Goal: Task Accomplishment & Management: Manage account settings

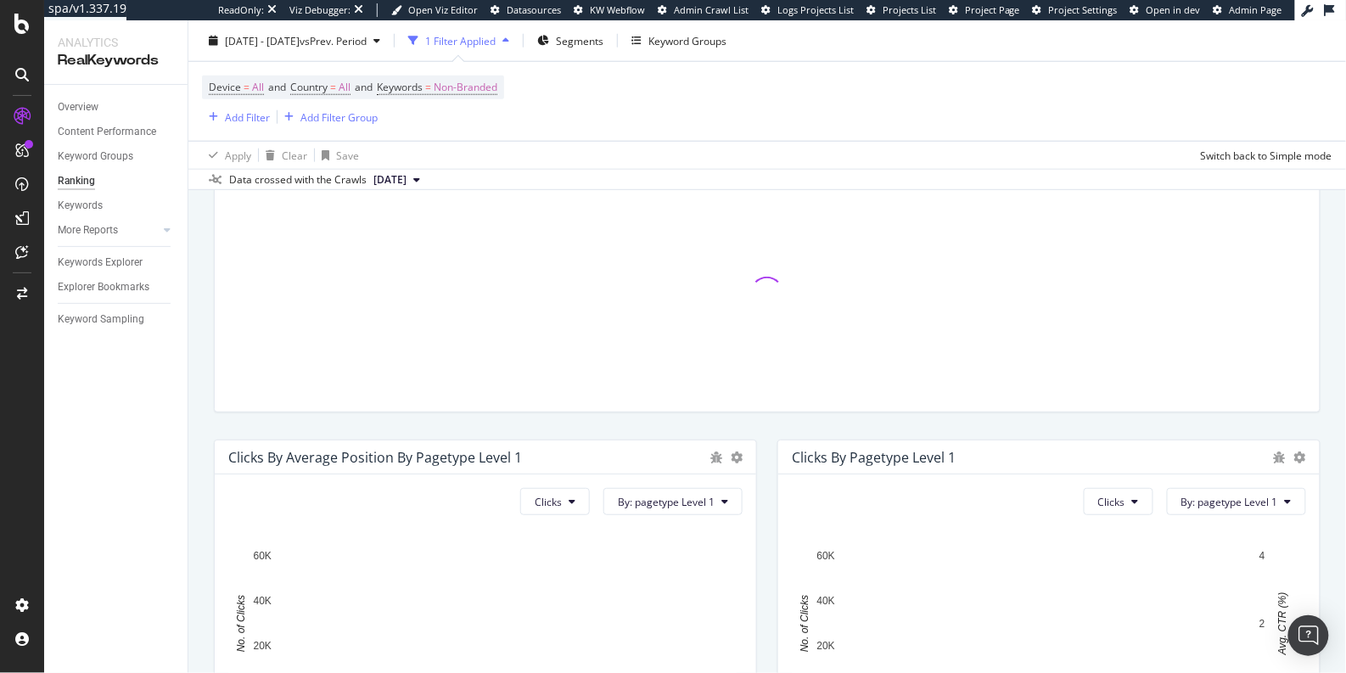
scroll to position [554, 0]
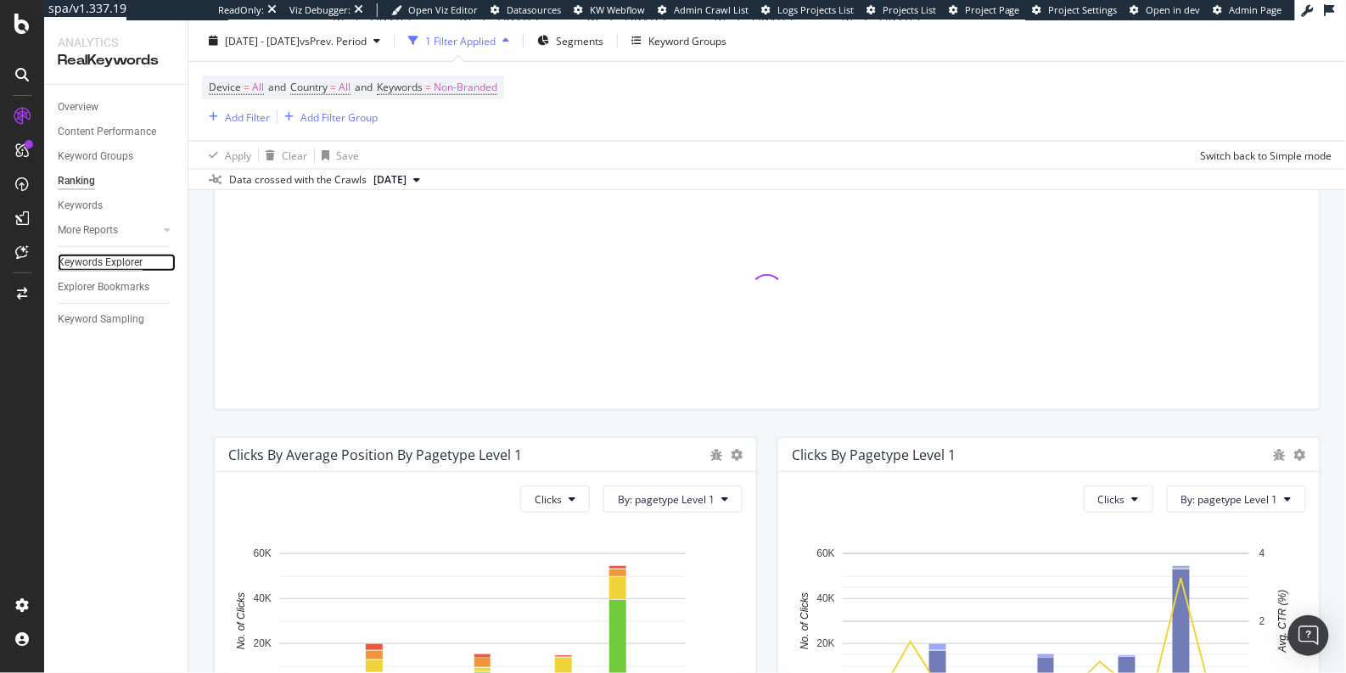
click at [79, 258] on div "Keywords Explorer" at bounding box center [100, 263] width 85 height 18
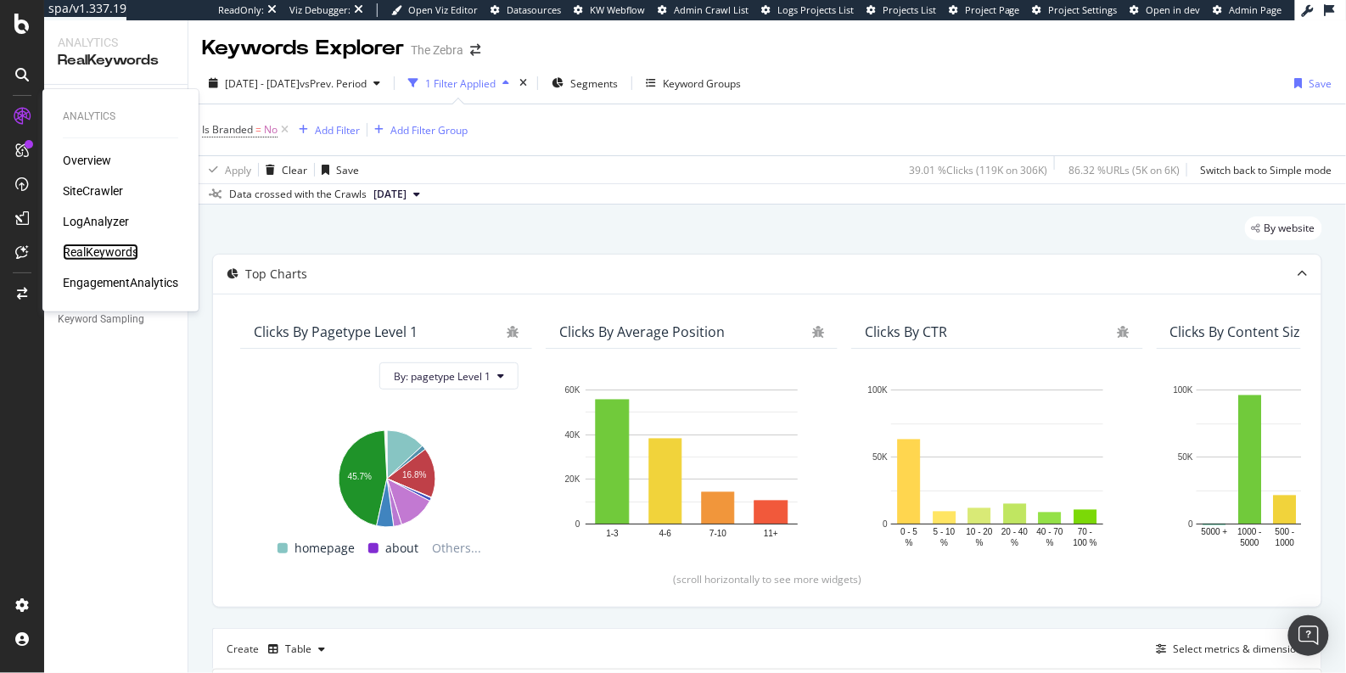
click at [112, 253] on div "RealKeywords" at bounding box center [101, 251] width 76 height 17
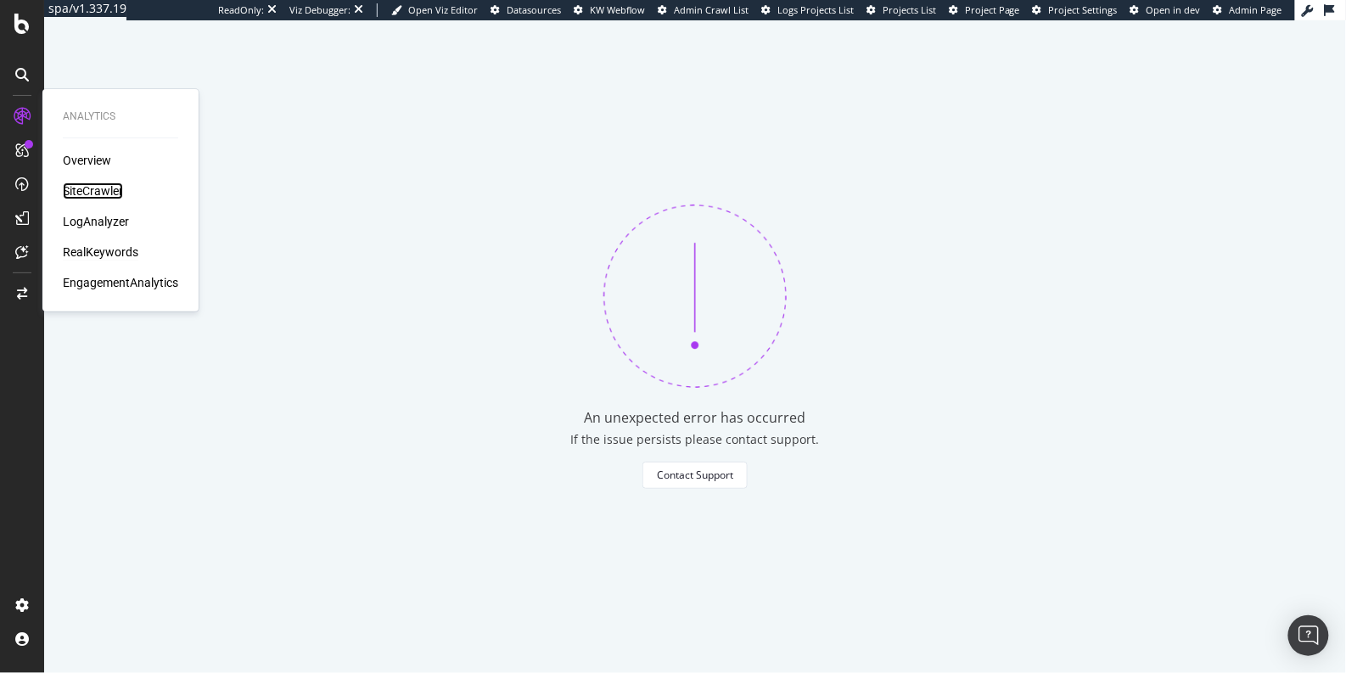
click at [87, 192] on div "SiteCrawler" at bounding box center [93, 190] width 60 height 17
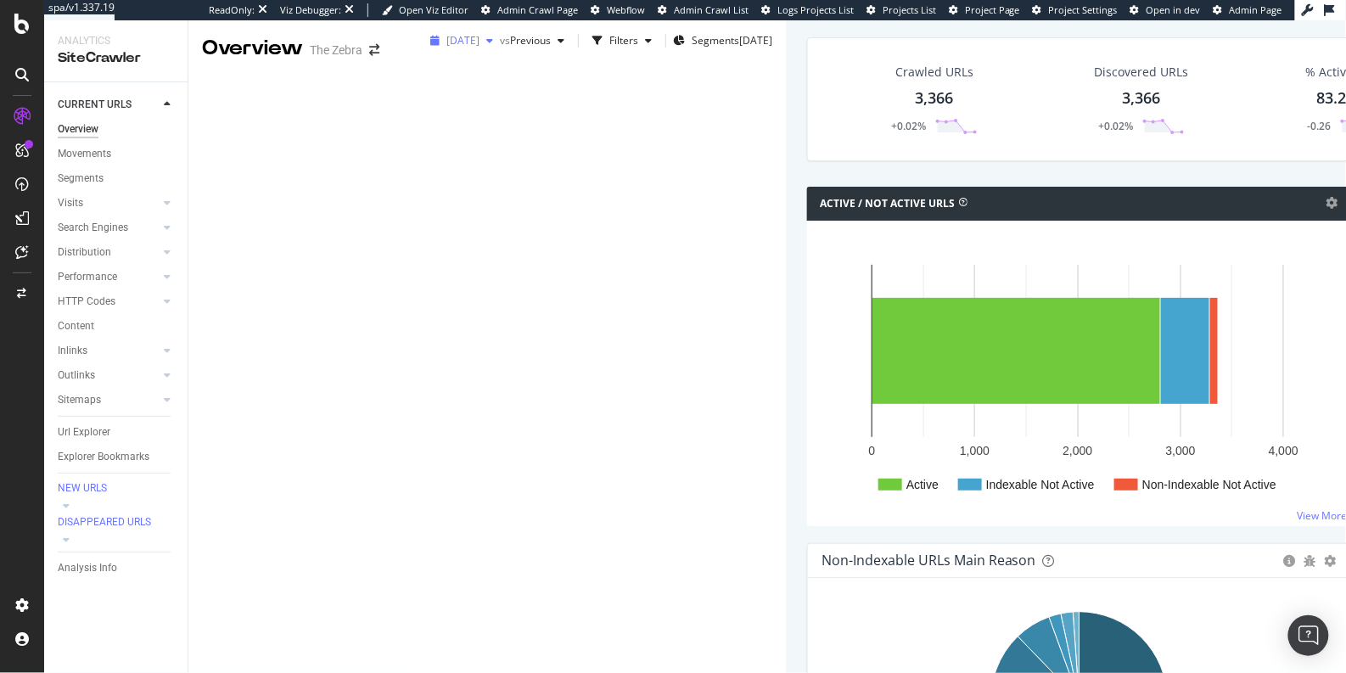
click at [446, 48] on span "[DATE]" at bounding box center [462, 40] width 33 height 14
click at [807, 125] on div "Crawled URLs 3,366 +0.02% Discovered URLs 3,366 +0.02% % Active URLs 83.27 % -0…" at bounding box center [1359, 99] width 1104 height 124
click at [84, 526] on div "DISAPPEARED URLS" at bounding box center [104, 522] width 93 height 14
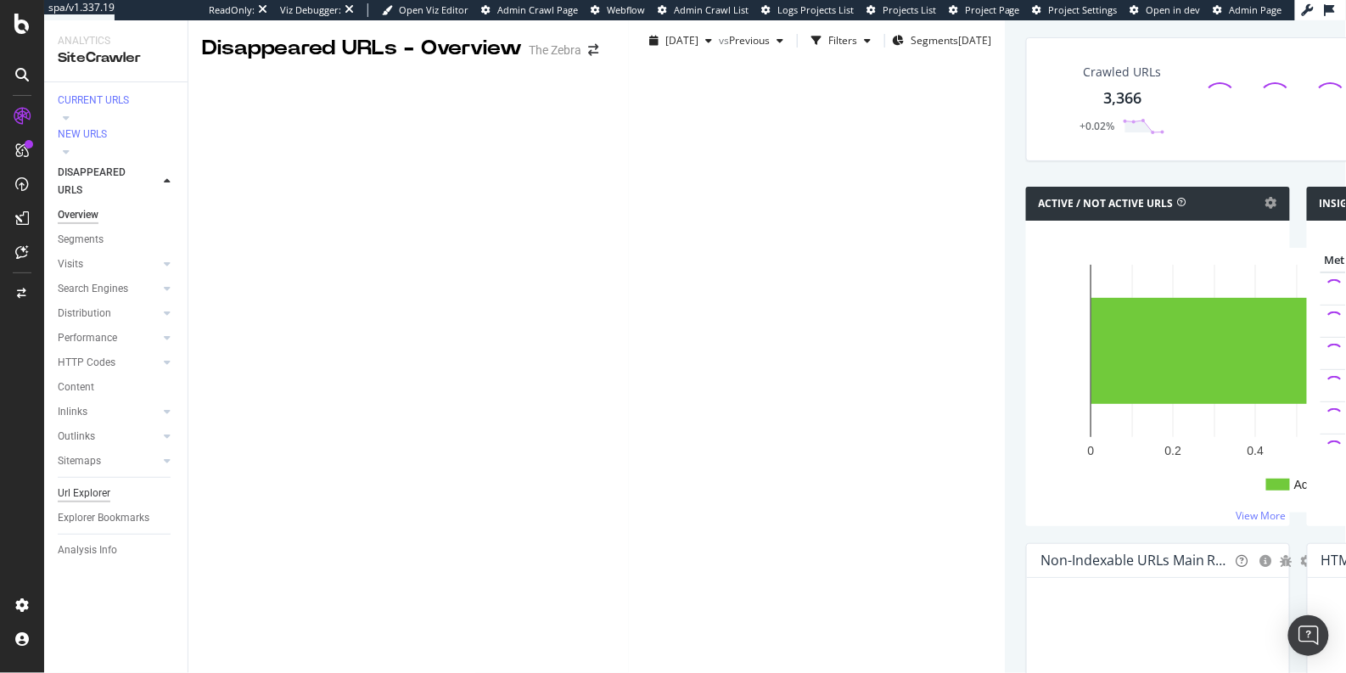
click at [96, 484] on div "Url Explorer" at bounding box center [84, 493] width 53 height 18
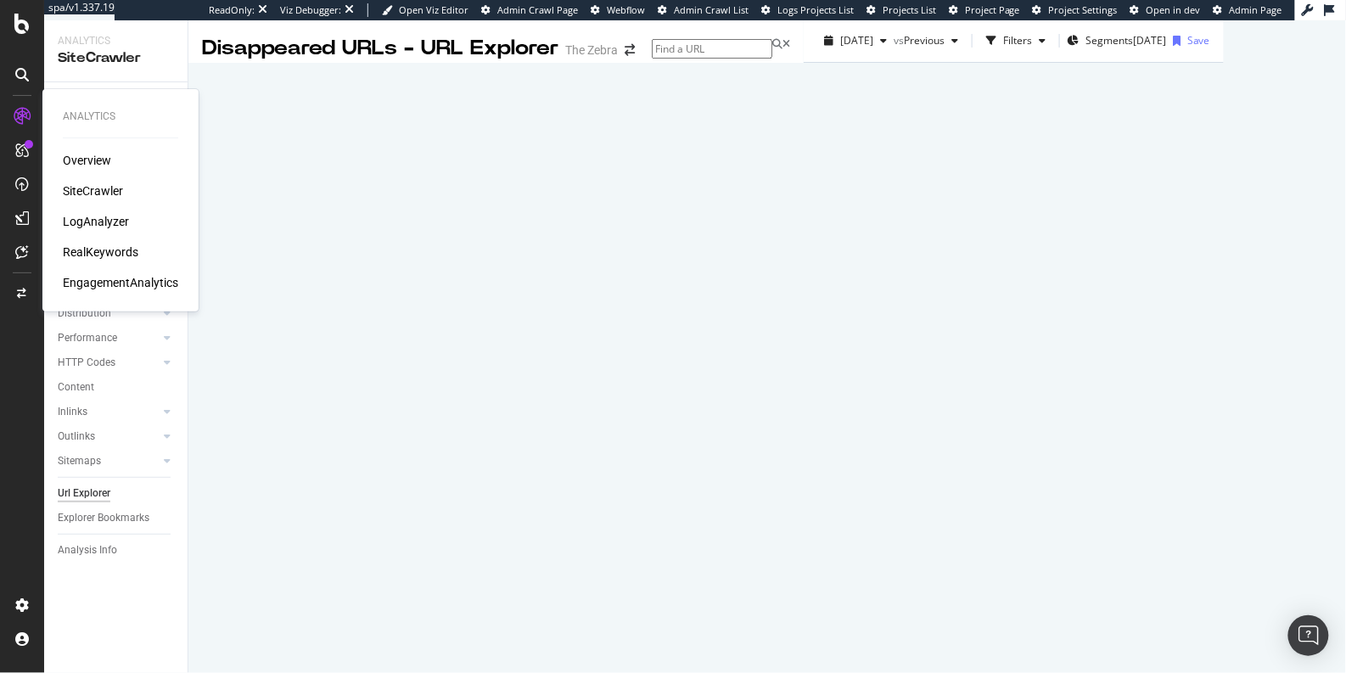
click at [99, 191] on div "SiteCrawler" at bounding box center [93, 190] width 60 height 17
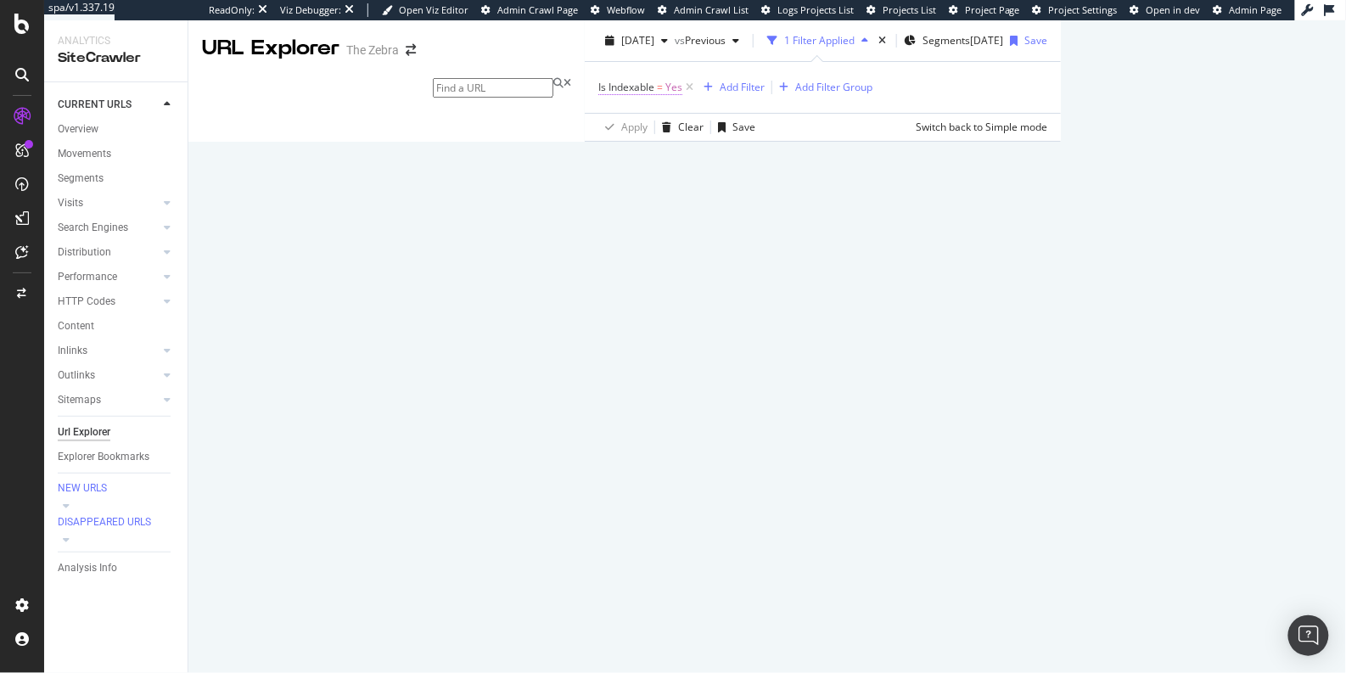
click at [598, 94] on span "Is Indexable" at bounding box center [626, 87] width 56 height 14
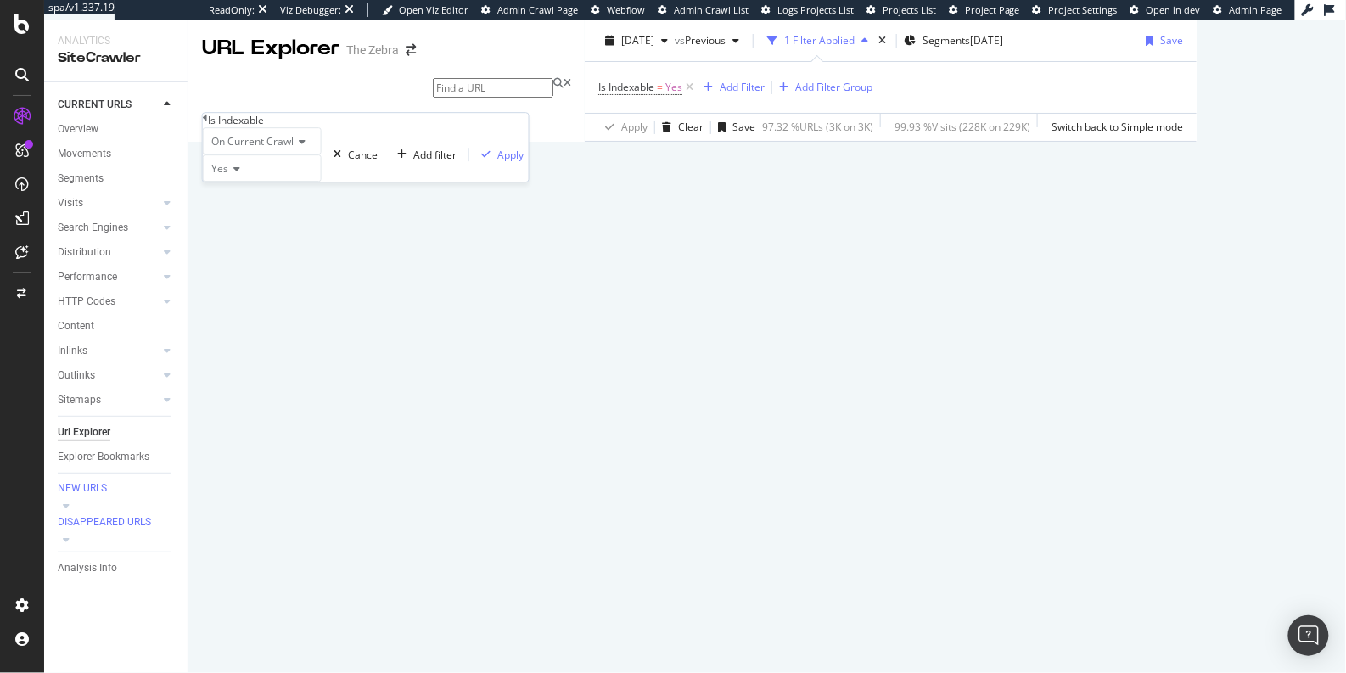
click at [231, 182] on div "Yes" at bounding box center [262, 167] width 119 height 27
click at [239, 218] on div "No" at bounding box center [262, 209] width 117 height 18
click at [497, 162] on div "Apply" at bounding box center [510, 155] width 26 height 14
click at [716, 94] on div "Add Filter" at bounding box center [738, 87] width 45 height 14
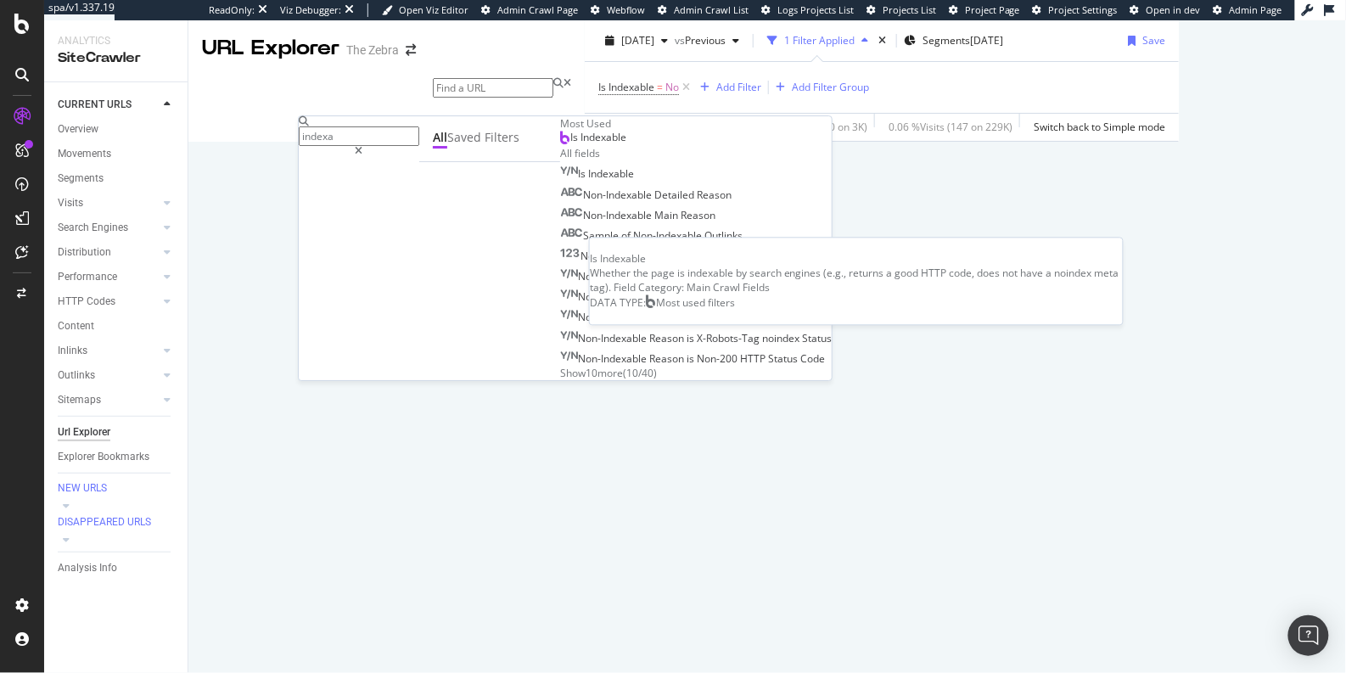
type input "indexa"
click at [570, 144] on span "Is Indexable" at bounding box center [598, 137] width 56 height 14
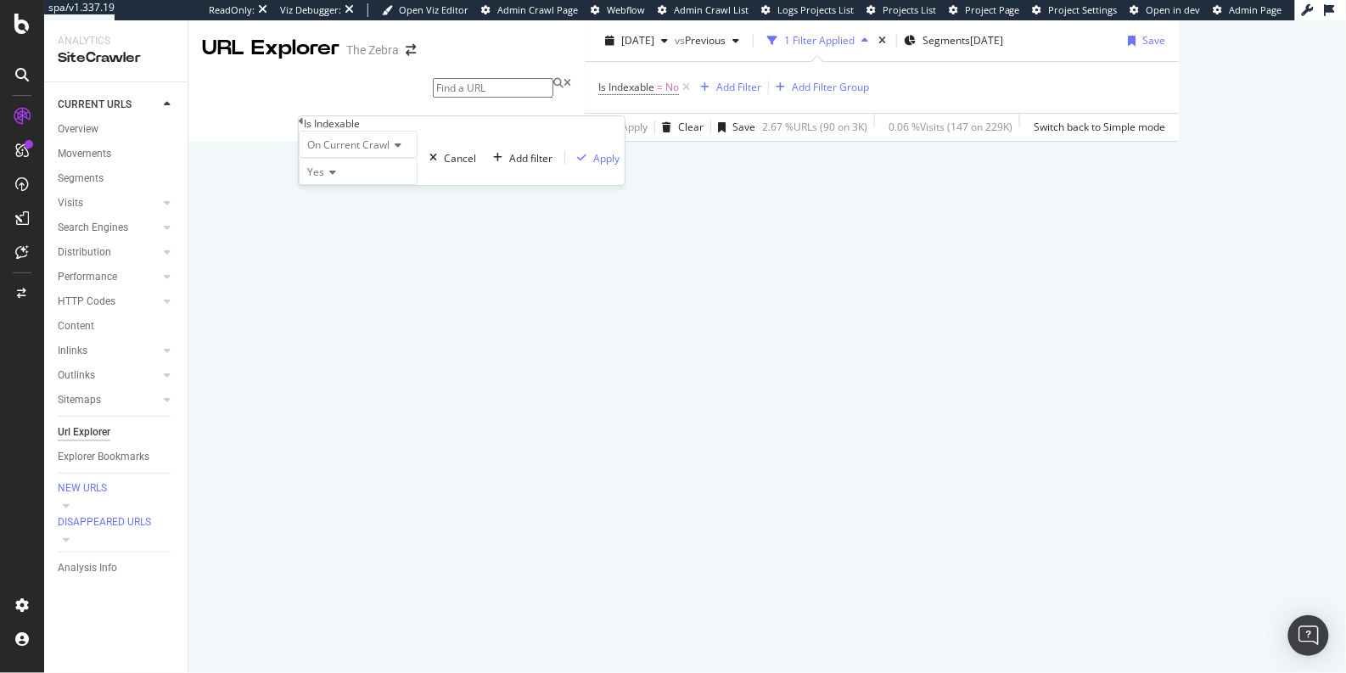
click at [333, 152] on span "On Current Crawl" at bounding box center [348, 144] width 82 height 14
click at [354, 192] on span "On Compared Crawl" at bounding box center [352, 184] width 96 height 14
click at [324, 179] on span "Yes" at bounding box center [315, 172] width 17 height 14
click at [321, 201] on span "Yes" at bounding box center [312, 194] width 17 height 14
click at [607, 165] on div "Apply" at bounding box center [620, 158] width 26 height 14
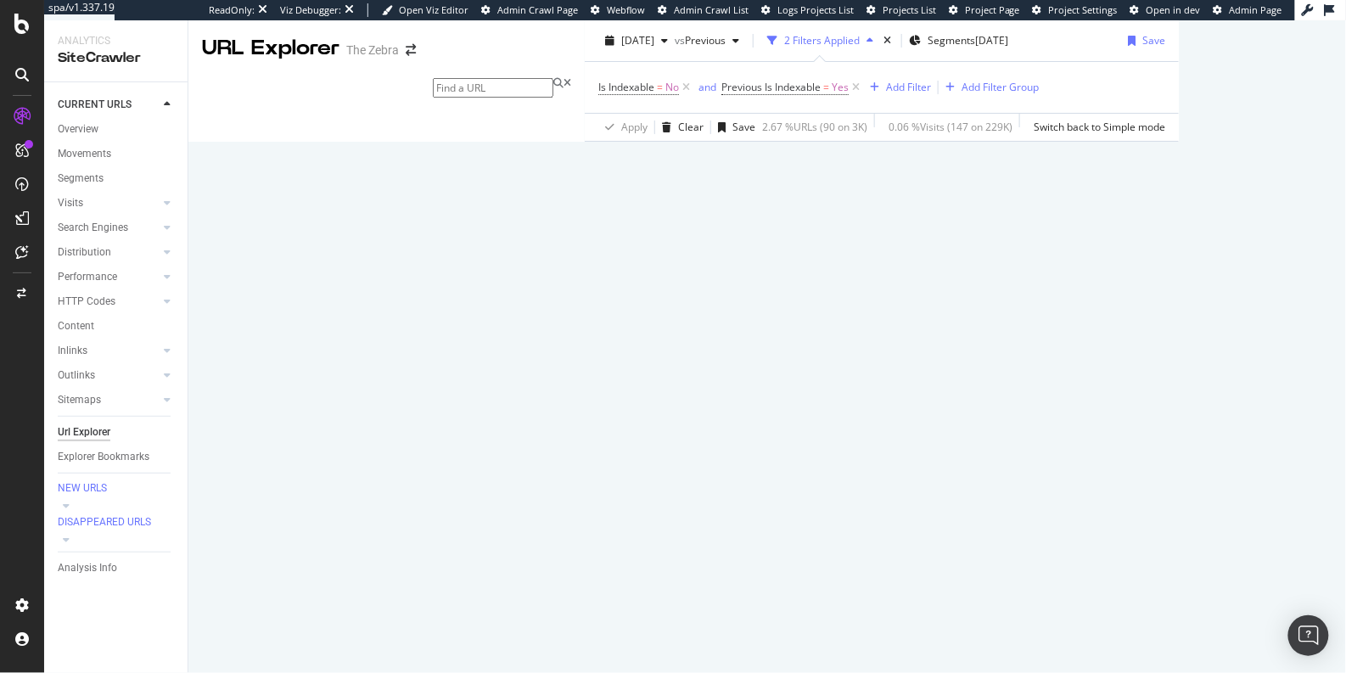
scroll to position [145, 0]
click at [721, 87] on span "Previous Is Indexable" at bounding box center [770, 87] width 99 height 14
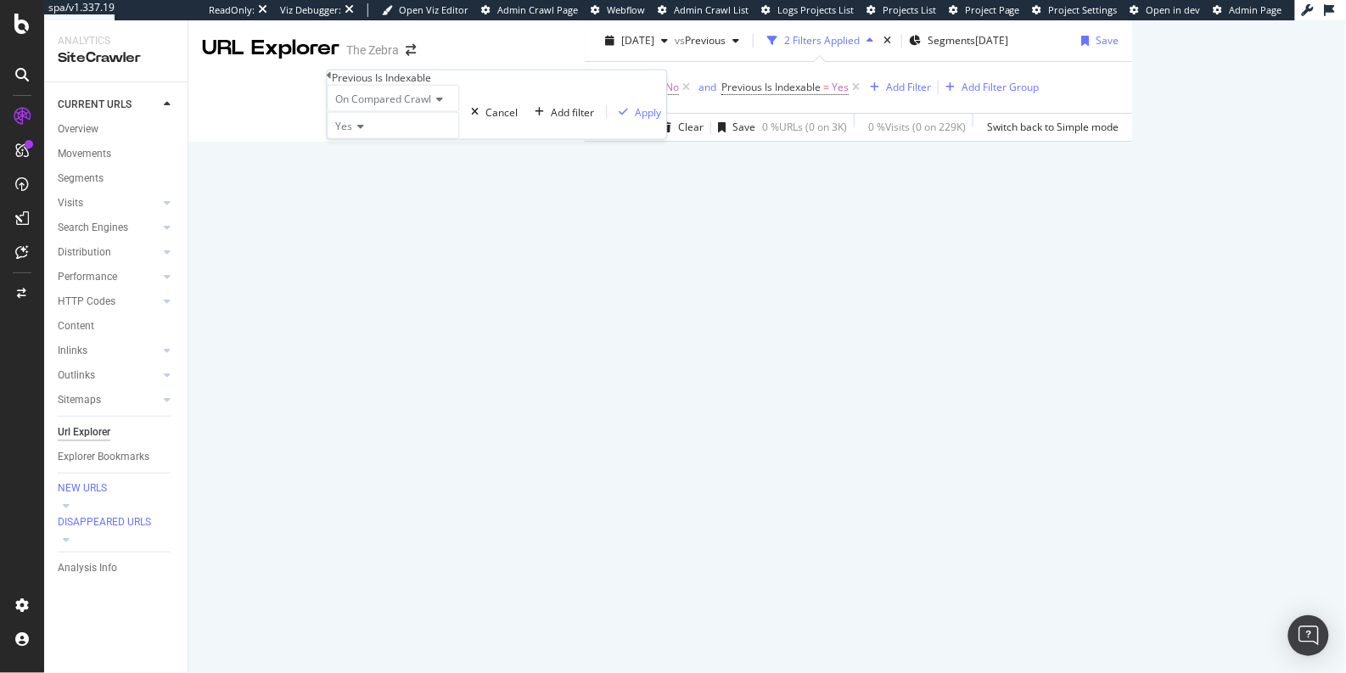
click at [1132, 153] on div "Crawl metrics are now in the RealKeywords Explorer While the Site Explorer prov…" at bounding box center [1152, 548] width 41 height 1056
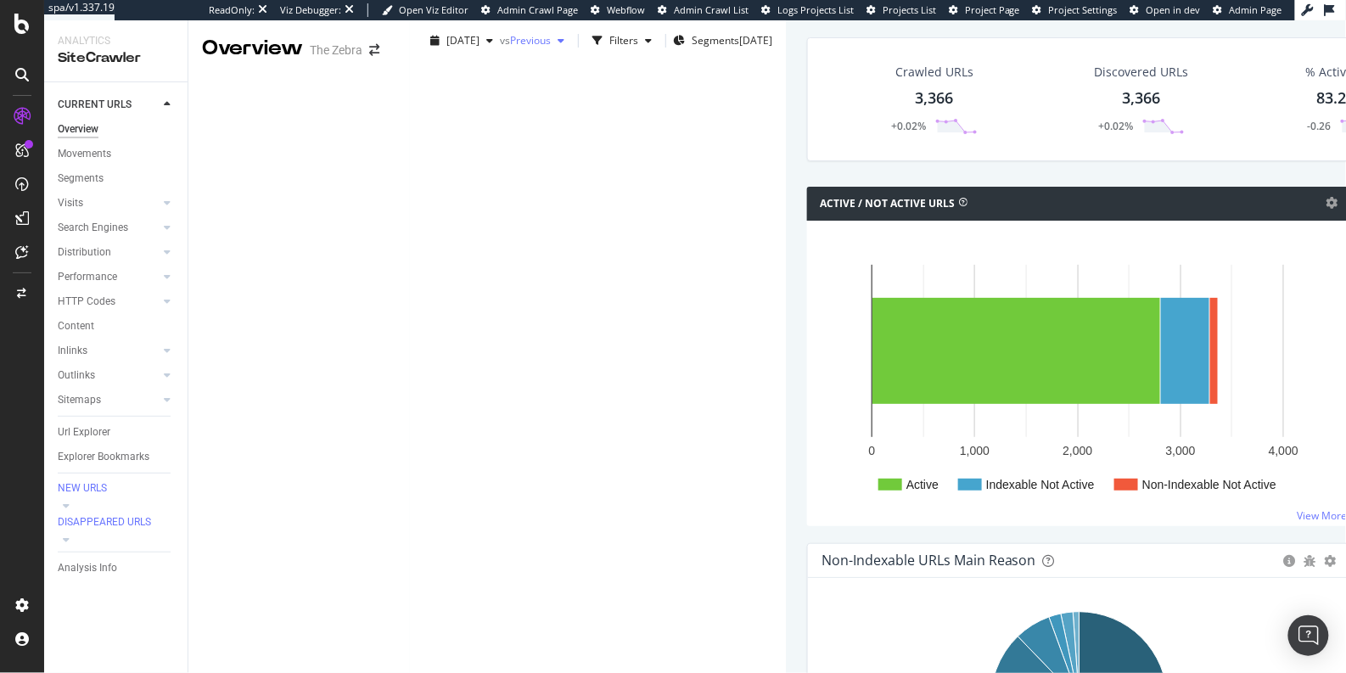
click at [510, 48] on span "Previous" at bounding box center [530, 40] width 41 height 14
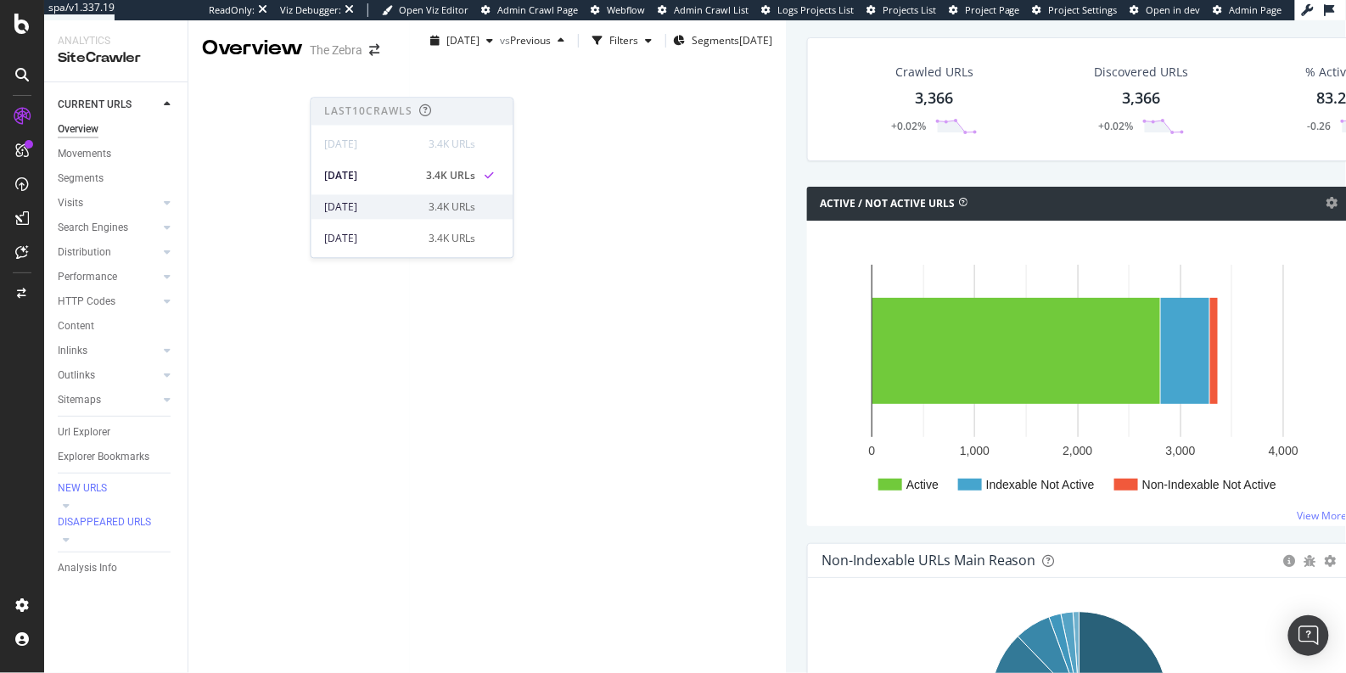
click at [359, 200] on div "[DATE]" at bounding box center [372, 206] width 94 height 15
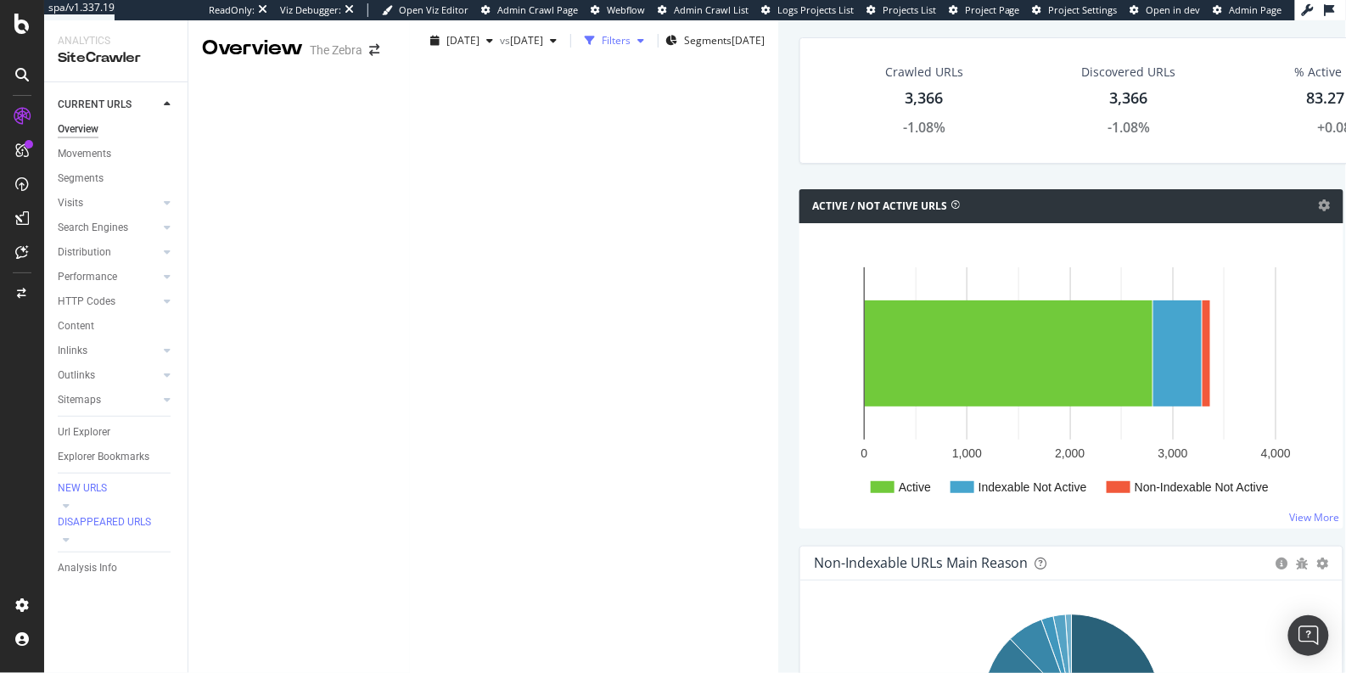
click at [602, 48] on div "Filters" at bounding box center [616, 40] width 29 height 14
click at [446, 93] on div "Add Filter" at bounding box center [468, 86] width 45 height 14
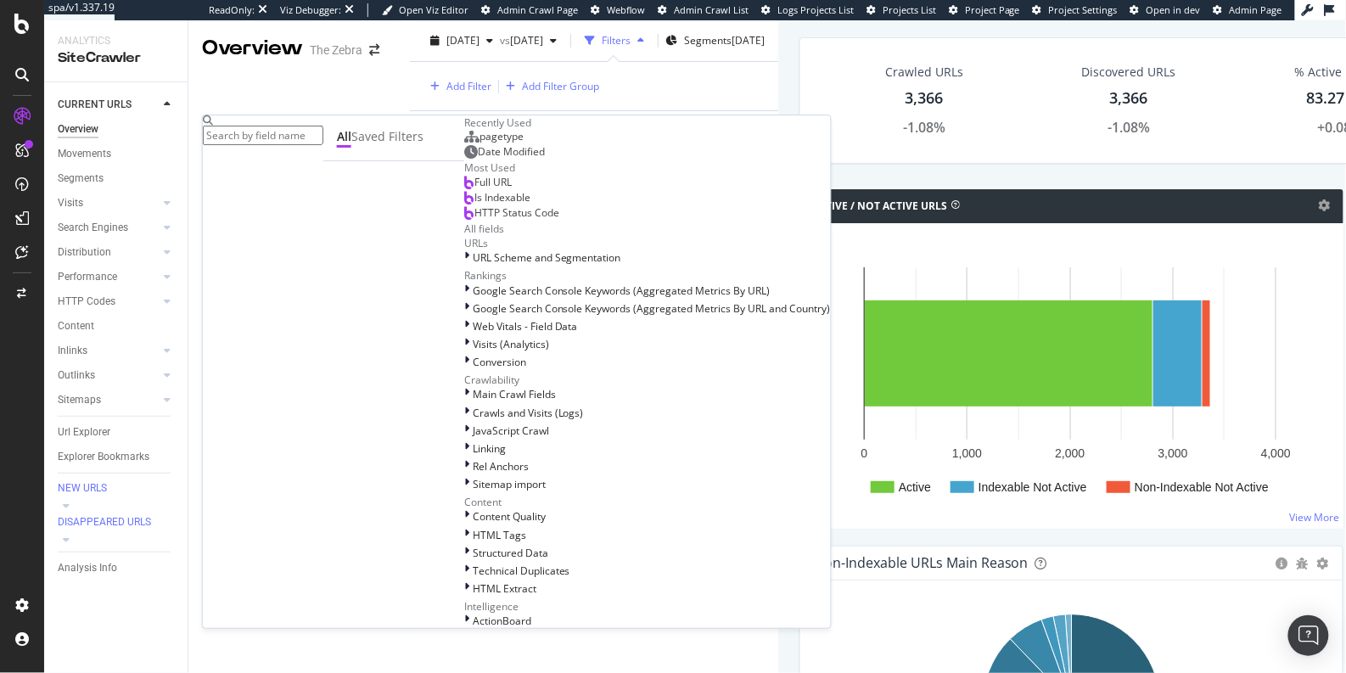
type input "d"
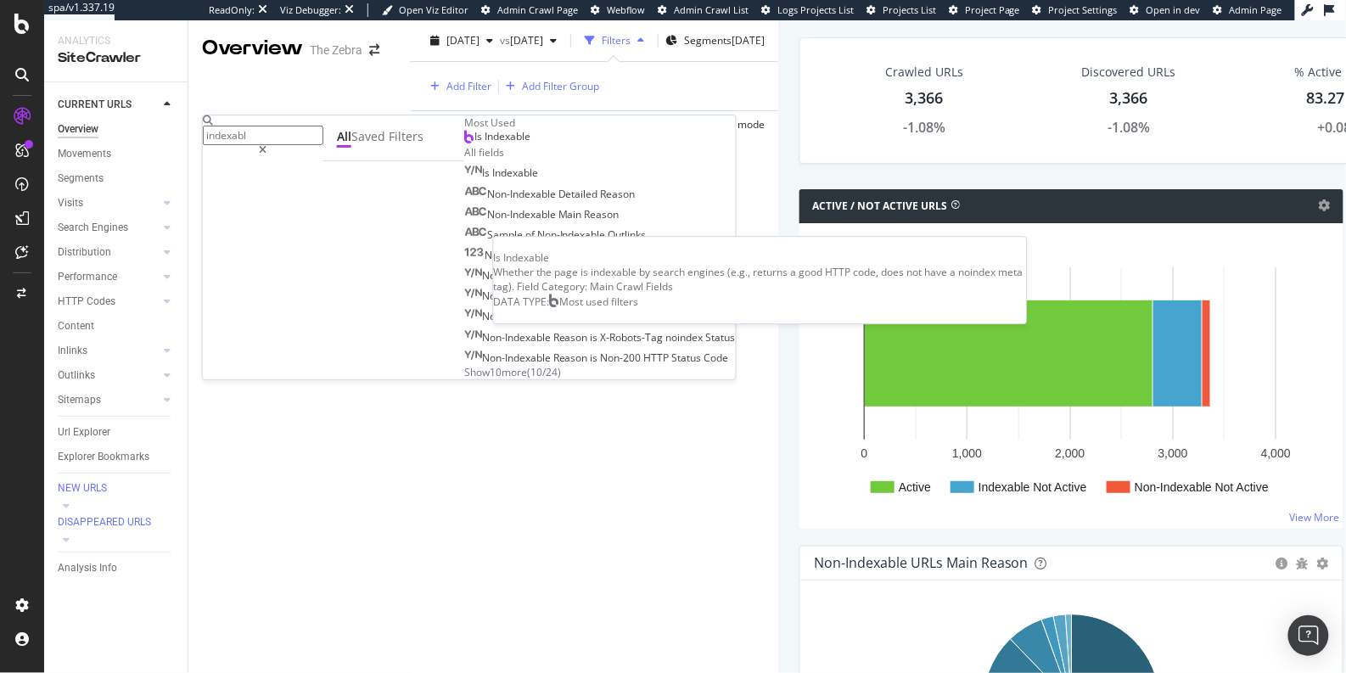
type input "indexabl"
click at [464, 143] on div "Is Indexable" at bounding box center [497, 137] width 66 height 14
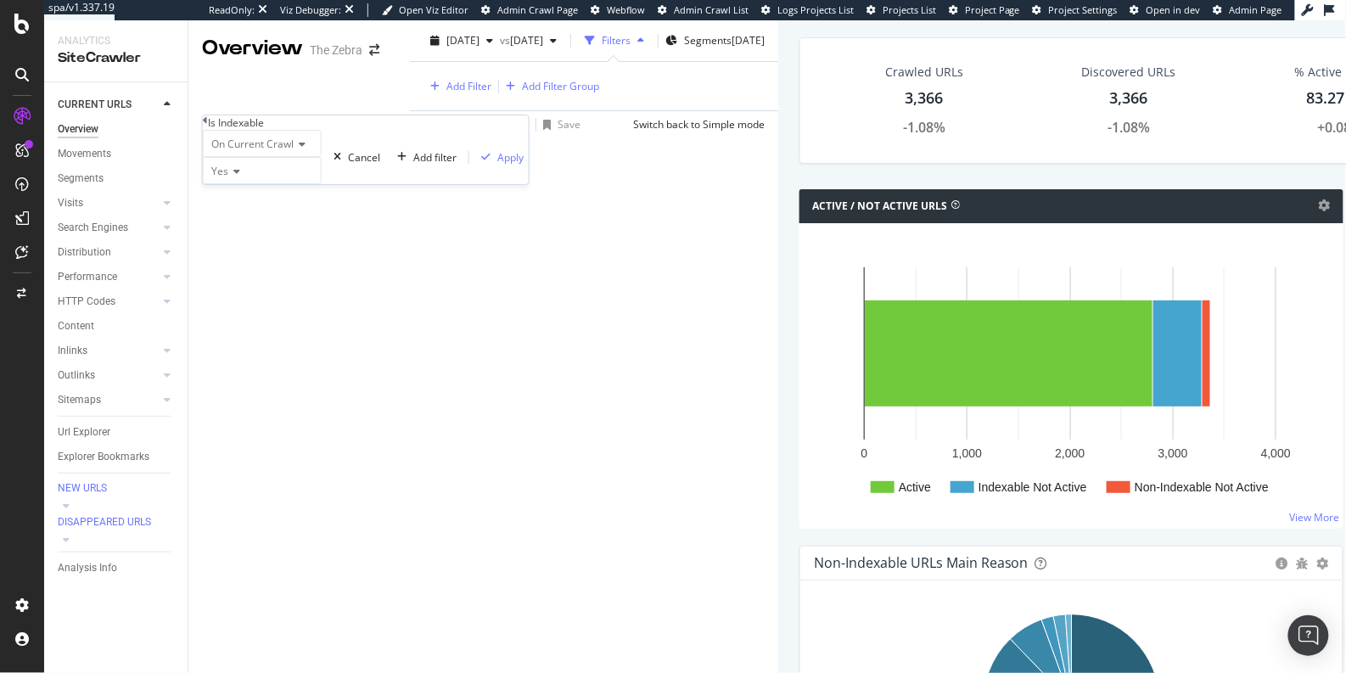
click at [236, 184] on div "Yes" at bounding box center [262, 170] width 119 height 27
click at [221, 218] on span "No" at bounding box center [215, 211] width 14 height 14
click at [413, 165] on div "Add filter" at bounding box center [434, 157] width 43 height 14
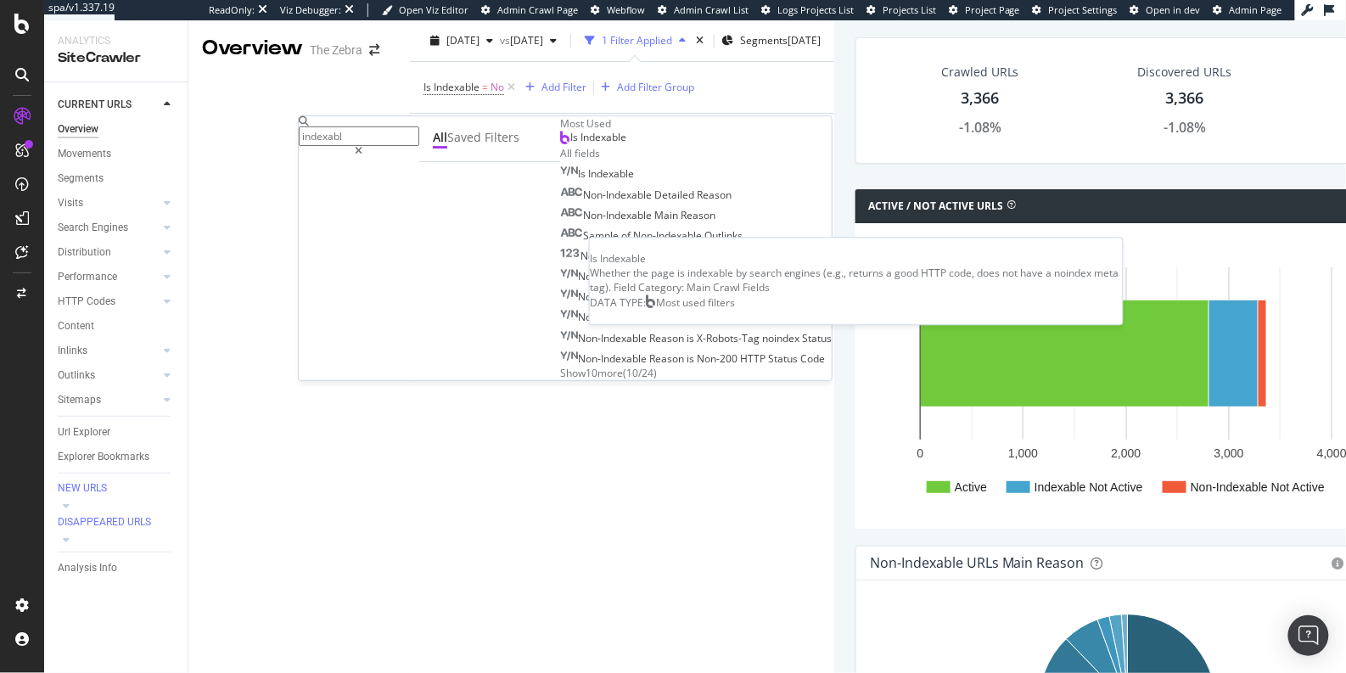
click at [570, 144] on span "Is Indexable" at bounding box center [598, 137] width 56 height 14
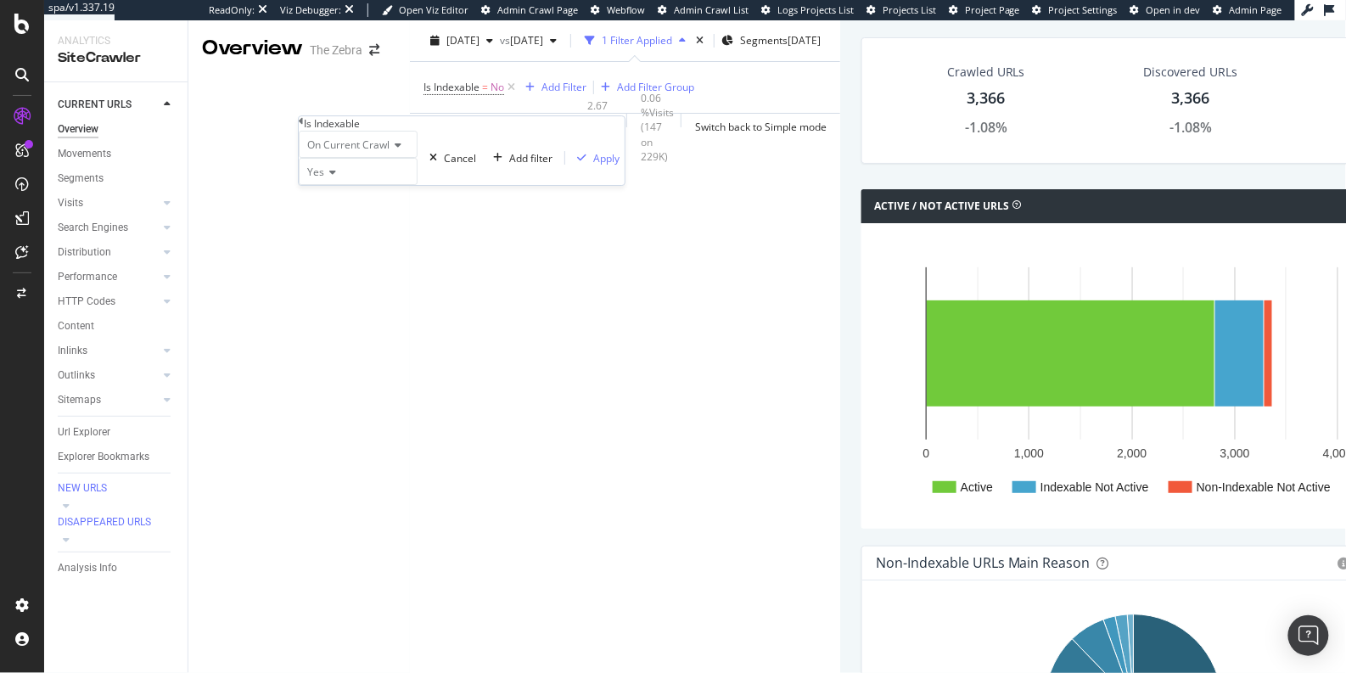
click at [350, 152] on span "On Current Crawl" at bounding box center [348, 144] width 82 height 14
click at [356, 193] on div "On Compared Crawl" at bounding box center [357, 185] width 117 height 18
click at [322, 179] on span "Yes" at bounding box center [315, 172] width 17 height 14
click at [335, 221] on div "No" at bounding box center [364, 212] width 131 height 18
click at [584, 163] on div "button" at bounding box center [595, 158] width 23 height 10
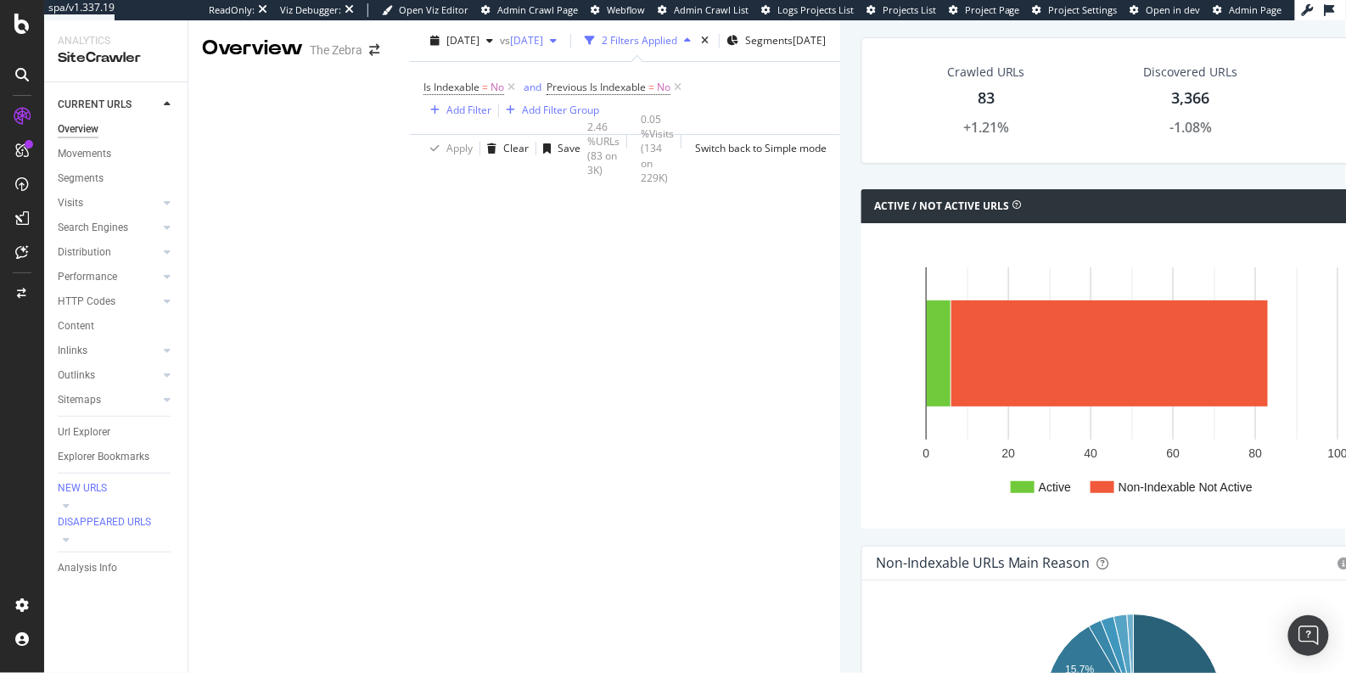
click at [510, 48] on span "2025 Aug. 22nd" at bounding box center [526, 40] width 33 height 14
click at [188, 204] on div "Visits" at bounding box center [123, 203] width 130 height 25
click at [32, 147] on div at bounding box center [21, 150] width 27 height 27
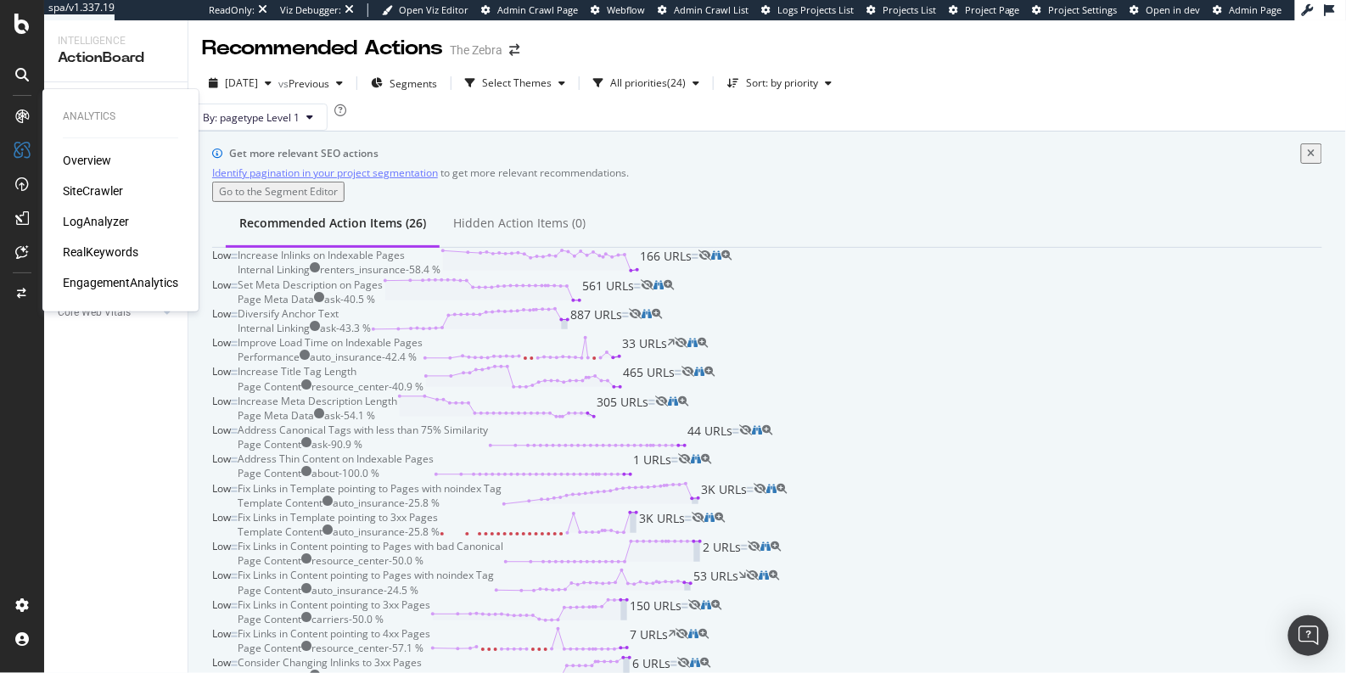
click at [133, 199] on div "SiteCrawler" at bounding box center [120, 190] width 115 height 17
click at [115, 194] on div "SiteCrawler" at bounding box center [93, 190] width 60 height 17
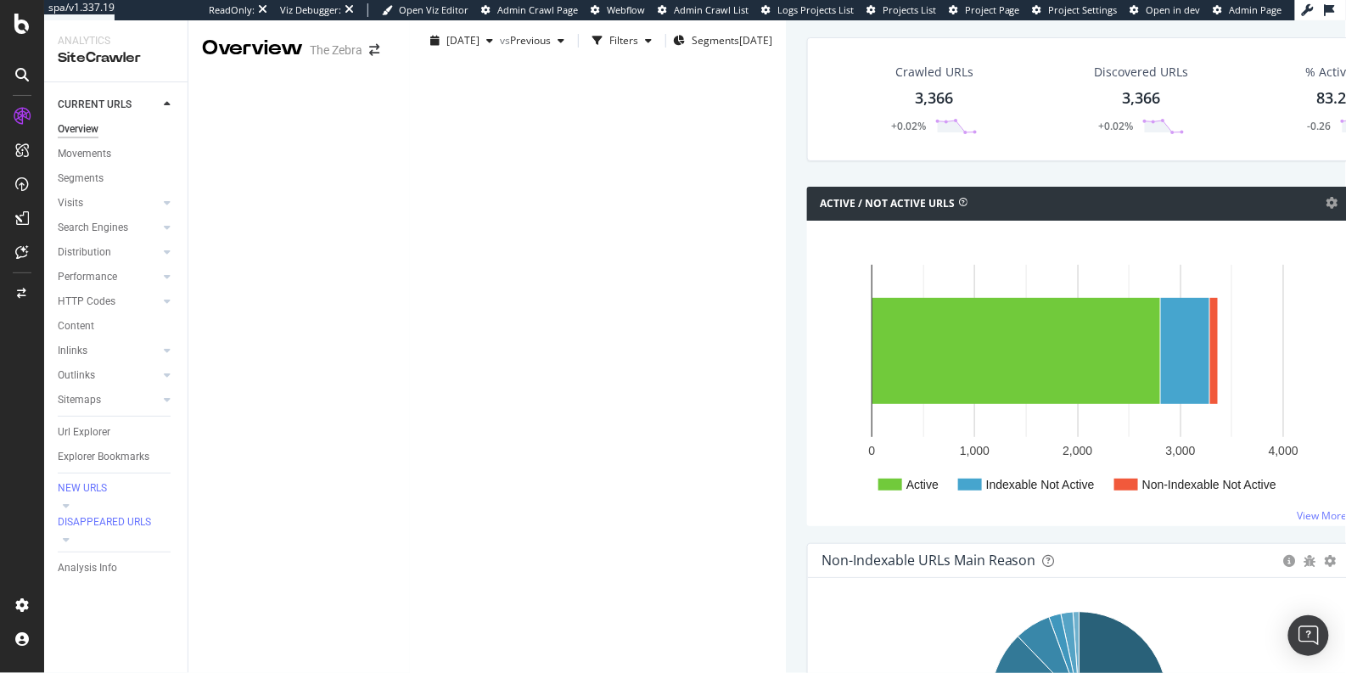
scroll to position [183, 0]
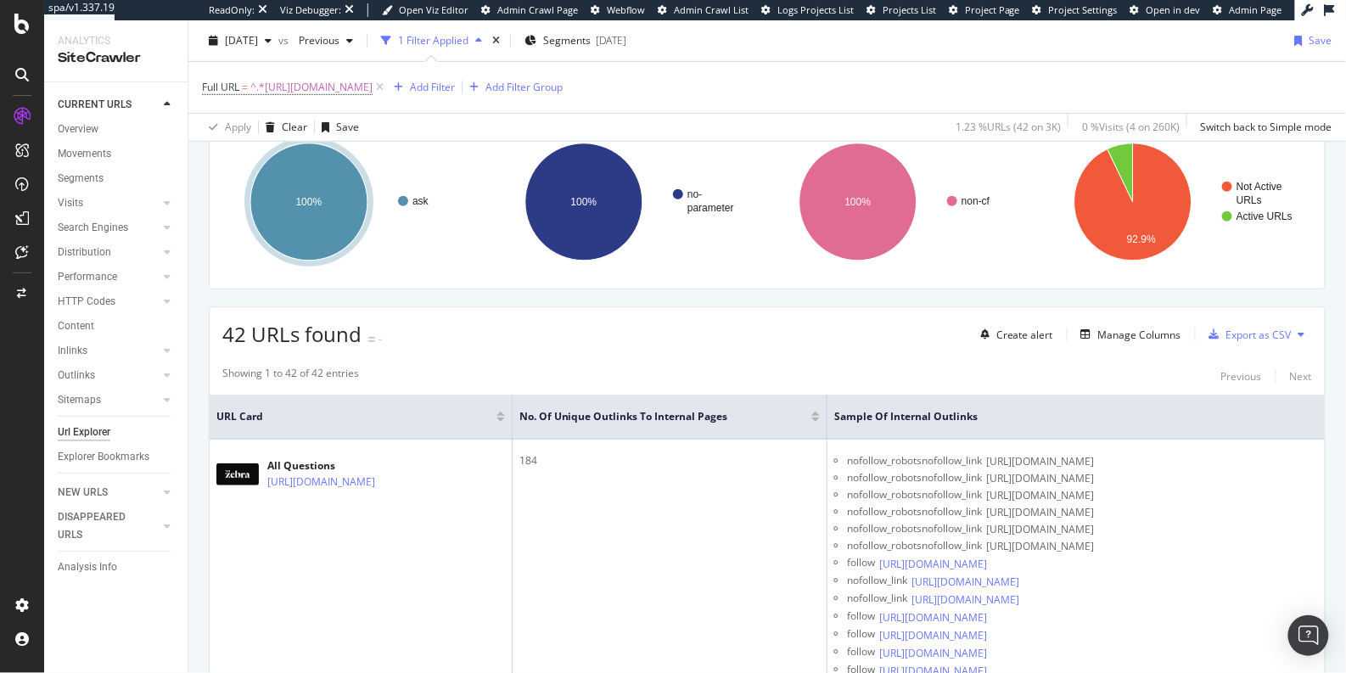
scroll to position [249, 0]
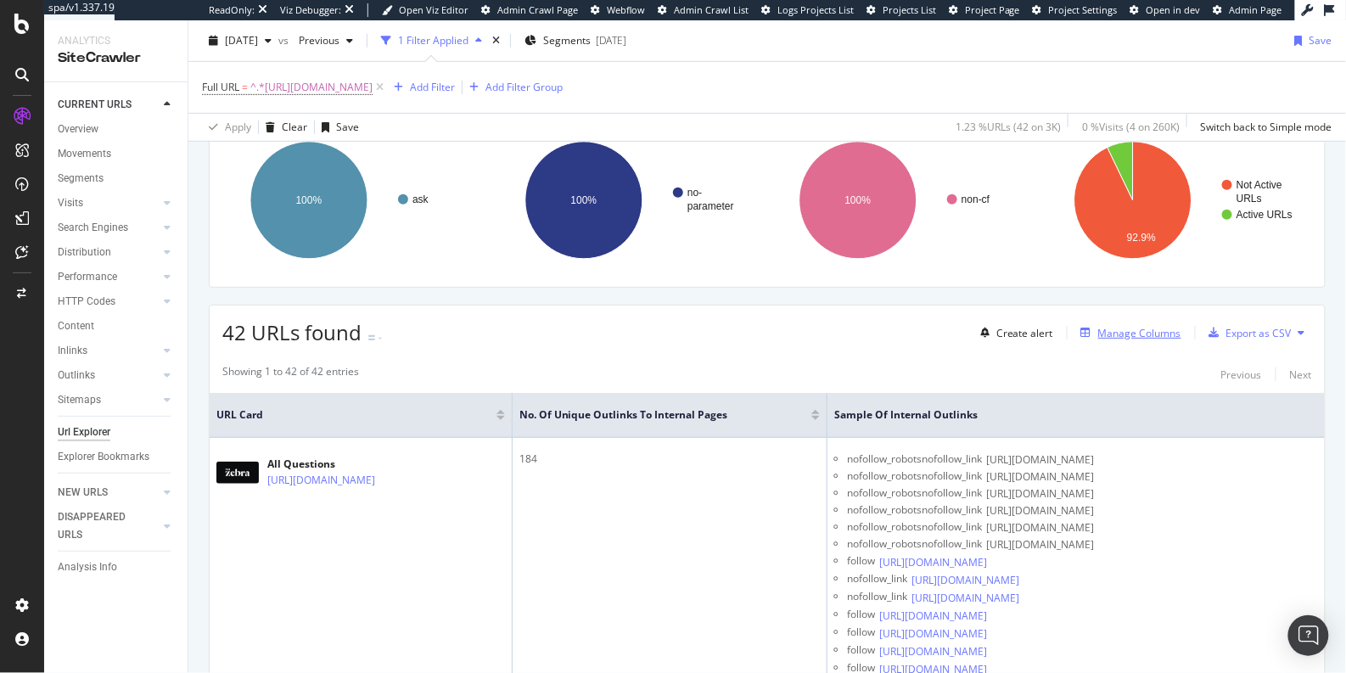
click at [1081, 327] on div "button" at bounding box center [1086, 332] width 24 height 10
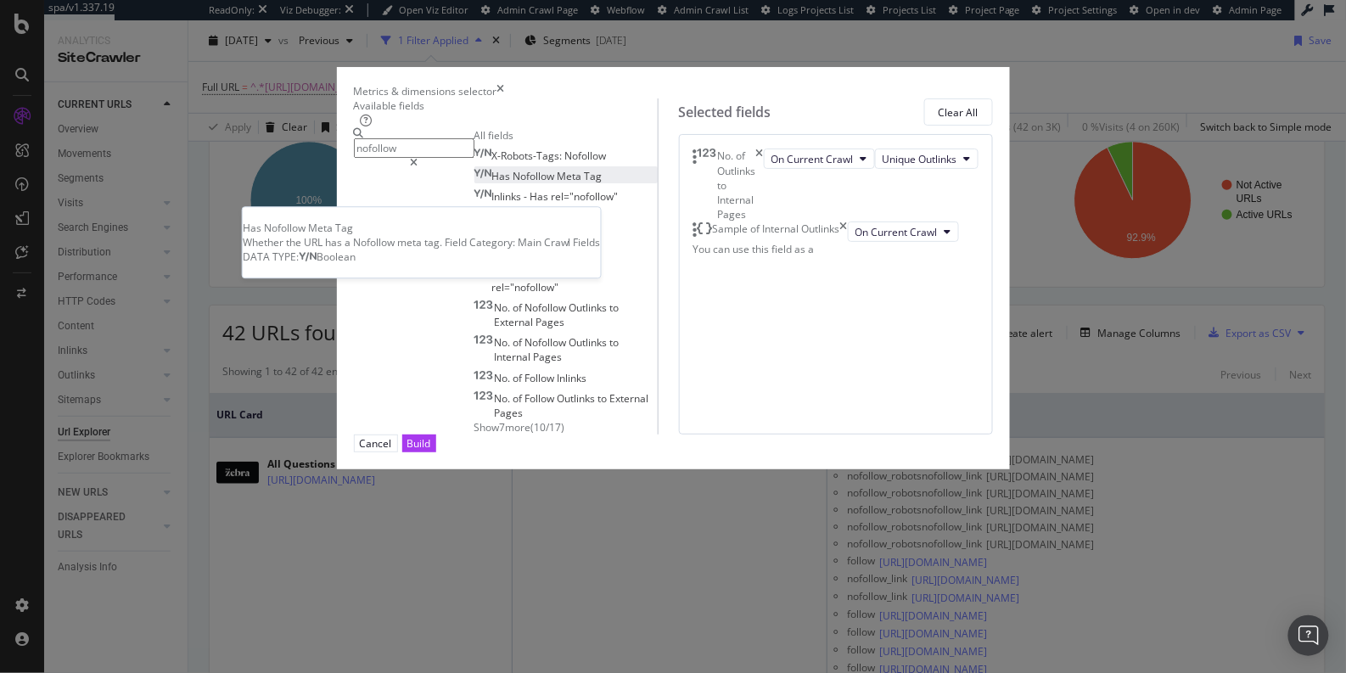
type input "nofollow"
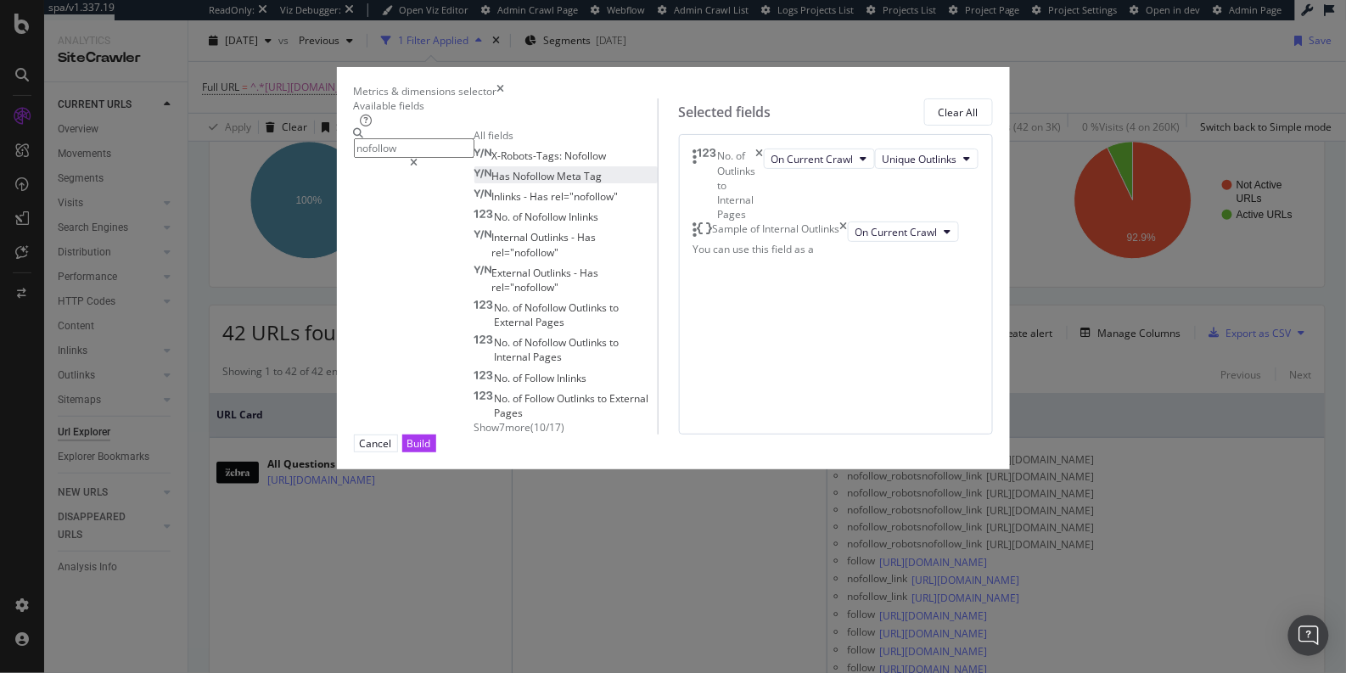
click at [513, 183] on span "Nofollow" at bounding box center [535, 176] width 44 height 14
click at [431, 451] on div "Build" at bounding box center [419, 443] width 24 height 14
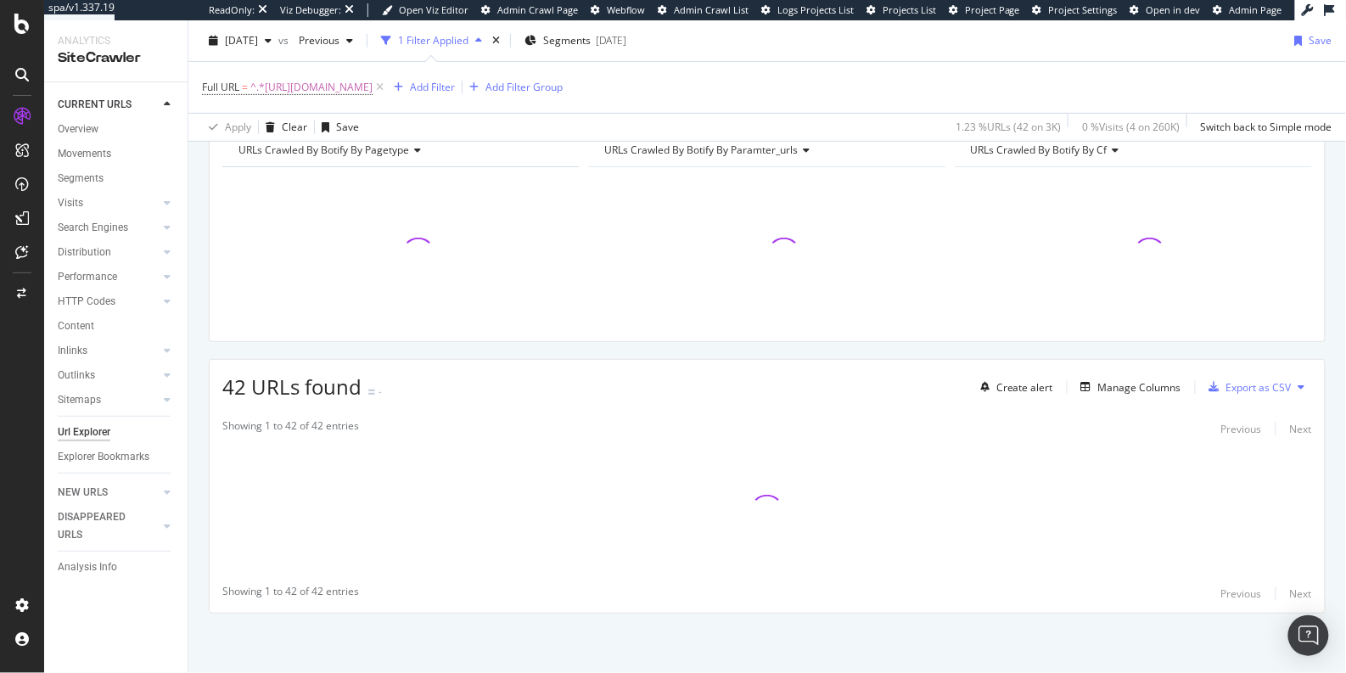
scroll to position [190, 0]
click at [1008, 612] on div "Showing 1 to 42 of 42 entries Previous Next Showing 1 to 42 of 42 entries Previ…" at bounding box center [767, 515] width 1115 height 203
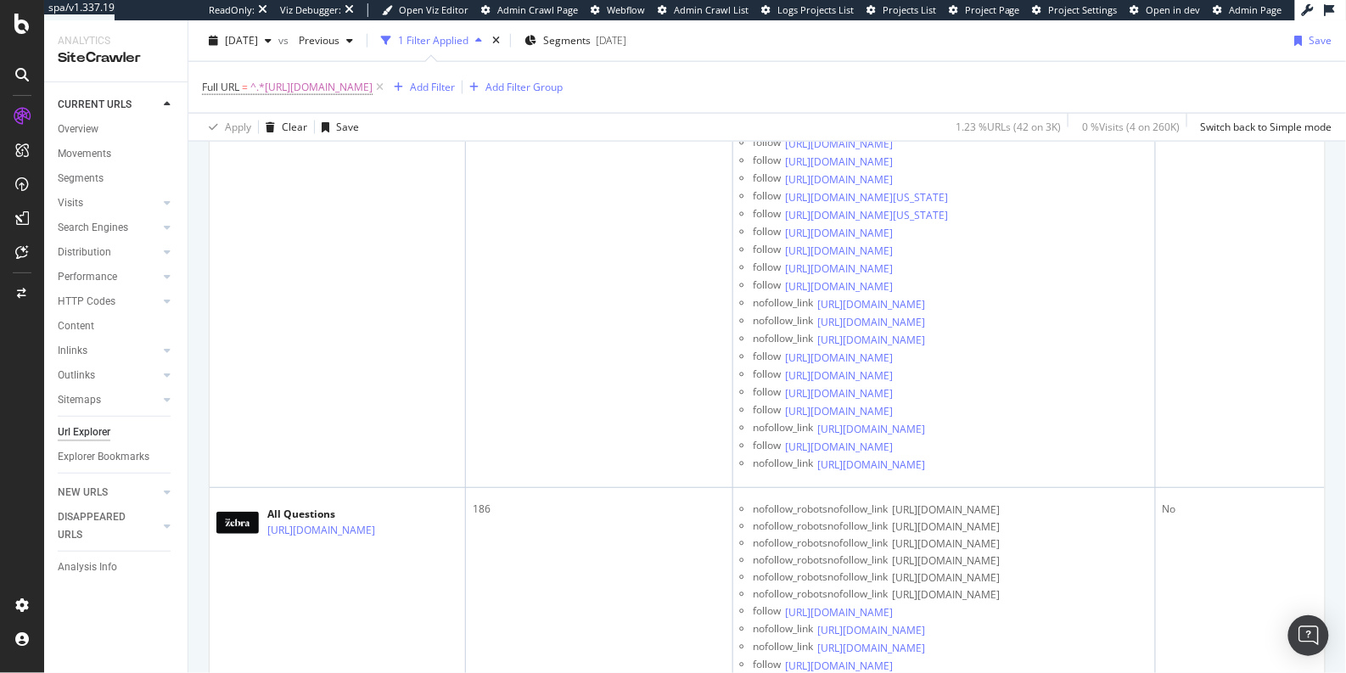
scroll to position [6798, 0]
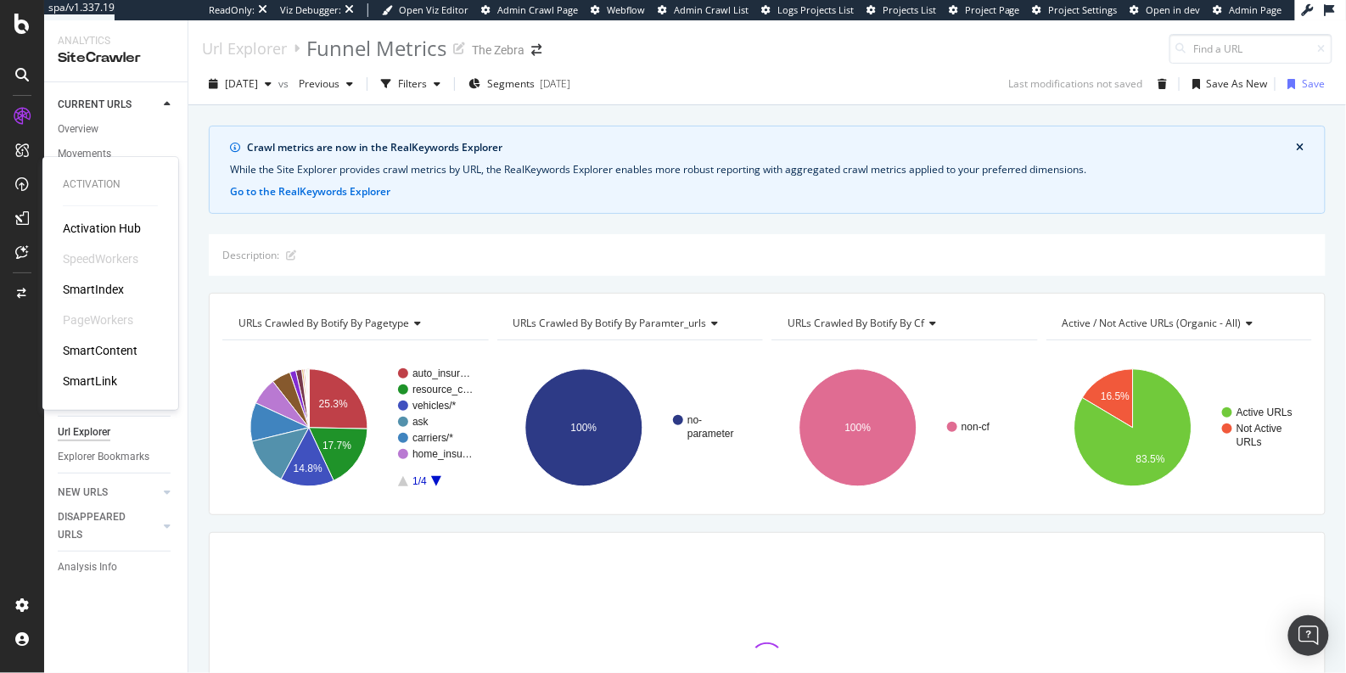
click at [106, 292] on div "SmartIndex" at bounding box center [93, 289] width 61 height 17
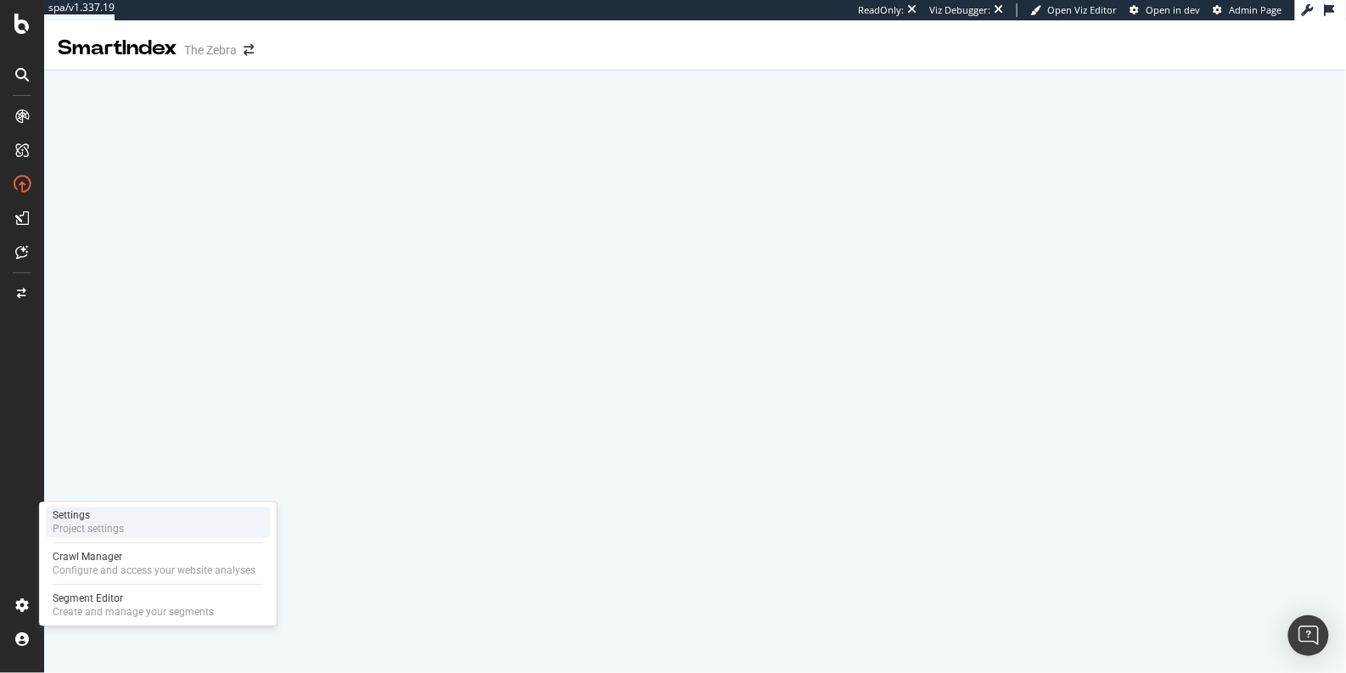
click at [153, 536] on div "Settings Project settings" at bounding box center [158, 522] width 224 height 31
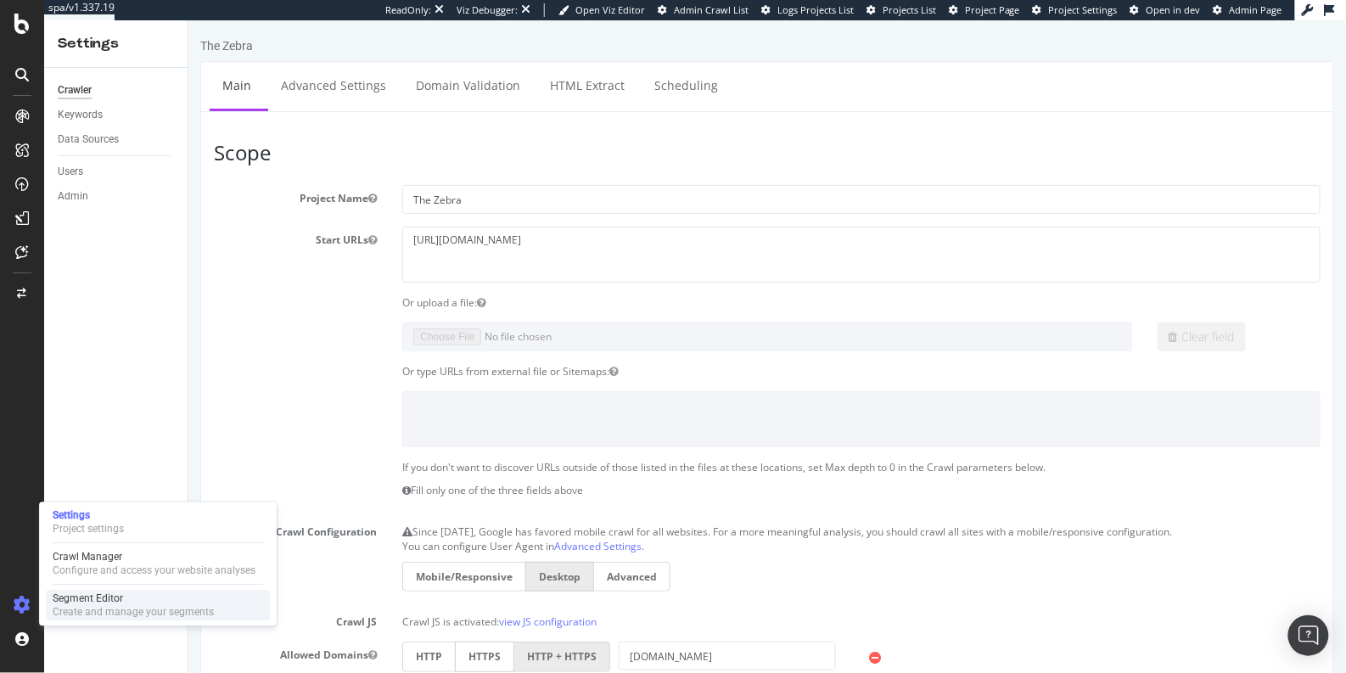
click at [132, 596] on div "Segment Editor" at bounding box center [133, 598] width 161 height 14
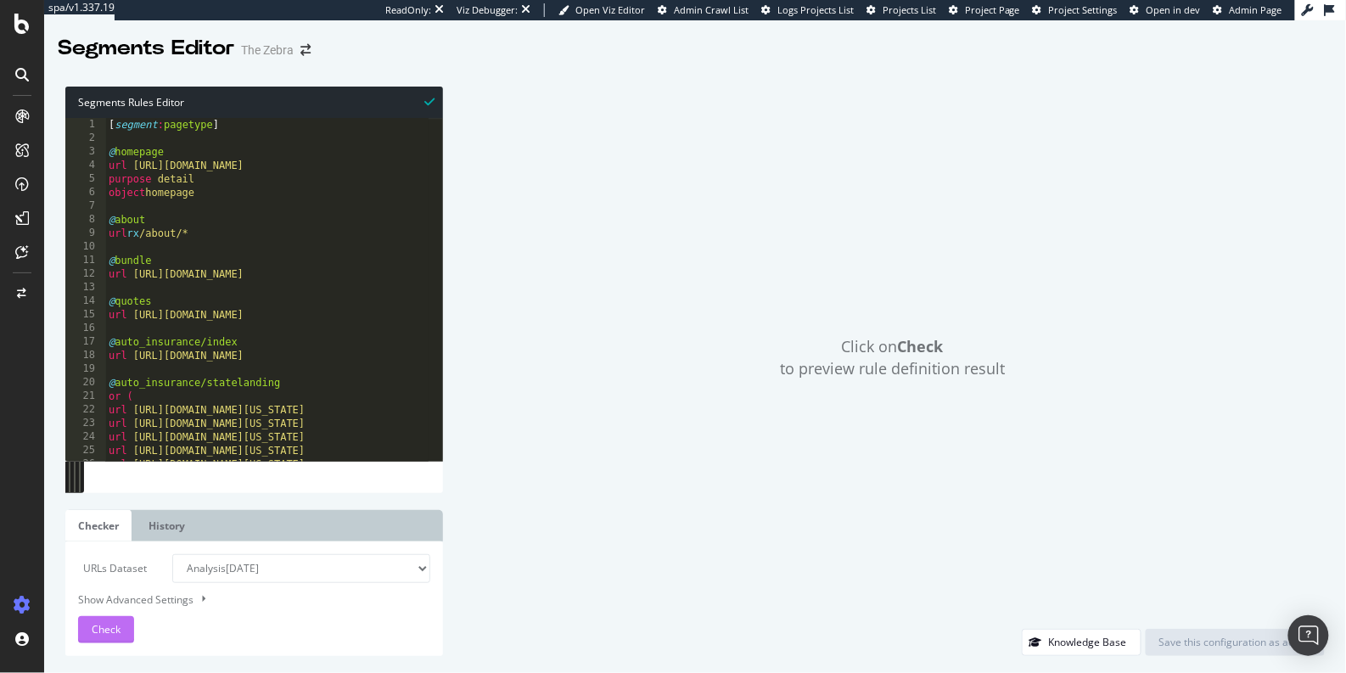
click at [115, 635] on span "Check" at bounding box center [106, 629] width 29 height 14
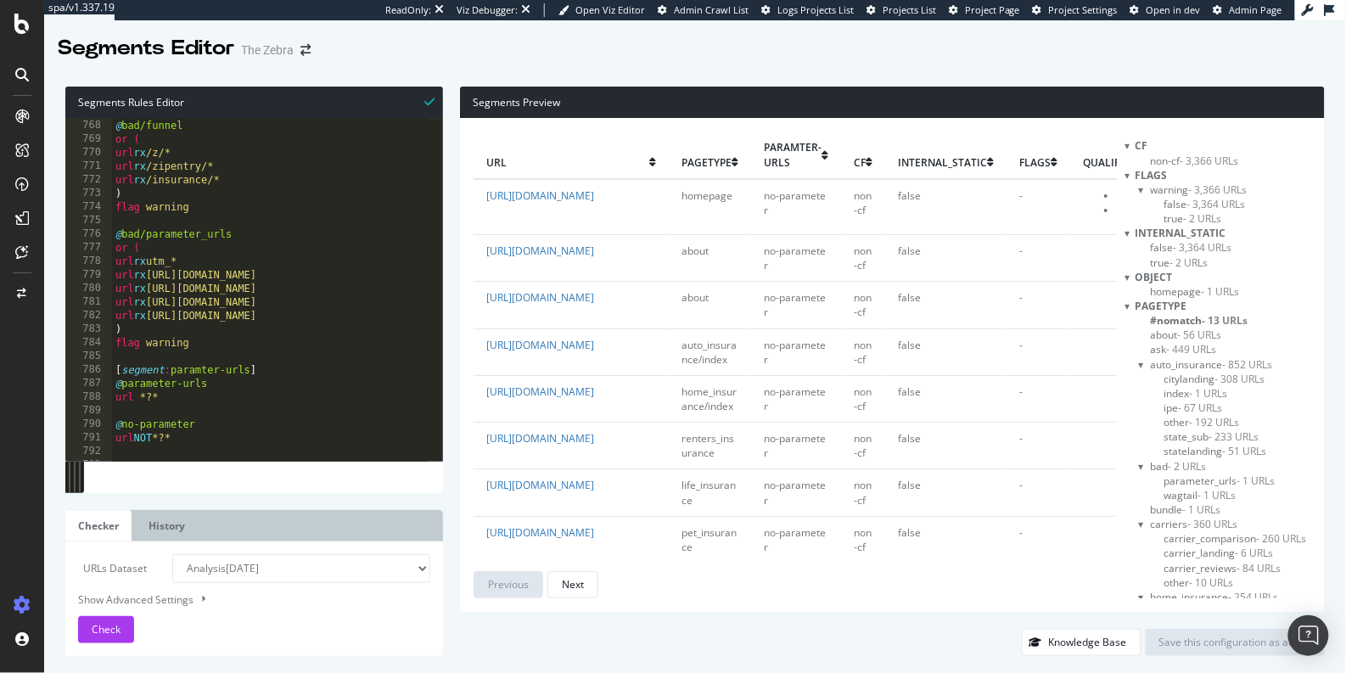
scroll to position [10421, 0]
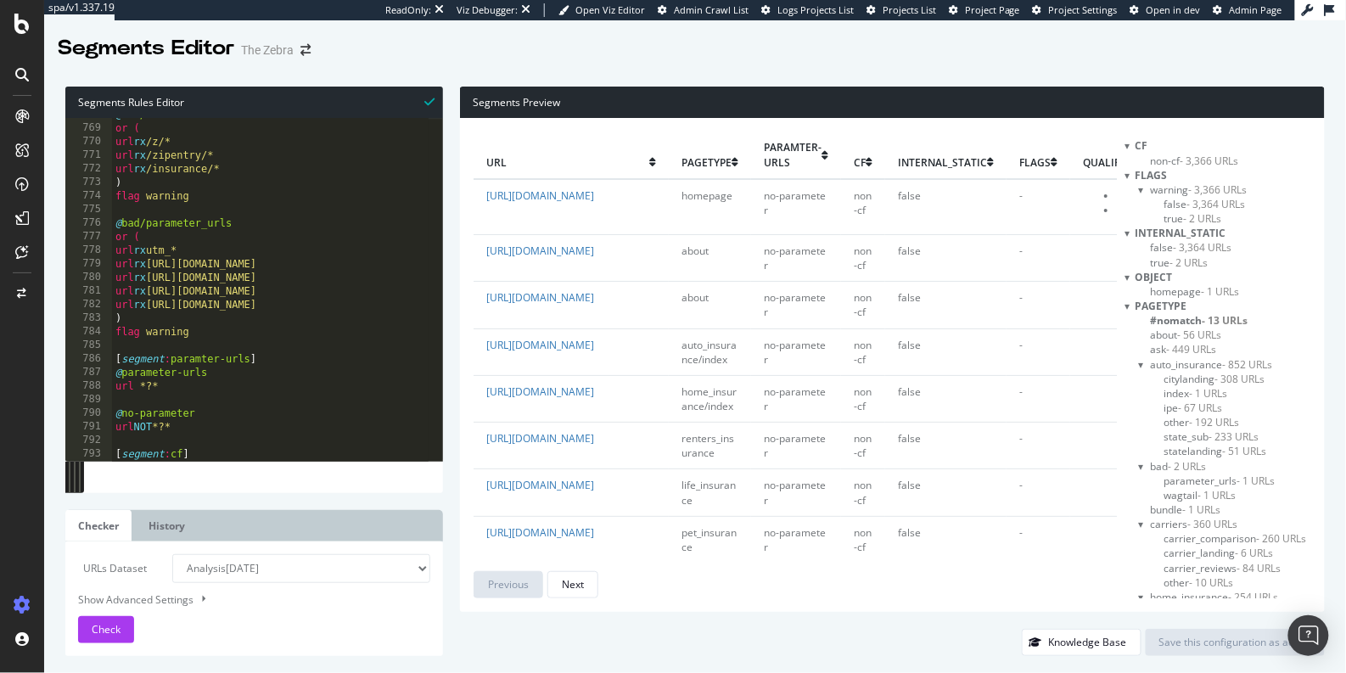
click at [210, 332] on div "@ bad/funnel or ( url rx /z/* url rx /zipentry/* url rx /insurance/* ) flag war…" at bounding box center [646, 286] width 1069 height 356
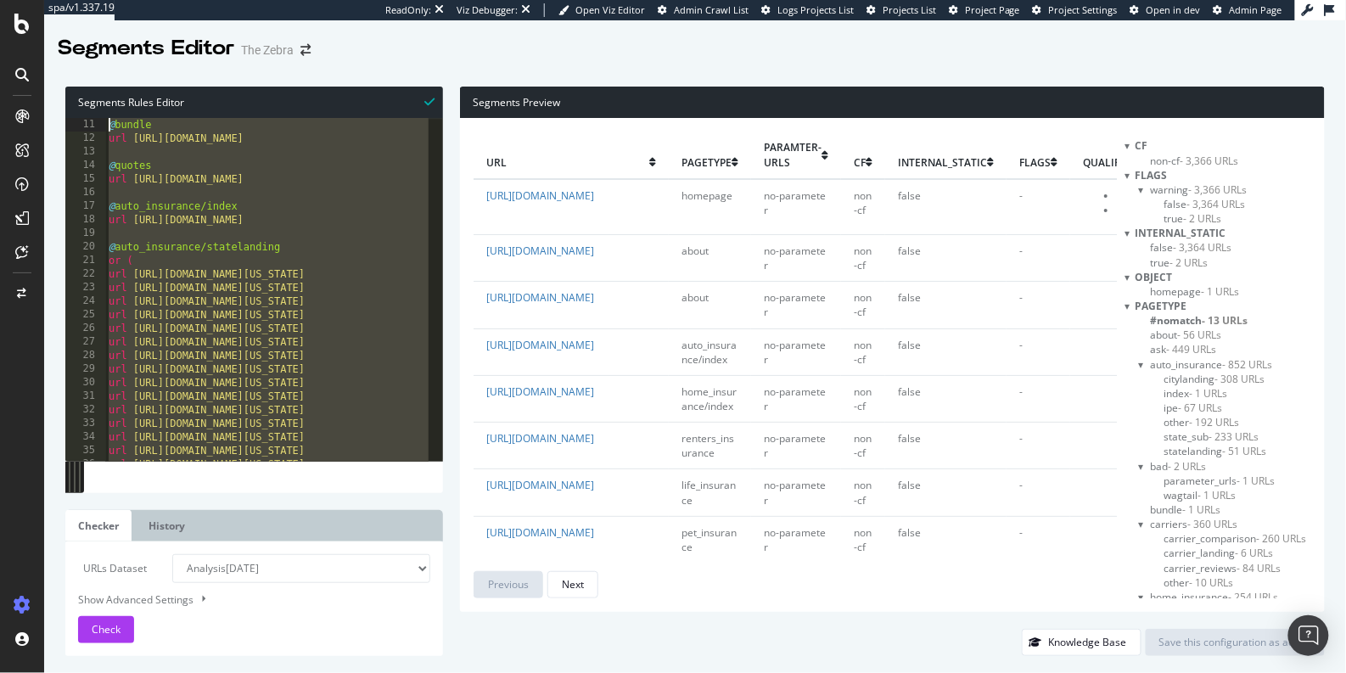
scroll to position [0, 0]
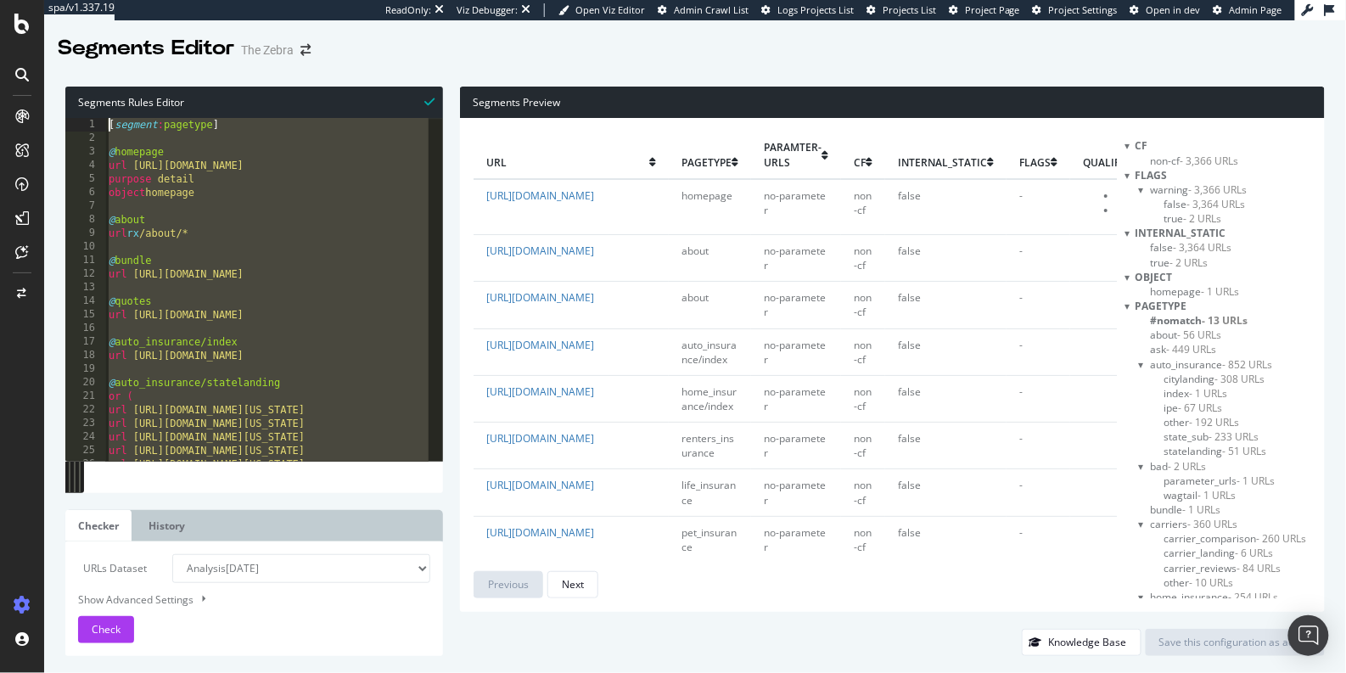
drag, startPoint x: 185, startPoint y: 328, endPoint x: 98, endPoint y: 31, distance: 310.4
click at [98, 31] on div "spa/v1.337.19 ReadOnly: Viz Debugger: Open Viz Editor Admin Crawl List Logs Pro…" at bounding box center [694, 336] width 1301 height 673
type textarea "[segment:pagetype]"
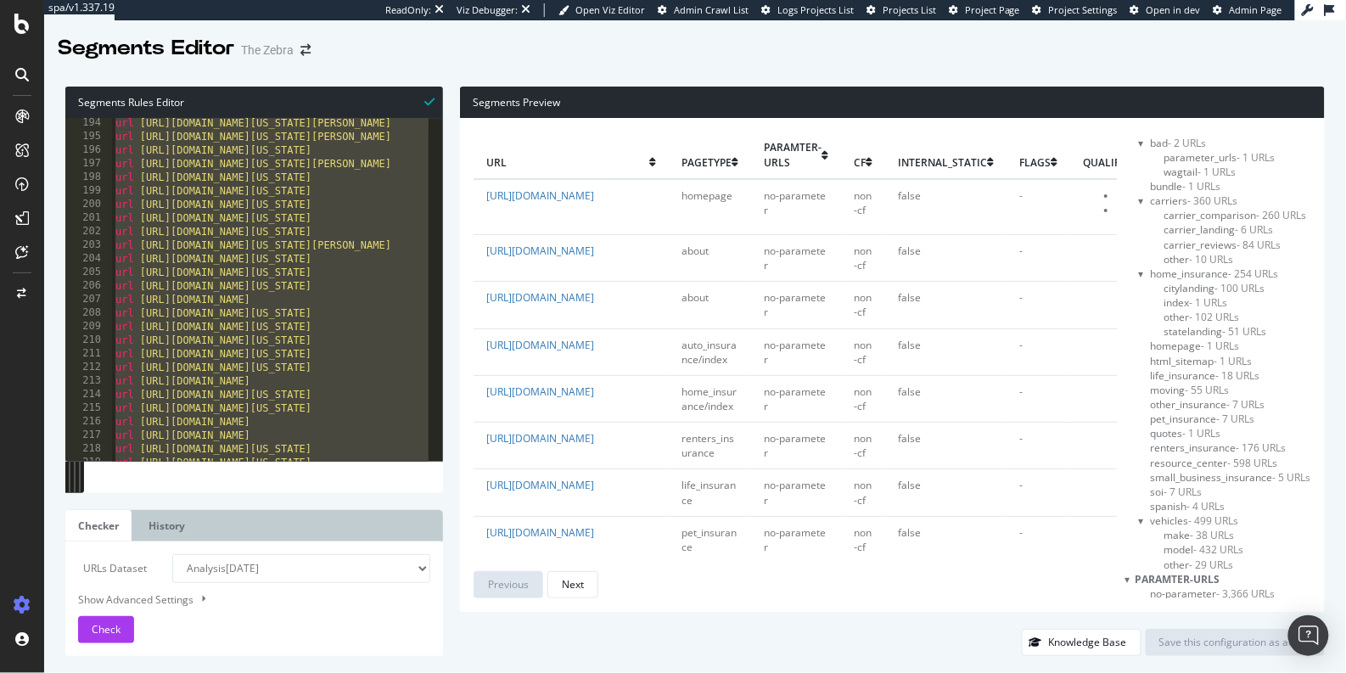
scroll to position [2622, 0]
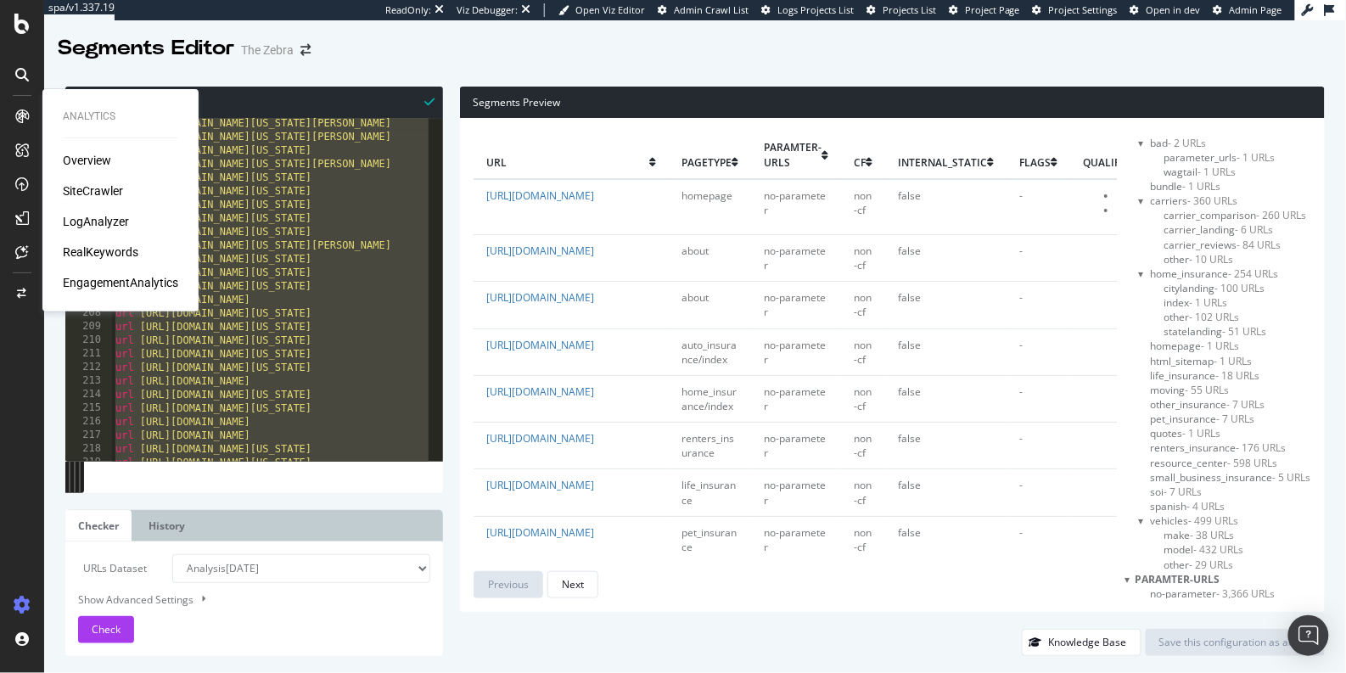
click at [116, 193] on div "SiteCrawler" at bounding box center [93, 190] width 60 height 17
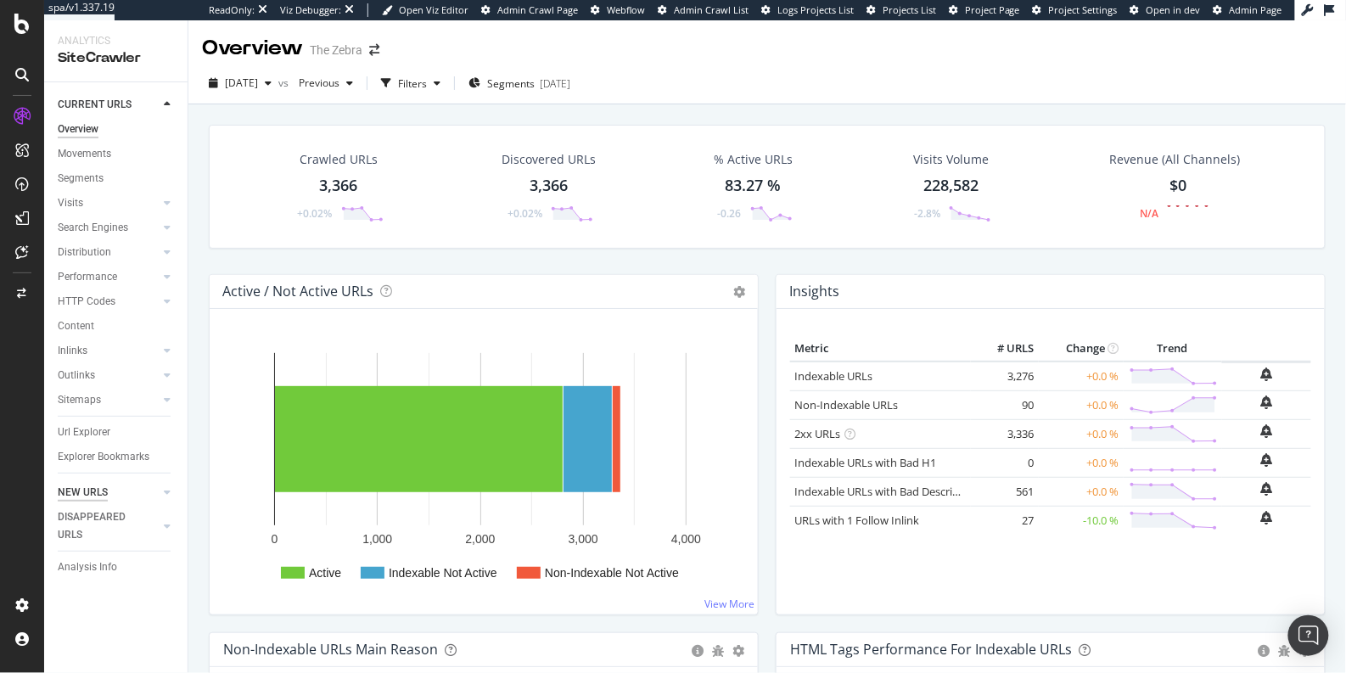
click at [98, 489] on div "NEW URLS" at bounding box center [83, 493] width 50 height 18
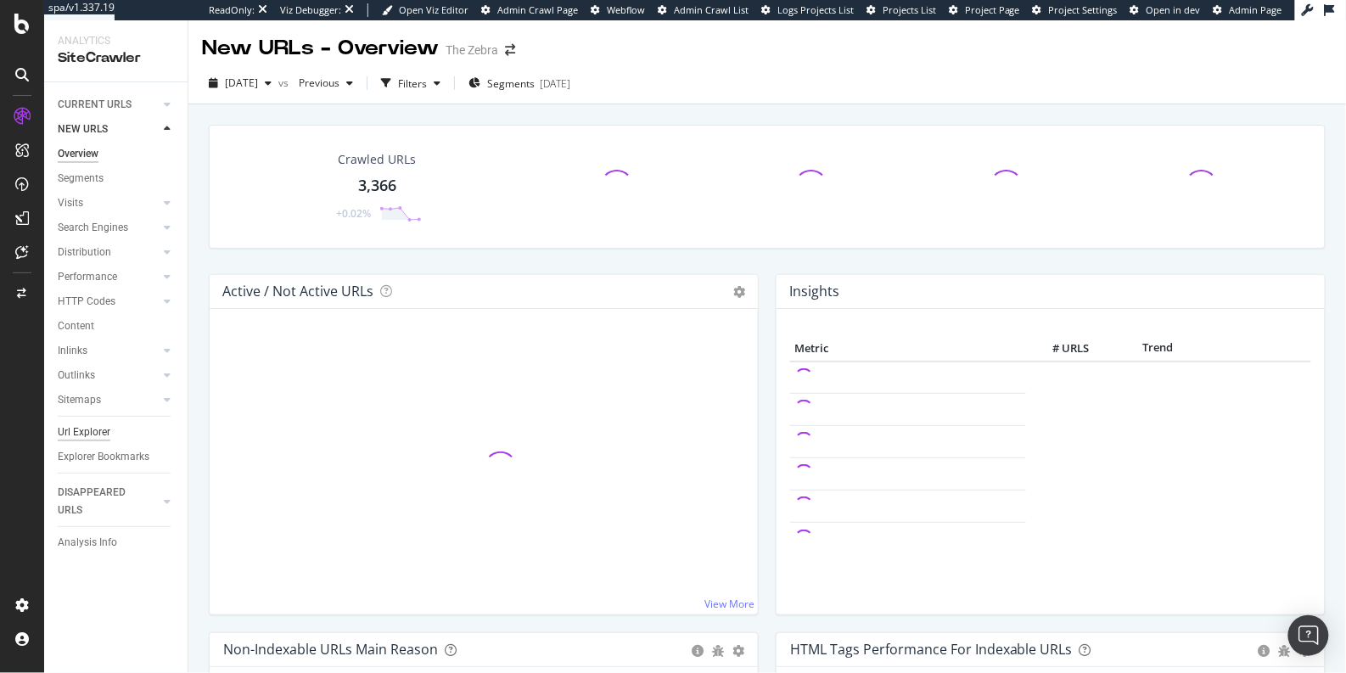
click at [71, 428] on div "Url Explorer" at bounding box center [84, 432] width 53 height 18
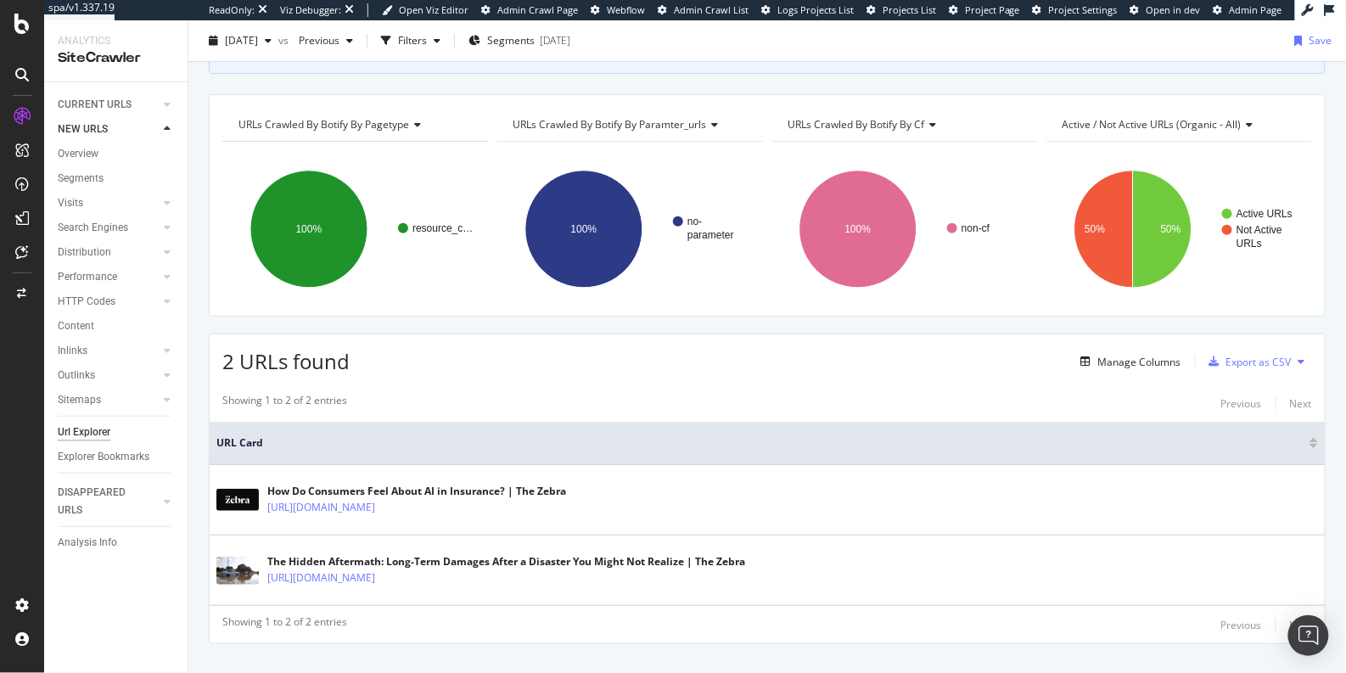
scroll to position [165, 0]
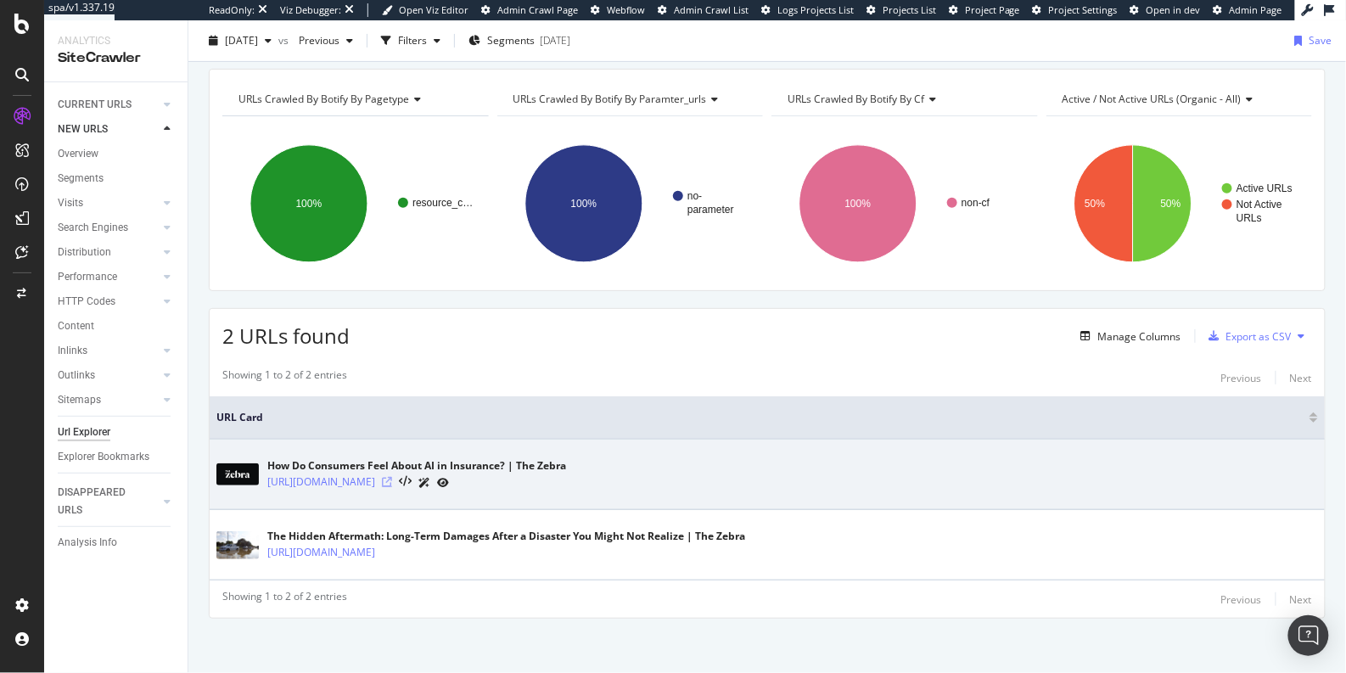
click at [392, 477] on icon at bounding box center [387, 482] width 10 height 10
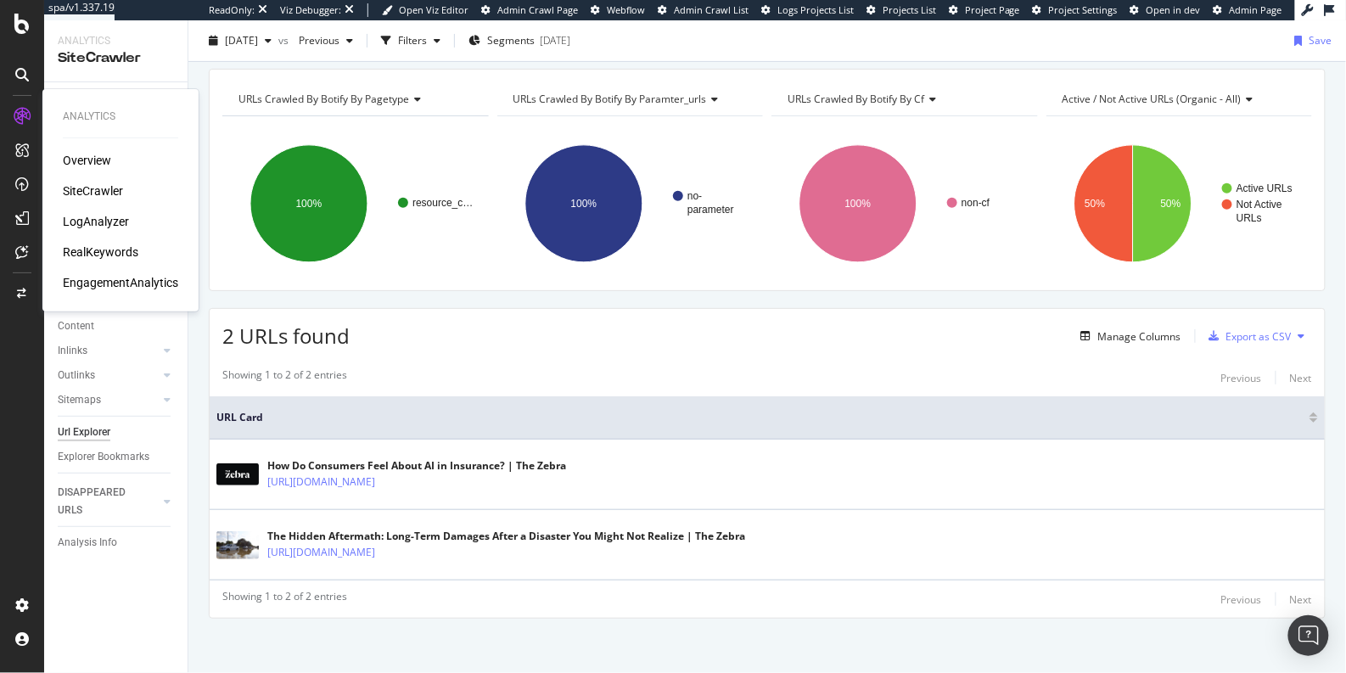
click at [105, 260] on div "Overview SiteCrawler LogAnalyzer RealKeywords EngagementAnalytics" at bounding box center [120, 221] width 115 height 139
click at [109, 254] on div "RealKeywords" at bounding box center [101, 251] width 76 height 17
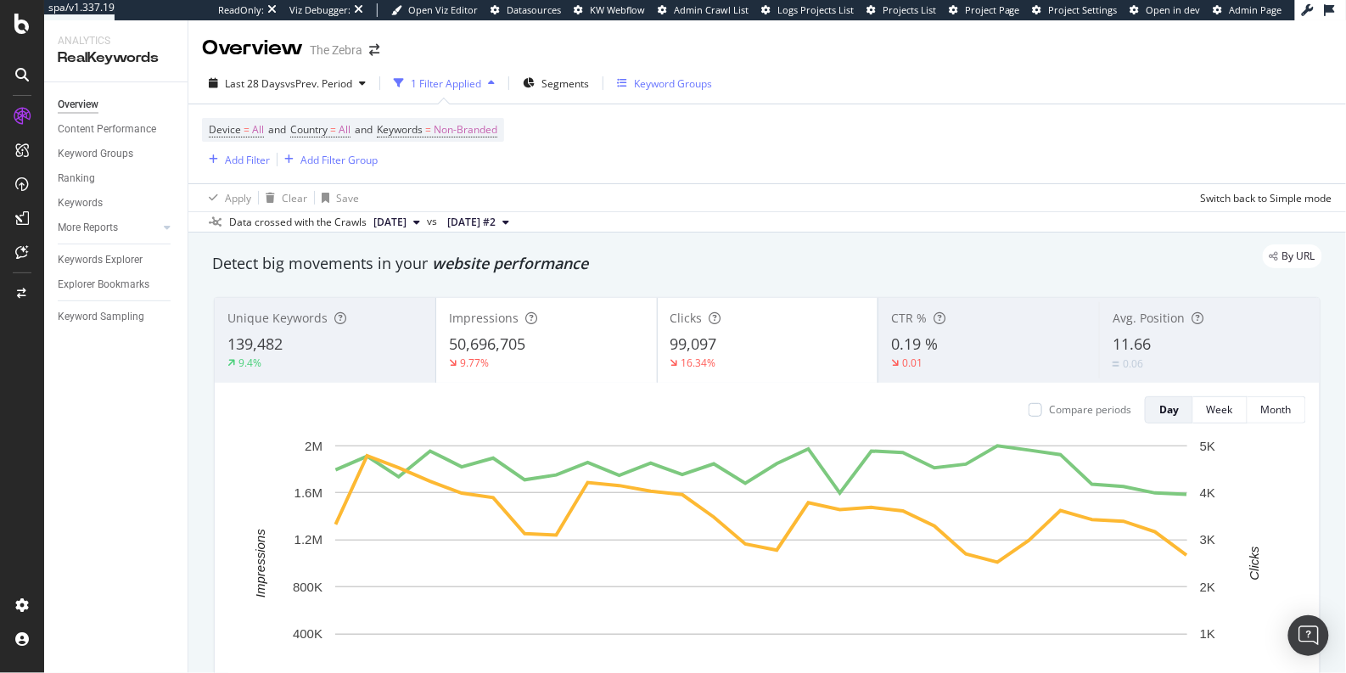
click at [674, 86] on div "Keyword Groups" at bounding box center [673, 83] width 78 height 14
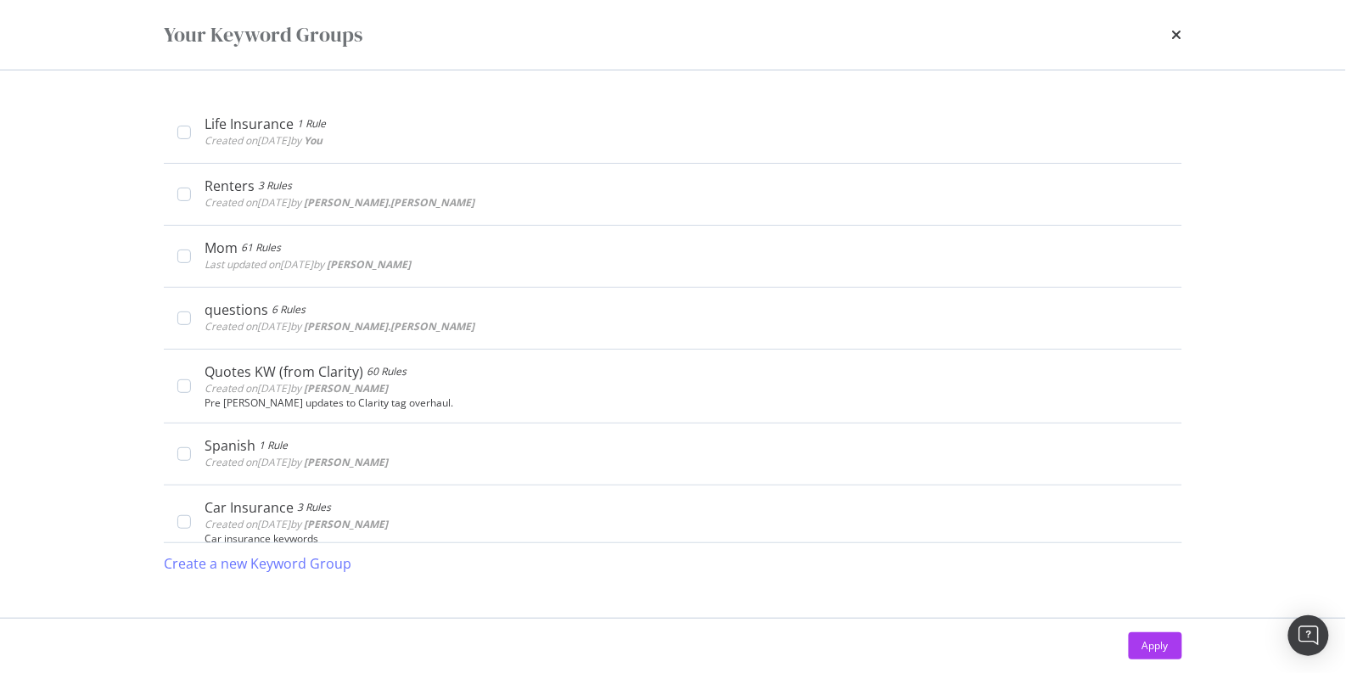
scroll to position [200, 0]
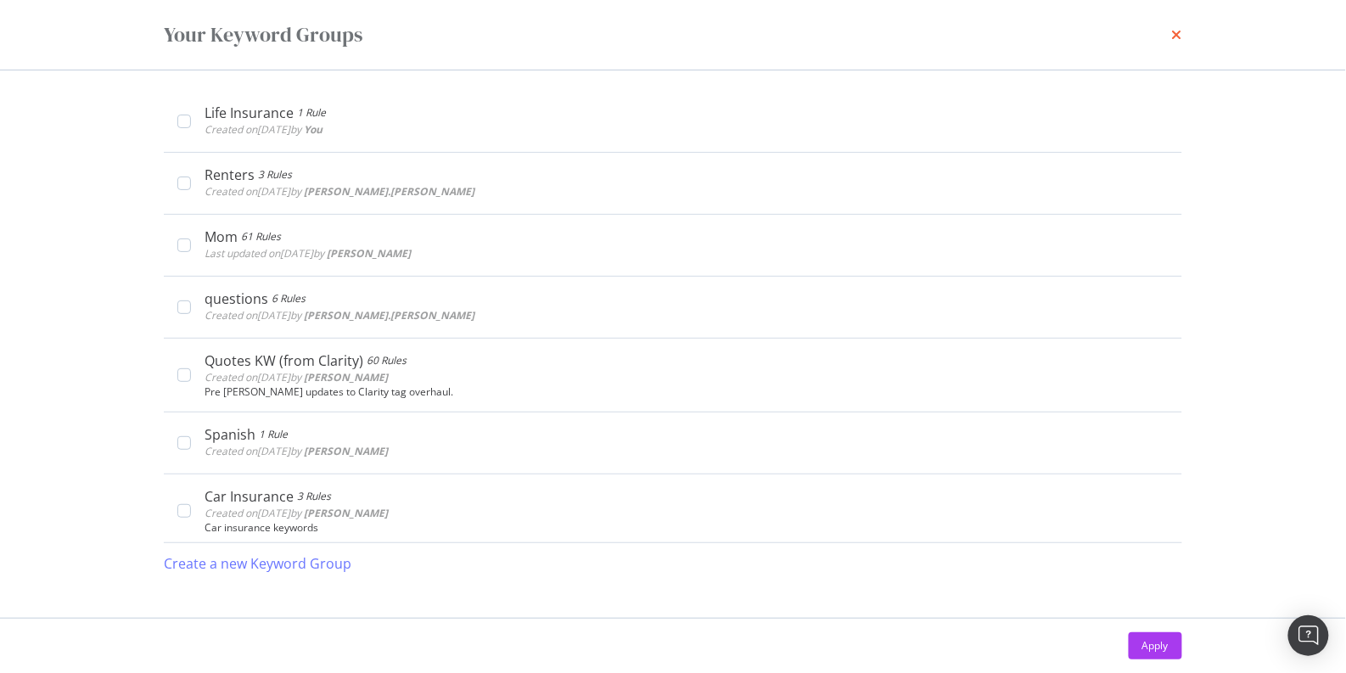
click at [1175, 36] on icon "times" at bounding box center [1177, 35] width 10 height 14
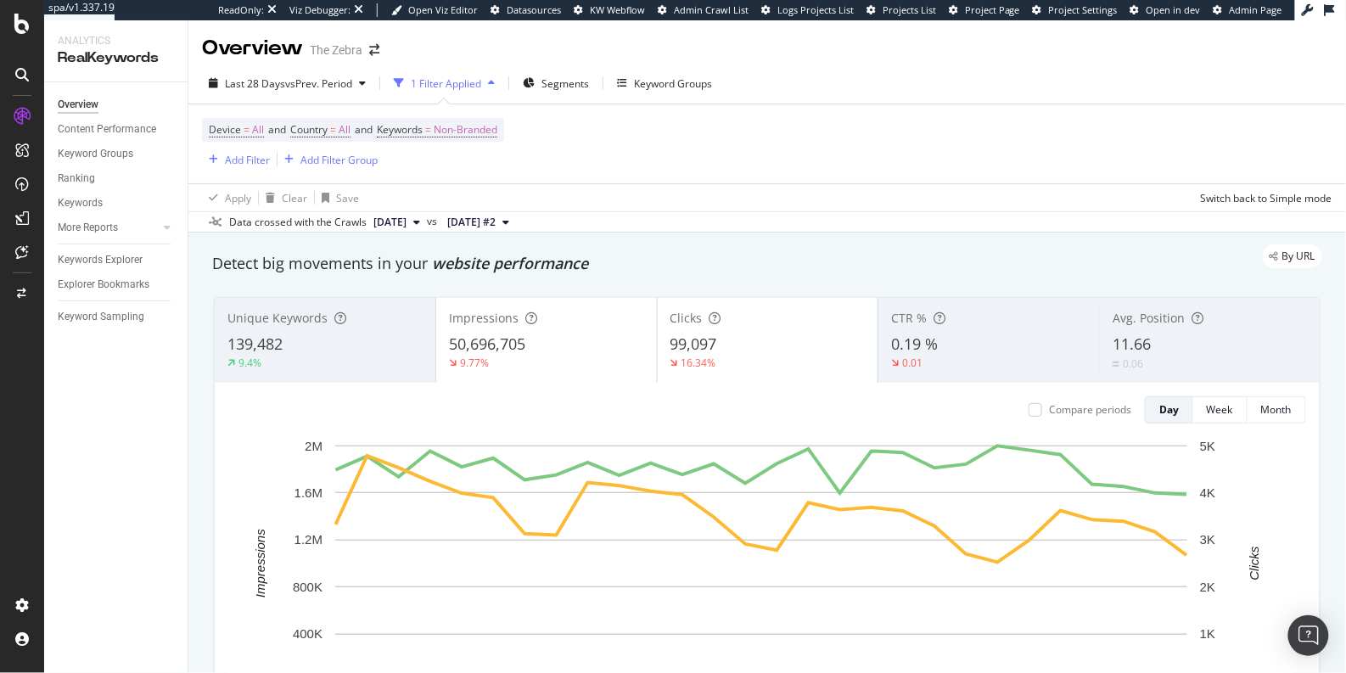
click at [309, 344] on div "139,482" at bounding box center [324, 344] width 195 height 22
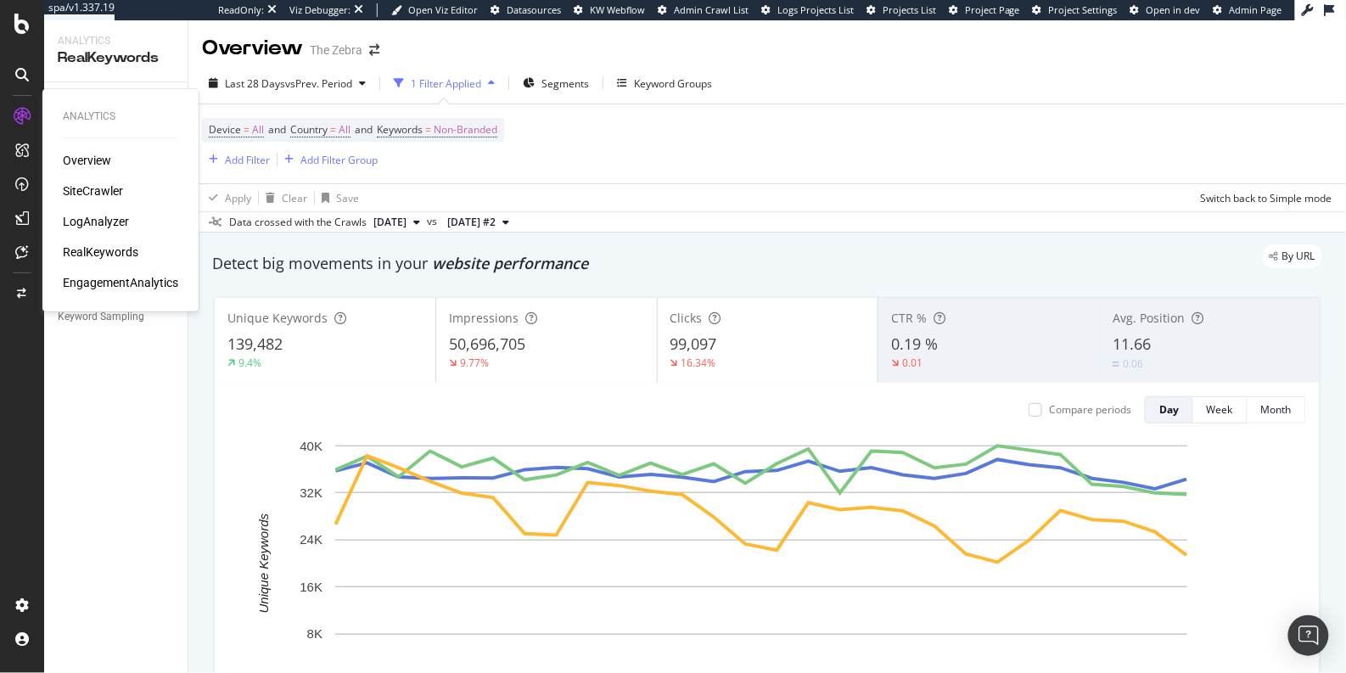
click at [104, 184] on div "SiteCrawler" at bounding box center [93, 190] width 60 height 17
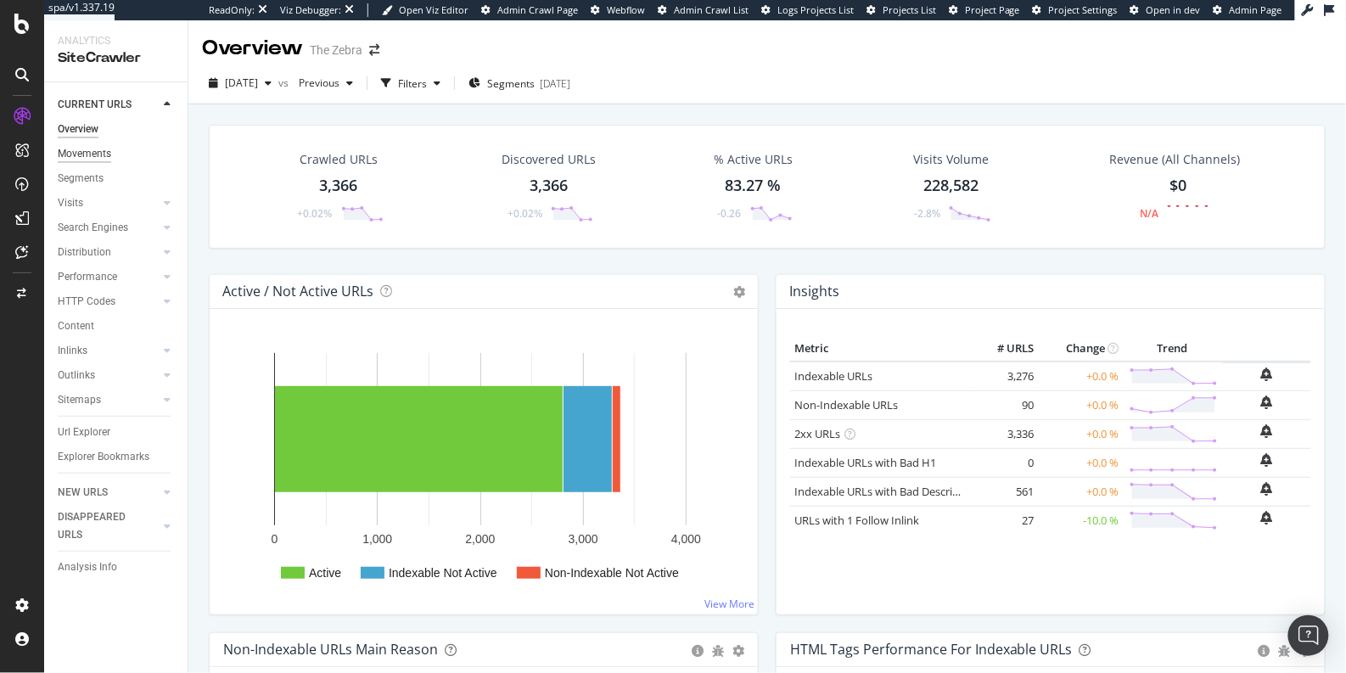
click at [102, 154] on div "Movements" at bounding box center [84, 154] width 53 height 18
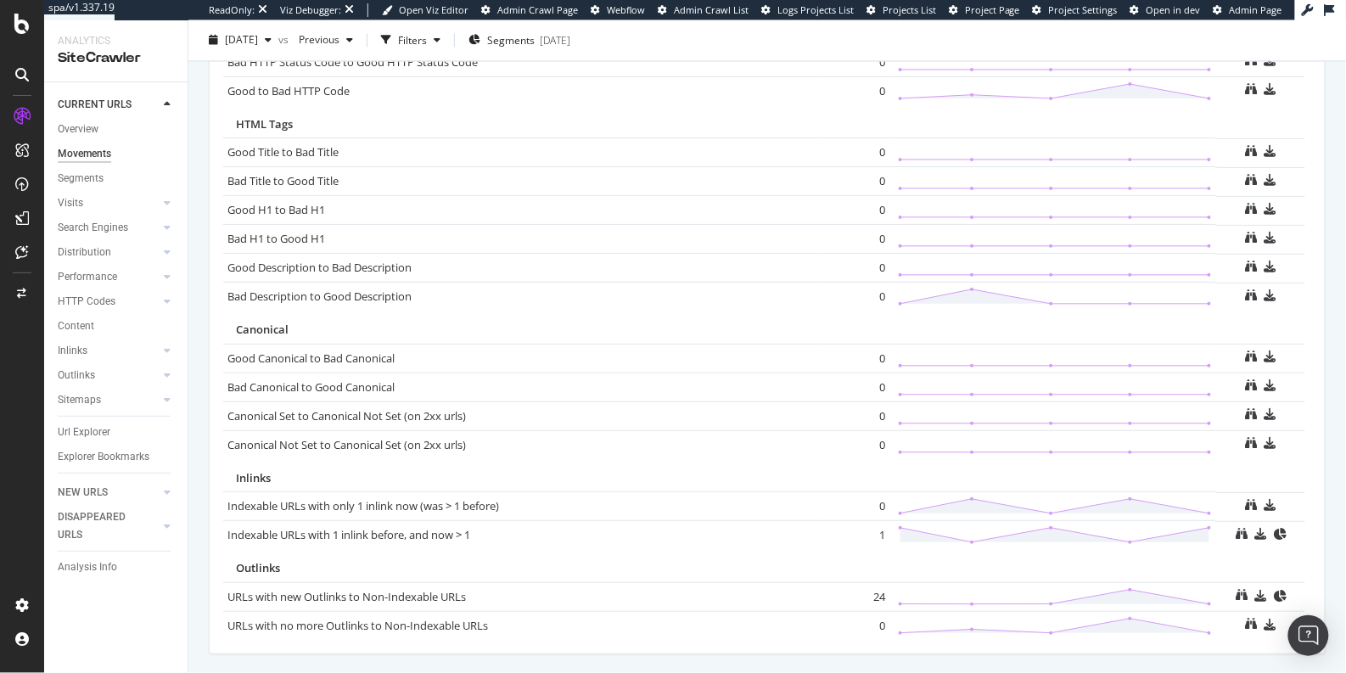
scroll to position [1142, 0]
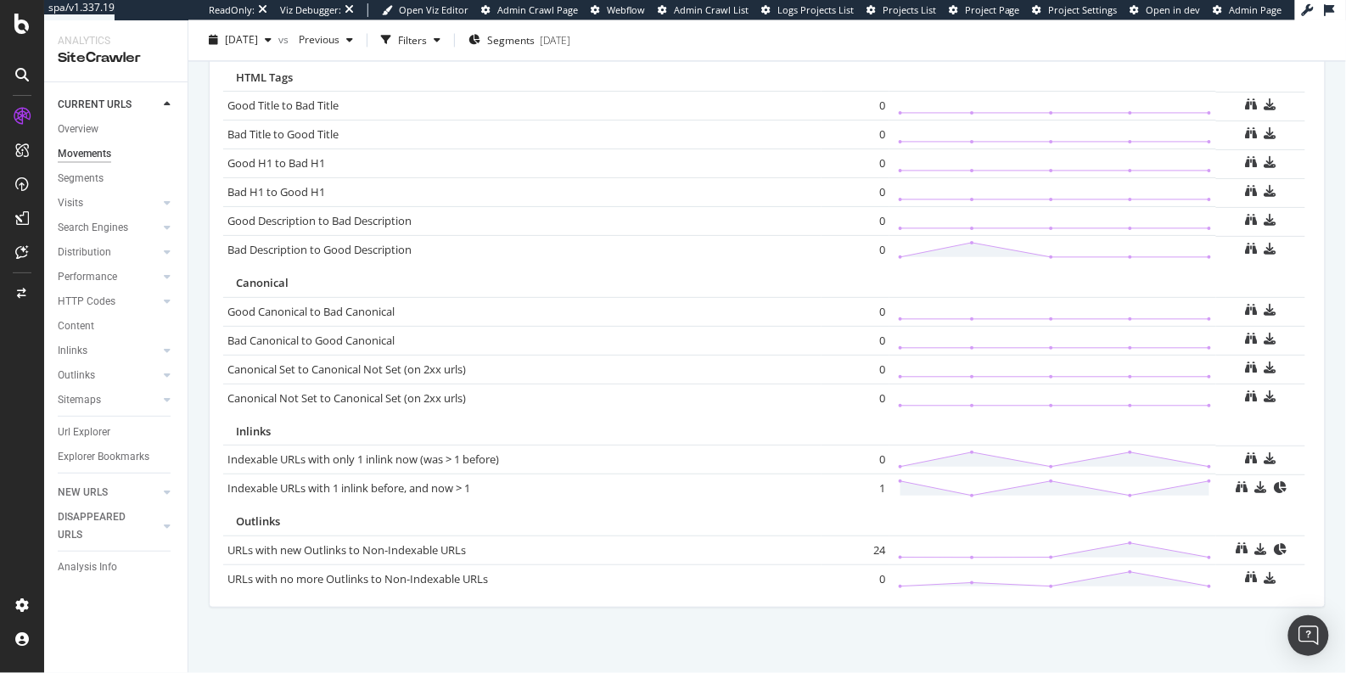
click at [588, 513] on div "Outlinks" at bounding box center [767, 521] width 1062 height 16
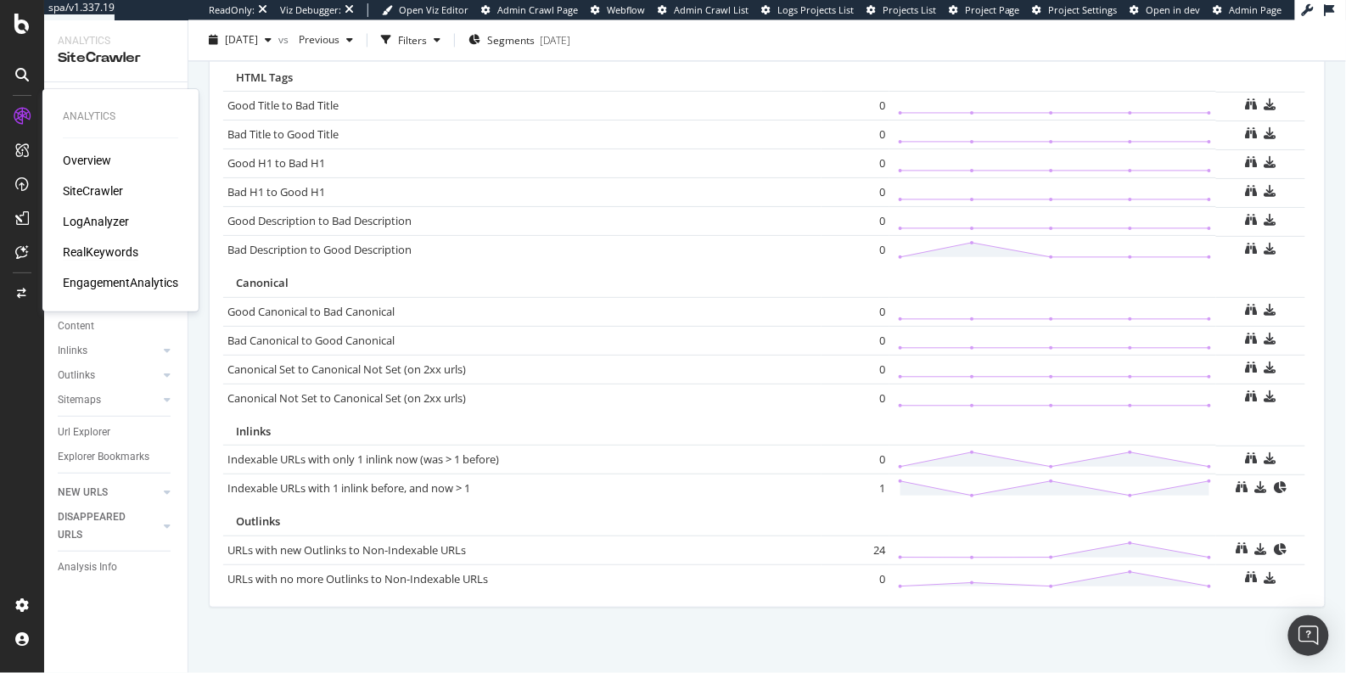
click at [98, 255] on div "RealKeywords" at bounding box center [101, 251] width 76 height 17
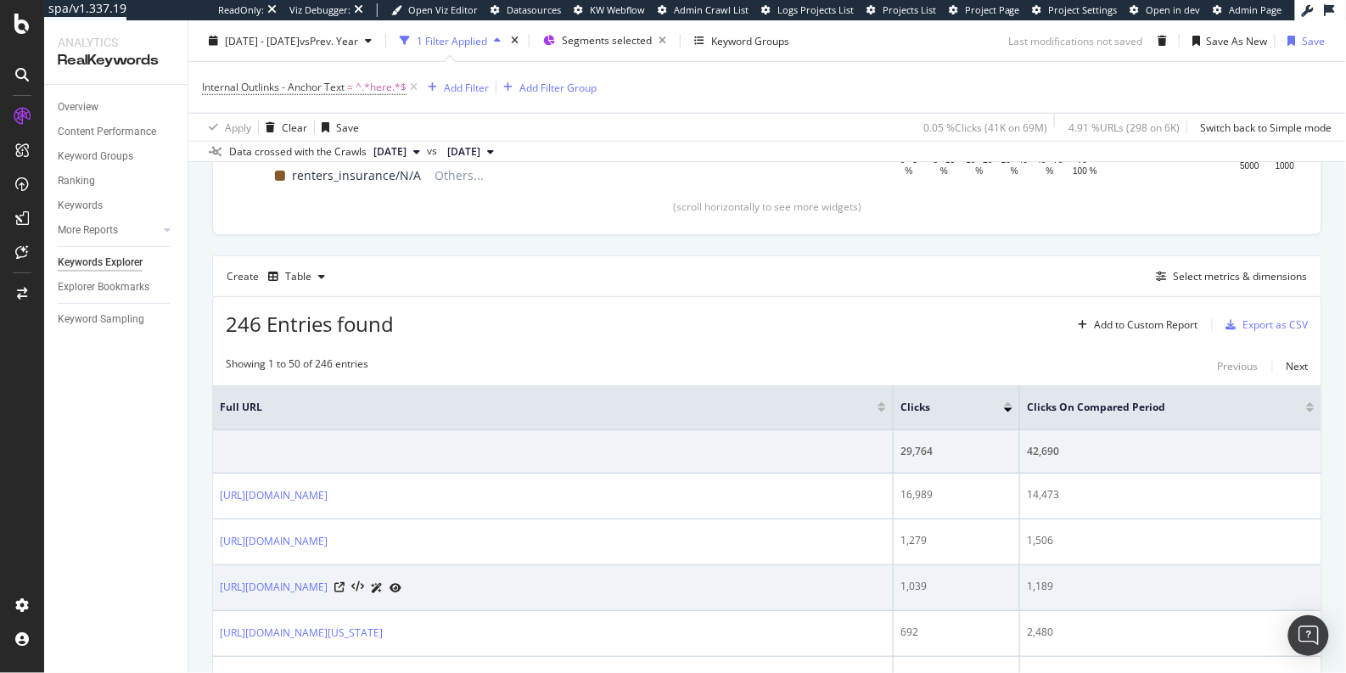
scroll to position [434, 0]
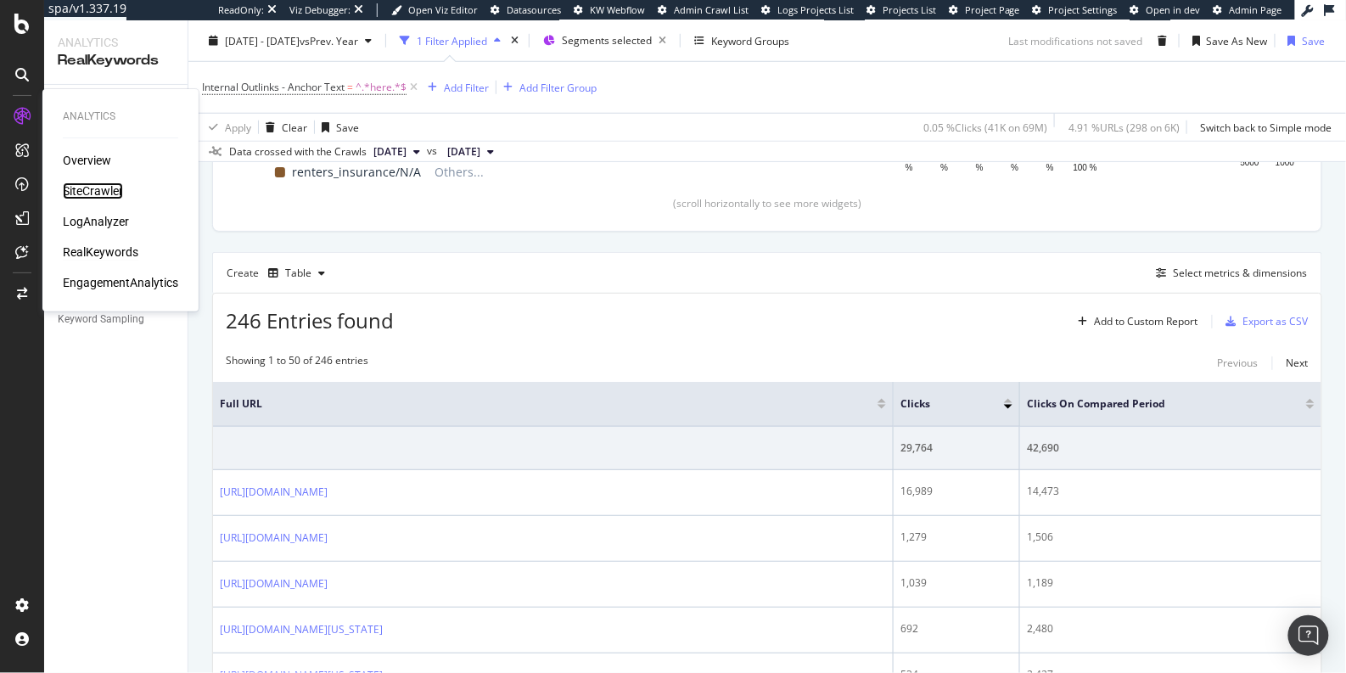
click at [79, 191] on div "SiteCrawler" at bounding box center [93, 190] width 60 height 17
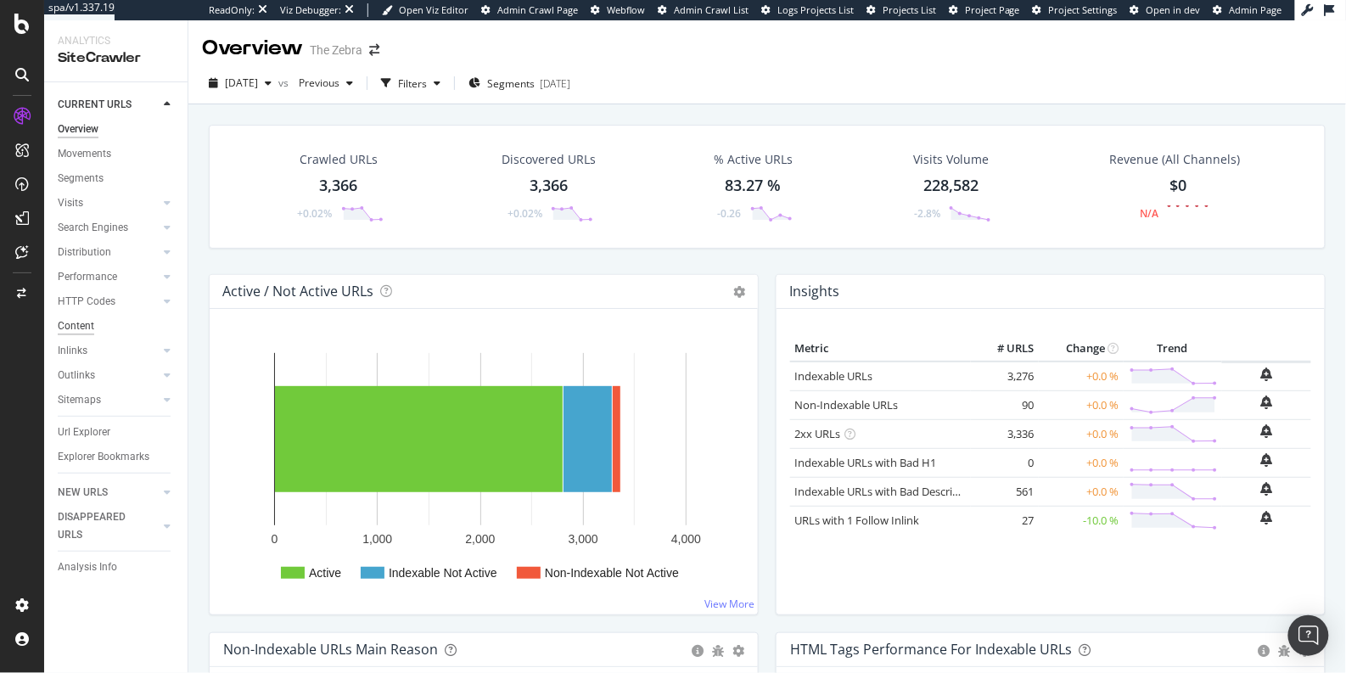
click at [92, 331] on div "Content" at bounding box center [76, 326] width 36 height 18
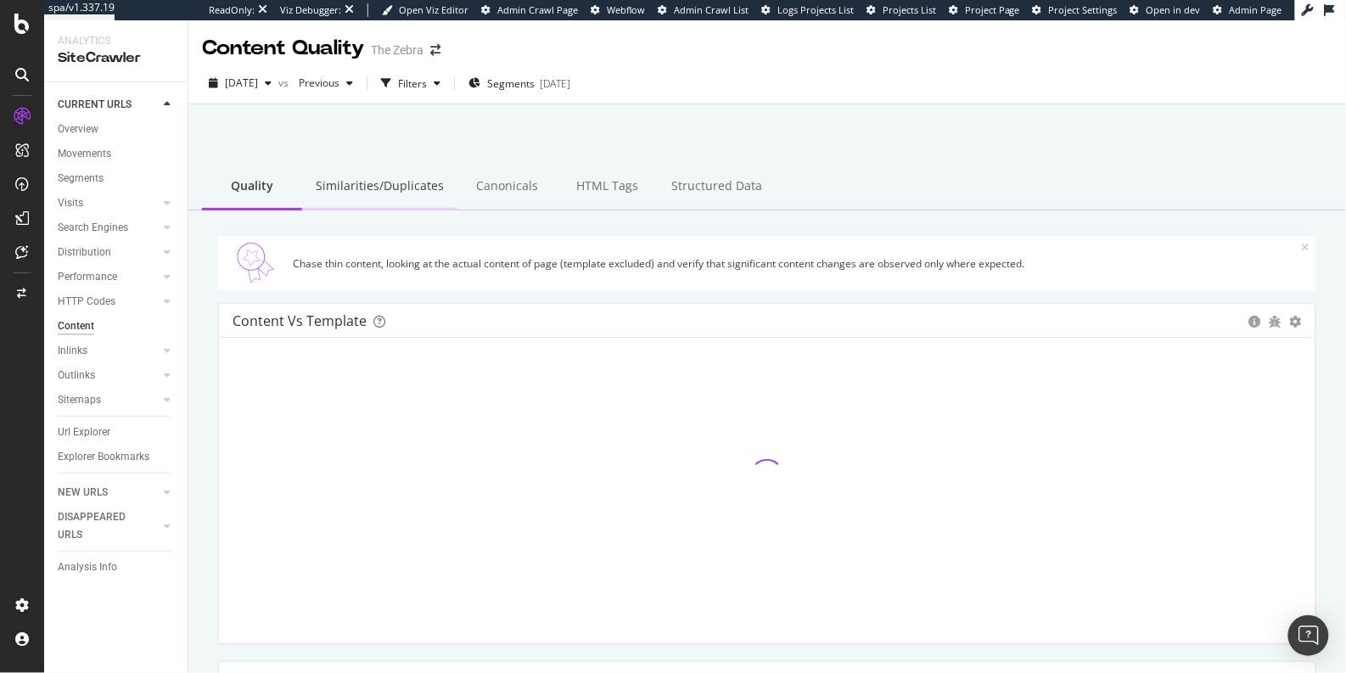
click at [372, 194] on div "Similarities/Duplicates" at bounding box center [379, 187] width 155 height 47
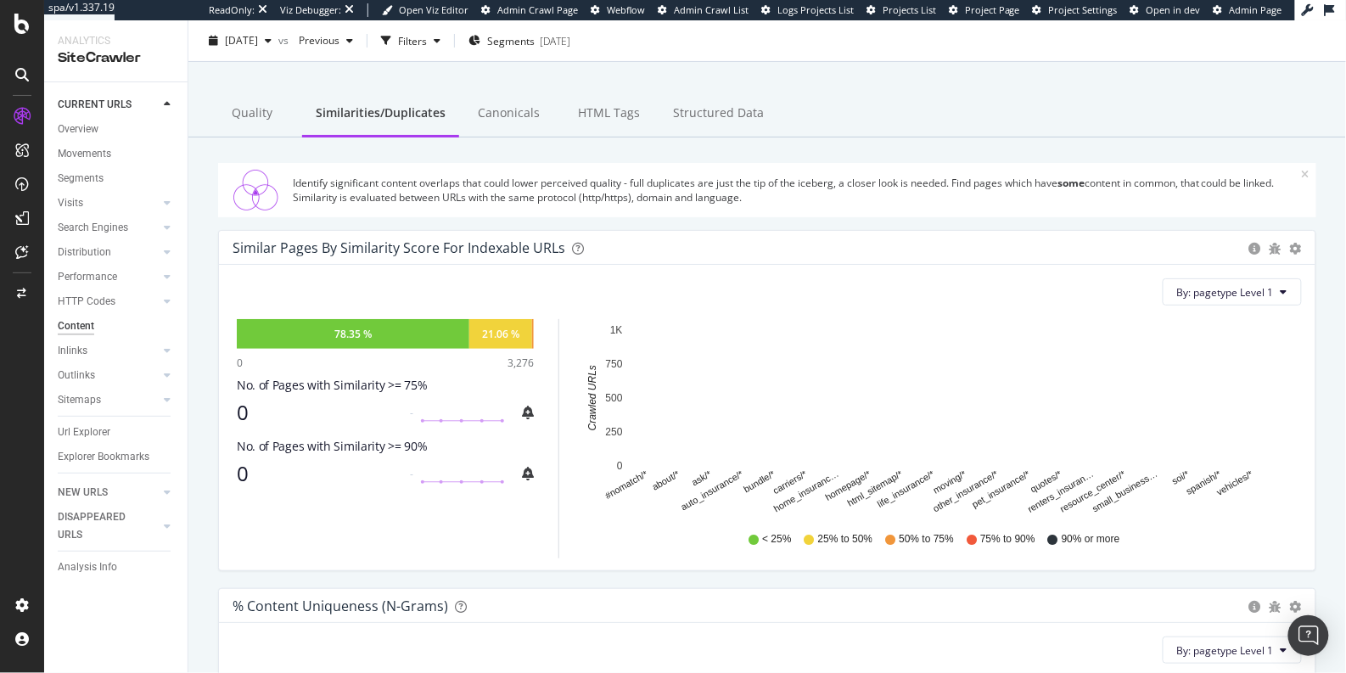
scroll to position [62, 0]
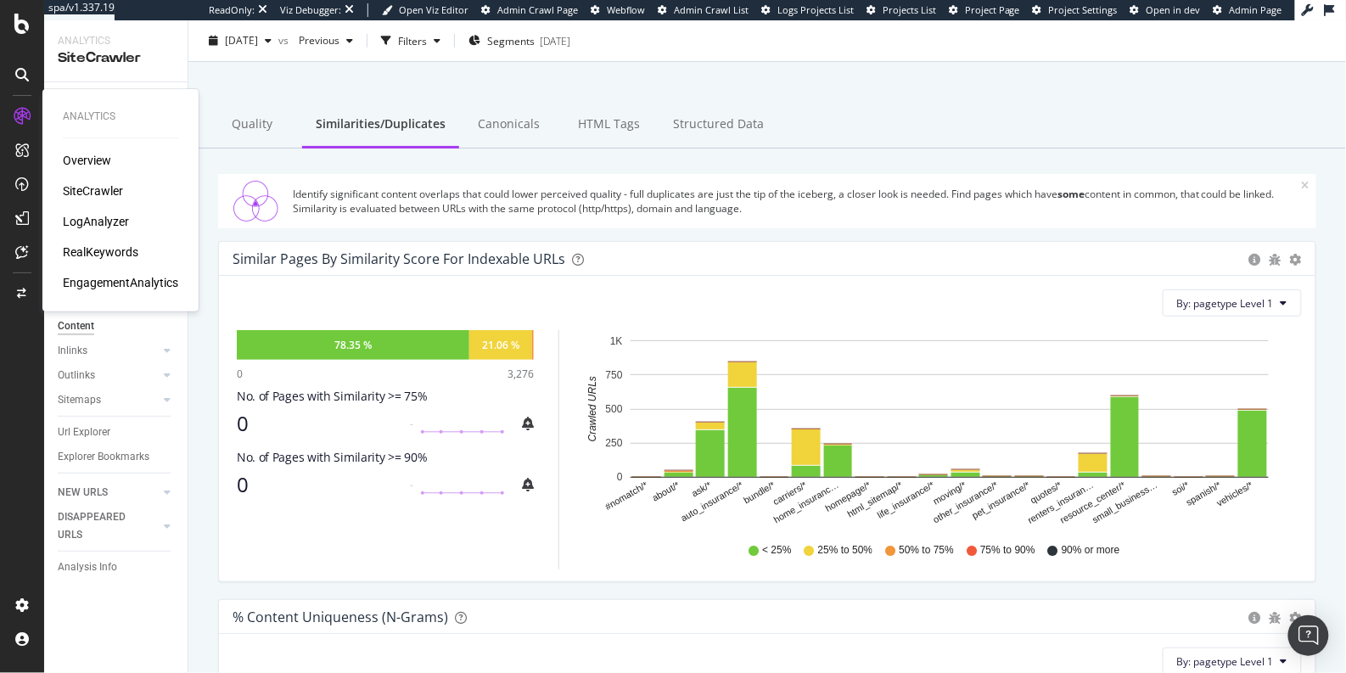
click at [94, 220] on div "LogAnalyzer" at bounding box center [96, 221] width 66 height 17
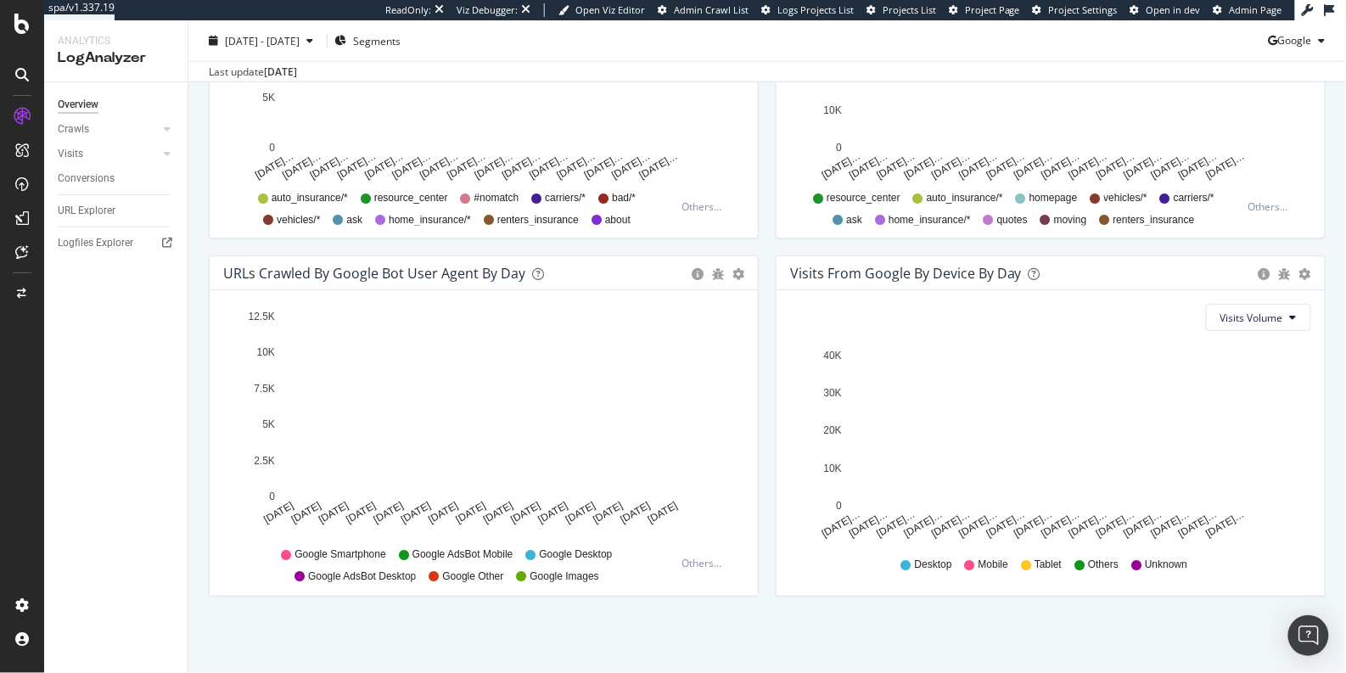
scroll to position [758, 0]
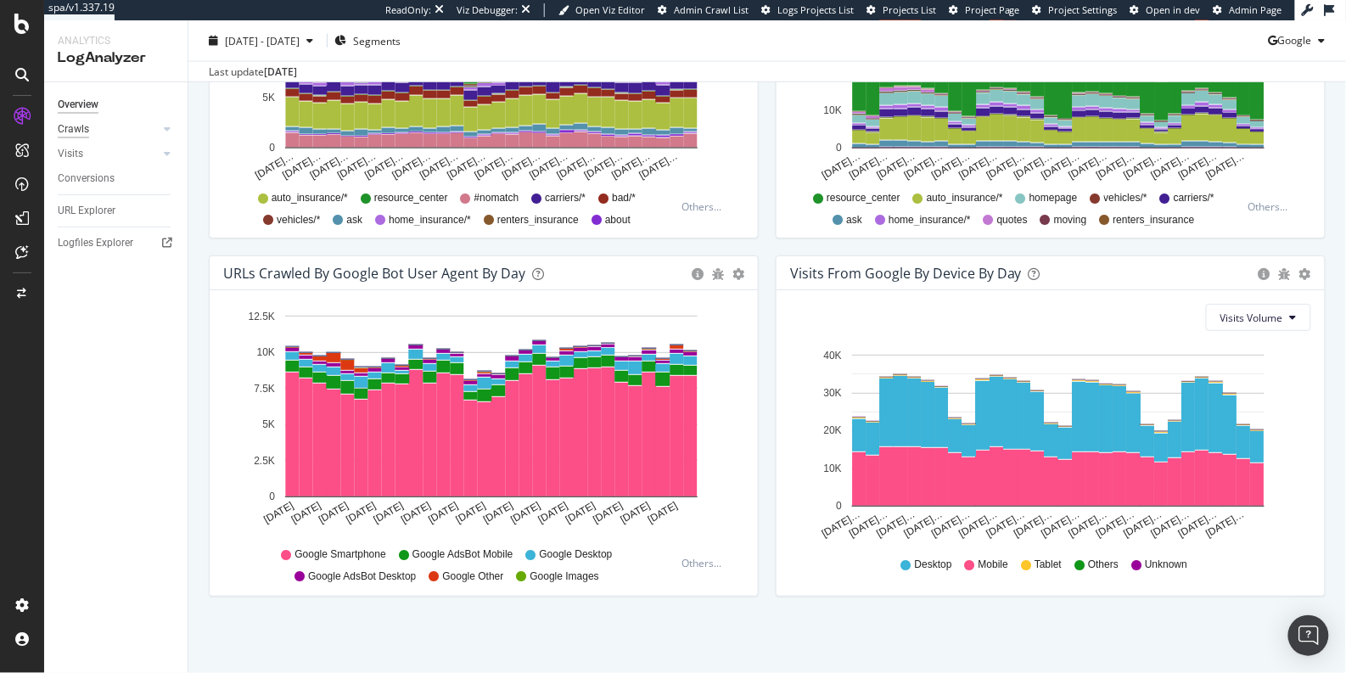
click at [87, 135] on div "Crawls" at bounding box center [73, 129] width 31 height 18
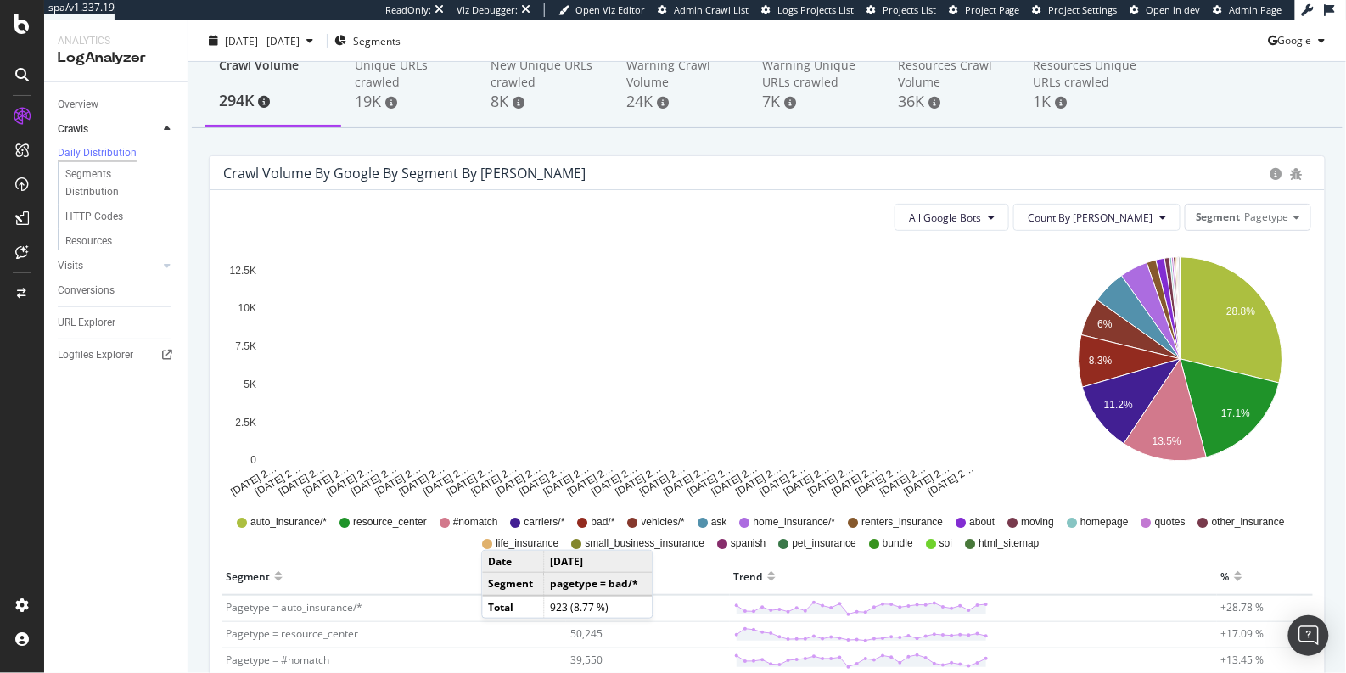
scroll to position [174, 0]
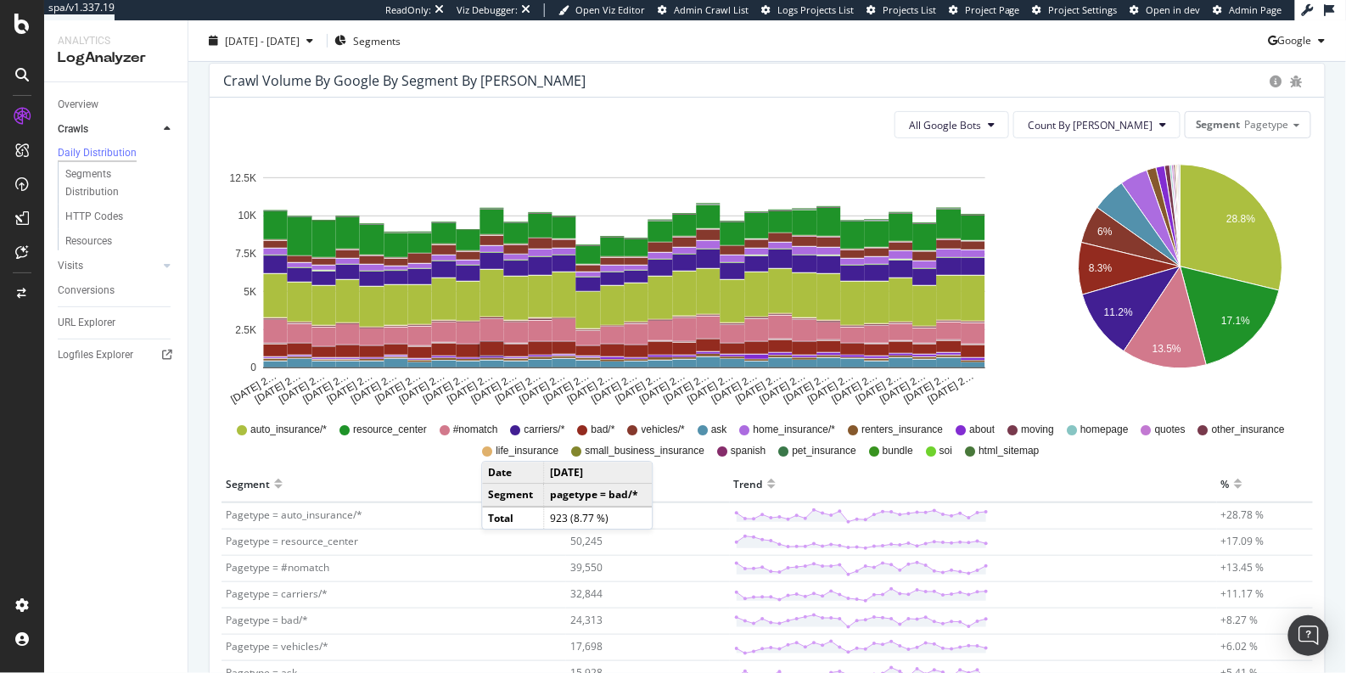
click at [299, 569] on span "Pagetype = #nomatch" at bounding box center [278, 567] width 104 height 14
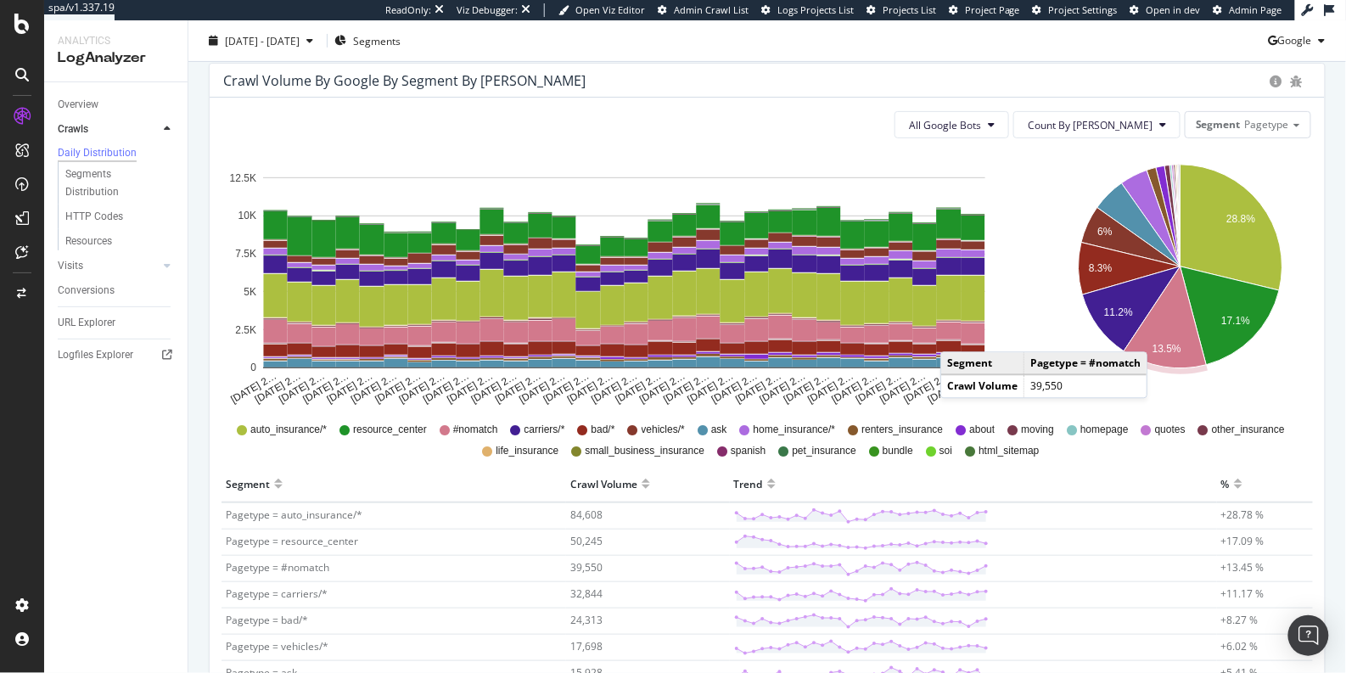
click at [1151, 334] on icon "A chart." at bounding box center [1164, 317] width 82 height 102
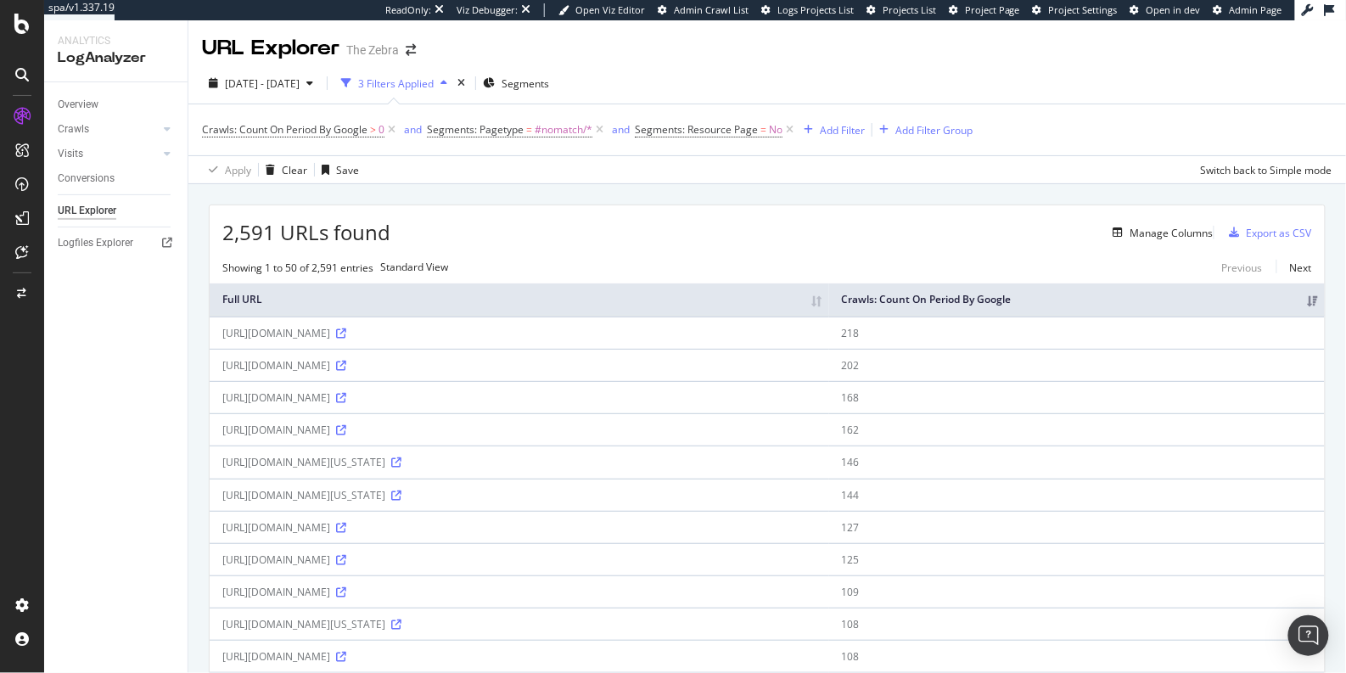
scroll to position [3, 0]
click at [346, 335] on icon at bounding box center [341, 330] width 10 height 10
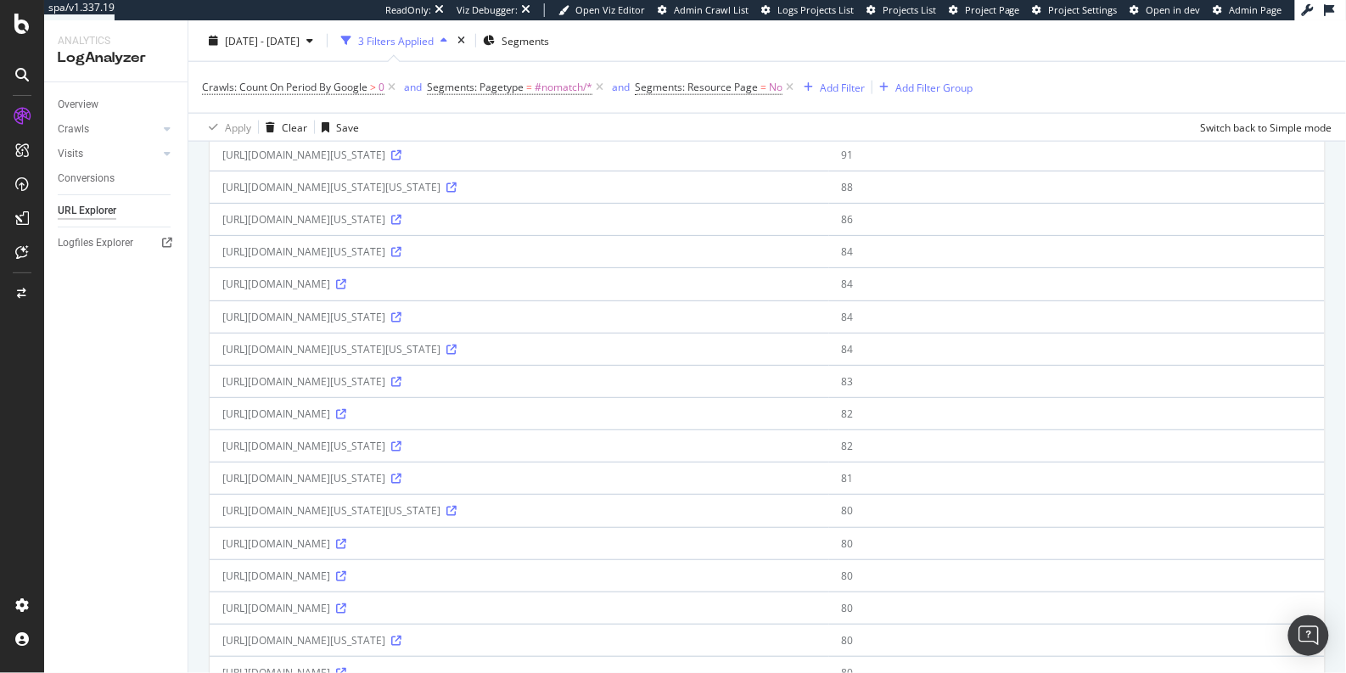
scroll to position [635, 0]
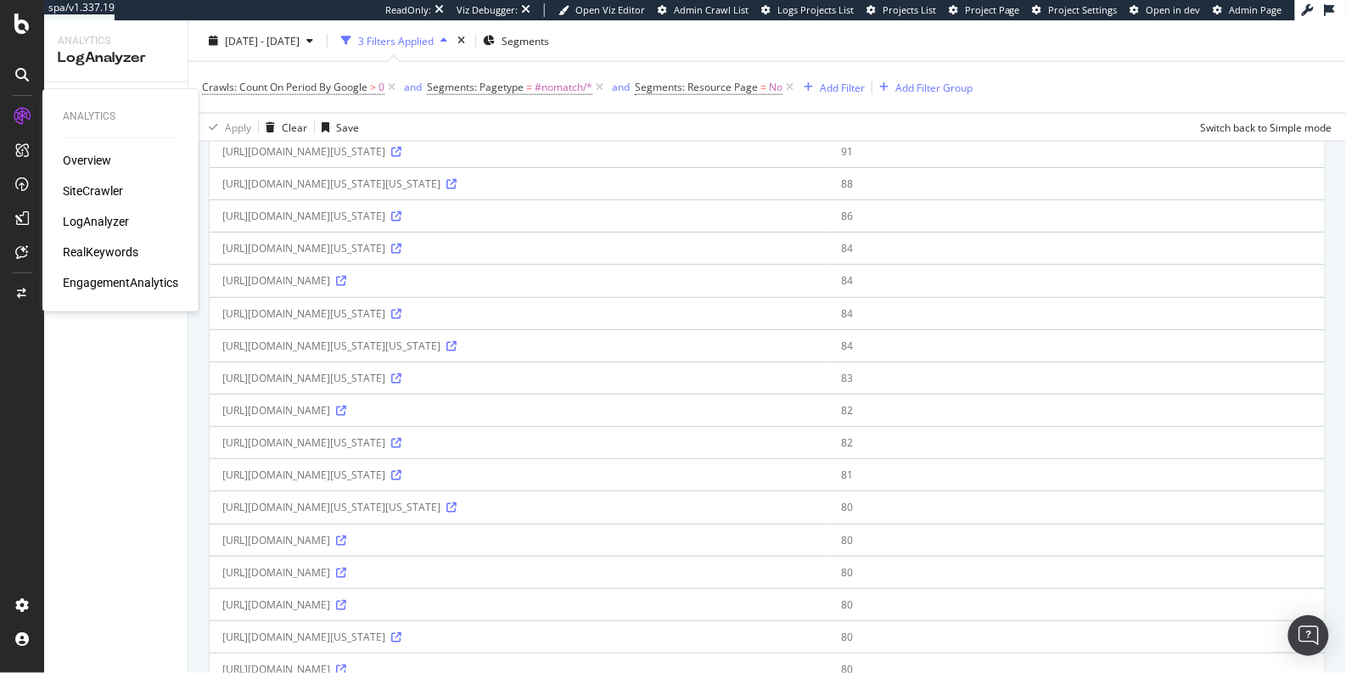
click at [101, 188] on div "SiteCrawler" at bounding box center [93, 190] width 60 height 17
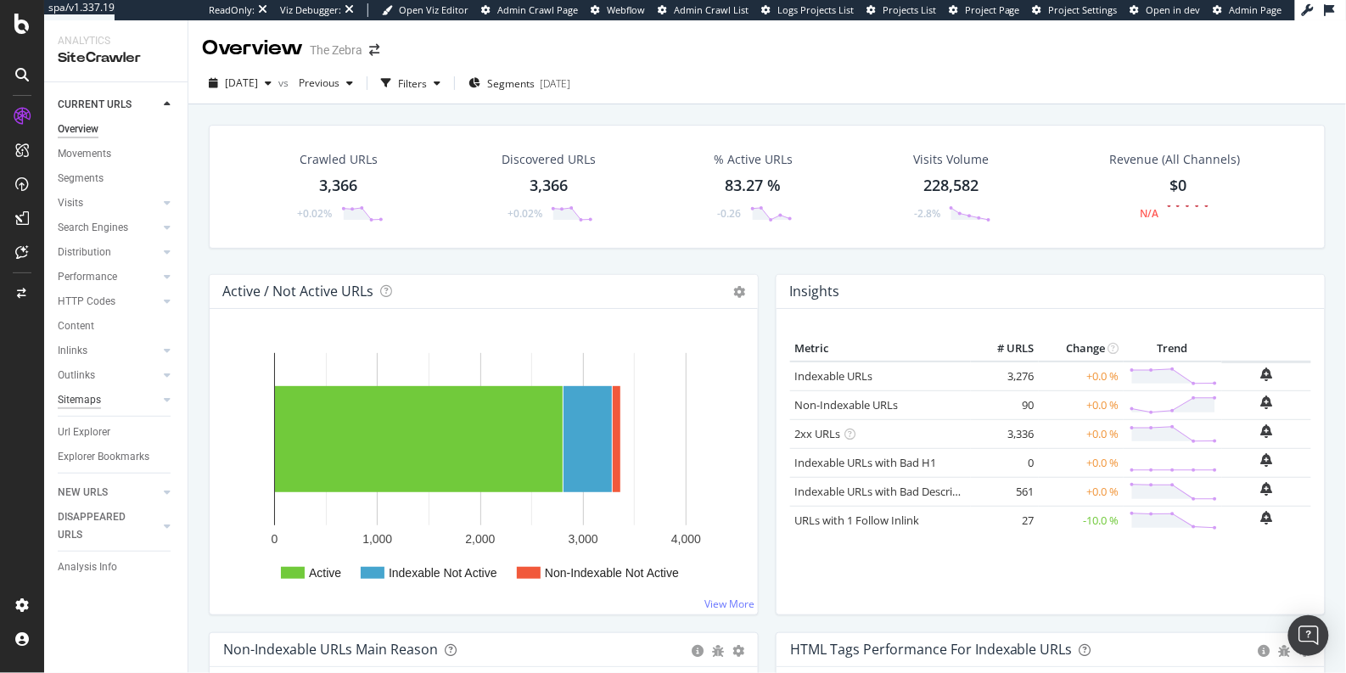
click at [87, 395] on div "Sitemaps" at bounding box center [79, 400] width 43 height 18
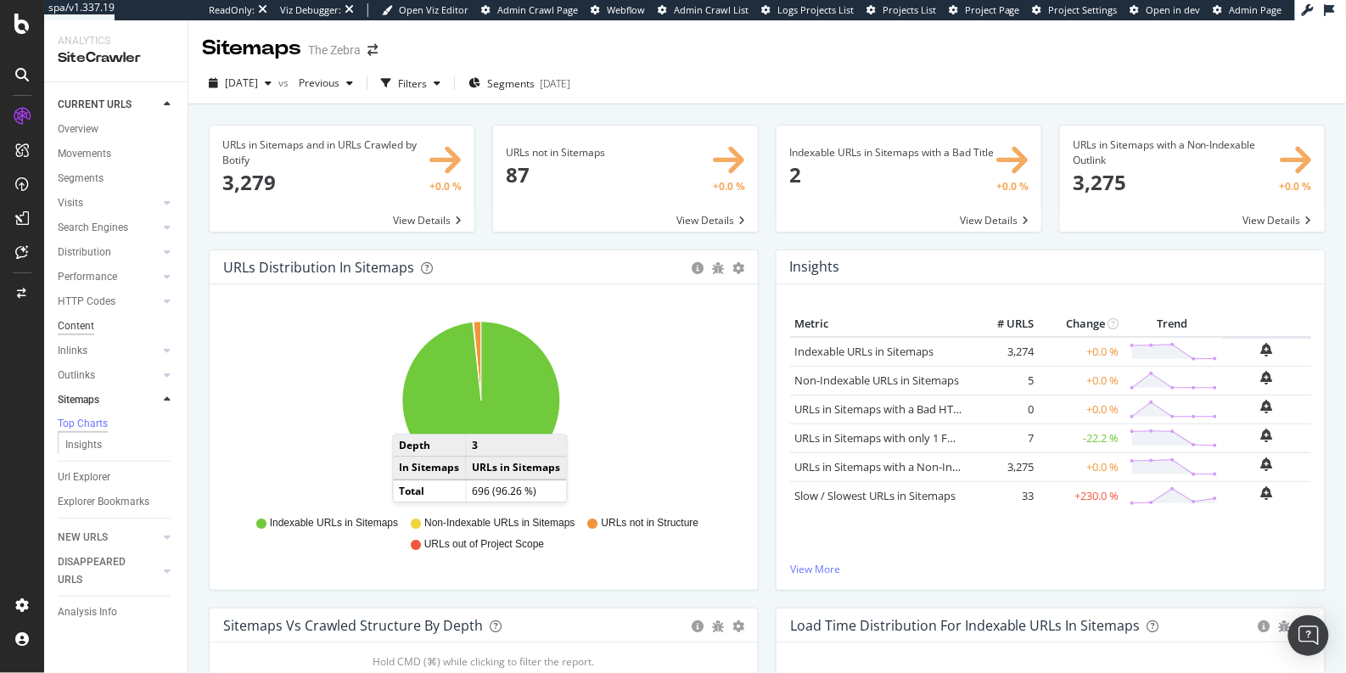
click at [80, 324] on div "Content" at bounding box center [76, 326] width 36 height 18
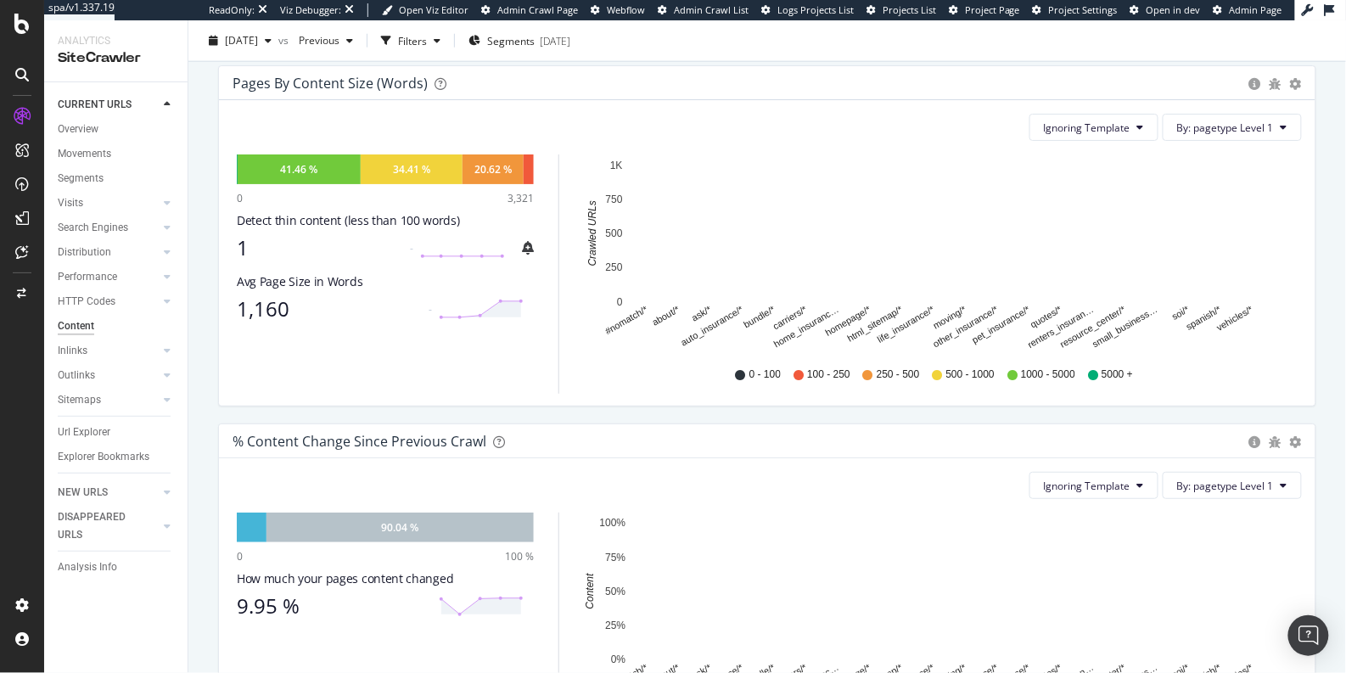
scroll to position [589, 0]
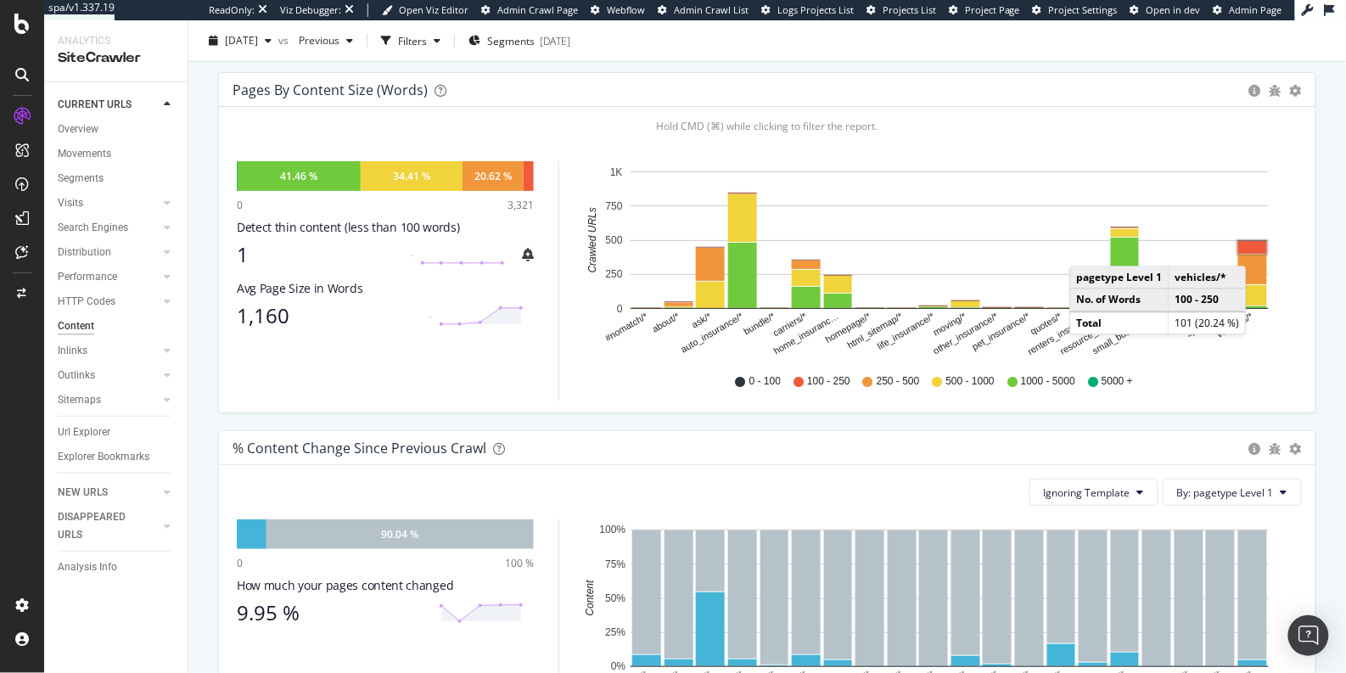
click at [1250, 248] on rect "A chart." at bounding box center [1252, 247] width 29 height 13
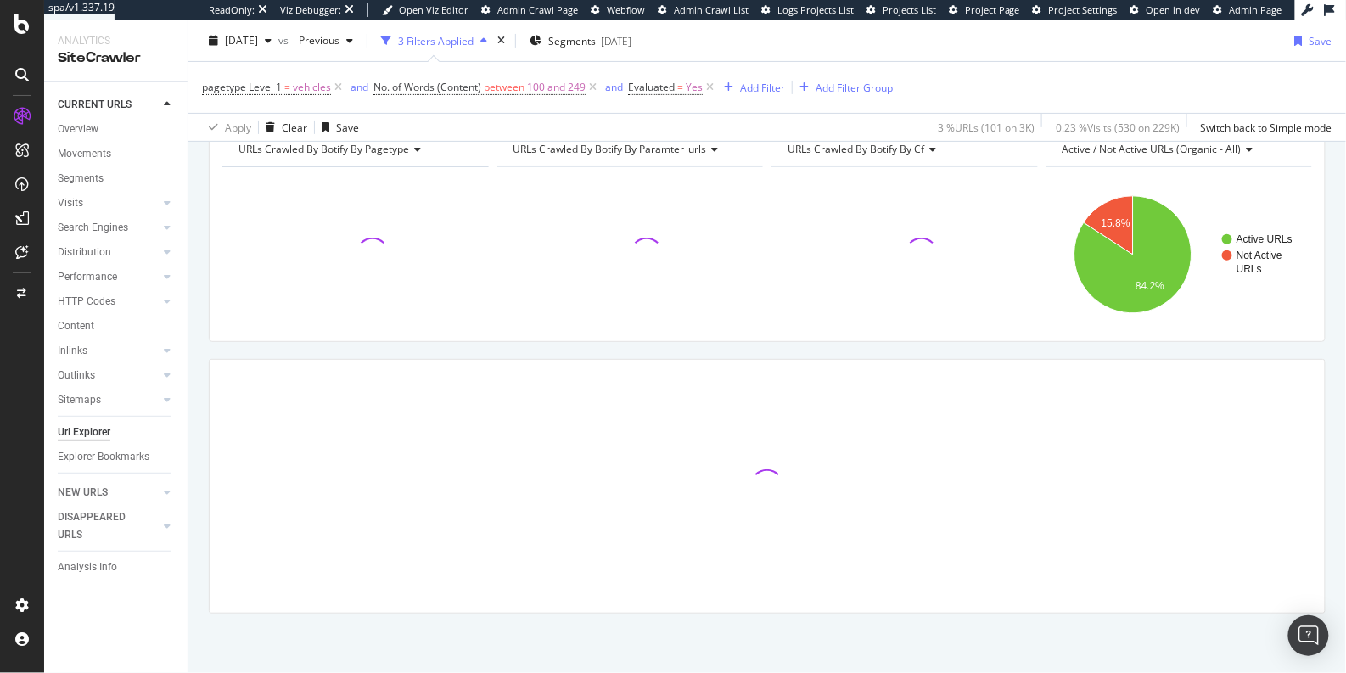
scroll to position [190, 0]
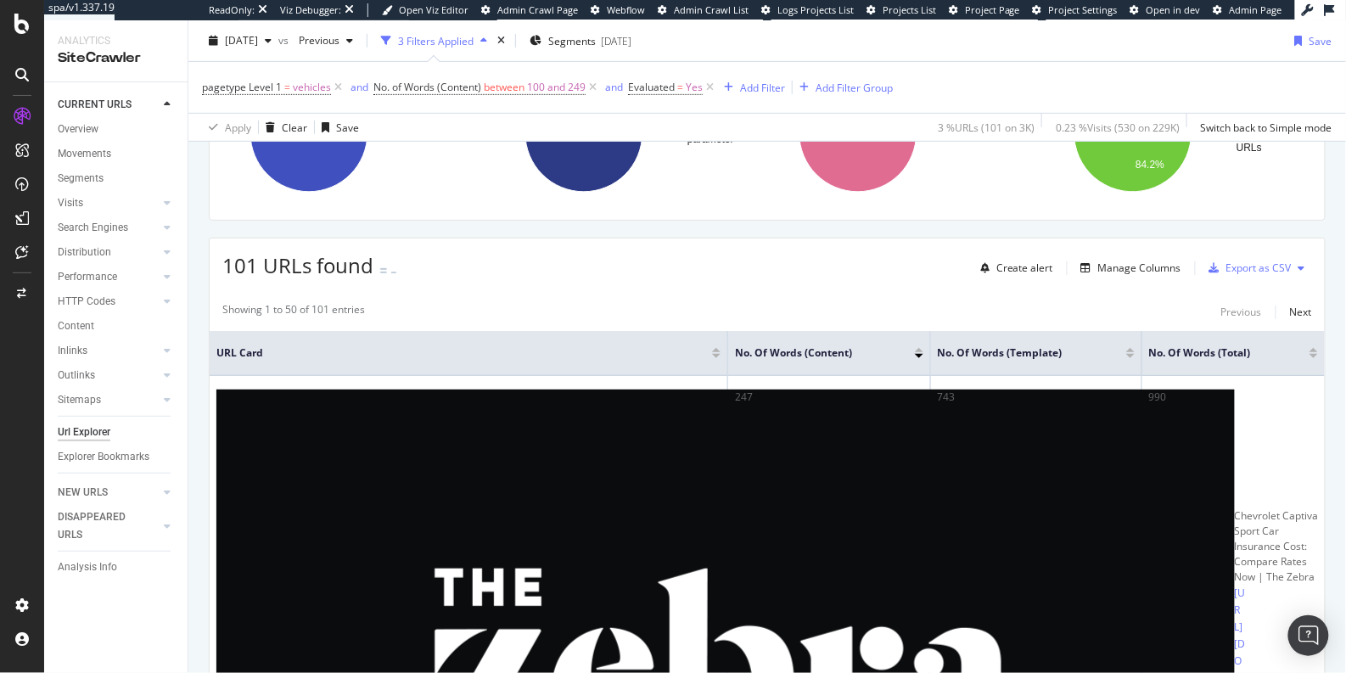
scroll to position [242, 0]
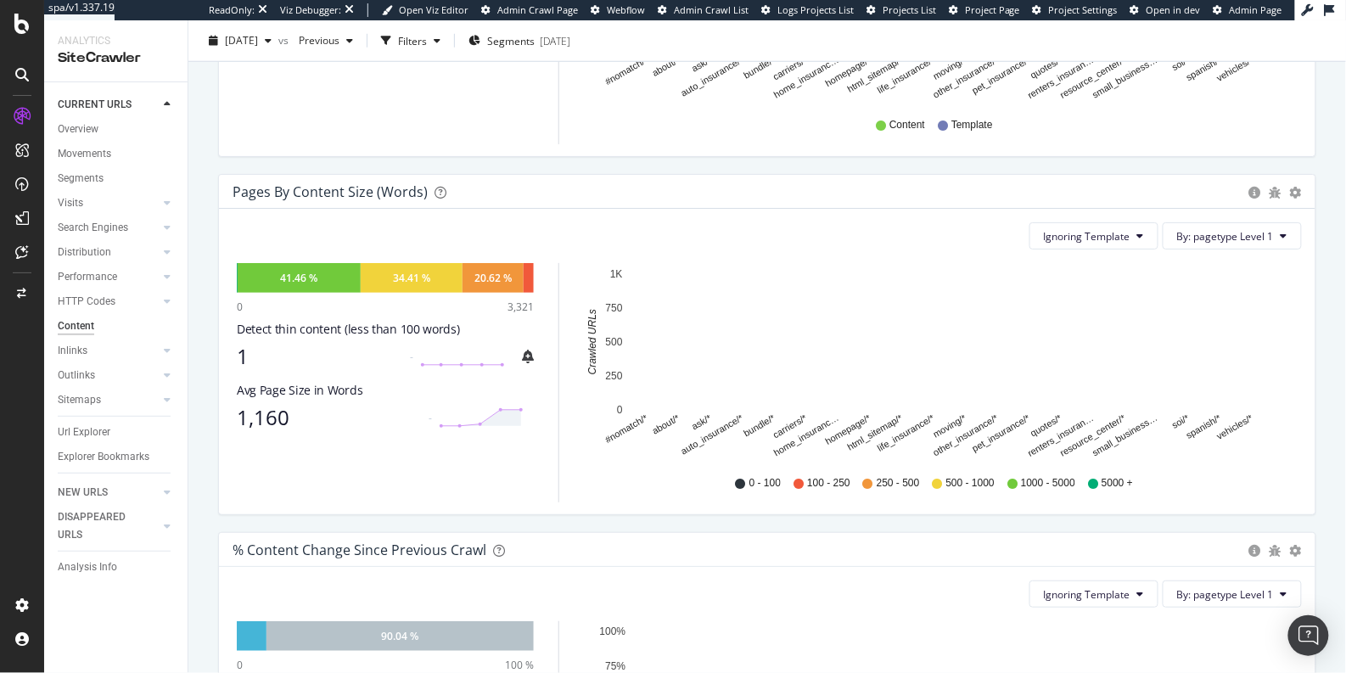
scroll to position [495, 0]
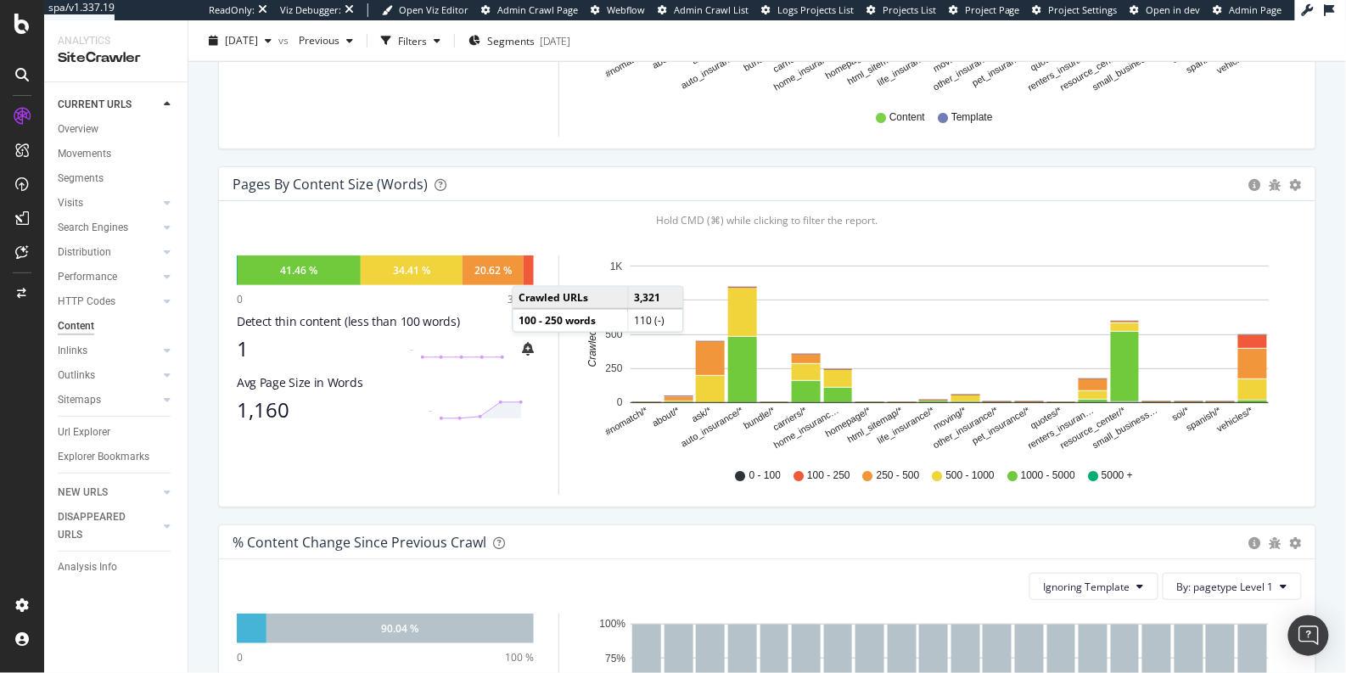
click at [529, 267] on div at bounding box center [528, 270] width 10 height 30
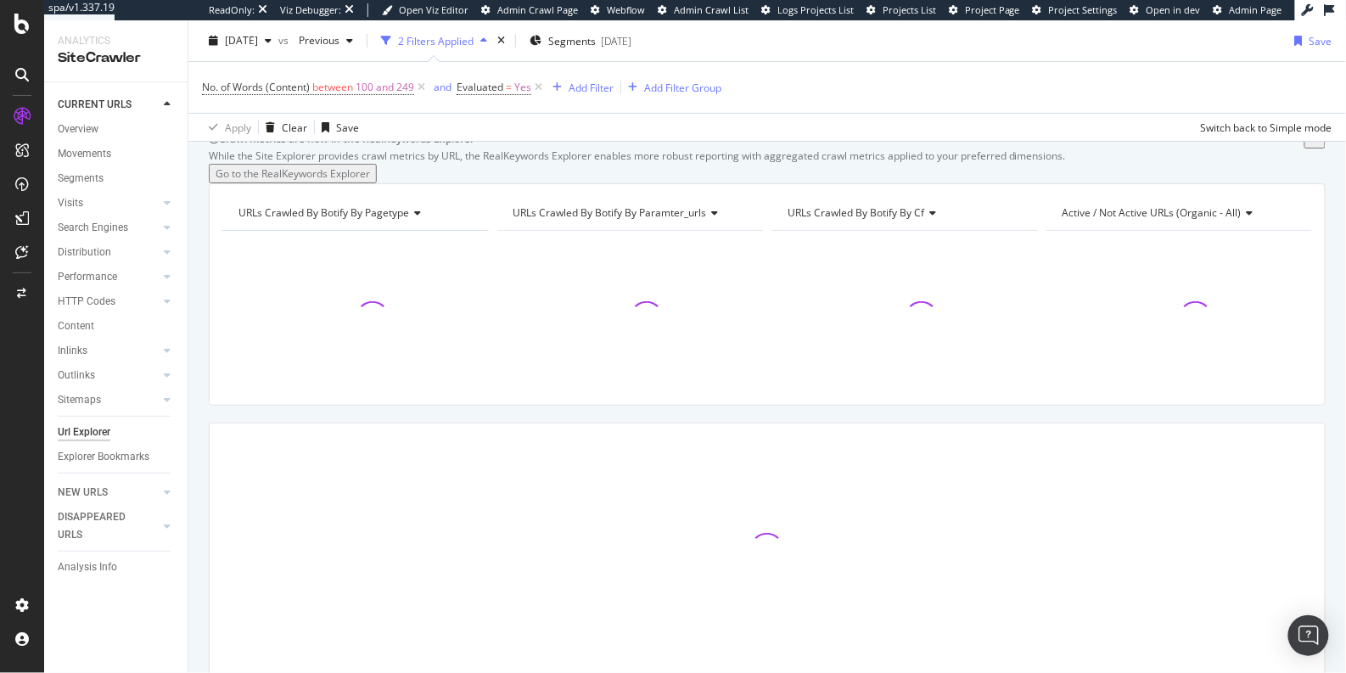
scroll to position [60, 0]
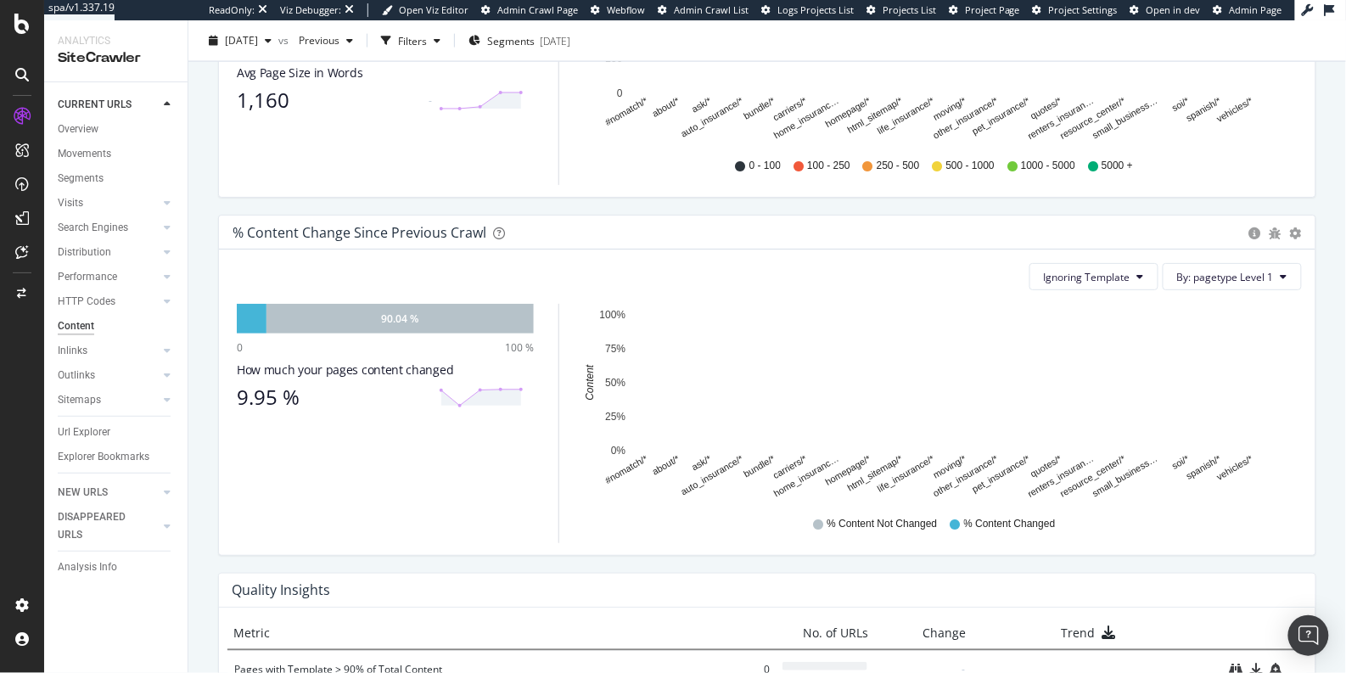
scroll to position [799, 0]
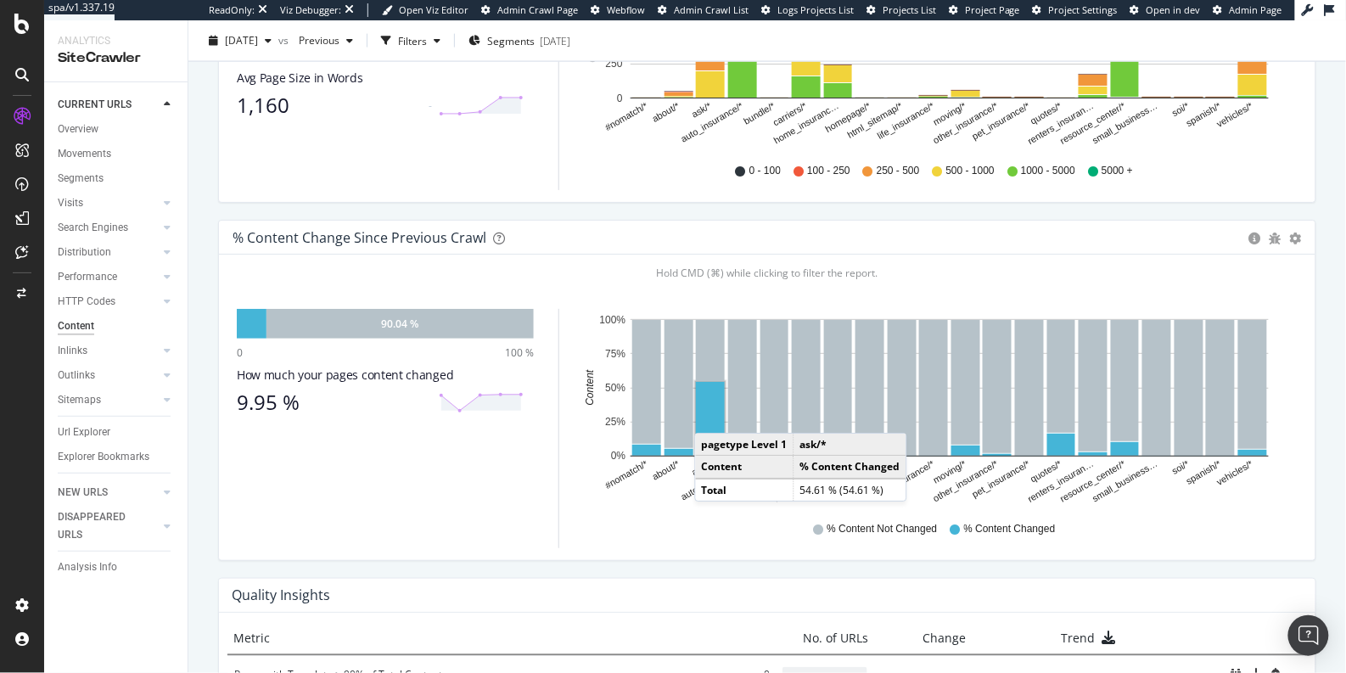
click at [711, 414] on rect "A chart." at bounding box center [710, 419] width 29 height 74
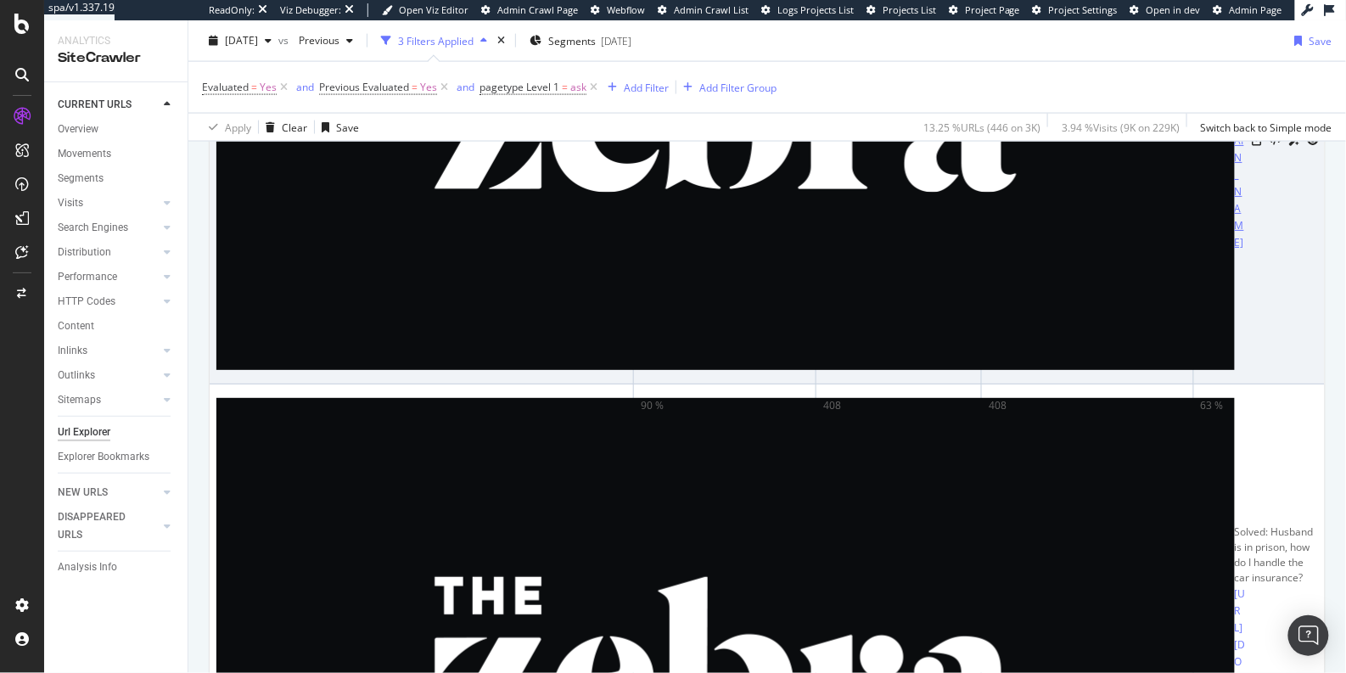
scroll to position [792, 0]
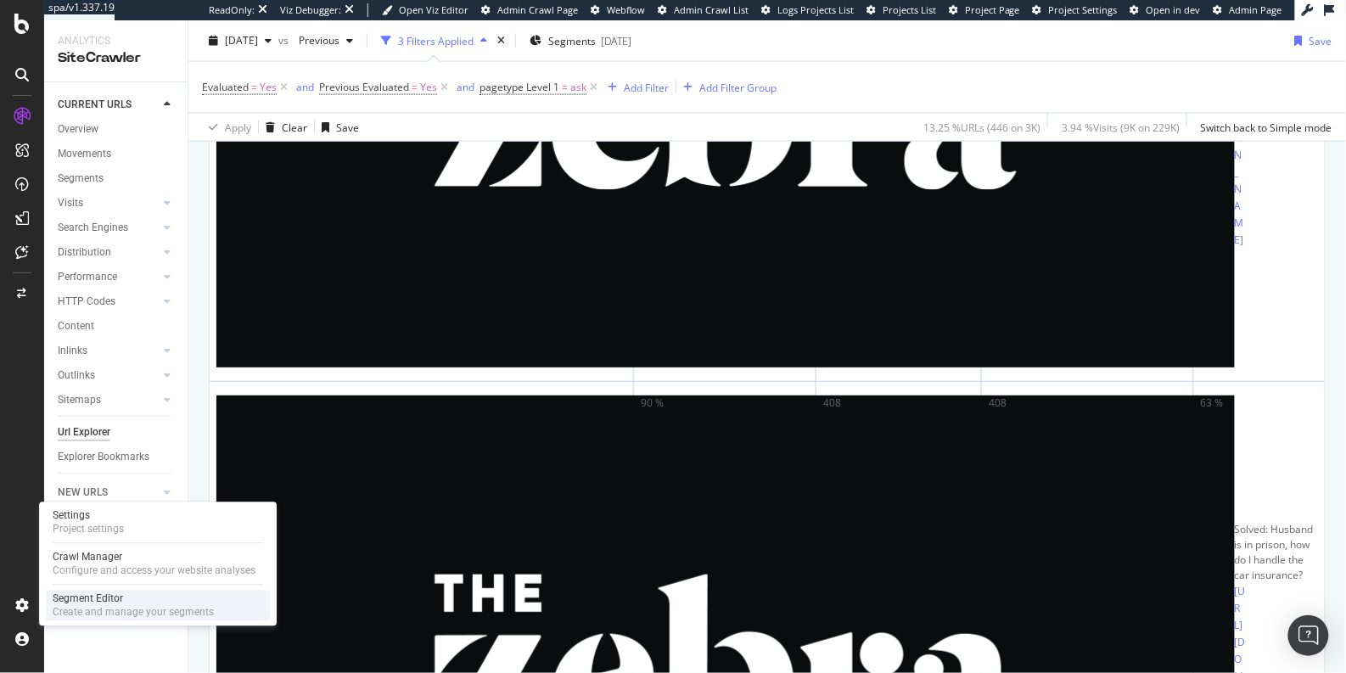
click at [110, 603] on div "Segment Editor" at bounding box center [133, 598] width 161 height 14
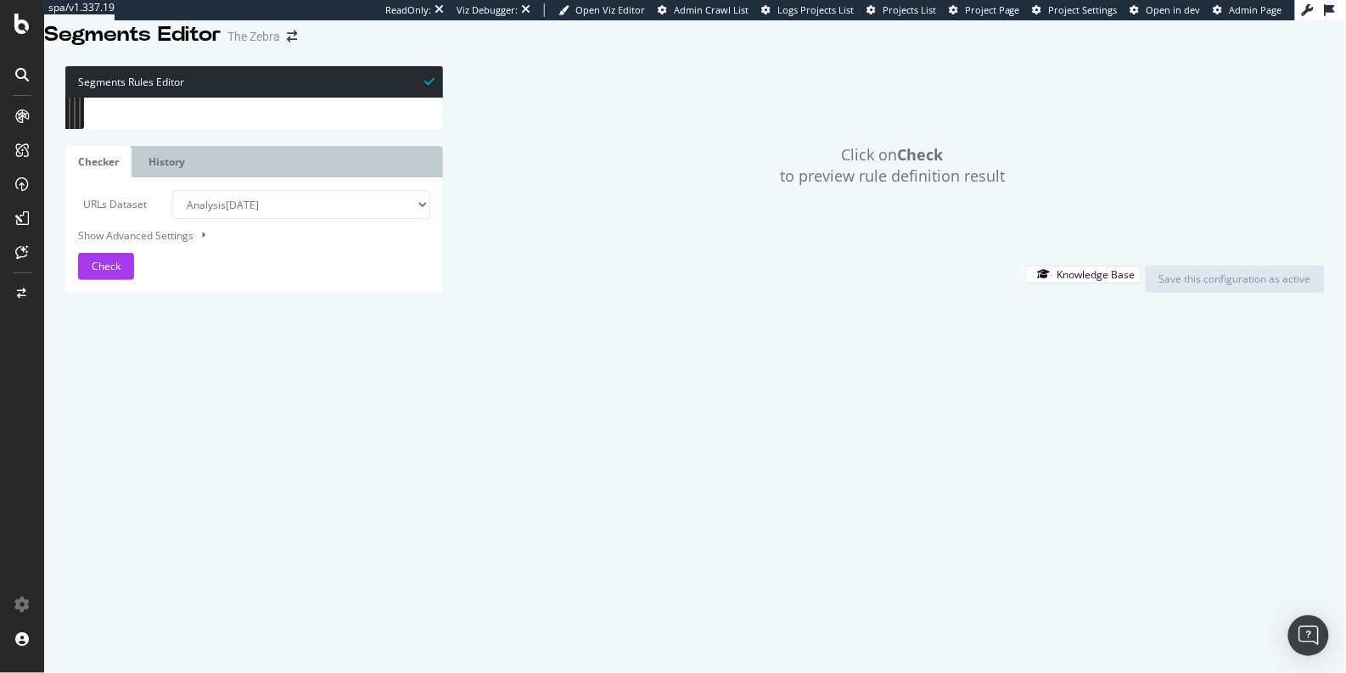
click at [226, 344] on div "[ segment : pagetype ] @ homepage url https://www.thezebra.com/ purpose detail …" at bounding box center [640, 276] width 1069 height 356
click at [114, 273] on span "Check" at bounding box center [106, 266] width 29 height 14
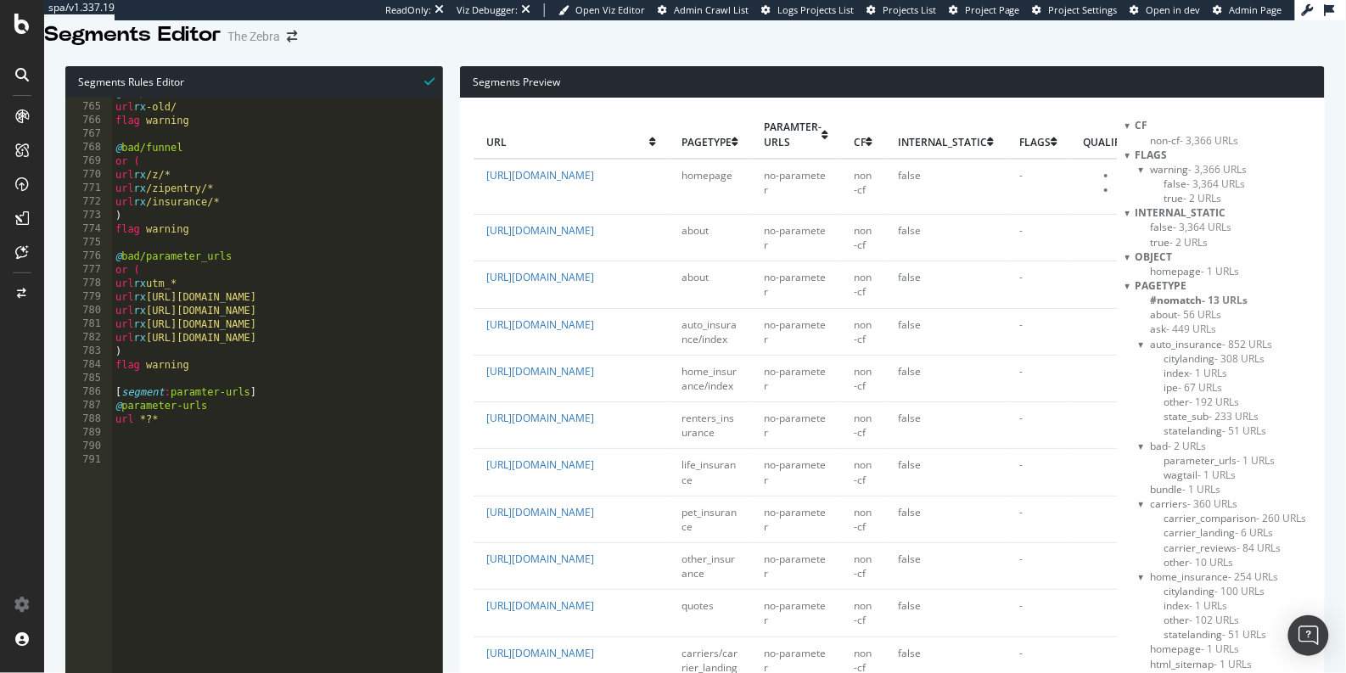
scroll to position [10374, 0]
click at [204, 383] on div "url rx -old/ flag warning @ bad/funnel or ( url rx /z/* url rx /zipentry/* url …" at bounding box center [646, 273] width 1069 height 356
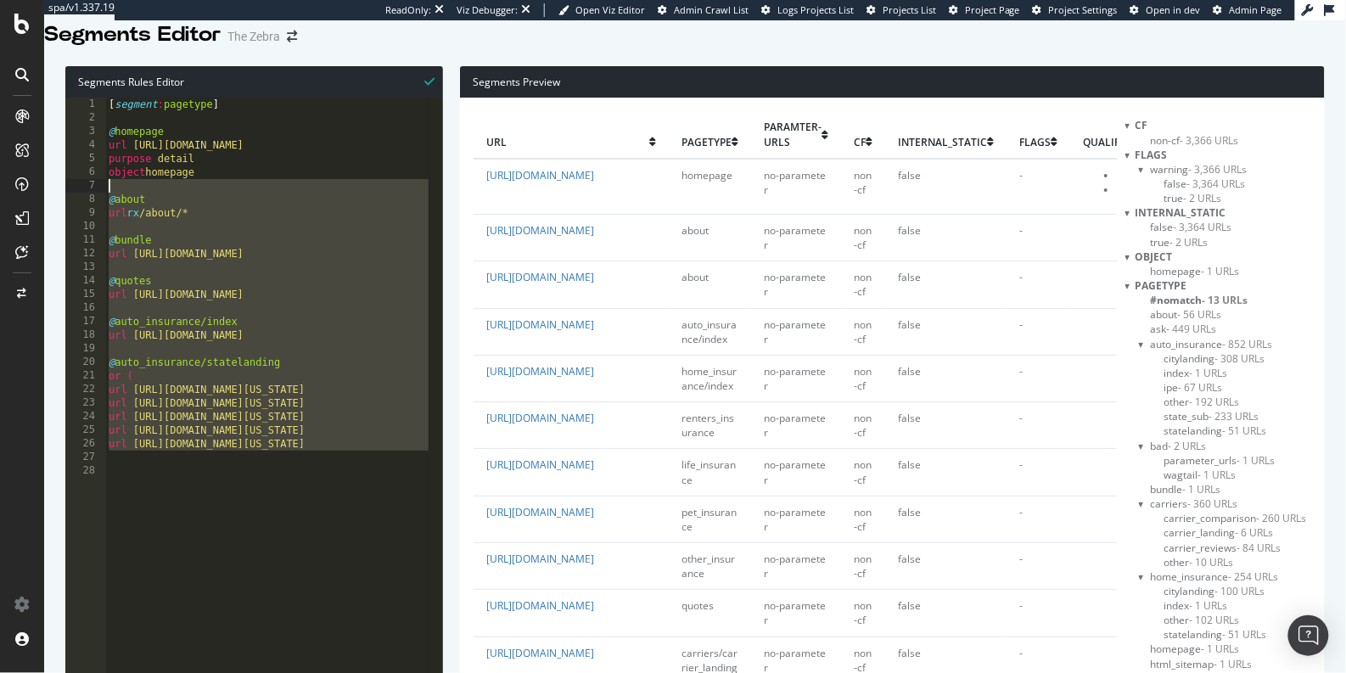
scroll to position [0, 0]
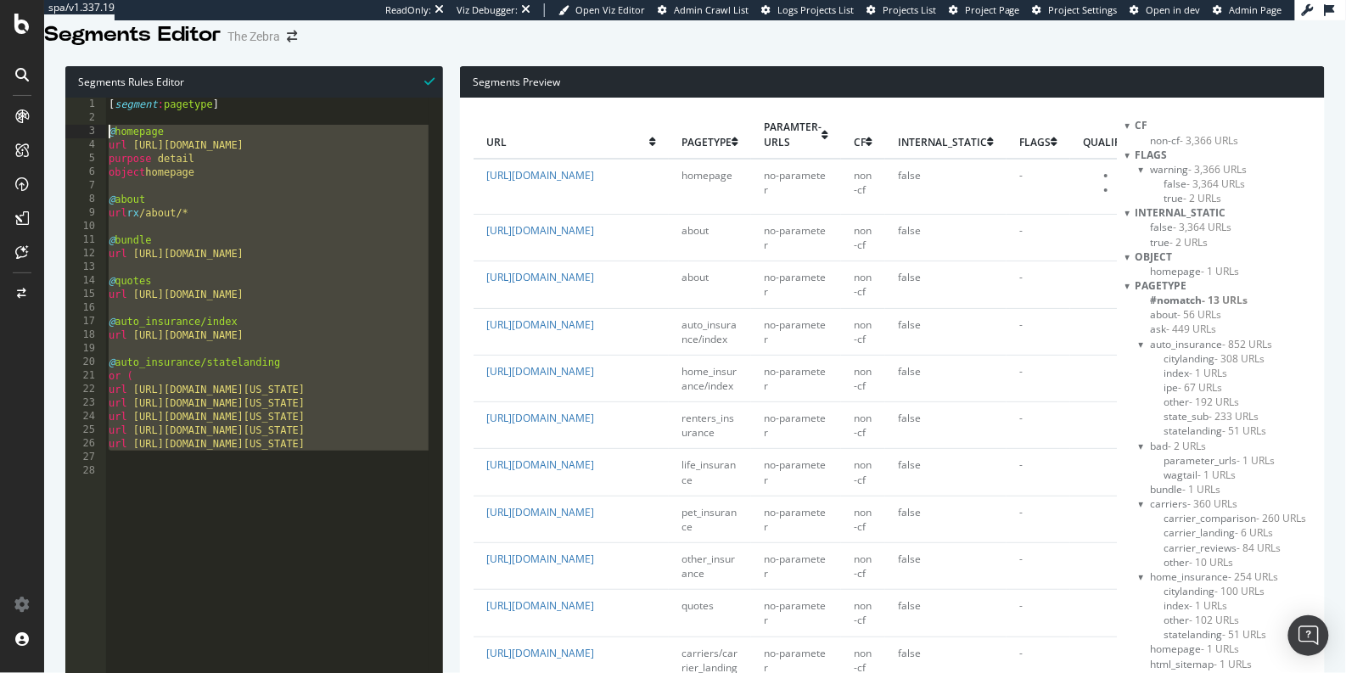
drag, startPoint x: 216, startPoint y: 381, endPoint x: 98, endPoint y: 149, distance: 259.9
type textarea "@homepage url https://www.thezebra.com/"
paste textarea "Cursor at row 821"
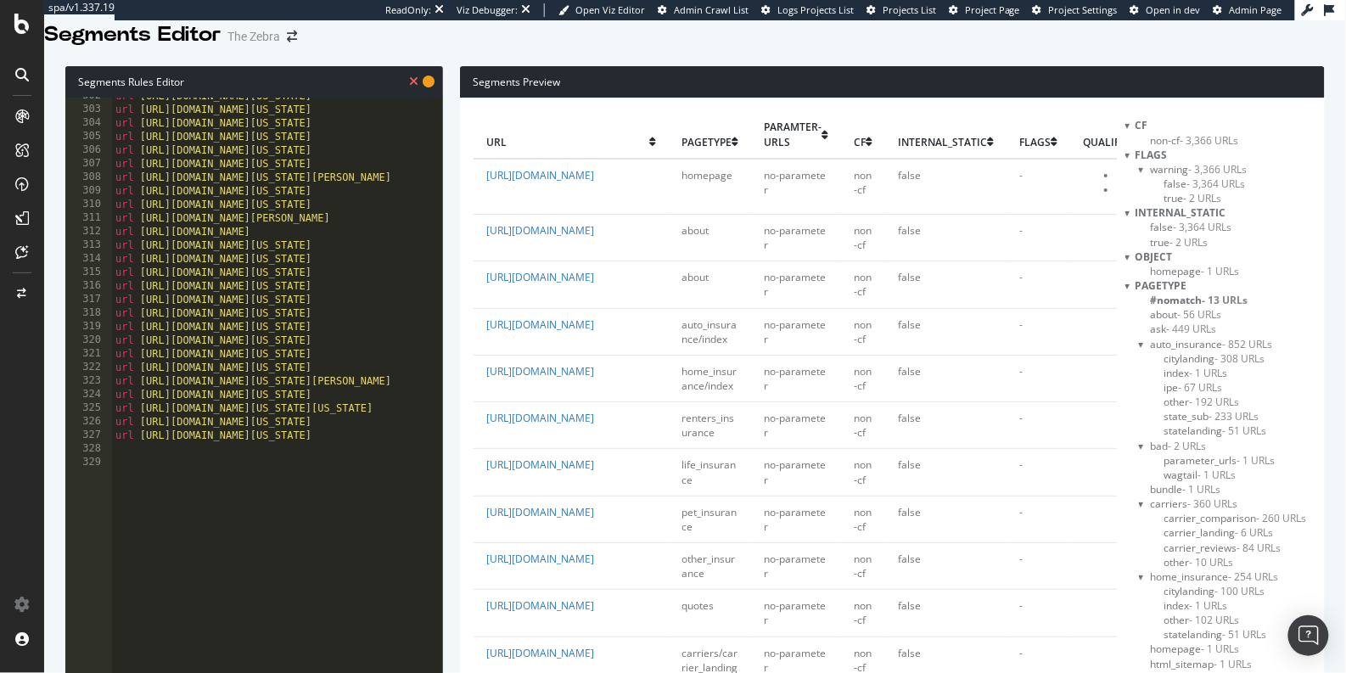
scroll to position [4094, 0]
click at [412, 87] on icon at bounding box center [413, 82] width 9 height 12
click at [417, 87] on icon at bounding box center [413, 82] width 9 height 12
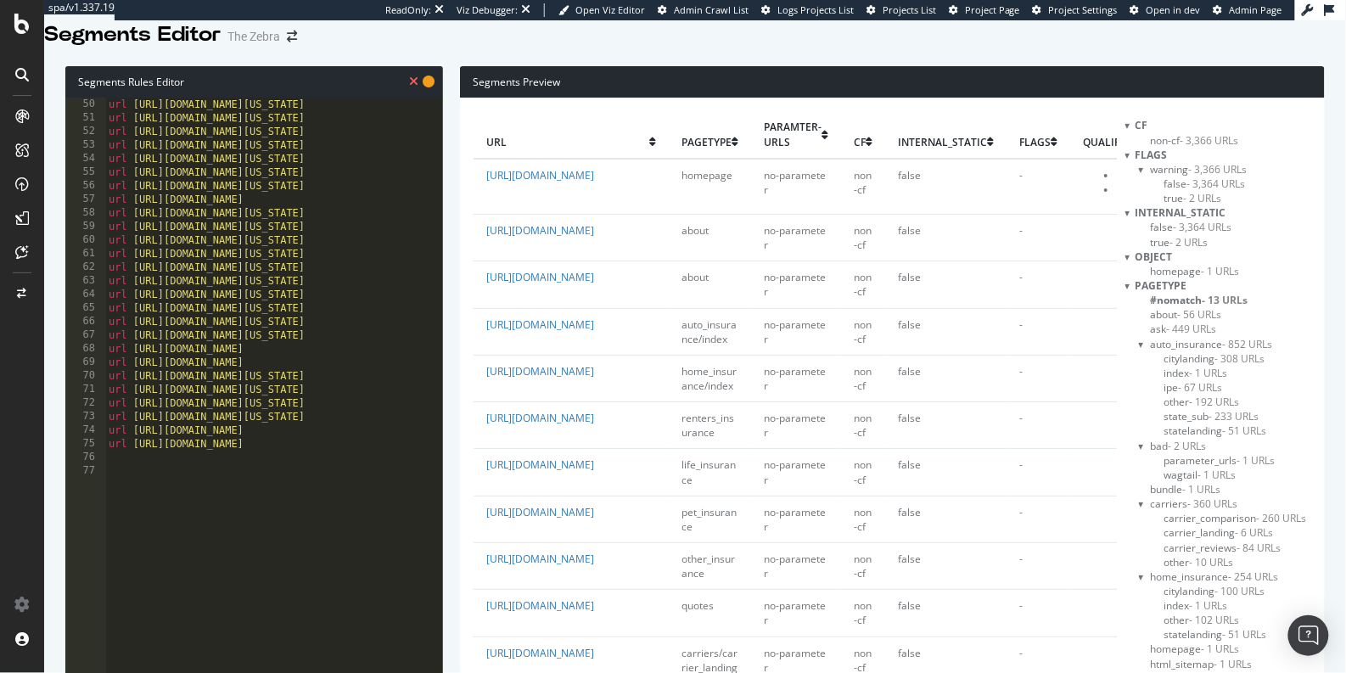
scroll to position [0, 0]
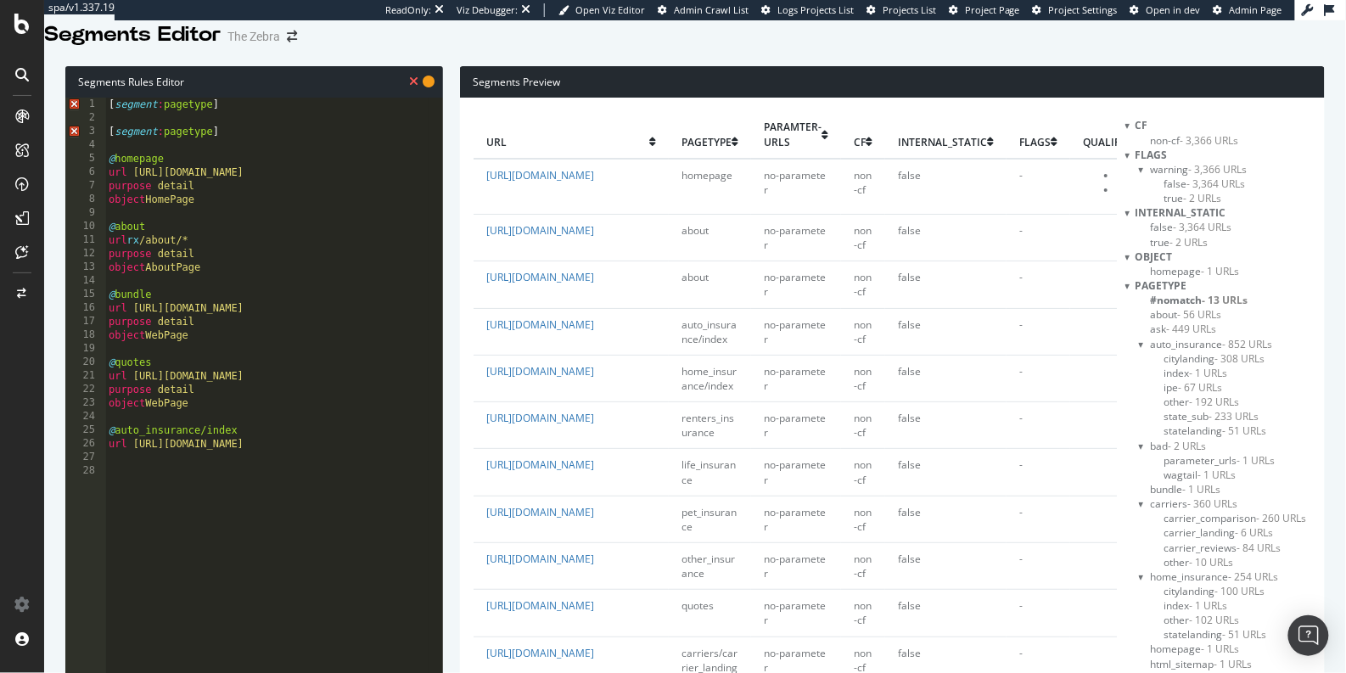
click at [227, 147] on div "[ segment : pagetype ] [ segment : pagetype ] @ homepage url https://www.thezeb…" at bounding box center [639, 276] width 1069 height 356
drag, startPoint x: 201, startPoint y: 153, endPoint x: 99, endPoint y: 132, distance: 103.8
type textarea "[segment:pagetype]"
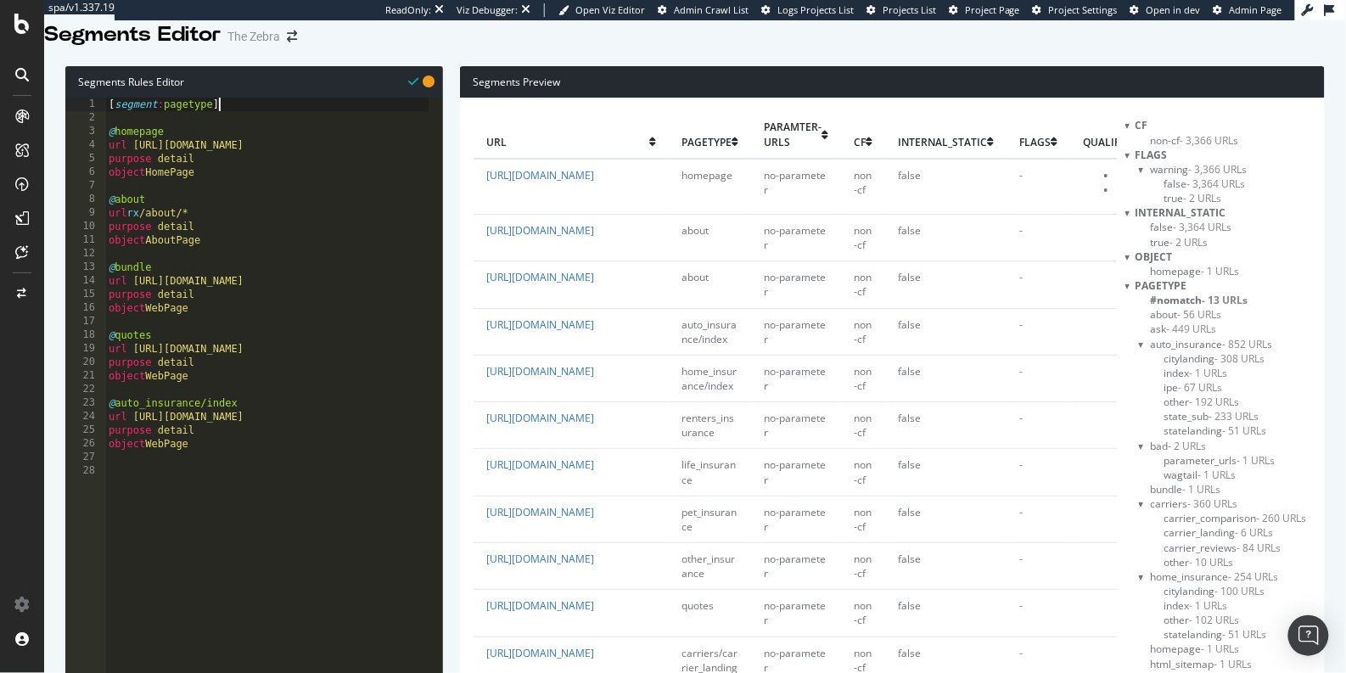
type textarea "[segment:pagetype]"
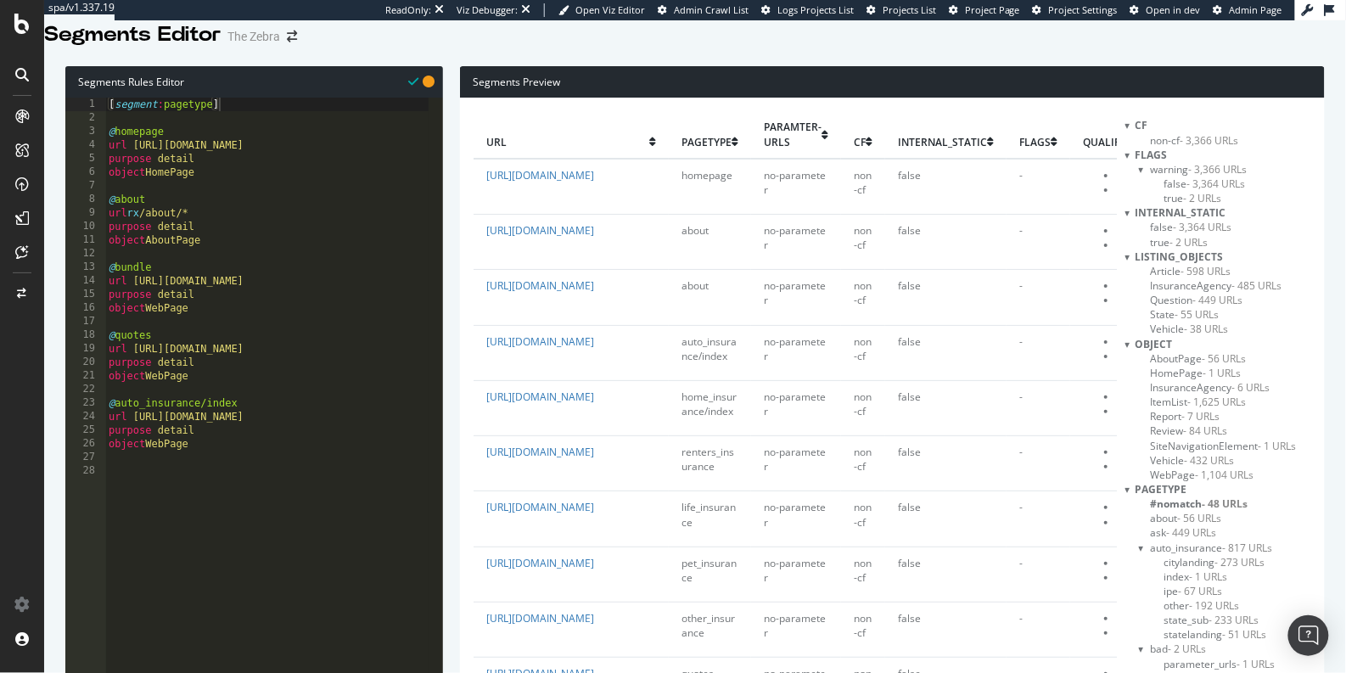
scroll to position [358, 0]
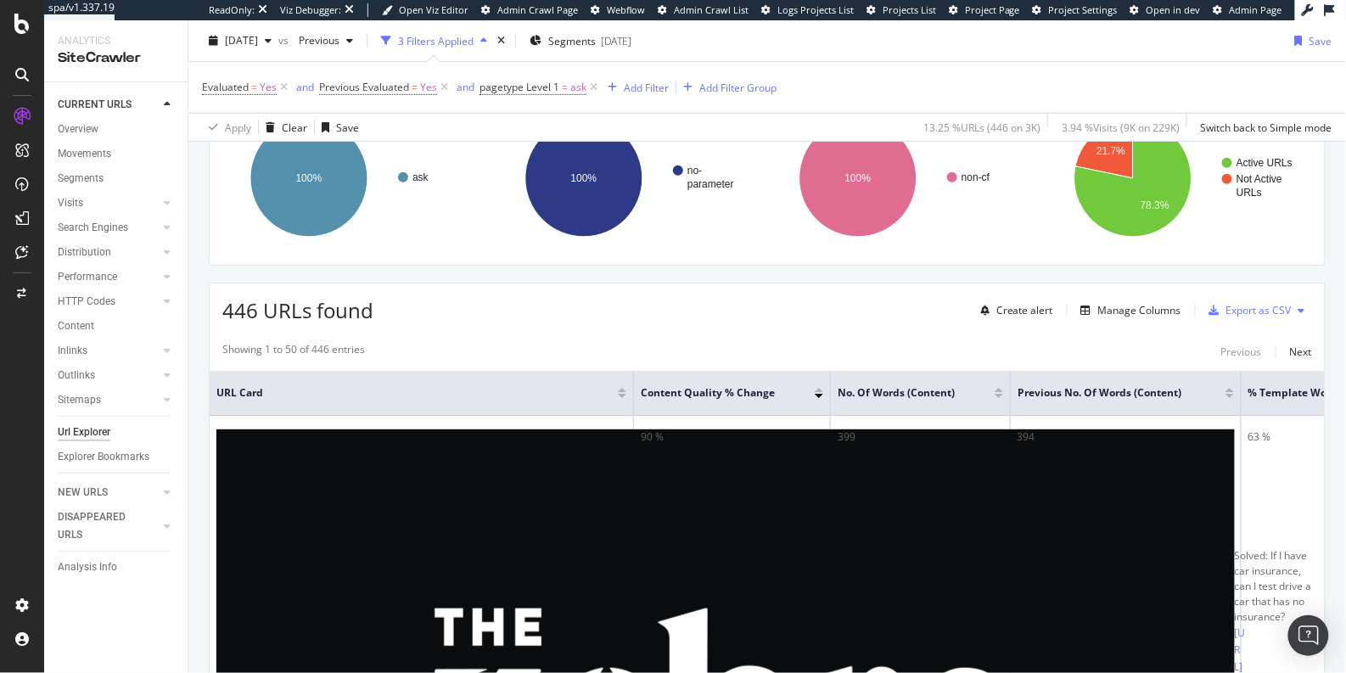
scroll to position [366, 0]
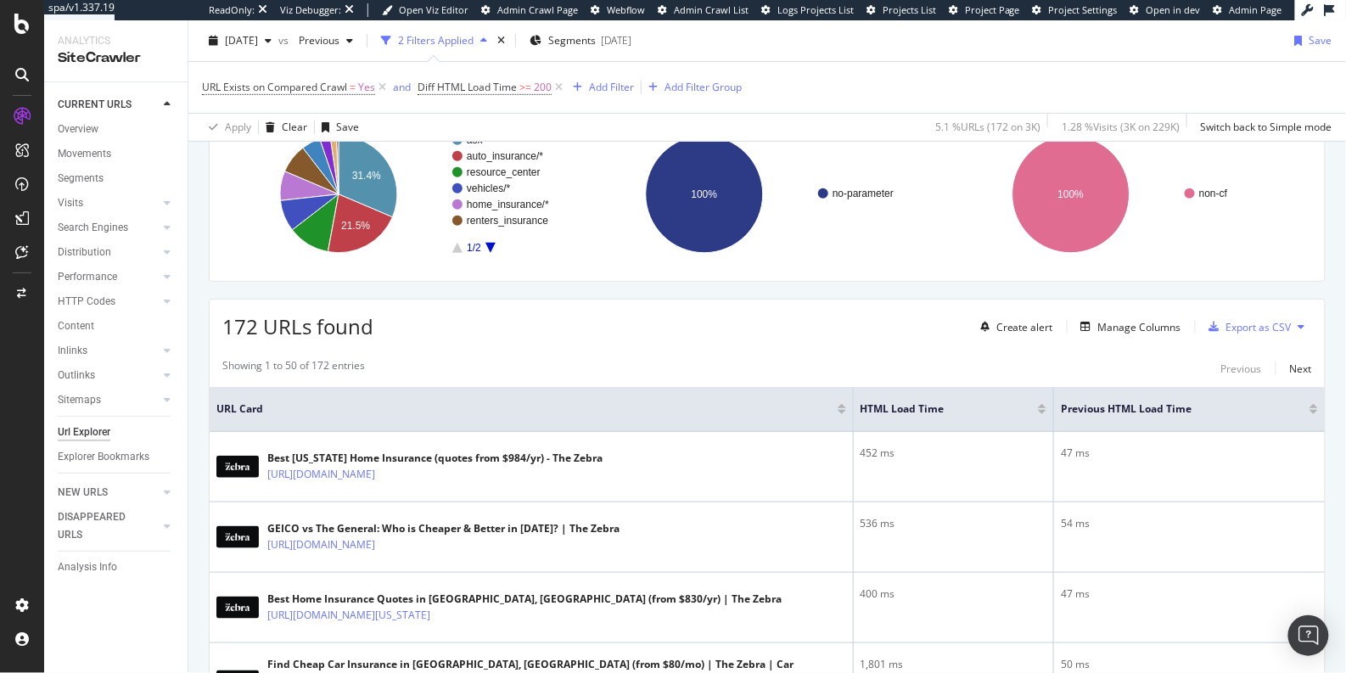
scroll to position [312, 0]
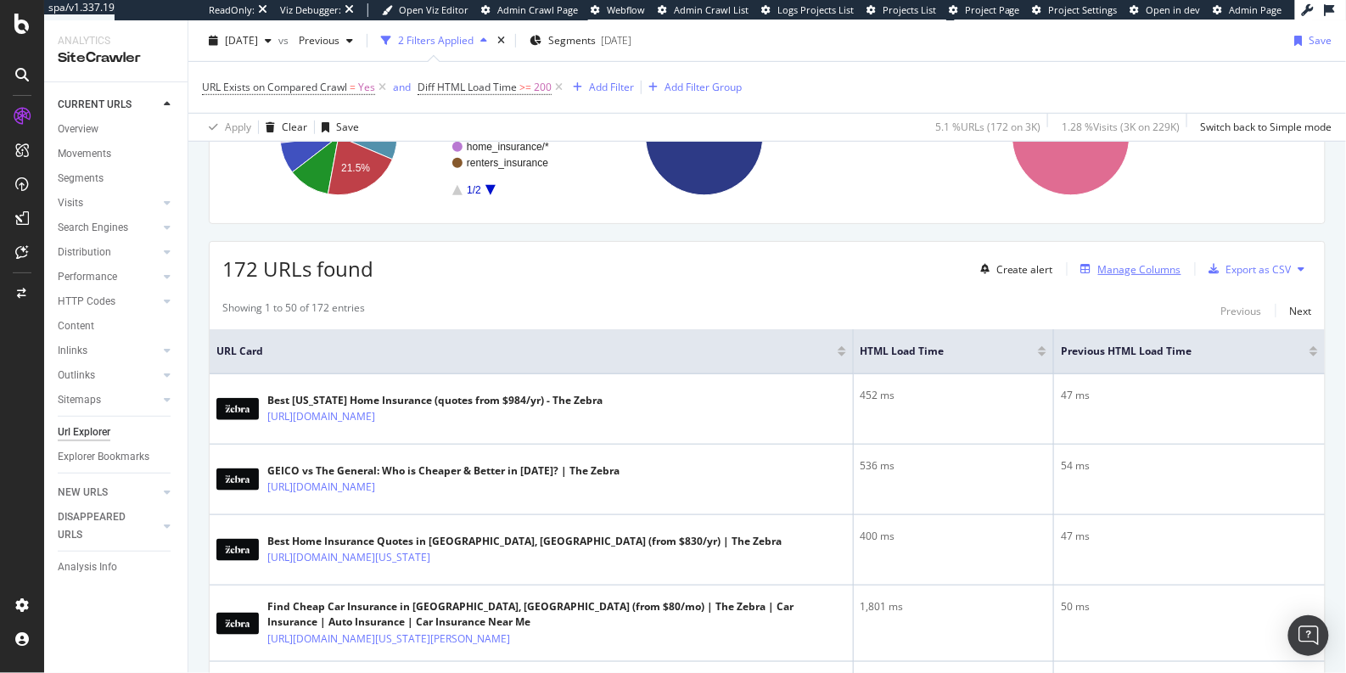
click at [1084, 265] on div "button" at bounding box center [1086, 269] width 24 height 10
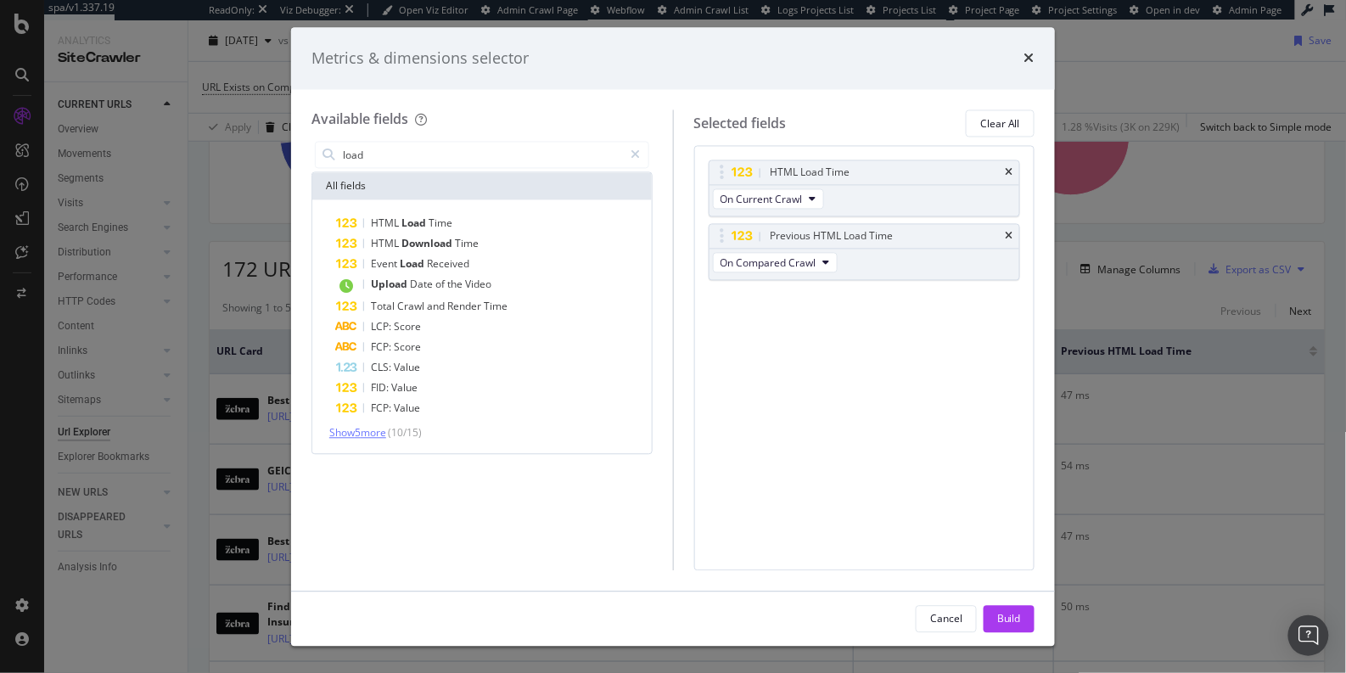
type input "load"
click at [356, 432] on span "Show 5 more" at bounding box center [357, 433] width 57 height 14
click at [1025, 63] on icon "times" at bounding box center [1029, 59] width 10 height 14
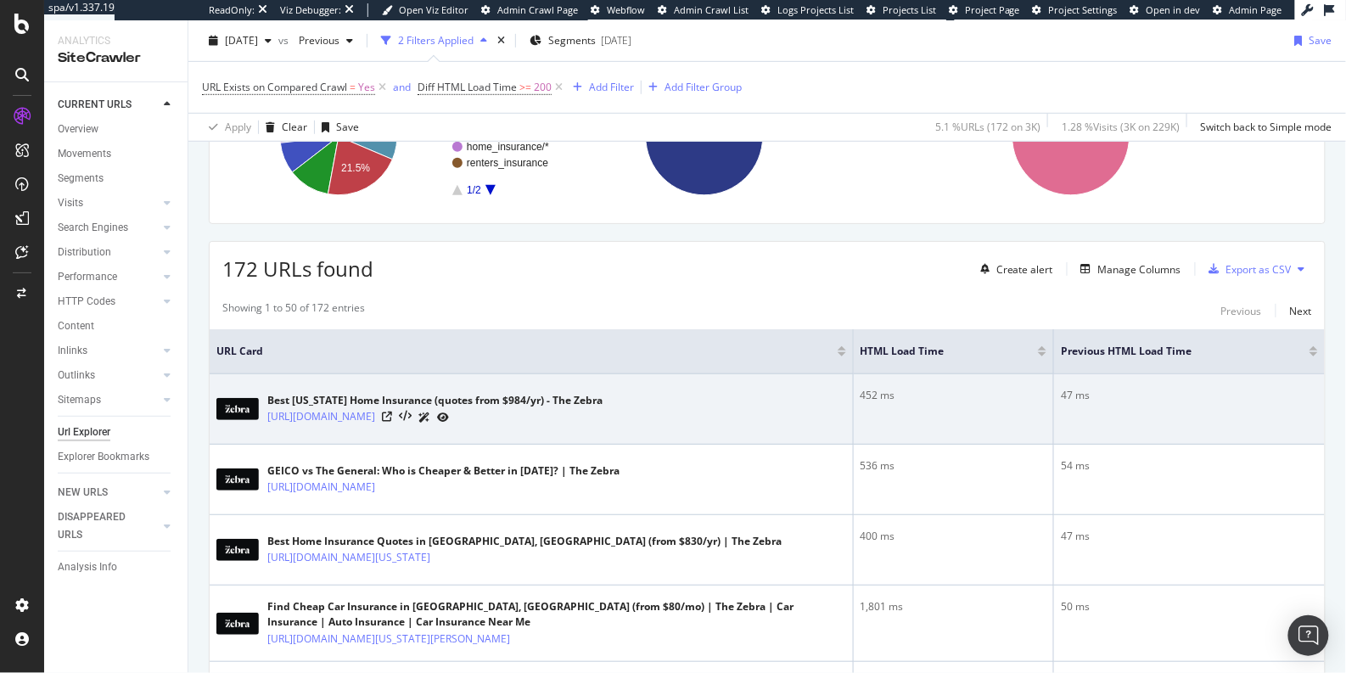
click at [430, 412] on icon at bounding box center [424, 417] width 12 height 10
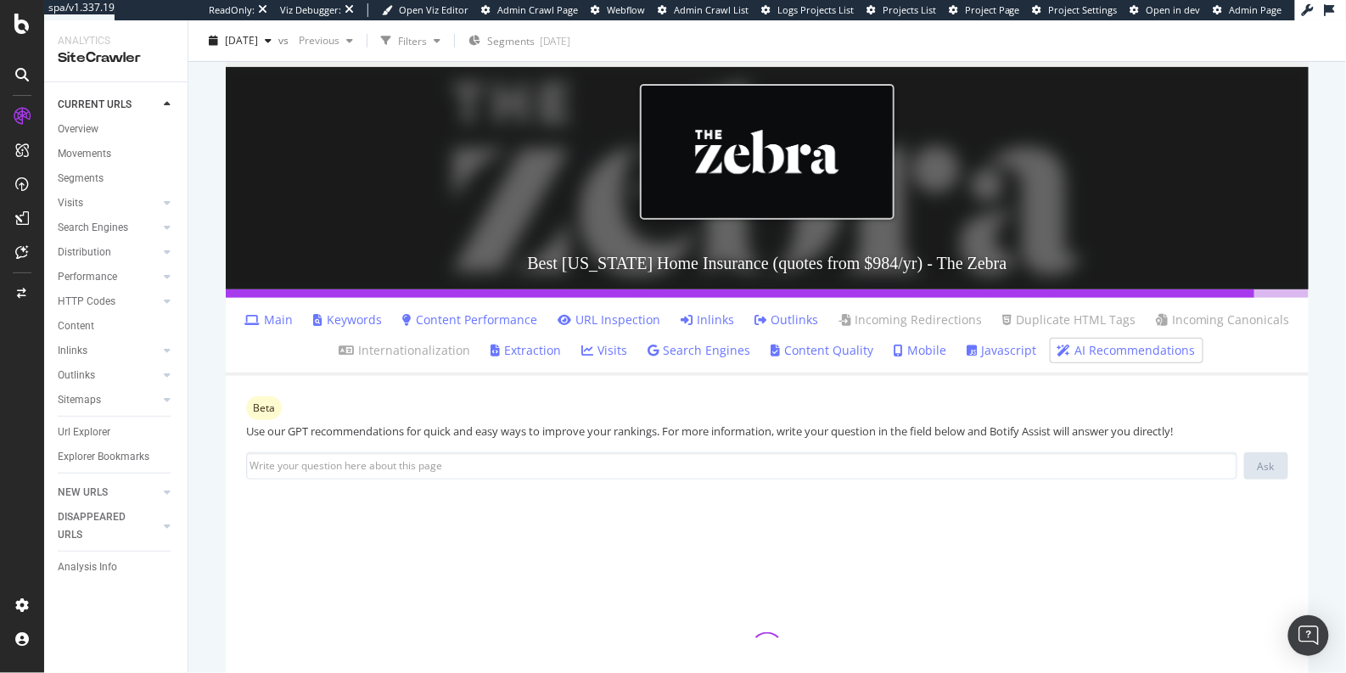
scroll to position [296, 0]
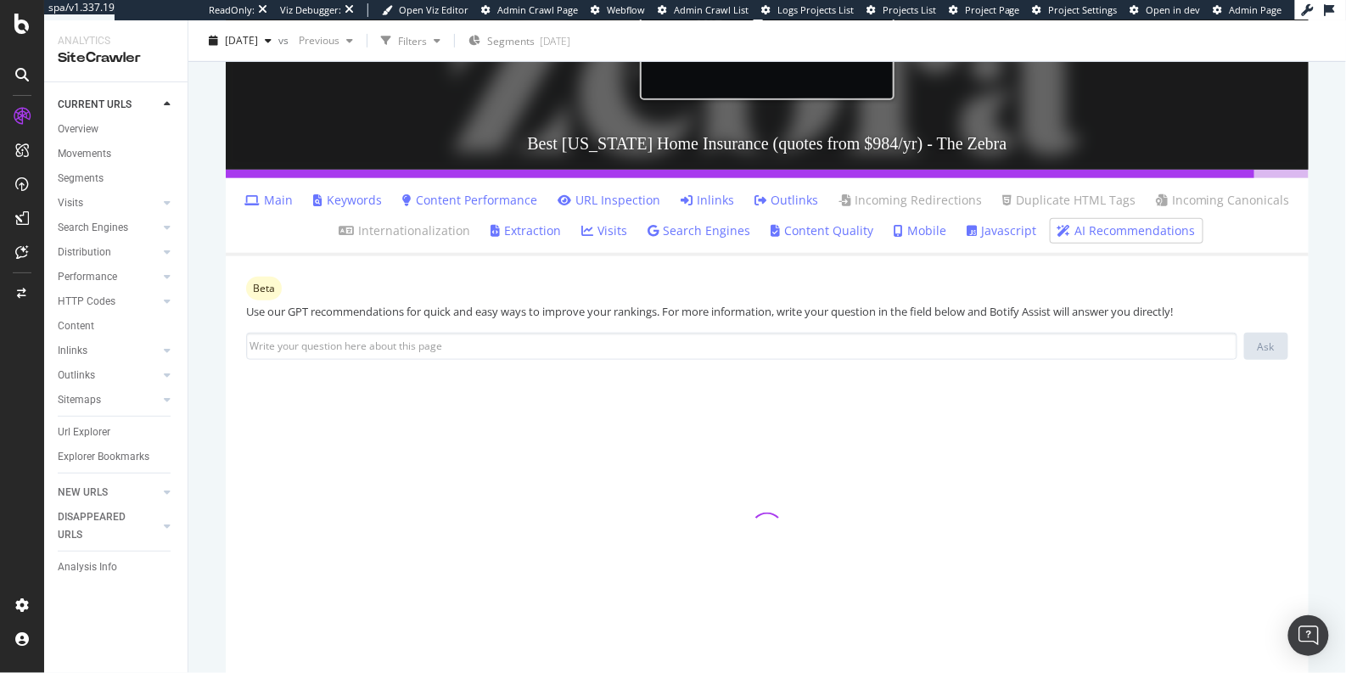
click at [977, 234] on link "Javascript" at bounding box center [1002, 230] width 70 height 17
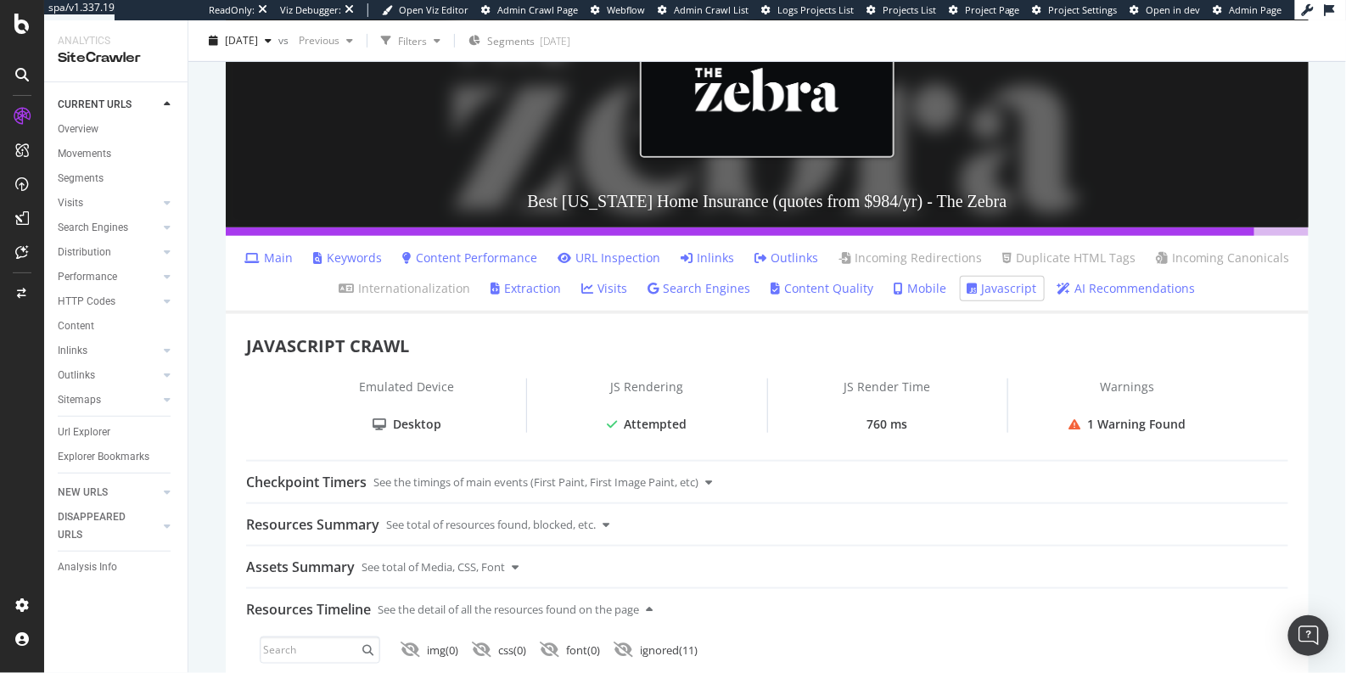
scroll to position [170, 0]
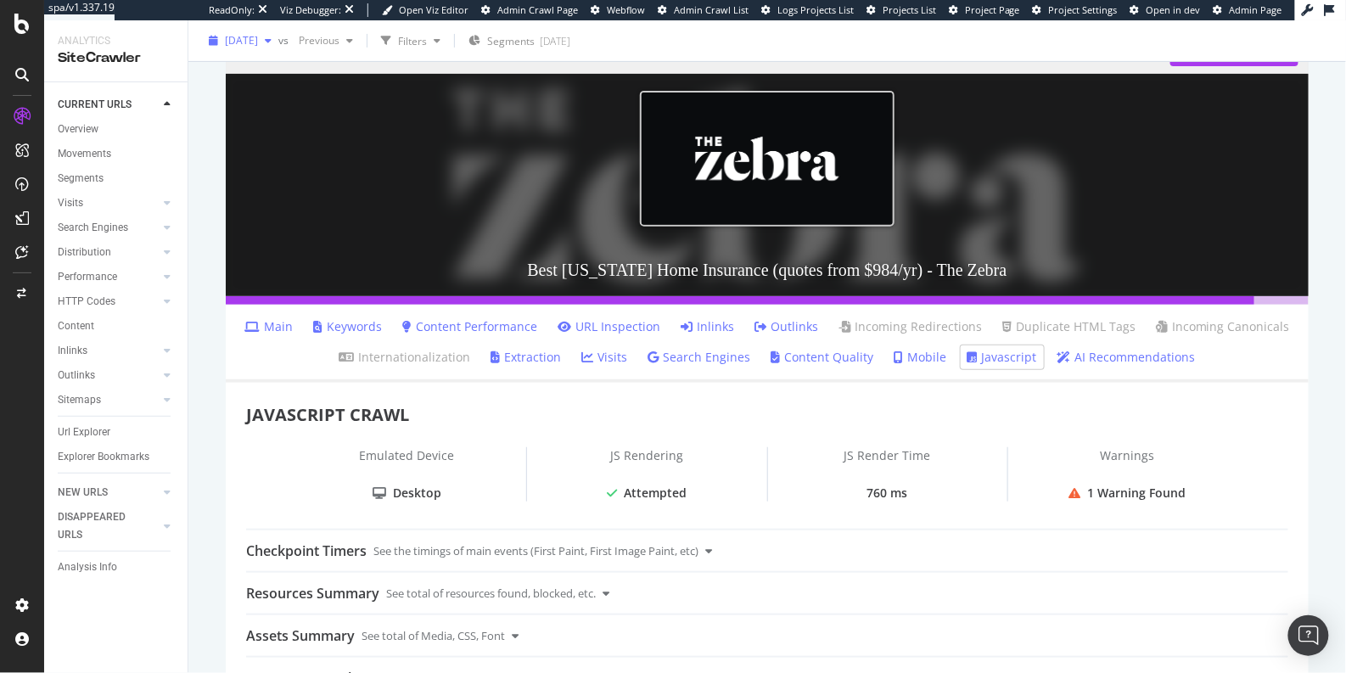
click at [256, 38] on span "2025 Sep. 5th" at bounding box center [241, 40] width 33 height 14
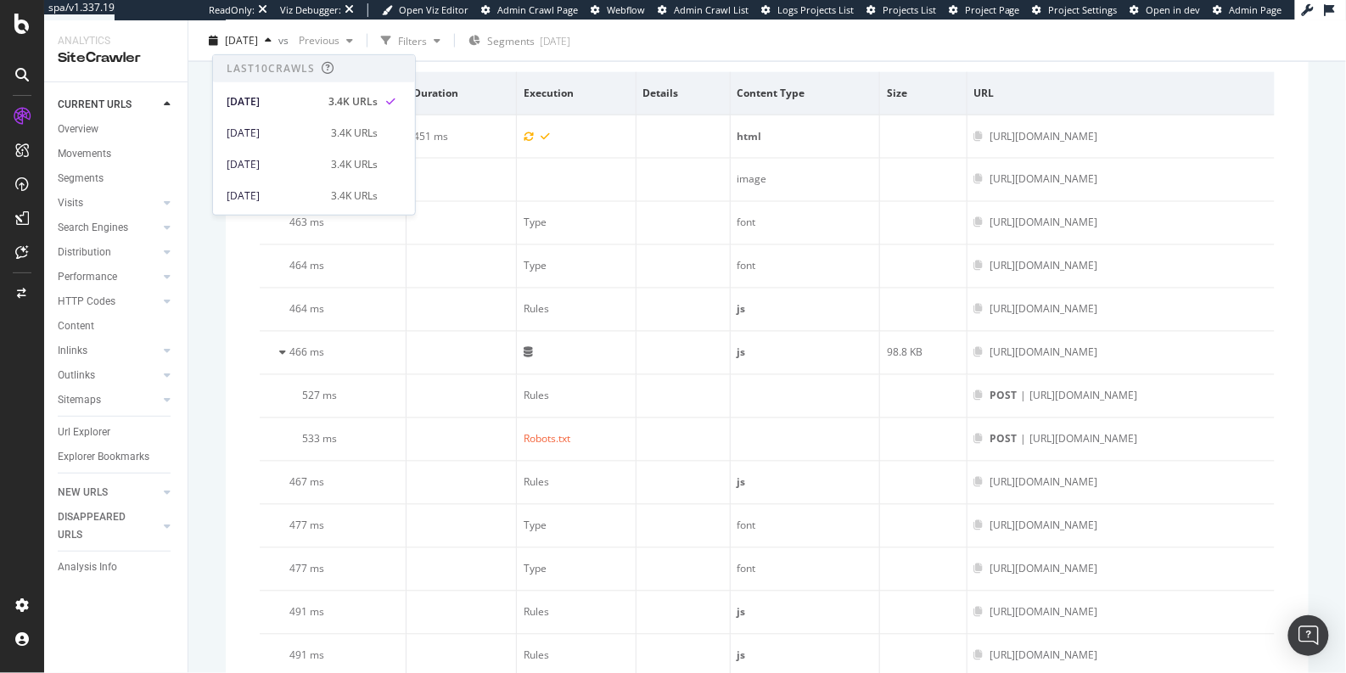
scroll to position [1134, 0]
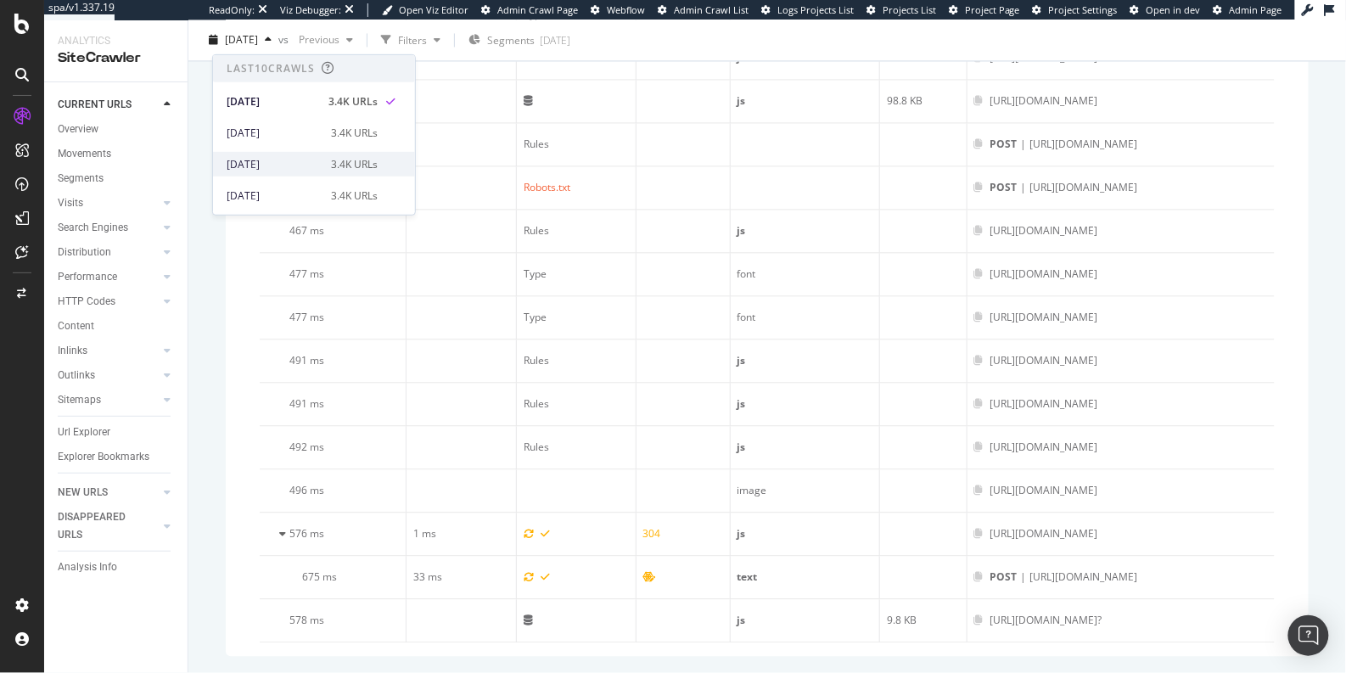
click at [277, 166] on div "2025 Aug. 22nd" at bounding box center [274, 163] width 94 height 15
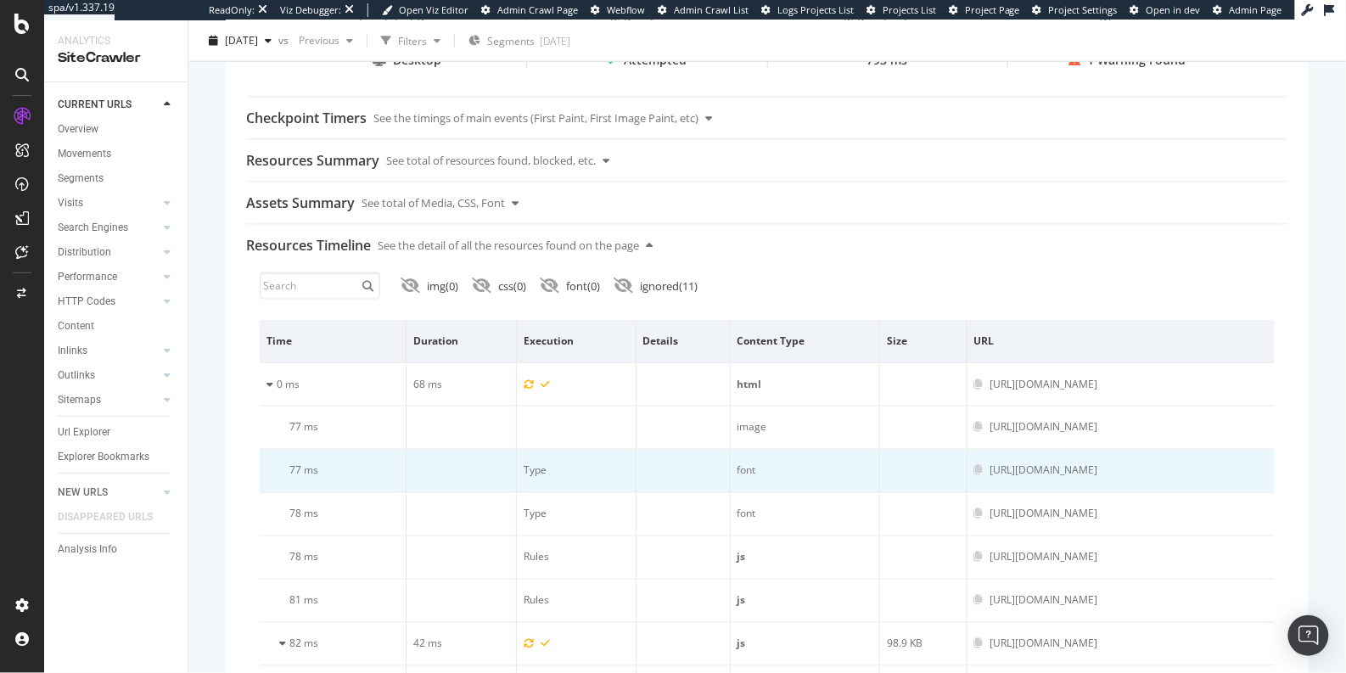
scroll to position [355, 0]
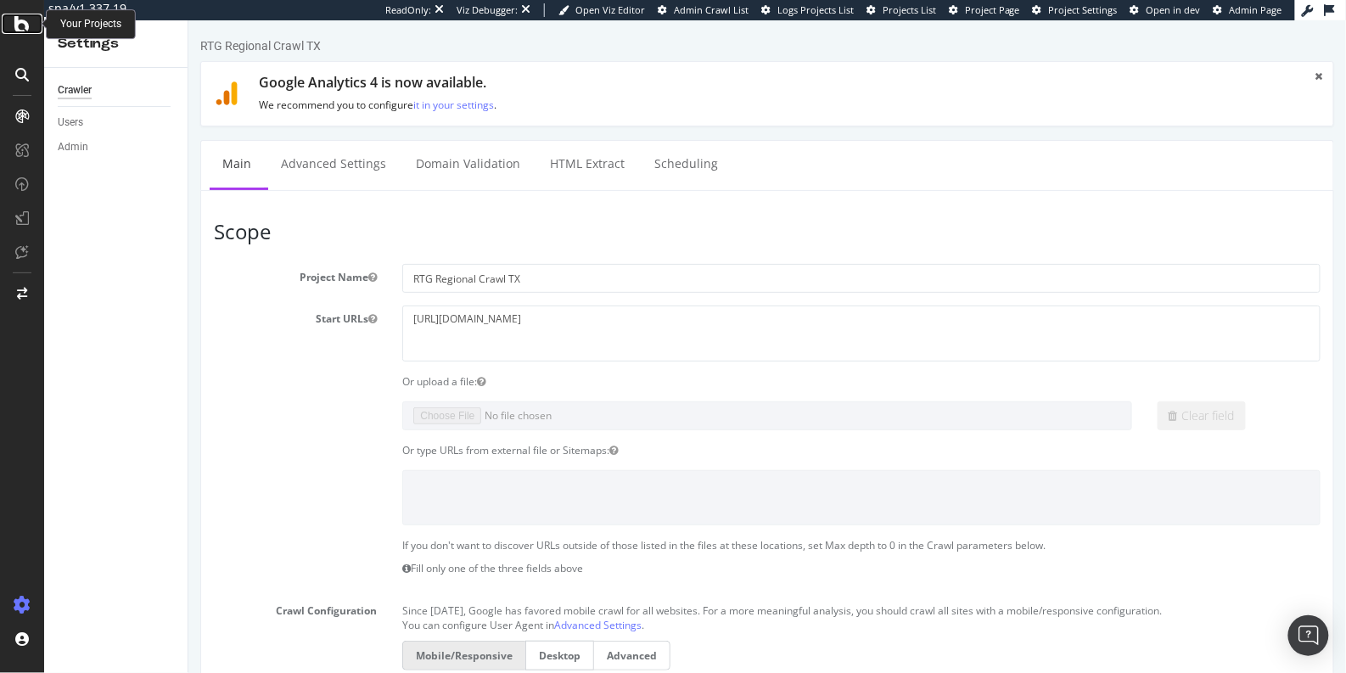
click at [21, 23] on icon at bounding box center [21, 24] width 15 height 20
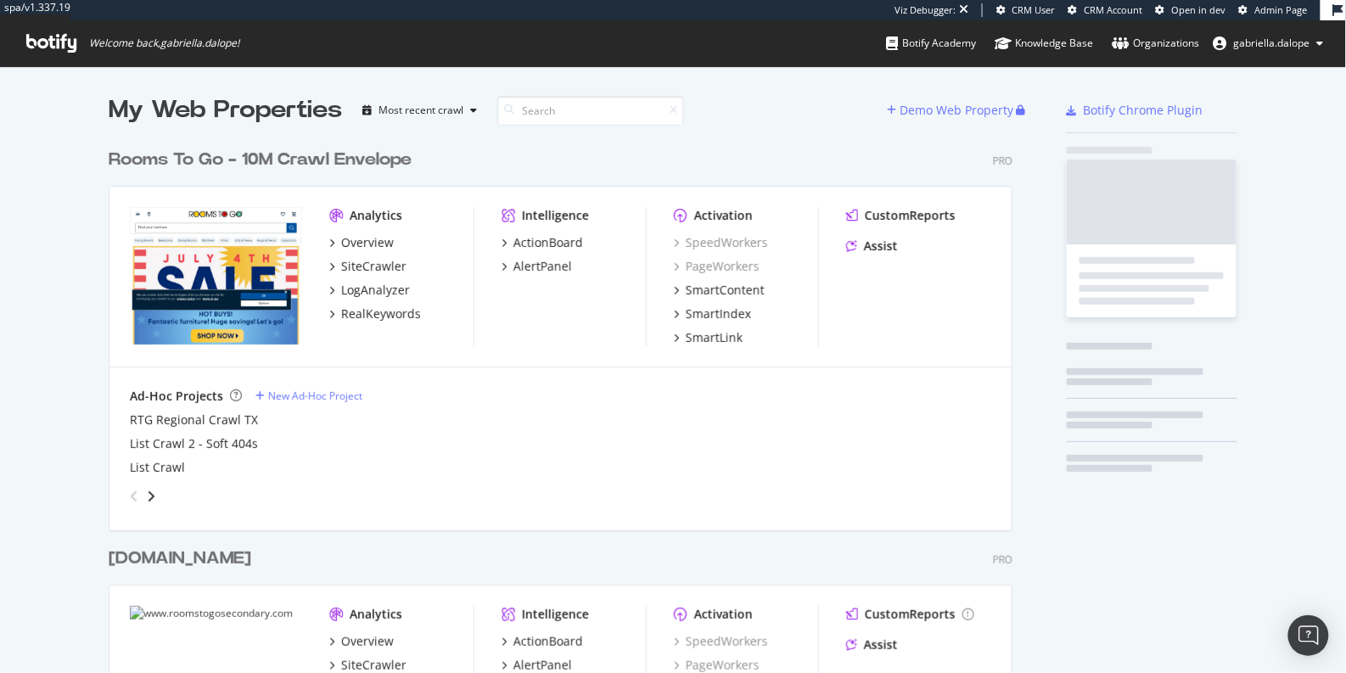
scroll to position [921, 903]
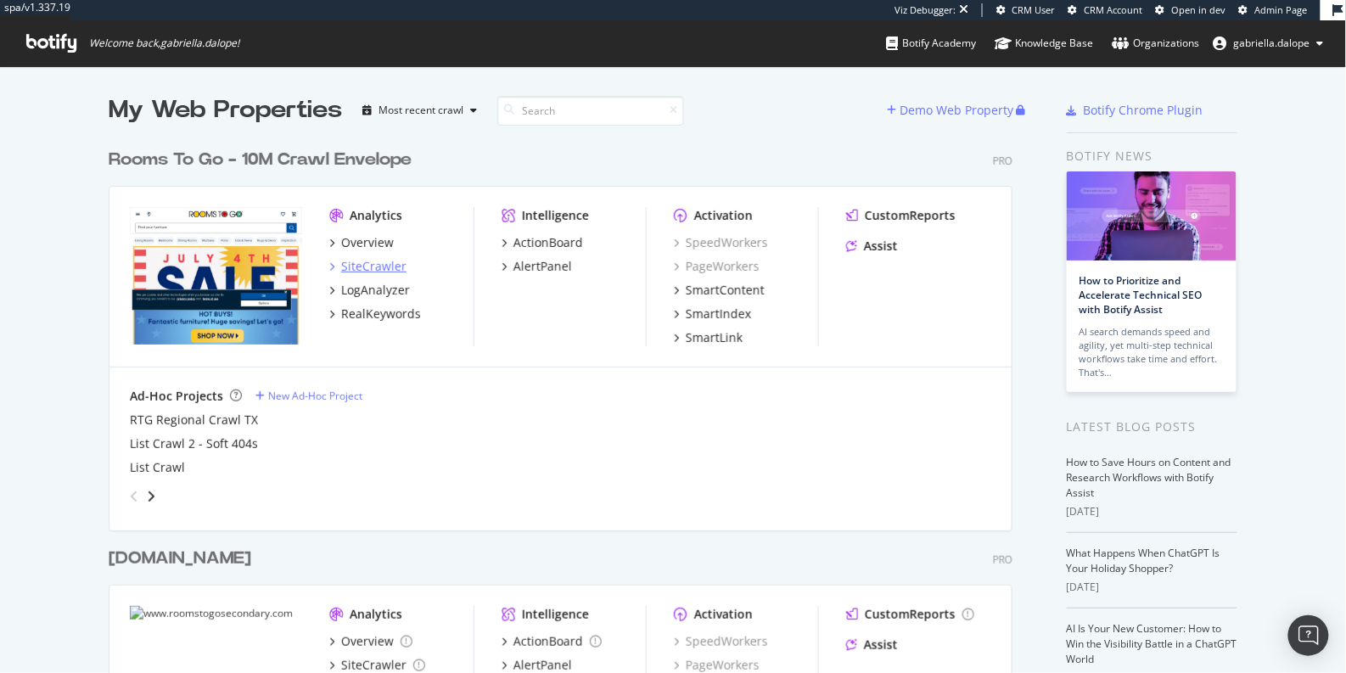
click at [372, 265] on div "SiteCrawler" at bounding box center [373, 266] width 65 height 17
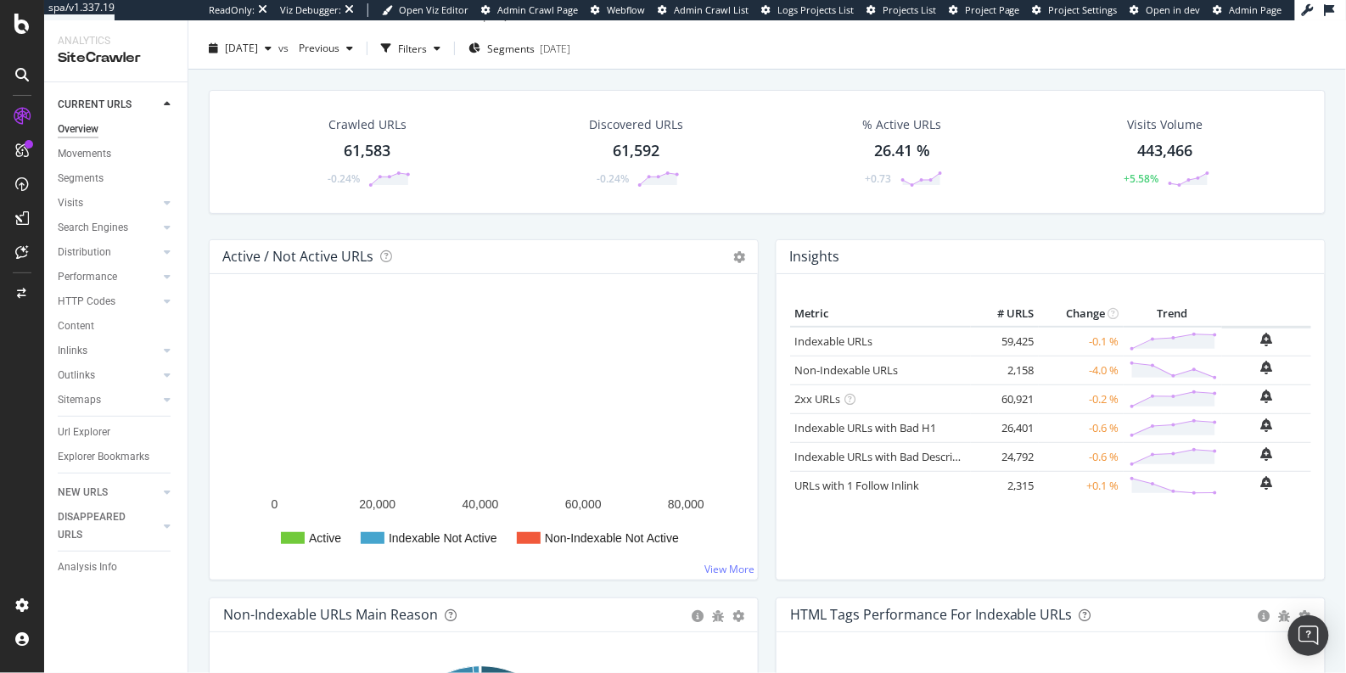
scroll to position [71, 0]
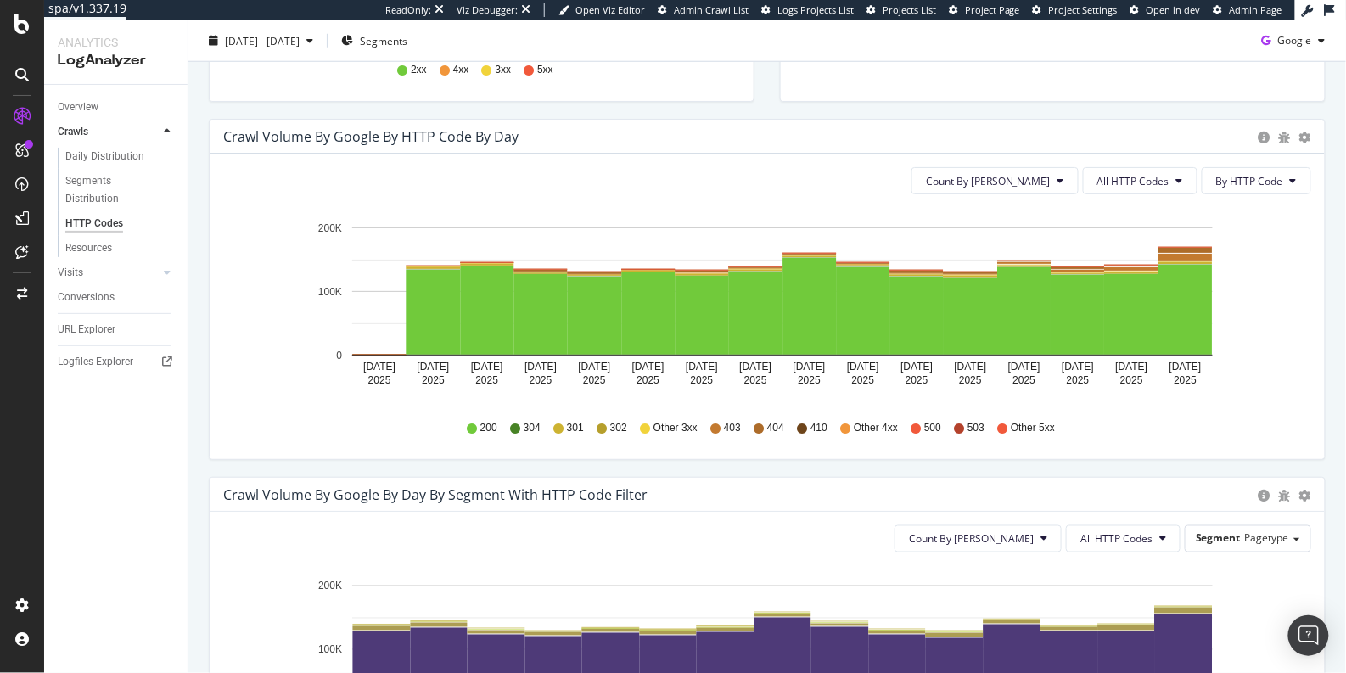
scroll to position [503, 0]
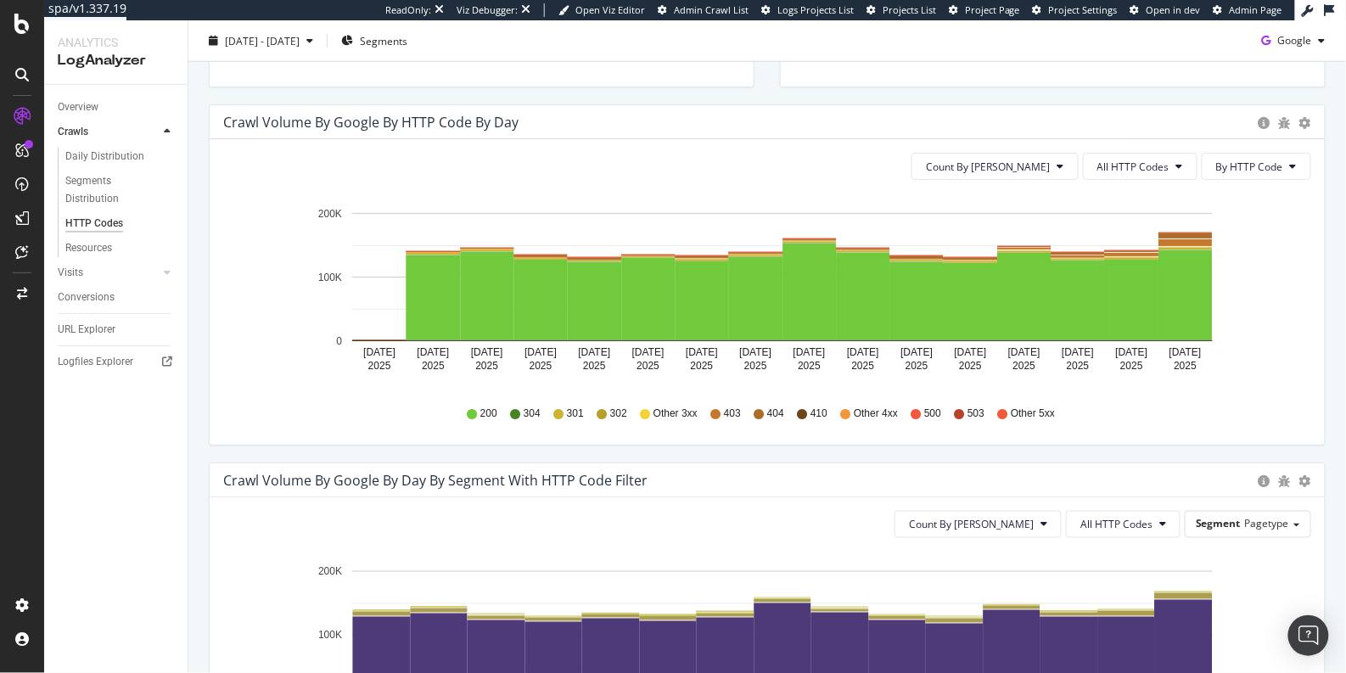
click at [753, 411] on icon at bounding box center [758, 414] width 10 height 10
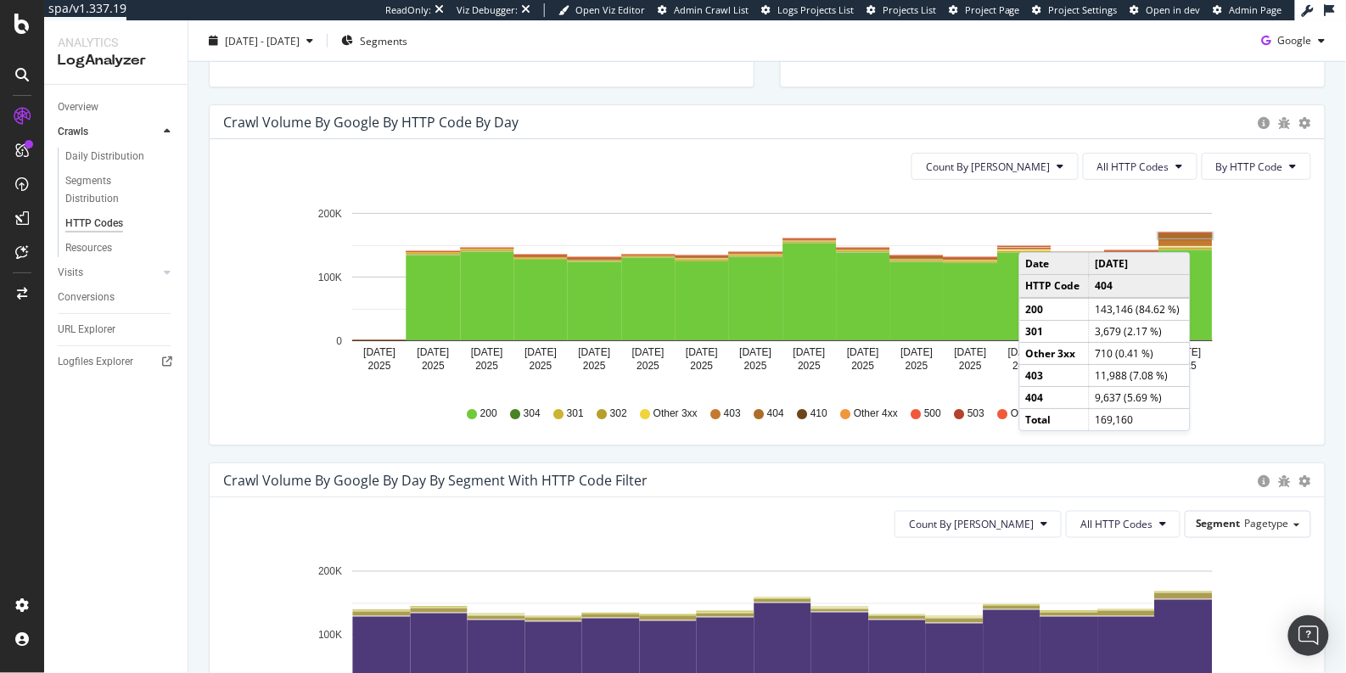
click at [1194, 233] on rect "A chart." at bounding box center [1185, 235] width 53 height 5
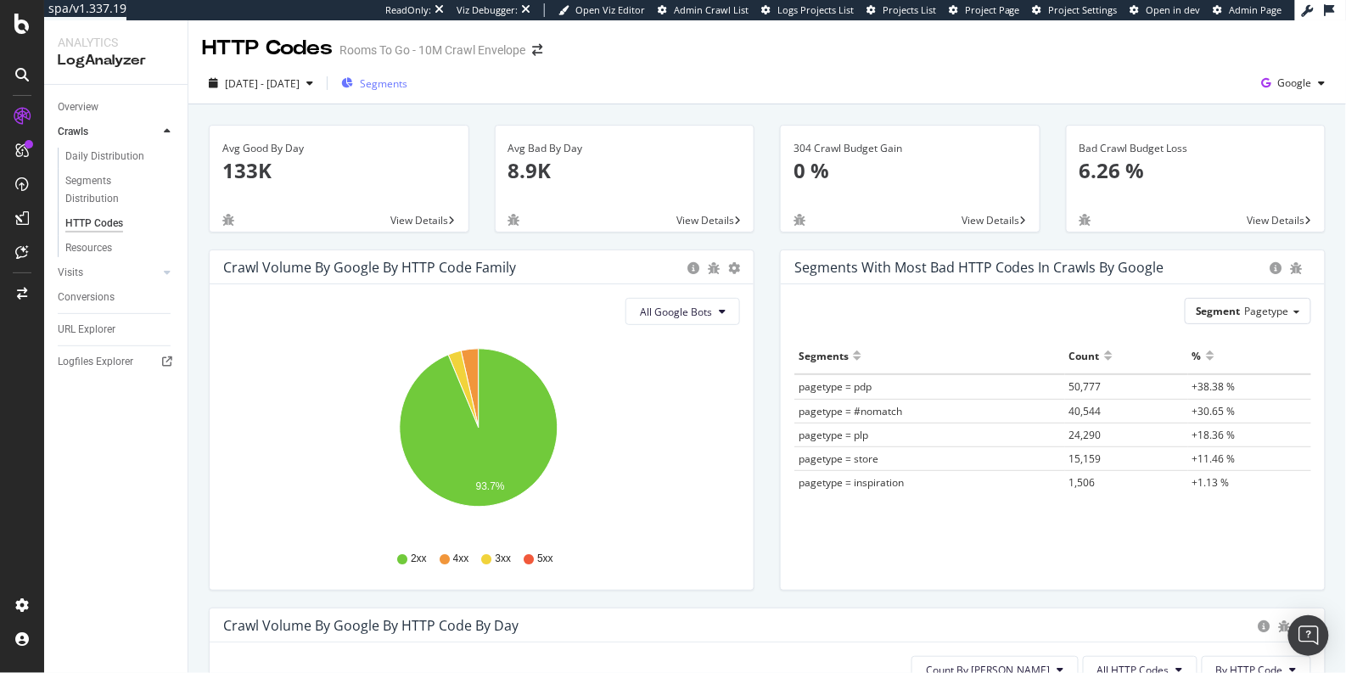
click at [407, 76] on span "Segments" at bounding box center [384, 83] width 48 height 14
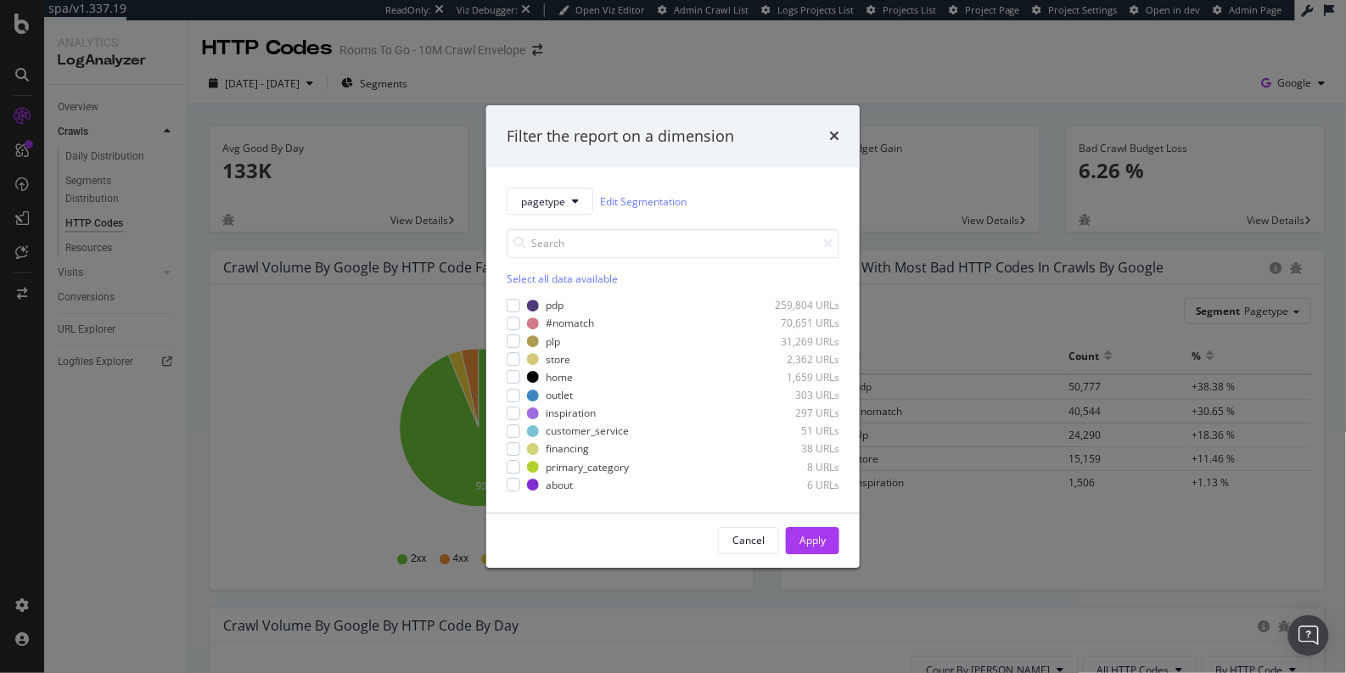
click at [852, 143] on div "Filter the report on a dimension" at bounding box center [672, 136] width 373 height 63
click at [831, 137] on icon "times" at bounding box center [834, 137] width 10 height 14
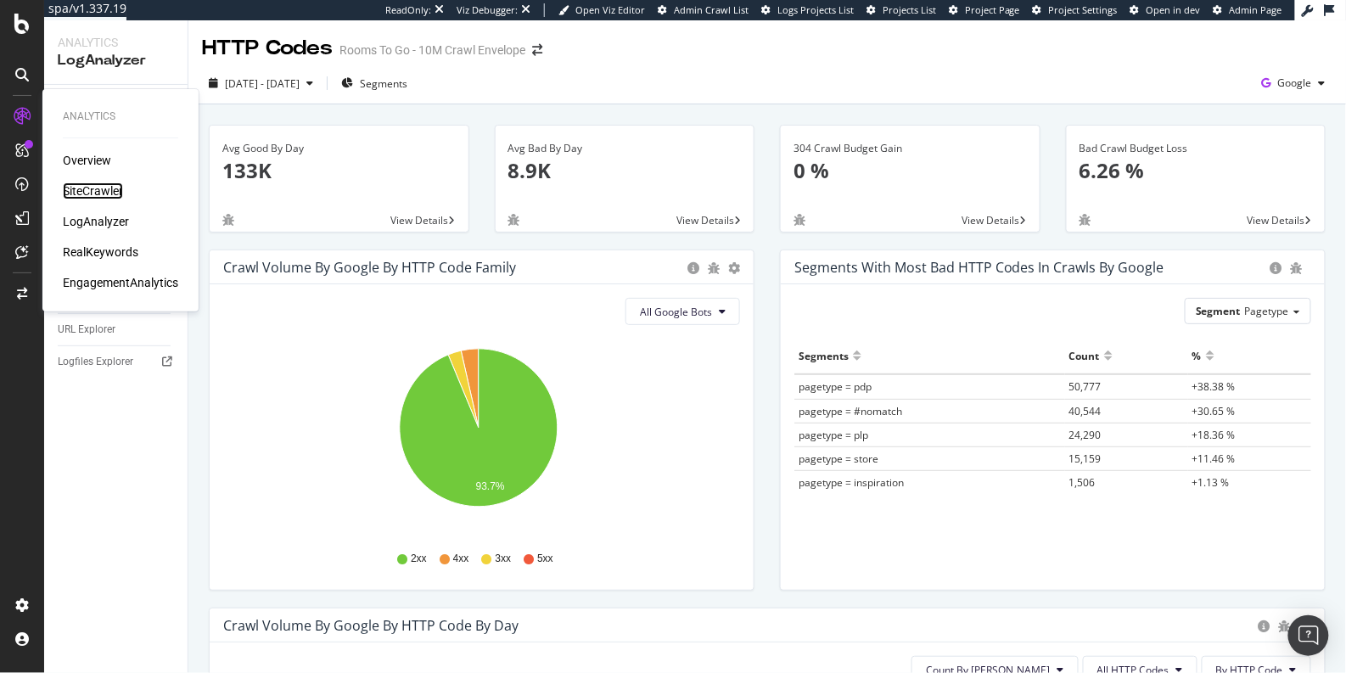
click at [103, 188] on div "SiteCrawler" at bounding box center [93, 190] width 60 height 17
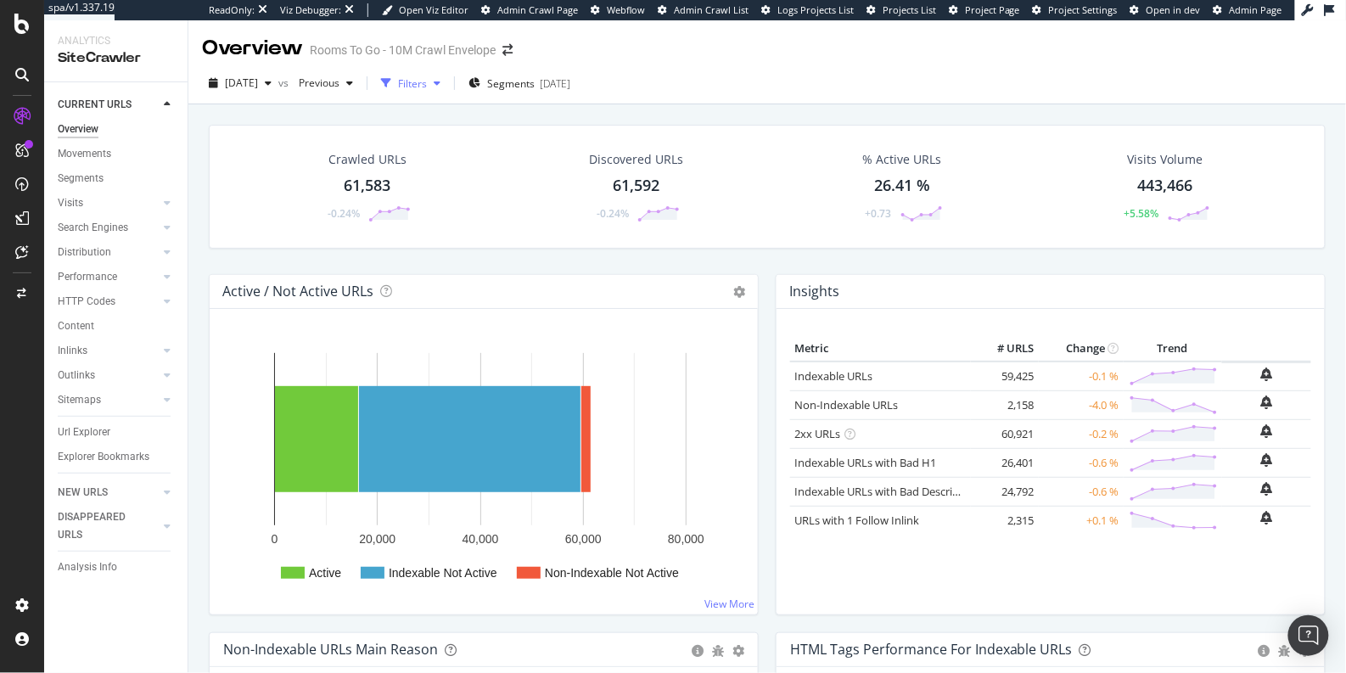
click at [398, 89] on div "button" at bounding box center [386, 83] width 24 height 24
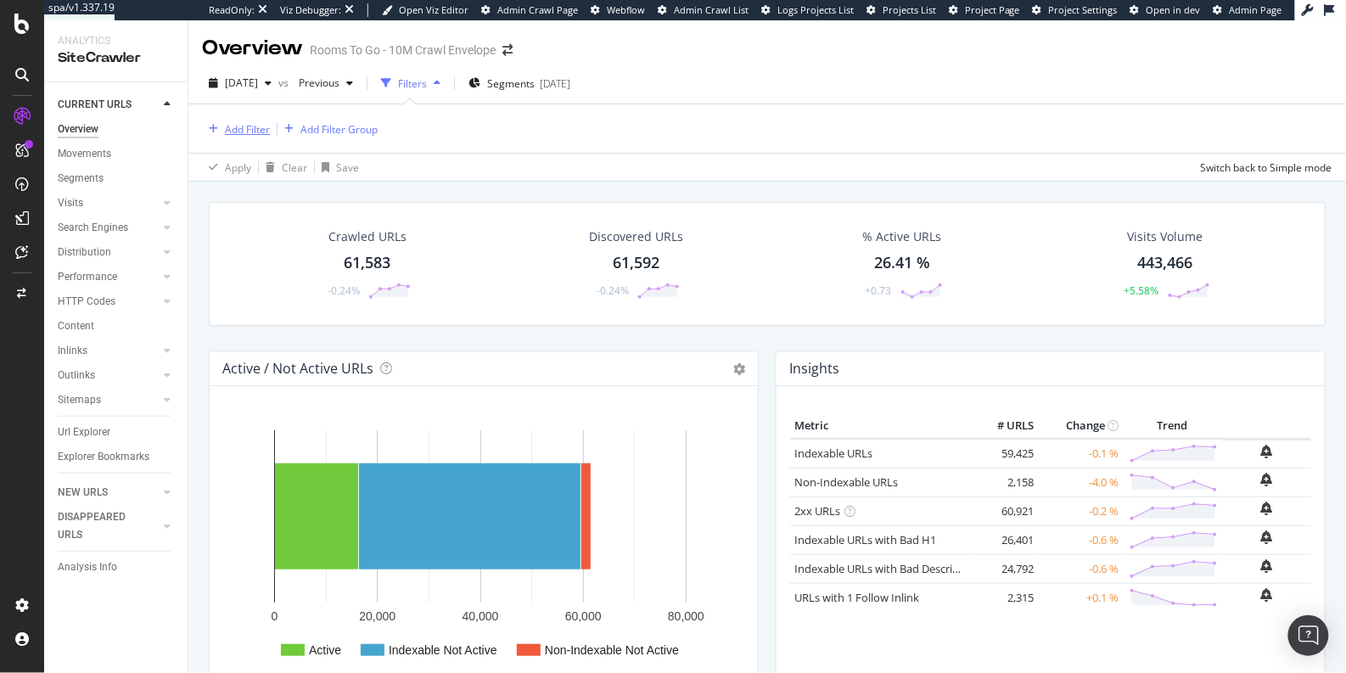
click at [229, 126] on div "Add Filter" at bounding box center [247, 129] width 45 height 14
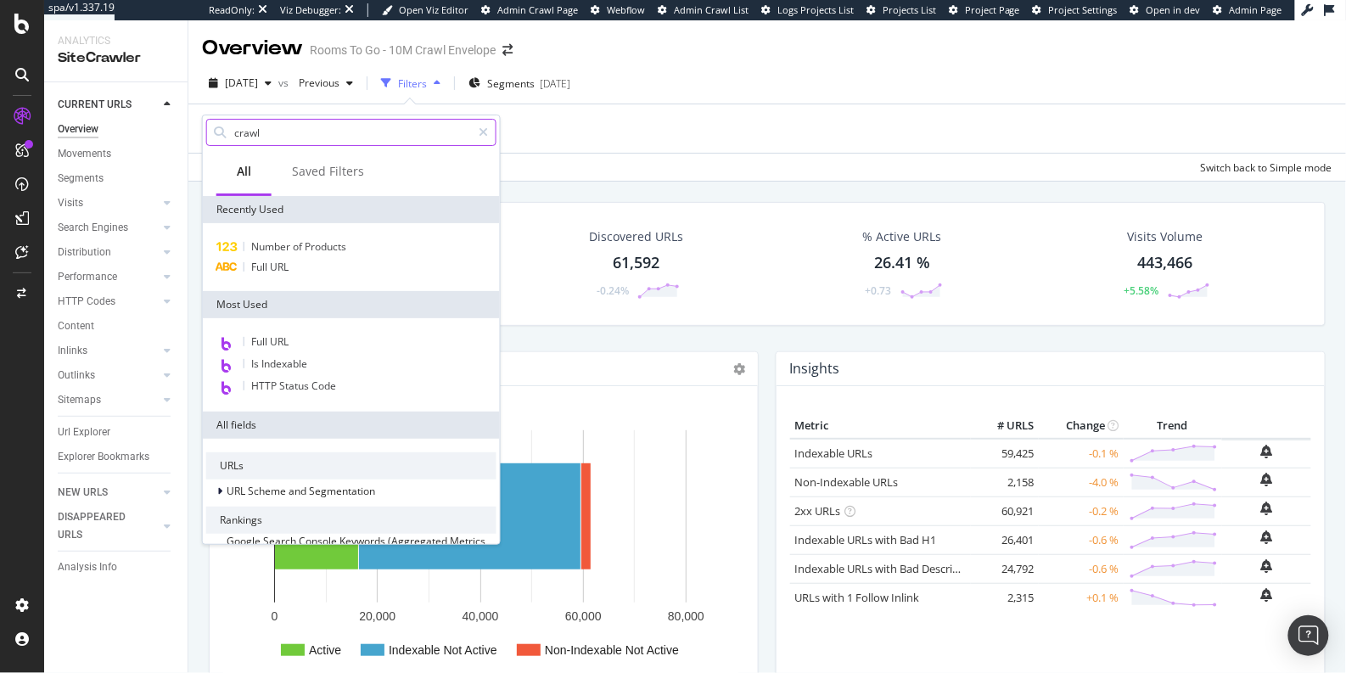
type input "crawls"
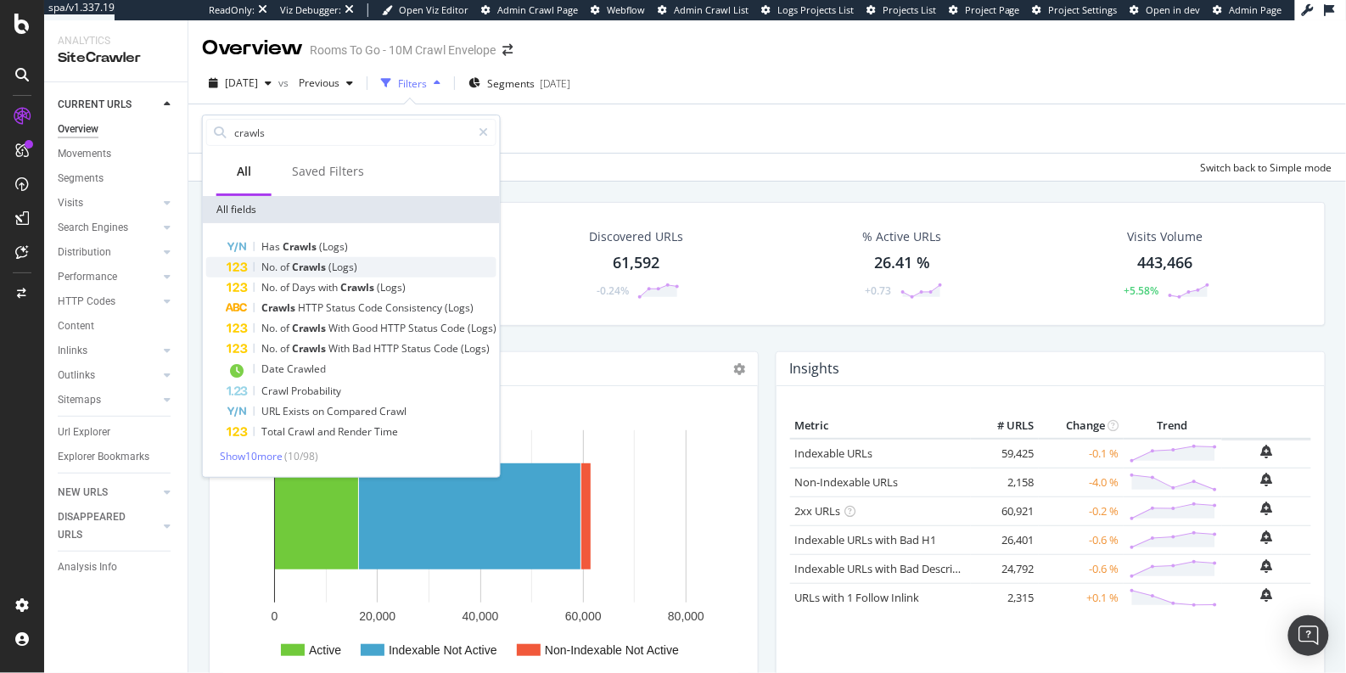
click at [323, 267] on span "Crawls" at bounding box center [310, 267] width 36 height 14
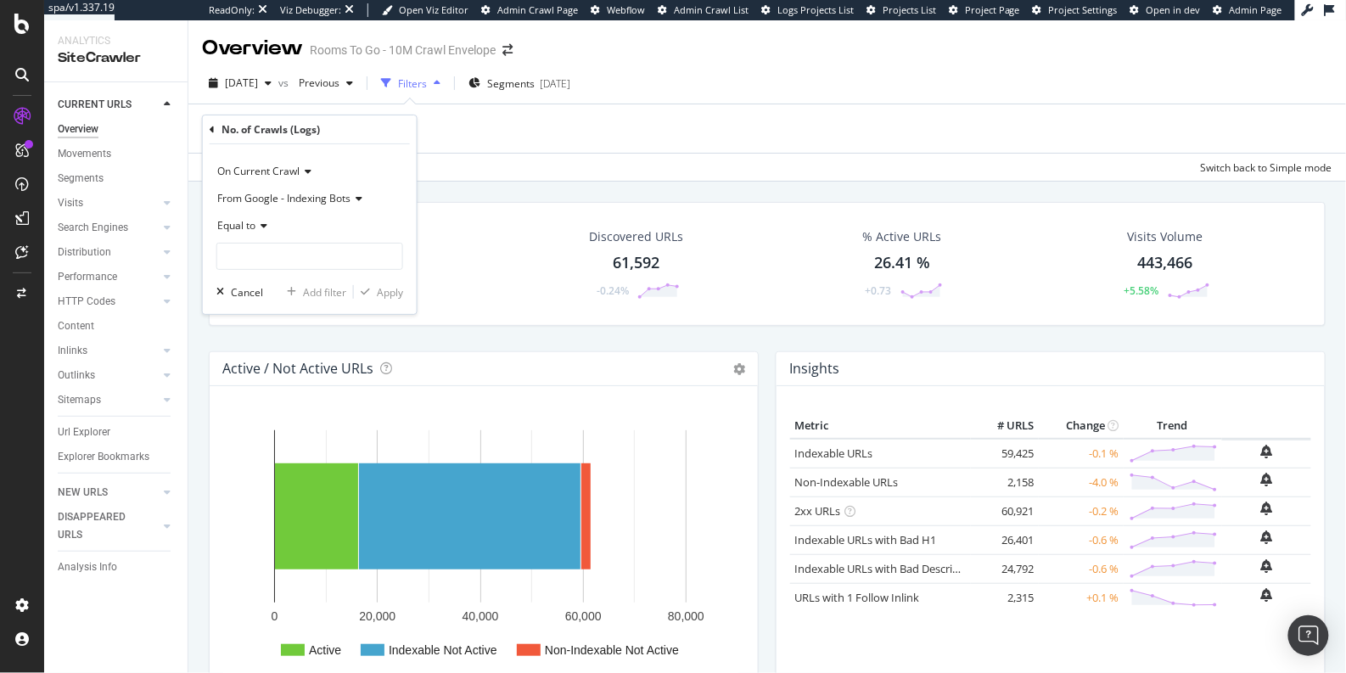
click at [250, 221] on span "Equal to" at bounding box center [236, 225] width 38 height 14
click at [242, 350] on span "Greater than" at bounding box center [255, 349] width 61 height 14
click at [247, 255] on input "number" at bounding box center [309, 256] width 187 height 27
type input "0"
click at [317, 293] on div "Add filter" at bounding box center [324, 292] width 43 height 14
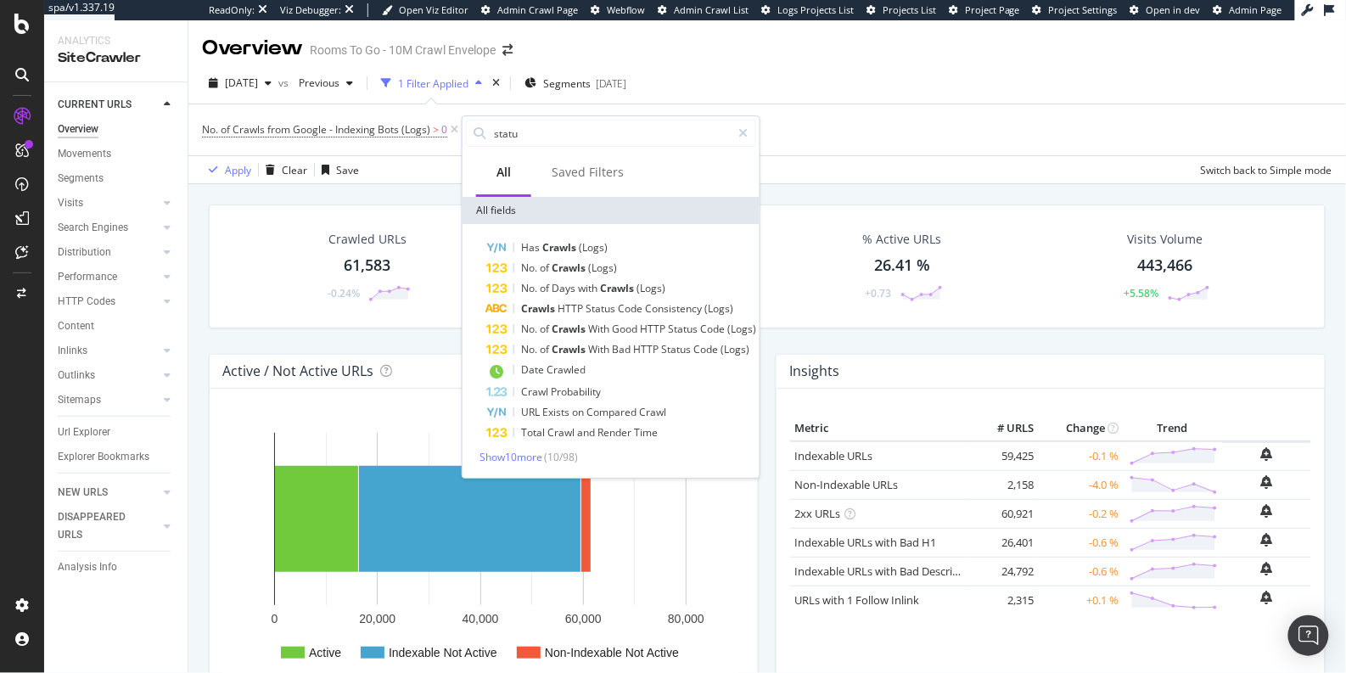
type input "status"
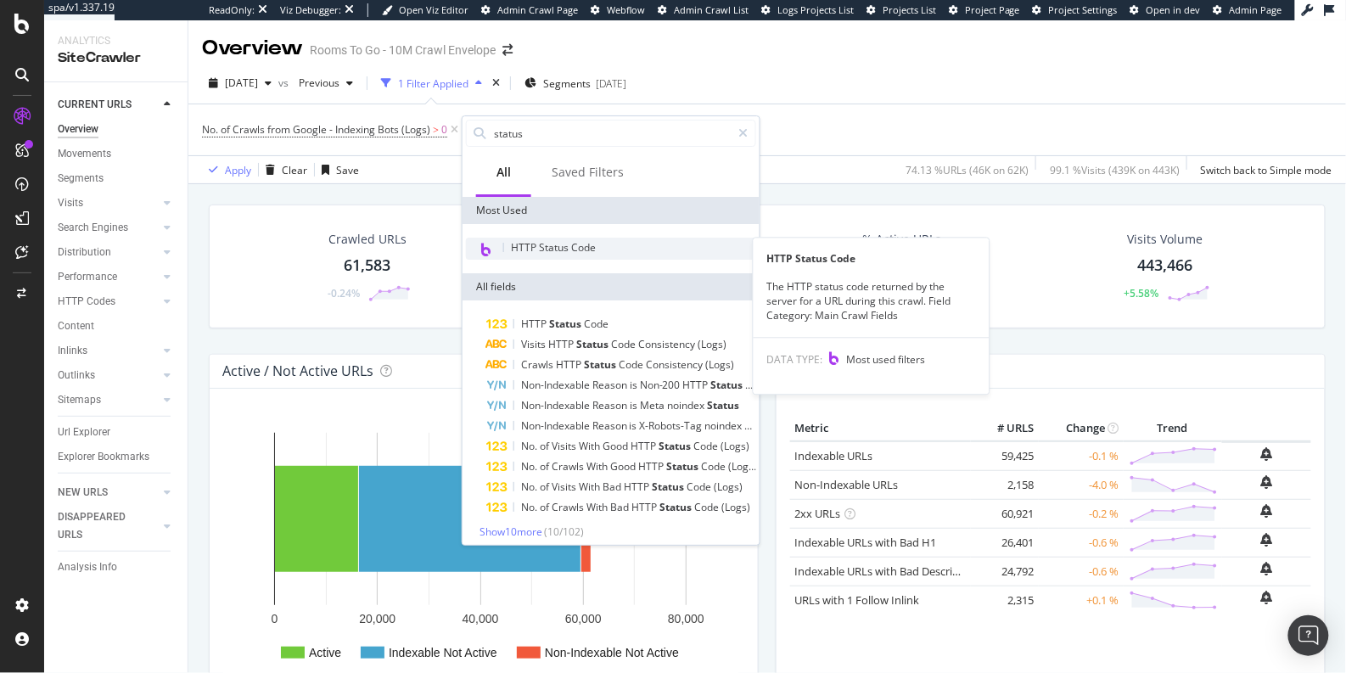
click at [615, 245] on div "HTTP Status Code" at bounding box center [611, 249] width 290 height 22
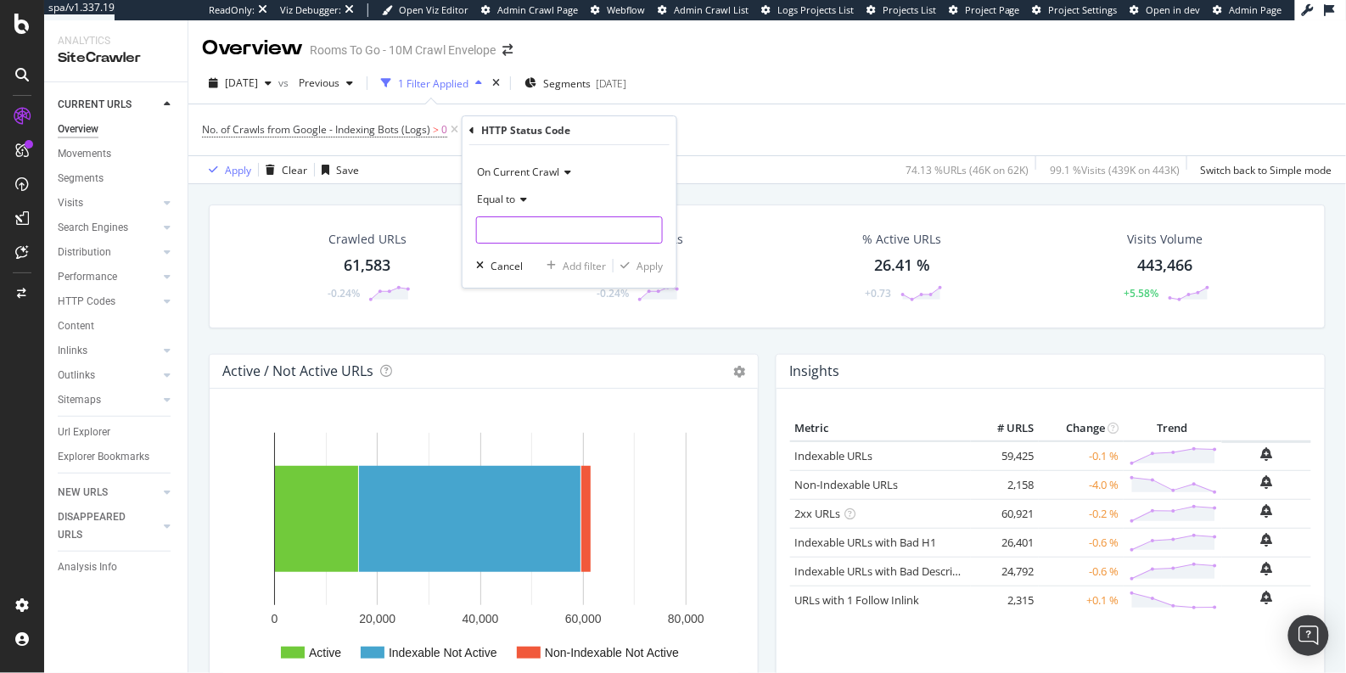
click at [510, 232] on input "number" at bounding box center [569, 229] width 187 height 27
type input "404"
click at [534, 249] on span "404" at bounding box center [547, 252] width 133 height 14
click at [644, 266] on div "Apply" at bounding box center [649, 266] width 26 height 14
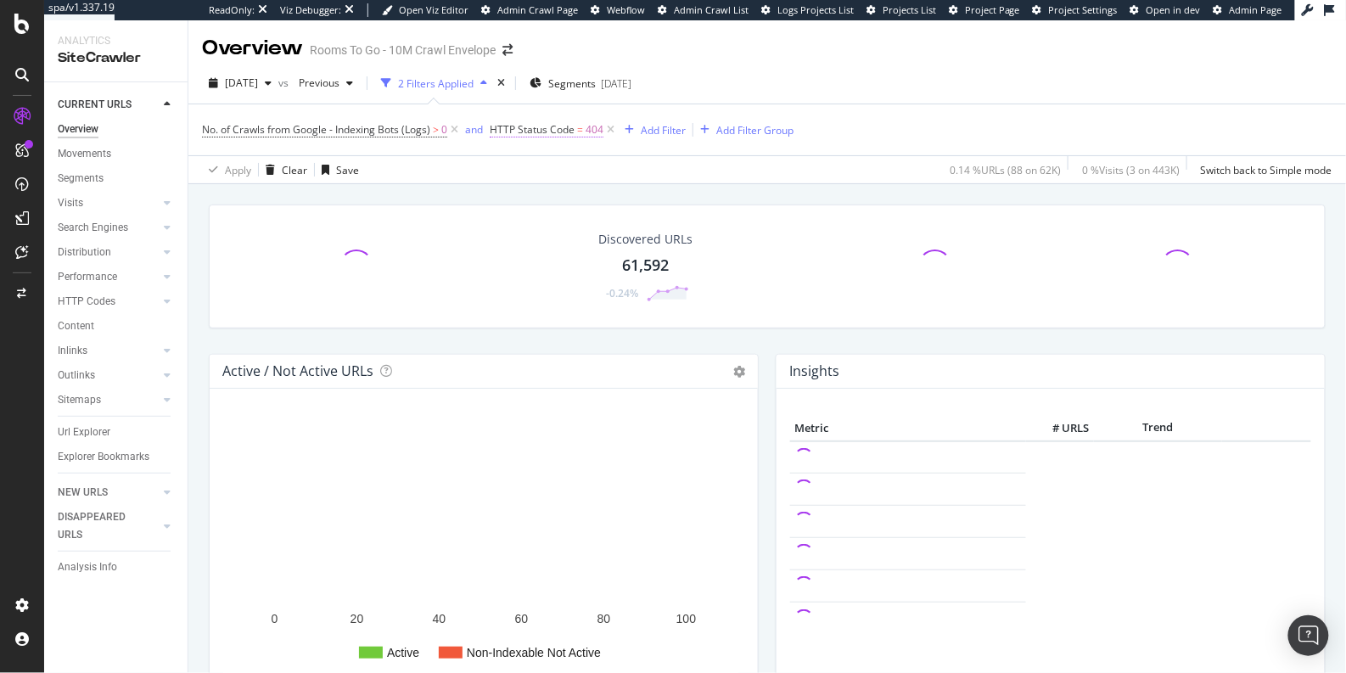
click at [536, 133] on span "HTTP Status Code" at bounding box center [532, 129] width 85 height 14
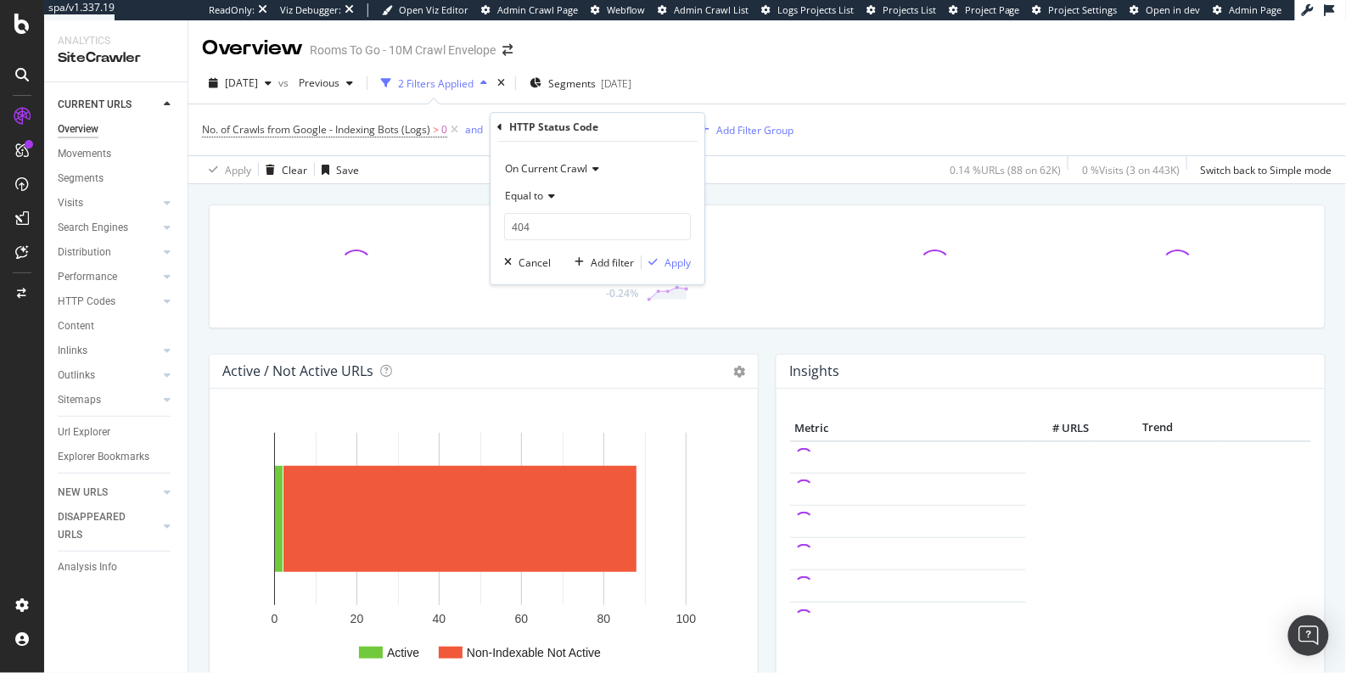
click at [520, 195] on span "Equal to" at bounding box center [524, 195] width 38 height 14
drag, startPoint x: 537, startPoint y: 361, endPoint x: 538, endPoint y: 316, distance: 44.1
click at [537, 361] on span "Between" at bounding box center [533, 363] width 42 height 14
click at [537, 227] on input "0" at bounding box center [597, 226] width 187 height 27
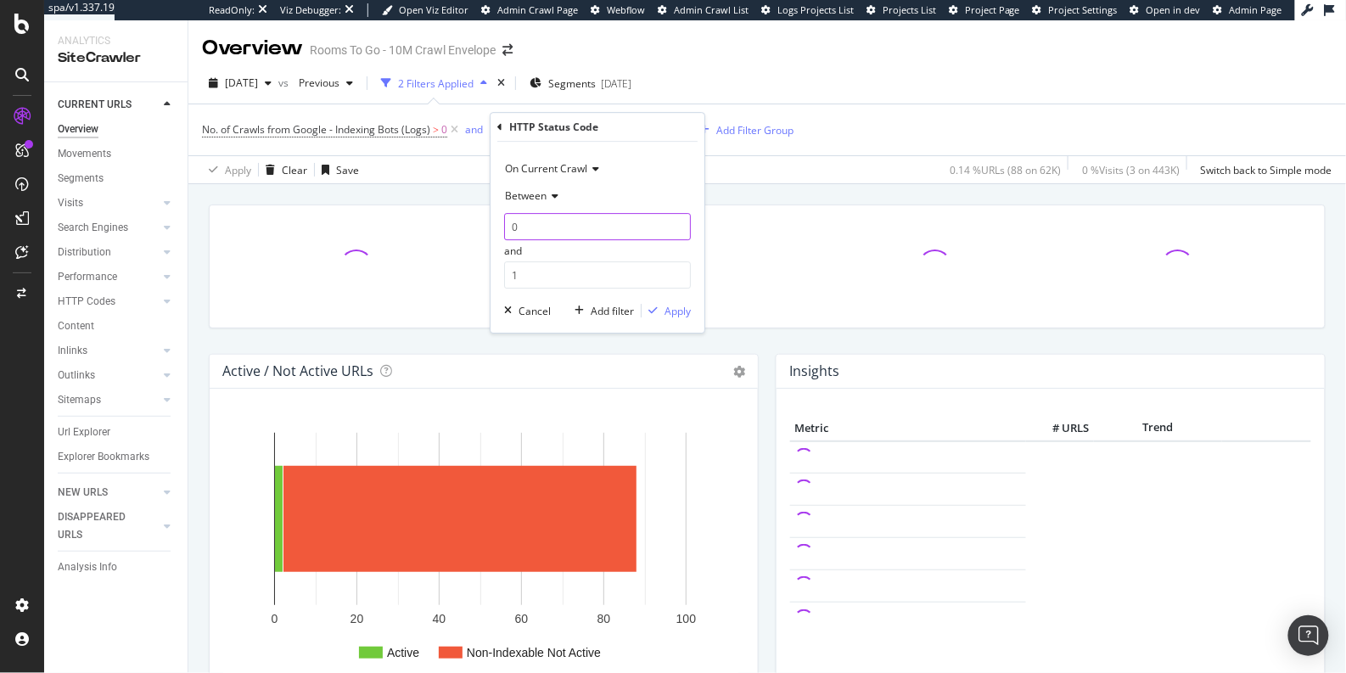
click at [537, 227] on input "0" at bounding box center [597, 226] width 187 height 27
type input "4"
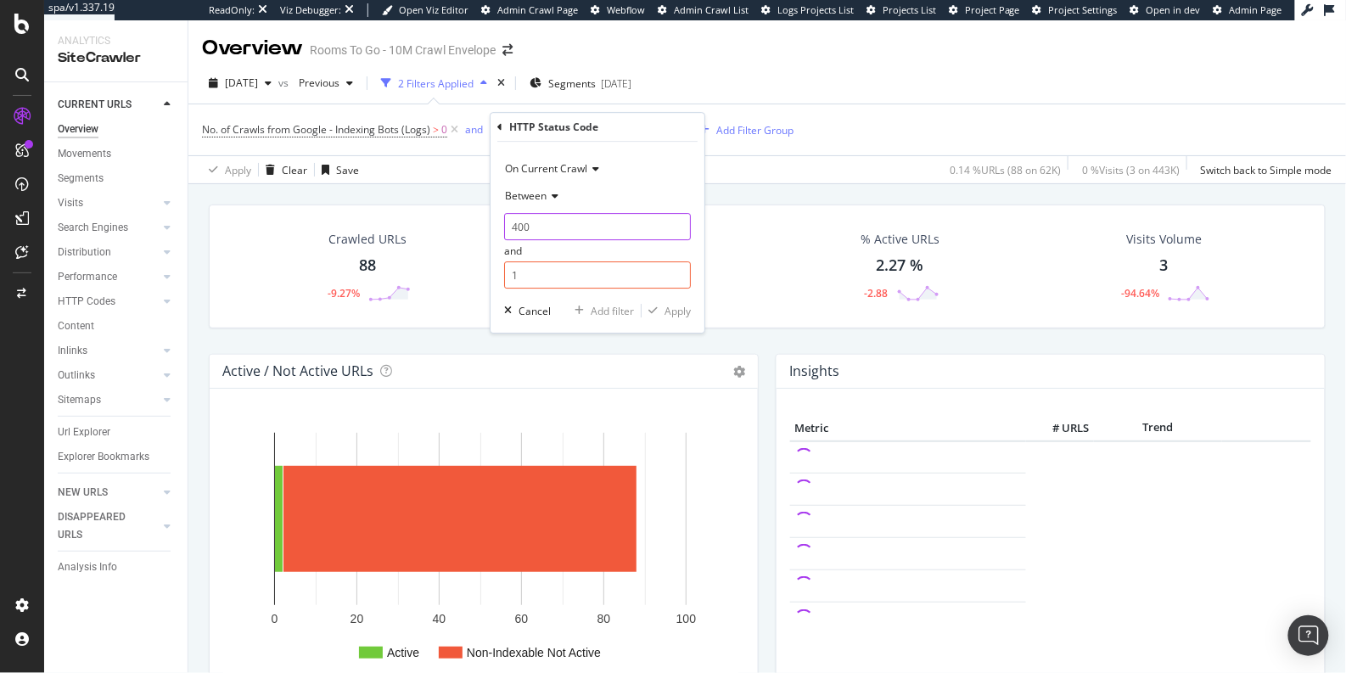
type input "400"
type input "499"
click at [679, 311] on div "Apply" at bounding box center [677, 311] width 26 height 14
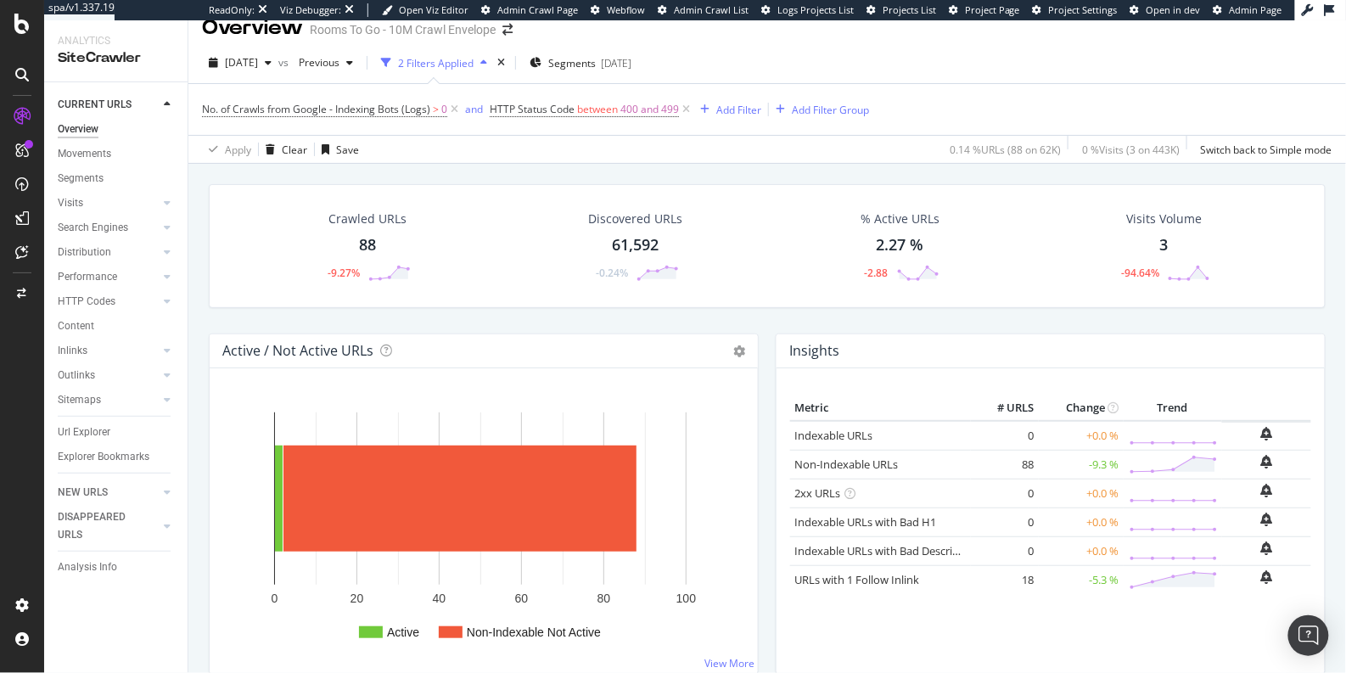
scroll to position [100, 0]
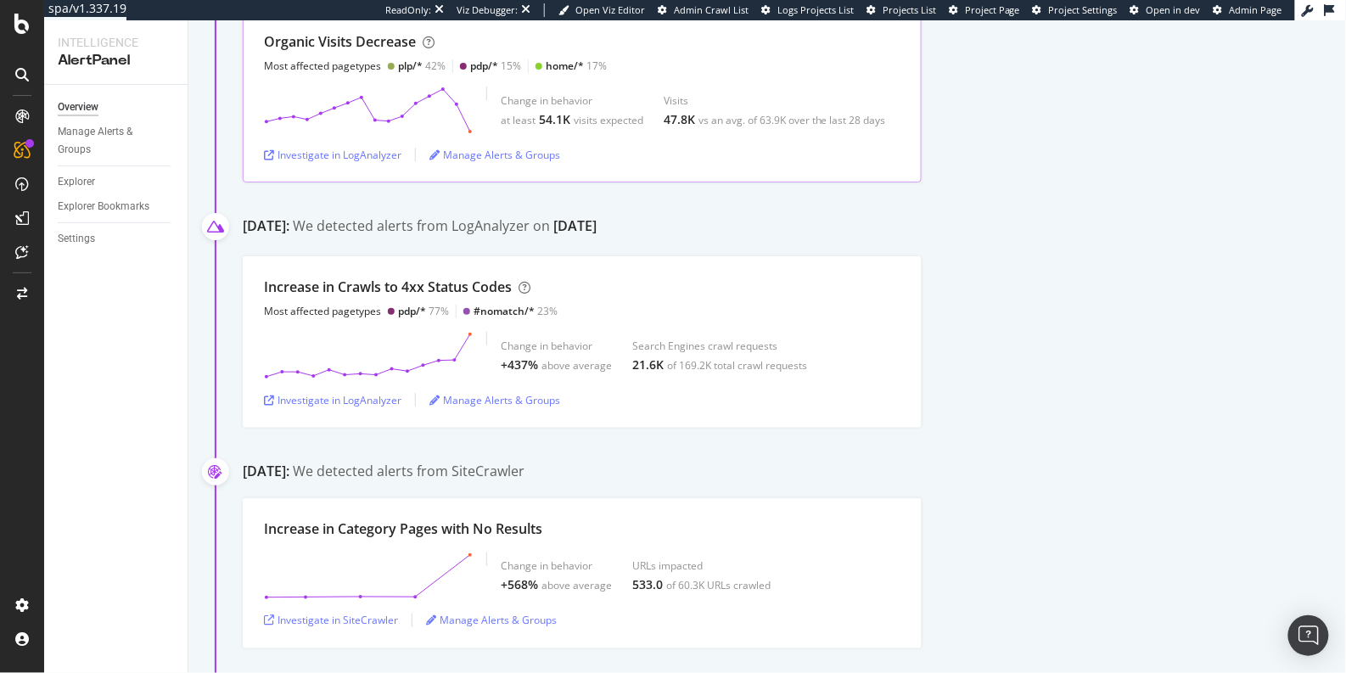
scroll to position [268, 0]
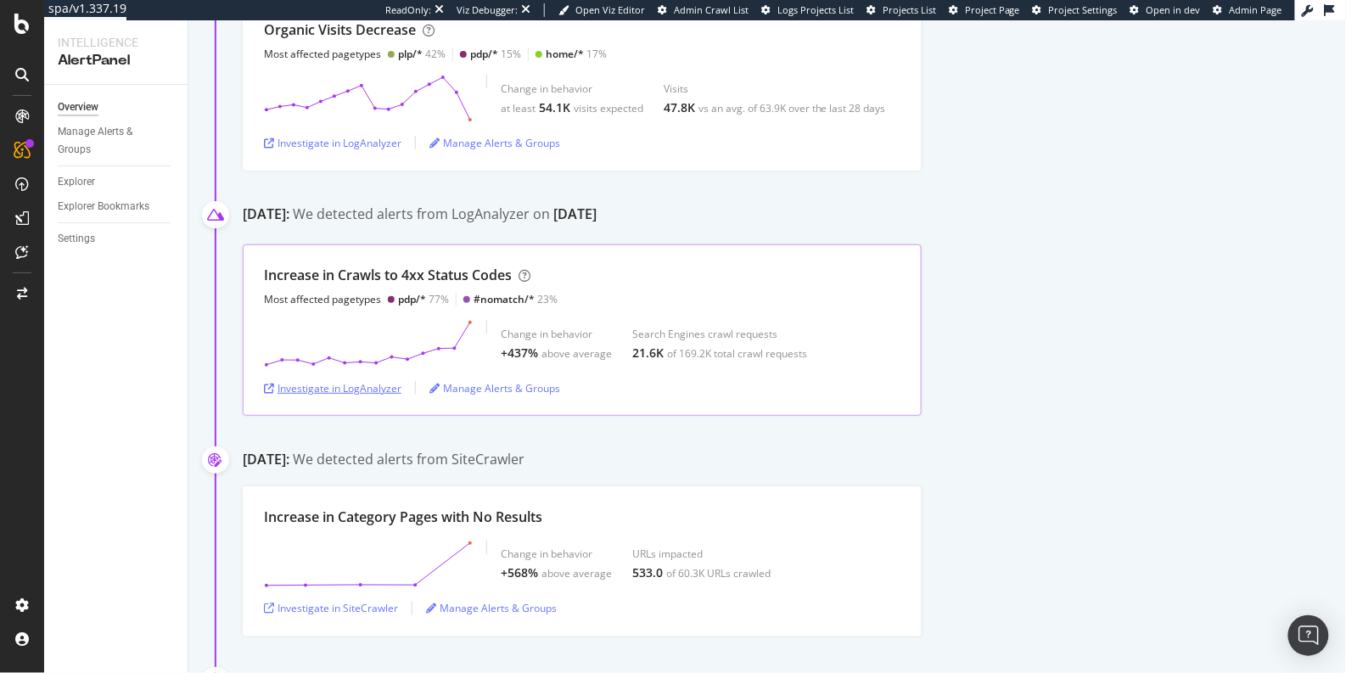
click at [339, 386] on div "Investigate in LogAnalyzer" at bounding box center [332, 388] width 137 height 14
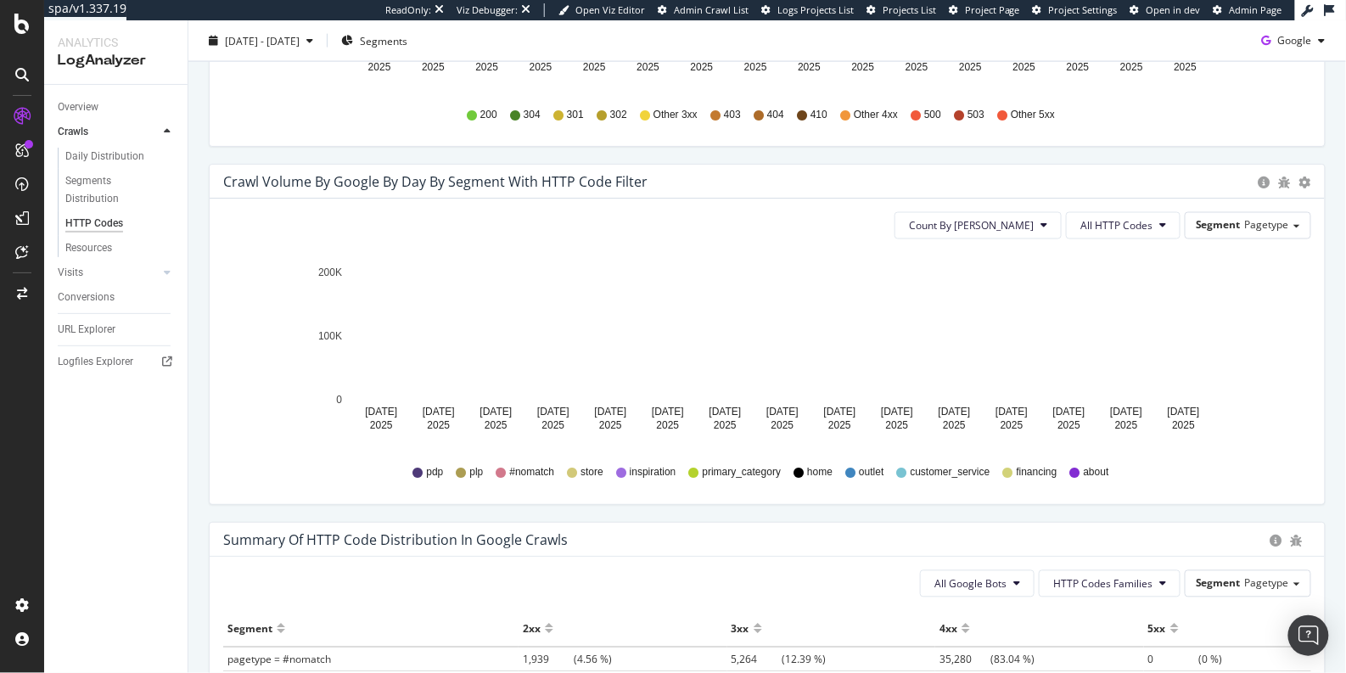
scroll to position [848, 0]
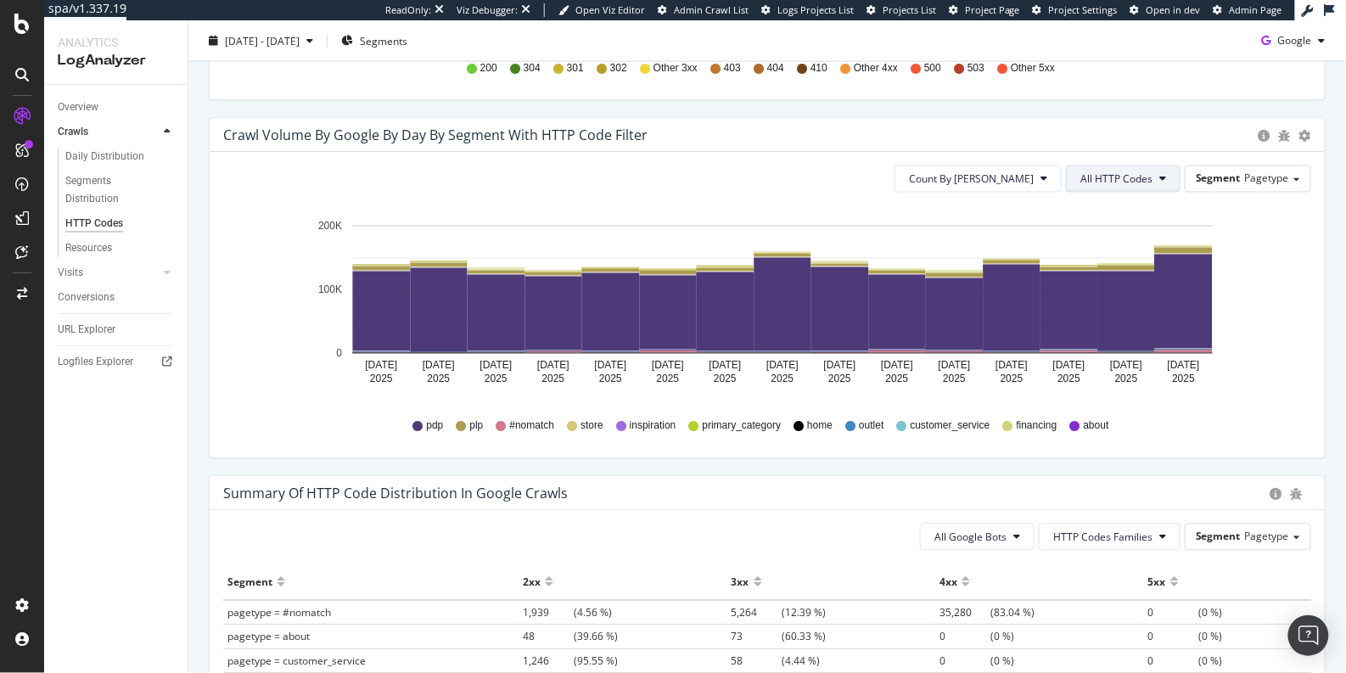
click at [1122, 167] on button "All HTTP Codes" at bounding box center [1123, 178] width 115 height 27
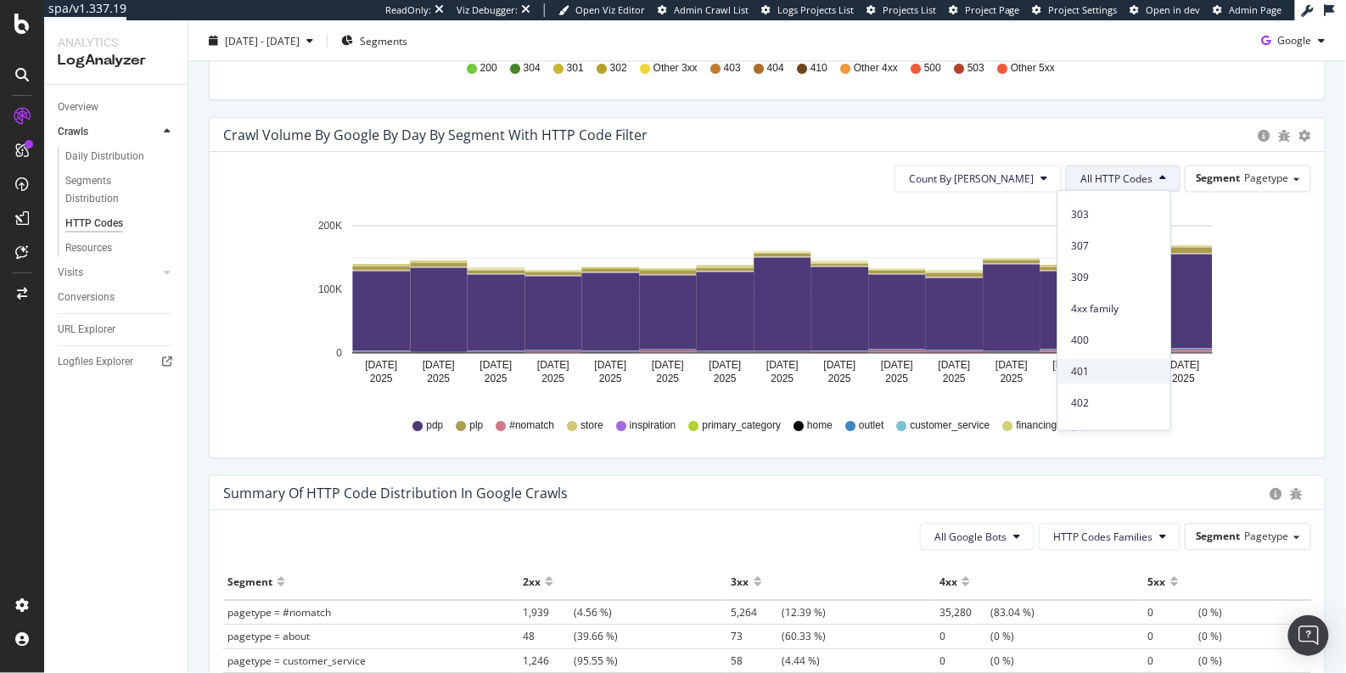
scroll to position [251, 0]
click at [1112, 307] on span "4xx family" at bounding box center [1115, 303] width 86 height 15
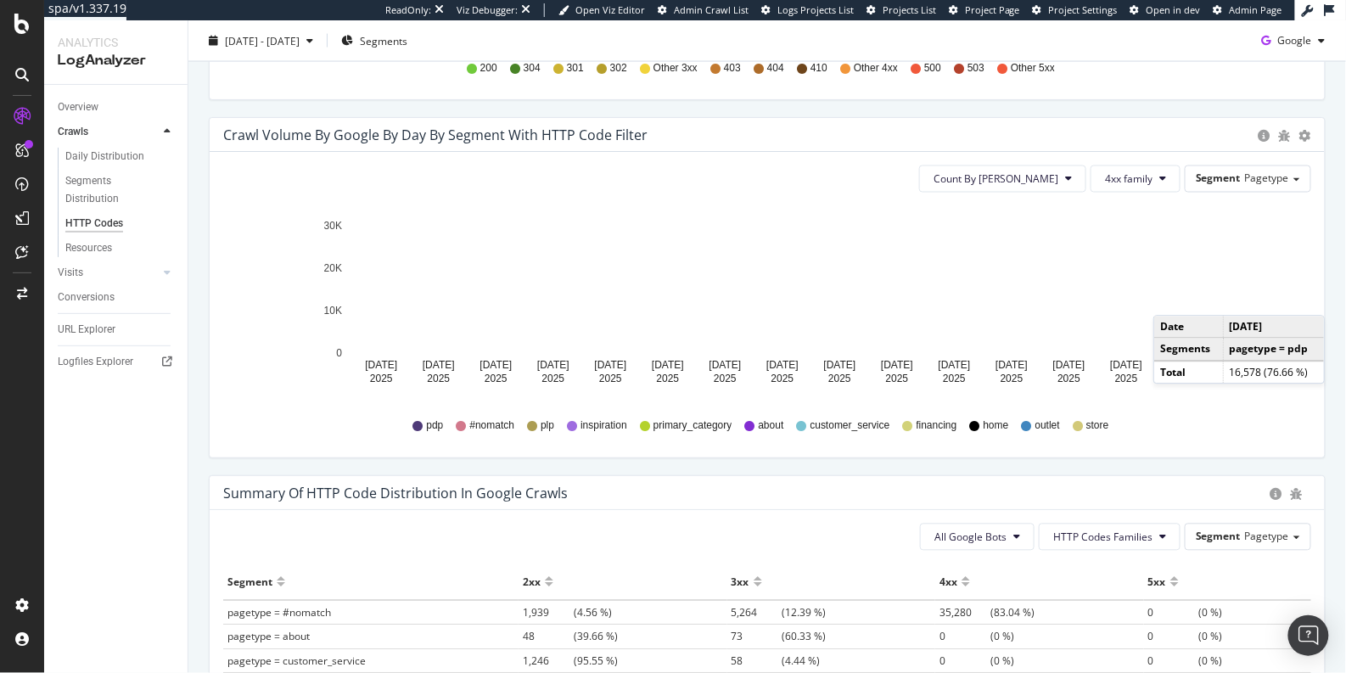
scroll to position [853, 0]
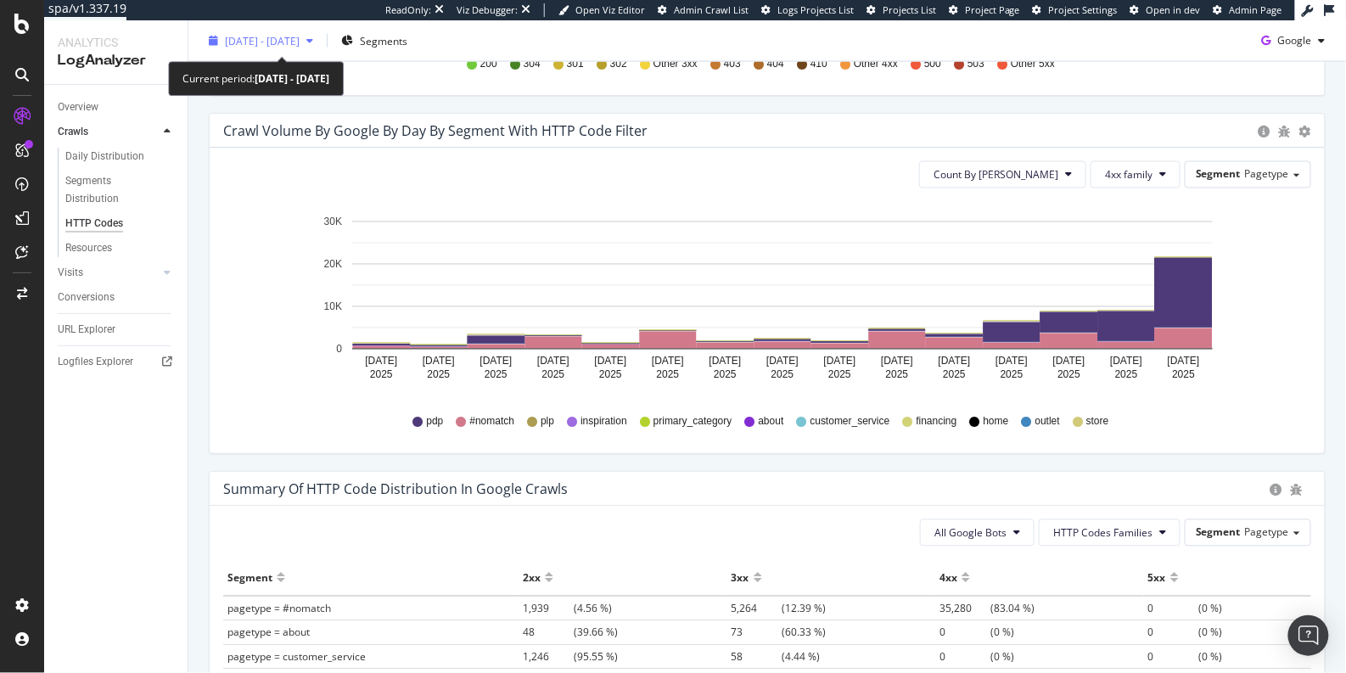
click at [299, 47] on span "[DATE] - [DATE]" at bounding box center [262, 40] width 75 height 14
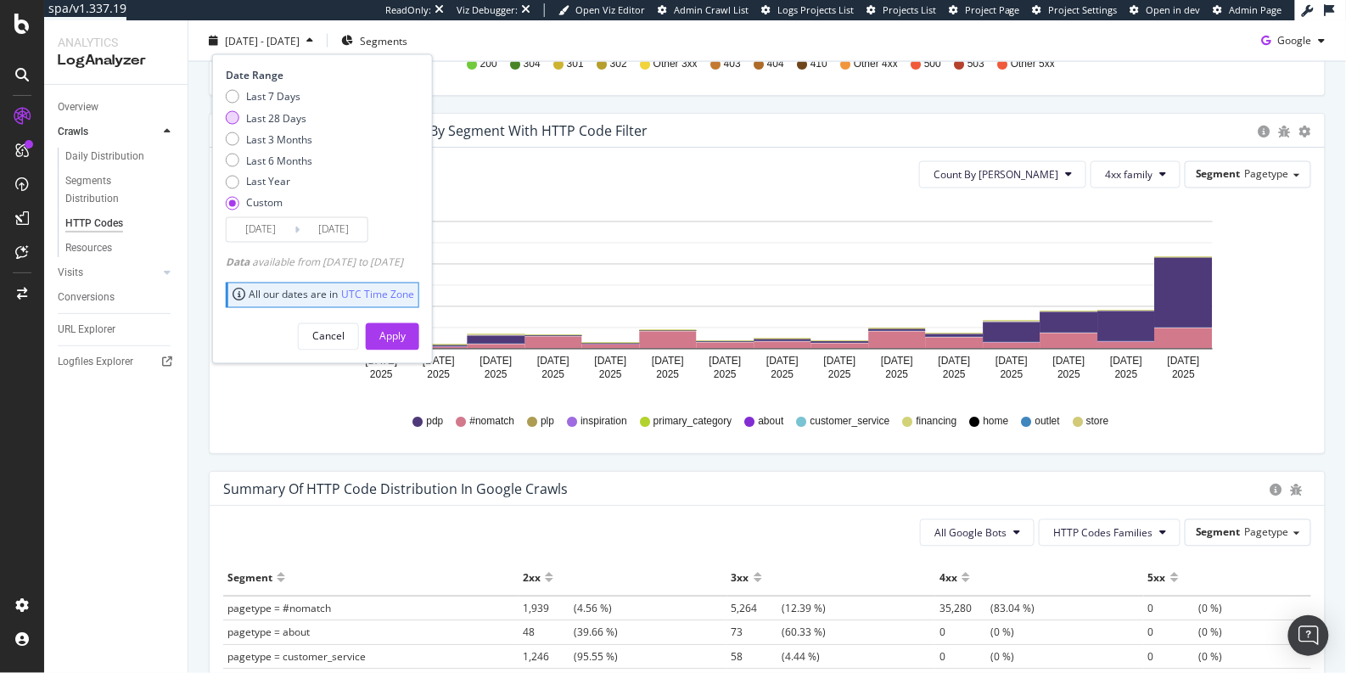
click at [236, 112] on div "Last 28 Days" at bounding box center [233, 118] width 14 height 14
type input "[DATE]"
click at [406, 339] on div "Apply" at bounding box center [392, 336] width 26 height 14
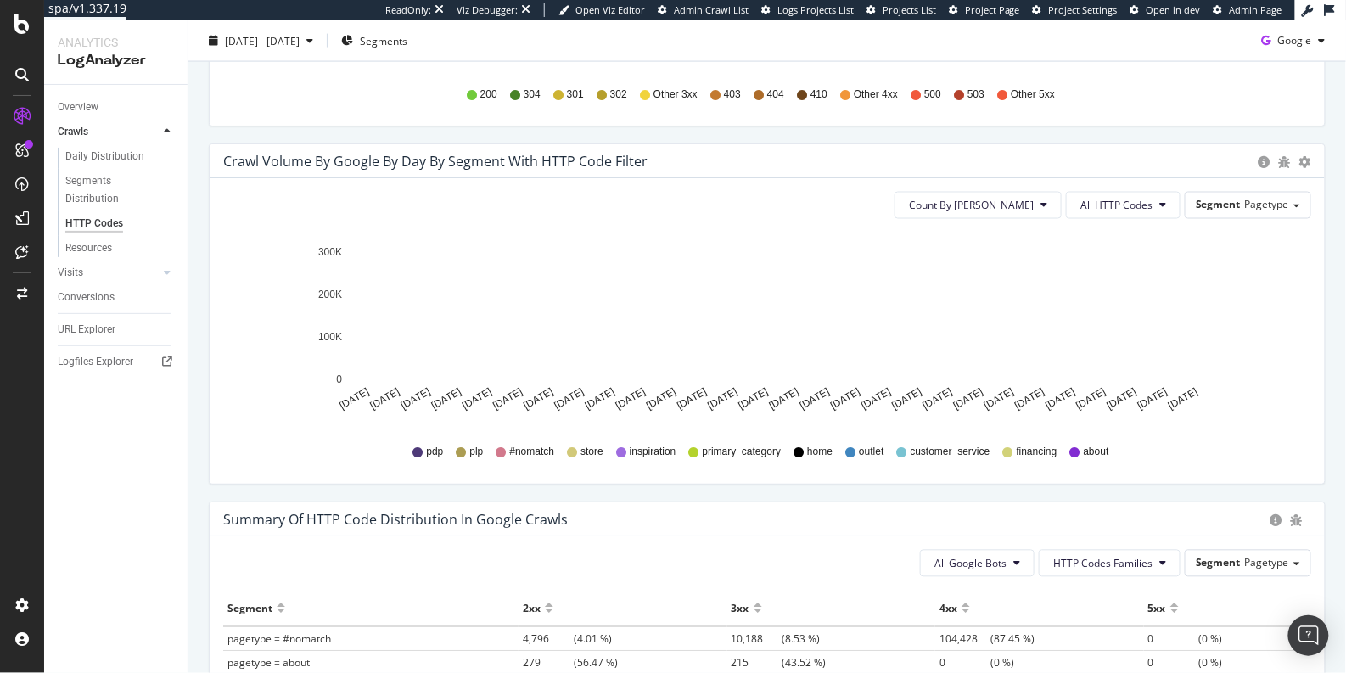
scroll to position [820, 0]
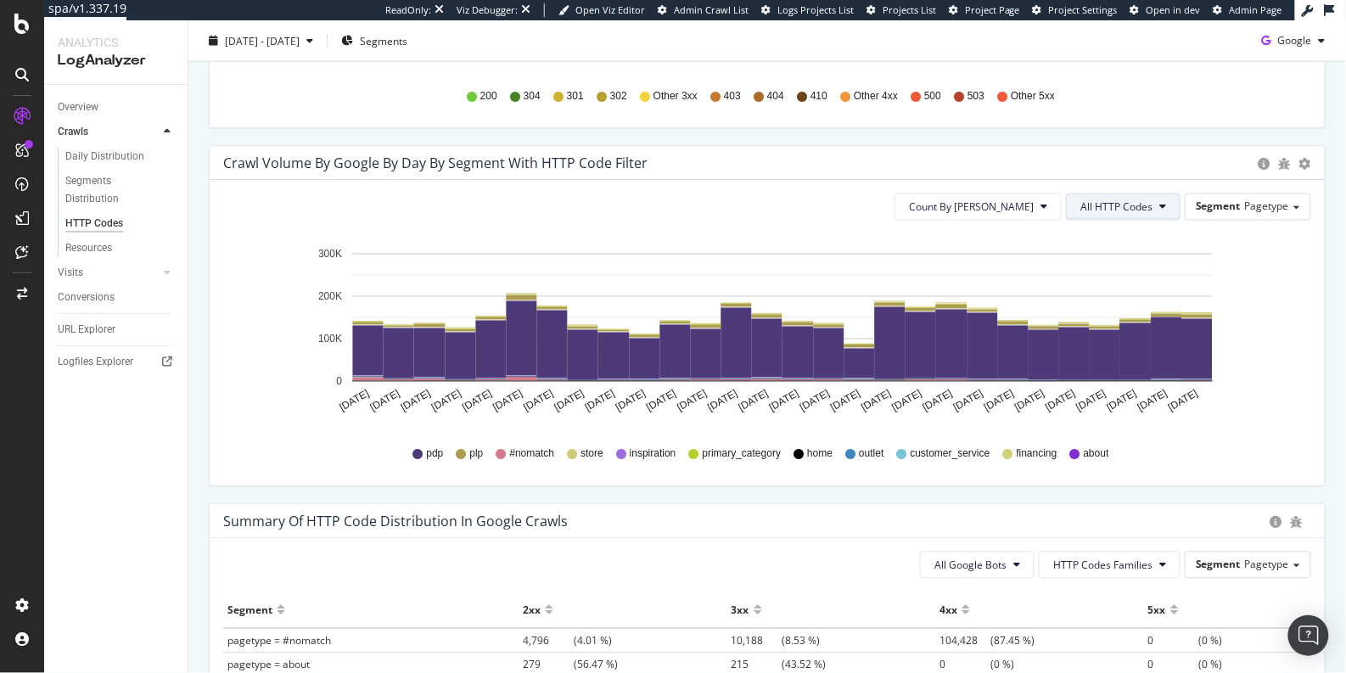
click at [1105, 211] on button "All HTTP Codes" at bounding box center [1123, 206] width 115 height 27
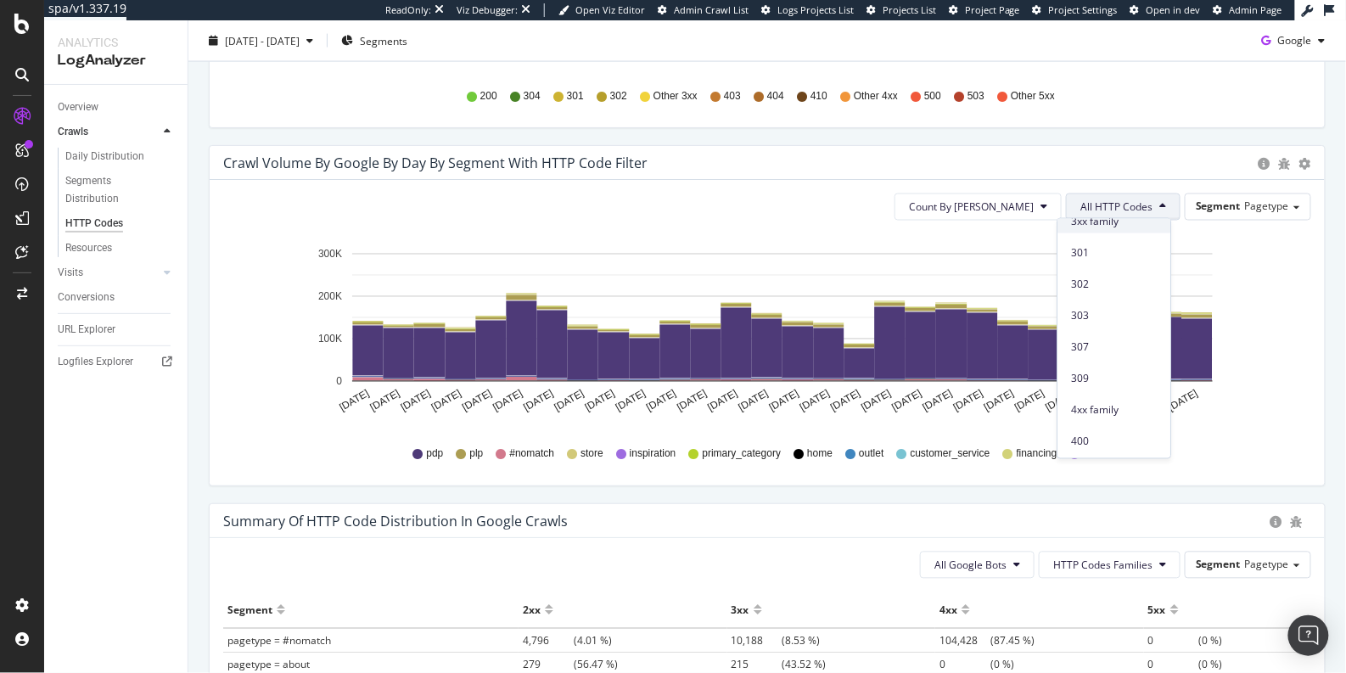
scroll to position [182, 0]
click at [1091, 396] on span "4xx family" at bounding box center [1115, 400] width 86 height 15
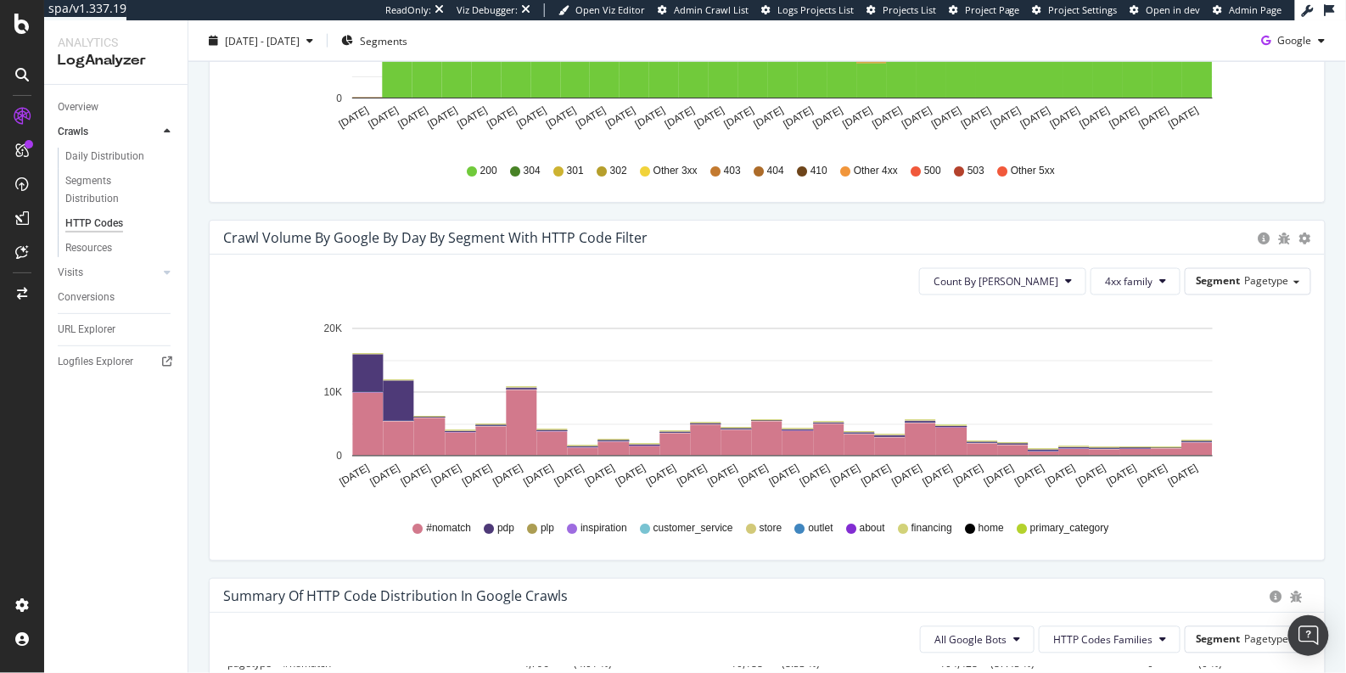
scroll to position [726, 0]
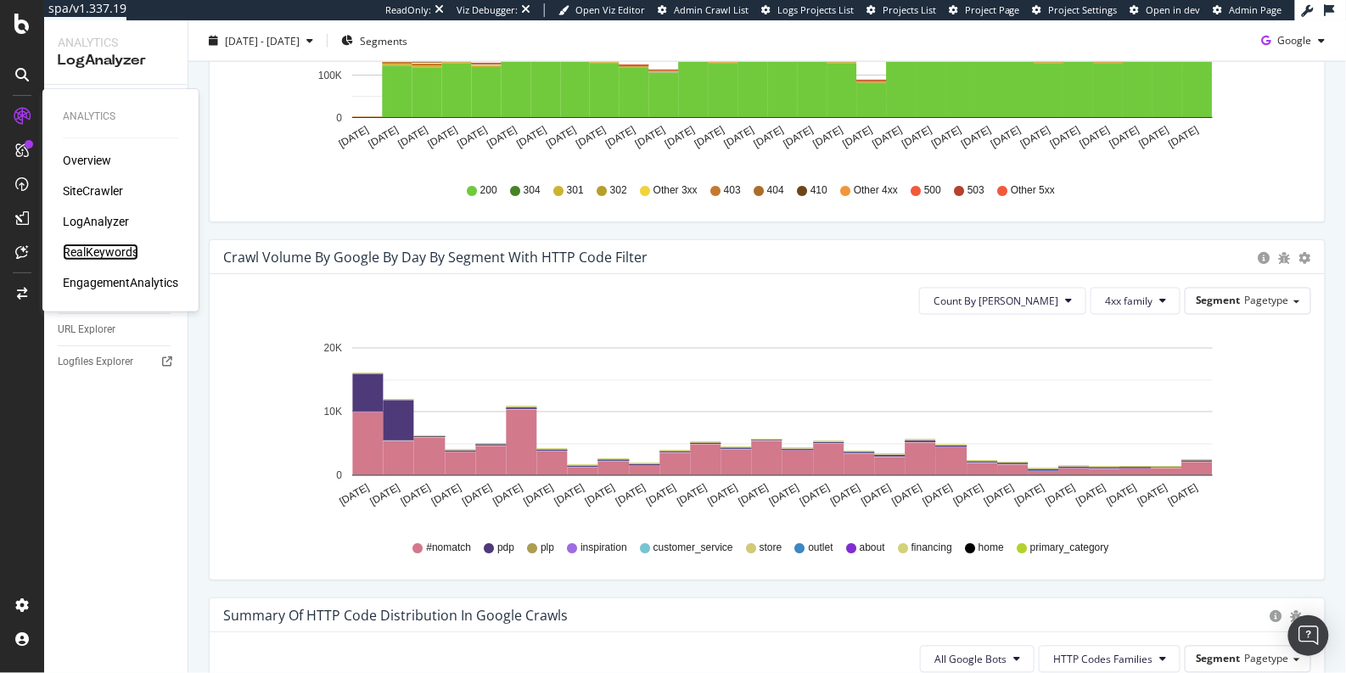
click at [104, 252] on div "RealKeywords" at bounding box center [101, 251] width 76 height 17
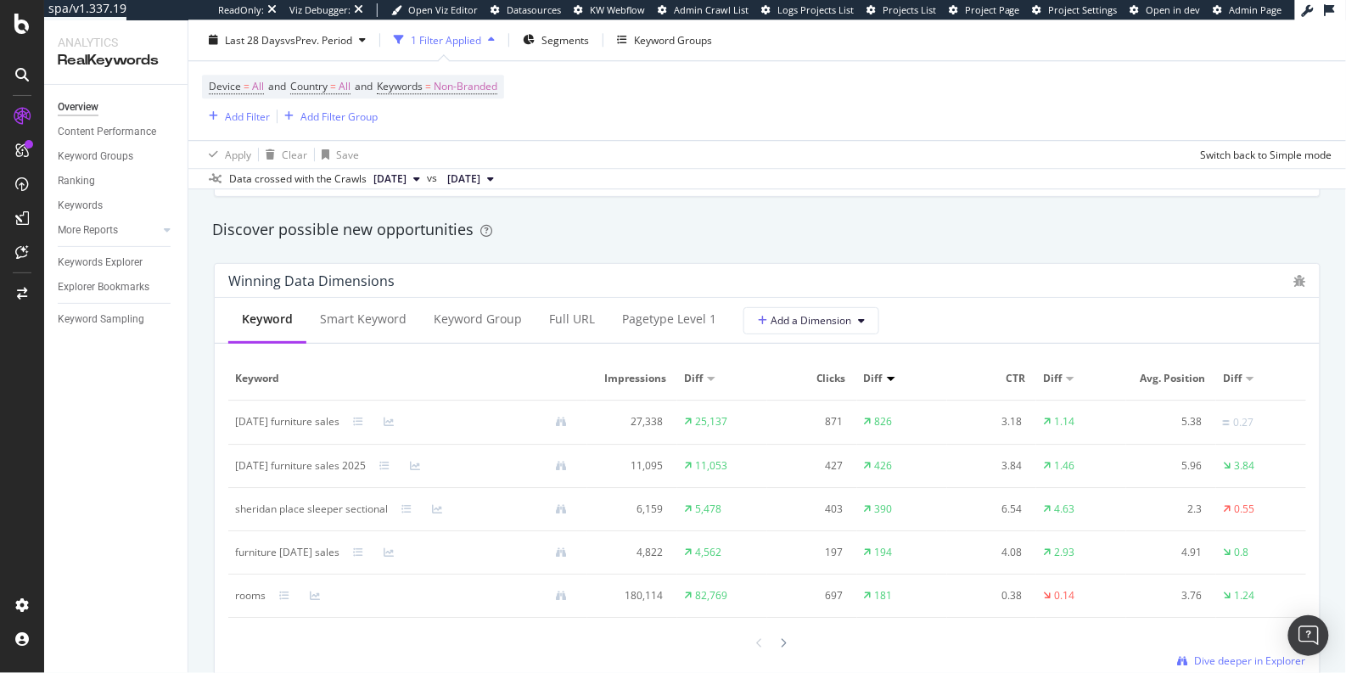
scroll to position [1475, 0]
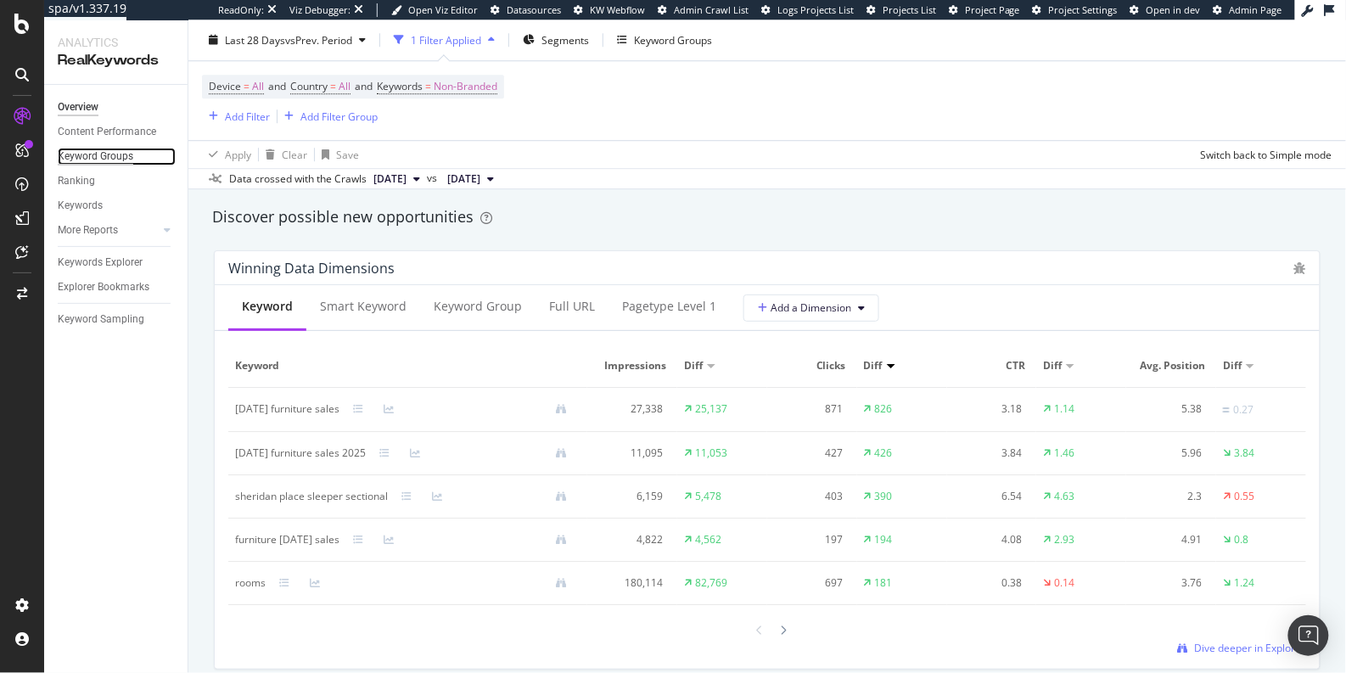
click at [96, 156] on div "Keyword Groups" at bounding box center [96, 157] width 76 height 18
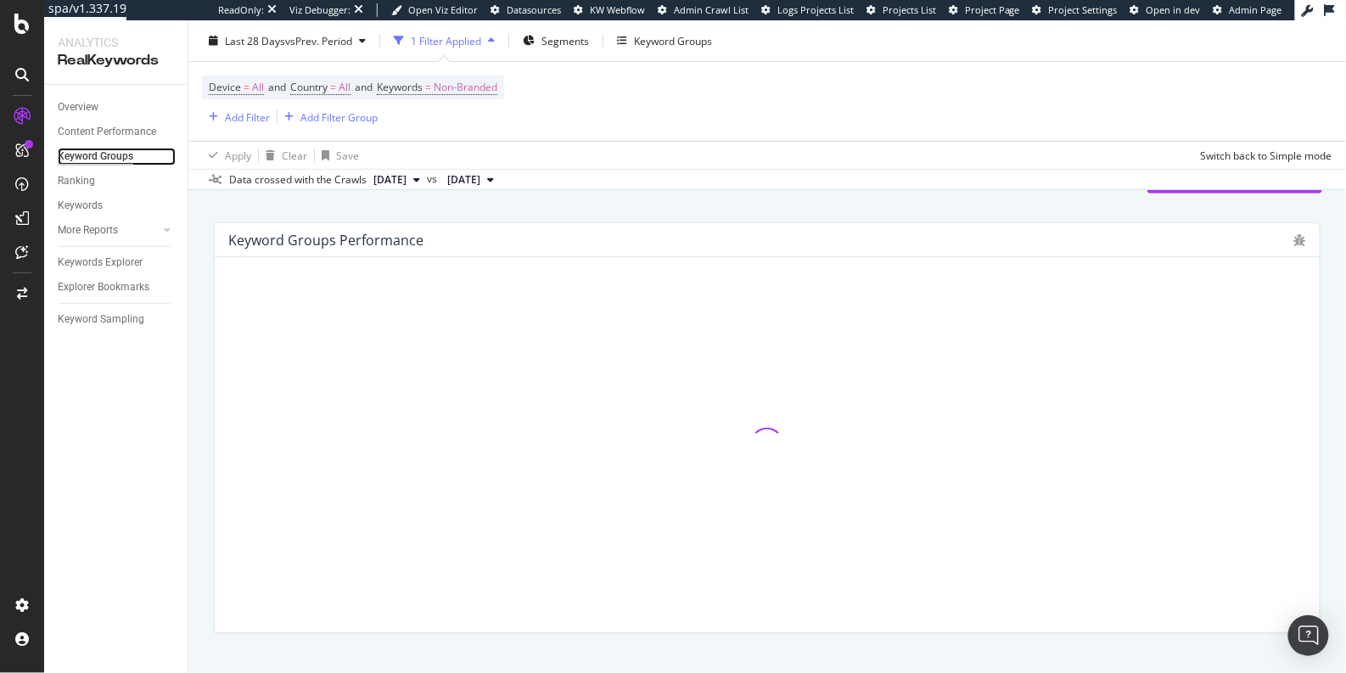
scroll to position [118, 0]
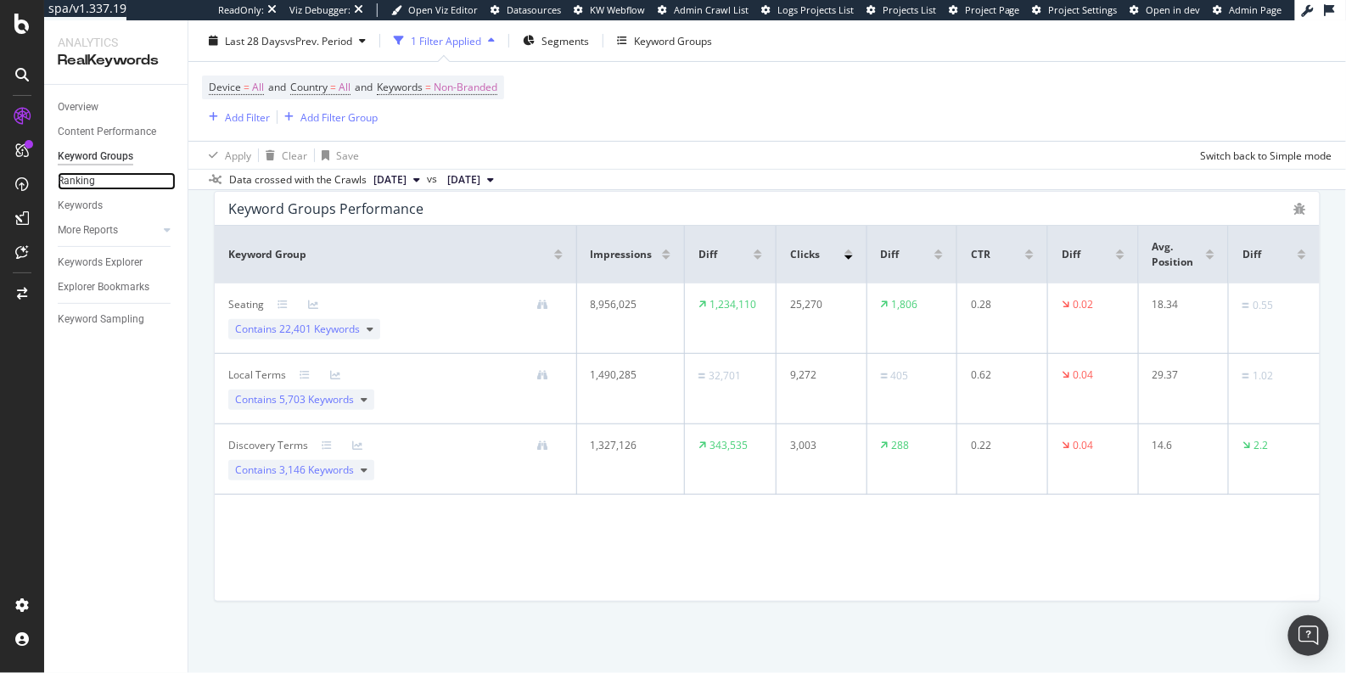
click at [99, 182] on link "Ranking" at bounding box center [117, 181] width 118 height 18
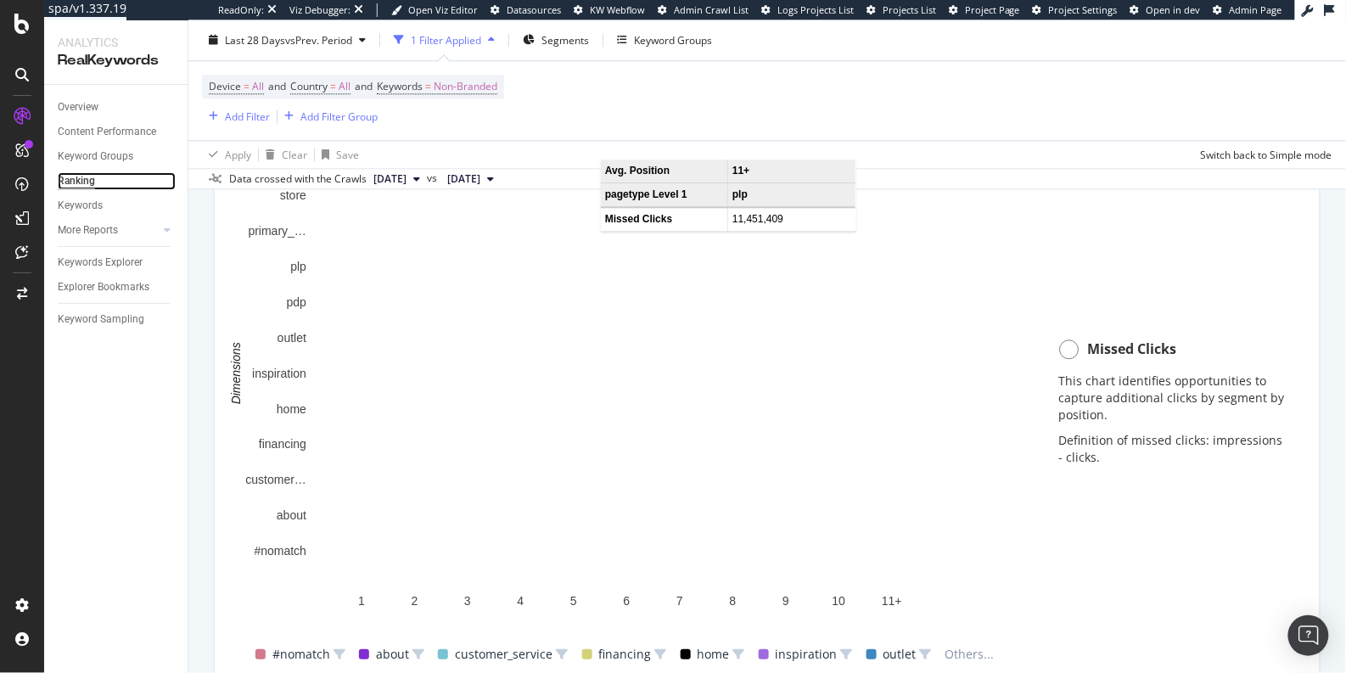
scroll to position [1286, 0]
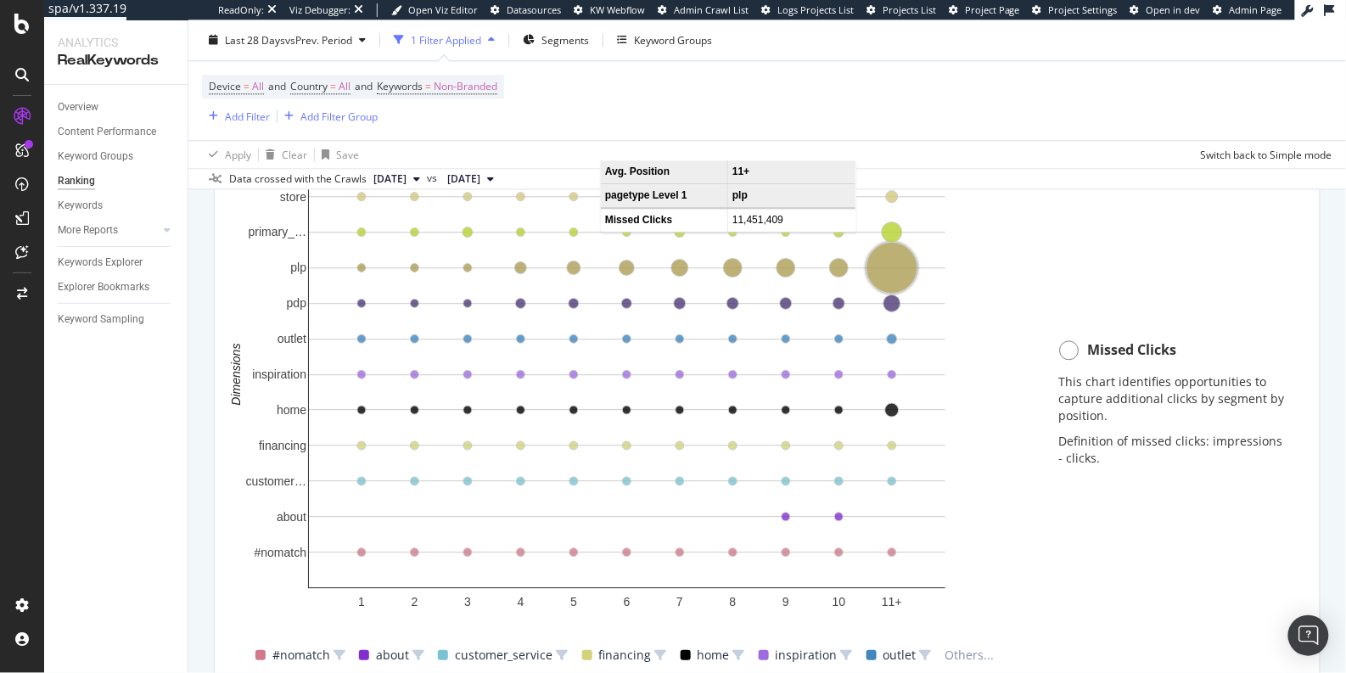
click at [893, 268] on circle "A chart." at bounding box center [891, 268] width 51 height 51
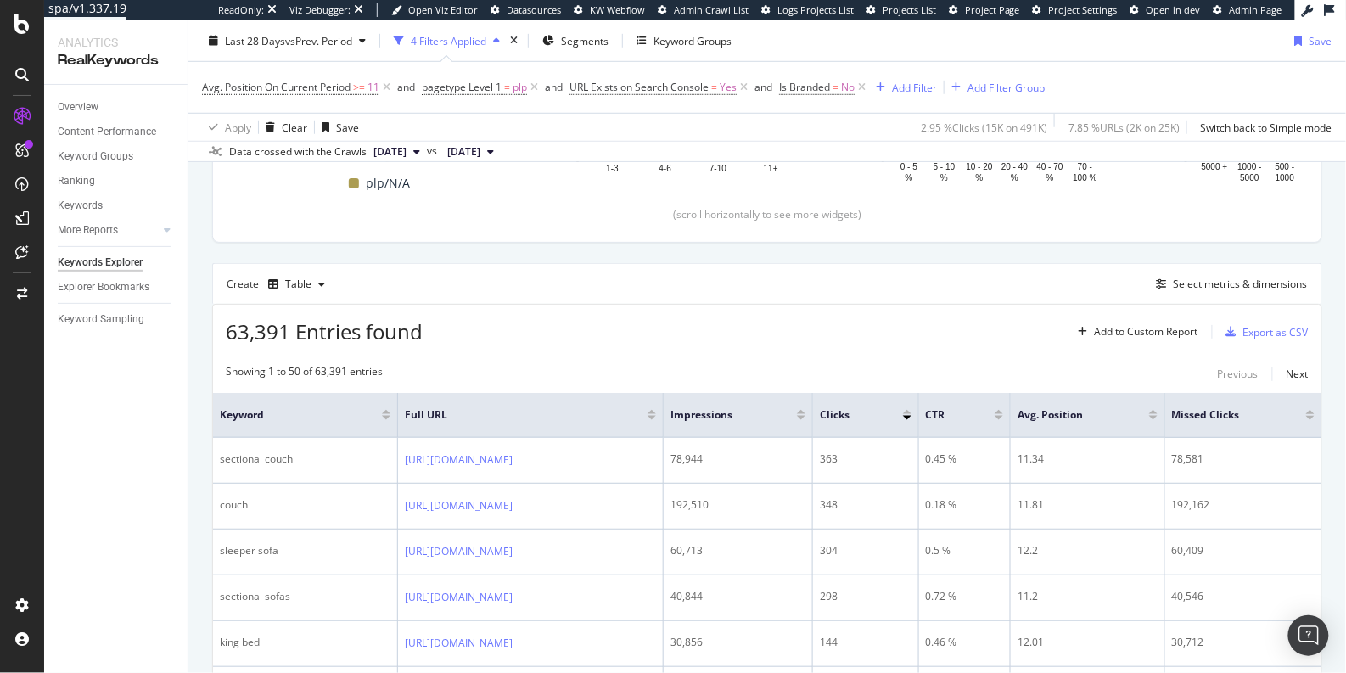
scroll to position [372, 0]
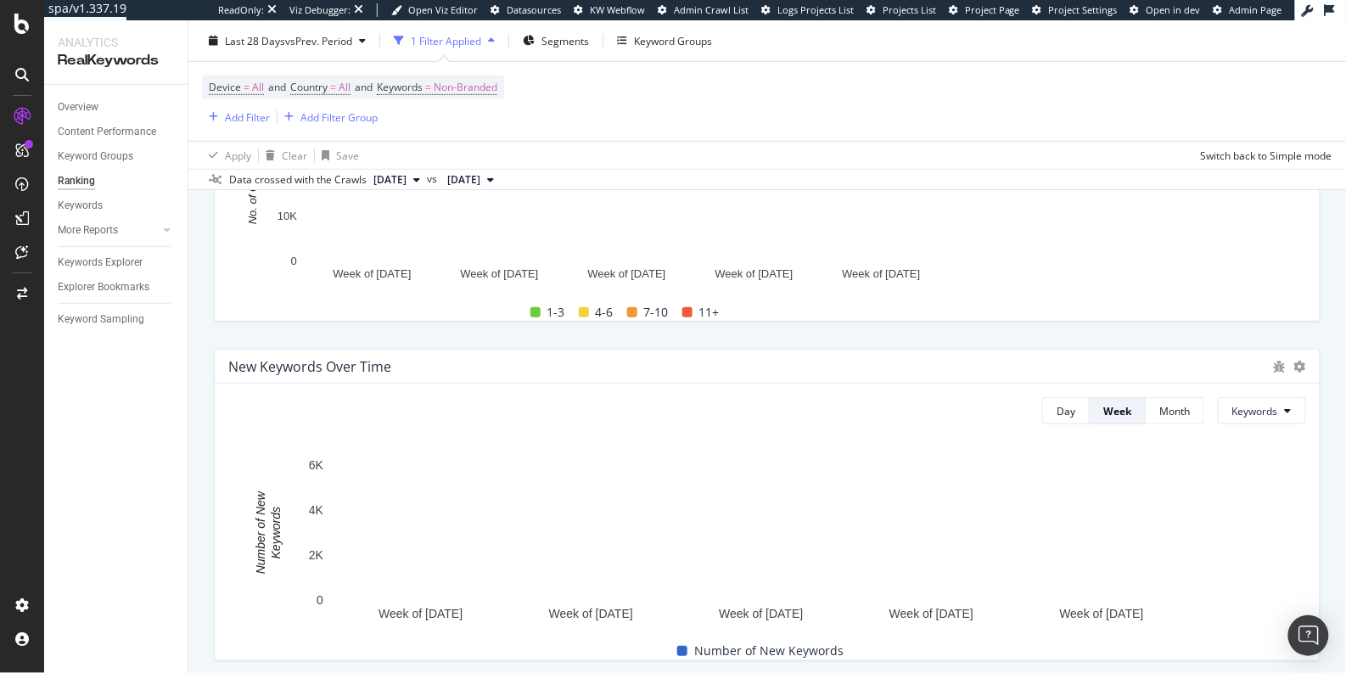
scroll to position [193, 0]
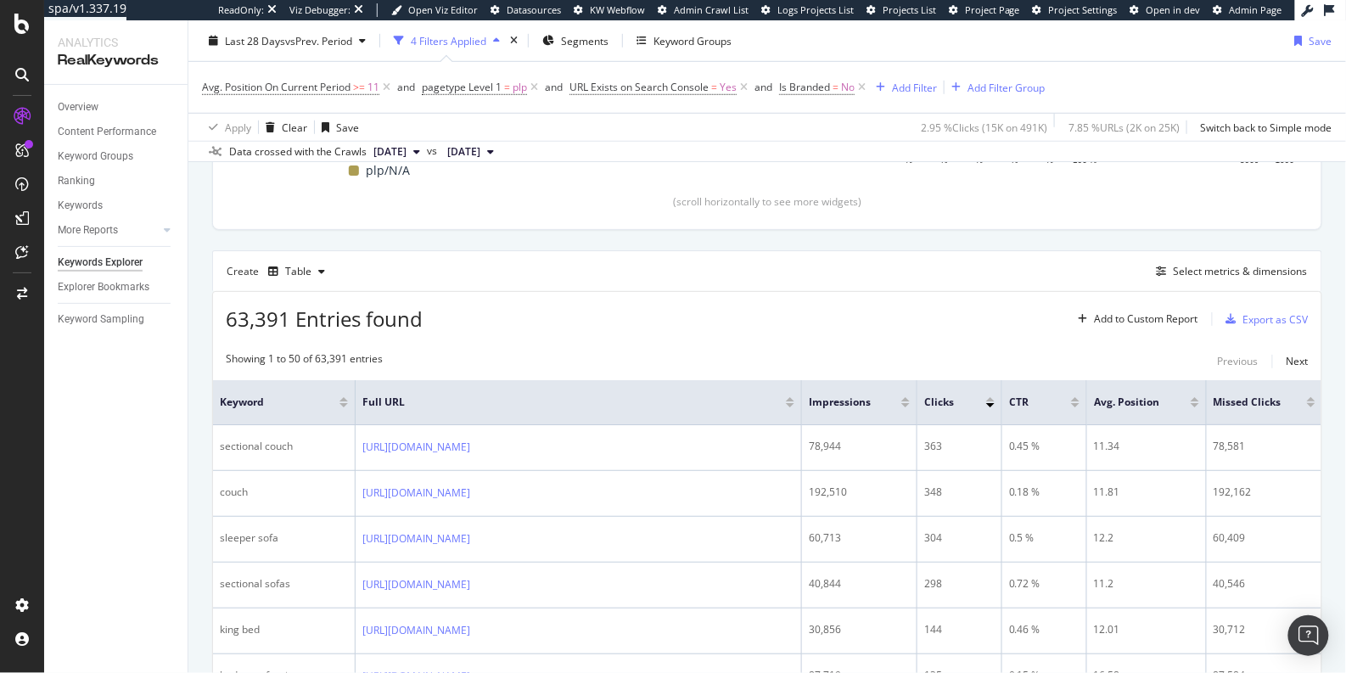
scroll to position [383, 0]
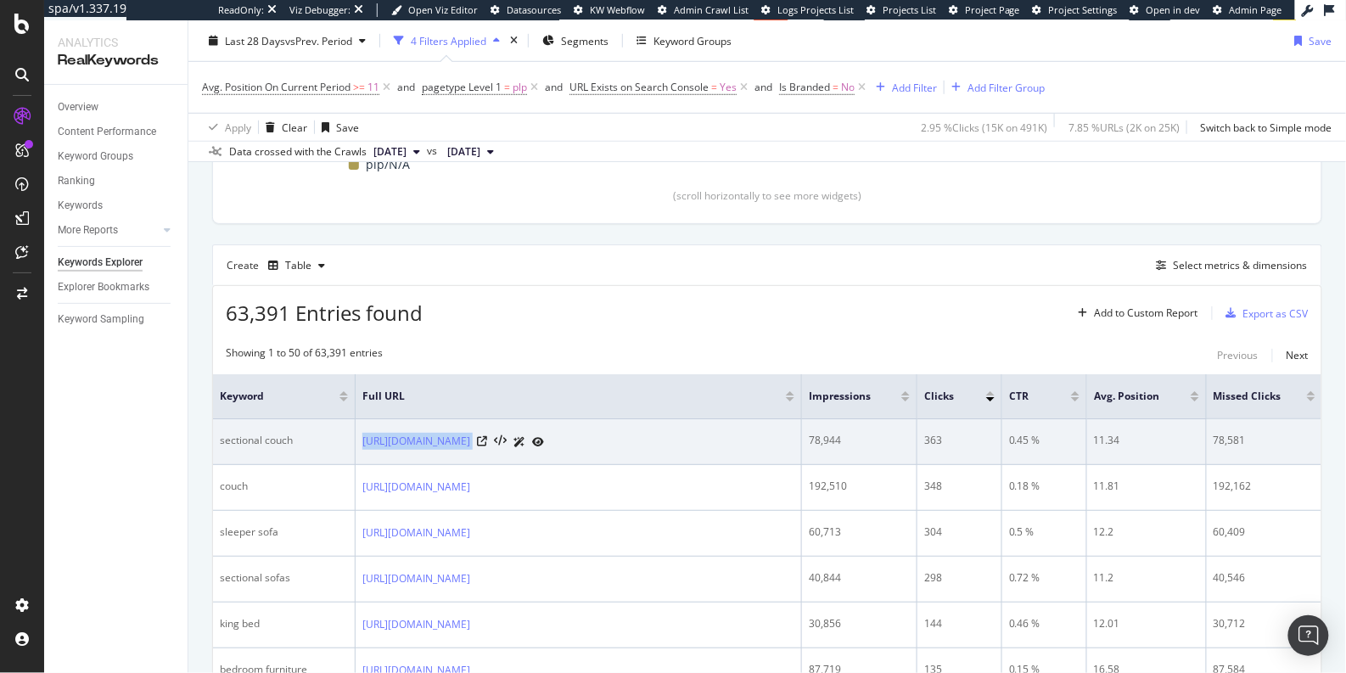
drag, startPoint x: 711, startPoint y: 446, endPoint x: 357, endPoint y: 436, distance: 353.9
click at [357, 436] on td "[URL][DOMAIN_NAME]" at bounding box center [578, 442] width 446 height 46
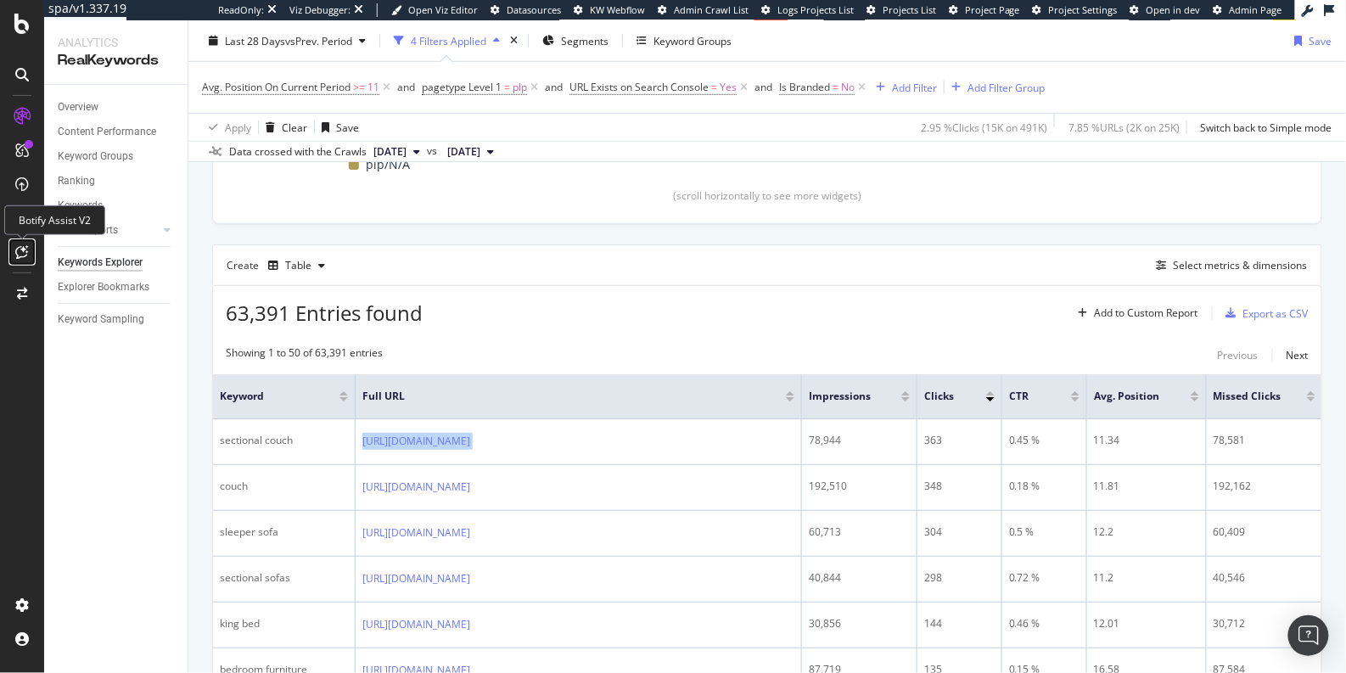
click at [16, 254] on icon at bounding box center [22, 252] width 13 height 14
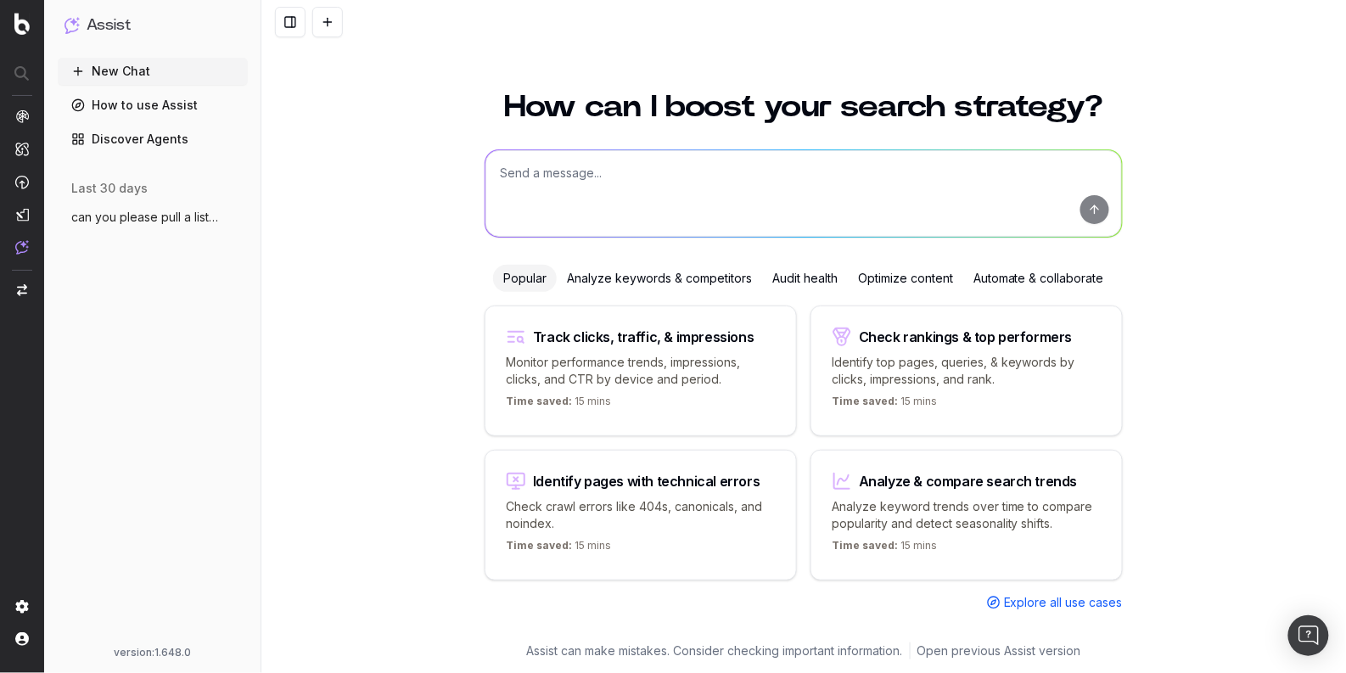
click at [588, 197] on textarea at bounding box center [803, 193] width 636 height 87
click at [809, 172] on textarea "can you help me optimize this page for "sectional couch:" at bounding box center [803, 193] width 636 height 87
paste textarea "[URL][DOMAIN_NAME]"
type textarea "can you help me optimize this page for "sectional couch": [URL][DOMAIN_NAME]"
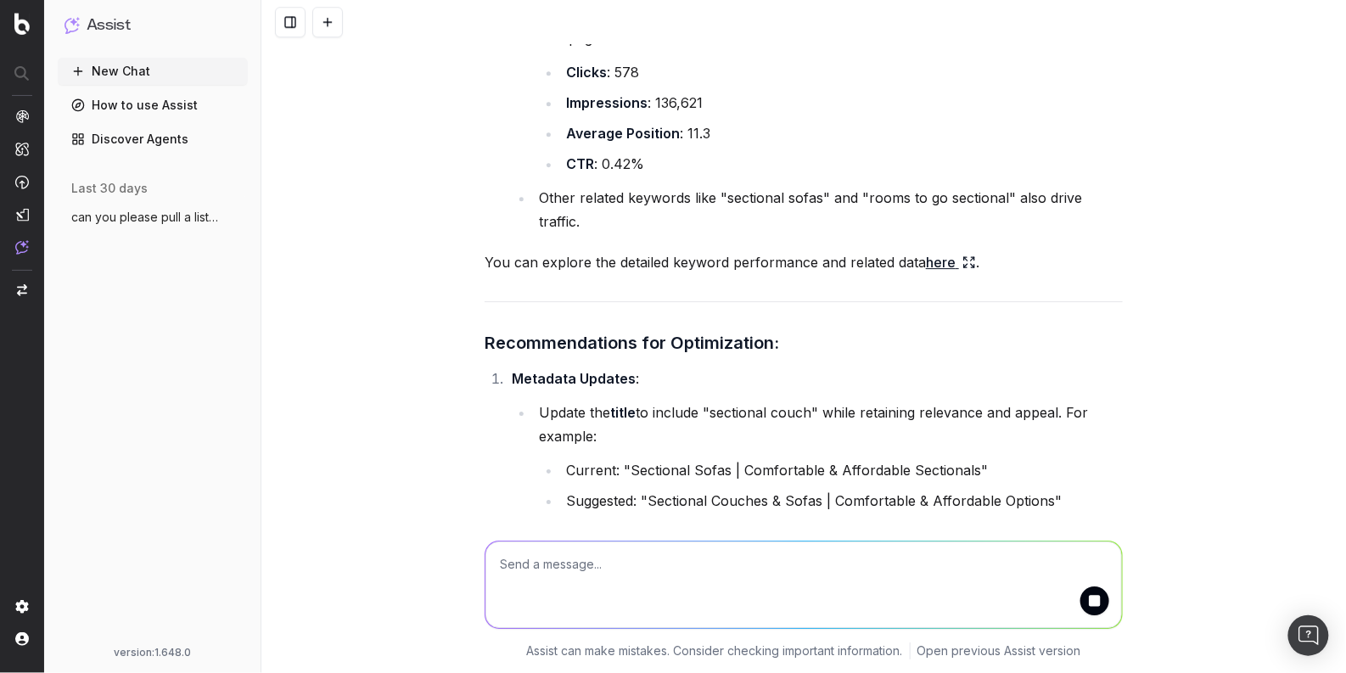
scroll to position [1566, 0]
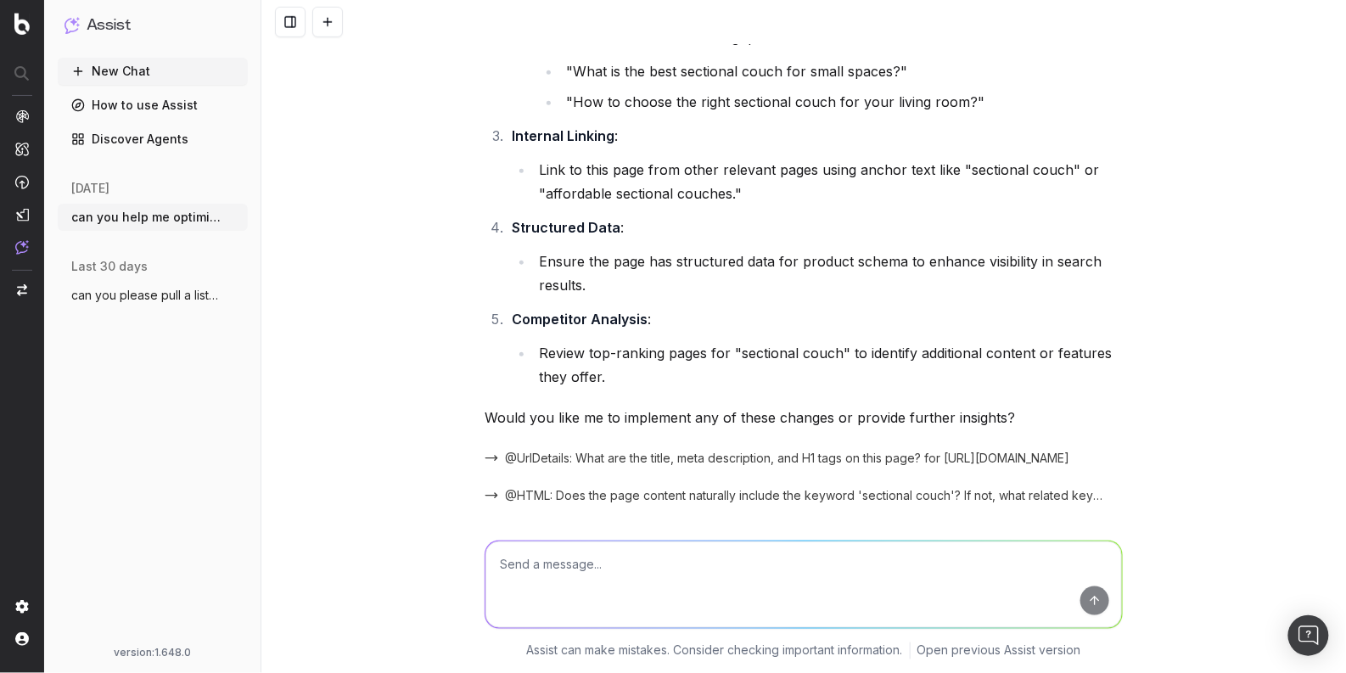
scroll to position [2472, 0]
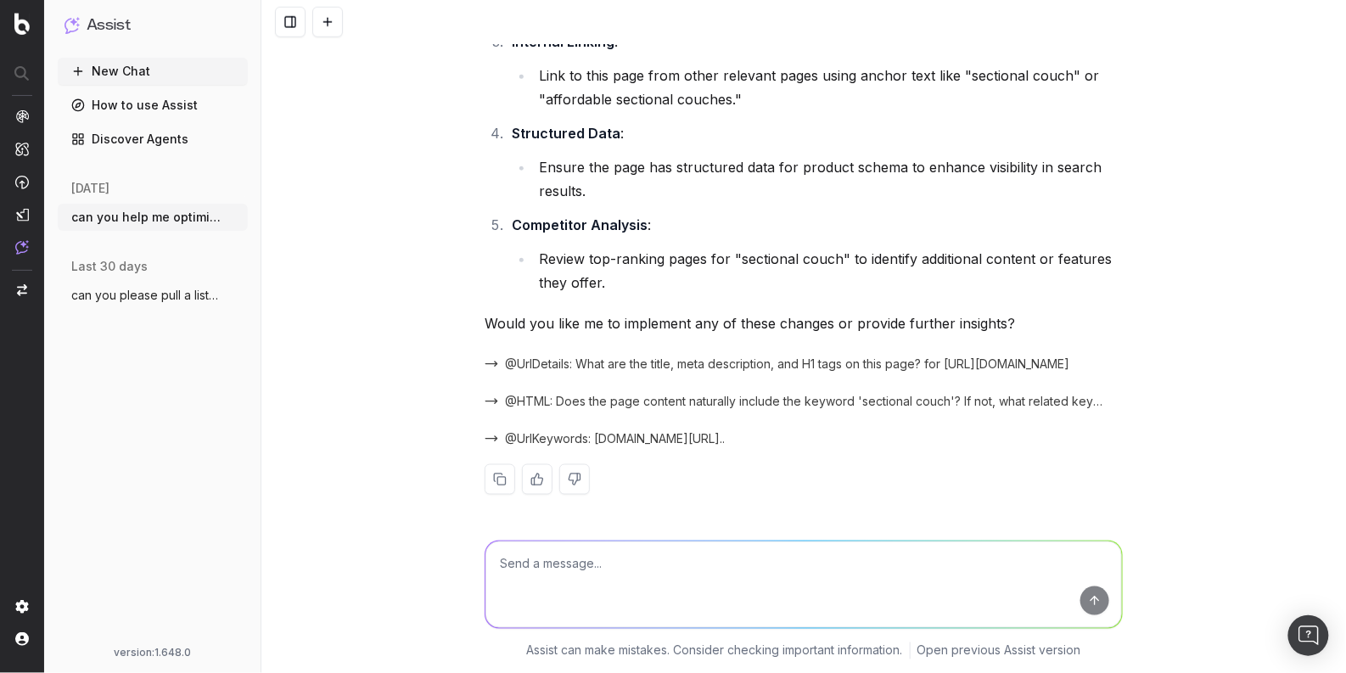
click at [764, 590] on textarea at bounding box center [803, 584] width 636 height 87
type textarea "can you compare the ranking pages in "sectional couch" with our page?"
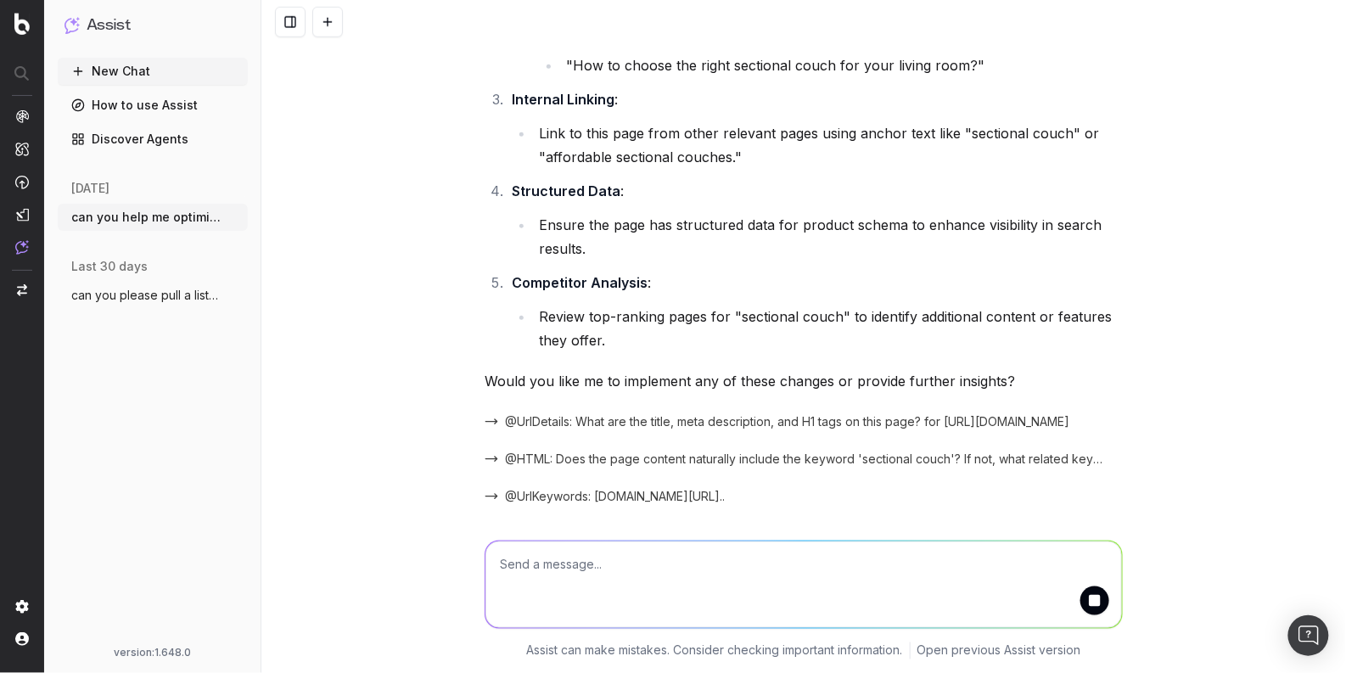
scroll to position [2561, 0]
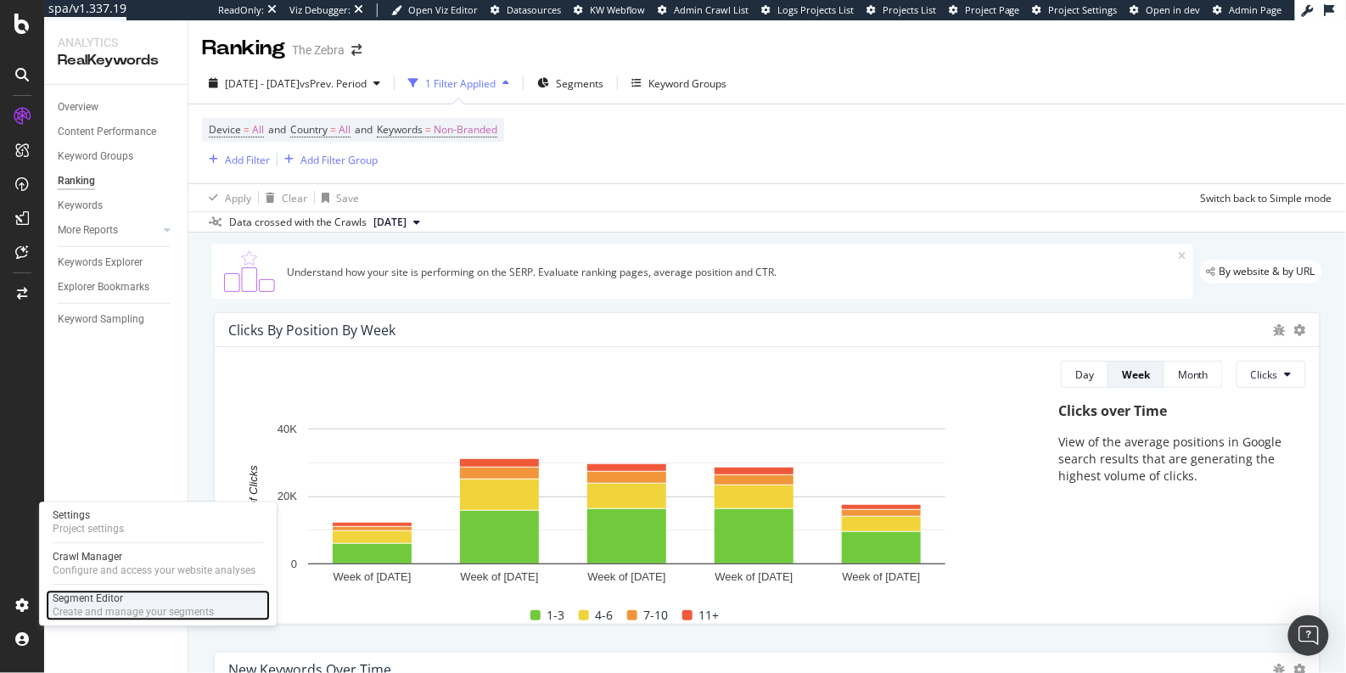
click at [109, 602] on div "Segment Editor" at bounding box center [133, 598] width 161 height 14
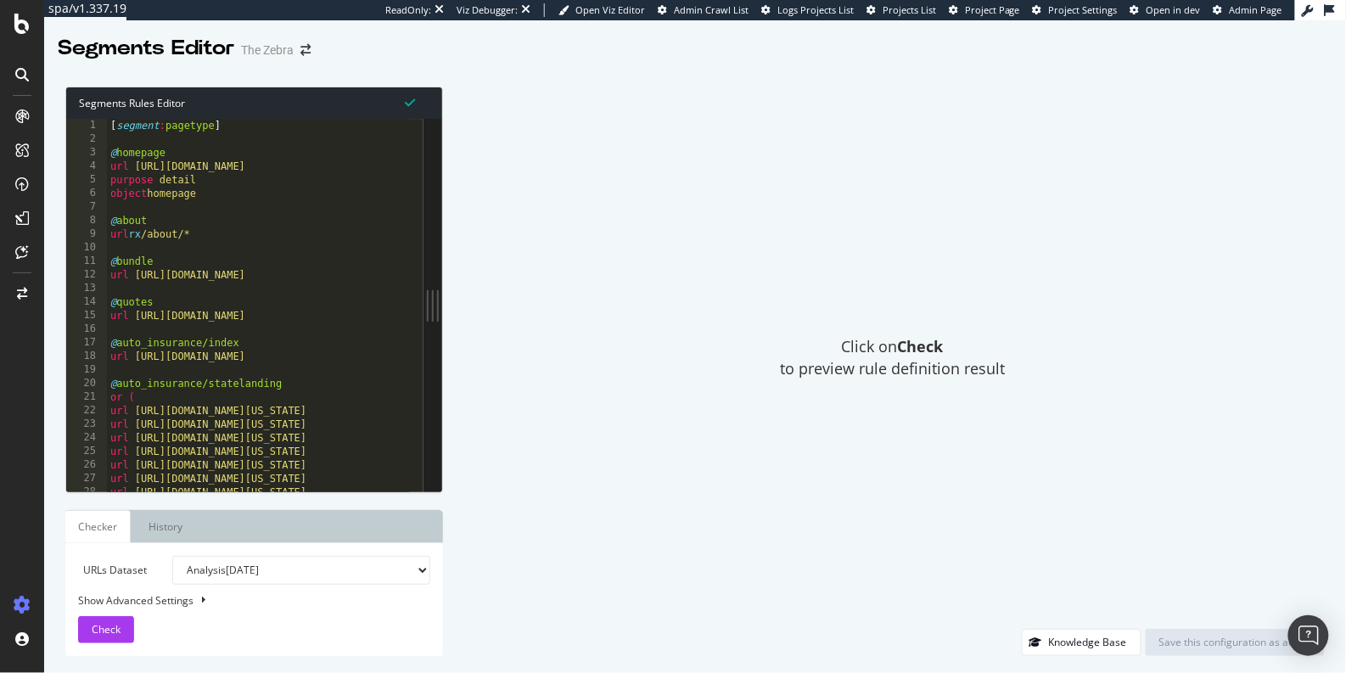
type textarea "url rx /about/*"
click at [223, 230] on div "[ segment : pagetype ] @ homepage url https://www.thezebra.com/ purpose detail …" at bounding box center [641, 313] width 1069 height 388
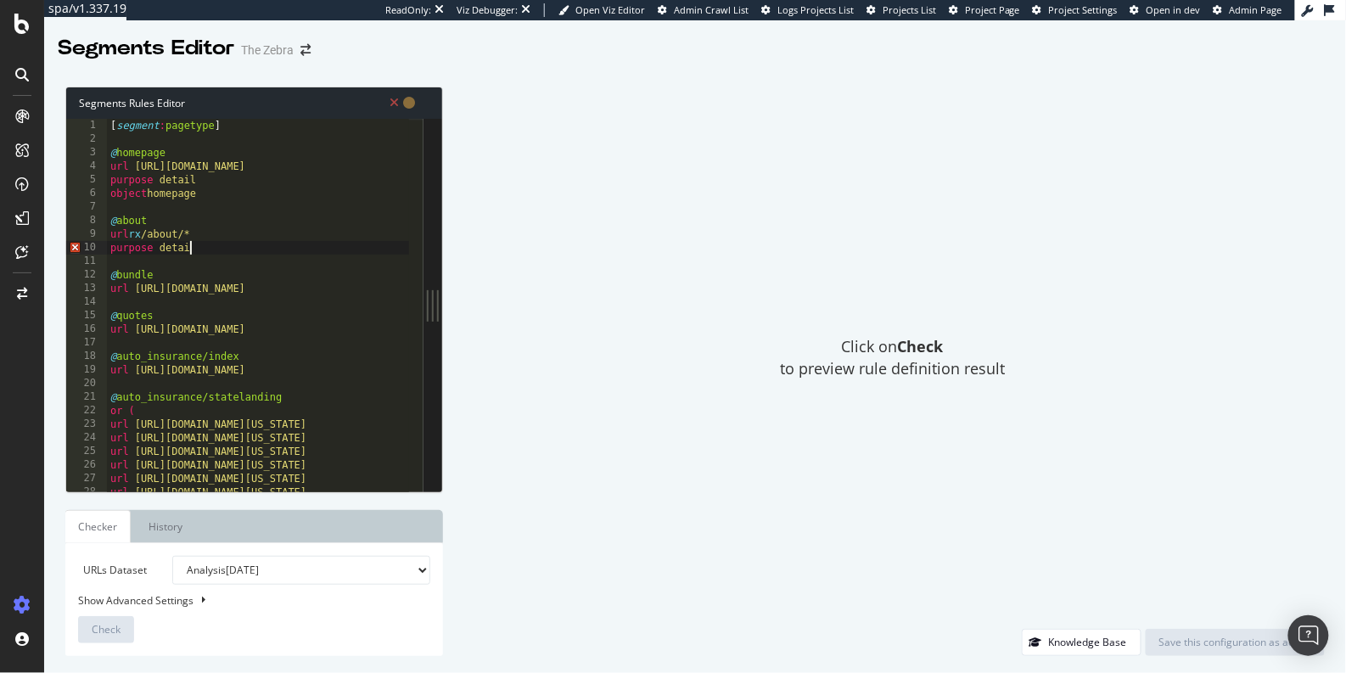
type textarea "purpose detaikl"
type textarea "purpose detail"
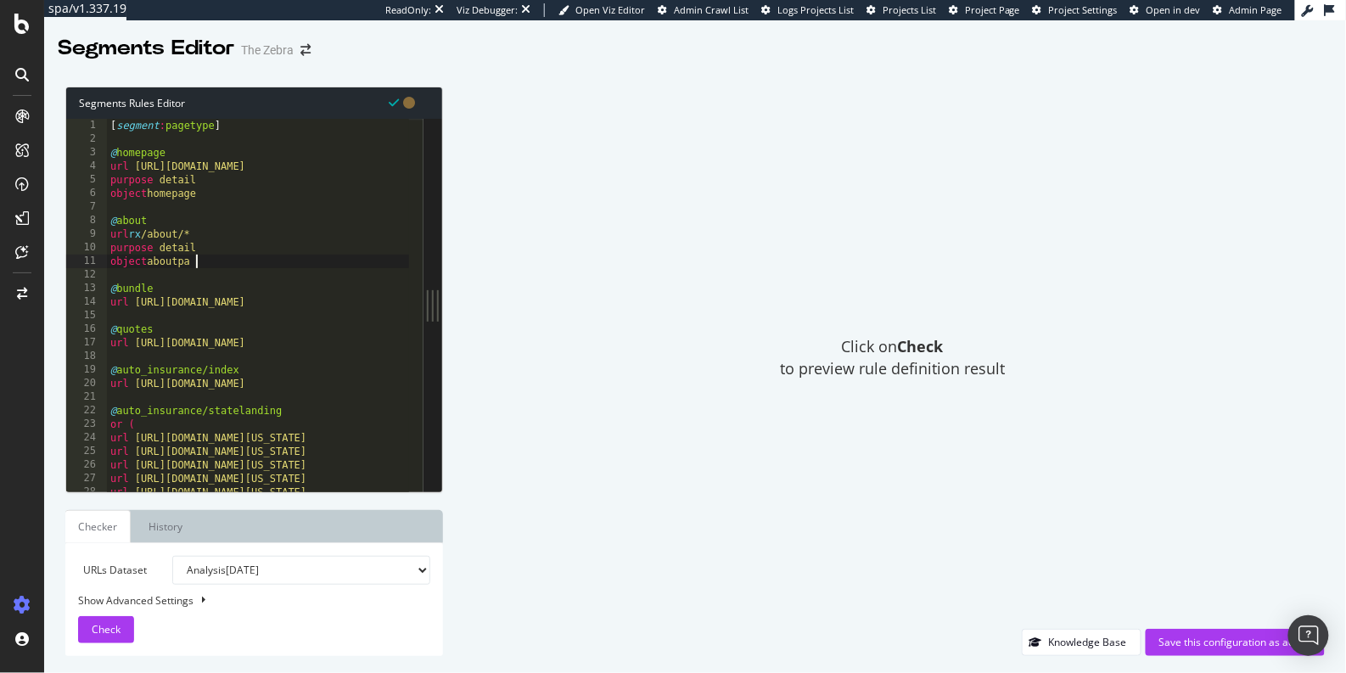
scroll to position [0, 7]
click at [371, 299] on div "[ segment : pagetype ] @ homepage url https://www.thezebra.com/ purpose detail …" at bounding box center [641, 313] width 1069 height 388
type textarea "url https://www.thezebra.com/best-home-and-car-insurance/*"
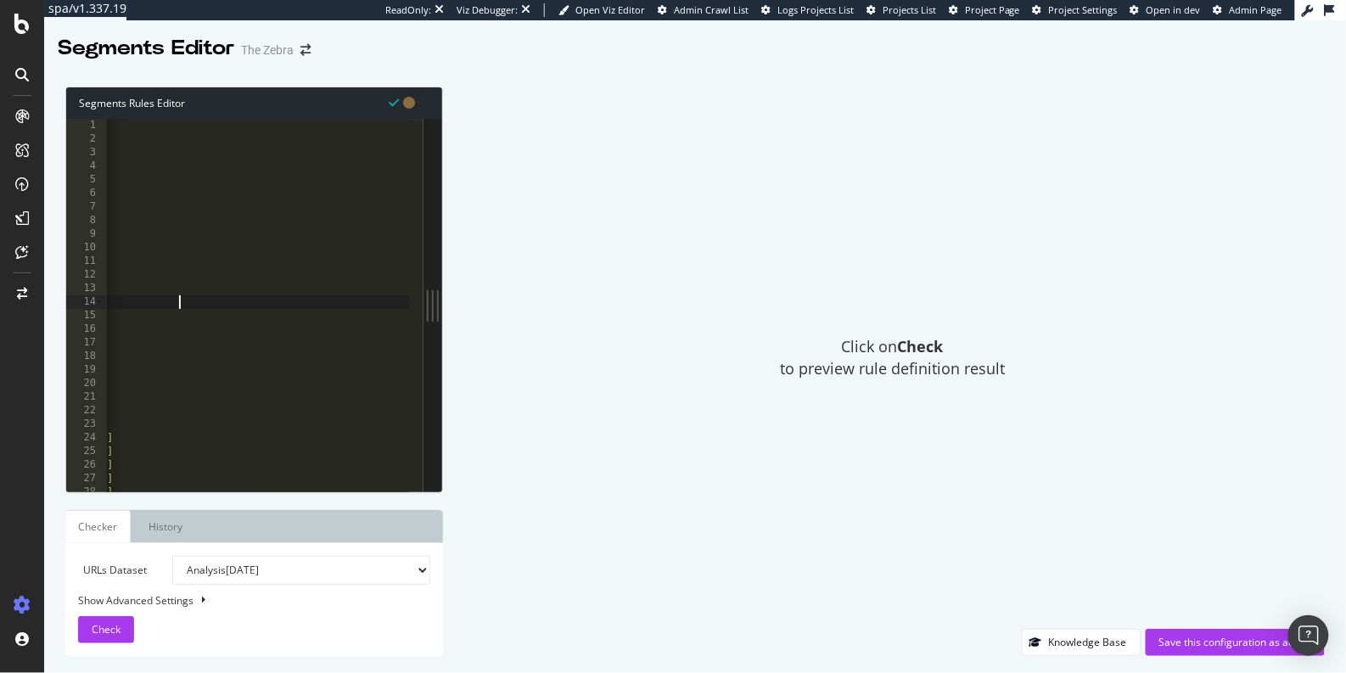
scroll to position [0, 193]
click at [316, 304] on div "[ segment : pagetype ] @ homepage url https://www.thezebra.com/ purpose detail …" at bounding box center [447, 313] width 1069 height 388
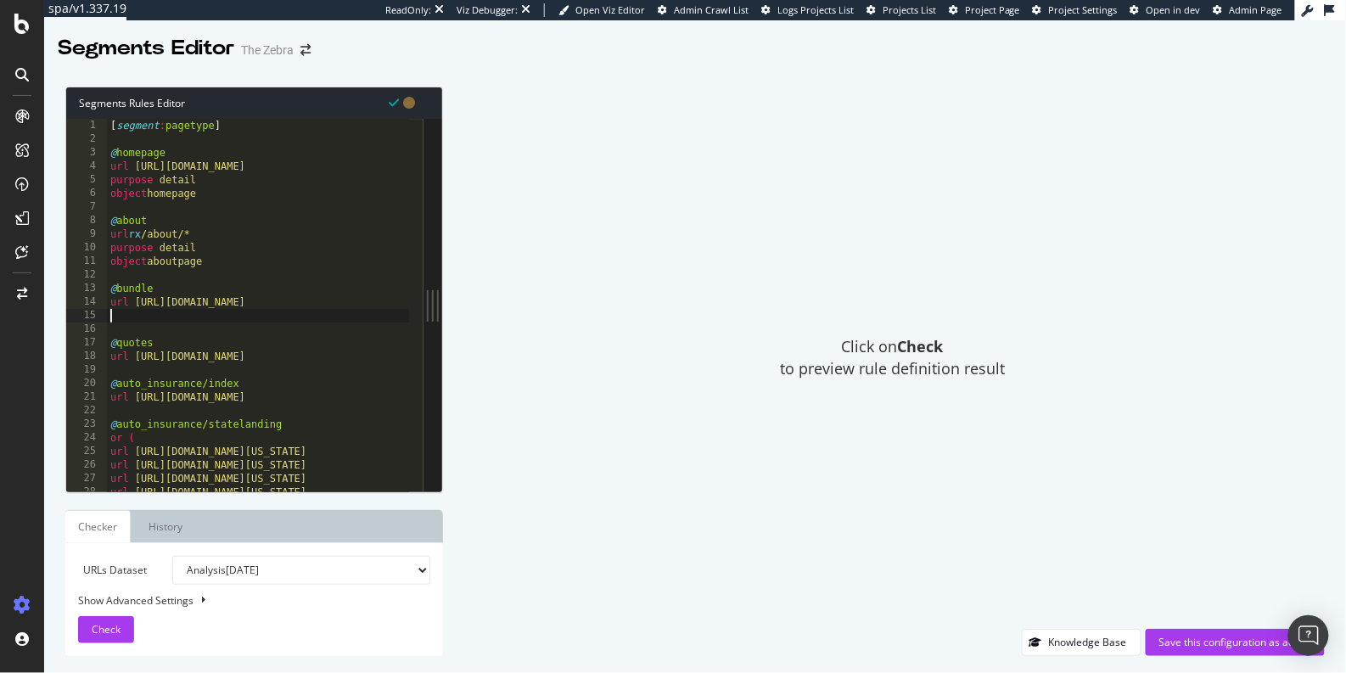
scroll to position [0, 0]
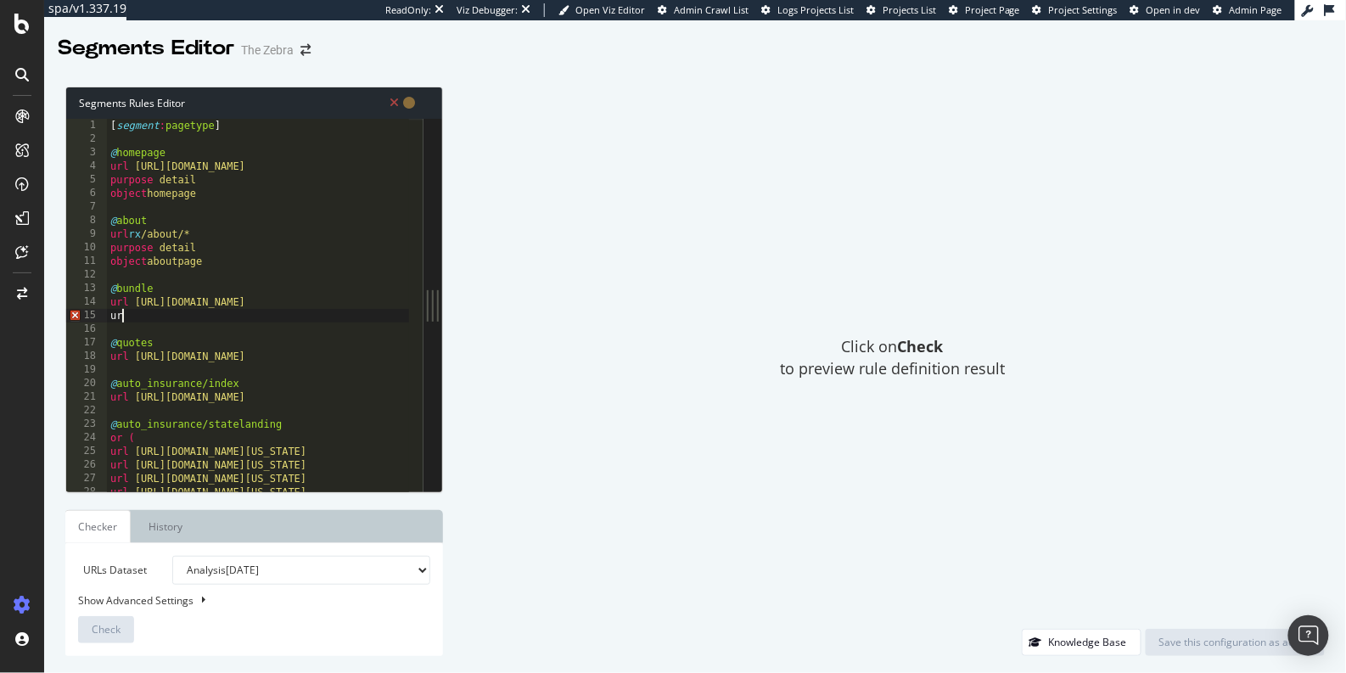
type textarea "u"
type textarea "purpose detail"
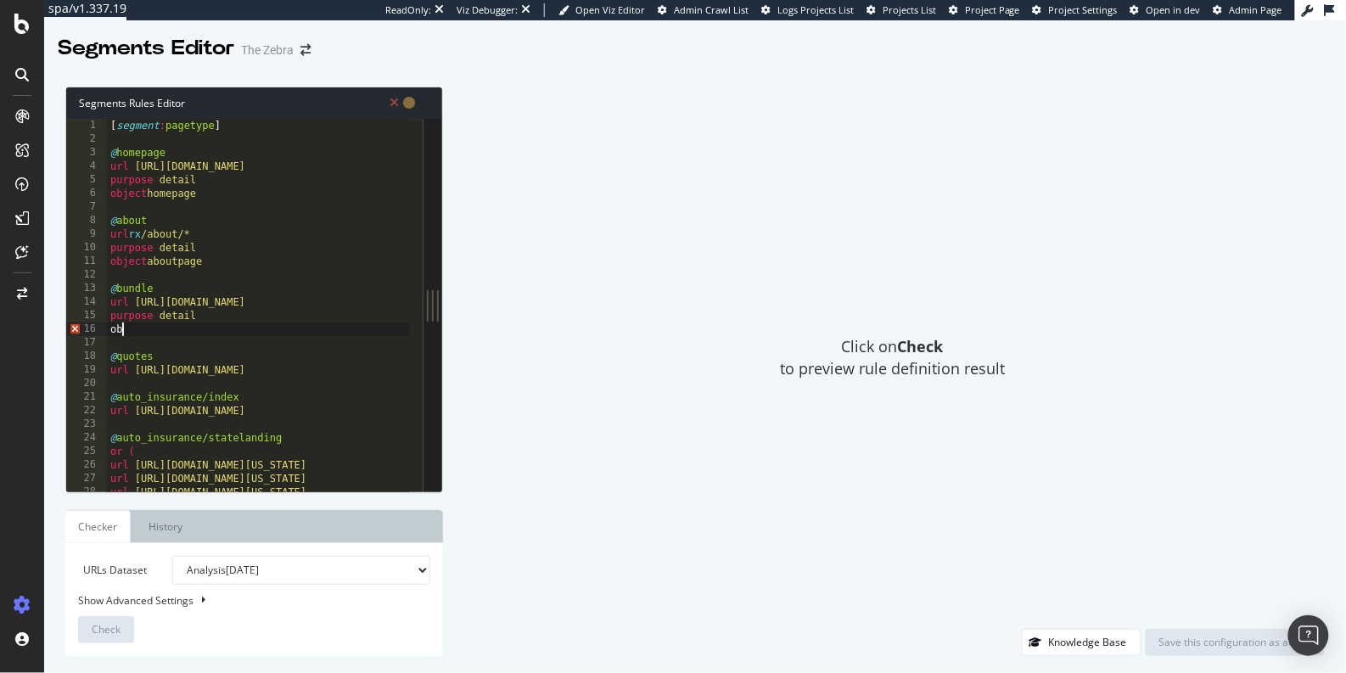
type textarea "o"
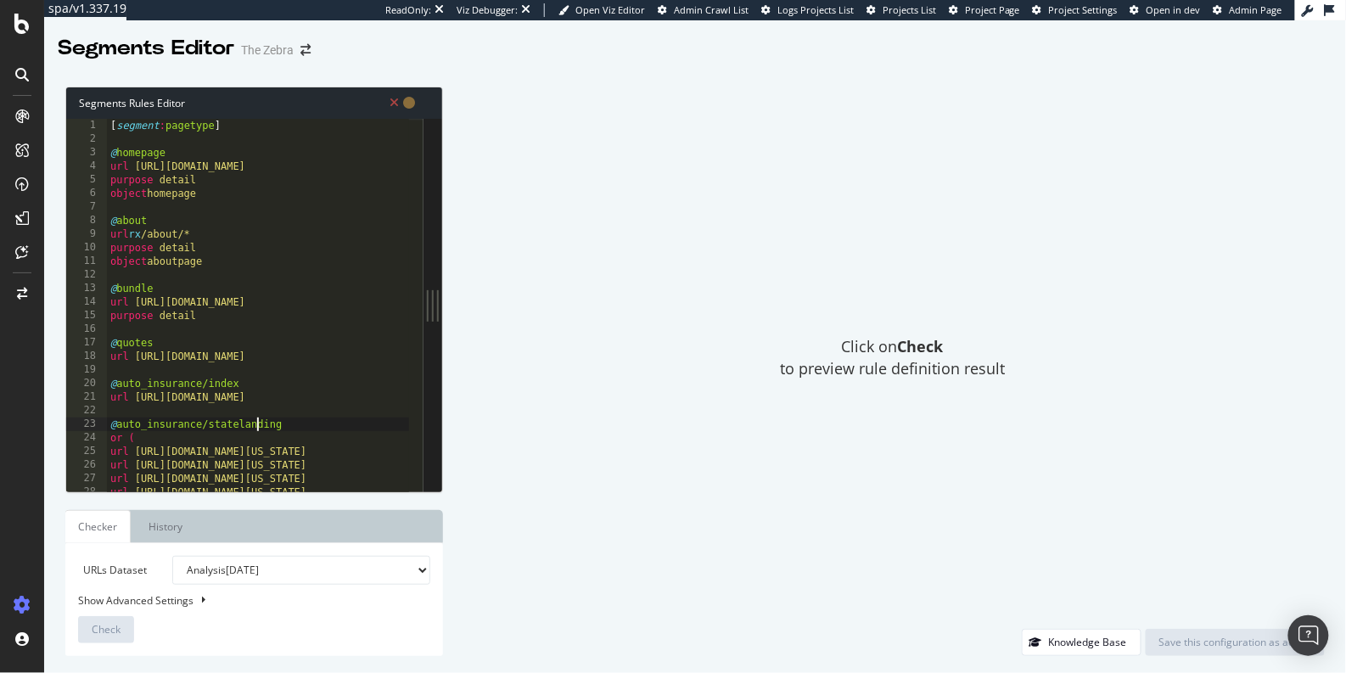
click at [254, 420] on div "[ segment : pagetype ] @ homepage url https://www.thezebra.com/ purpose detail …" at bounding box center [641, 313] width 1069 height 388
type textarea "@auto_insurance/statelanding"
click at [395, 103] on icon at bounding box center [393, 103] width 9 height 12
click at [386, 103] on div at bounding box center [400, 102] width 30 height 17
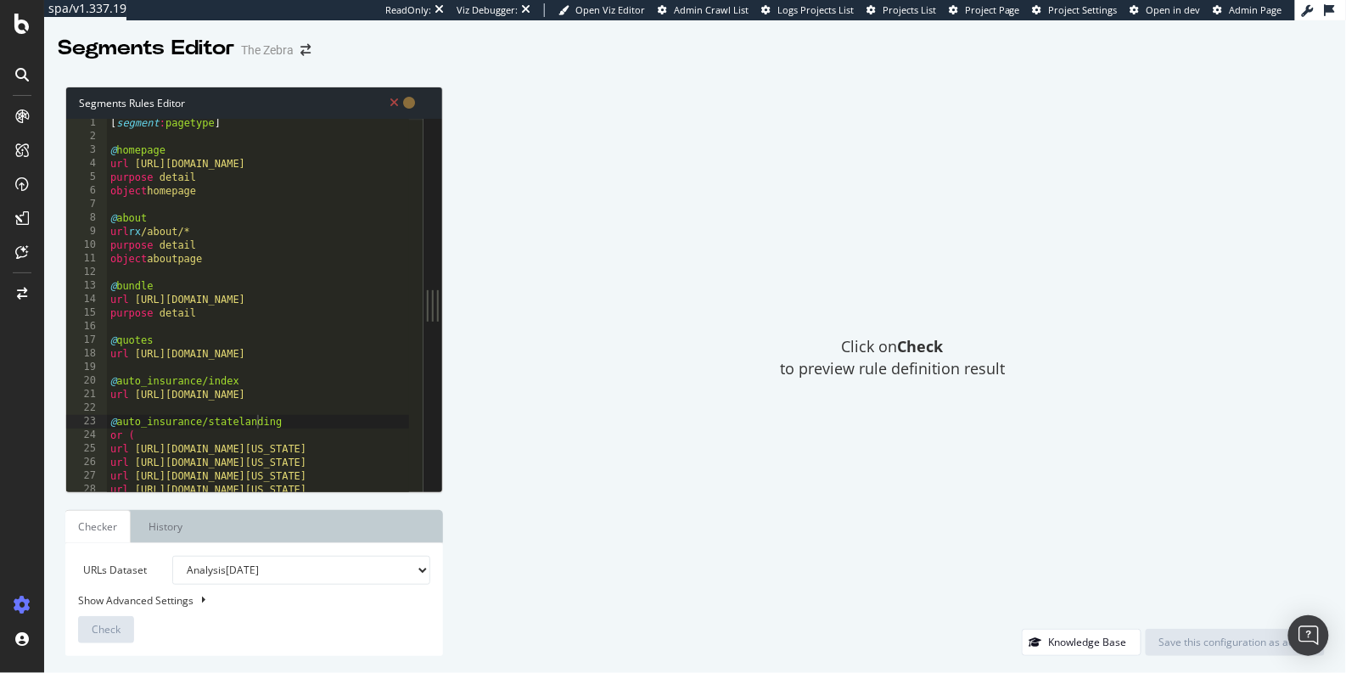
click at [307, 210] on div "[ segment : pagetype ] @ homepage url https://www.thezebra.com/ purpose detail …" at bounding box center [641, 310] width 1069 height 388
click at [395, 104] on icon at bounding box center [393, 103] width 9 height 12
type textarea "purpose detail"
drag, startPoint x: 209, startPoint y: 318, endPoint x: 72, endPoint y: 312, distance: 136.7
click at [72, 312] on div "purpose detail 1 2 3 4 5 6 7 8 9 10 11 12 13 14 15 16 17 18 19 20 21 22 23 24 2…" at bounding box center [244, 305] width 357 height 372
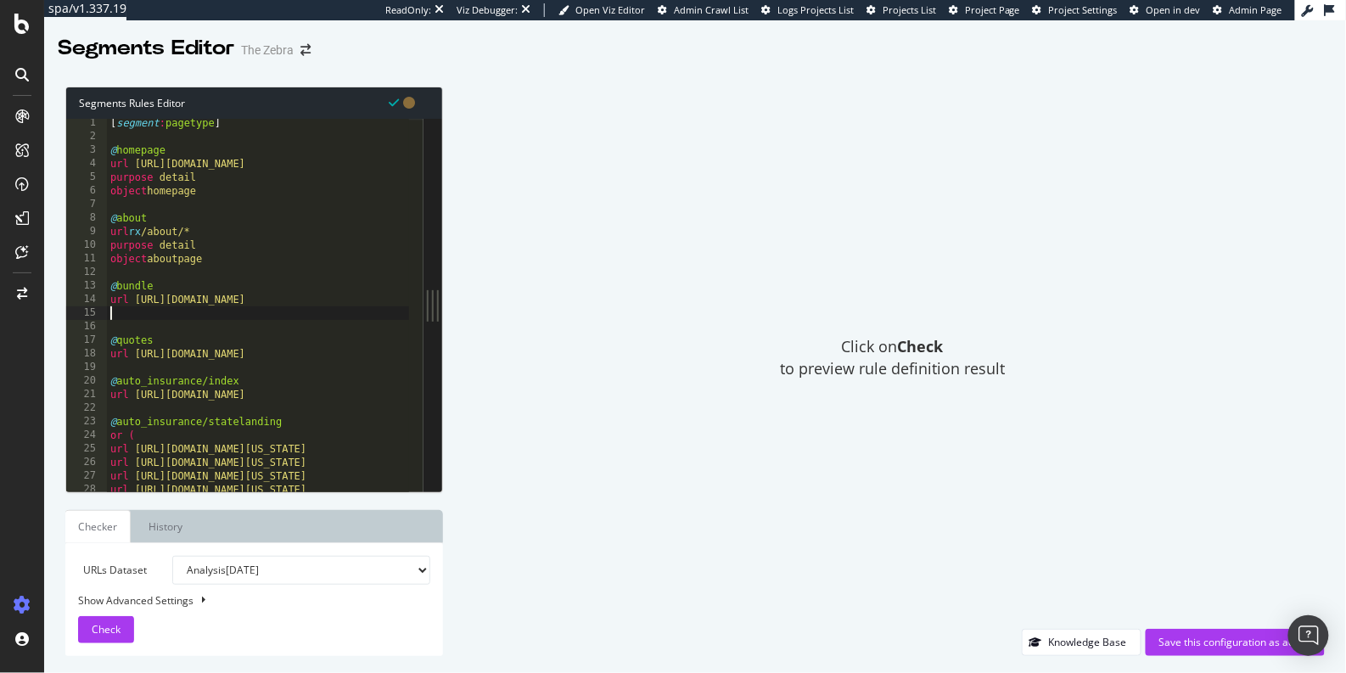
type textarea "url https://www.thezebra.com/best-home-and-car-insurance/*"
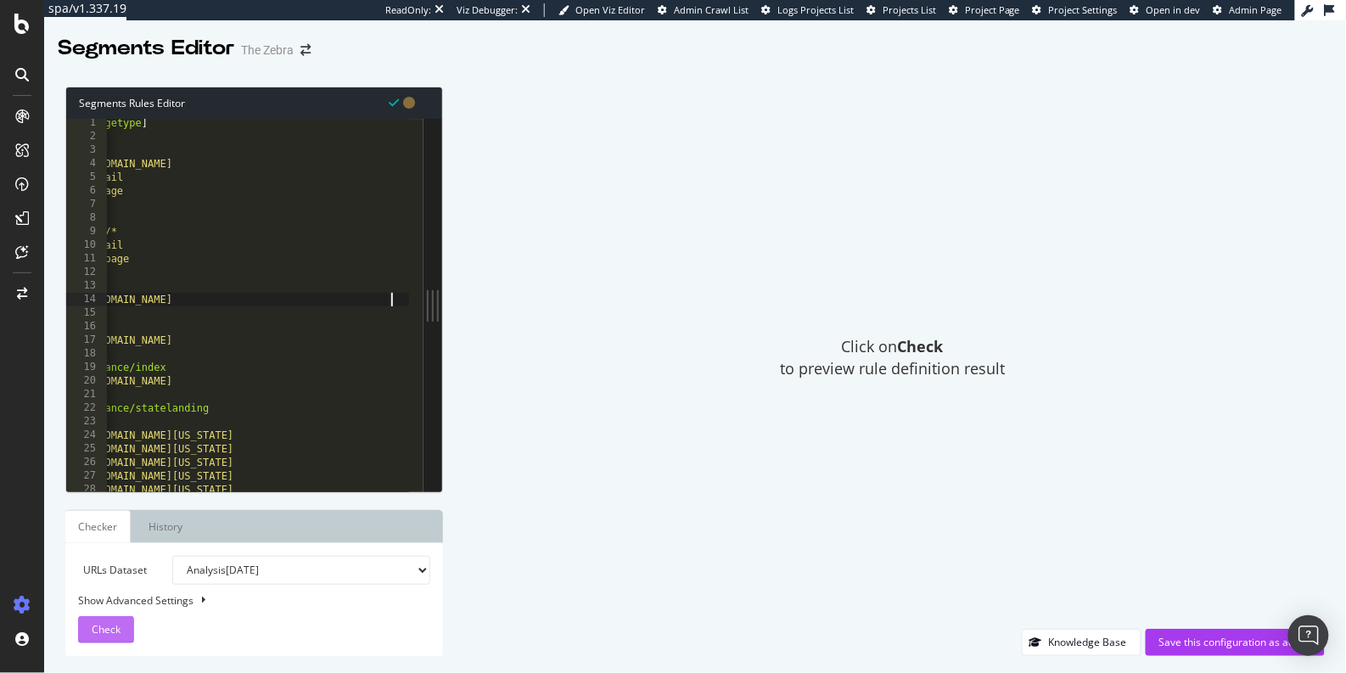
click at [105, 621] on div "Check" at bounding box center [106, 629] width 29 height 25
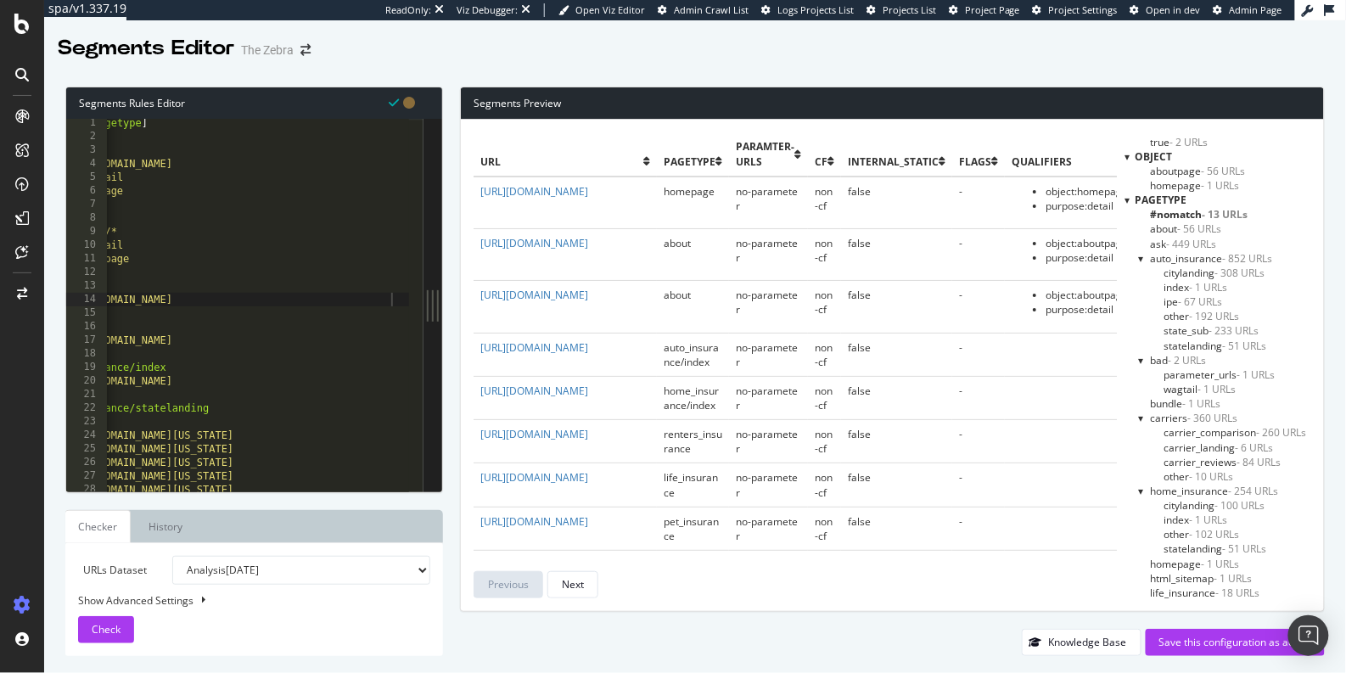
scroll to position [10, 0]
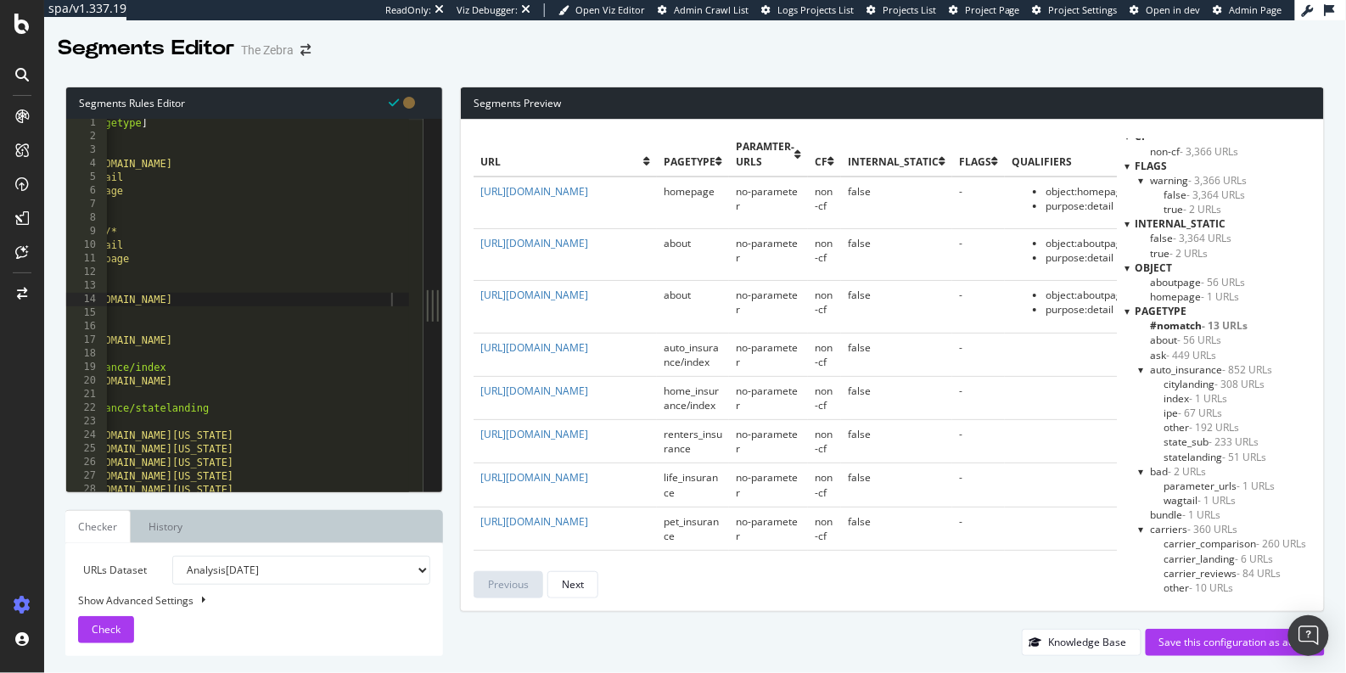
click at [1171, 366] on span "auto_insurance - 852 URLs" at bounding box center [1211, 369] width 122 height 14
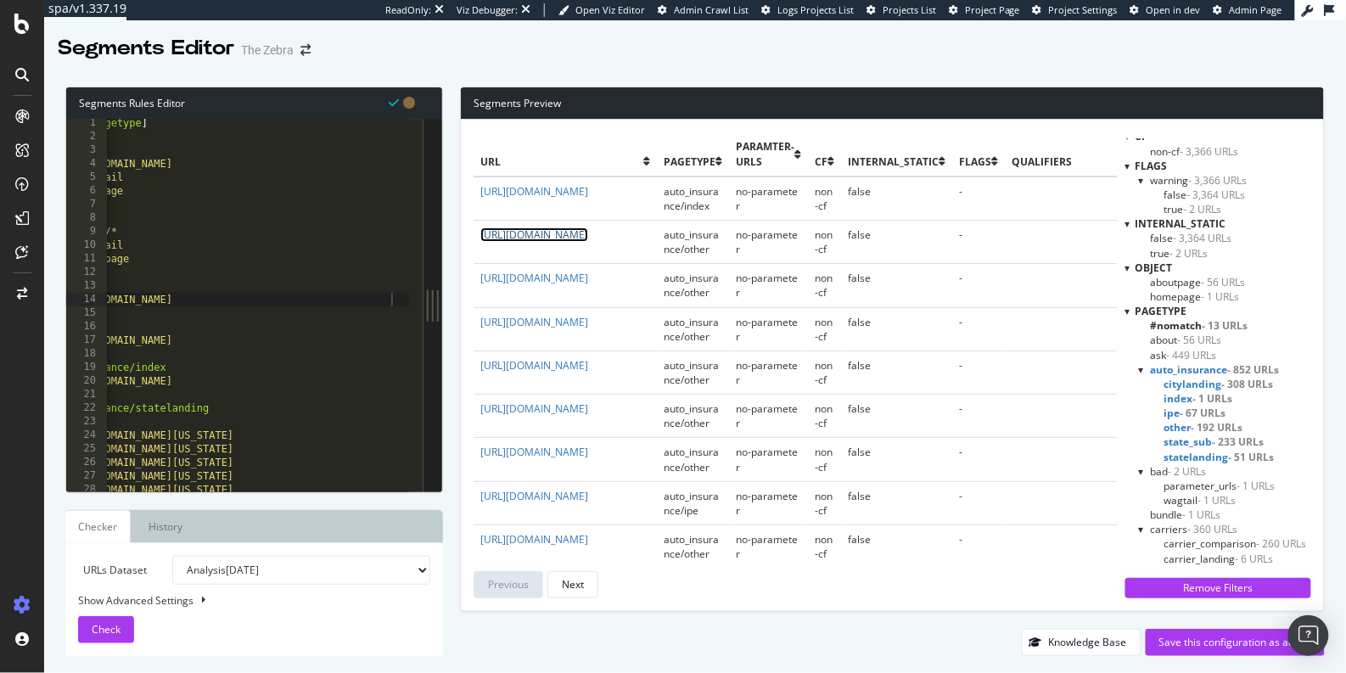
click at [573, 234] on link "https://www.thezebra.com/auto-insurance/how-to-shop/average-auto-insurance/" at bounding box center [534, 234] width 108 height 14
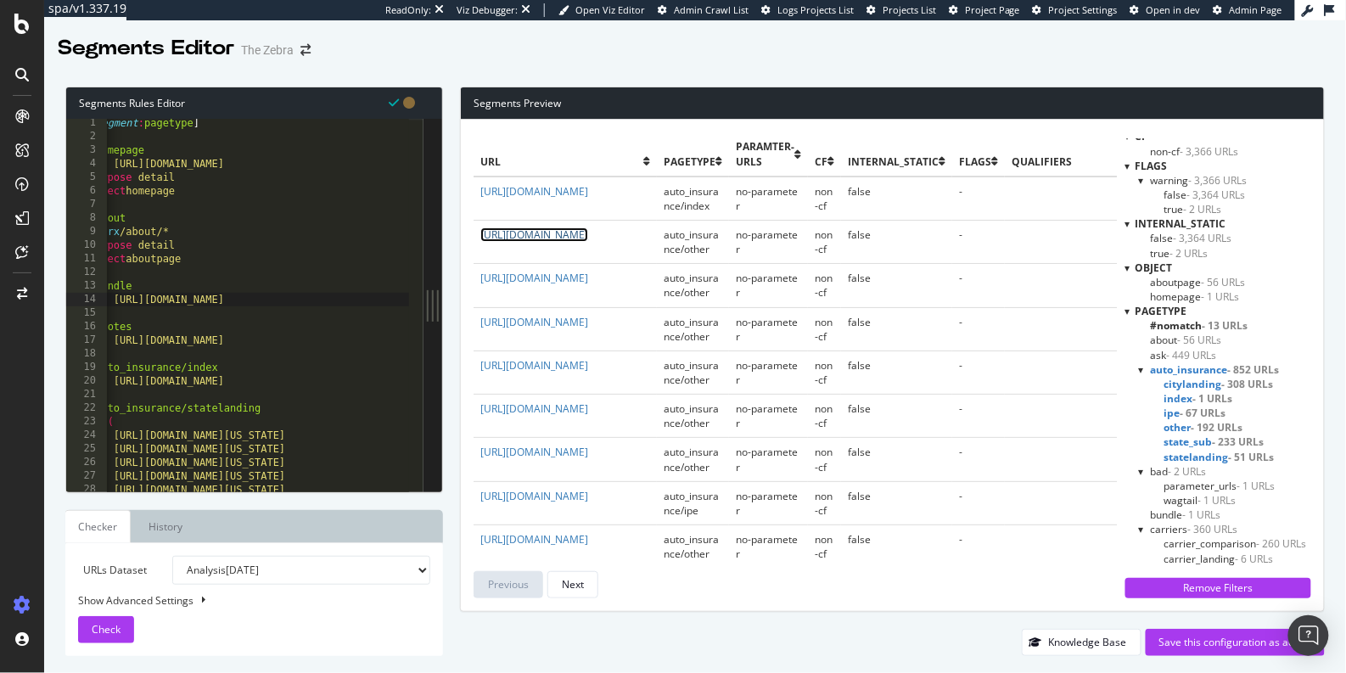
scroll to position [0, 22]
click at [480, 227] on link "https://www.thezebra.com/auto-insurance/how-to-shop/average-auto-insurance/" at bounding box center [534, 234] width 108 height 14
click at [347, 302] on div "[ segment : pagetype ] @ homepage url https://www.thezebra.com/ purpose detail …" at bounding box center [618, 310] width 1069 height 388
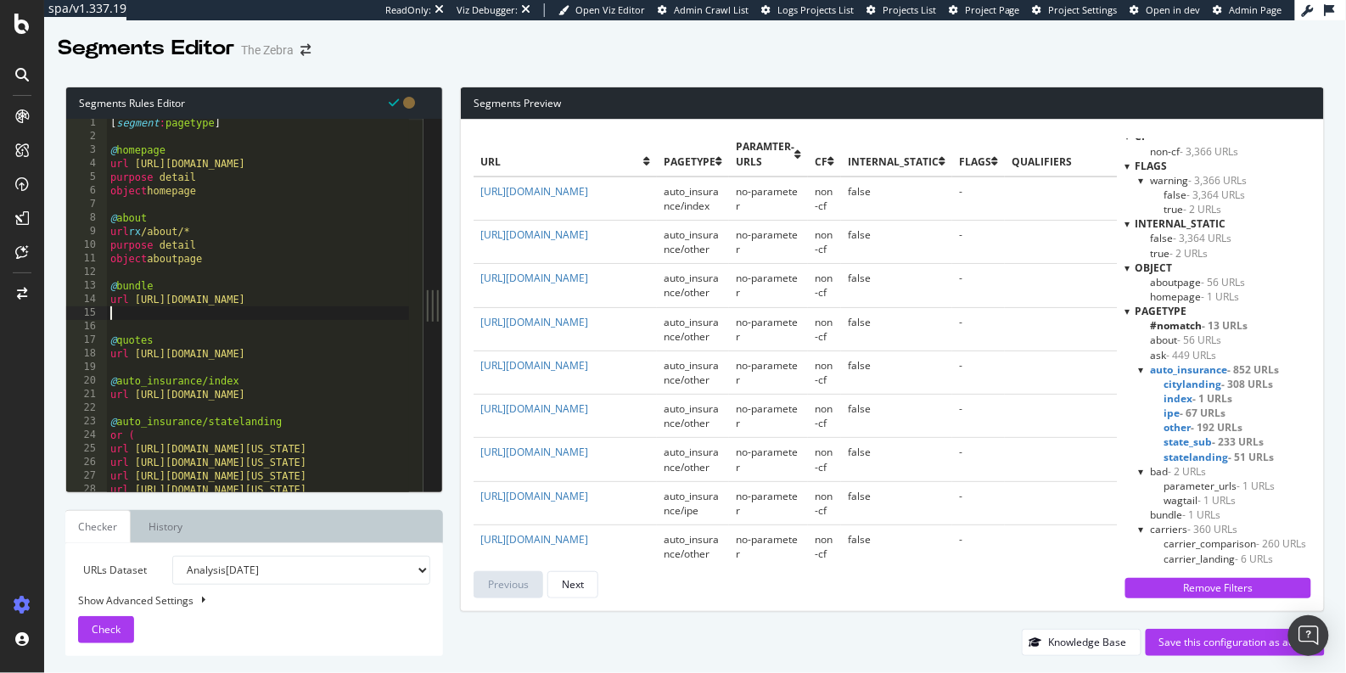
scroll to position [0, 0]
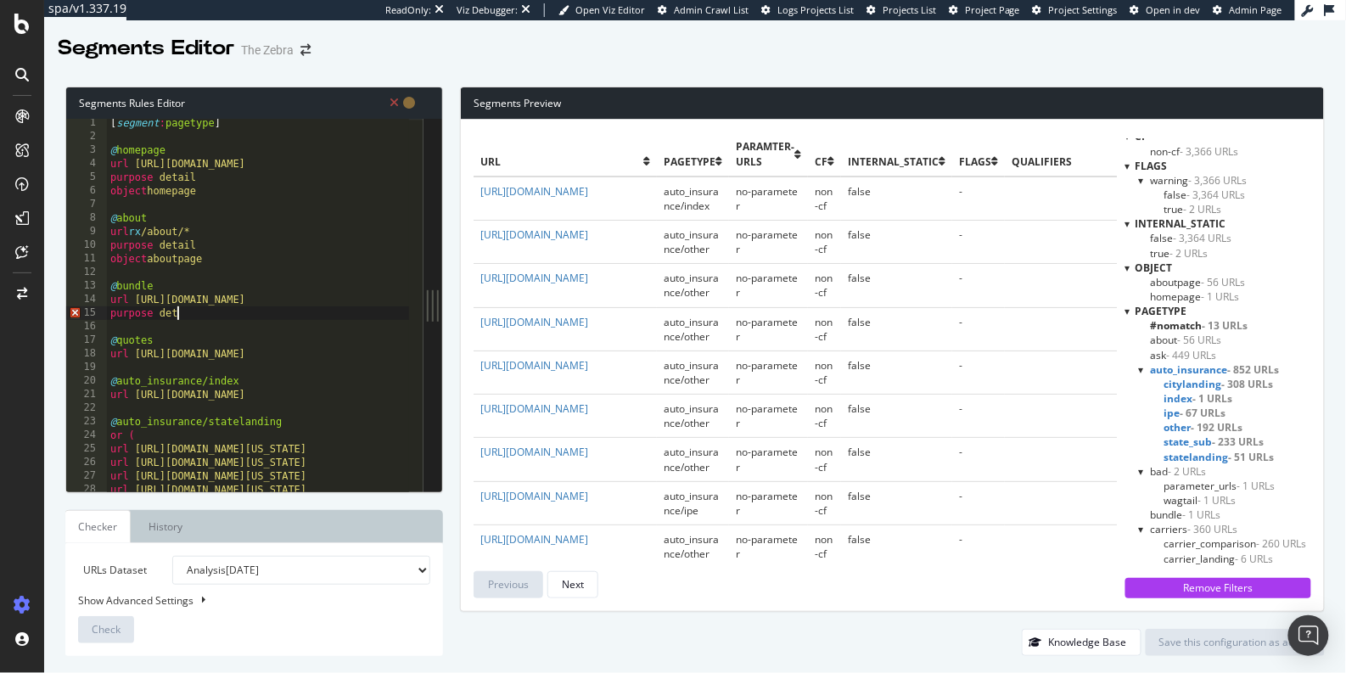
type textarea "purpose detail"
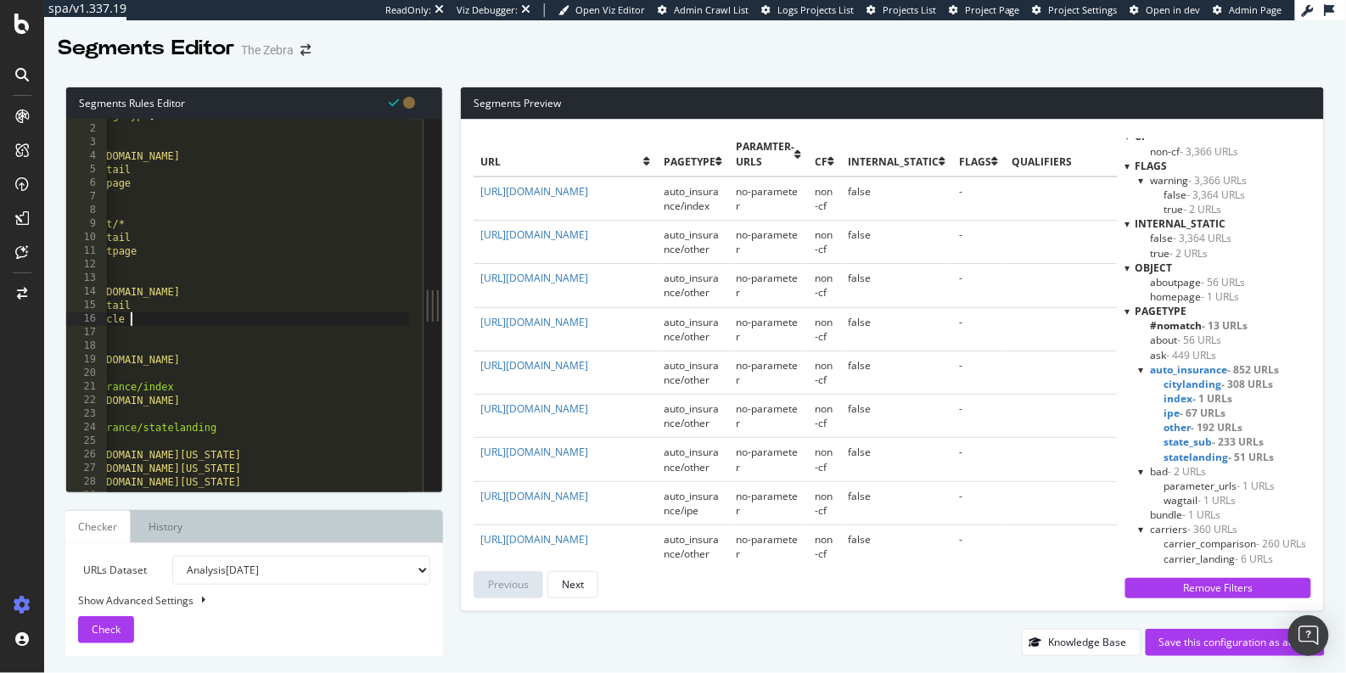
scroll to position [10, 0]
click at [372, 364] on div "[ segment : pagetype ] @ homepage url https://www.thezebra.com/ purpose detail …" at bounding box center [576, 303] width 1069 height 388
type textarea "url https://www.thezebra.com/car-insurance-quotes/*"
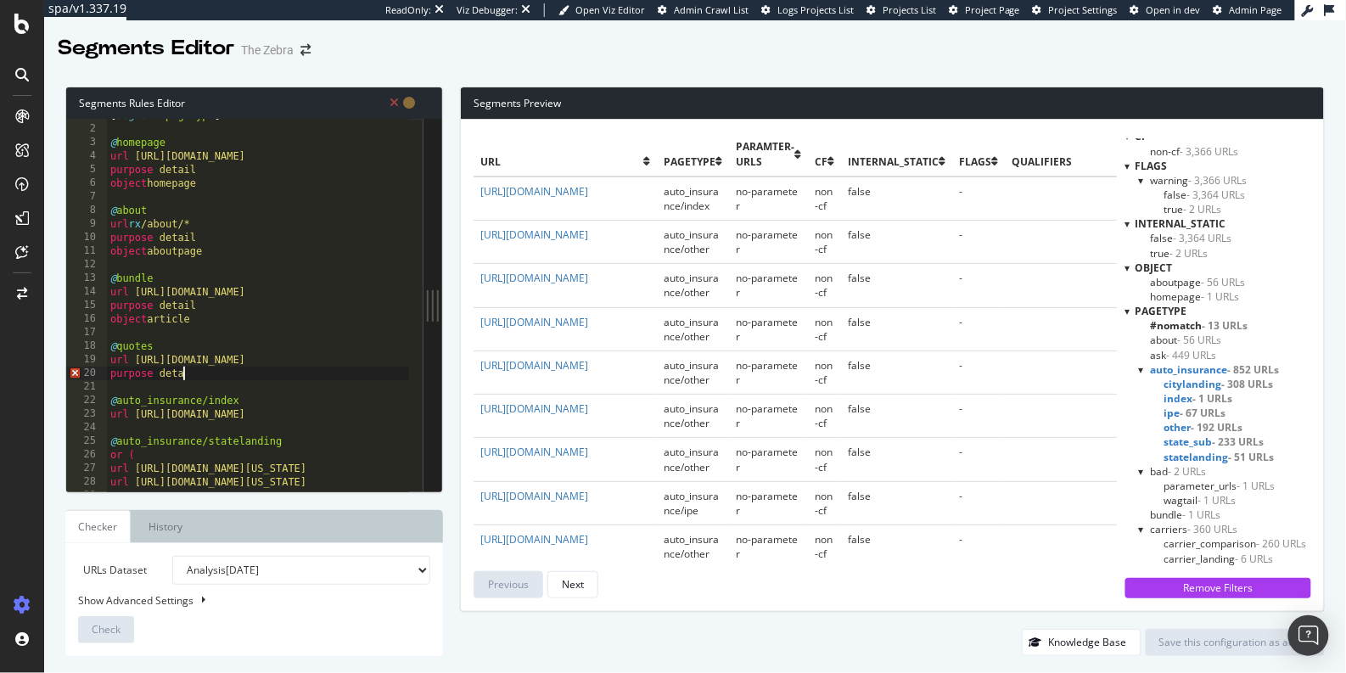
scroll to position [0, 6]
type textarea "purpose detail"
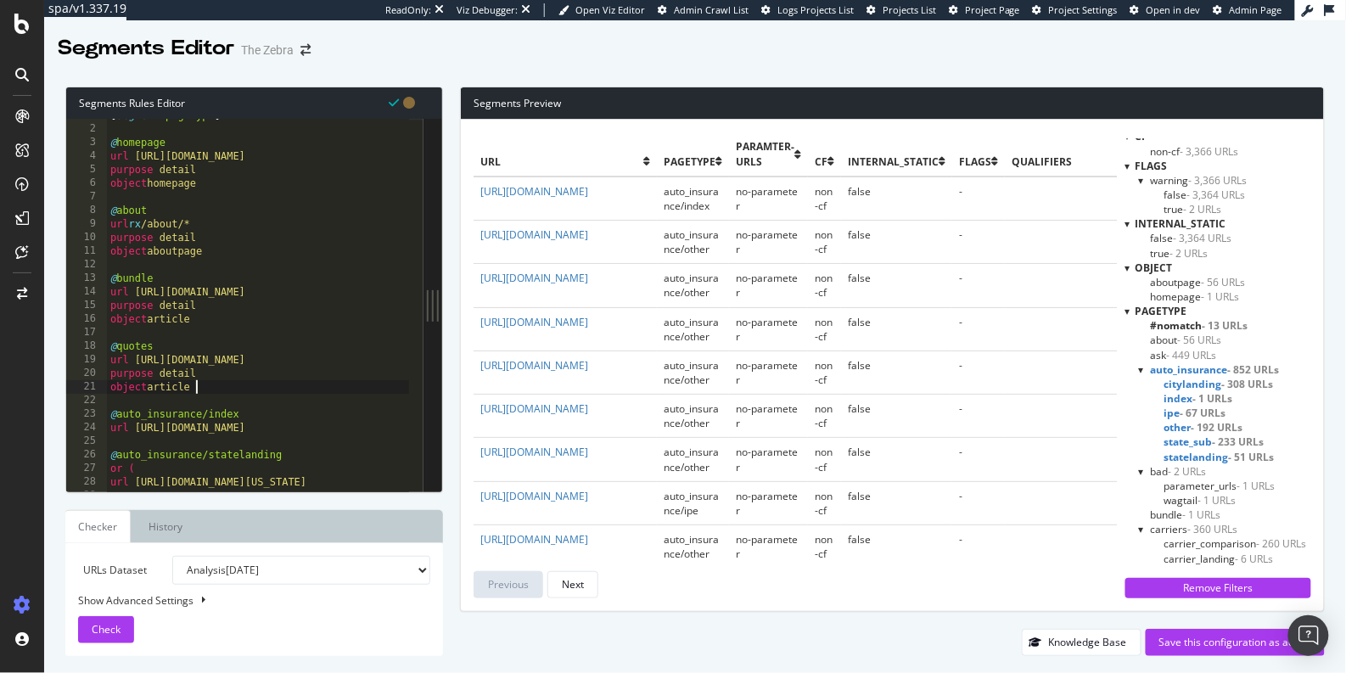
click at [384, 428] on div "[ segment : pagetype ] @ homepage url https://www.thezebra.com/ purpose detail …" at bounding box center [641, 303] width 1069 height 388
type textarea "url https://www.thezebra.com/auto-insurance/"
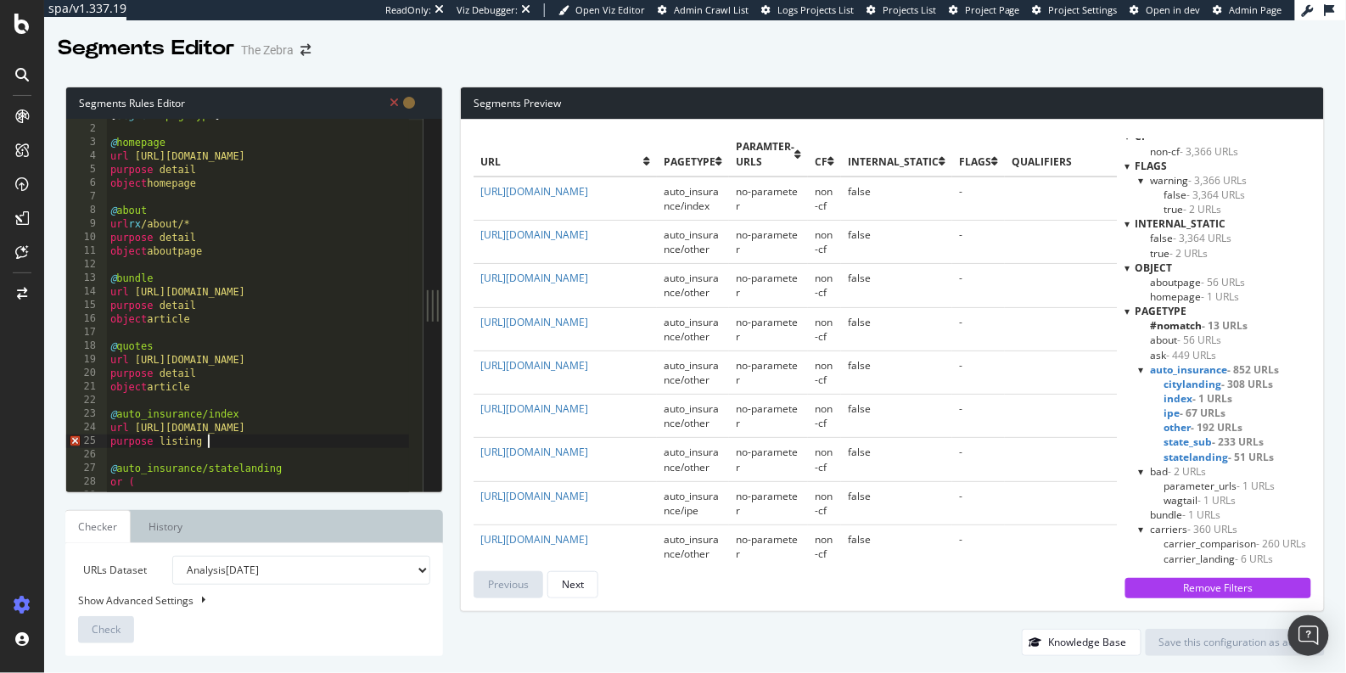
type textarea "purpose listing"
click at [220, 445] on div "[ segment : pagetype ] @ homepage url https://www.thezebra.com/ purpose detail …" at bounding box center [641, 303] width 1069 height 388
click at [239, 452] on div "[ segment : pagetype ] @ homepage url https://www.thezebra.com/ purpose detail …" at bounding box center [641, 303] width 1069 height 388
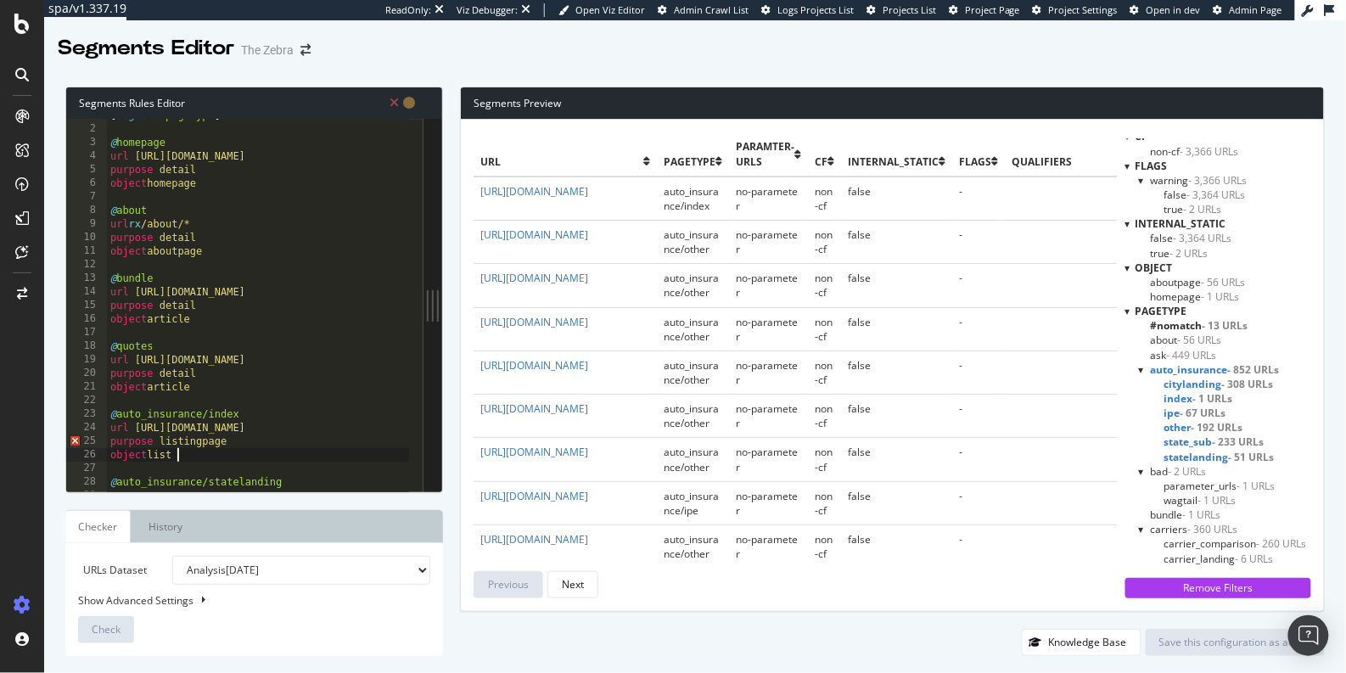
scroll to position [0, 3]
click at [211, 444] on div "[ segment : pagetype ] @ homepage url https://www.thezebra.com/ purpose detail …" at bounding box center [641, 303] width 1069 height 388
drag, startPoint x: 175, startPoint y: 454, endPoint x: 99, endPoint y: 439, distance: 76.9
click at [99, 439] on div "purpose 1 2 3 4 5 6 7 8 9 10 11 12 13 14 15 16 17 18 19 20 21 22 23 24 25 26 27…" at bounding box center [244, 305] width 357 height 372
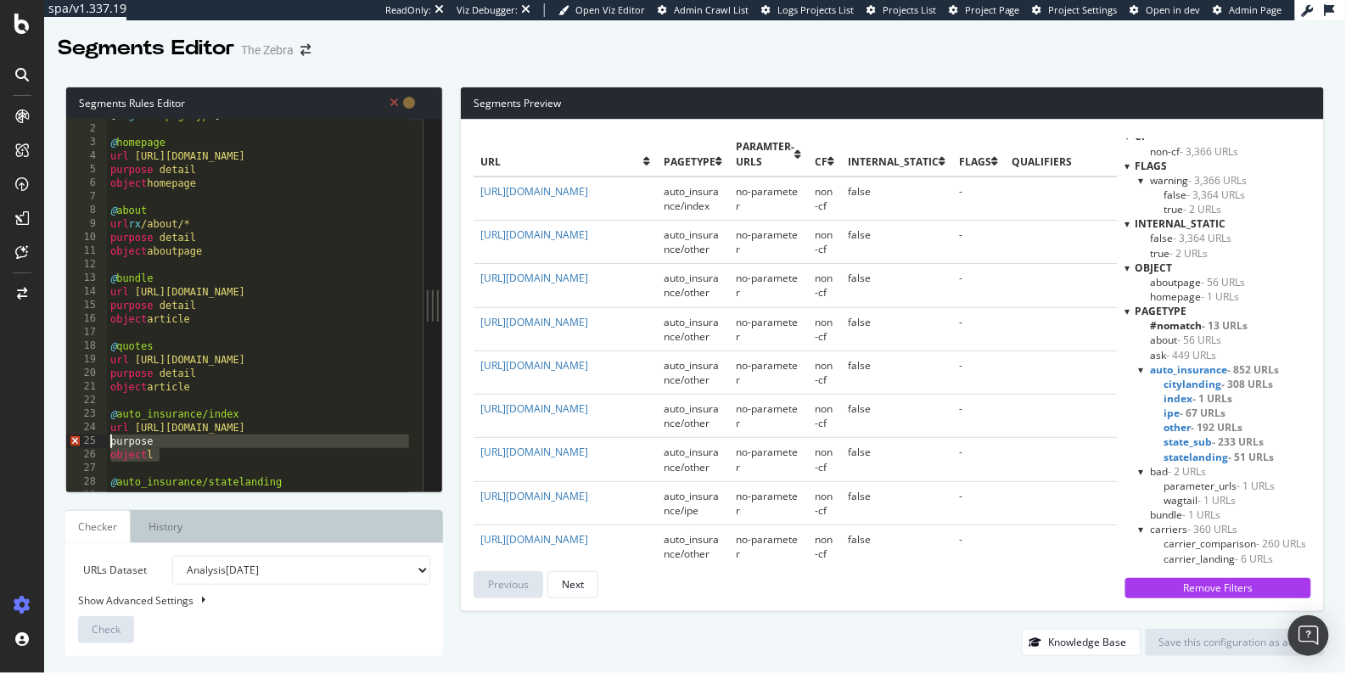
type textarea "purpose object l"
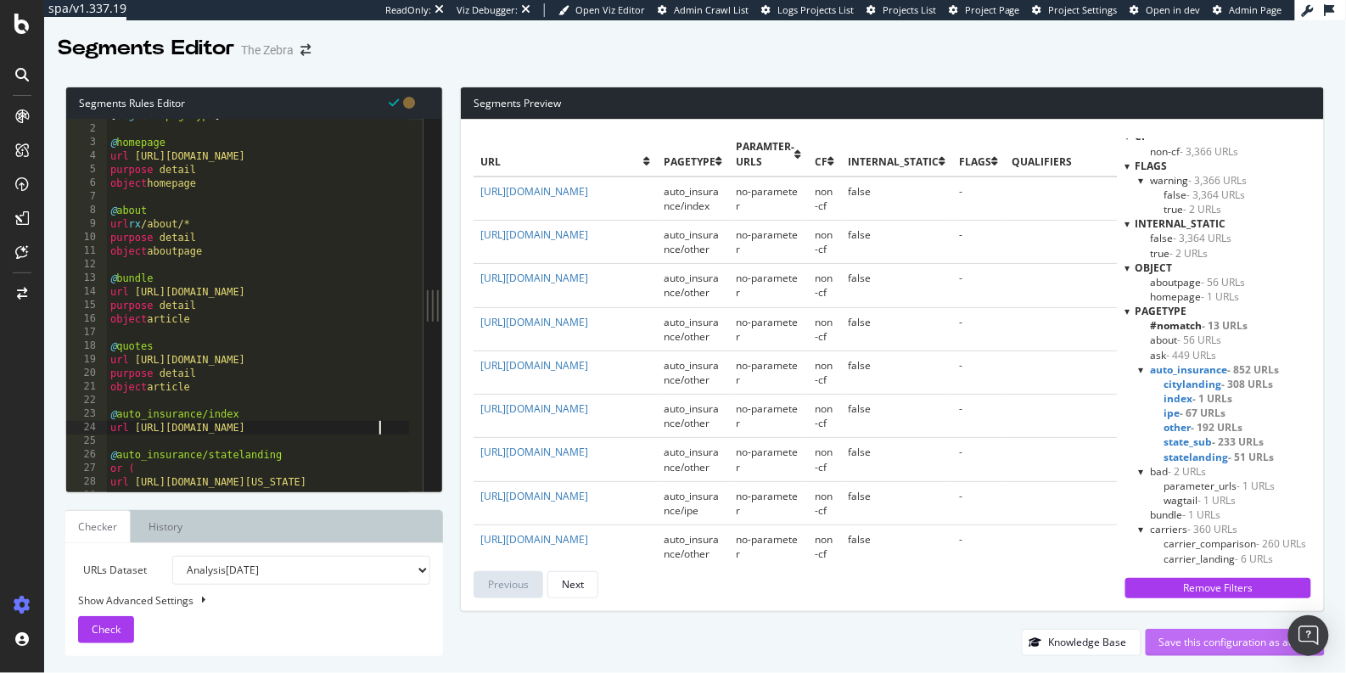
type textarea "url https://www.thezebra.com/auto-insurance/"
click at [1178, 638] on div "Save this configuration as active" at bounding box center [1235, 642] width 152 height 14
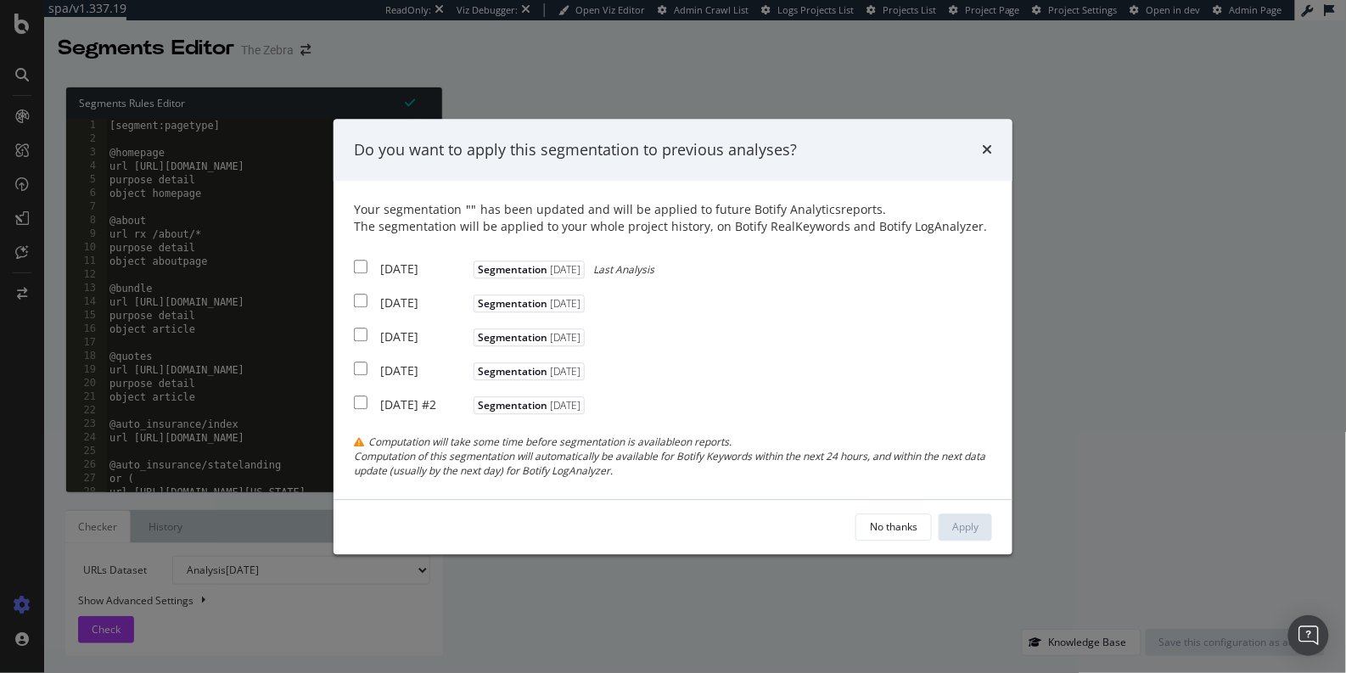
click at [358, 260] on input "modal" at bounding box center [361, 267] width 14 height 14
checkbox input "true"
click at [362, 296] on input "modal" at bounding box center [361, 301] width 14 height 14
checkbox input "true"
click at [357, 333] on input "modal" at bounding box center [361, 335] width 14 height 14
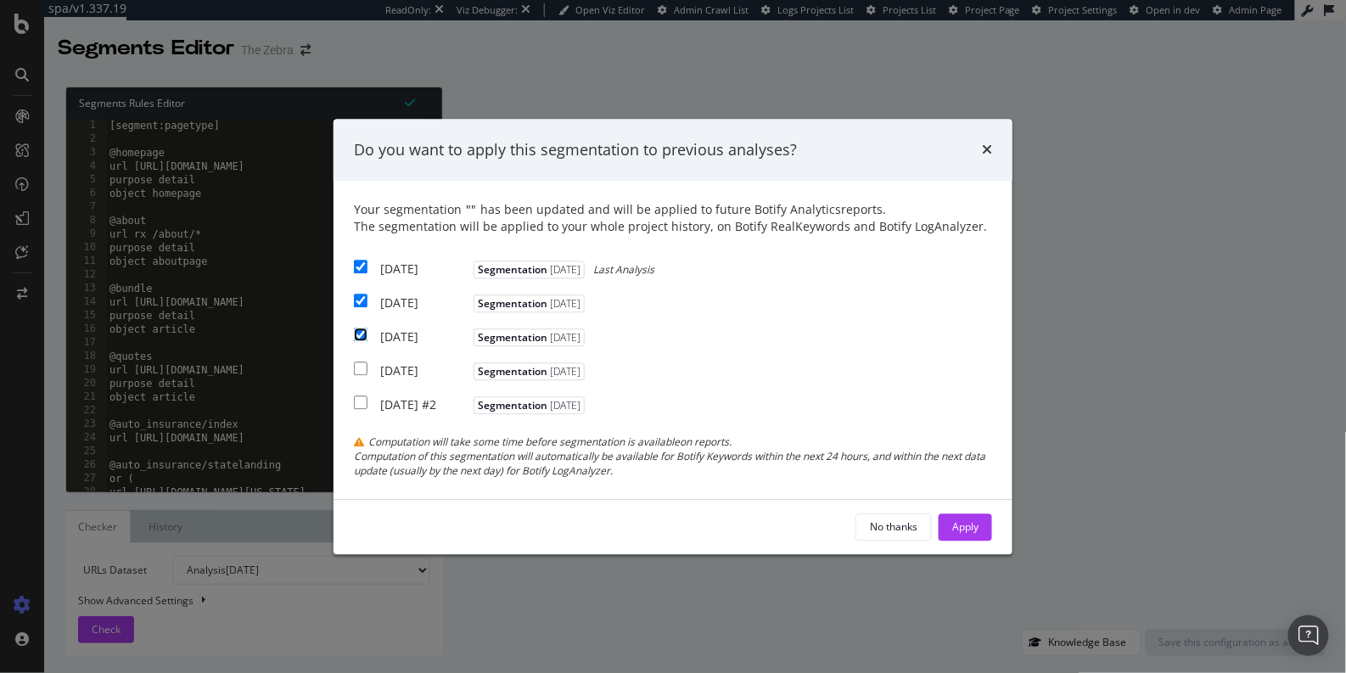
checkbox input "true"
click at [960, 526] on div "Apply" at bounding box center [965, 526] width 26 height 14
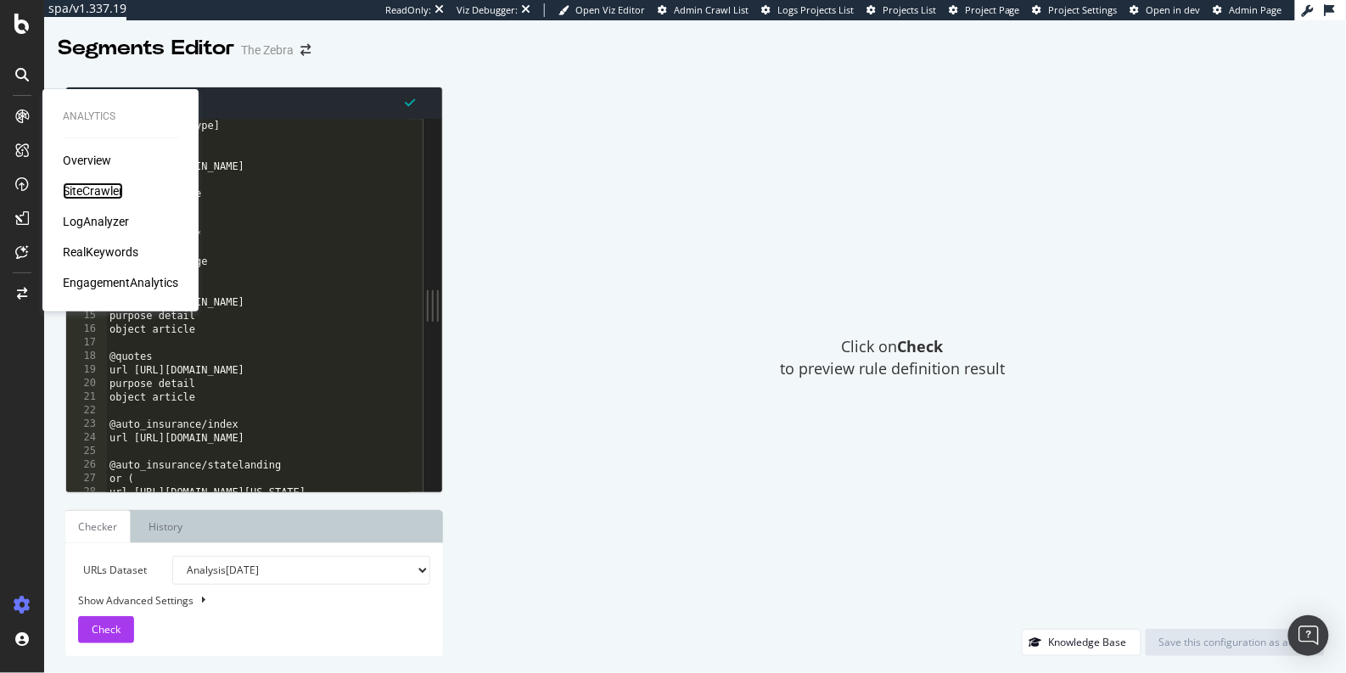
click at [98, 193] on div "SiteCrawler" at bounding box center [93, 190] width 60 height 17
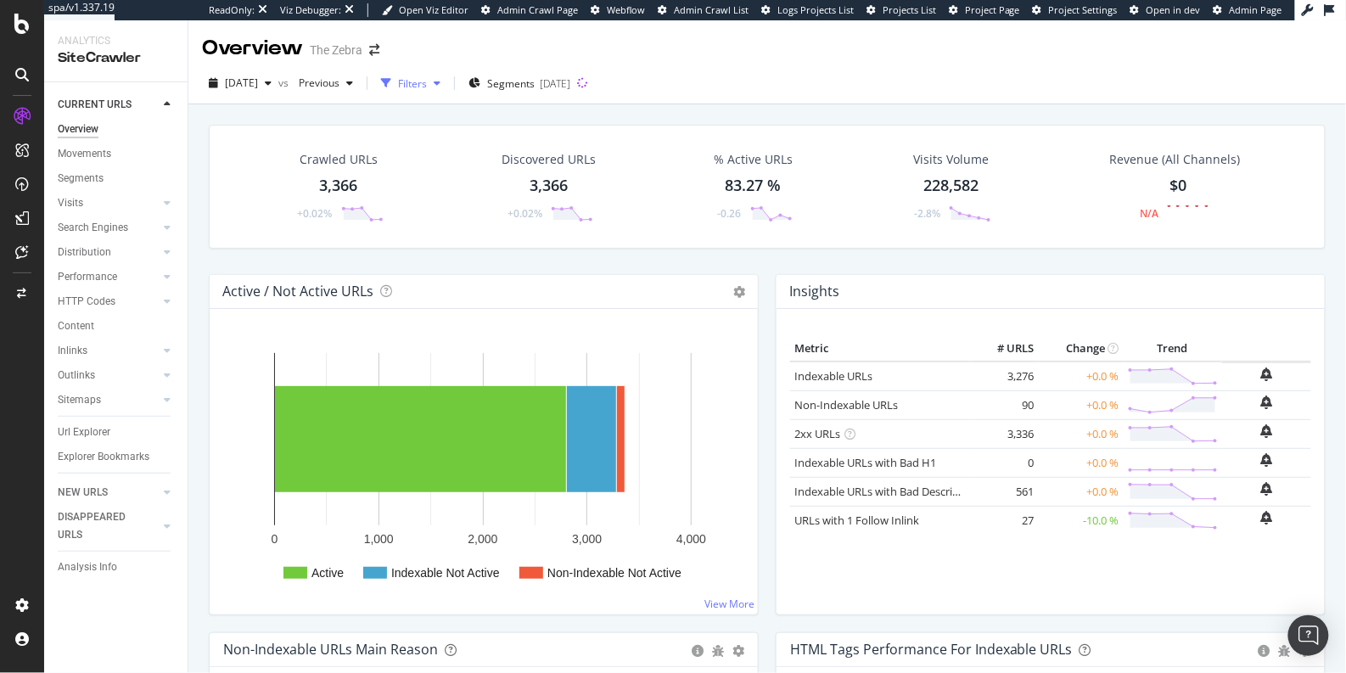
click at [427, 88] on div "Filters" at bounding box center [412, 83] width 29 height 14
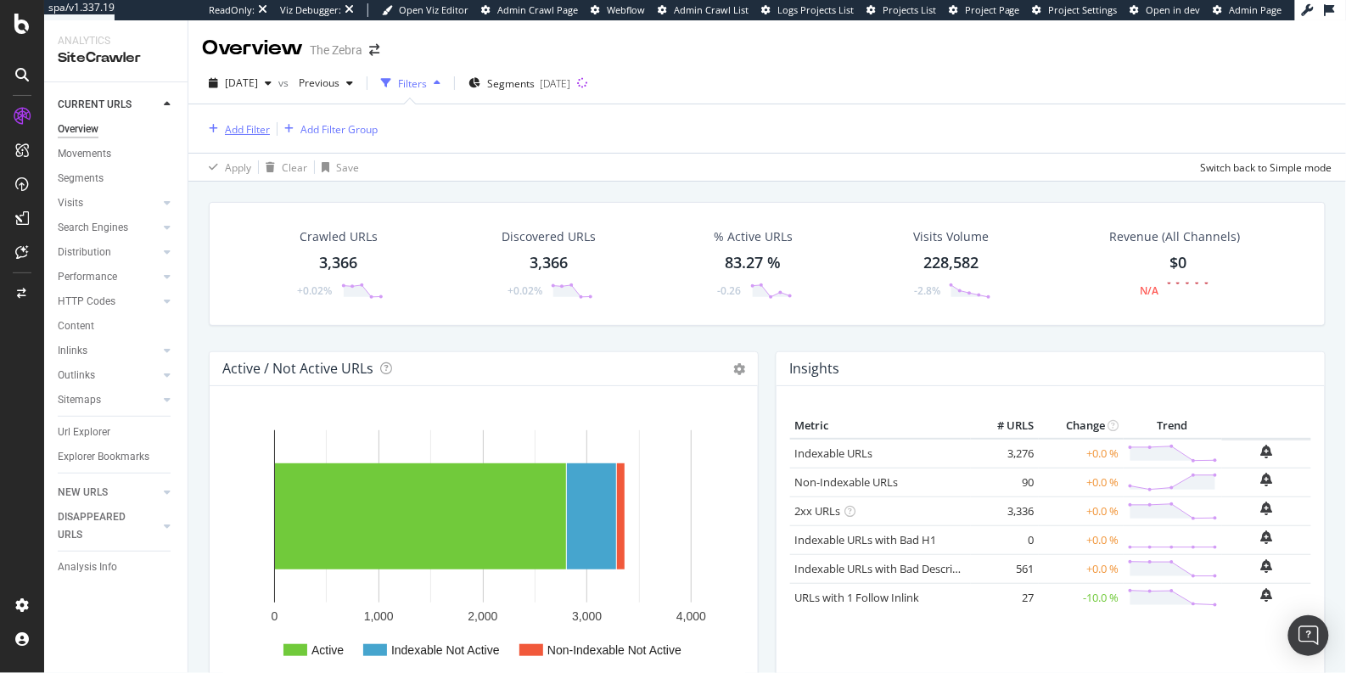
click at [250, 131] on div "Add Filter" at bounding box center [247, 129] width 45 height 14
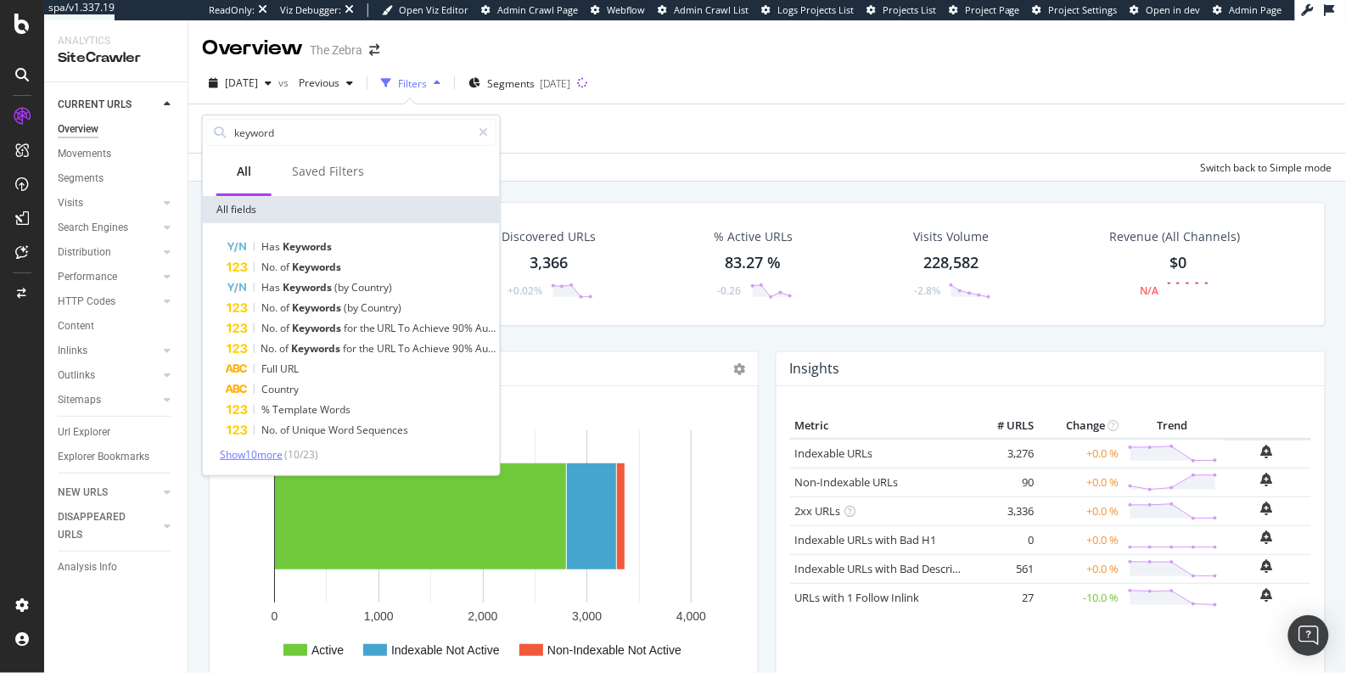
type input "keyword"
click at [260, 453] on span "Show 10 more" at bounding box center [251, 454] width 63 height 14
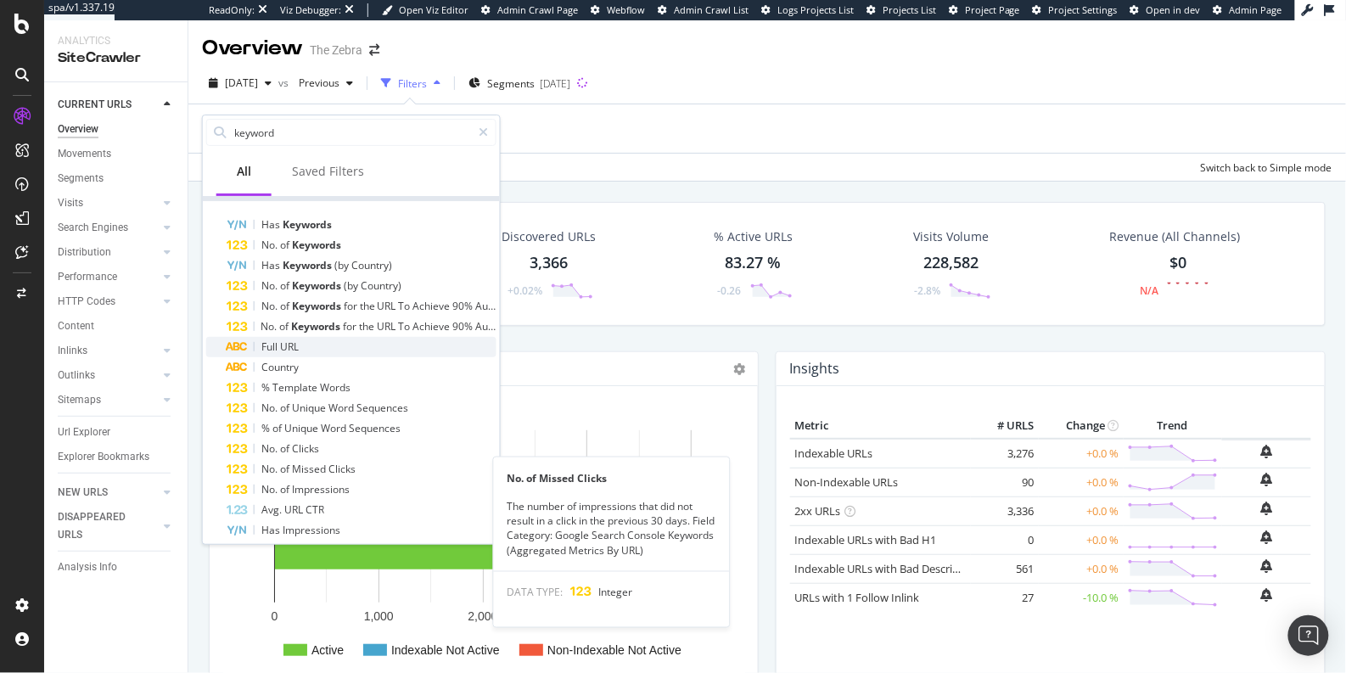
scroll to position [15, 0]
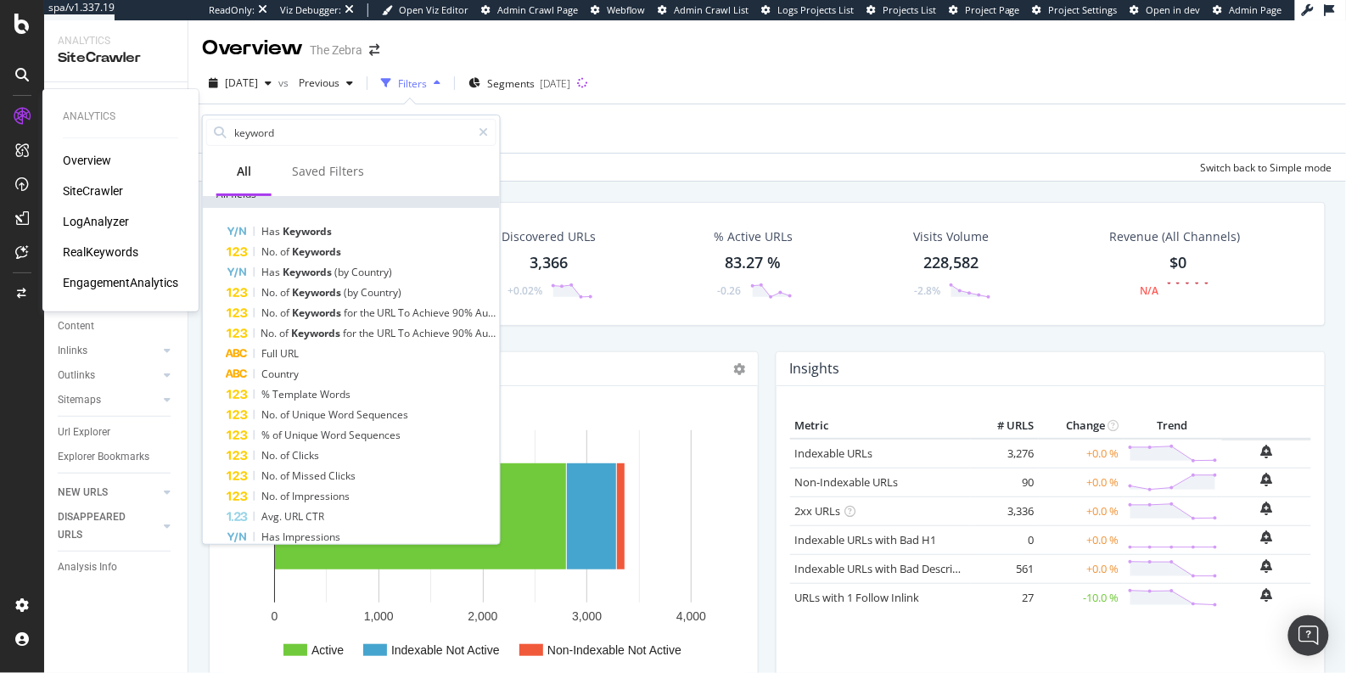
click at [83, 253] on div "RealKeywords" at bounding box center [101, 251] width 76 height 17
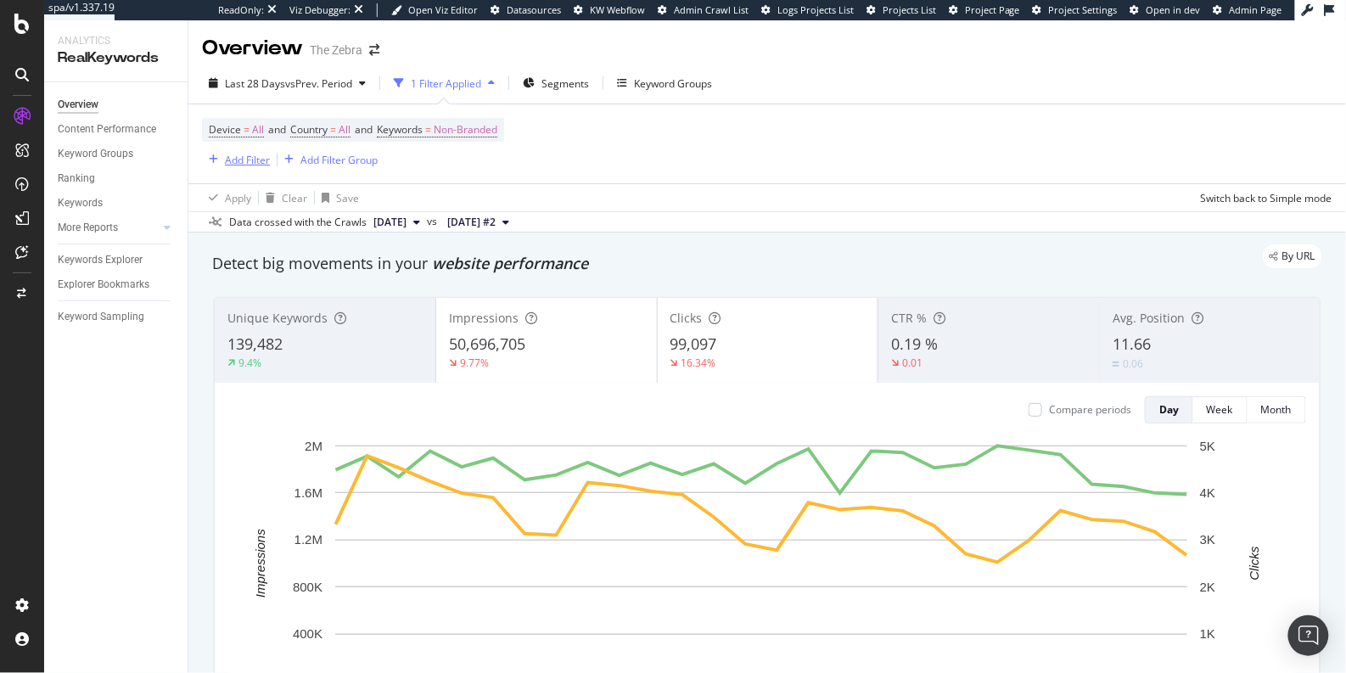
click at [241, 156] on div "Add Filter" at bounding box center [247, 160] width 45 height 14
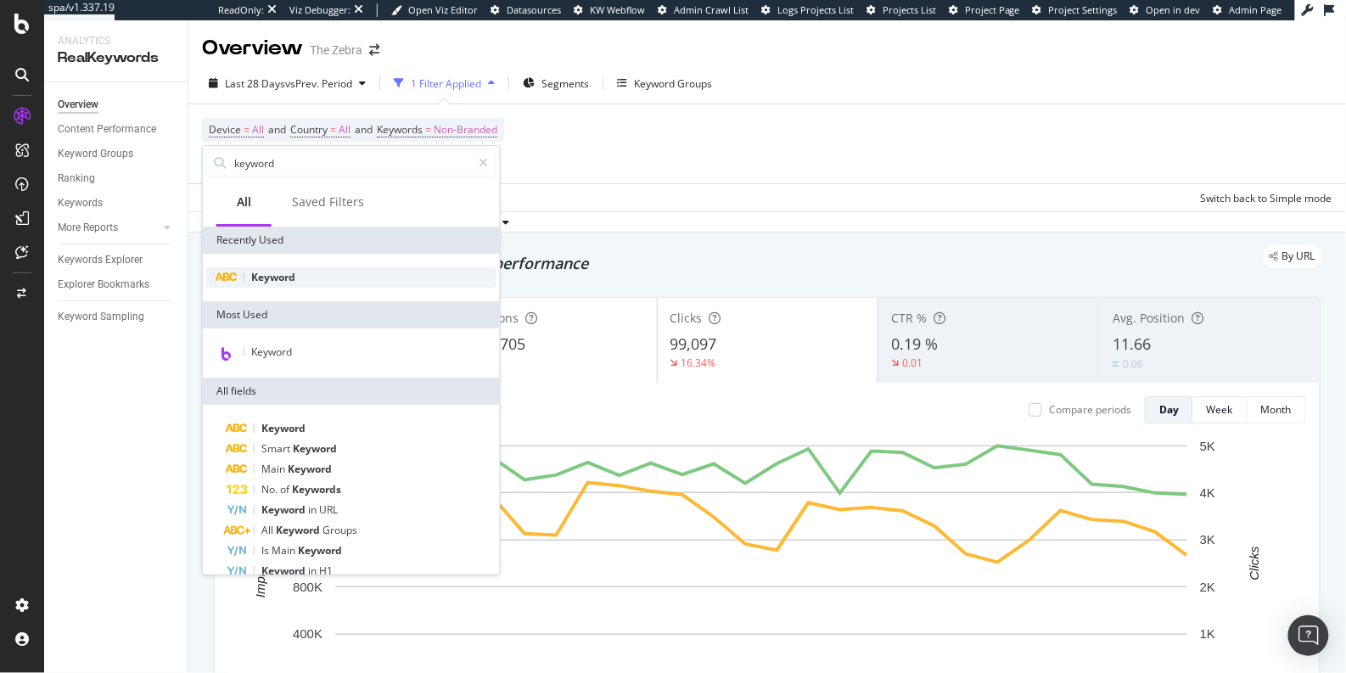
type input "keyword"
click at [260, 272] on span "Keyword" at bounding box center [273, 277] width 44 height 14
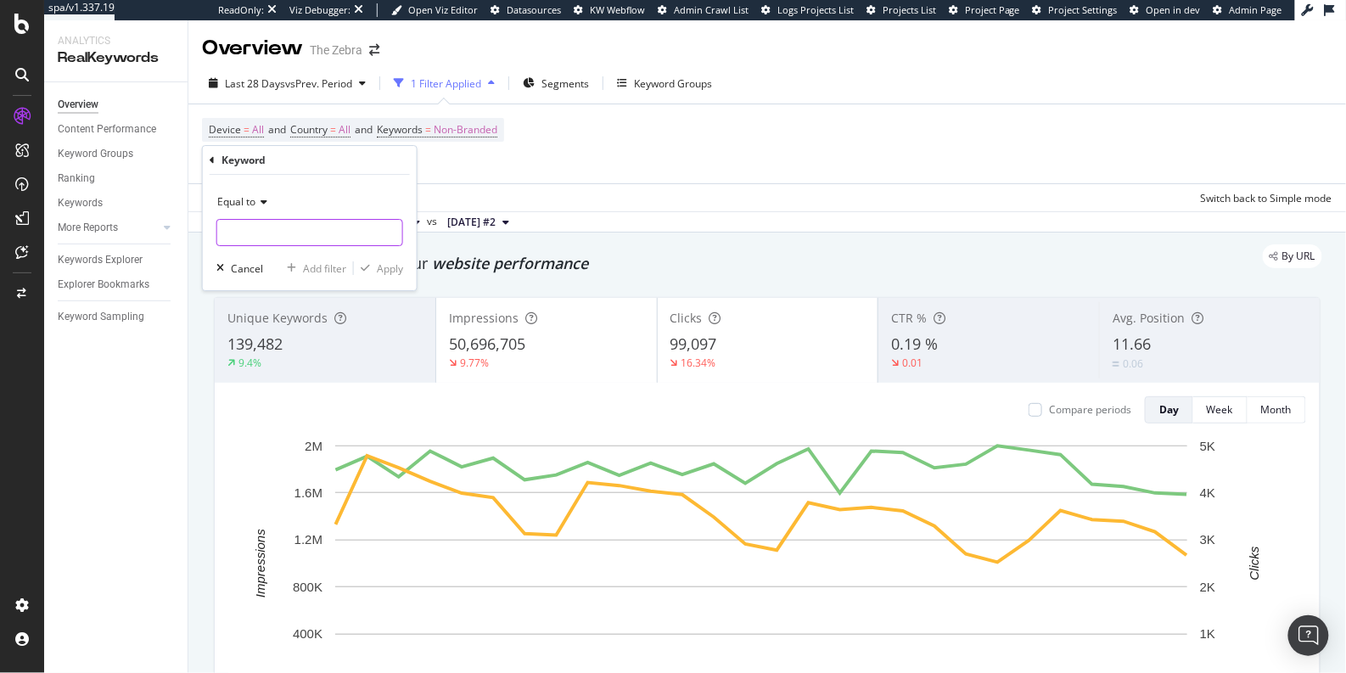
click at [247, 228] on input "text" at bounding box center [309, 232] width 185 height 27
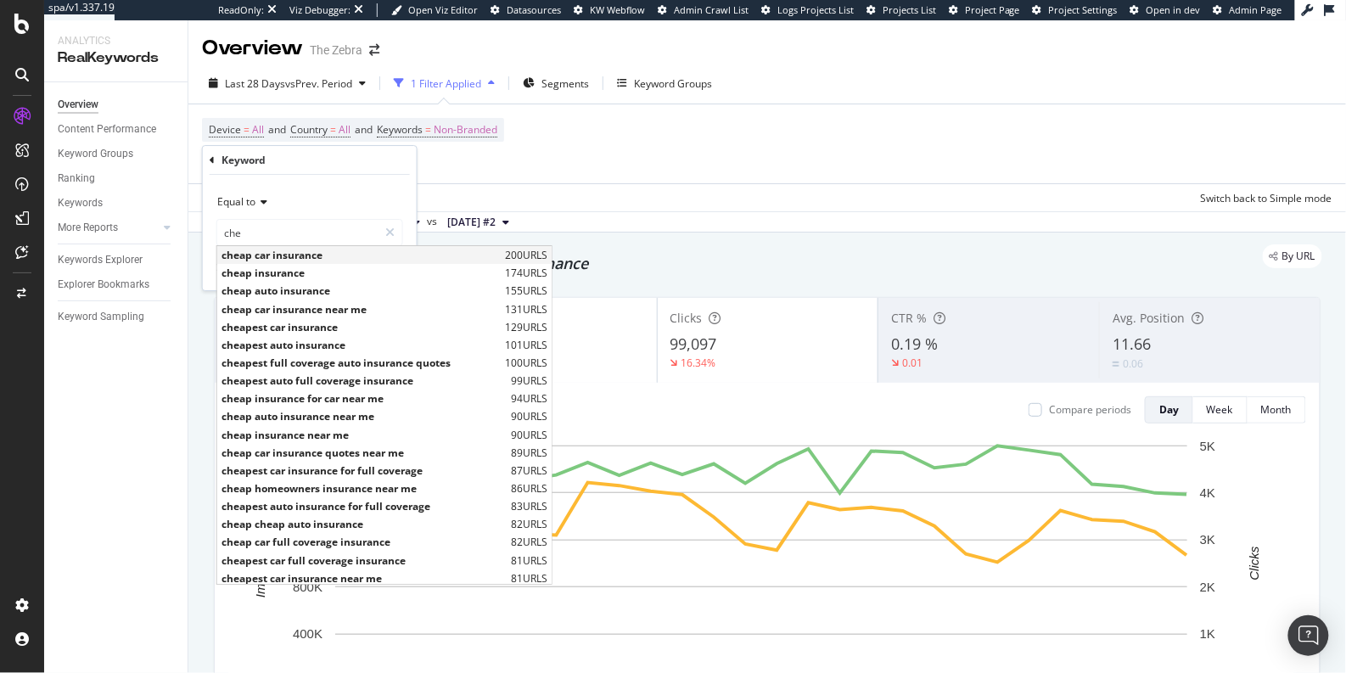
click at [286, 259] on span "cheap car insurance" at bounding box center [360, 255] width 279 height 14
type input "cheap car insurance"
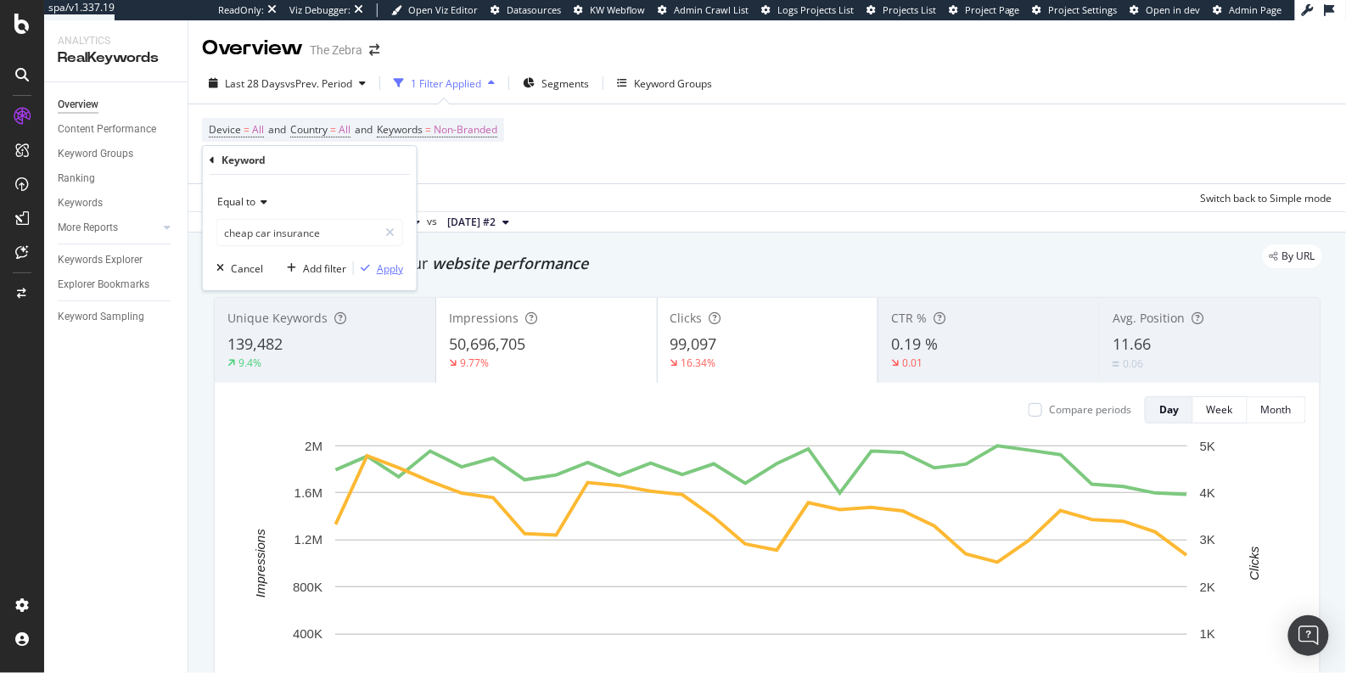
click at [389, 265] on div "Apply" at bounding box center [390, 268] width 26 height 14
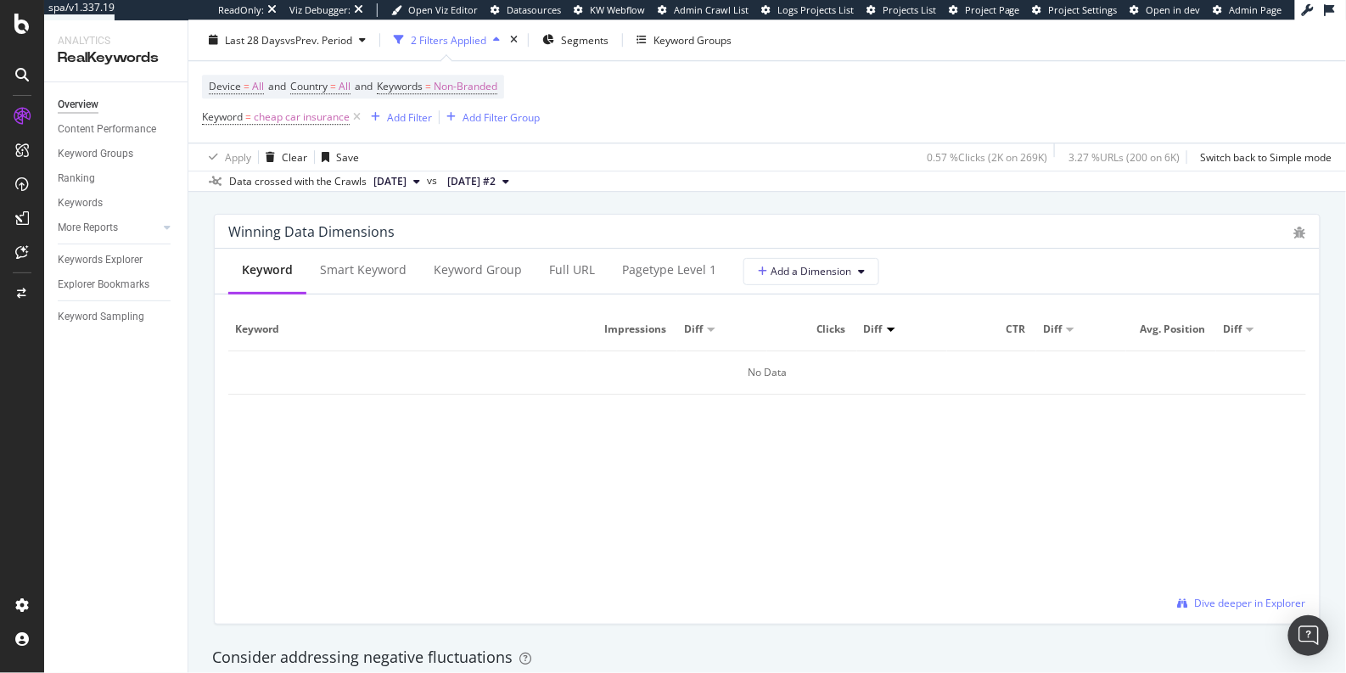
scroll to position [1480, 0]
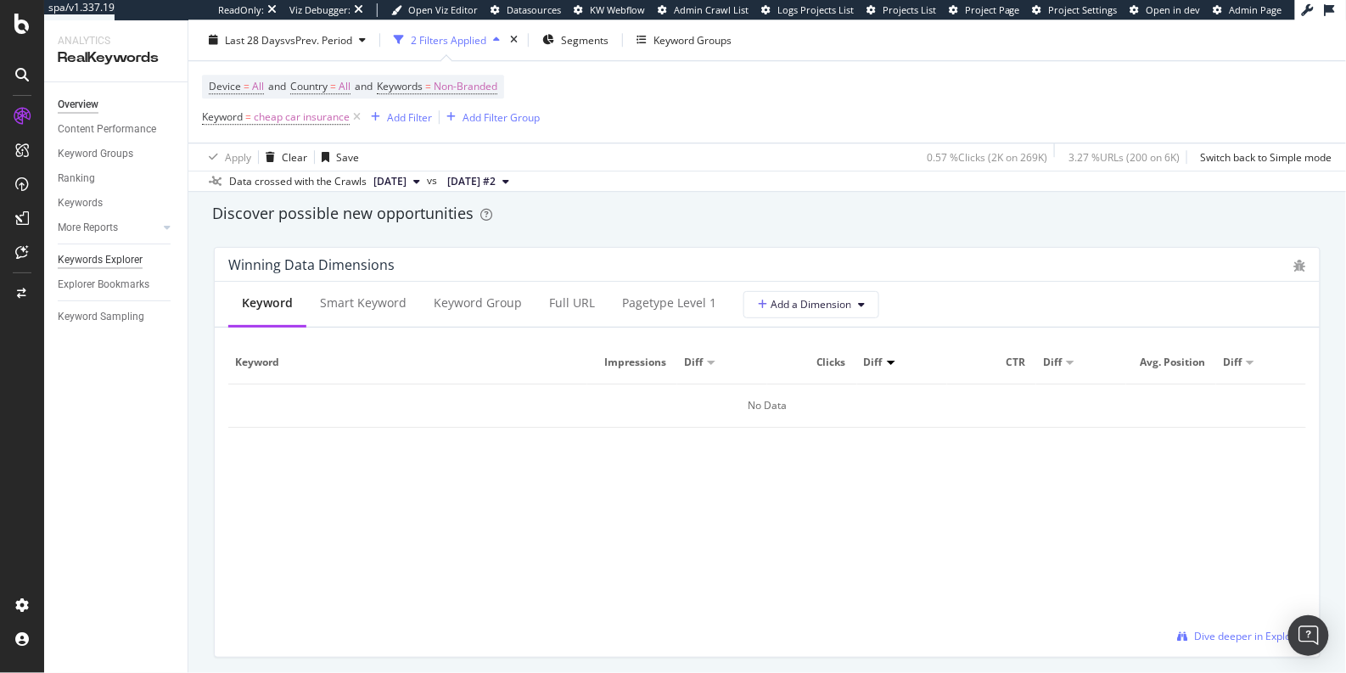
click at [91, 257] on div "Keywords Explorer" at bounding box center [100, 260] width 85 height 18
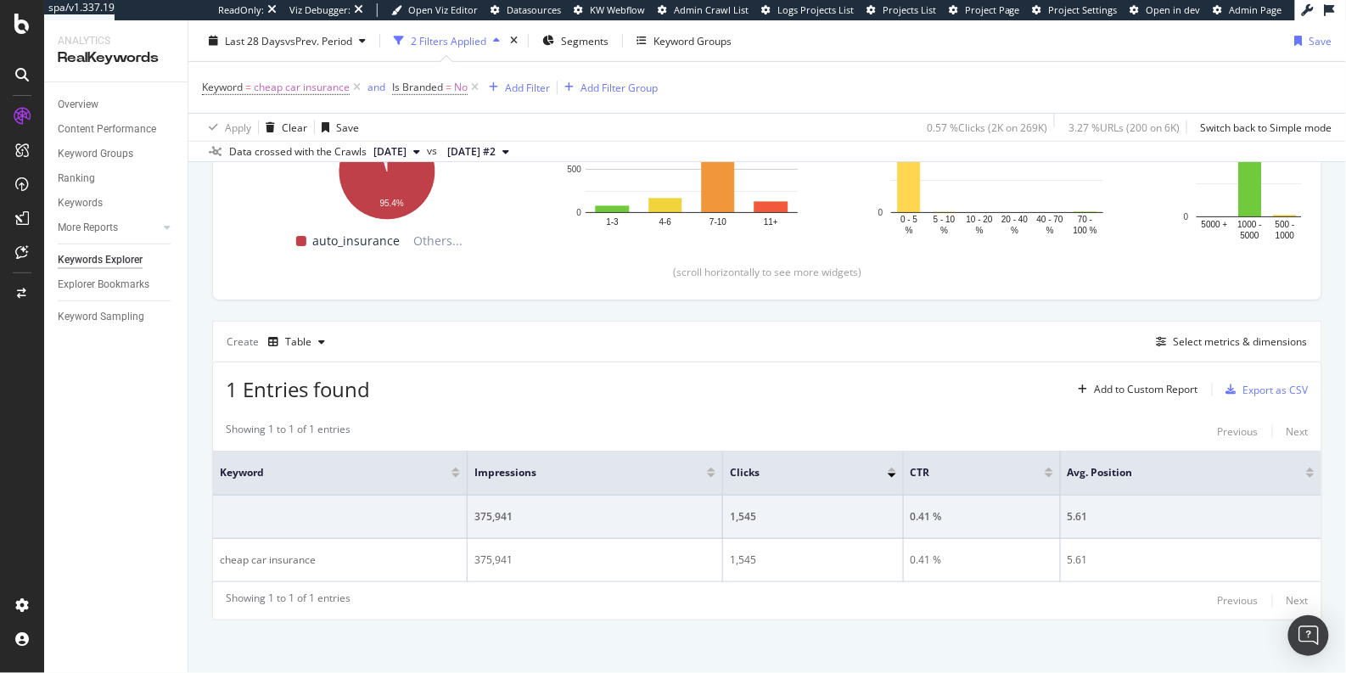
scroll to position [308, 0]
click at [1186, 344] on div "Select metrics & dimensions" at bounding box center [1240, 340] width 134 height 14
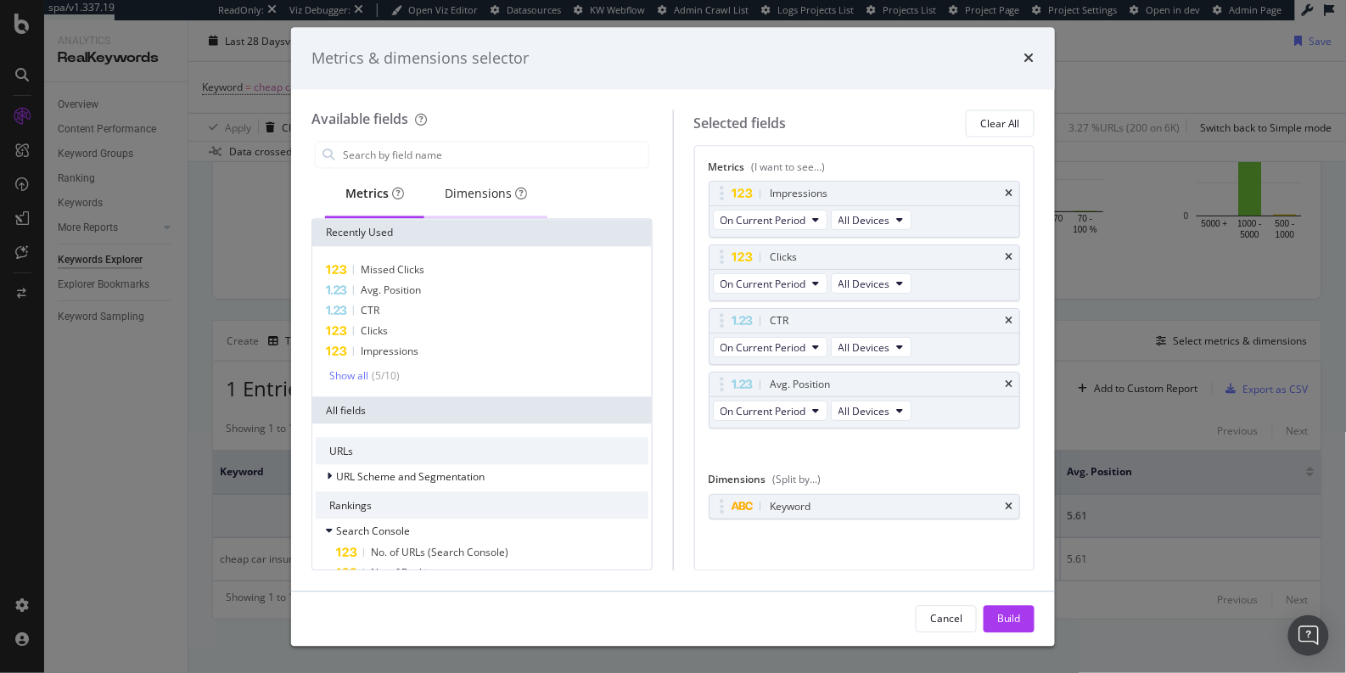
click at [482, 204] on div "Dimensions" at bounding box center [485, 195] width 123 height 47
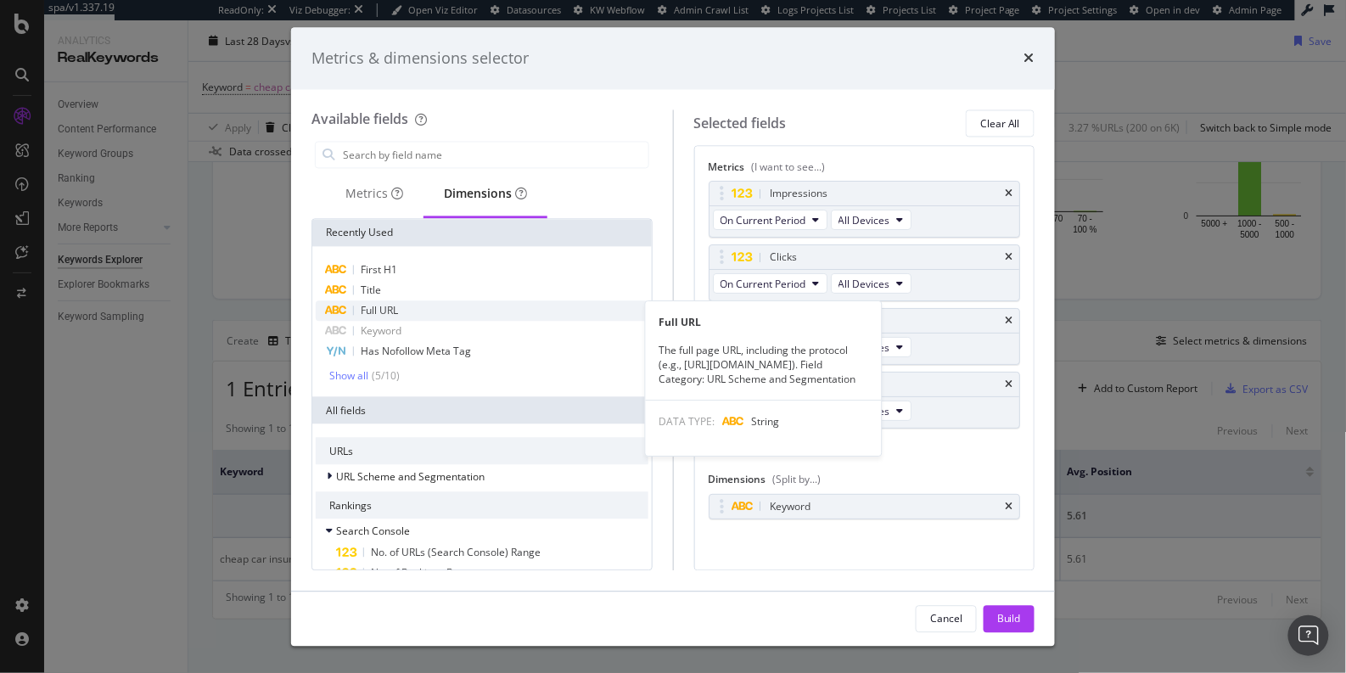
click at [376, 306] on span "Full URL" at bounding box center [379, 311] width 37 height 14
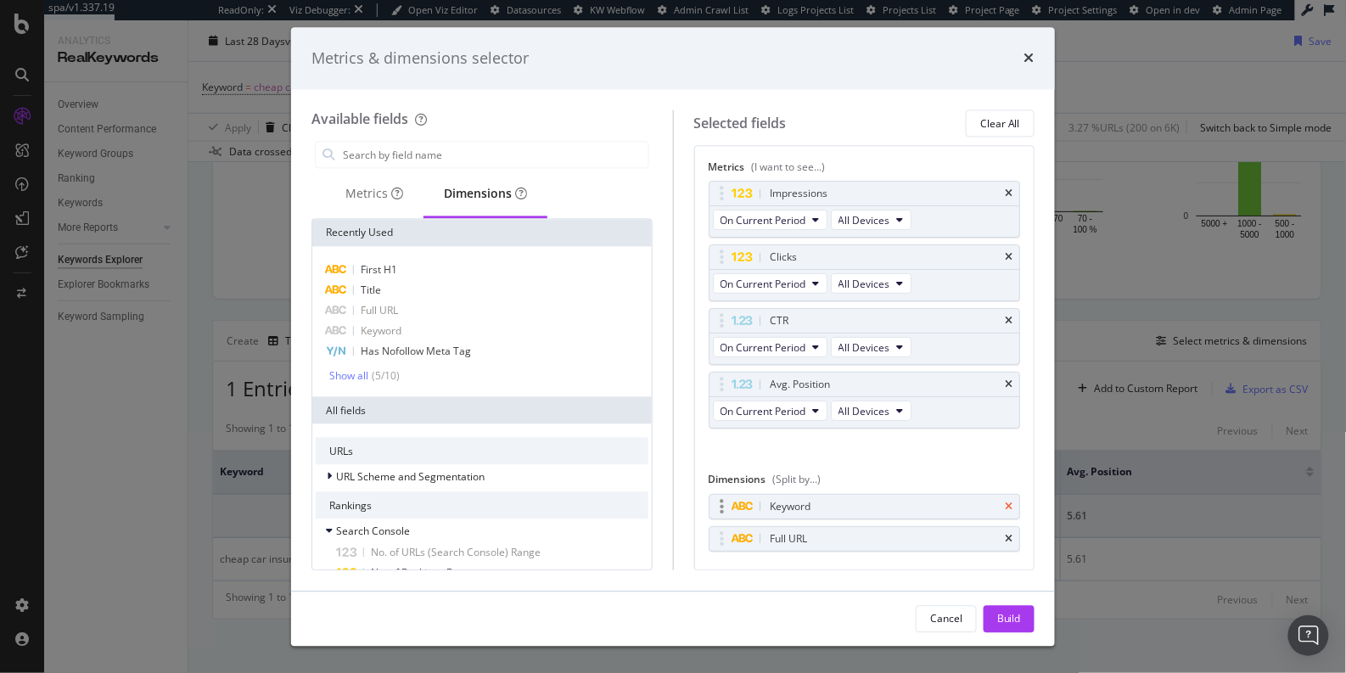
click at [1005, 501] on icon "times" at bounding box center [1009, 506] width 8 height 10
click at [1009, 617] on div "Build" at bounding box center [1009, 618] width 24 height 14
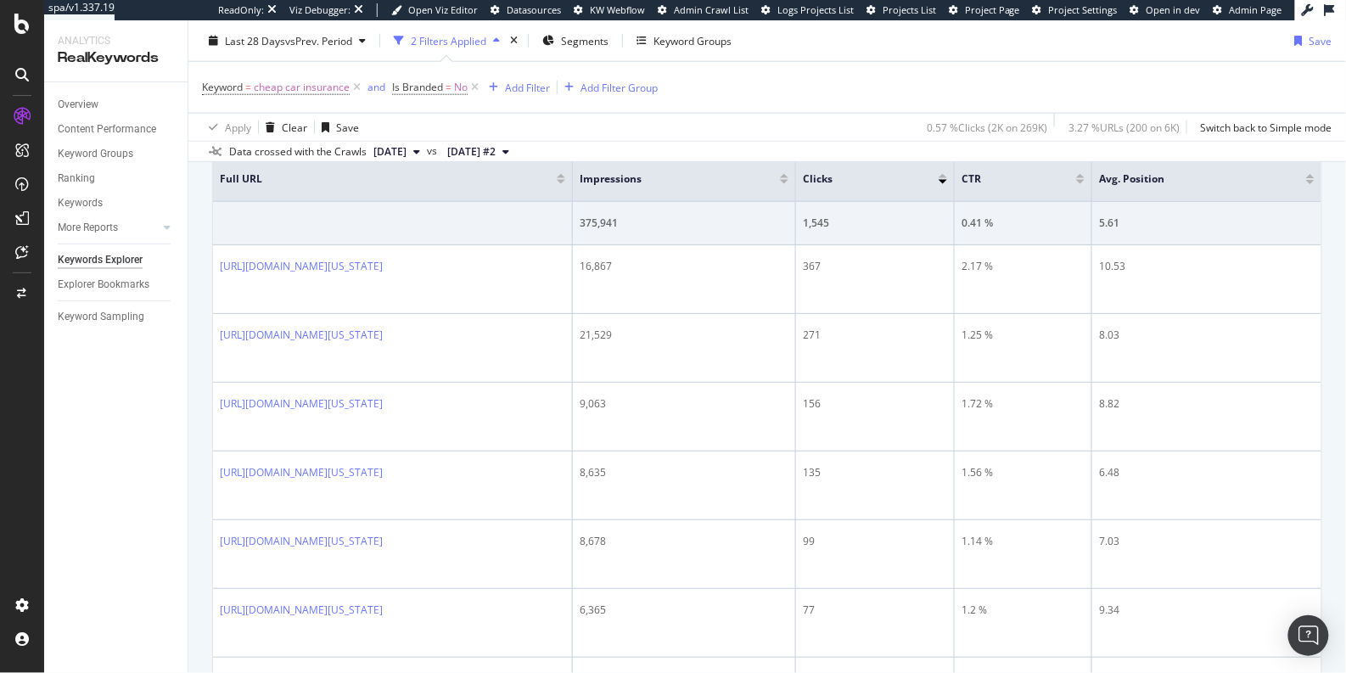
scroll to position [557, 0]
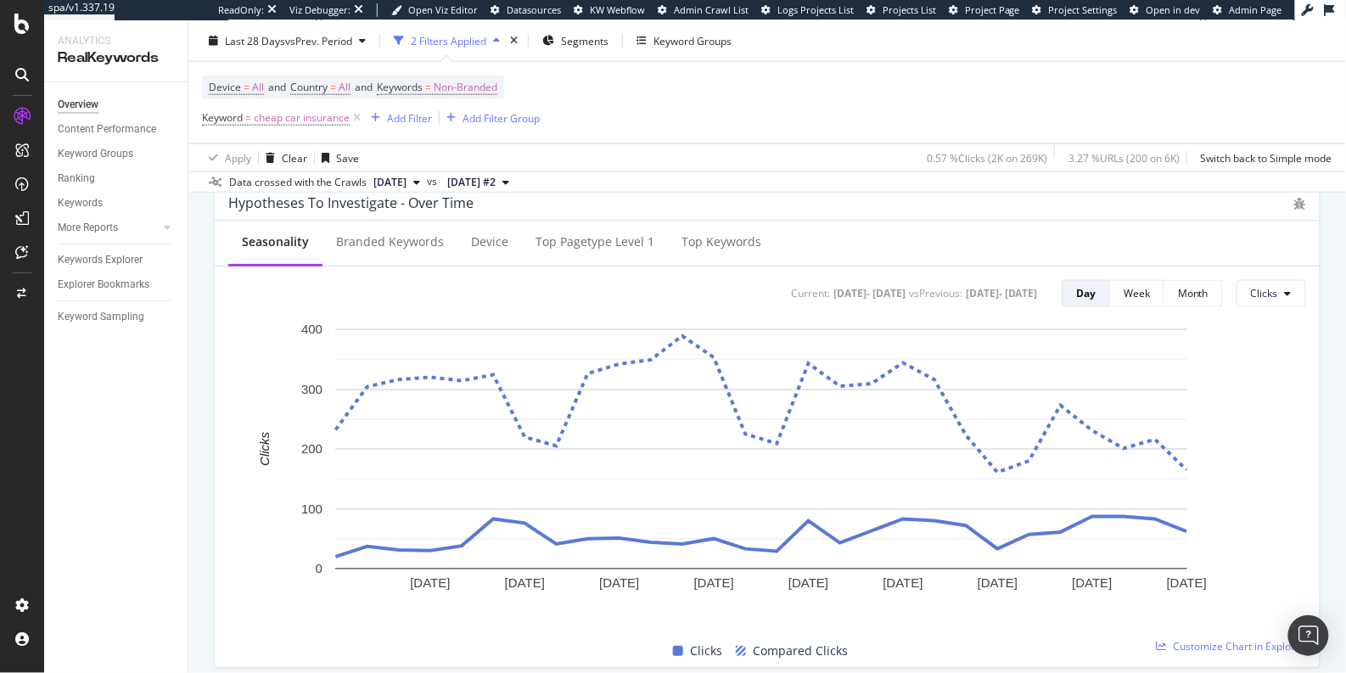
scroll to position [660, 0]
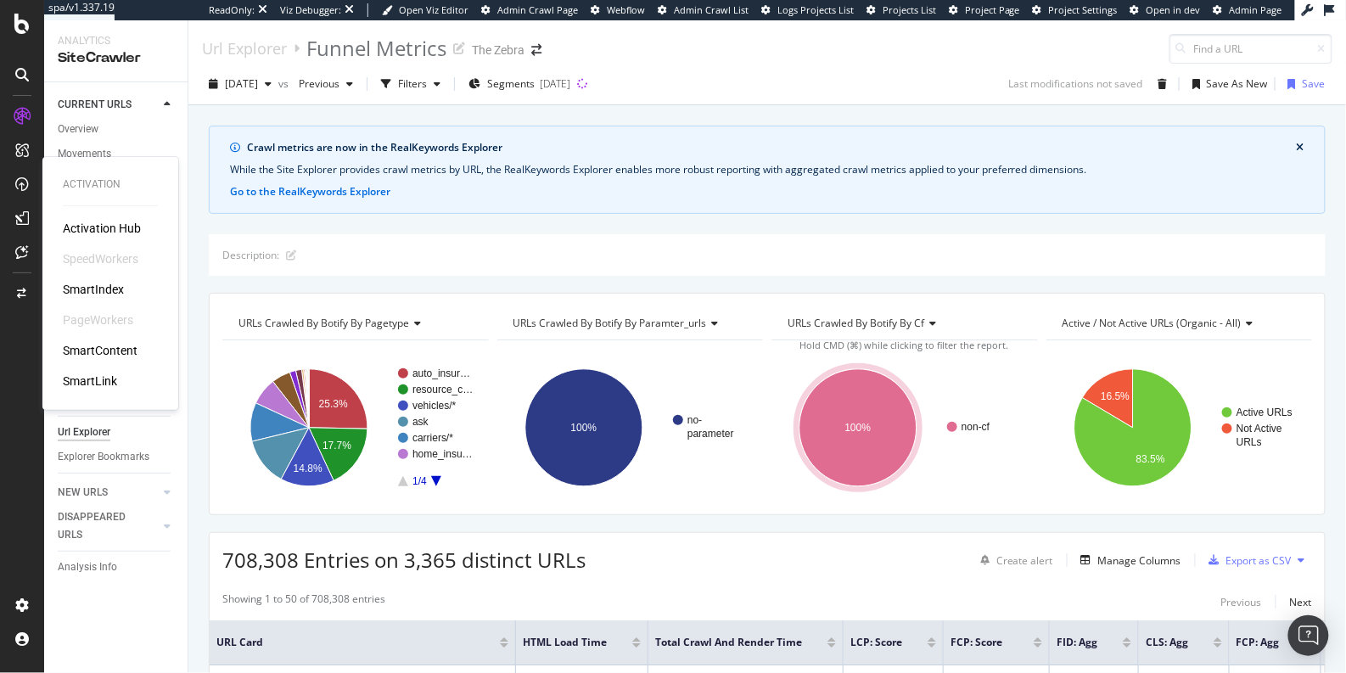
click at [104, 287] on div "SmartIndex" at bounding box center [93, 289] width 61 height 17
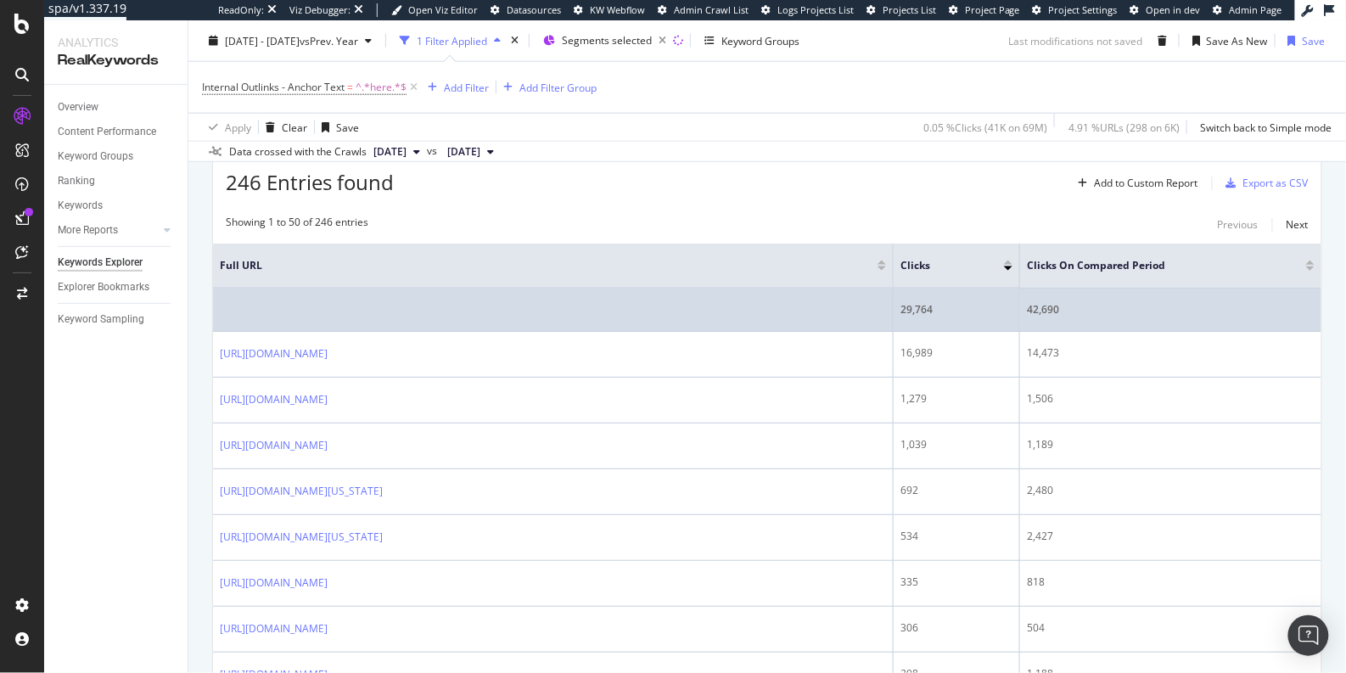
scroll to position [576, 0]
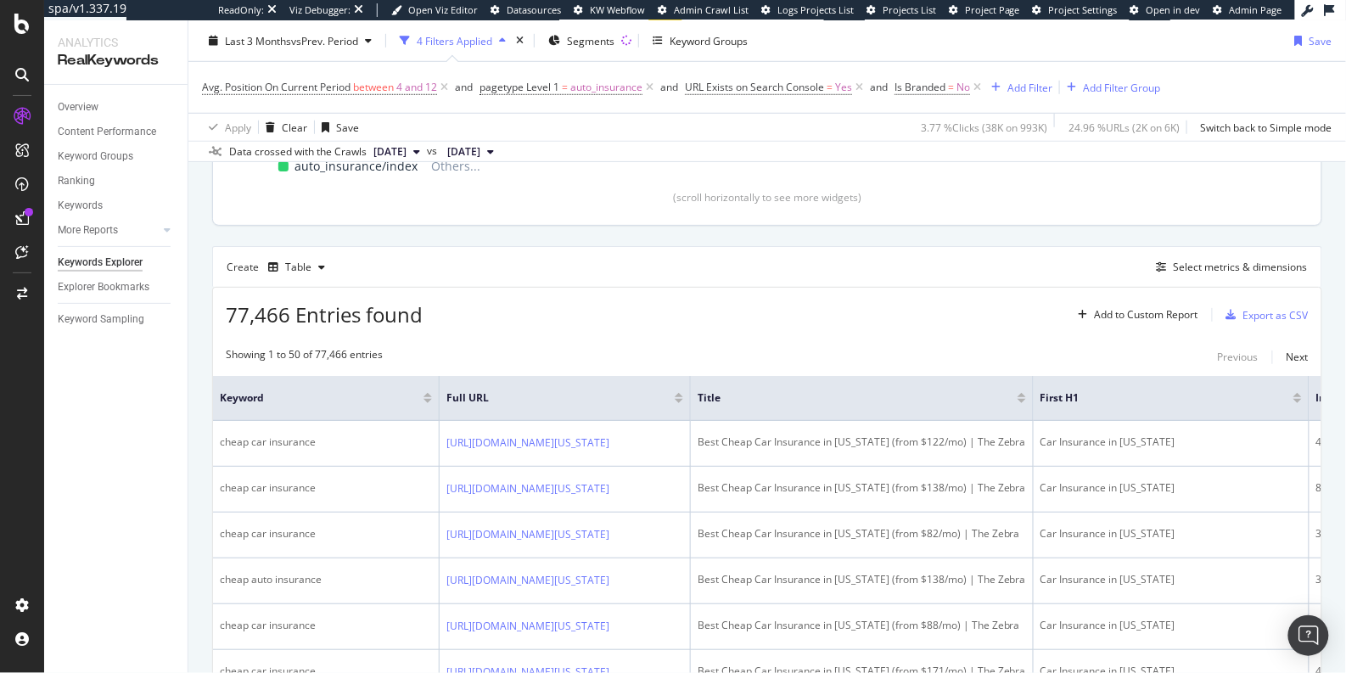
scroll to position [395, 0]
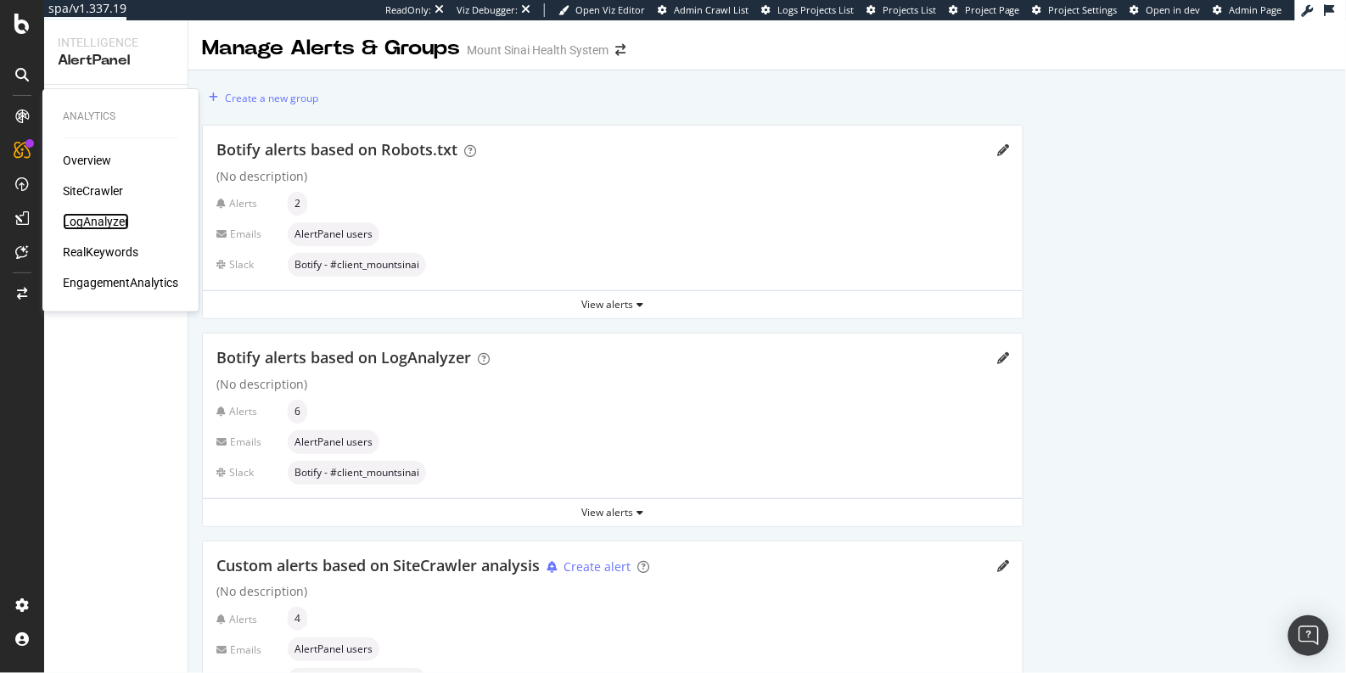
click at [87, 221] on div "LogAnalyzer" at bounding box center [96, 221] width 66 height 17
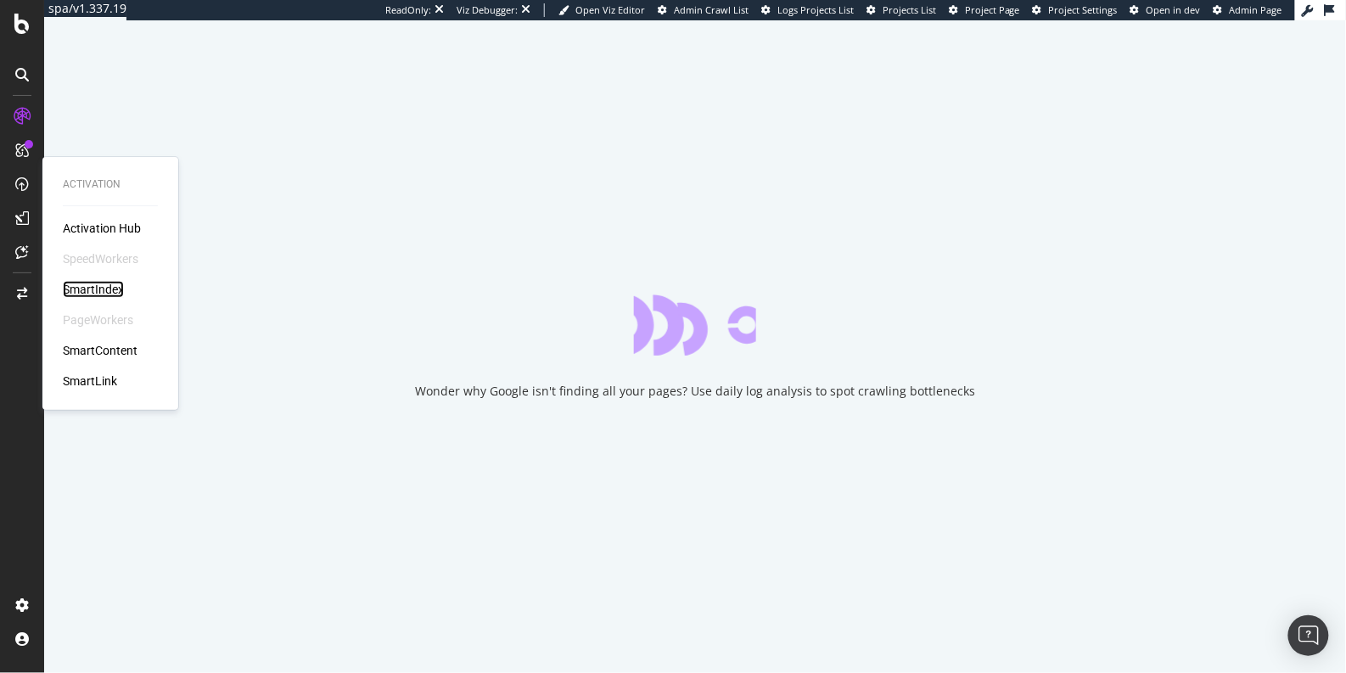
click at [98, 283] on div "SmartIndex" at bounding box center [93, 289] width 61 height 17
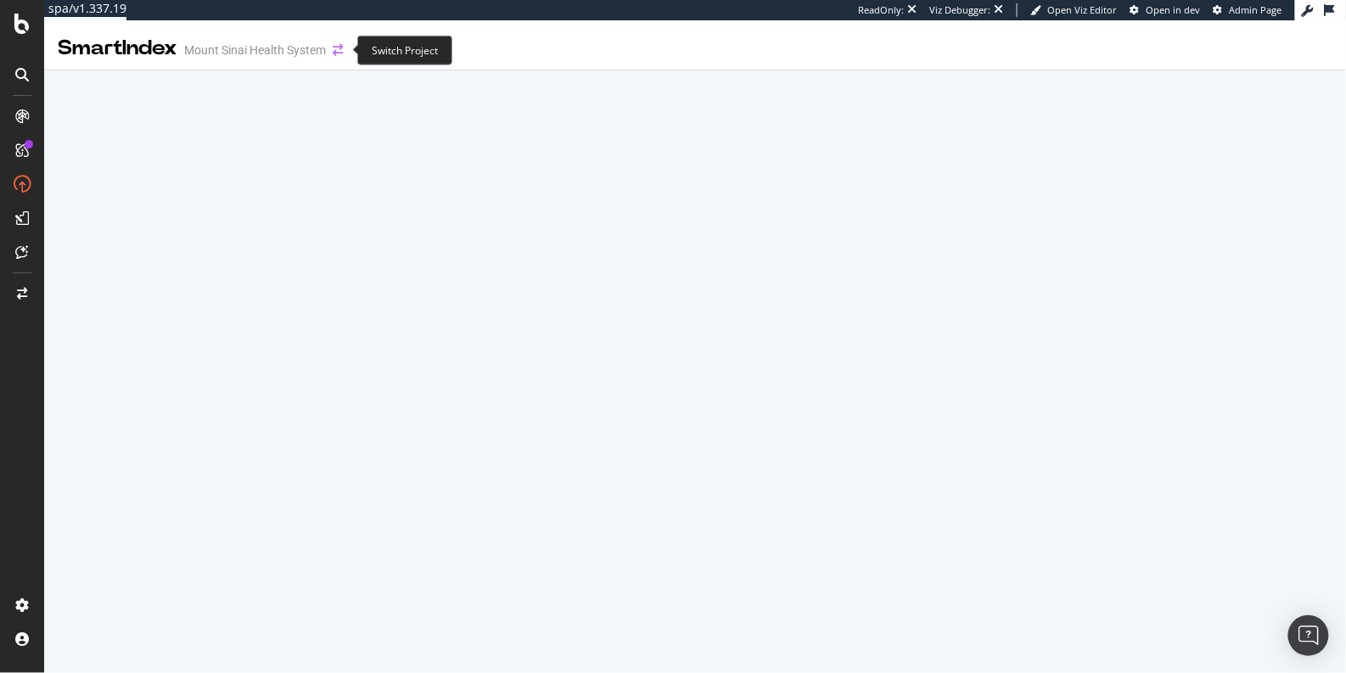
click at [343, 48] on icon "arrow-right-arrow-left" at bounding box center [338, 50] width 10 height 12
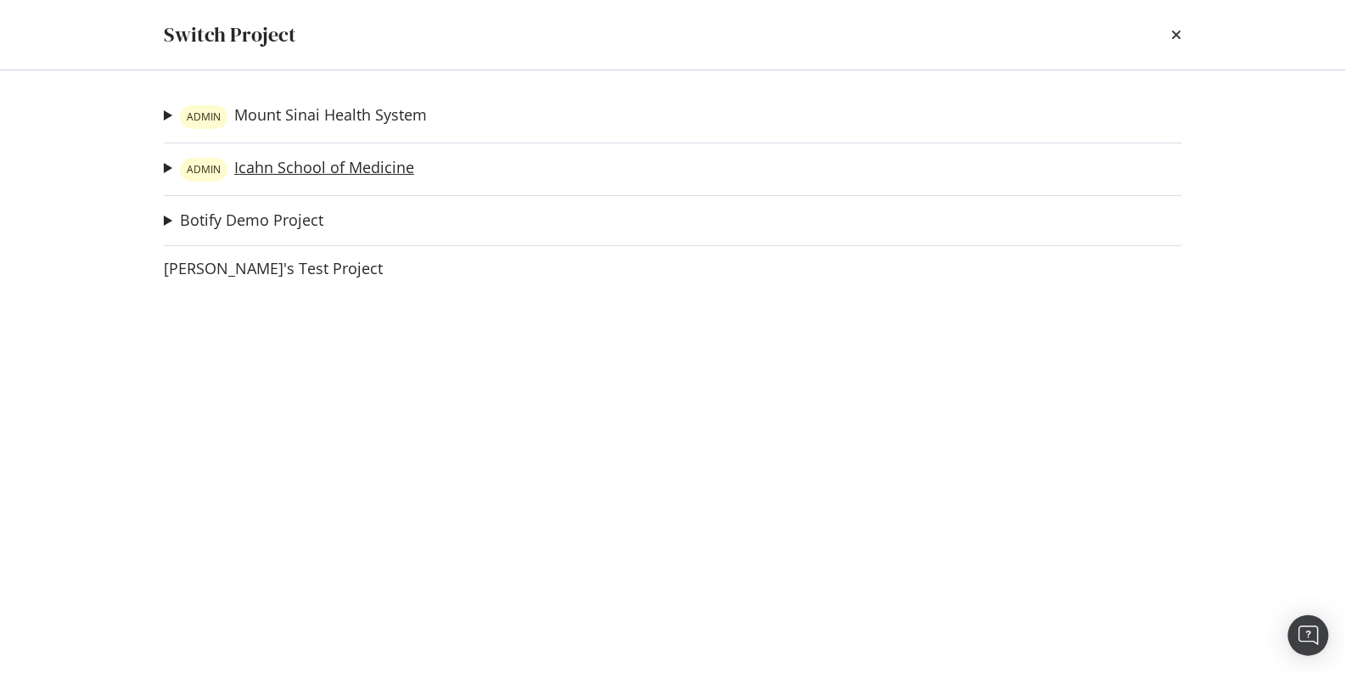
click at [279, 175] on link "ADMIN Icahn School of Medicine" at bounding box center [297, 170] width 234 height 24
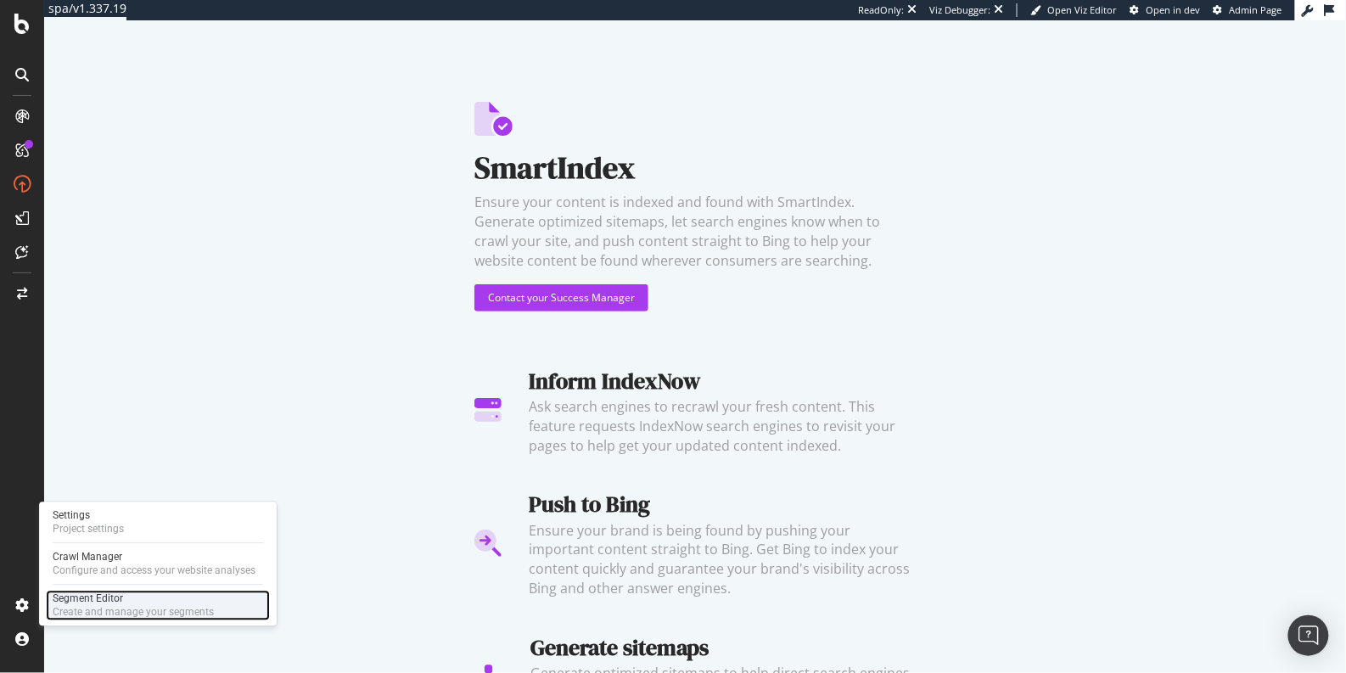
click at [111, 576] on div "Segment Editor" at bounding box center [133, 598] width 161 height 14
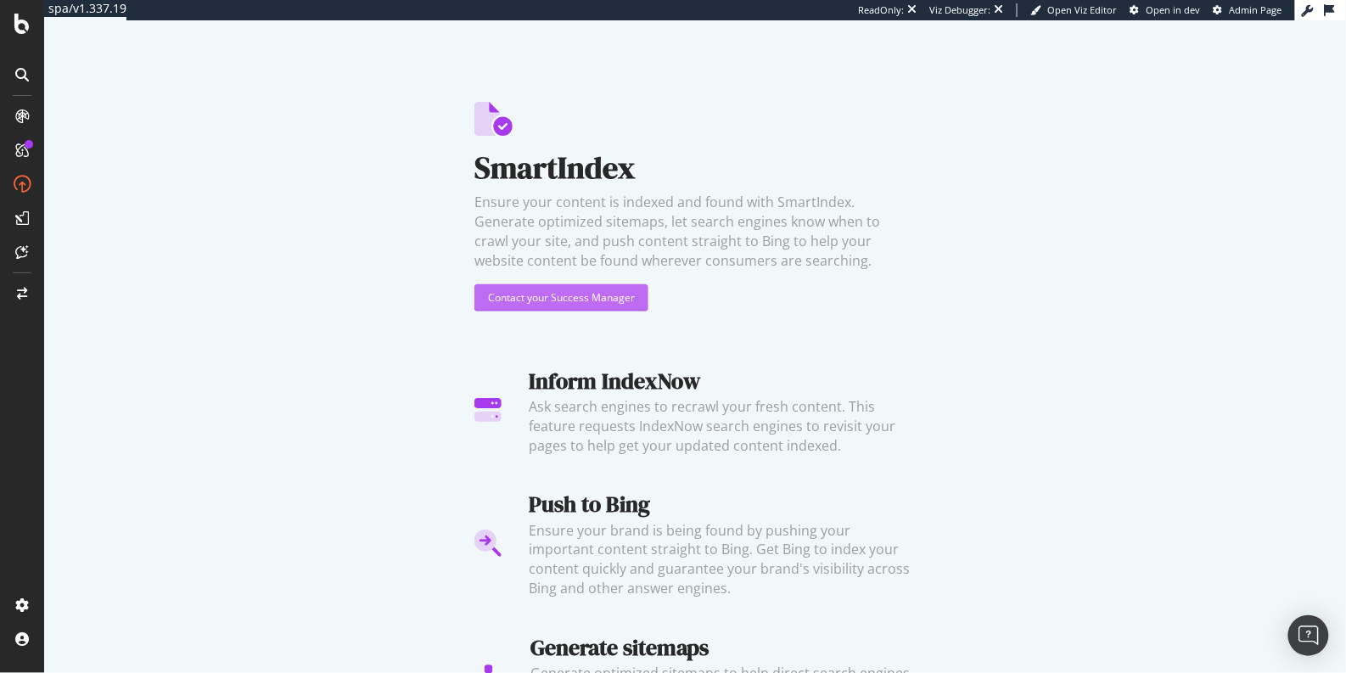
click at [610, 294] on div "Contact your Success Manager" at bounding box center [561, 297] width 147 height 14
click at [1211, 576] on img "Open Intercom Messenger" at bounding box center [1308, 635] width 22 height 22
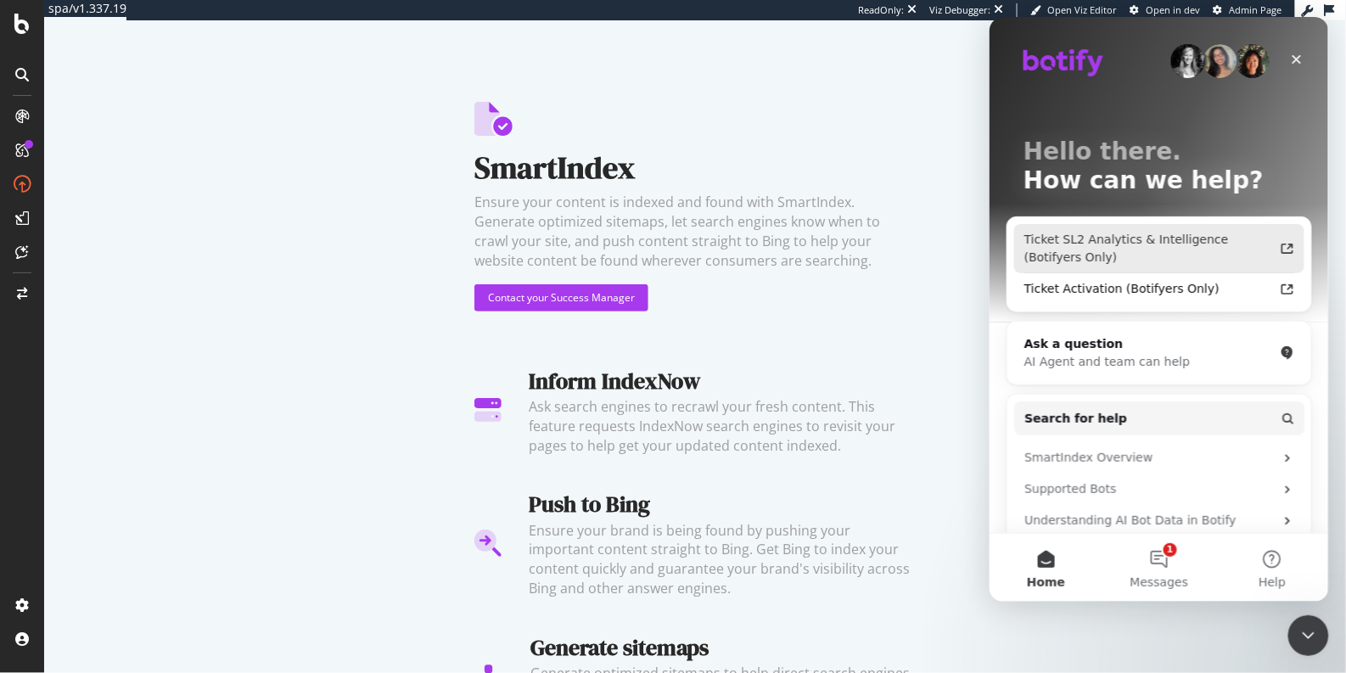
click at [1104, 245] on div "Ticket SL2 Analytics & Intelligence (Botifyers Only)" at bounding box center [1147, 248] width 249 height 36
click at [1211, 244] on div "Ticket SL2 Analytics & Intelligence (Botifyers Only)" at bounding box center [1147, 248] width 249 height 36
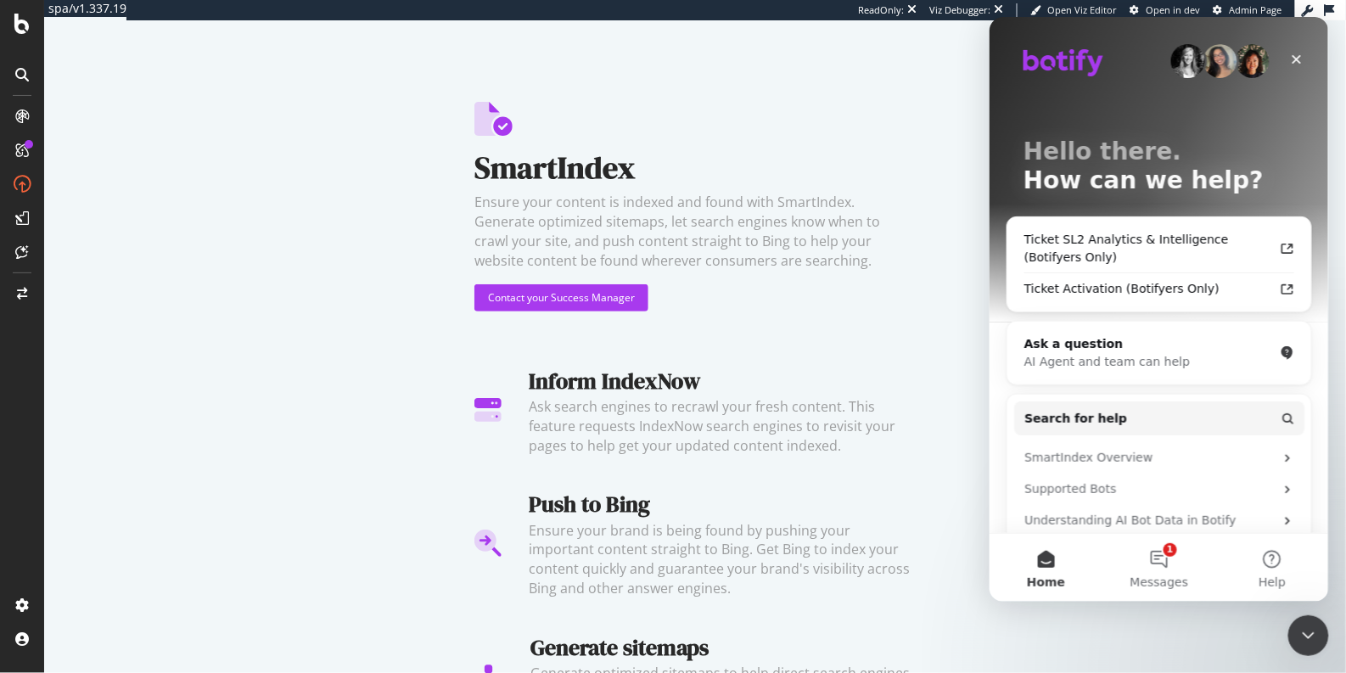
click at [756, 347] on div "SmartIndex Ensure your content is indexed and found with SmartIndex. Generate o…" at bounding box center [694, 227] width 441 height 250
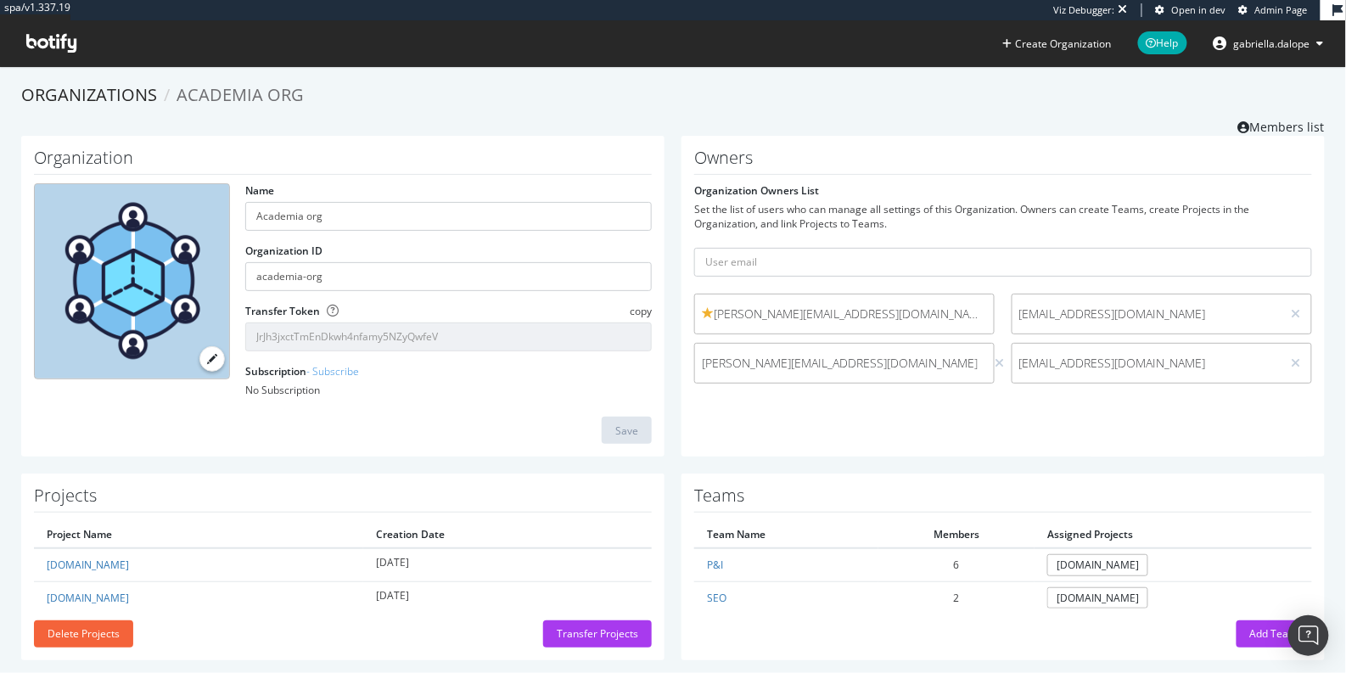
scroll to position [19, 0]
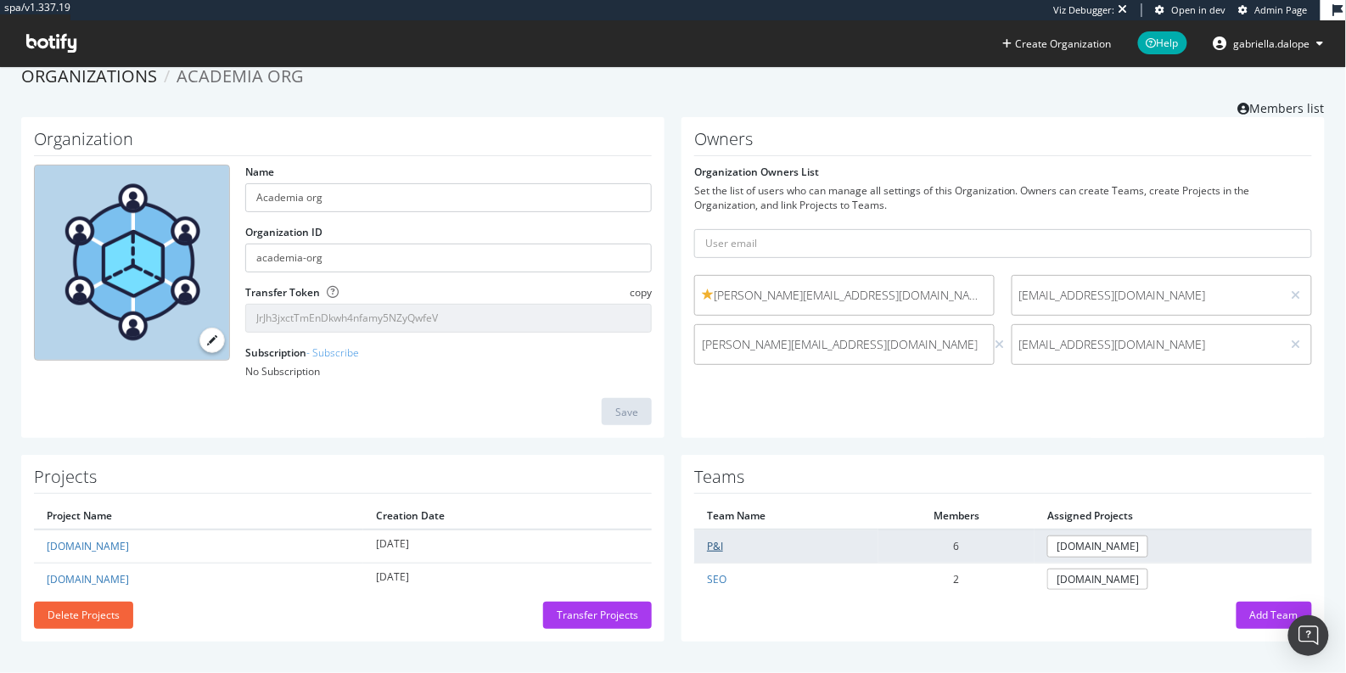
click at [708, 540] on link "P&I" at bounding box center [715, 546] width 16 height 14
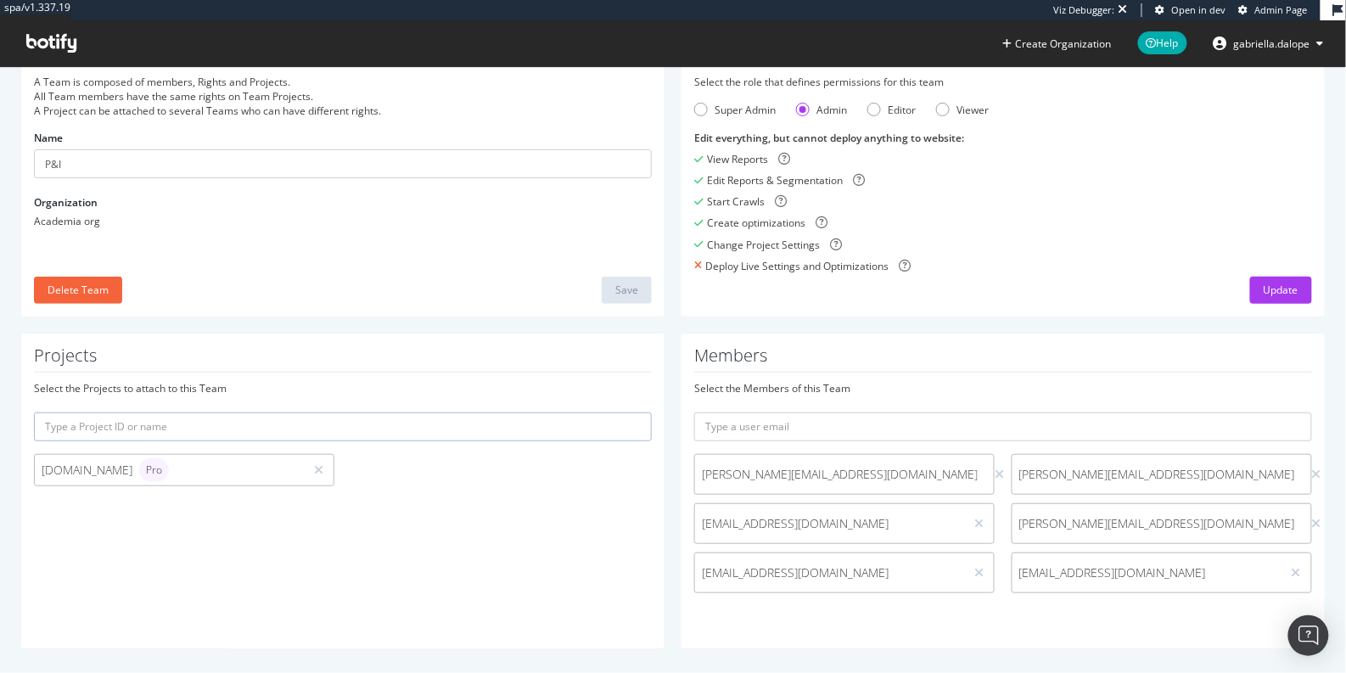
scroll to position [84, 0]
click at [904, 428] on input "text" at bounding box center [1003, 430] width 618 height 29
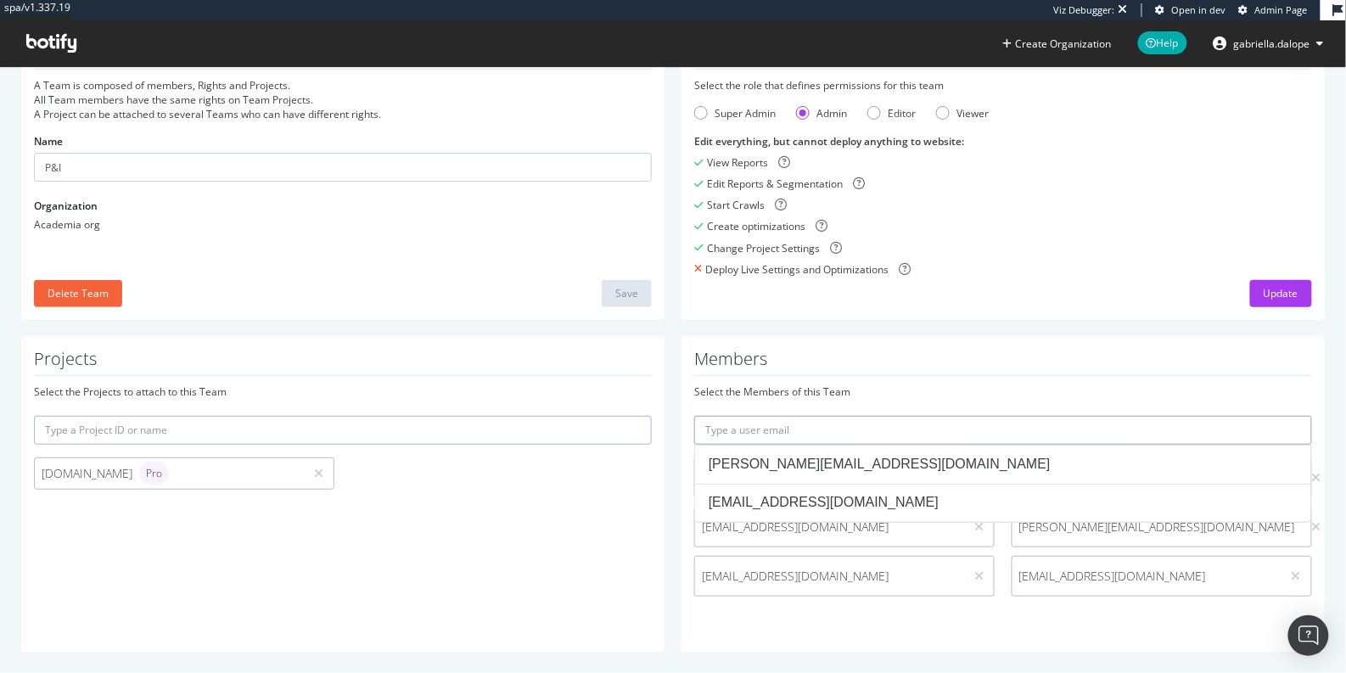
paste input "[PERSON_NAME][EMAIL_ADDRESS][DOMAIN_NAME]"
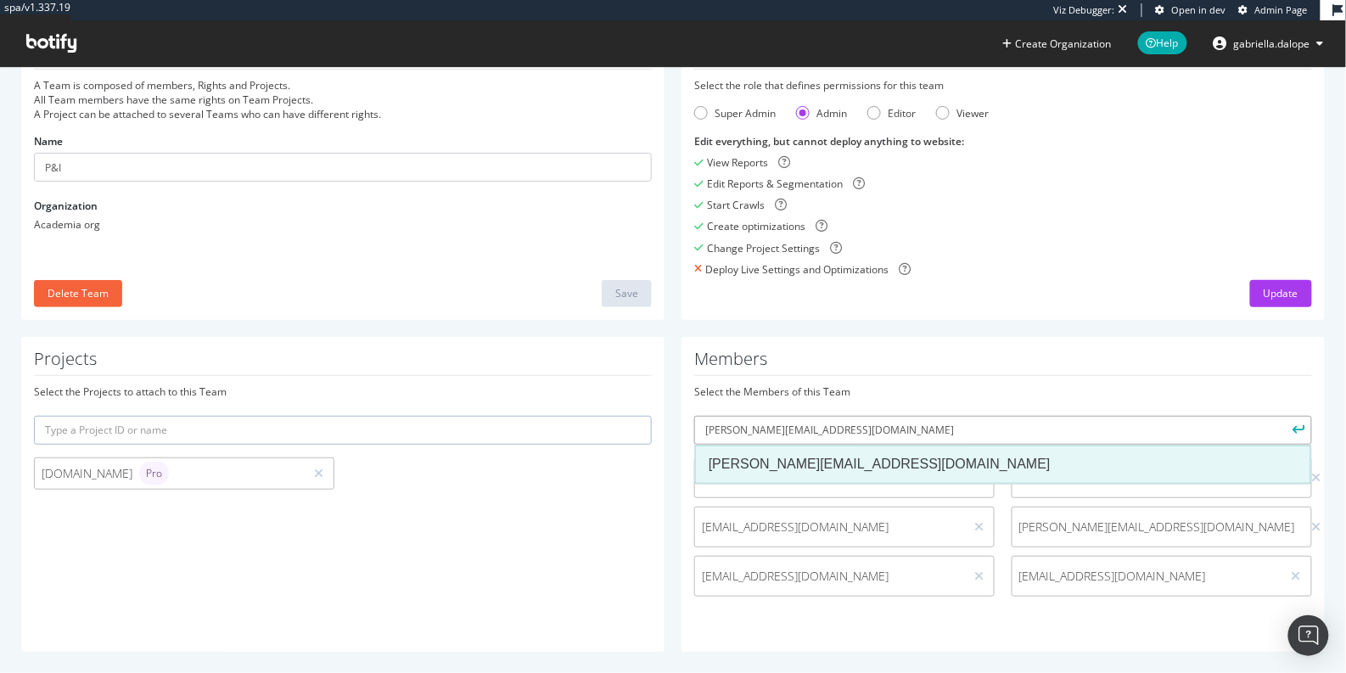
type input "[PERSON_NAME][EMAIL_ADDRESS][DOMAIN_NAME]"
click at [814, 448] on li "[PERSON_NAME][EMAIL_ADDRESS][DOMAIN_NAME]" at bounding box center [1003, 464] width 616 height 38
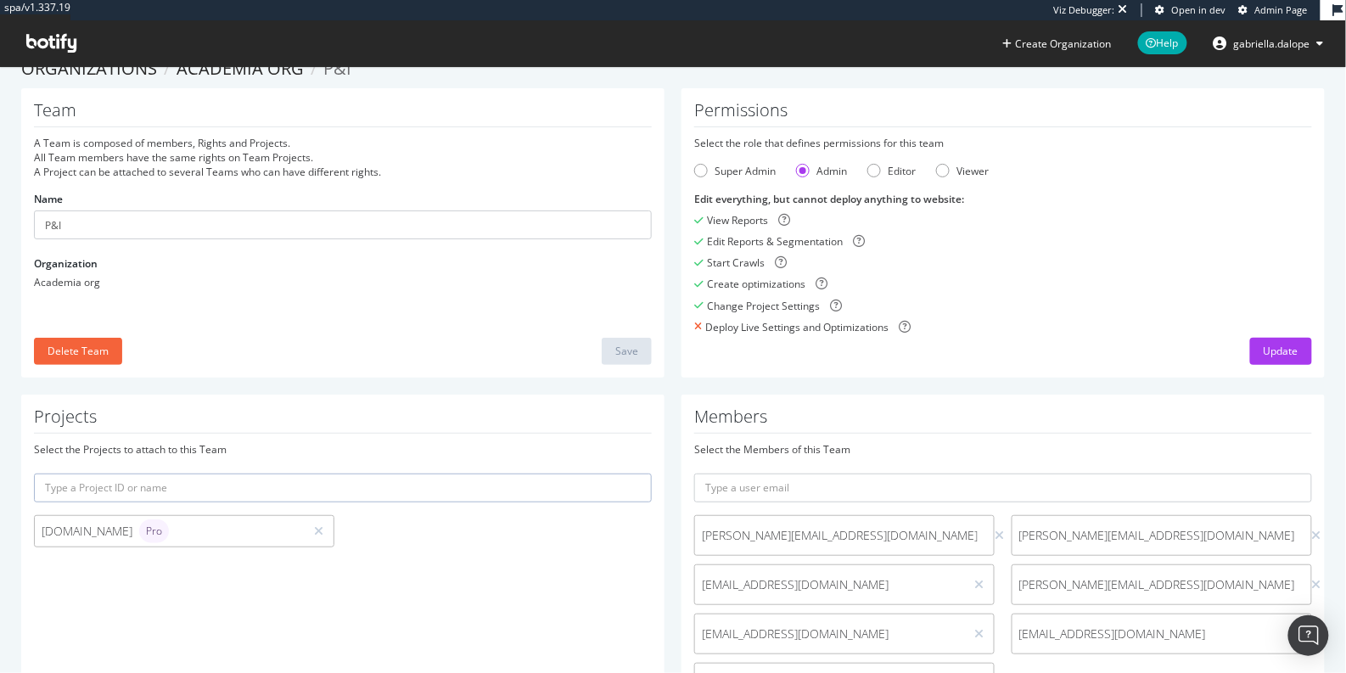
scroll to position [0, 0]
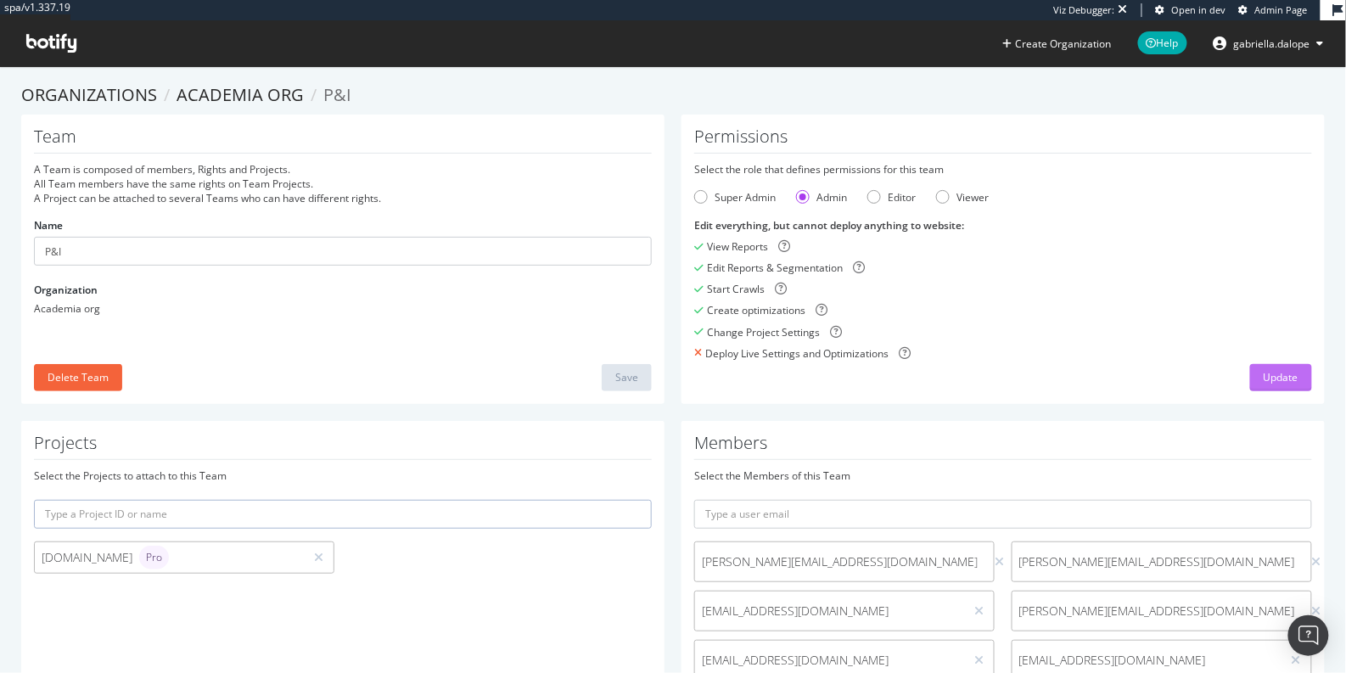
click at [1275, 378] on div "Update" at bounding box center [1280, 377] width 35 height 14
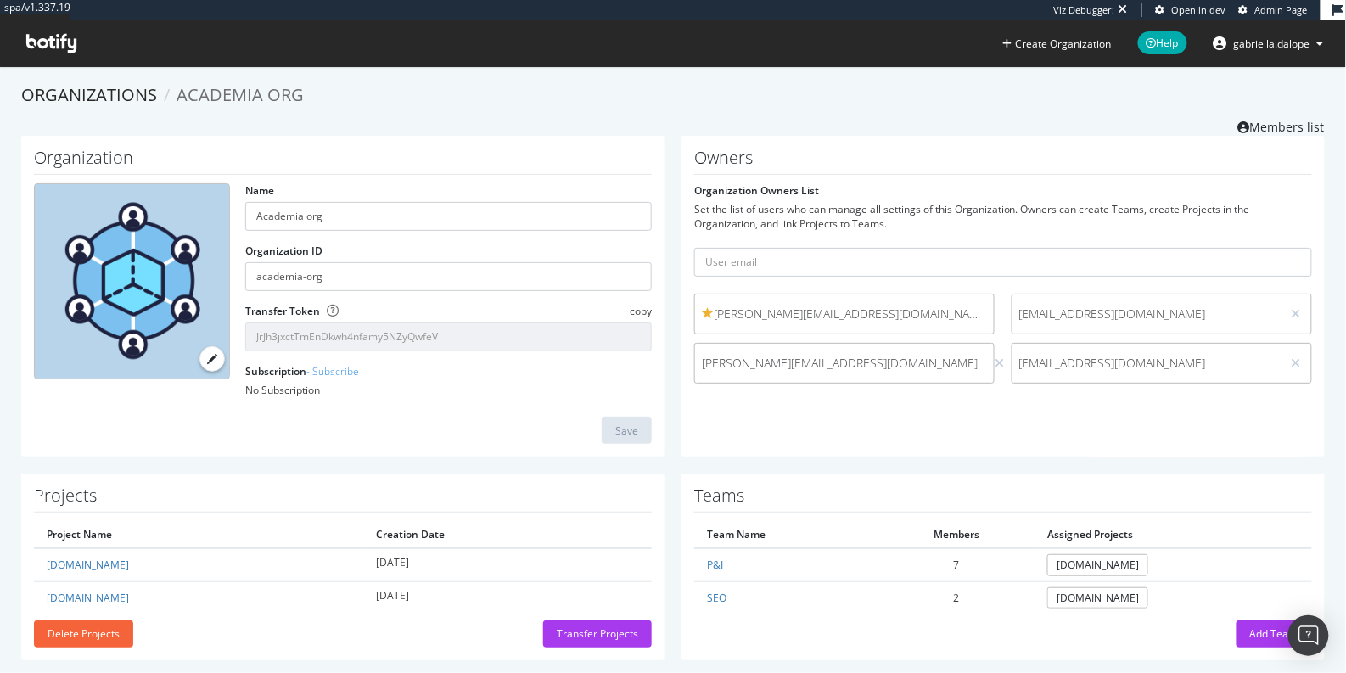
scroll to position [19, 0]
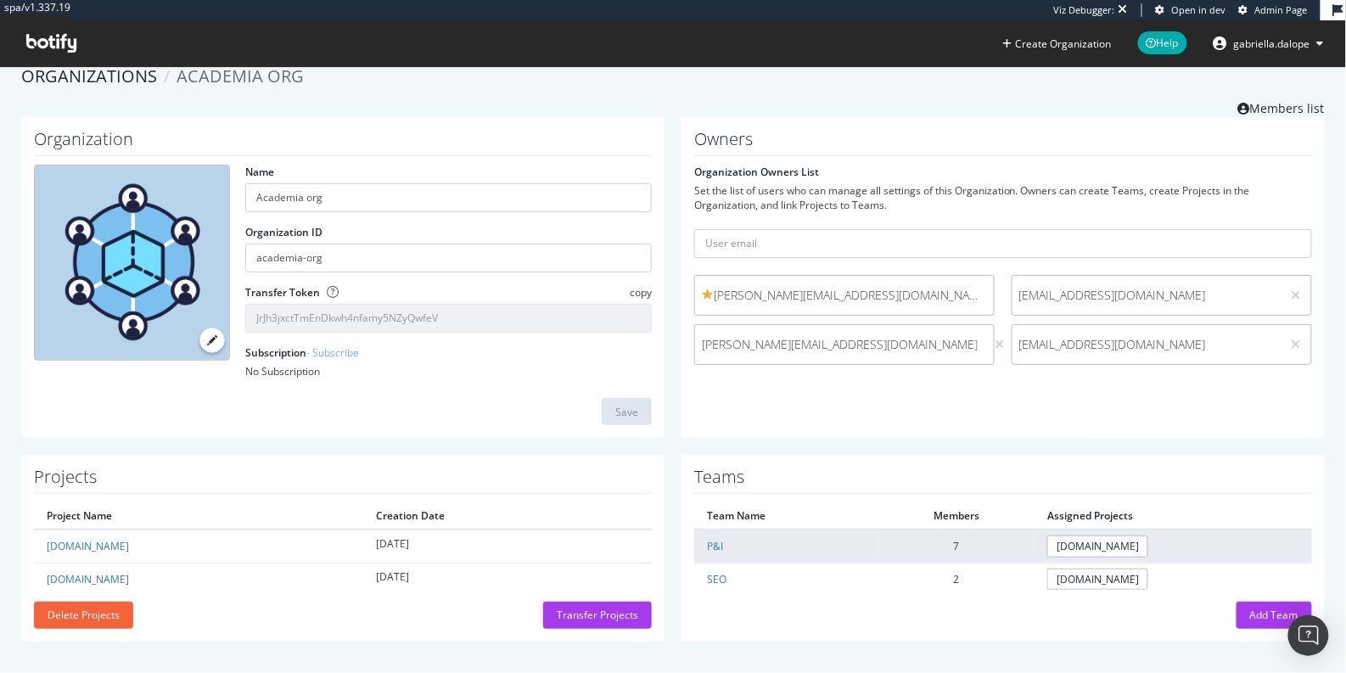
click at [710, 536] on td "P&I" at bounding box center [786, 545] width 184 height 33
click at [707, 544] on link "P&I" at bounding box center [715, 546] width 16 height 14
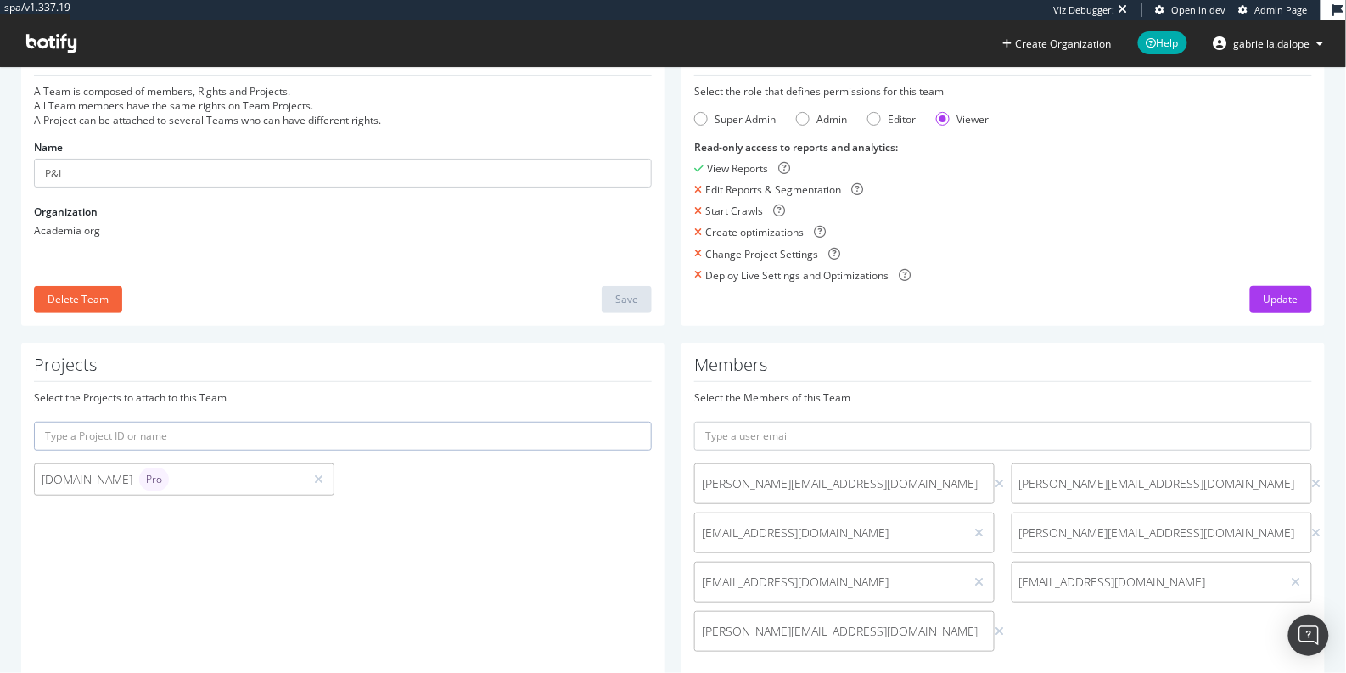
scroll to position [144, 0]
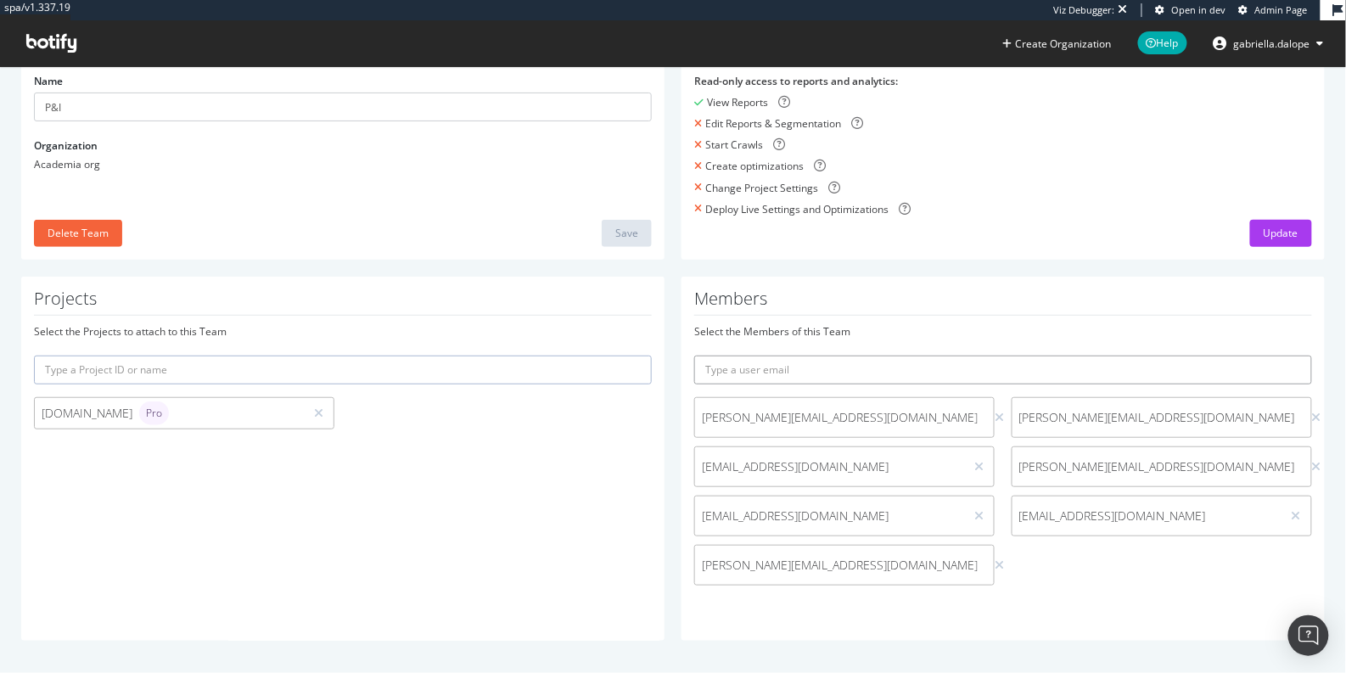
click at [814, 368] on input "text" at bounding box center [1003, 369] width 618 height 29
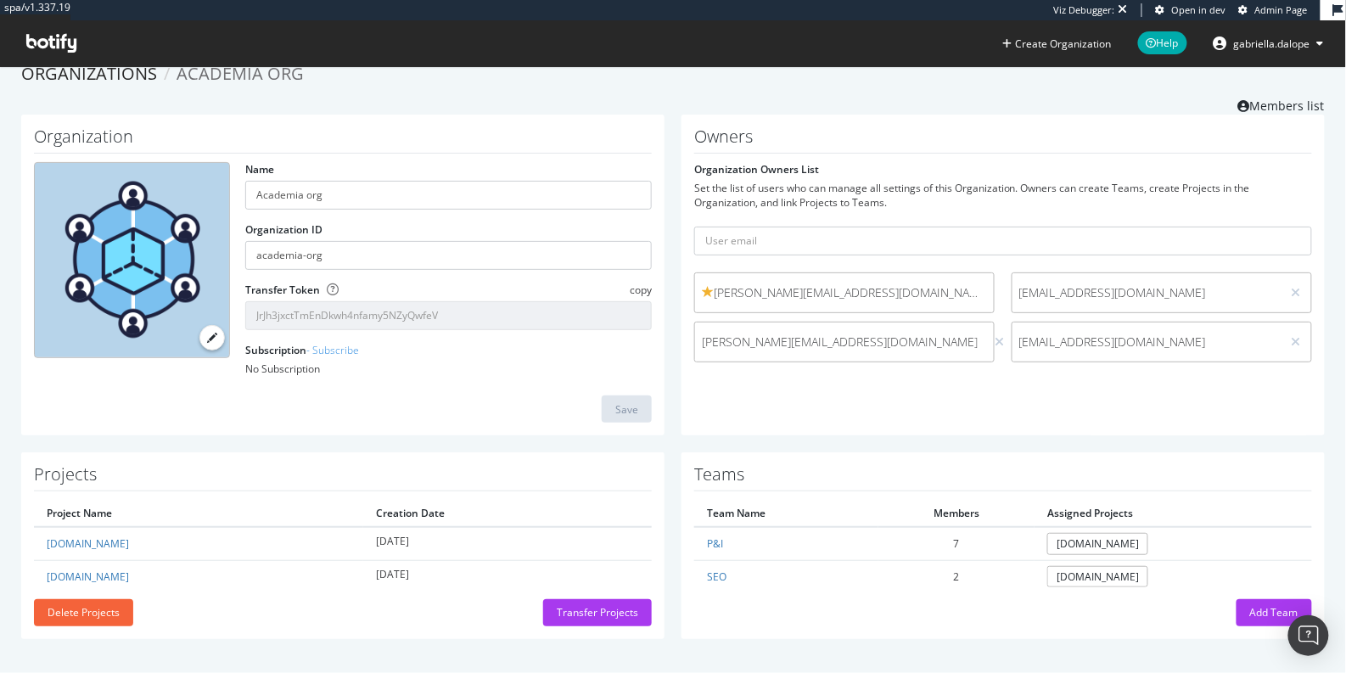
scroll to position [19, 0]
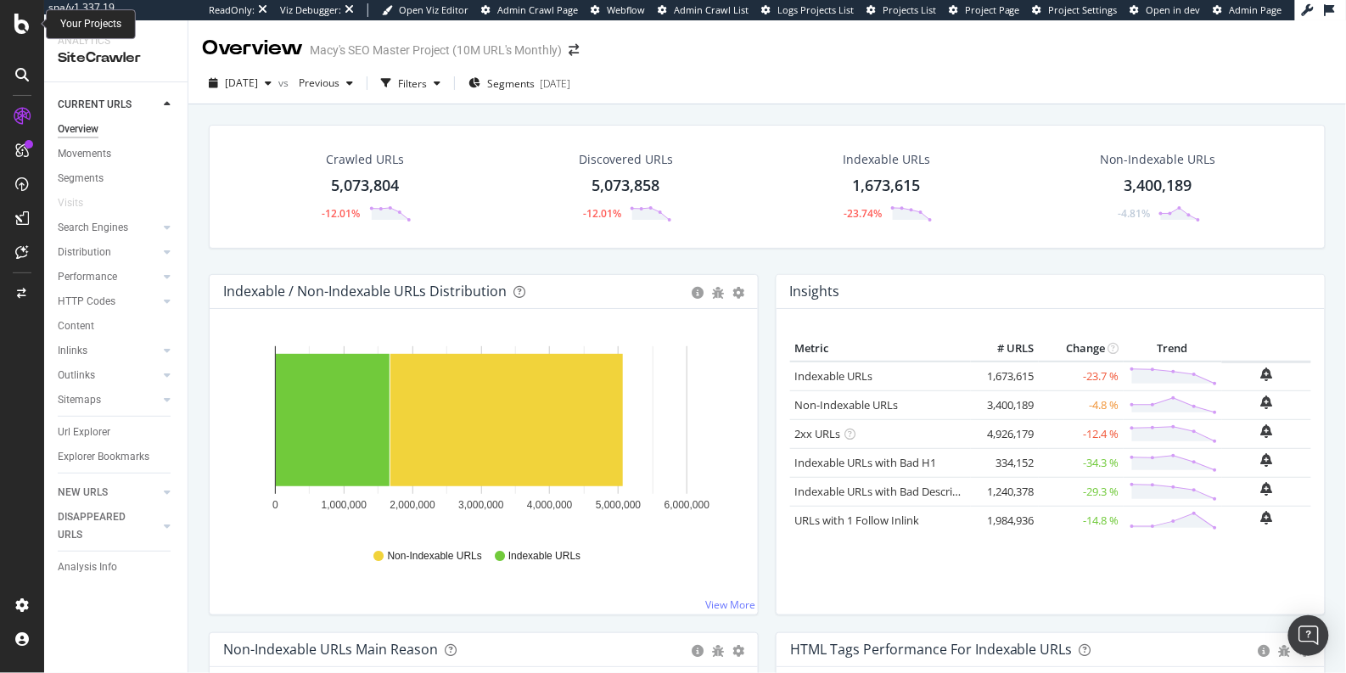
click at [25, 22] on icon at bounding box center [21, 24] width 15 height 20
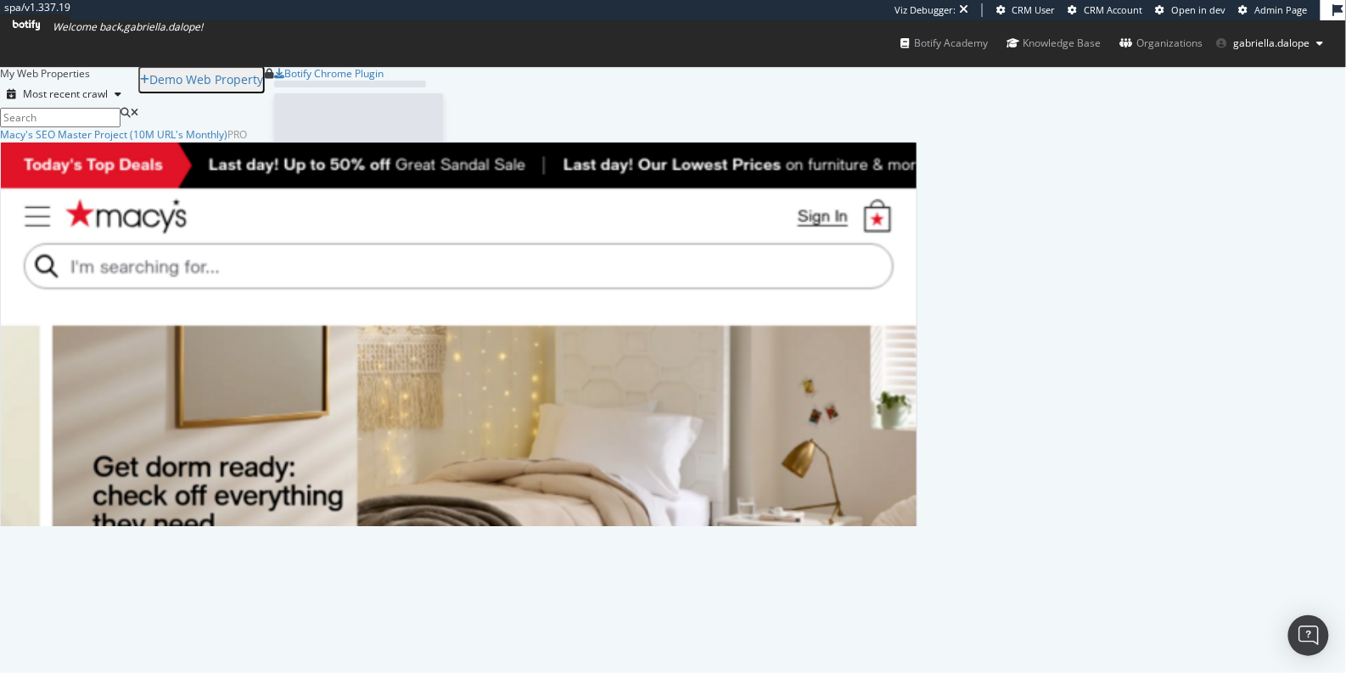
scroll to position [384, 903]
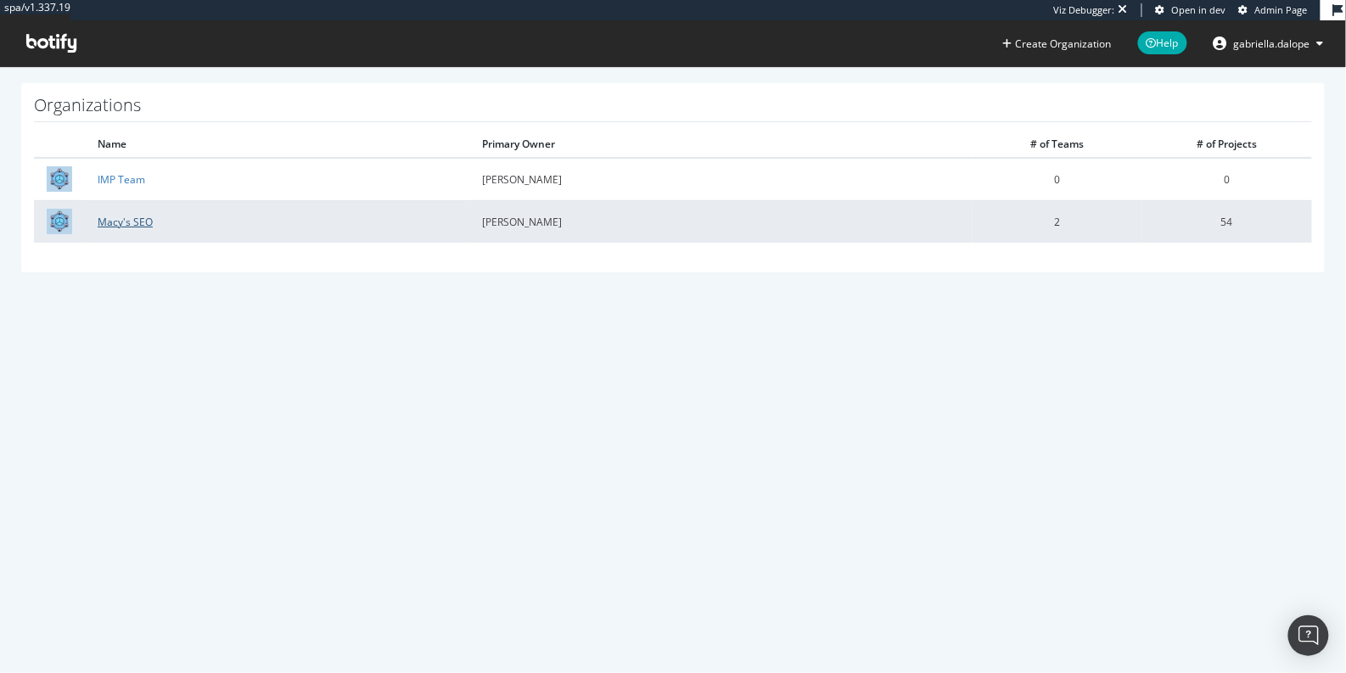
click at [128, 219] on link "Macy's SEO" at bounding box center [125, 222] width 55 height 14
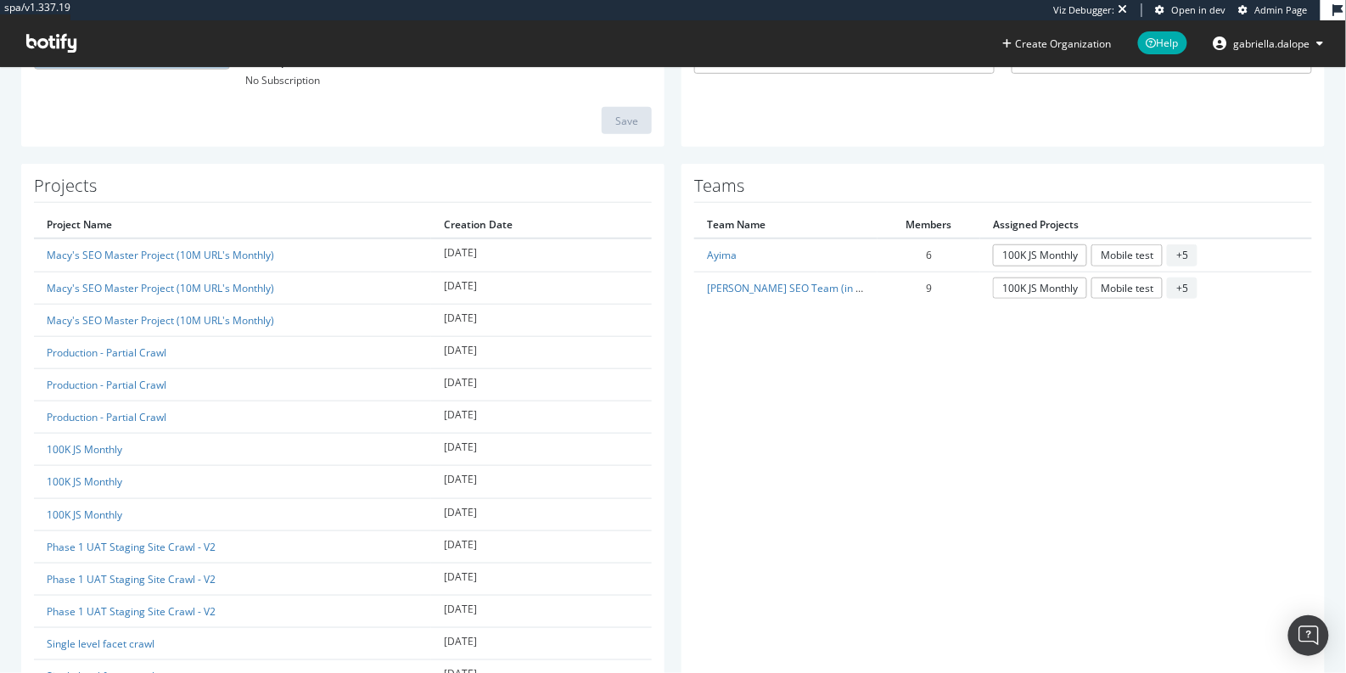
scroll to position [320, 0]
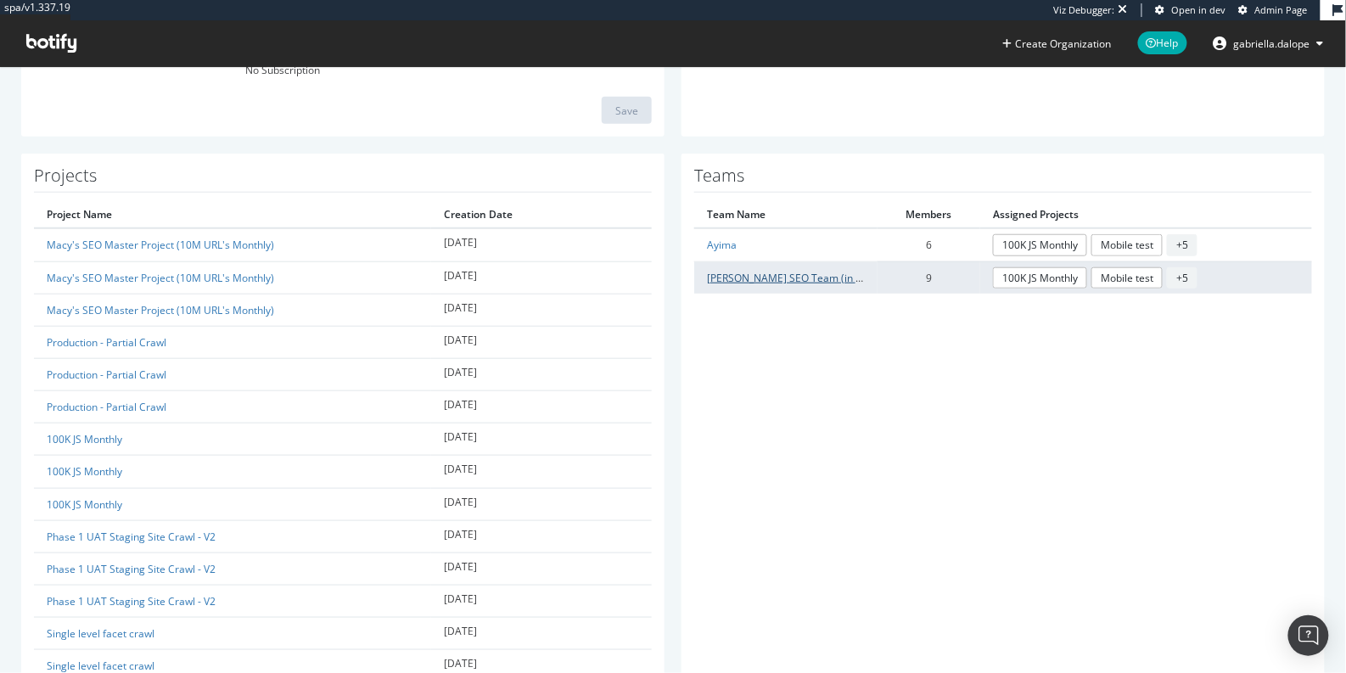
click at [786, 277] on link "Macy's SEO Team (in house)" at bounding box center [797, 278] width 181 height 14
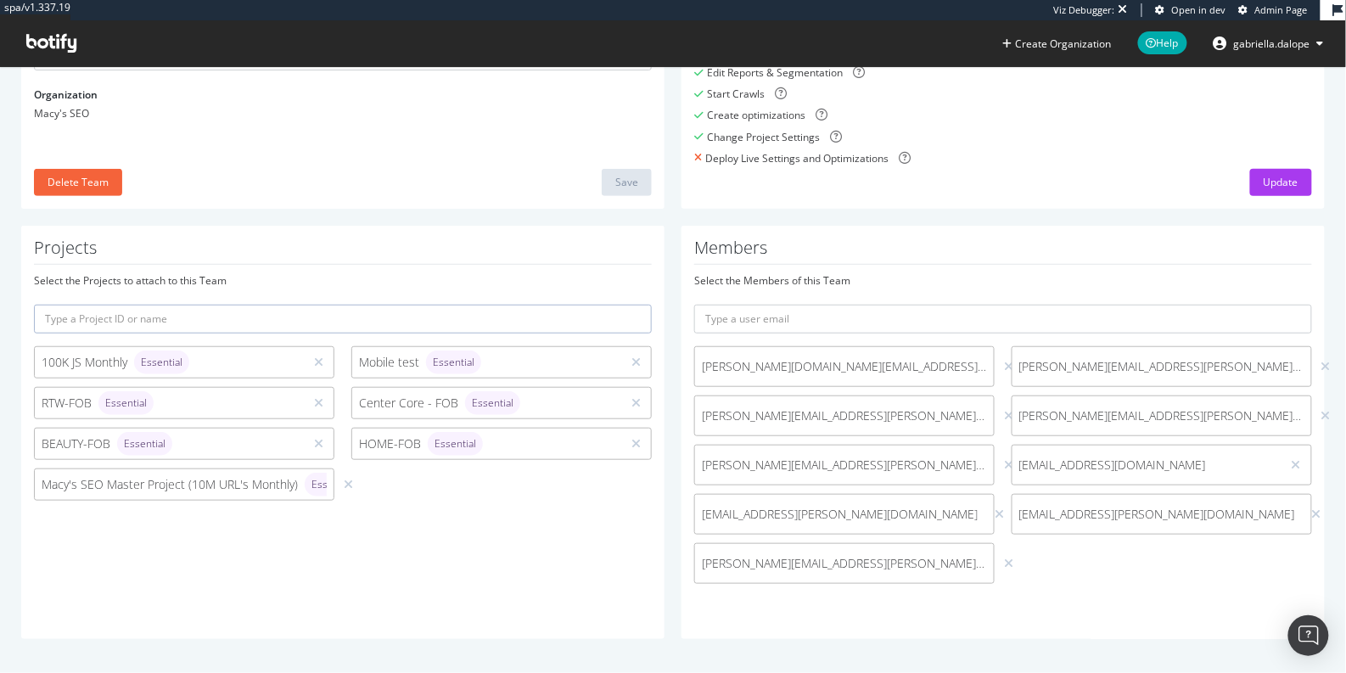
scroll to position [193, 0]
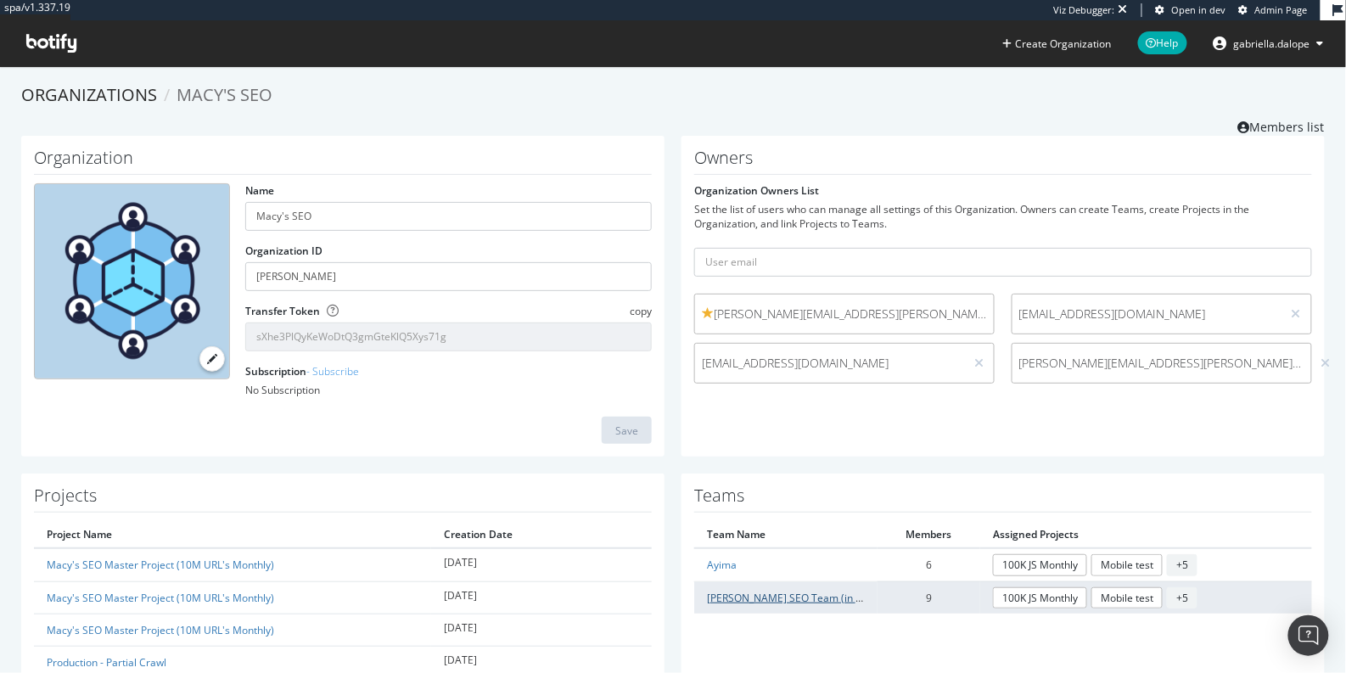
click at [790, 592] on link "Macy's SEO Team (in house)" at bounding box center [797, 597] width 181 height 14
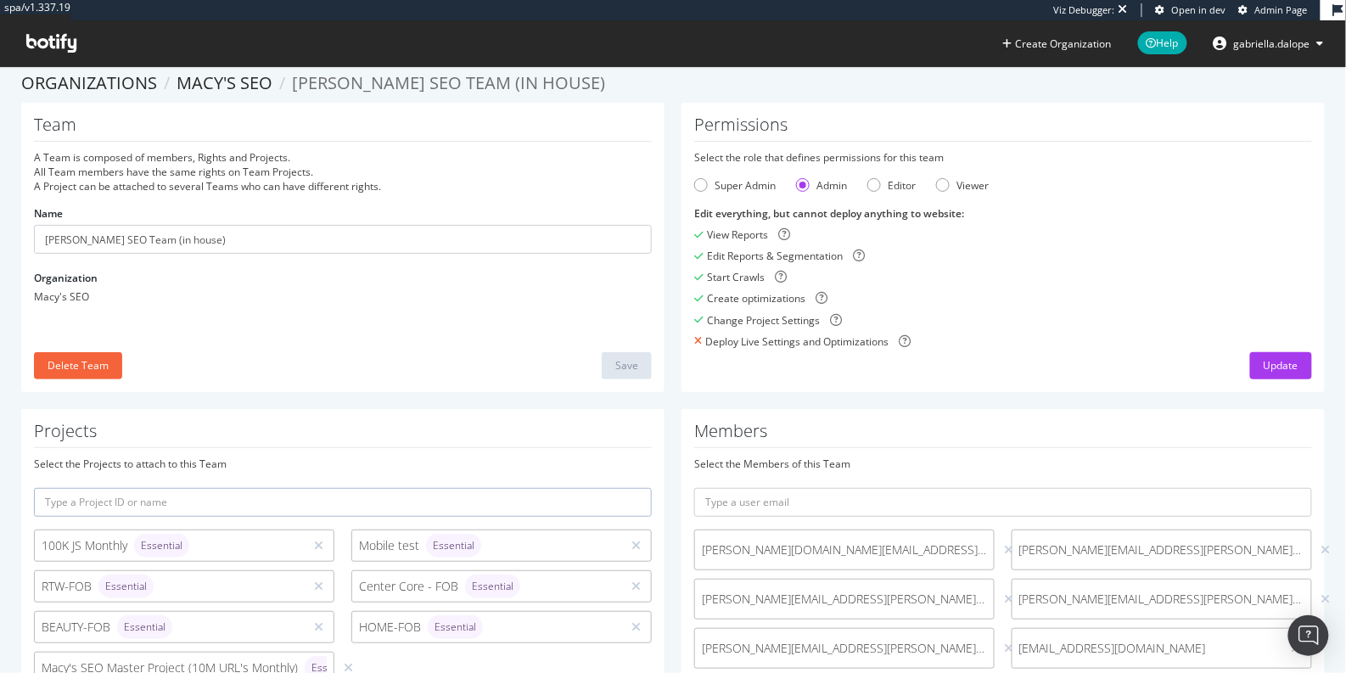
scroll to position [26, 0]
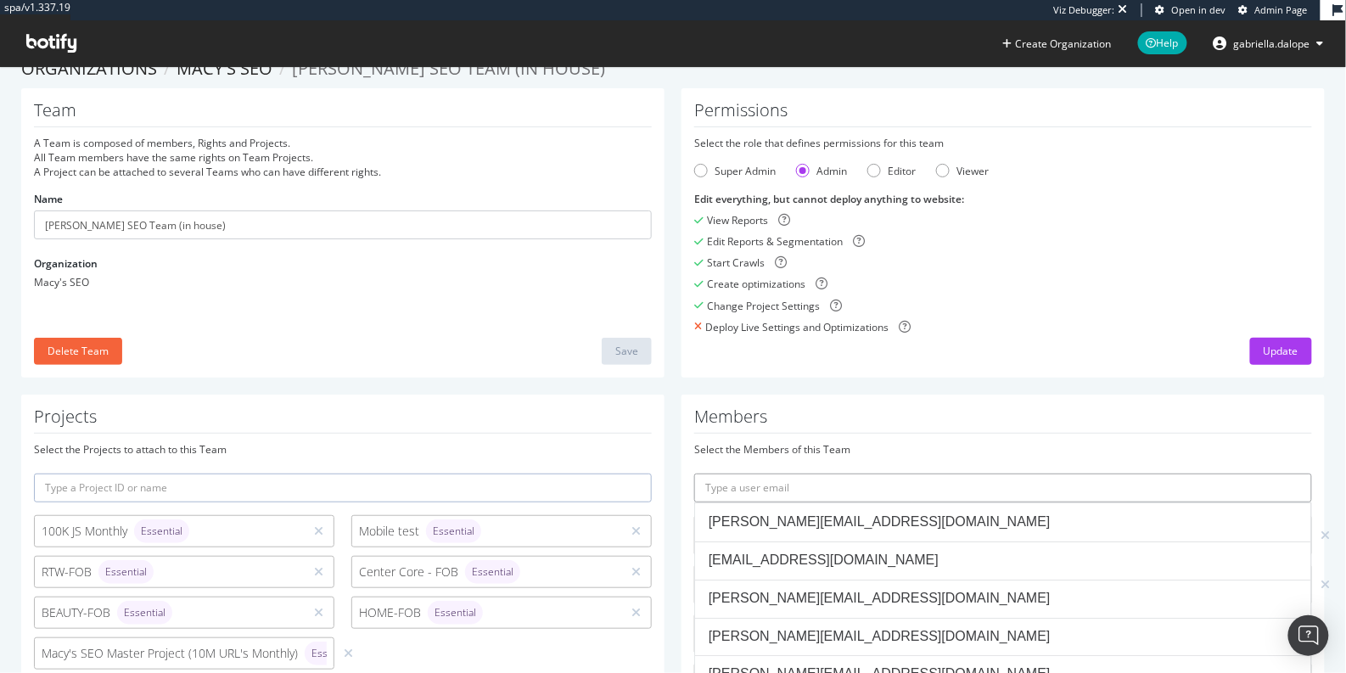
click at [831, 495] on input "text" at bounding box center [1003, 487] width 618 height 29
paste input "john.cardinale@macys.com"
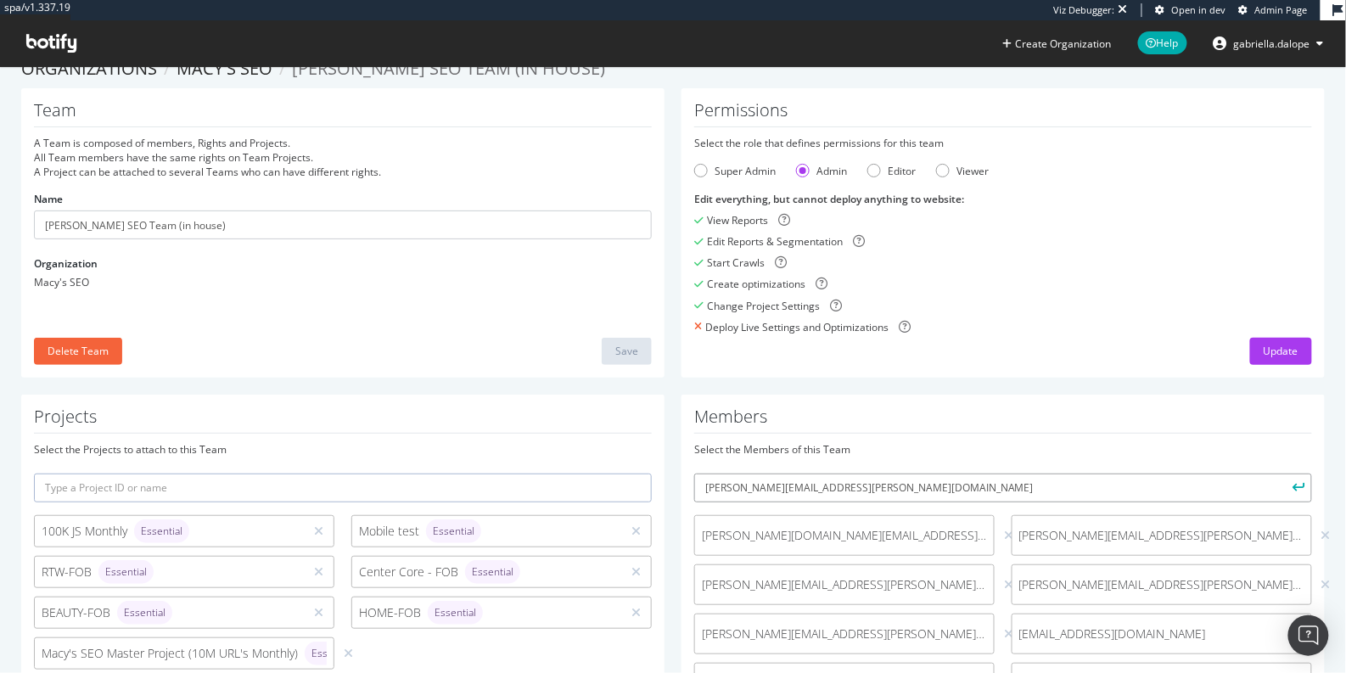
type input "john.cardinale@macys.com"
click at [924, 463] on div "Select the Members of this Team john.cardinale@macys.com kechia.gay@macys.com a…" at bounding box center [1003, 601] width 618 height 319
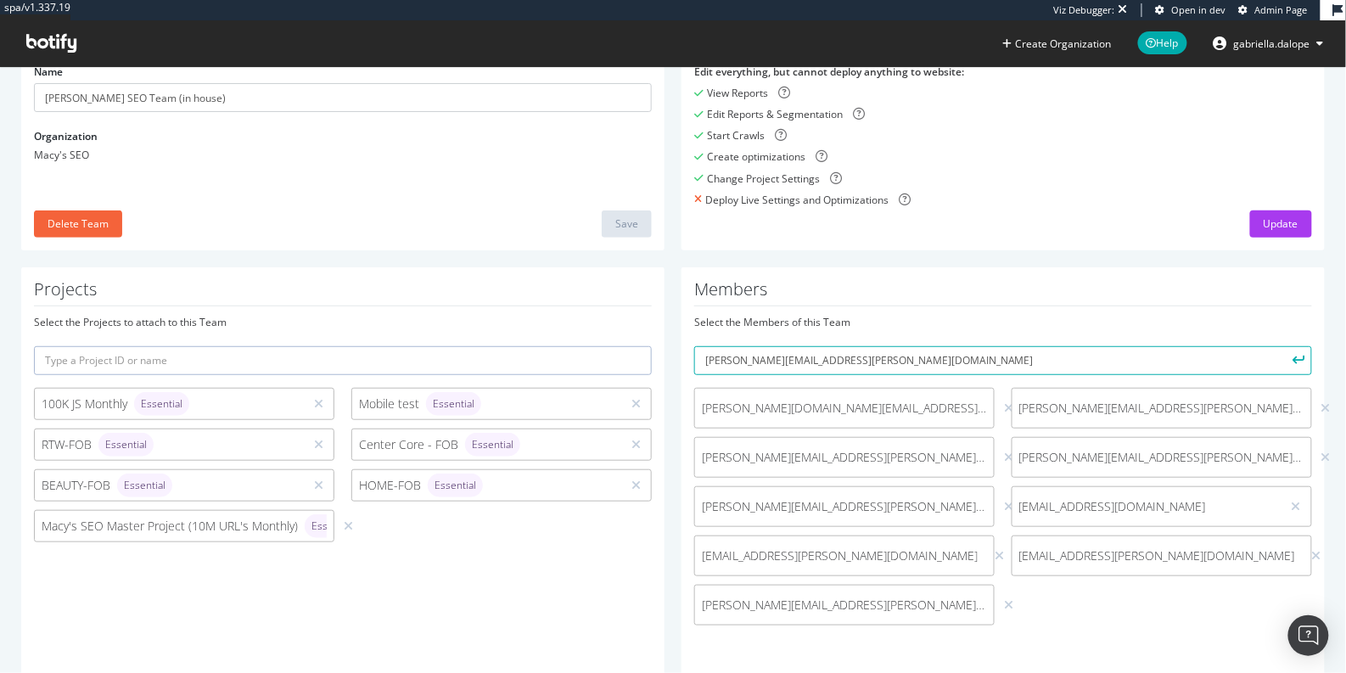
scroll to position [193, 0]
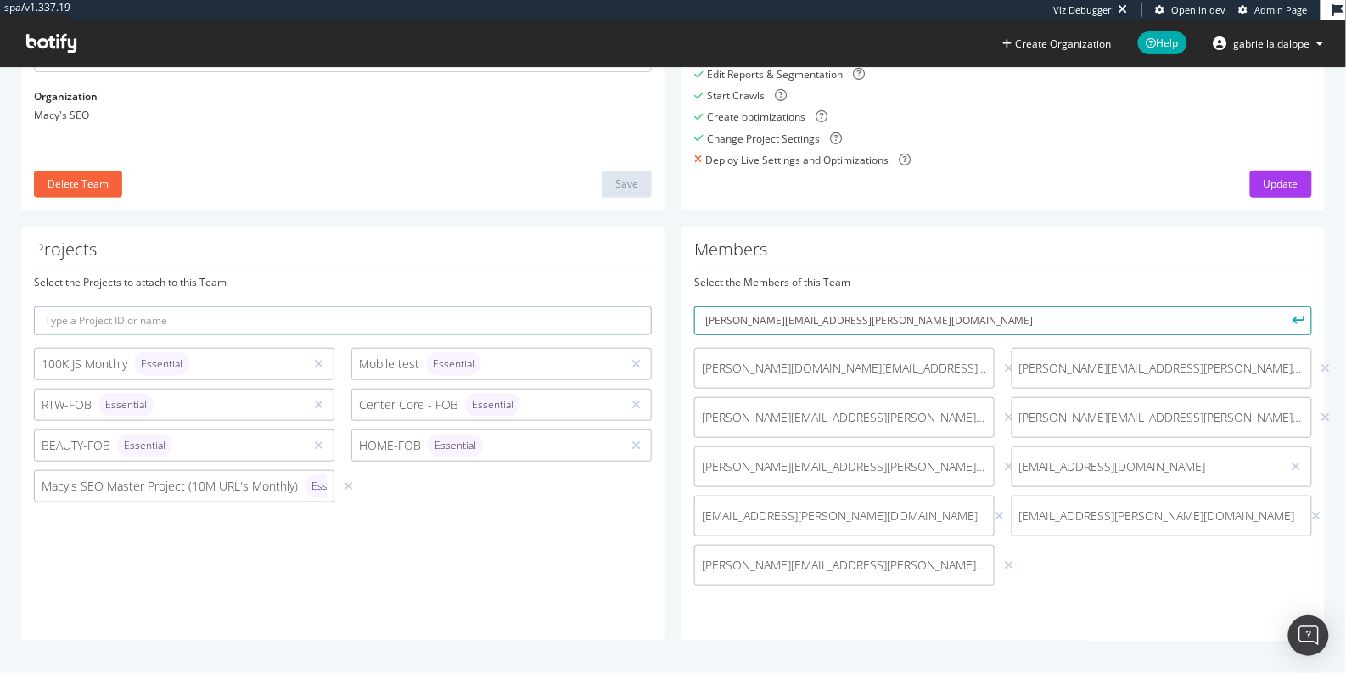
click at [911, 323] on input "john.cardinale@macys.com" at bounding box center [1003, 320] width 618 height 29
click at [1283, 306] on button "submit" at bounding box center [1297, 320] width 29 height 29
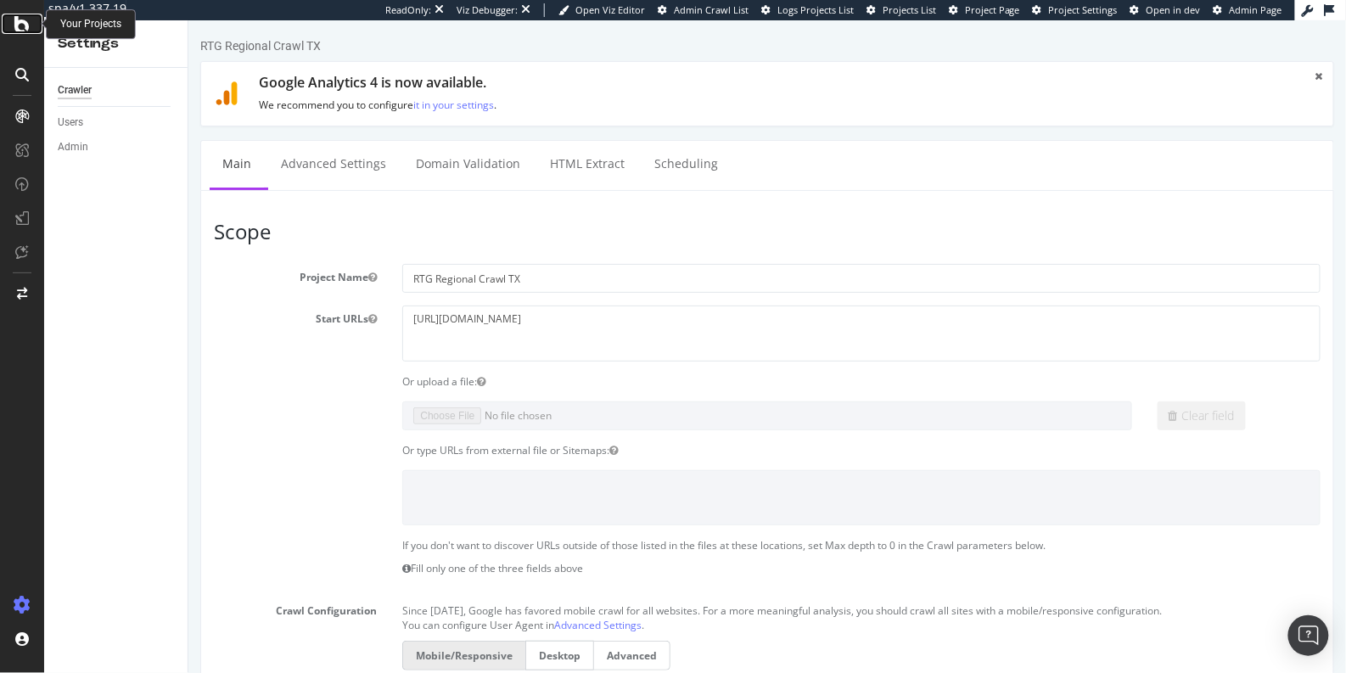
click at [17, 22] on icon at bounding box center [21, 24] width 15 height 20
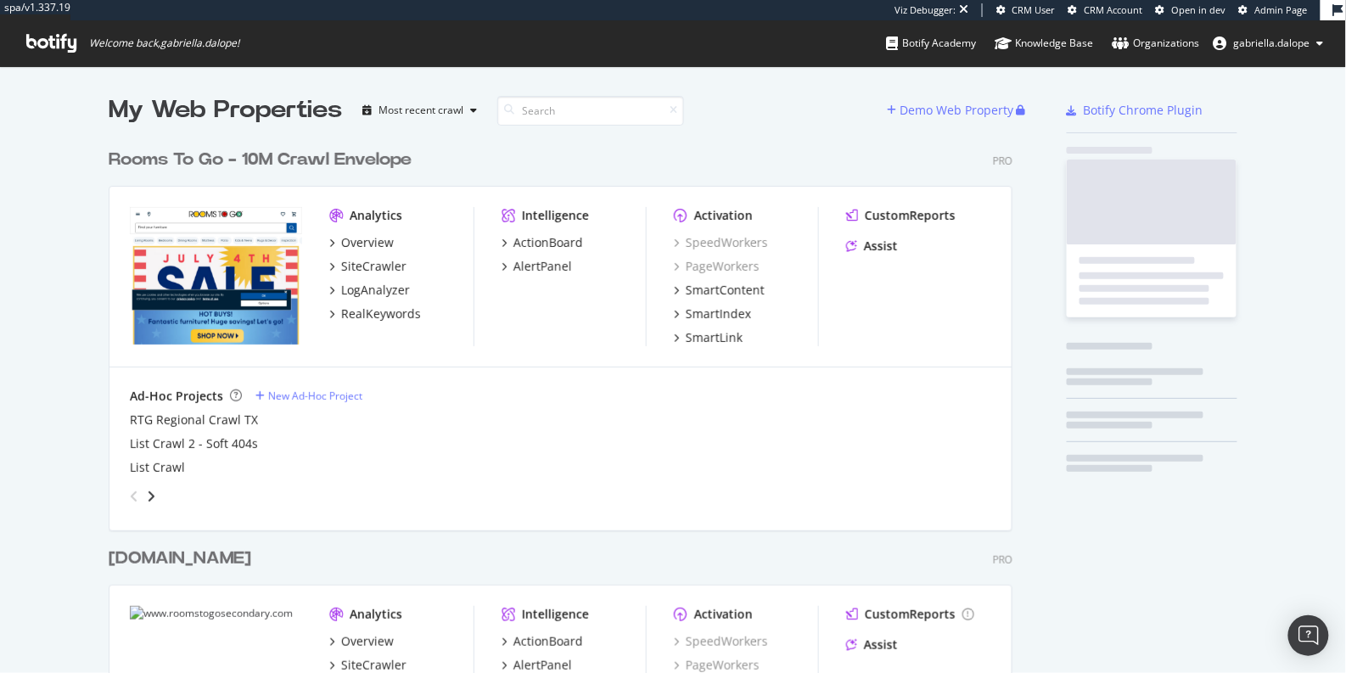
scroll to position [921, 903]
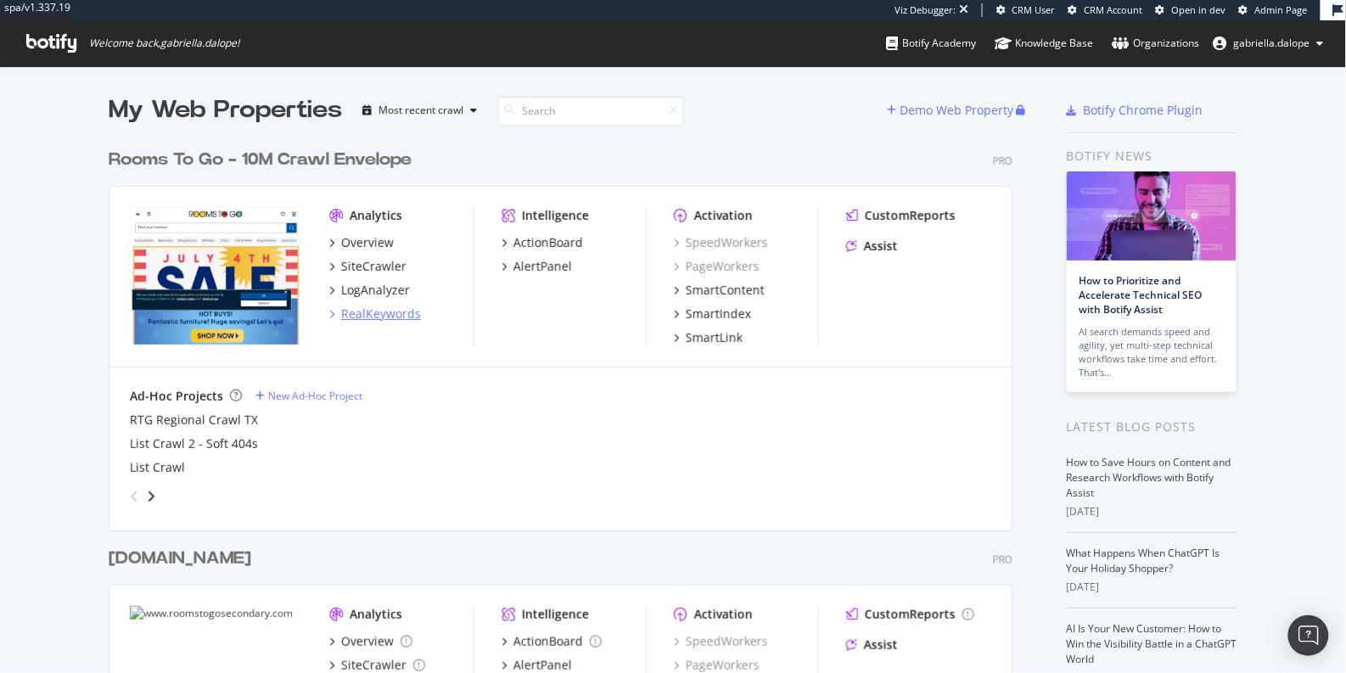
click at [369, 309] on div "RealKeywords" at bounding box center [381, 313] width 80 height 17
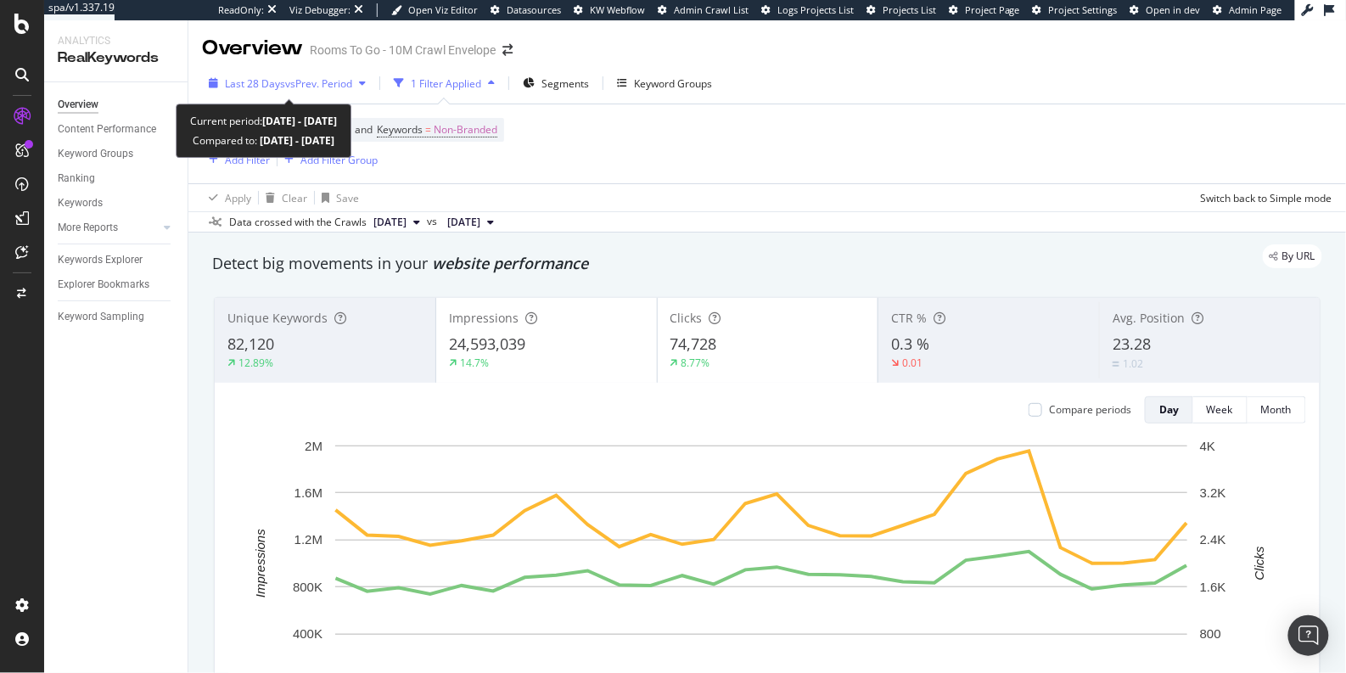
click at [273, 81] on span "Last 28 Days" at bounding box center [255, 83] width 60 height 14
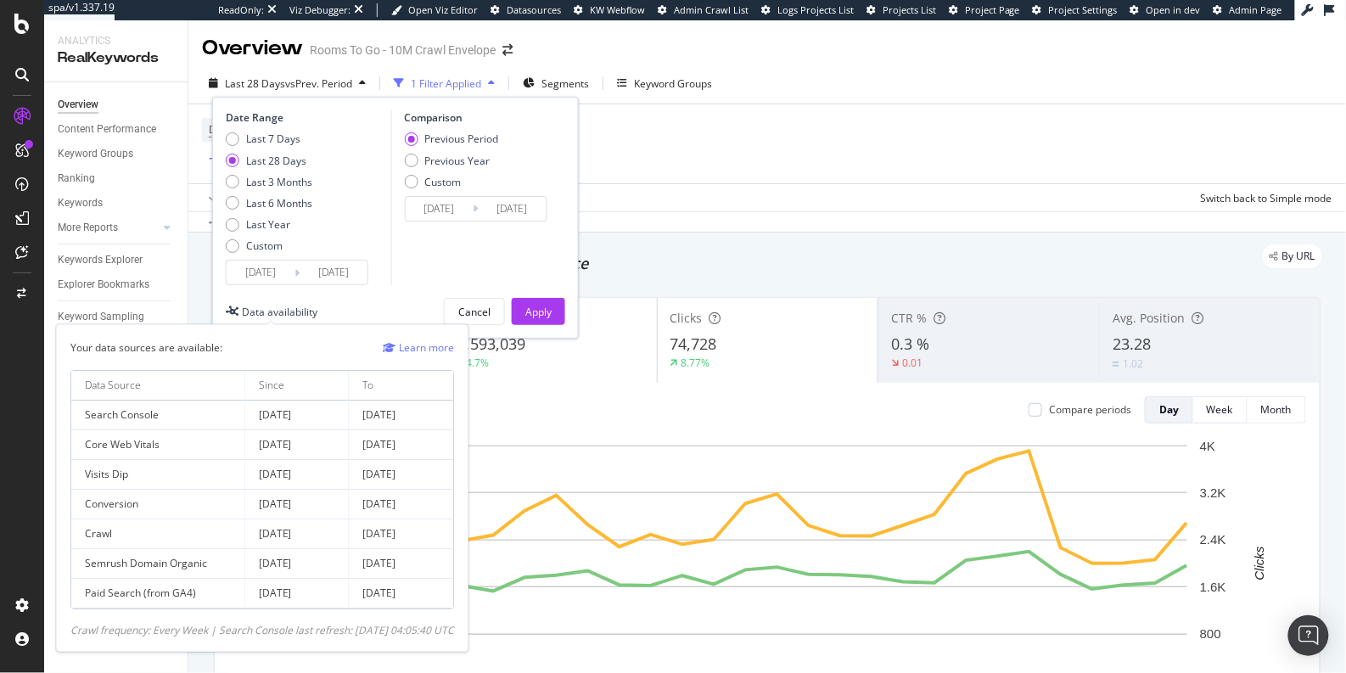
click at [258, 311] on div "Data availability" at bounding box center [280, 312] width 76 height 14
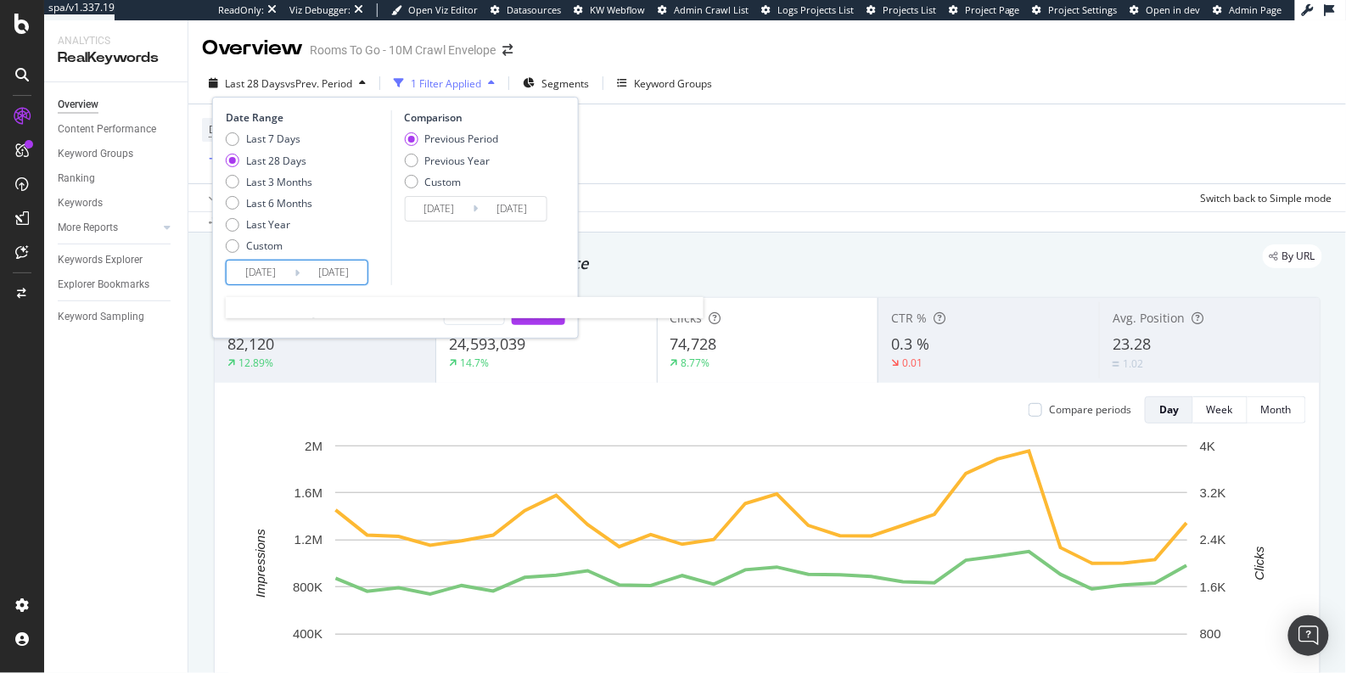
click at [260, 274] on input "2025/08/10" at bounding box center [261, 272] width 68 height 24
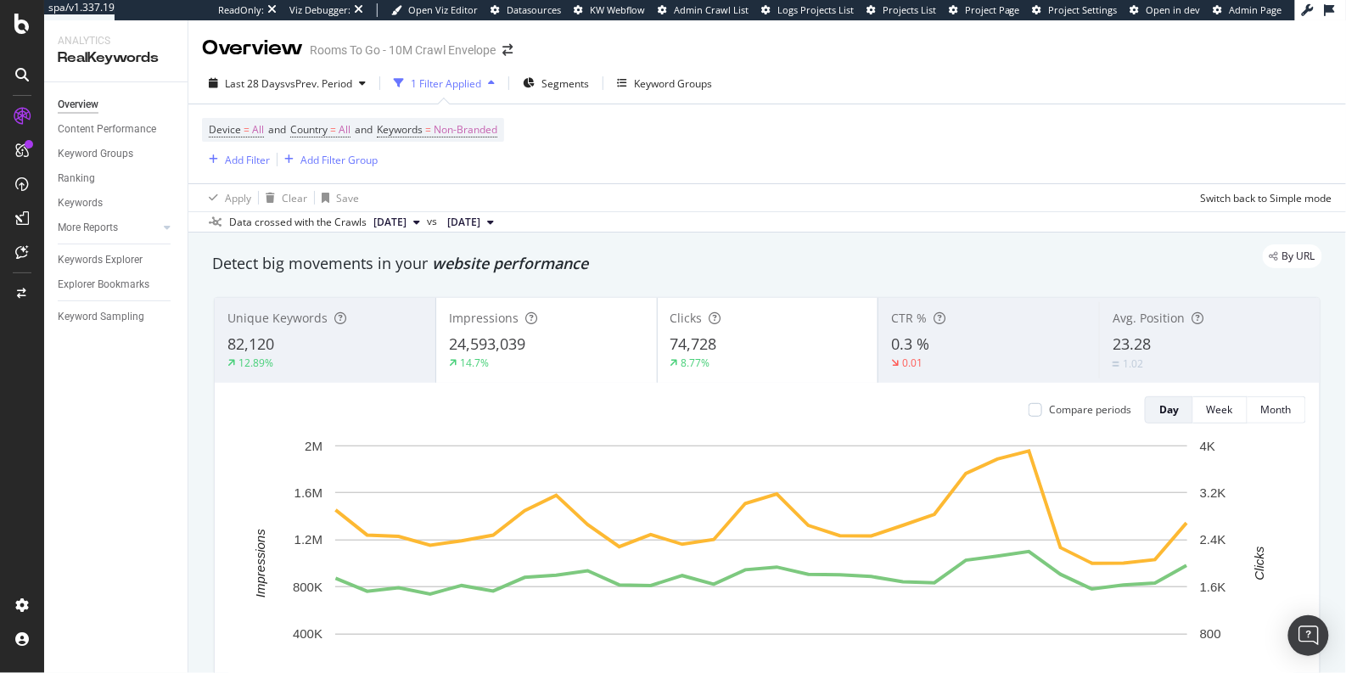
click at [105, 406] on div "Overview Content Performance Keyword Groups Ranking Keywords More Reports Count…" at bounding box center [115, 377] width 143 height 590
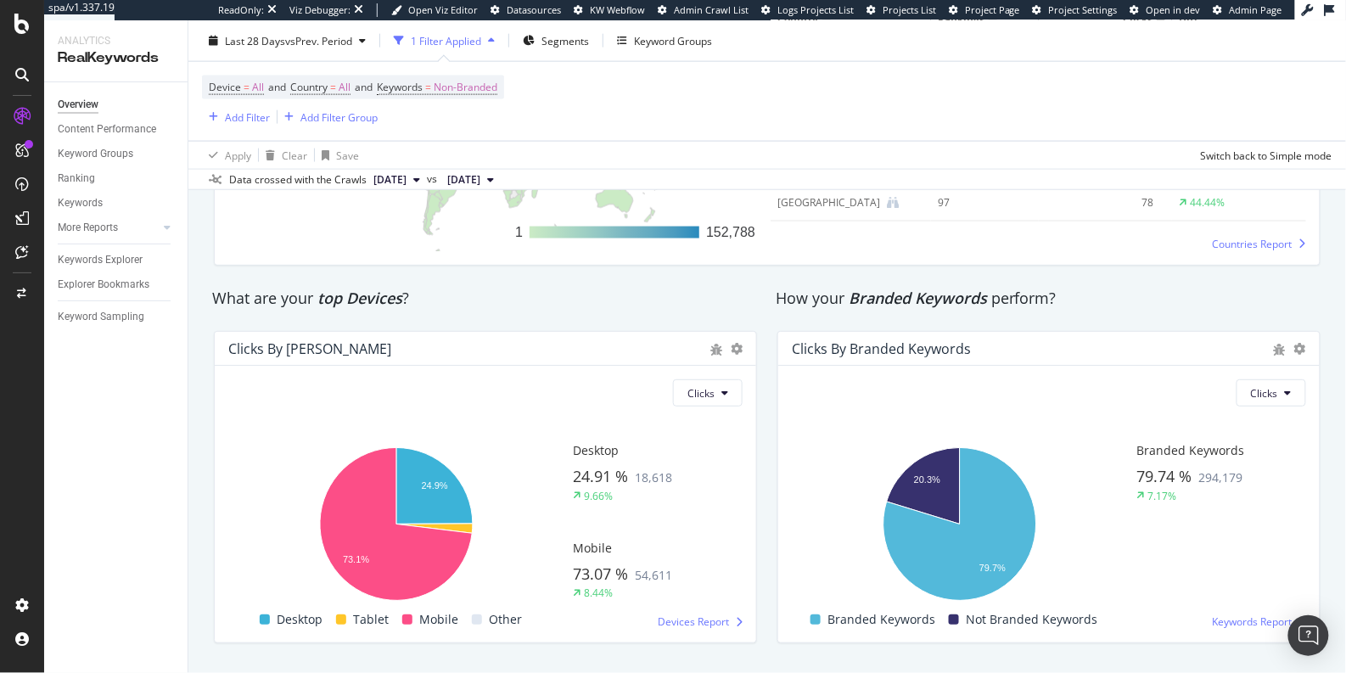
scroll to position [2781, 0]
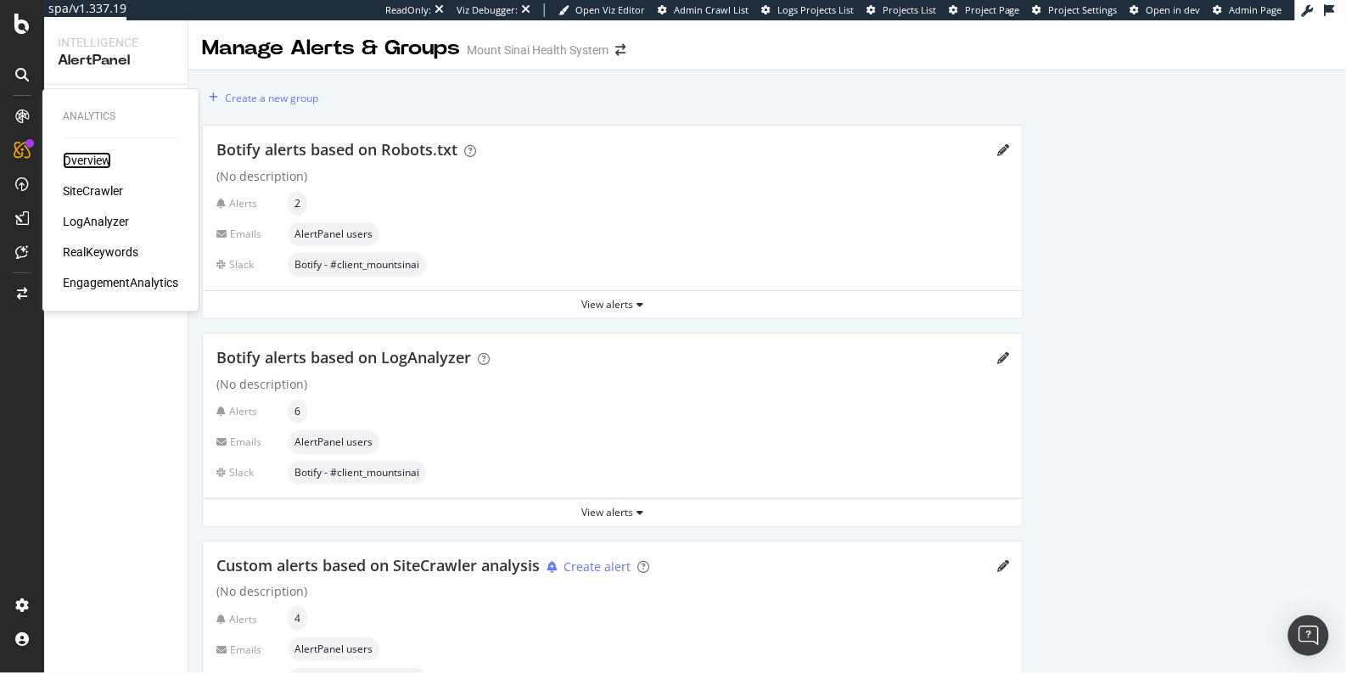
click at [76, 160] on div "Overview" at bounding box center [87, 160] width 48 height 17
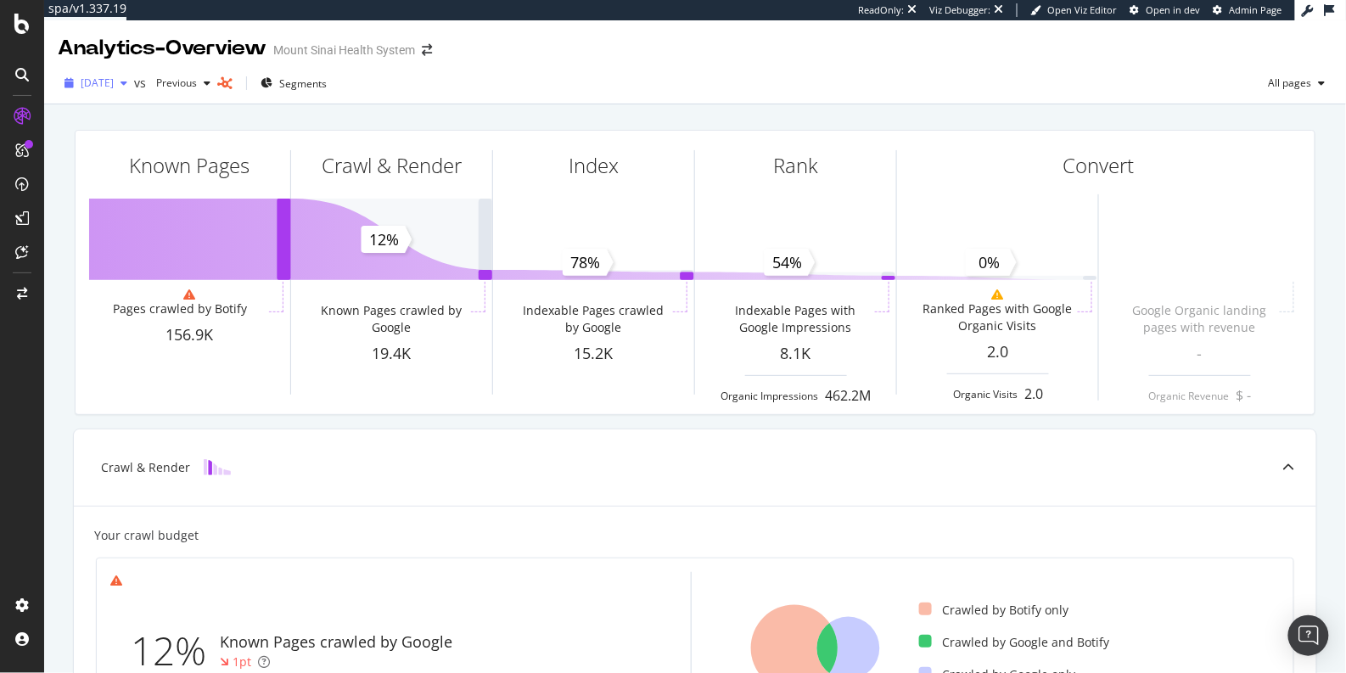
click at [111, 86] on span "[DATE]" at bounding box center [97, 83] width 33 height 14
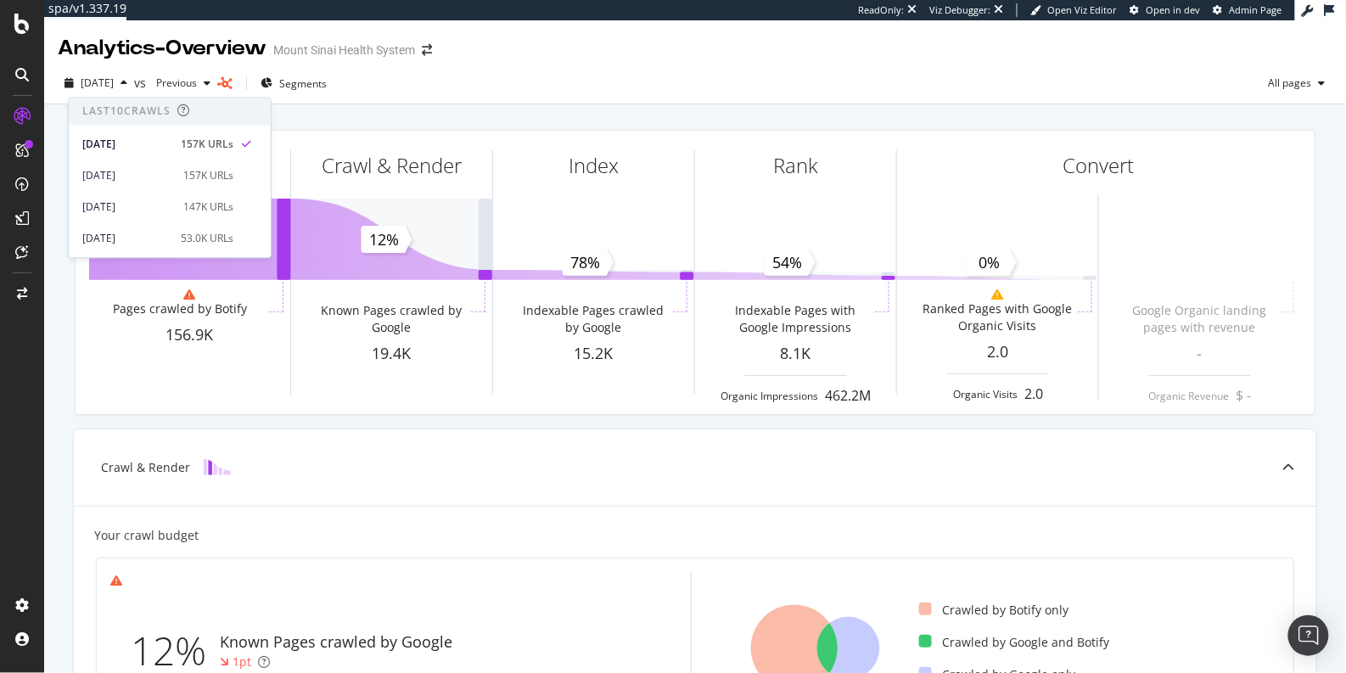
click at [347, 48] on div "Mount Sinai Health System" at bounding box center [344, 50] width 142 height 17
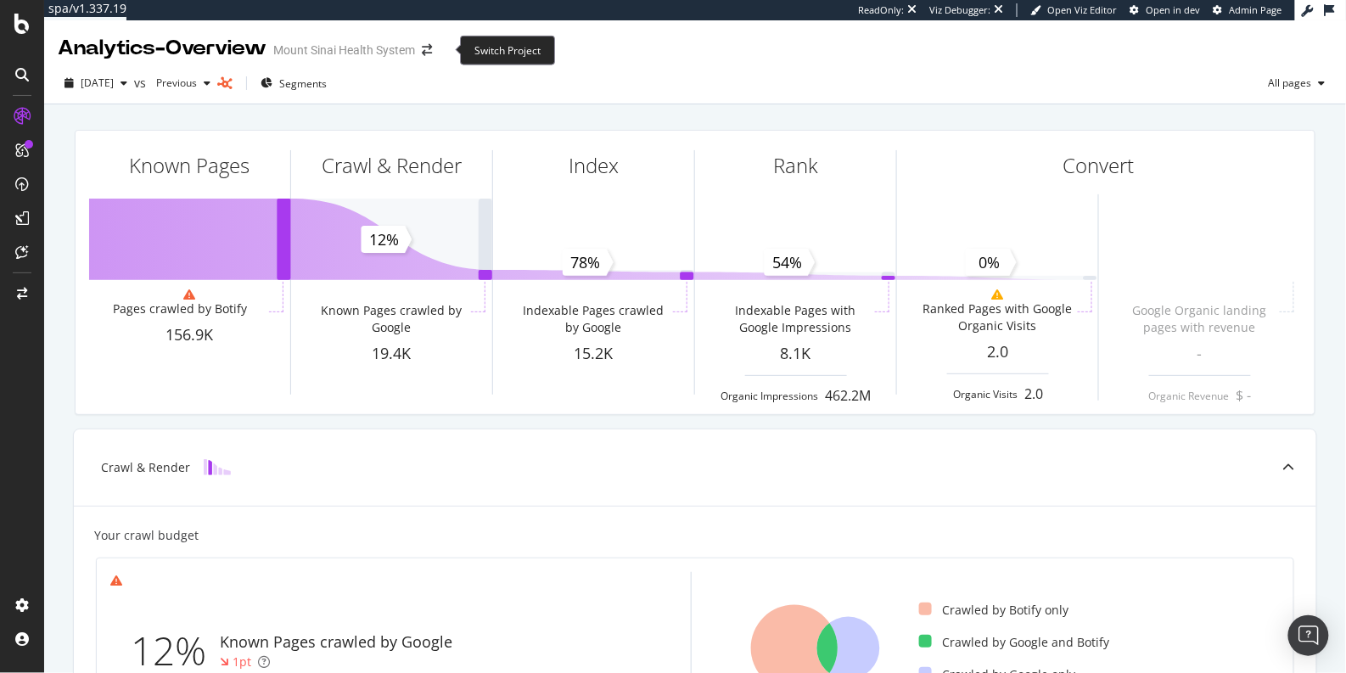
click at [449, 54] on div "Analytics - Overview Mount Sinai Health System" at bounding box center [253, 48] width 391 height 29
click at [432, 52] on icon "arrow-right-arrow-left" at bounding box center [427, 50] width 10 height 12
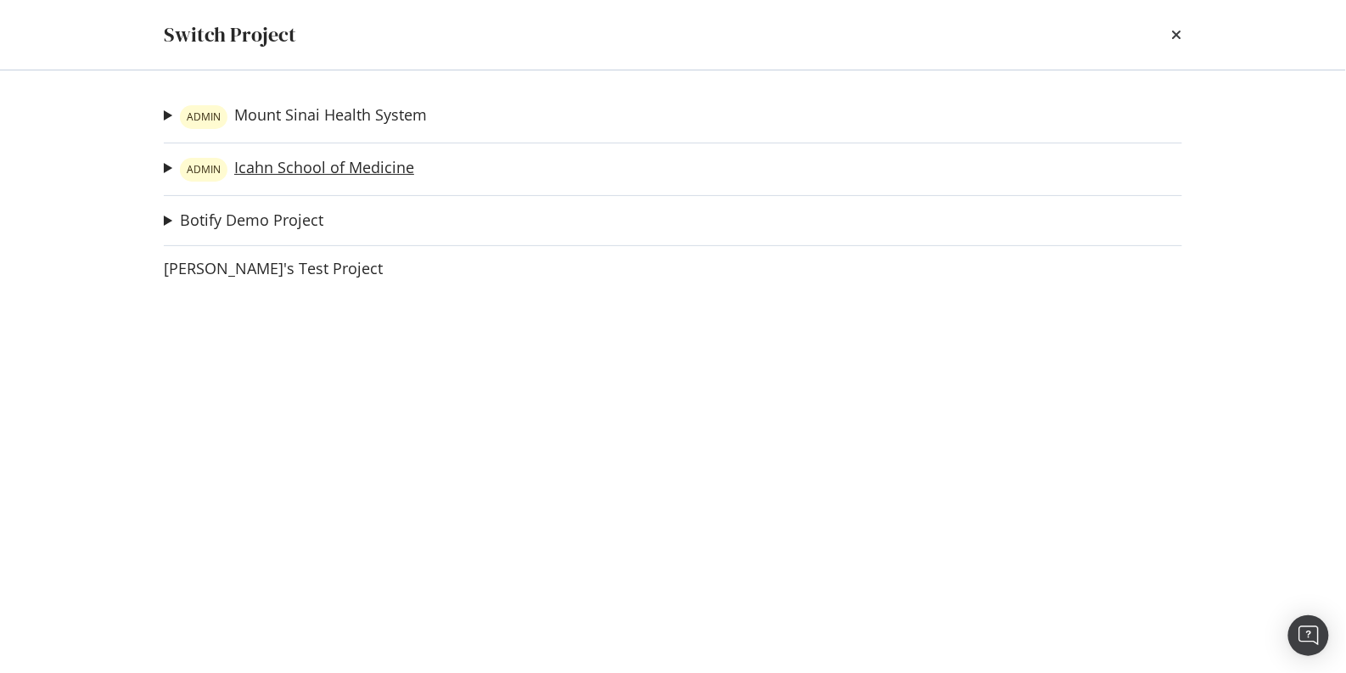
click at [351, 165] on link "ADMIN Icahn School of Medicine" at bounding box center [297, 170] width 234 height 24
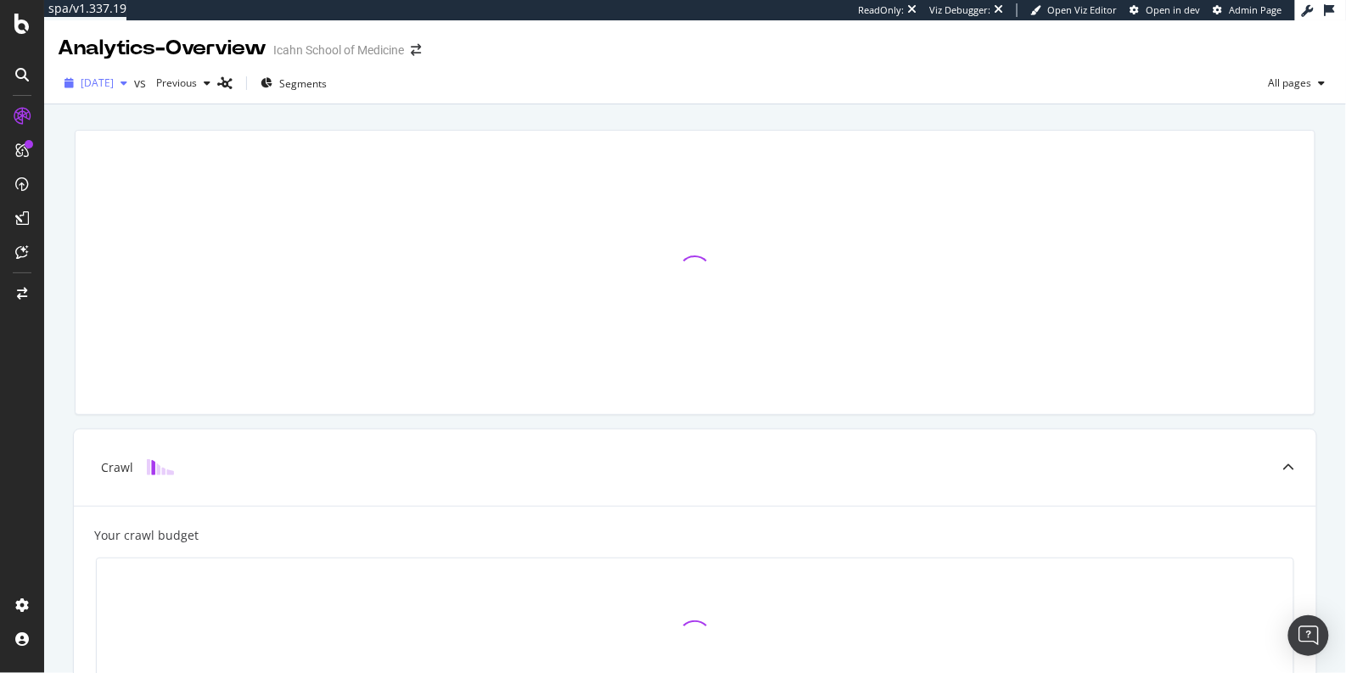
click at [114, 81] on span "[DATE]" at bounding box center [97, 83] width 33 height 14
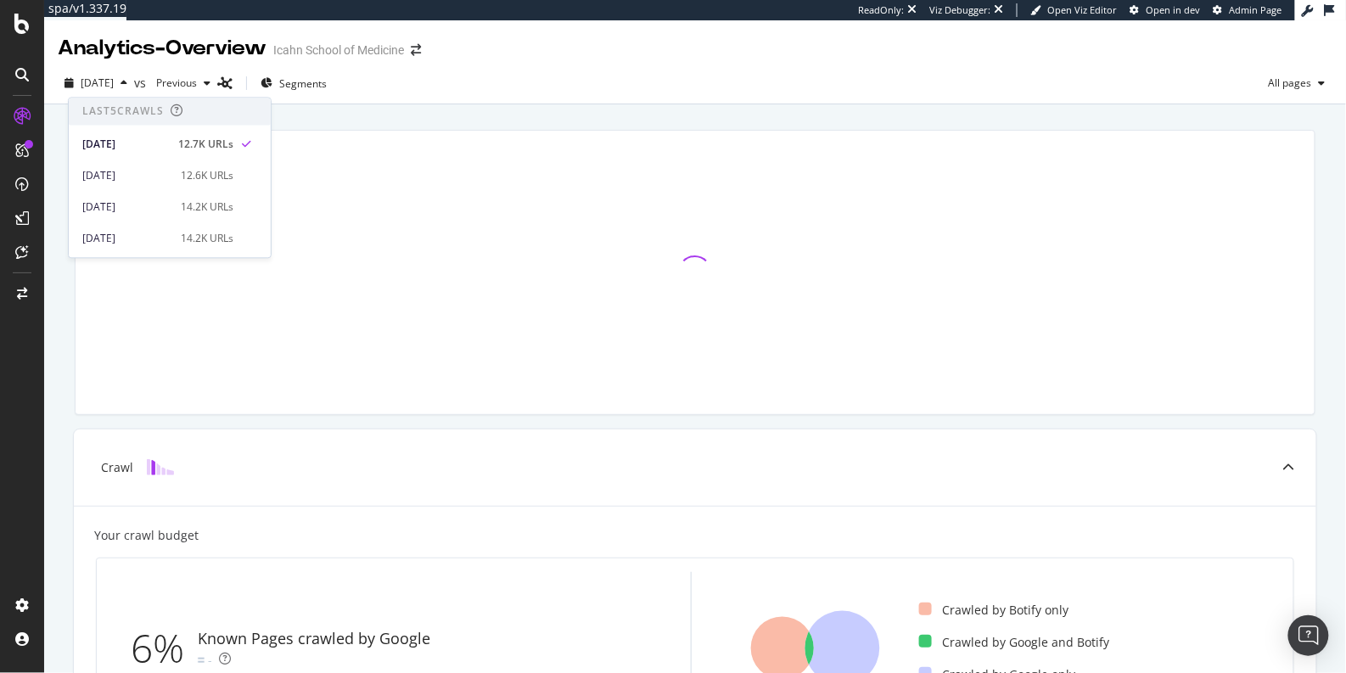
click at [378, 146] on div at bounding box center [695, 272] width 1239 height 283
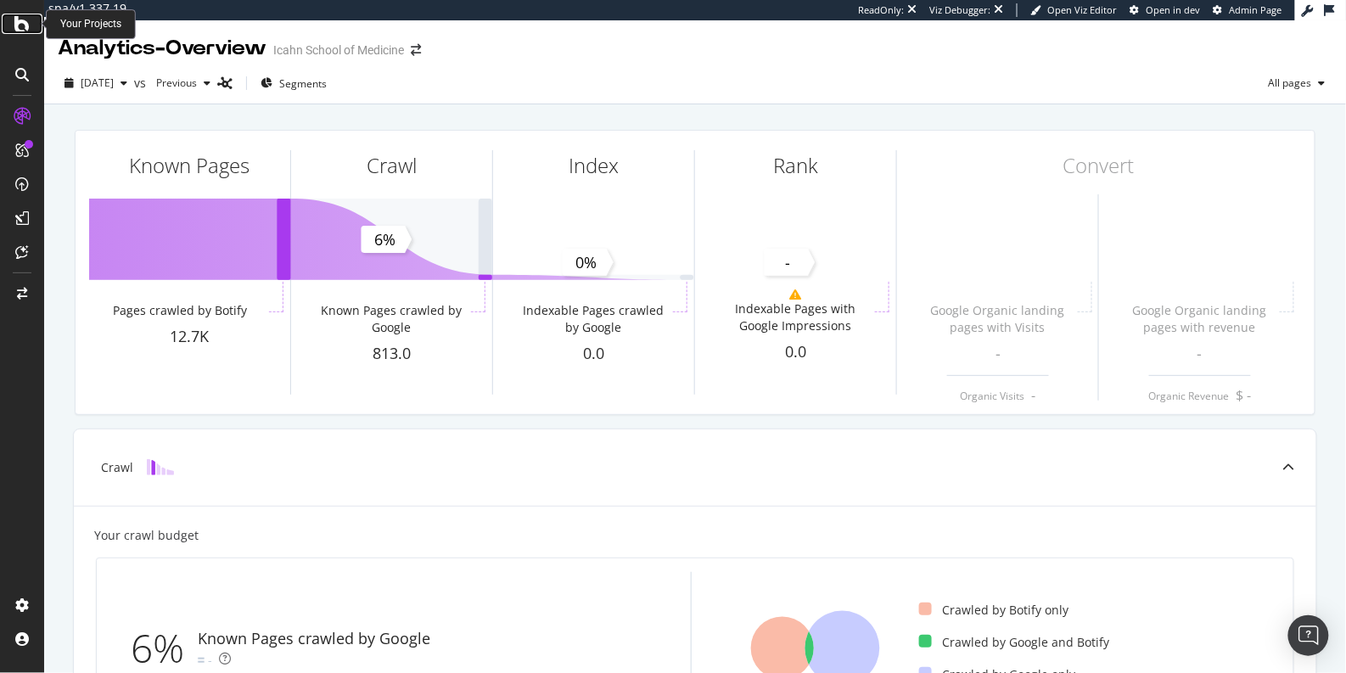
click at [22, 27] on icon at bounding box center [21, 24] width 15 height 20
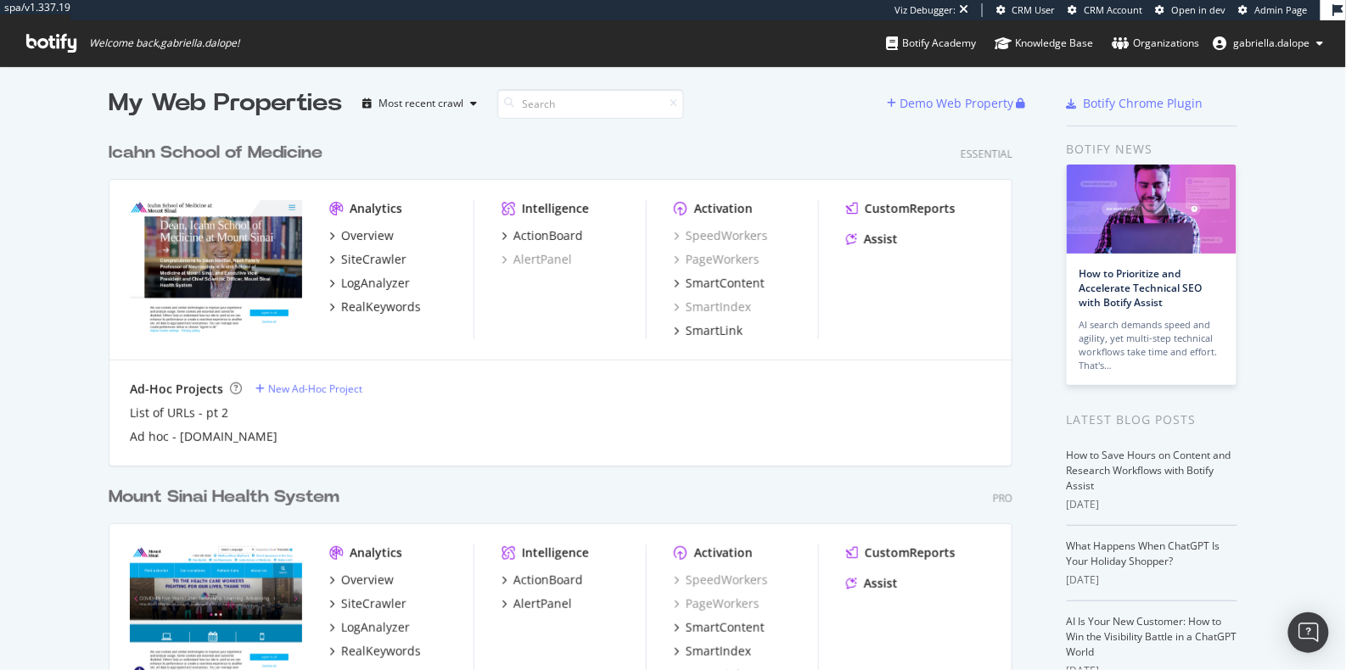
scroll to position [114, 0]
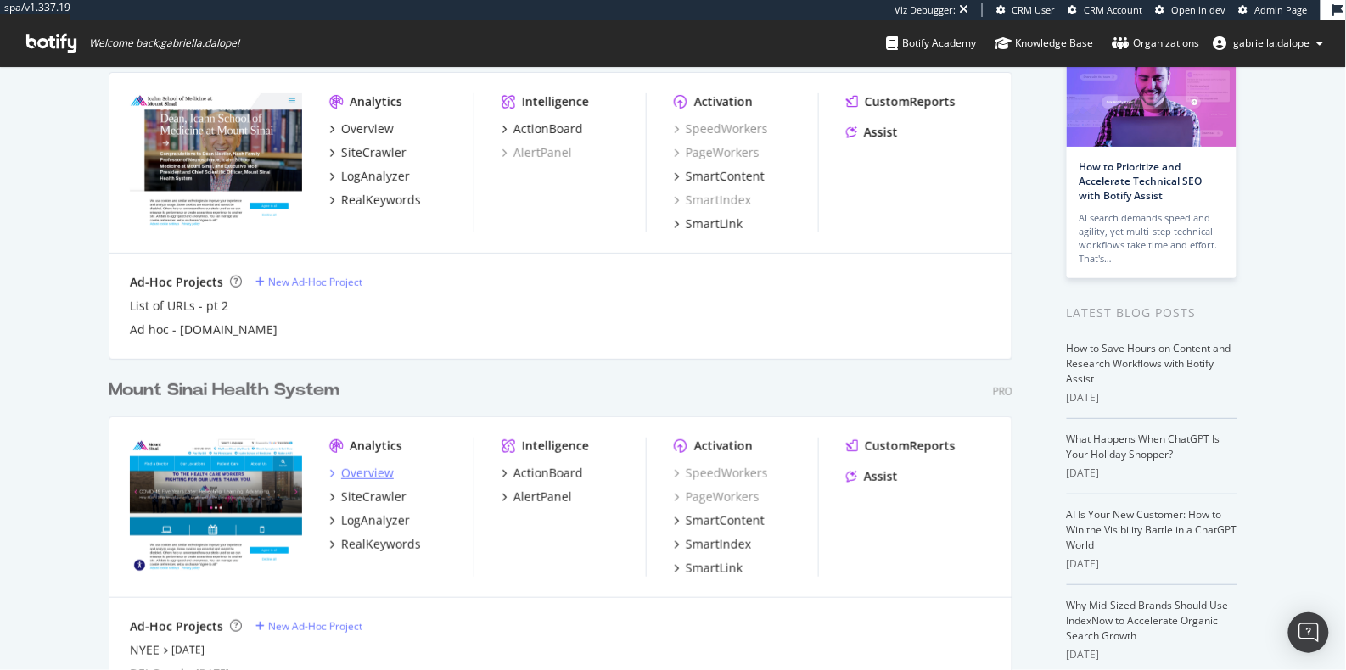
click at [355, 469] on div "Overview" at bounding box center [367, 473] width 53 height 17
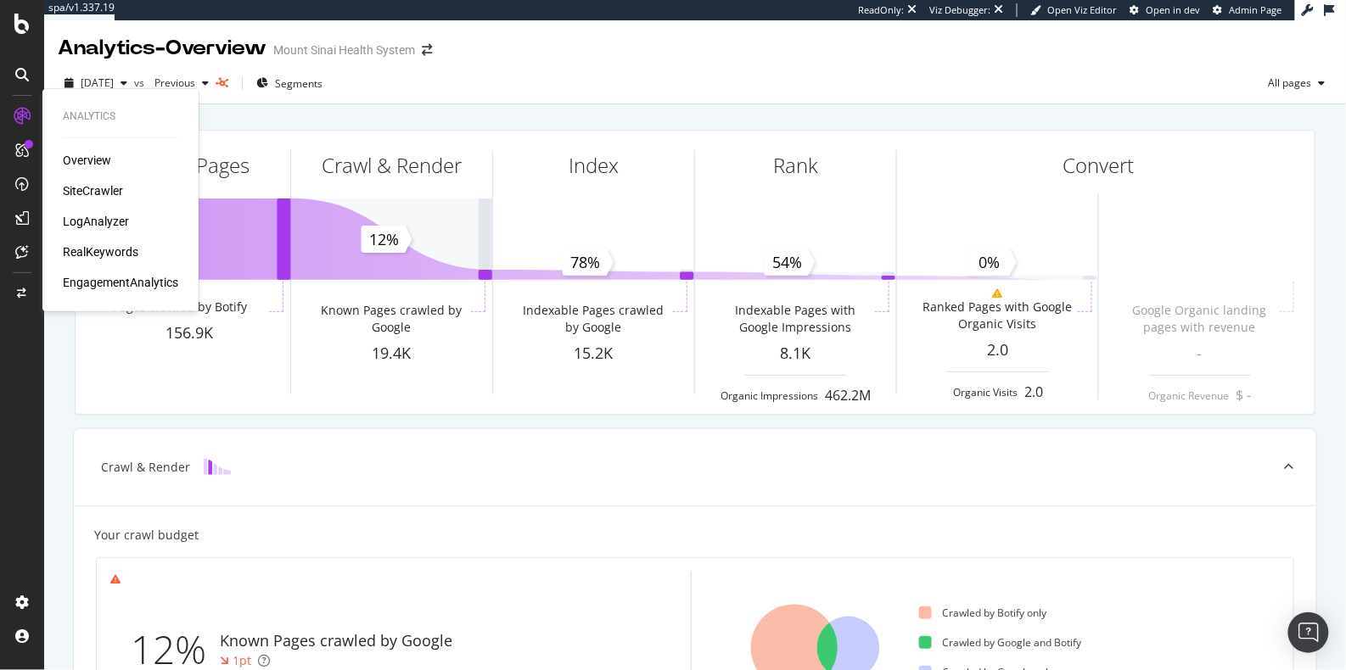
click at [121, 221] on div "LogAnalyzer" at bounding box center [96, 221] width 66 height 17
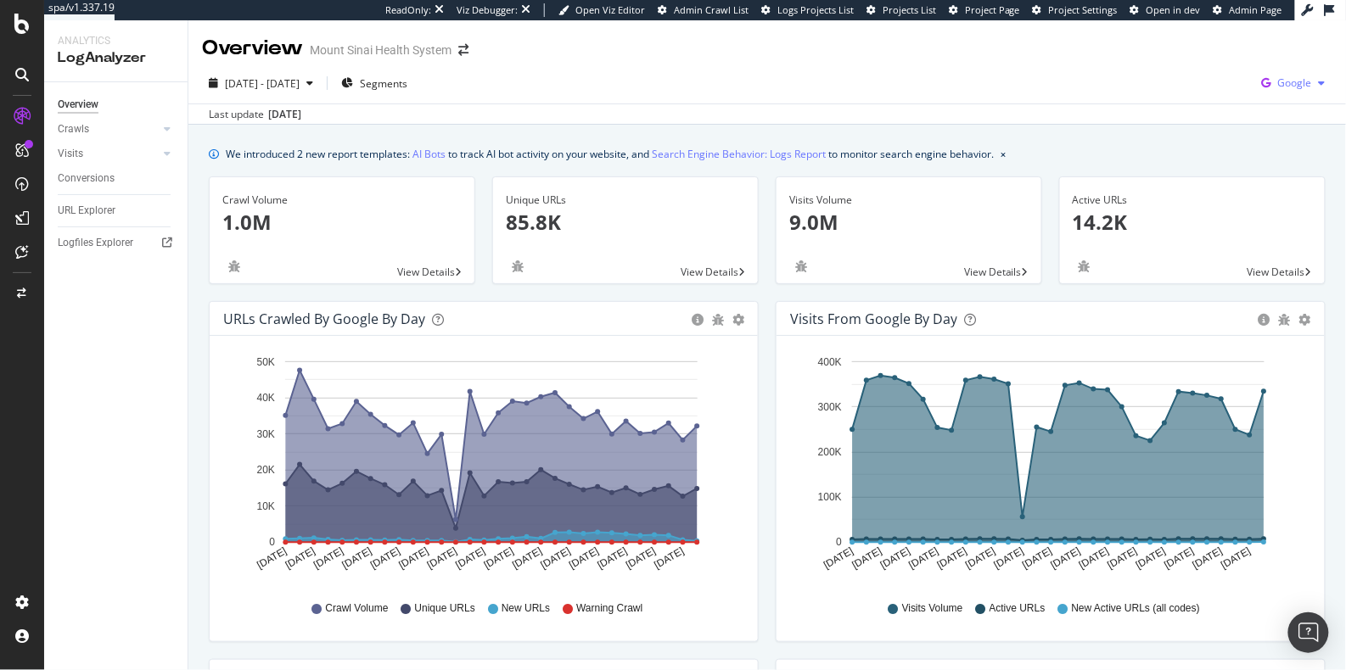
click at [1211, 87] on span "Google" at bounding box center [1295, 83] width 34 height 14
click at [1187, 74] on span "Bing" at bounding box center [1196, 68] width 63 height 15
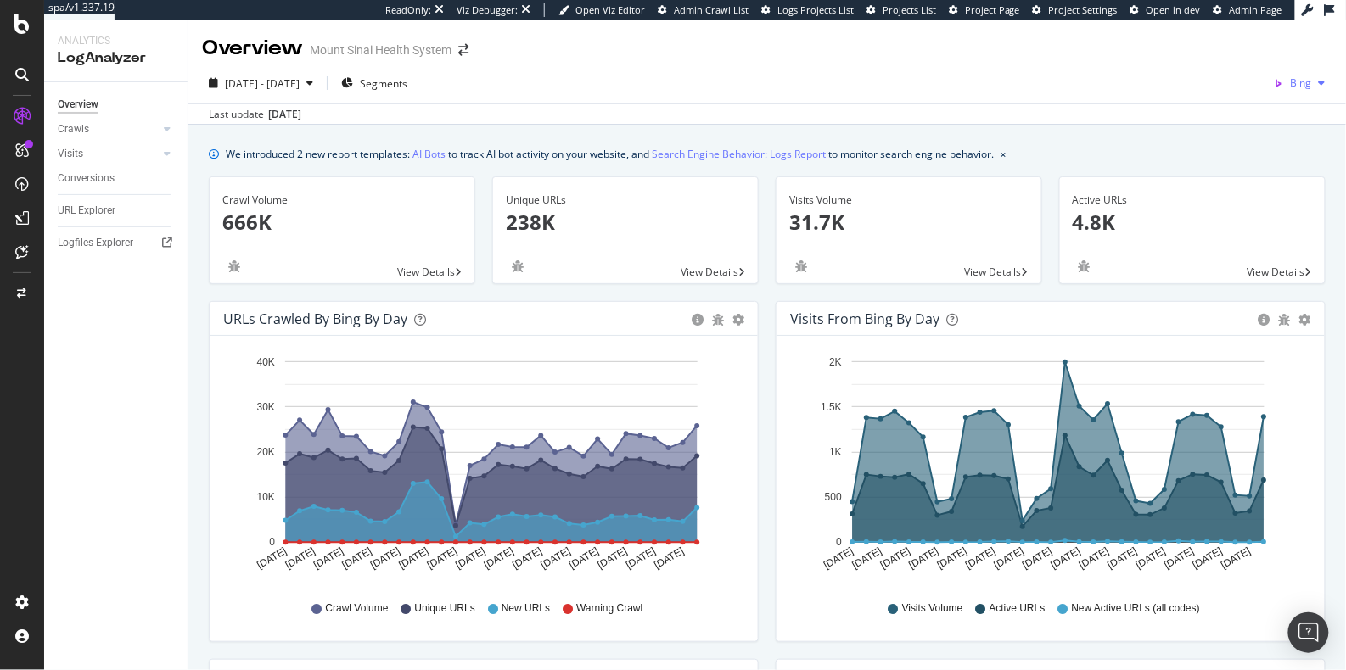
click at [1211, 78] on icon "button" at bounding box center [1279, 83] width 24 height 24
click at [1199, 99] on span "OpenAI" at bounding box center [1208, 99] width 63 height 15
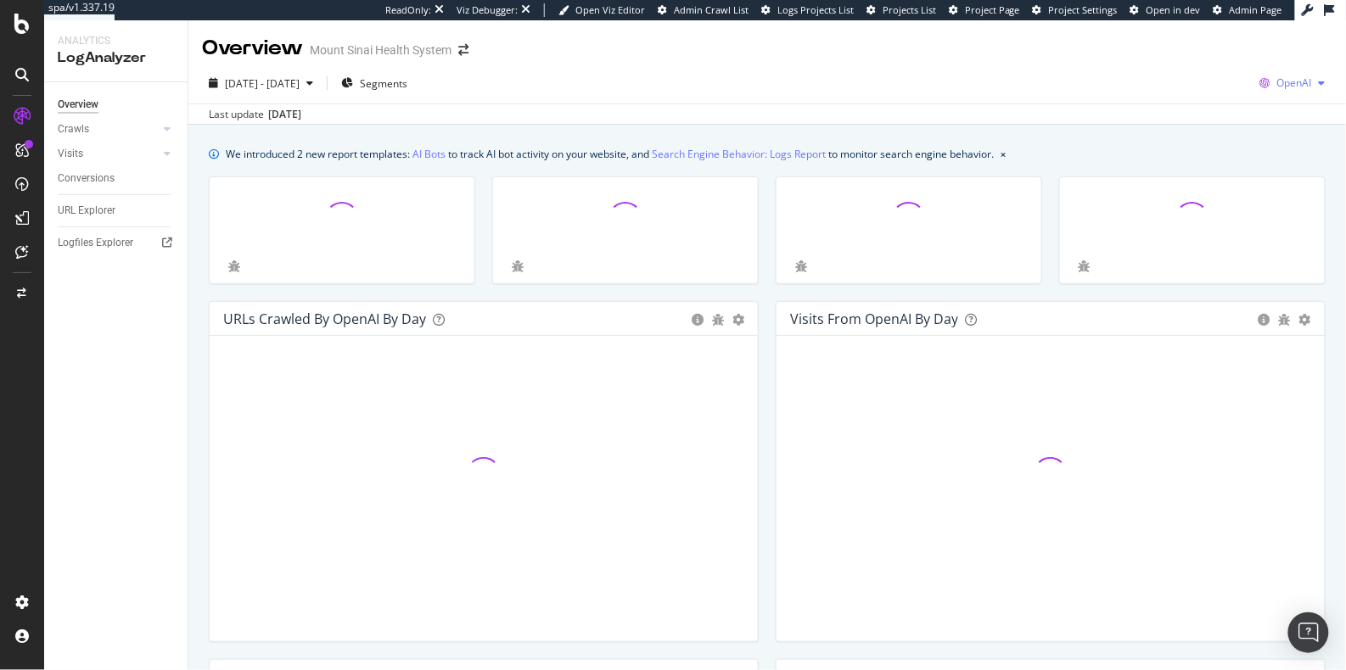
click at [1211, 87] on span "OpenAI" at bounding box center [1294, 83] width 35 height 14
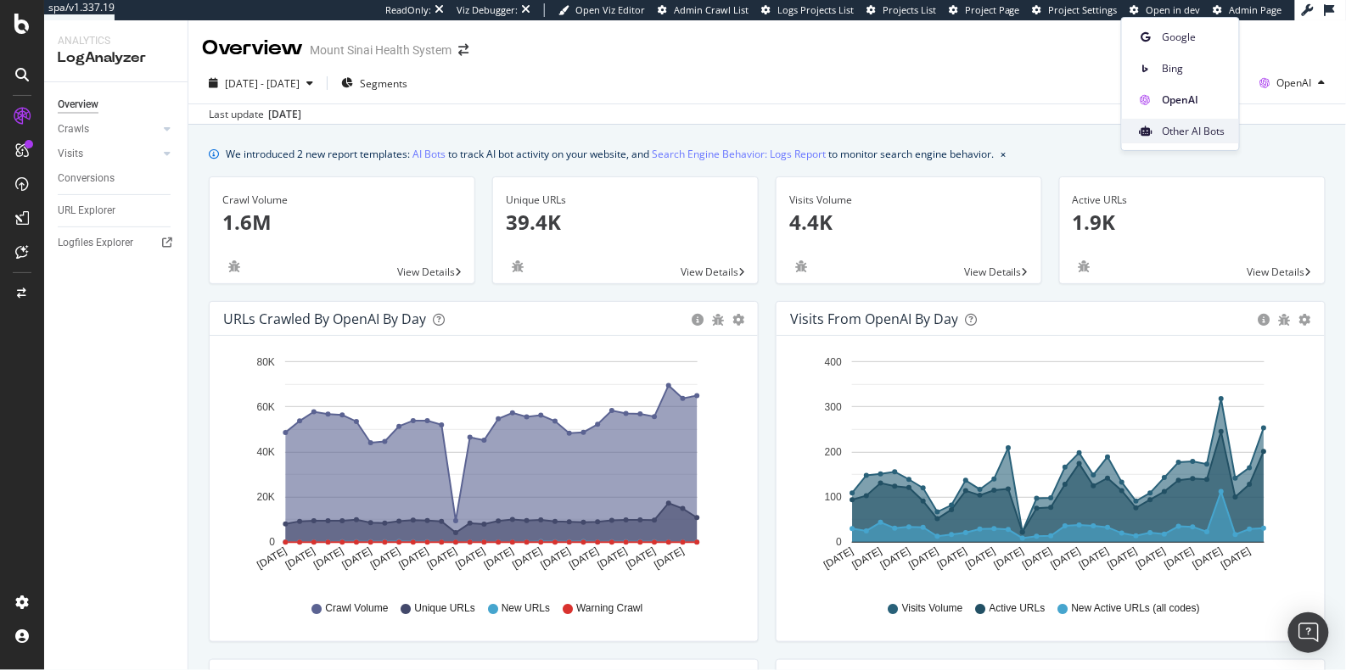
click at [1209, 138] on div "Other AI Bots" at bounding box center [1180, 131] width 117 height 25
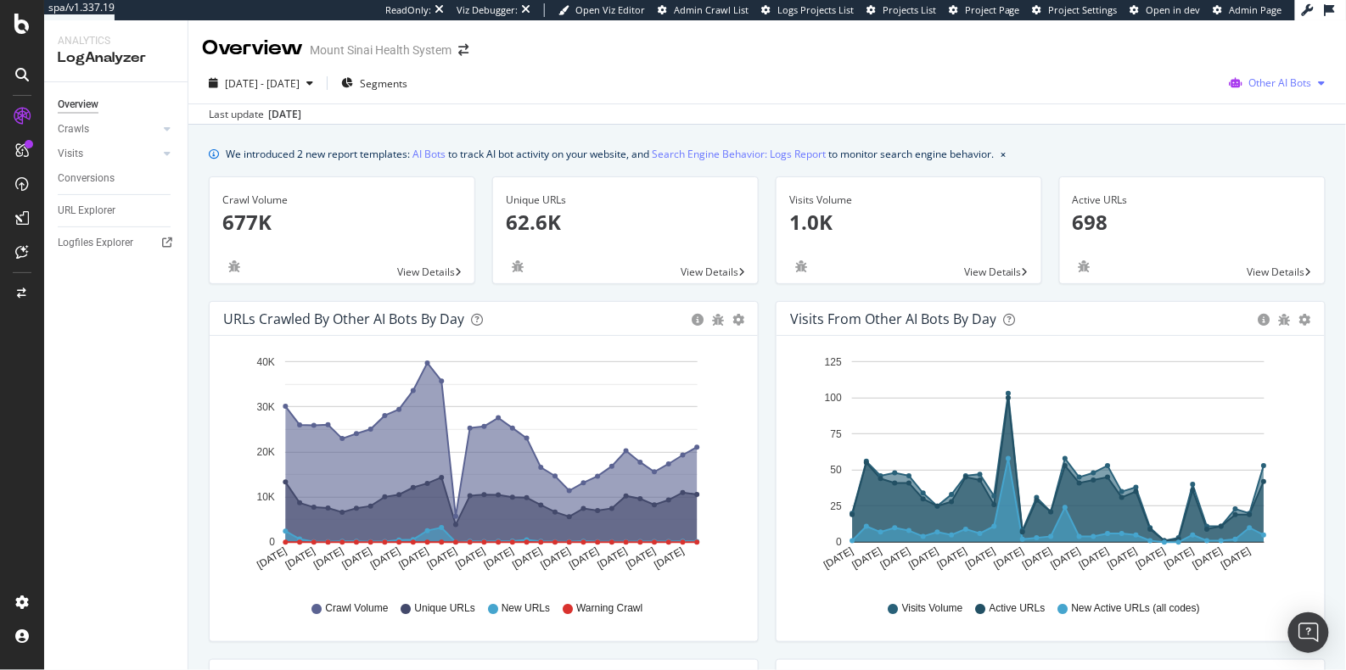
click at [1211, 77] on span "Other AI Bots" at bounding box center [1280, 83] width 63 height 14
click at [728, 113] on div "Last update [DATE]" at bounding box center [766, 114] width 1157 height 20
click at [1211, 87] on span "Other AI Bots" at bounding box center [1280, 83] width 63 height 14
click at [1007, 71] on div "[DATE] - [DATE] Segments Other AI Bots" at bounding box center [766, 87] width 1157 height 34
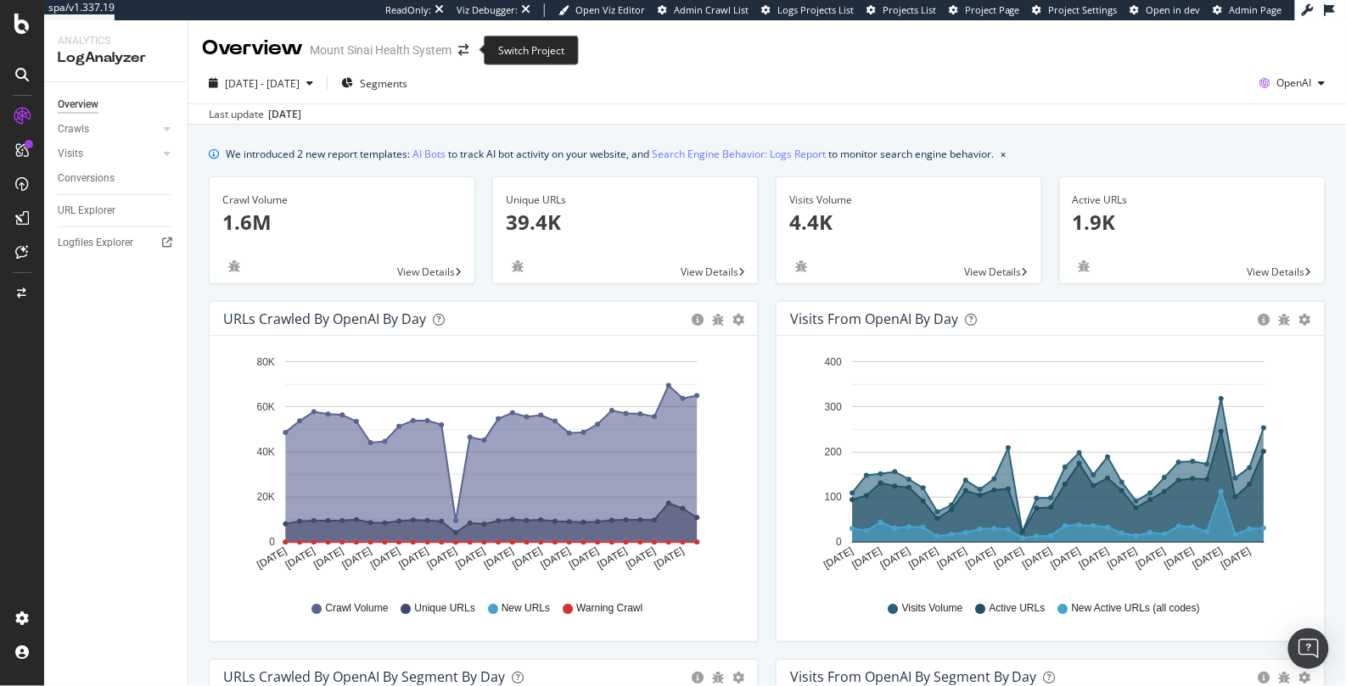
click at [457, 50] on span at bounding box center [463, 50] width 24 height 12
click at [468, 49] on icon "arrow-right-arrow-left" at bounding box center [463, 50] width 10 height 12
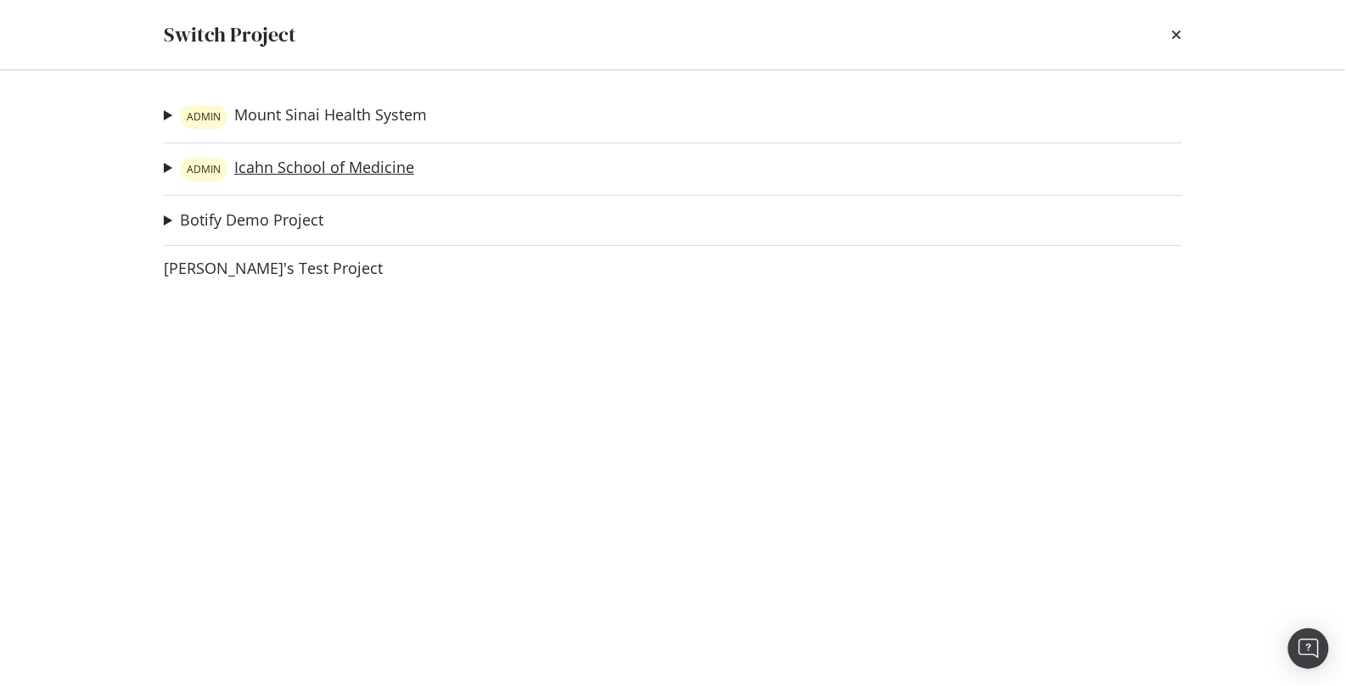
click at [263, 164] on link "ADMIN Icahn School of Medicine" at bounding box center [297, 170] width 234 height 24
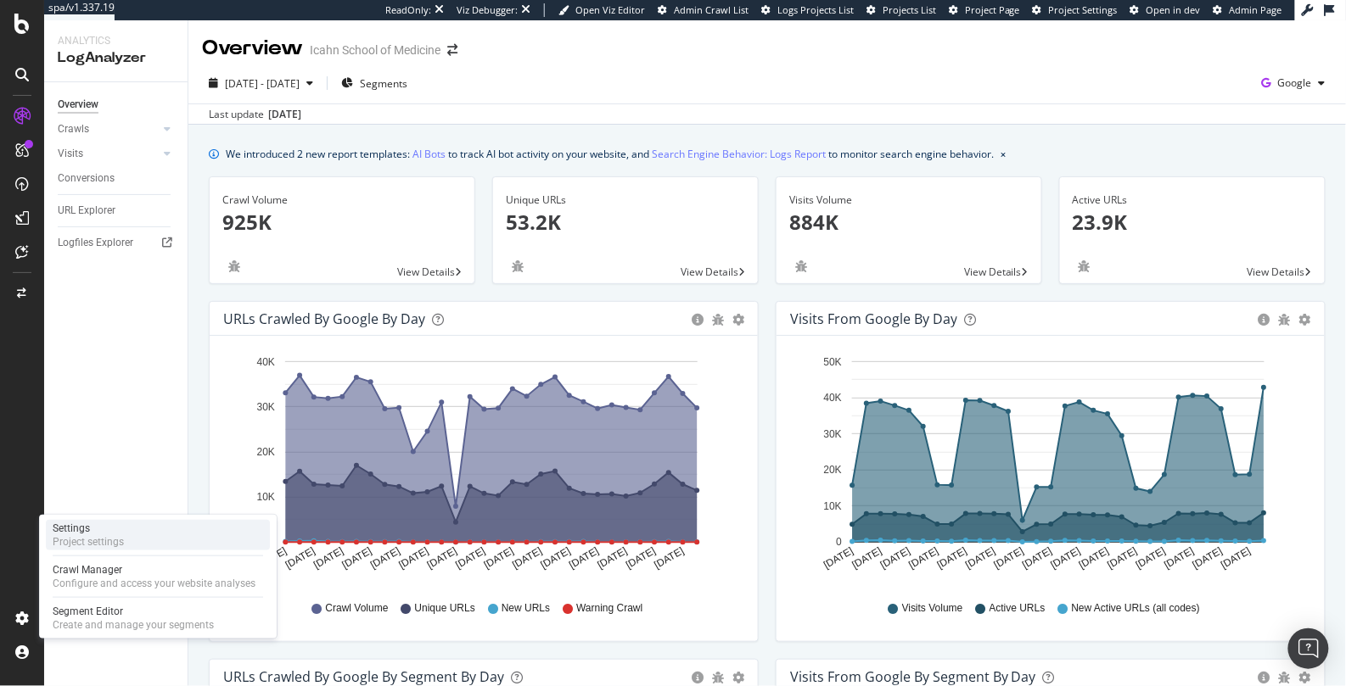
click at [119, 544] on div "Project settings" at bounding box center [88, 542] width 71 height 14
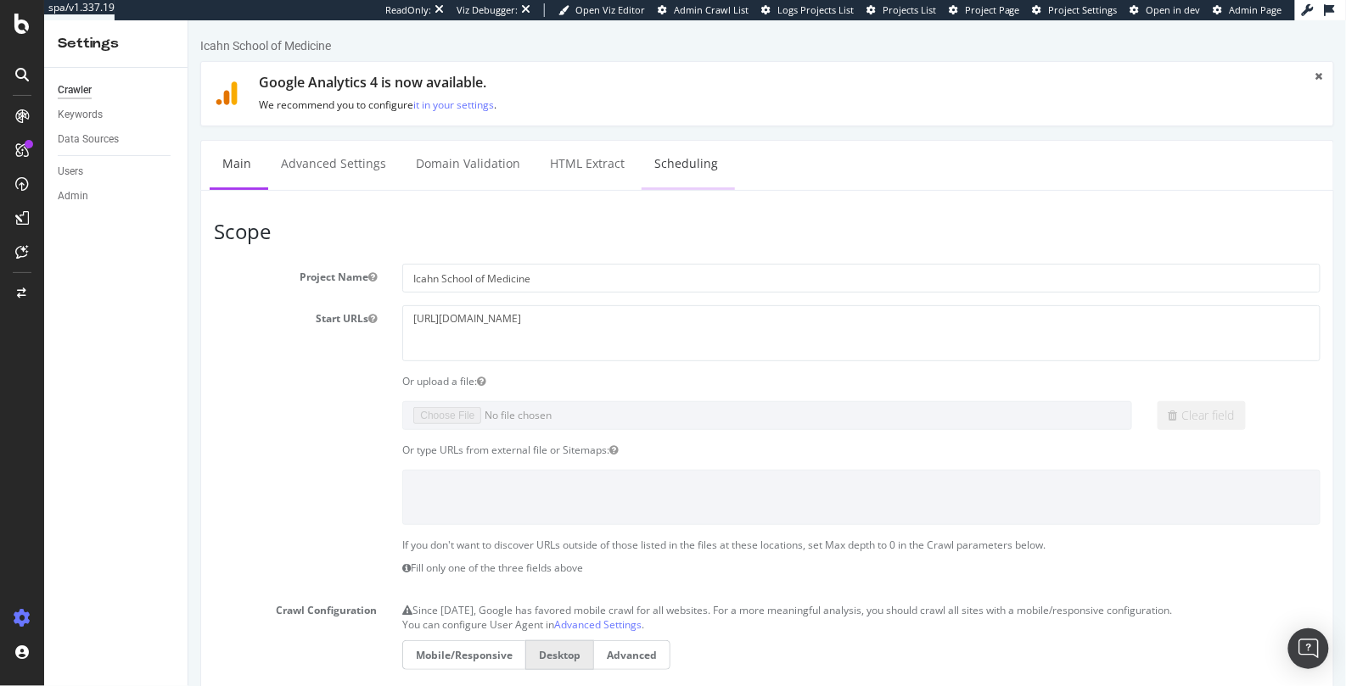
click at [701, 154] on link "Scheduling" at bounding box center [685, 163] width 89 height 47
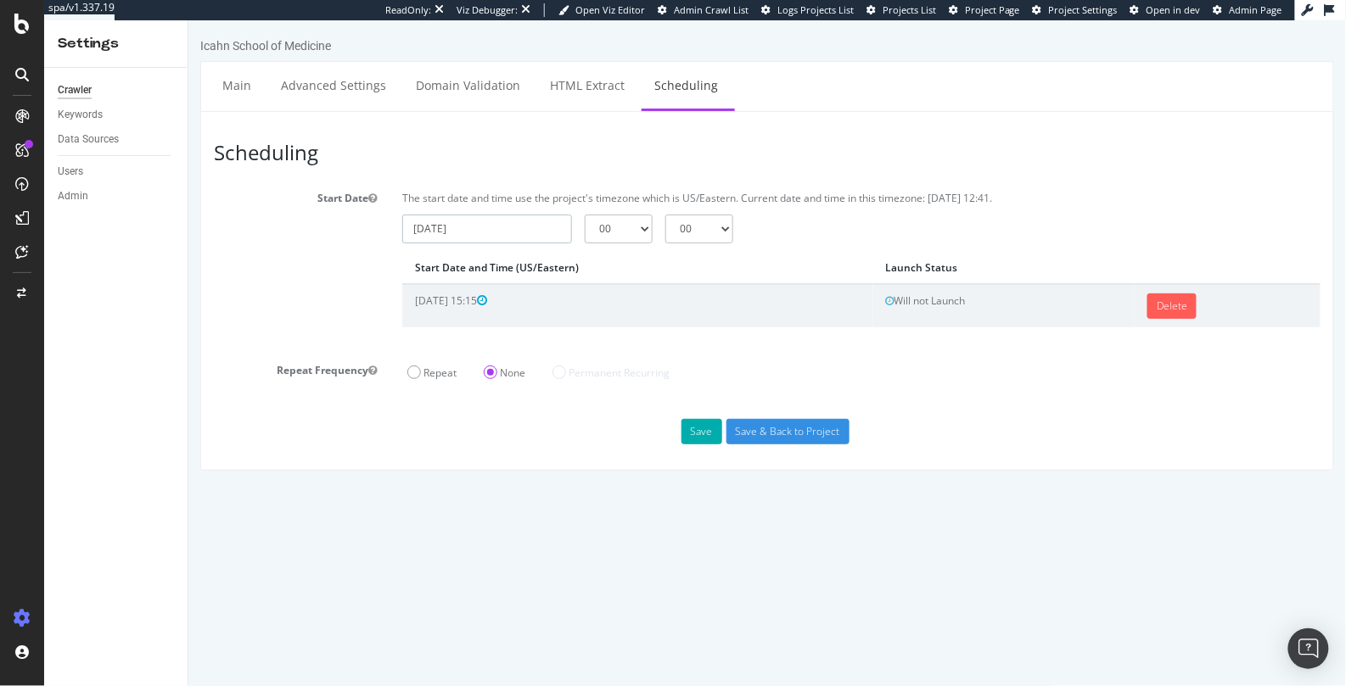
click at [529, 233] on input "[DATE]" at bounding box center [486, 228] width 170 height 29
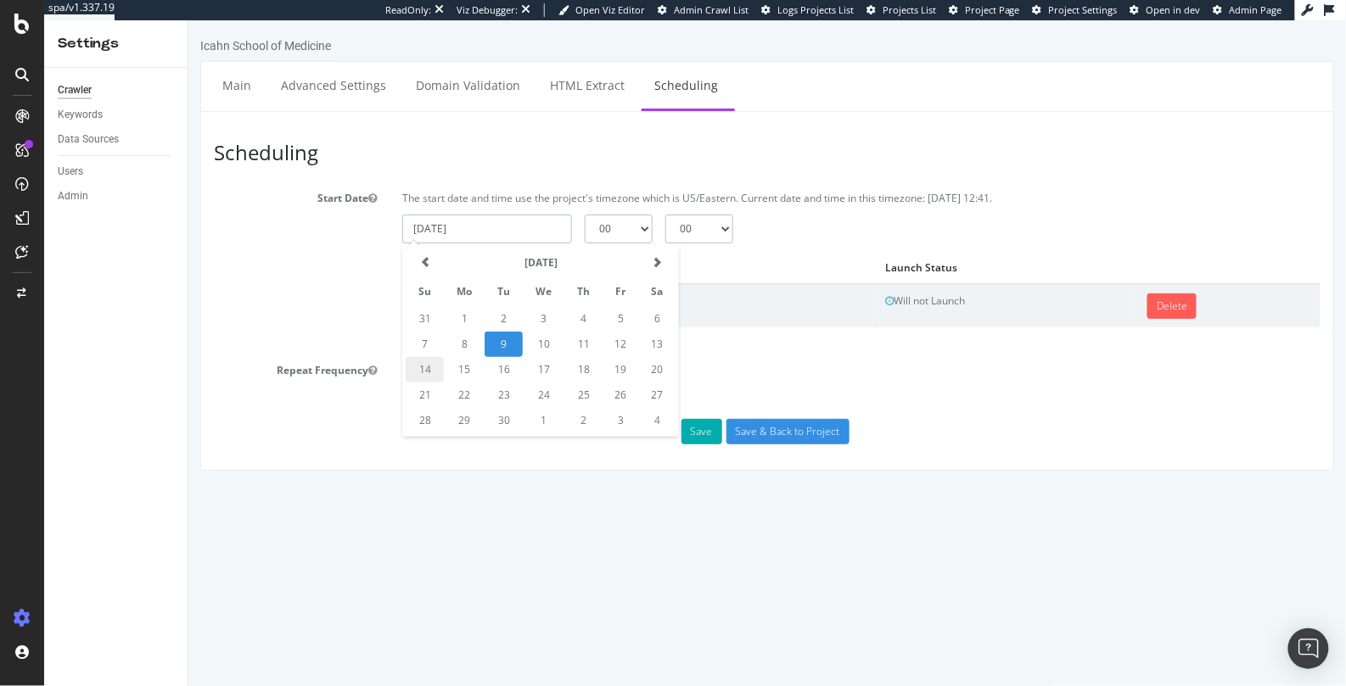
click at [415, 366] on td "14" at bounding box center [424, 368] width 38 height 25
type input "[DATE]"
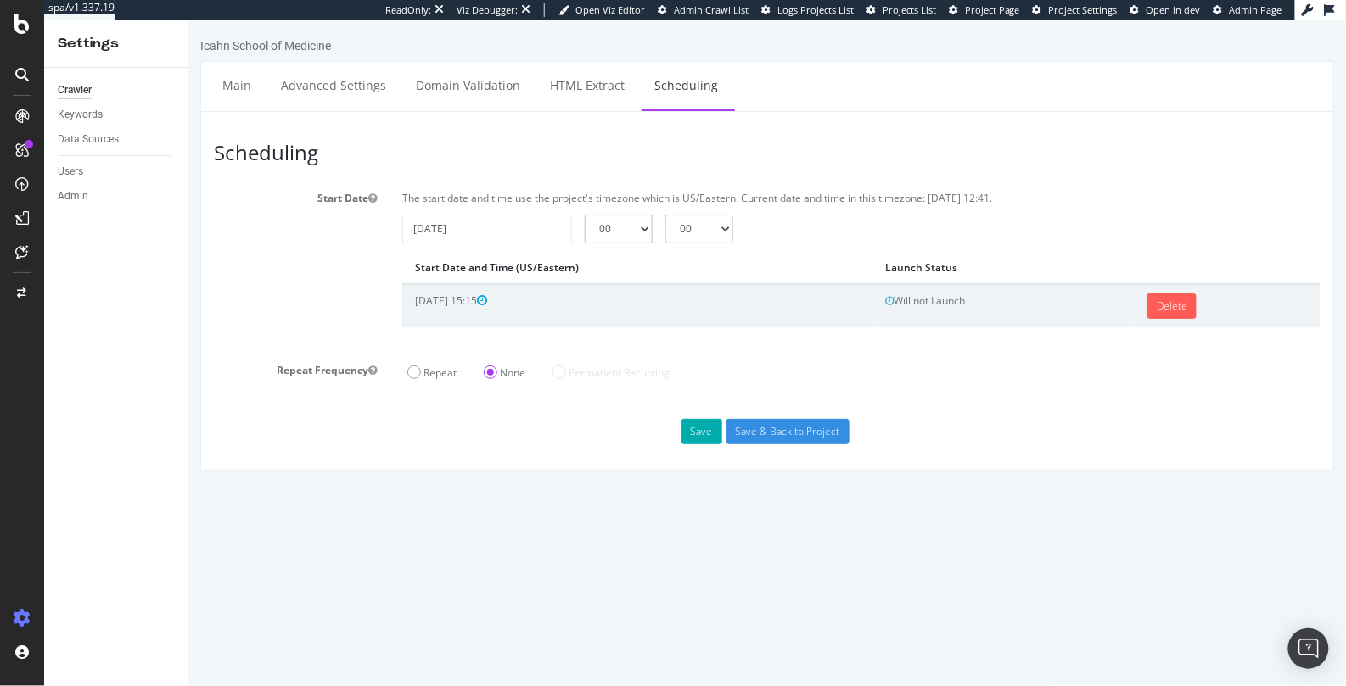
click at [617, 231] on select "00 01 02 03 04 05 06 07 08 09 10 11 12 13 14 15 16 17 18 19 20 21 22 23" at bounding box center [618, 228] width 68 height 29
click at [620, 238] on select "00 01 02 03 04 05 06 07 08 09 10 11 12 13 14 15 16 17 18 19 20 21 22 23" at bounding box center [618, 228] width 68 height 29
select select "2"
click at [584, 214] on select "00 01 02 03 04 05 06 07 08 09 10 11 12 13 14 15 16 17 18 19 20 21 22 23" at bounding box center [618, 228] width 68 height 29
click at [652, 267] on th "Start Date and Time (US/Eastern)" at bounding box center [636, 267] width 471 height 32
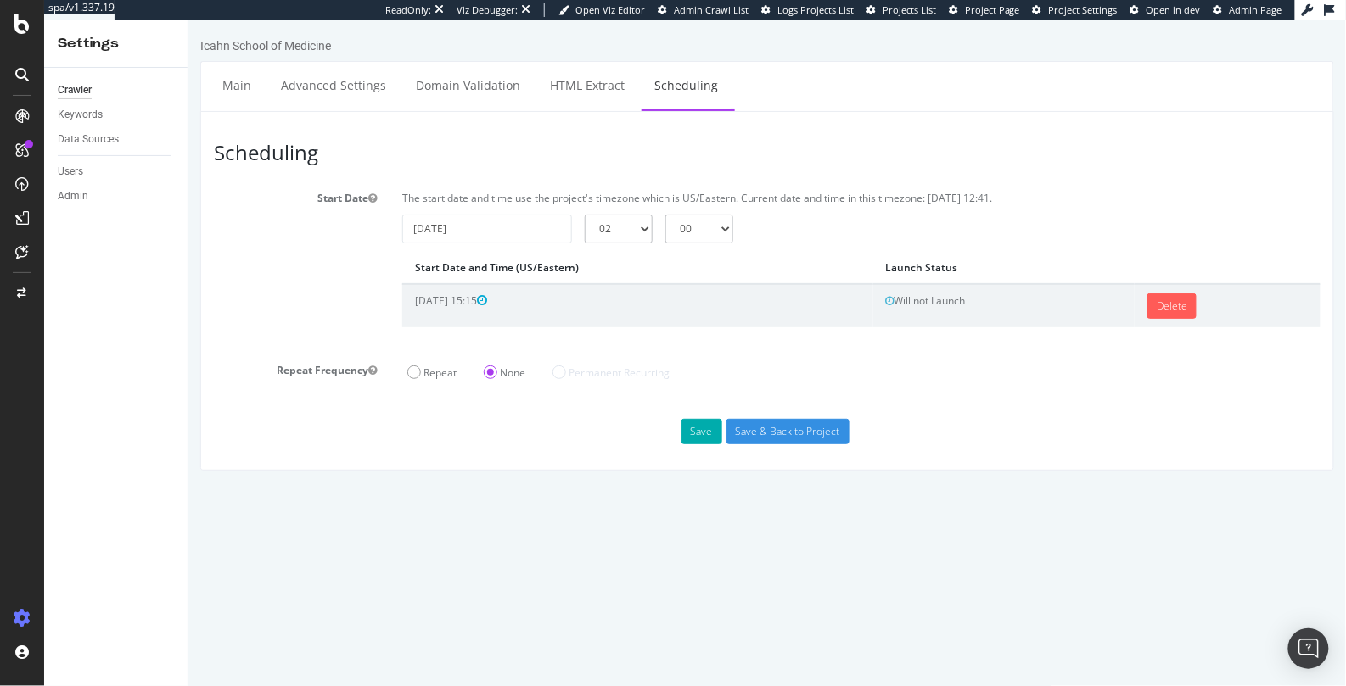
drag, startPoint x: 409, startPoint y: 299, endPoint x: 470, endPoint y: 299, distance: 61.1
click at [470, 299] on td "[DATE] 15:15" at bounding box center [636, 304] width 471 height 43
click at [1162, 308] on link "Delete" at bounding box center [1170, 305] width 49 height 25
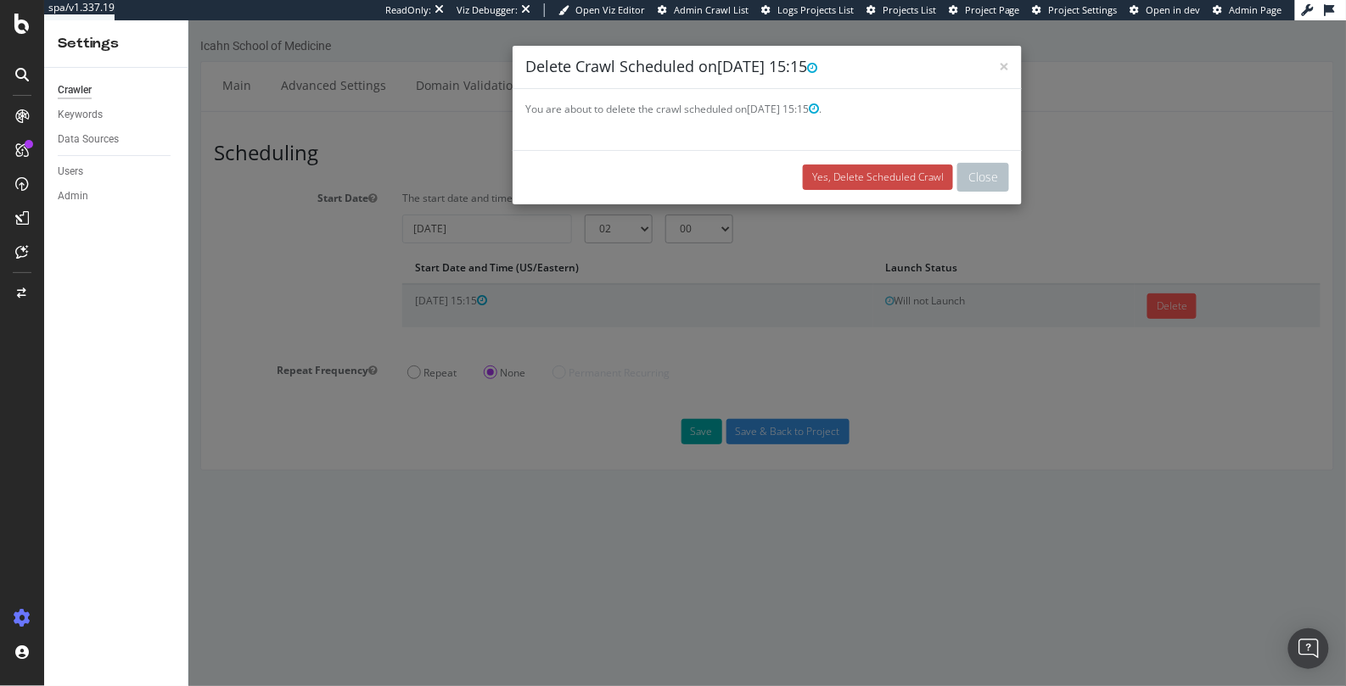
click at [884, 175] on link "Yes, Delete Scheduled Crawl" at bounding box center [877, 176] width 150 height 25
click at [876, 176] on link "Yes, Delete Scheduled Crawl" at bounding box center [877, 176] width 150 height 25
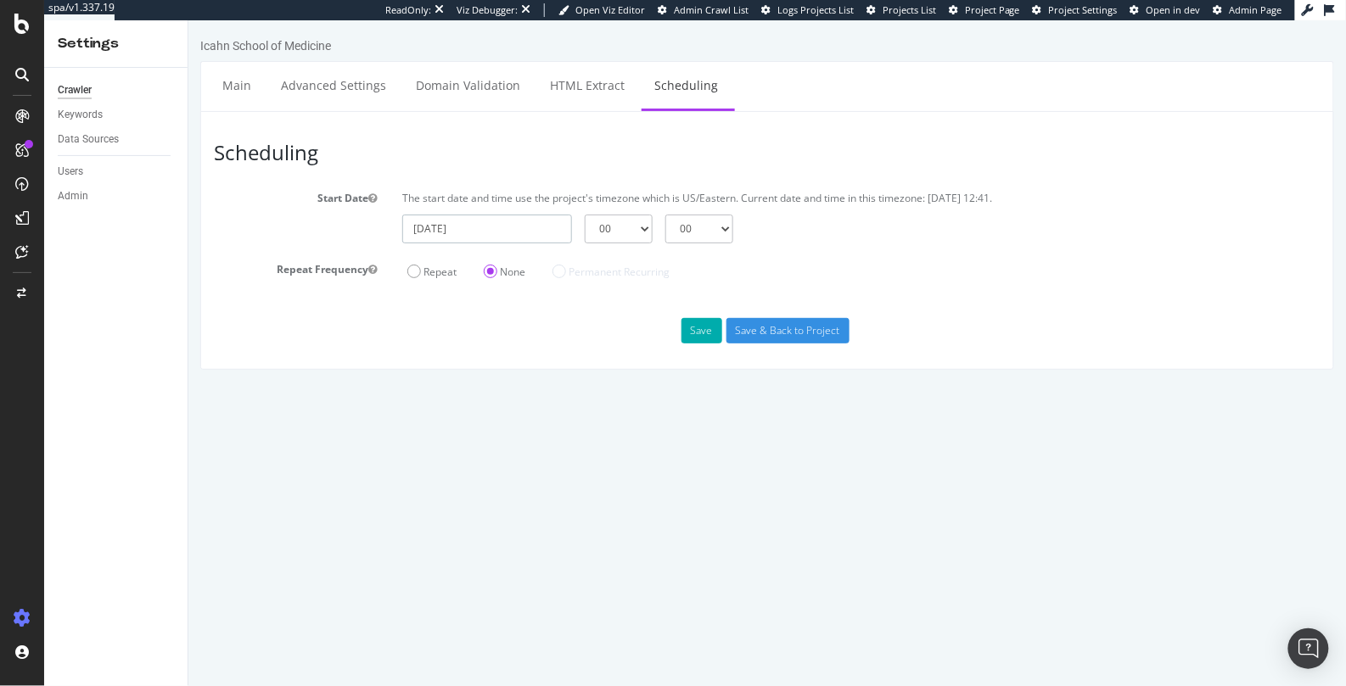
click at [481, 232] on input "[DATE]" at bounding box center [486, 228] width 170 height 29
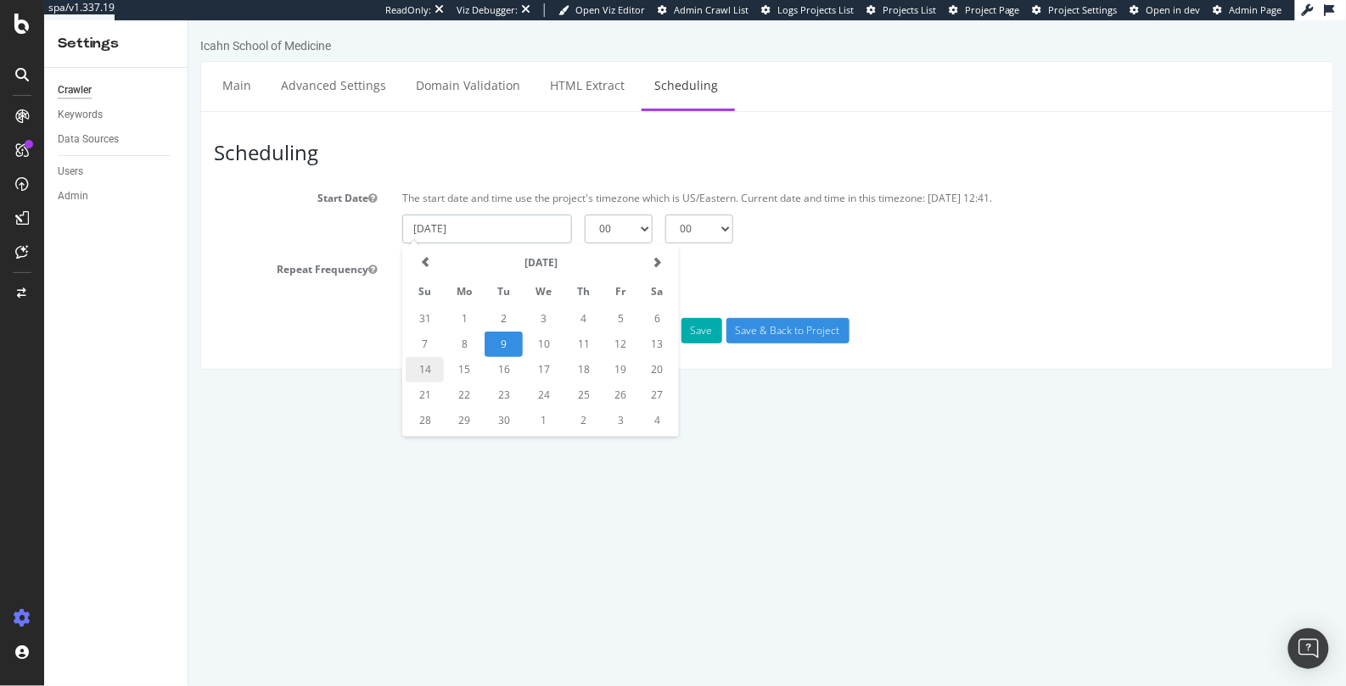
click at [427, 365] on td "14" at bounding box center [424, 368] width 38 height 25
type input "[DATE]"
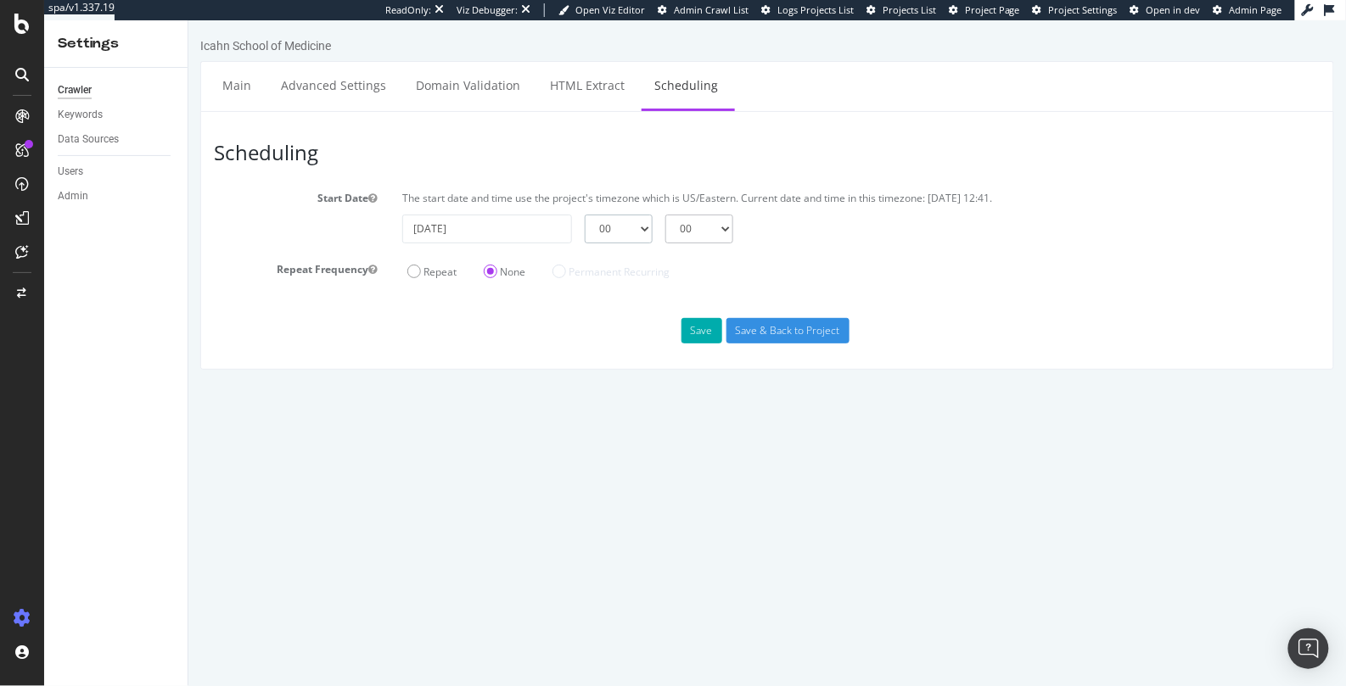
click at [633, 230] on select "00 01 02 03 04 05 06 07 08 09 10 11 12 13 14 15 16 17 18 19 20 21 22 23" at bounding box center [618, 228] width 68 height 29
select select "2"
click at [584, 214] on select "00 01 02 03 04 05 06 07 08 09 10 11 12 13 14 15 16 17 18 19 20 21 22 23" at bounding box center [618, 228] width 68 height 29
click at [412, 271] on label "Repeat" at bounding box center [430, 271] width 49 height 14
click at [188, 20] on input "Repeat" at bounding box center [188, 20] width 0 height 0
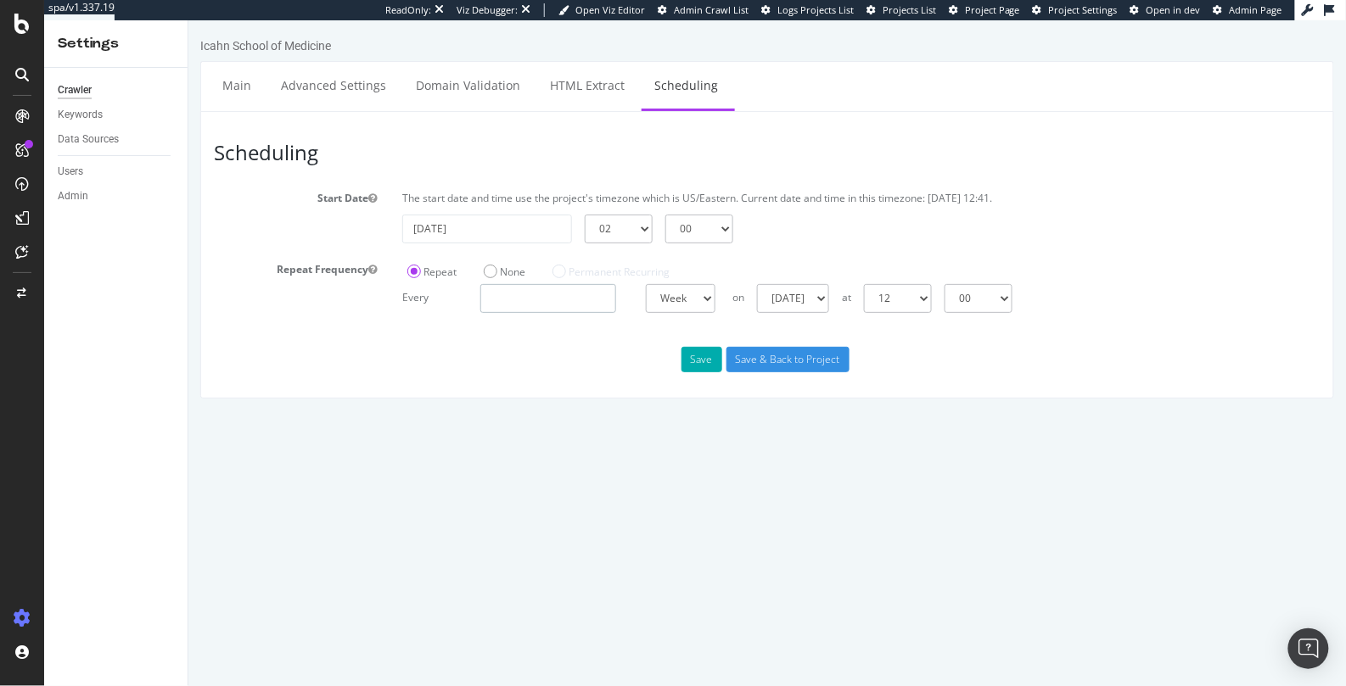
click at [581, 297] on input "number" at bounding box center [547, 297] width 136 height 29
type input "1"
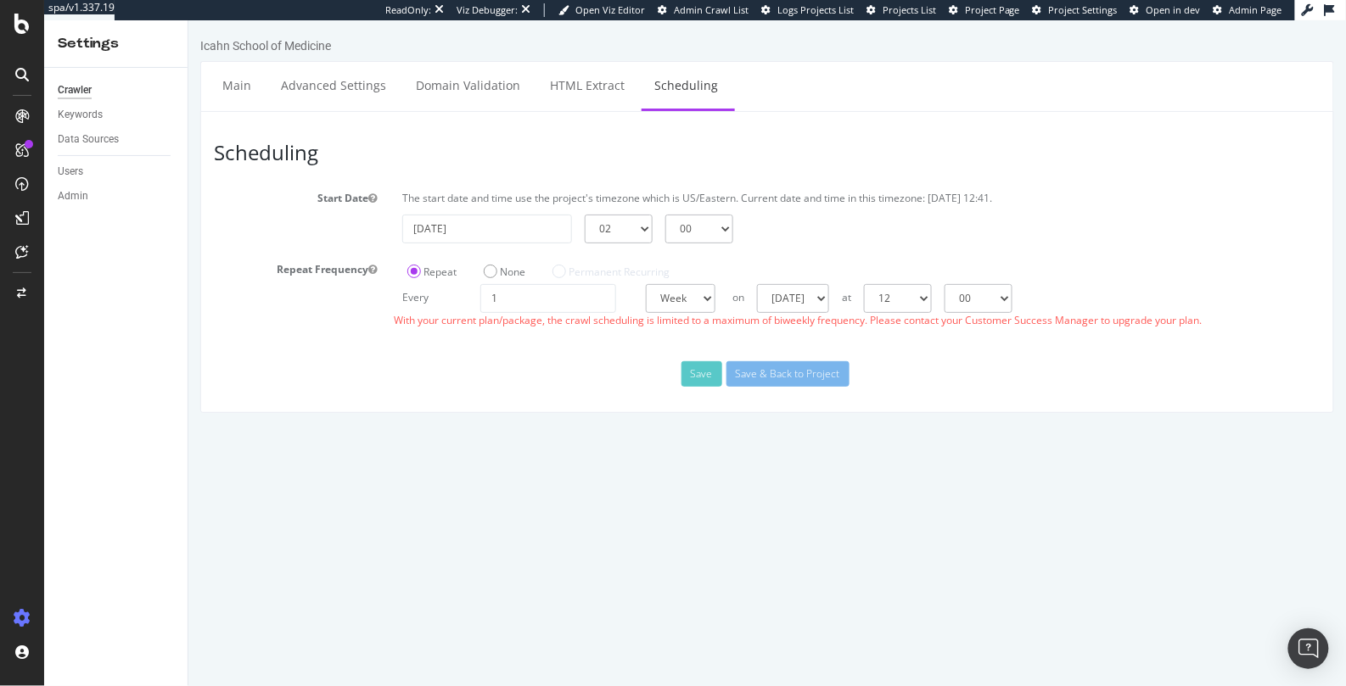
click at [624, 353] on div "Scheduling Start Date The start date and time use the project's timezone which …" at bounding box center [765, 261] width 1133 height 302
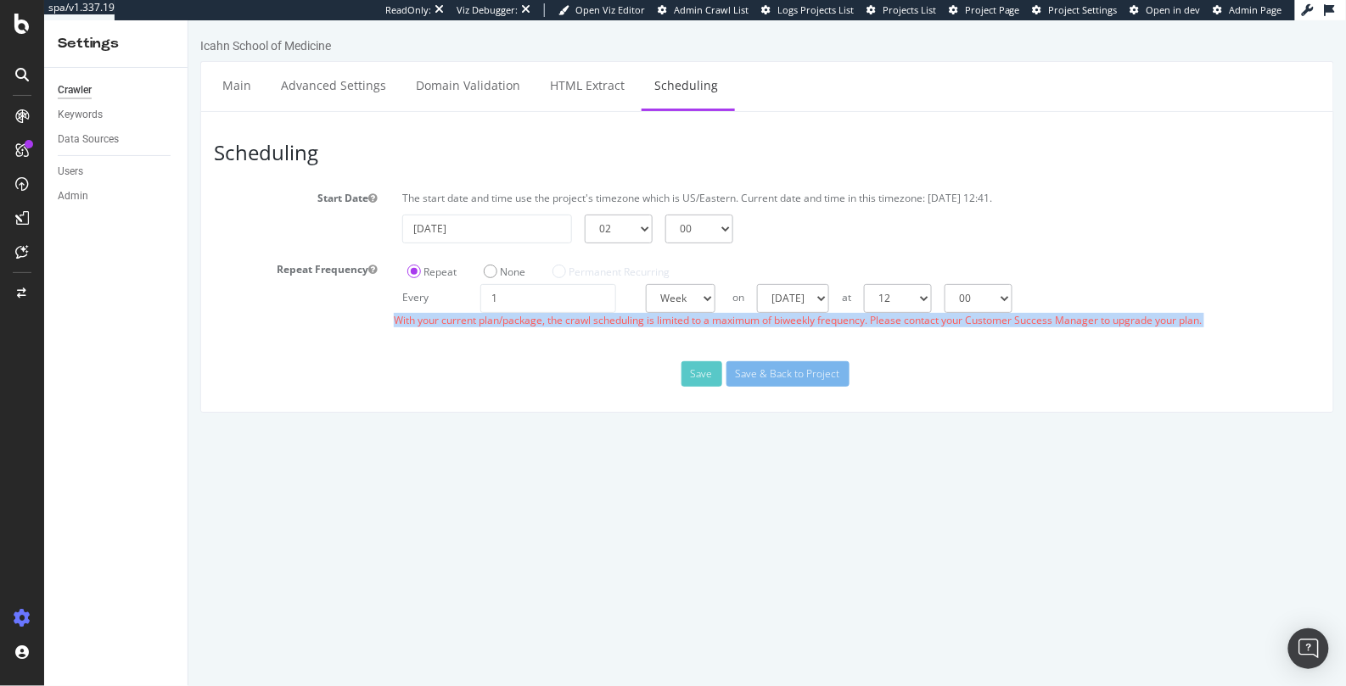
drag, startPoint x: 367, startPoint y: 314, endPoint x: 1111, endPoint y: 338, distance: 745.3
click at [1111, 338] on div "Scheduling Start Date The start date and time use the project's timezone which …" at bounding box center [765, 261] width 1133 height 302
click at [591, 294] on input "1" at bounding box center [547, 297] width 136 height 29
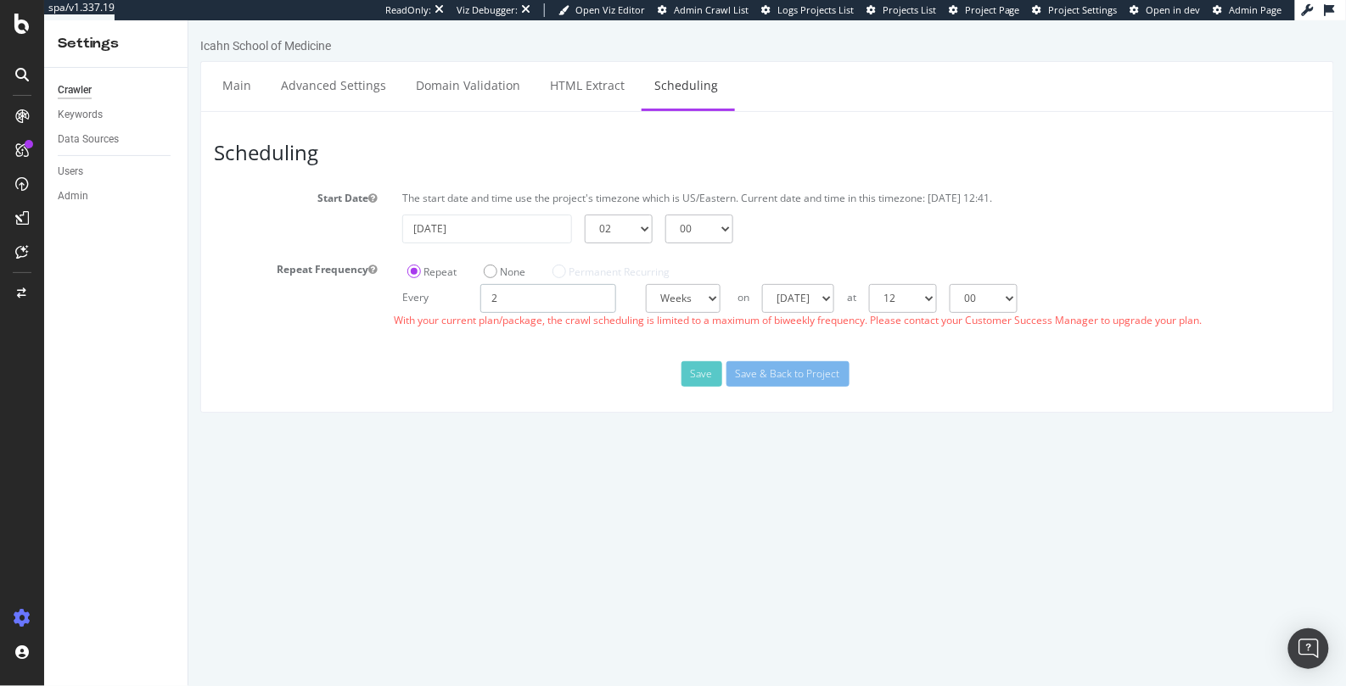
type input "2"
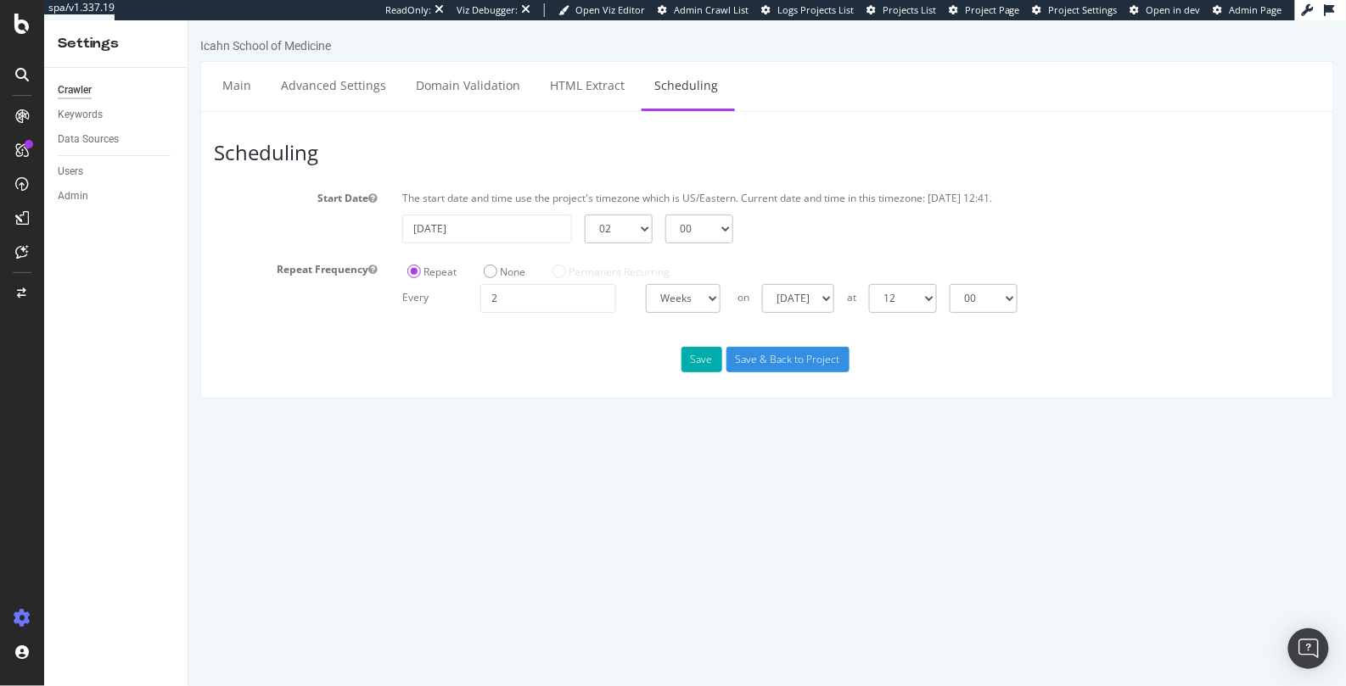
click at [560, 350] on div "Scheduling Start Date The start date and time use the project's timezone which …" at bounding box center [765, 254] width 1133 height 288
click at [820, 300] on select "[DATE] [DATE] [DATE] [DATE] [DATE] [DATE] [DATE]" at bounding box center [797, 297] width 72 height 29
click at [915, 299] on select "00 01 02 03 04 05 06 07 08 09 10 11 12 13 14 15 16 17 18 19 20 21 22 23" at bounding box center [902, 297] width 68 height 29
select select "2"
click at [868, 283] on select "00 01 02 03 04 05 06 07 08 09 10 11 12 13 14 15 16 17 18 19 20 21 22 23" at bounding box center [902, 297] width 68 height 29
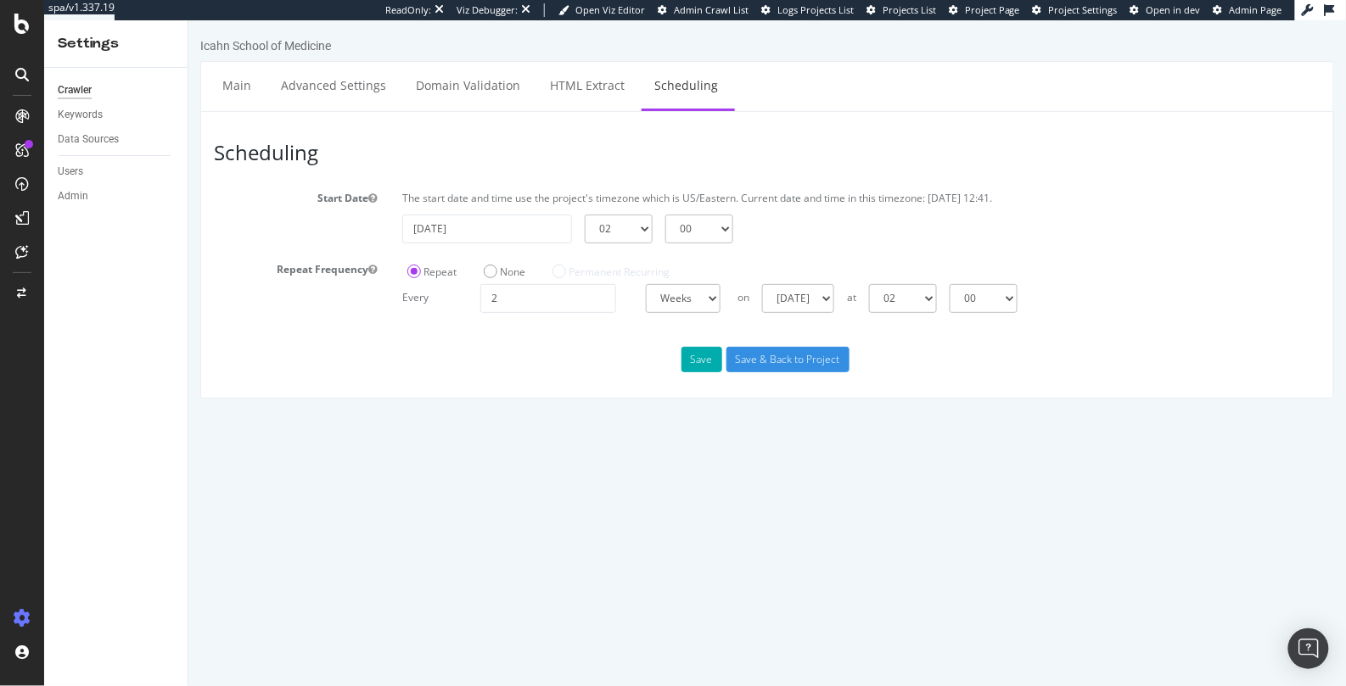
click at [938, 329] on div "Scheduling Start Date The start date and time use the project's timezone which …" at bounding box center [765, 254] width 1133 height 288
click at [694, 358] on button "Save" at bounding box center [700, 358] width 41 height 25
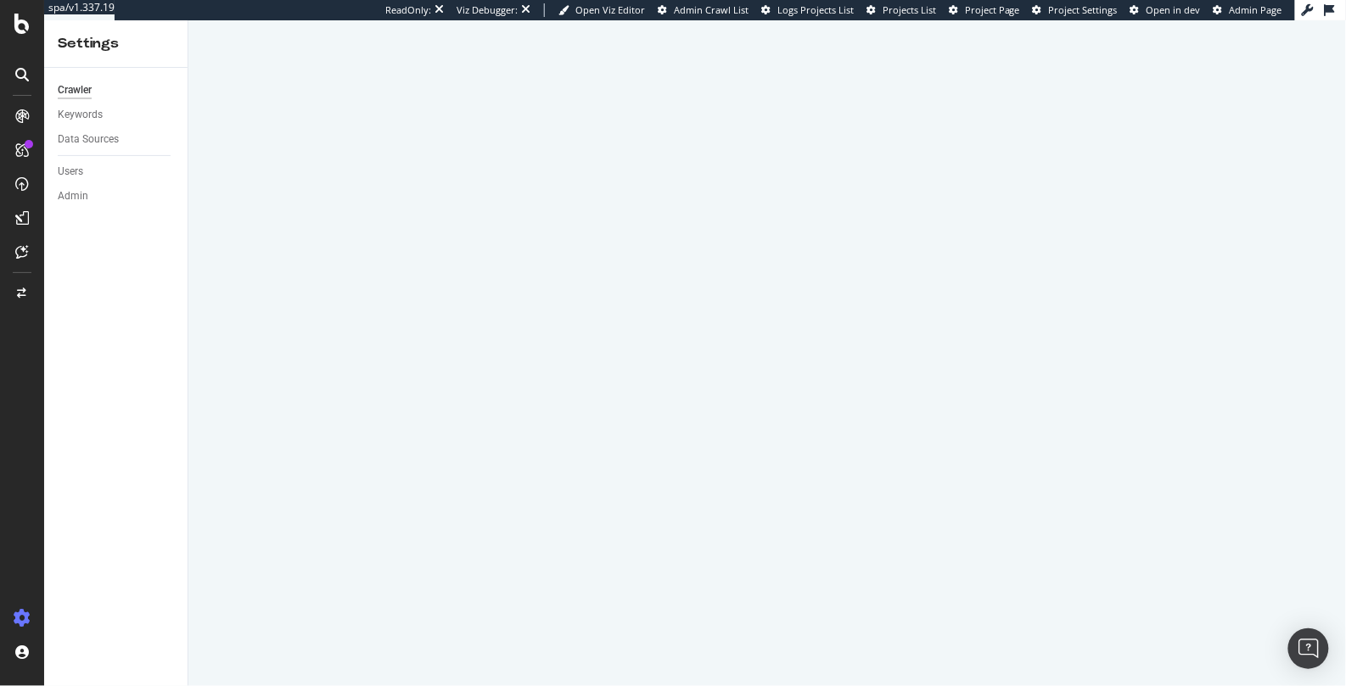
select select "2"
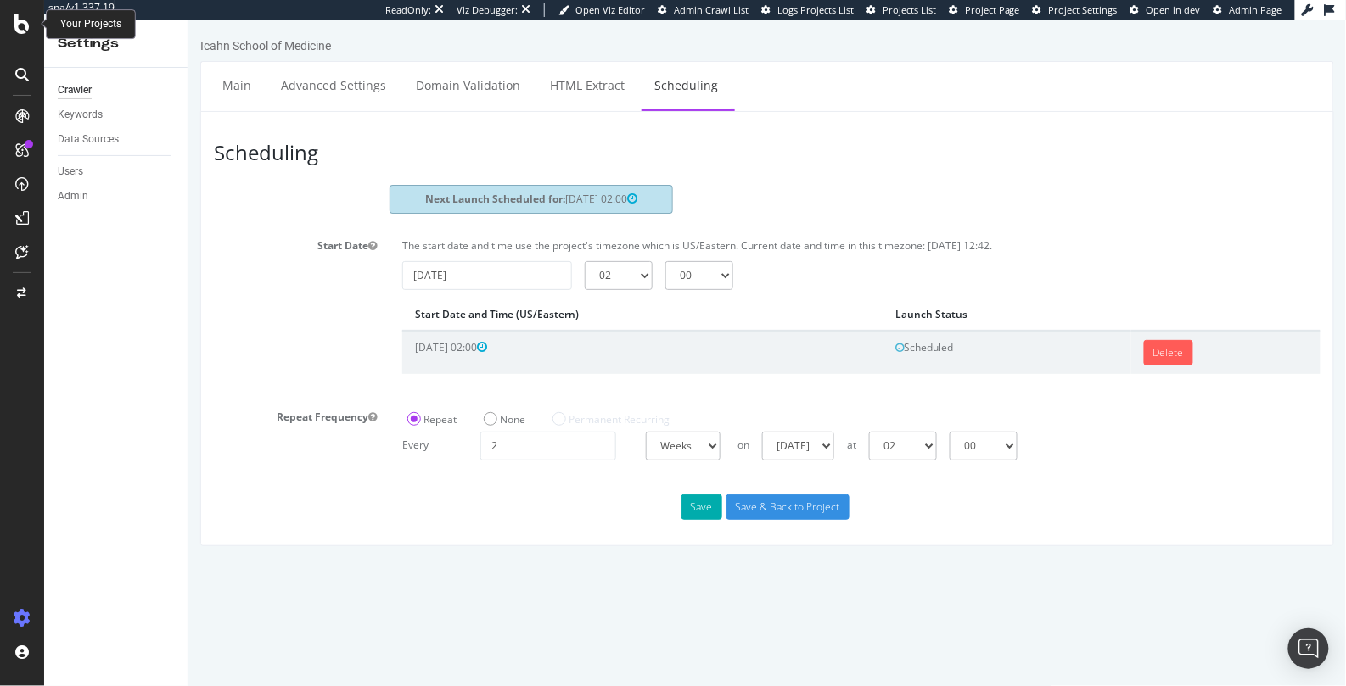
click at [14, 26] on icon at bounding box center [21, 24] width 15 height 20
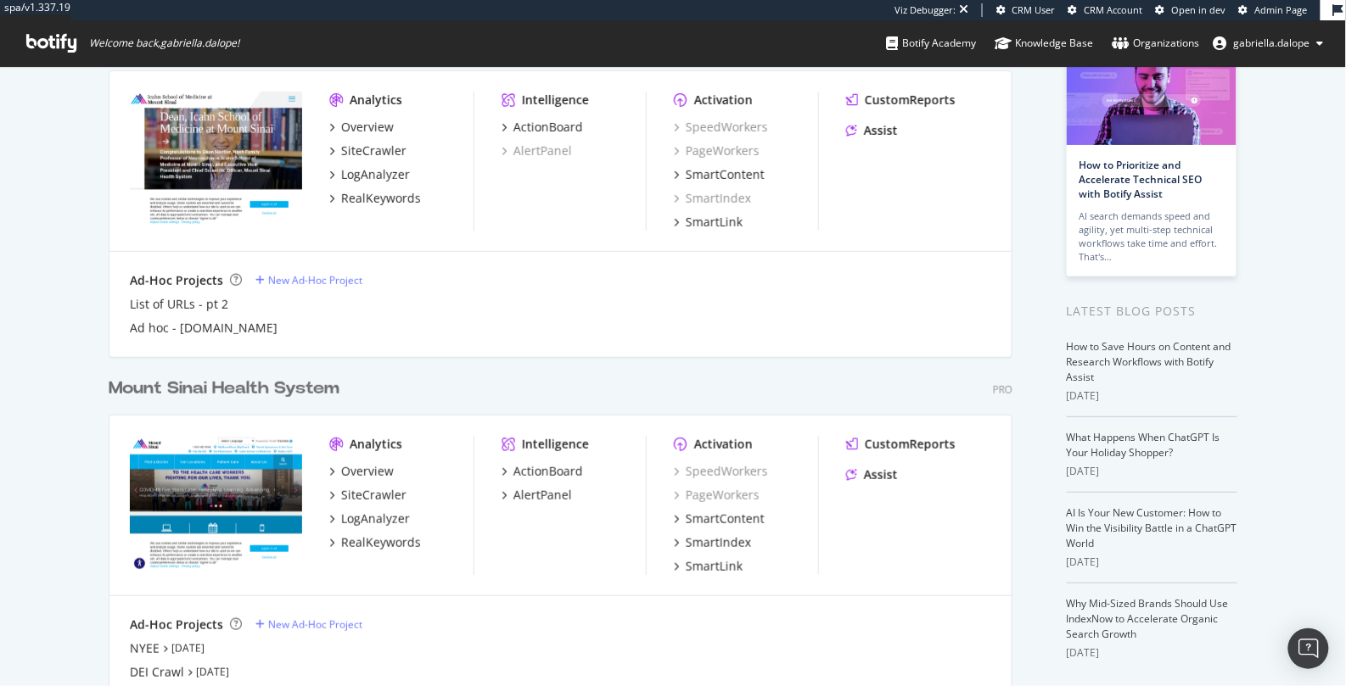
scroll to position [210, 0]
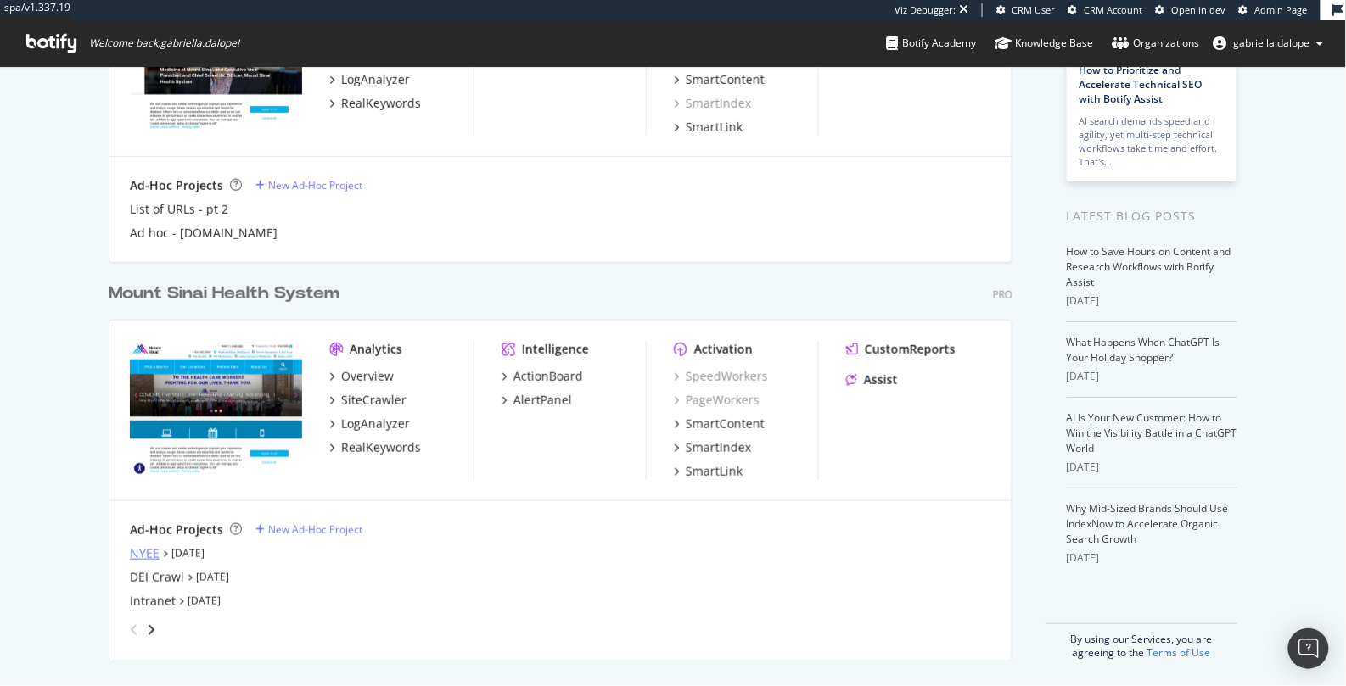
click at [140, 549] on div "NYEE" at bounding box center [145, 554] width 30 height 17
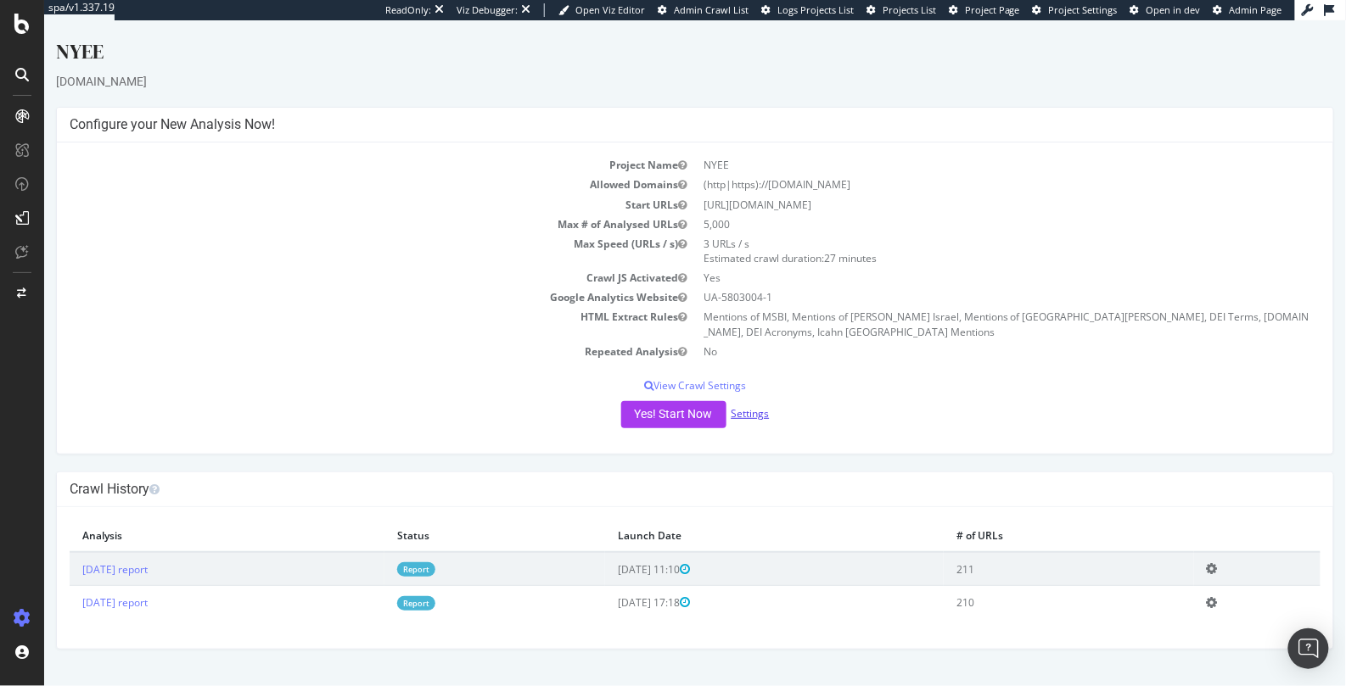
click at [755, 415] on link "Settings" at bounding box center [749, 413] width 38 height 14
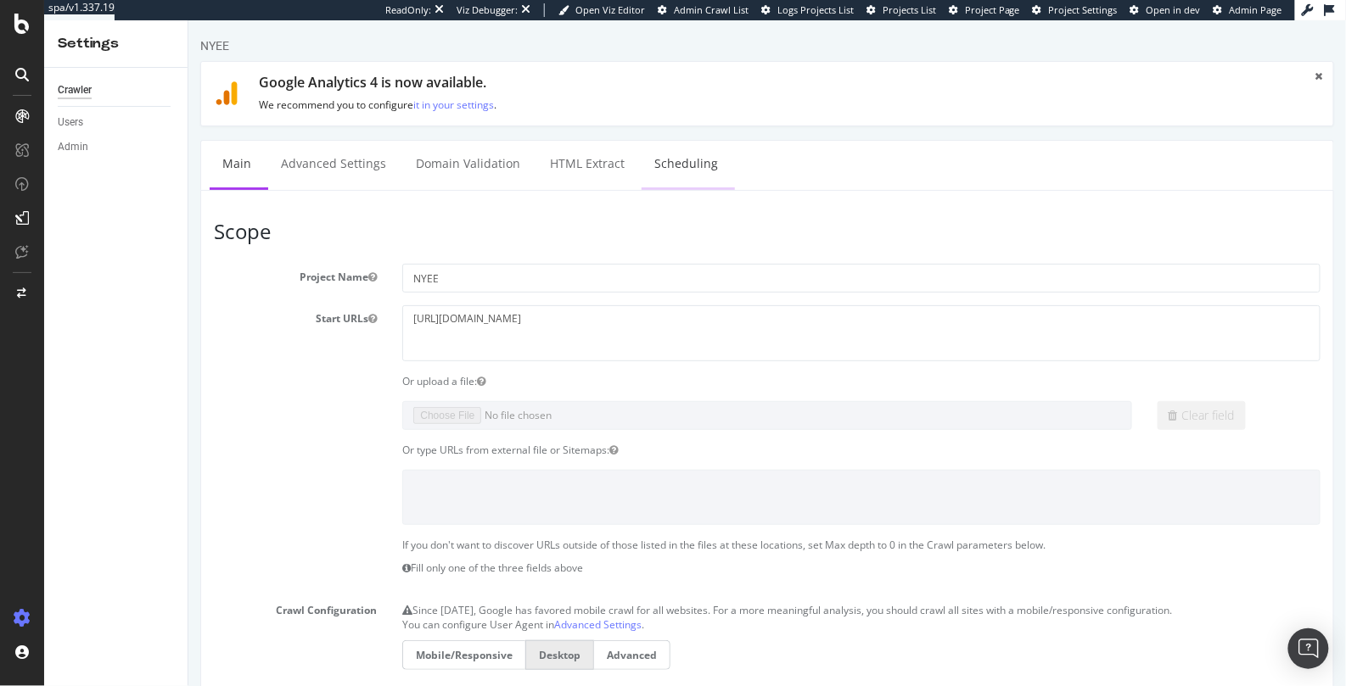
click at [662, 169] on link "Scheduling" at bounding box center [685, 163] width 89 height 47
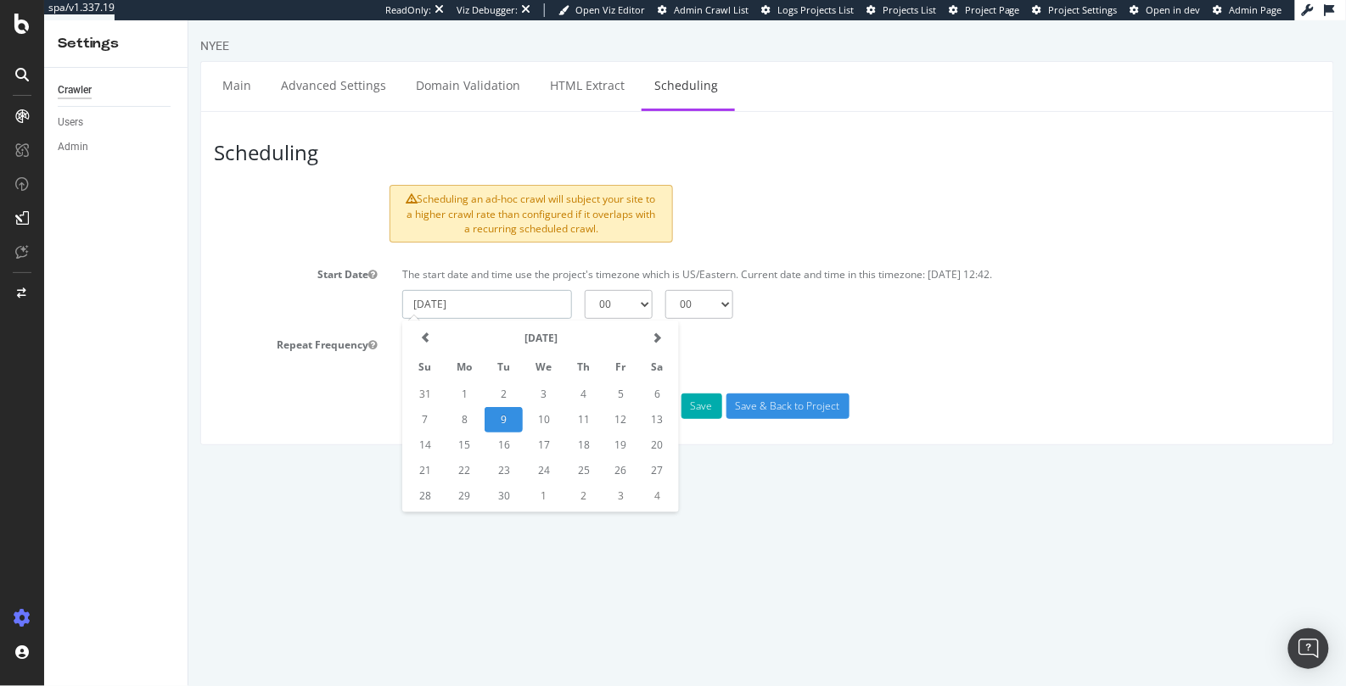
click at [484, 302] on input "[DATE]" at bounding box center [486, 303] width 170 height 29
click at [420, 436] on td "14" at bounding box center [424, 444] width 38 height 25
type input "[DATE]"
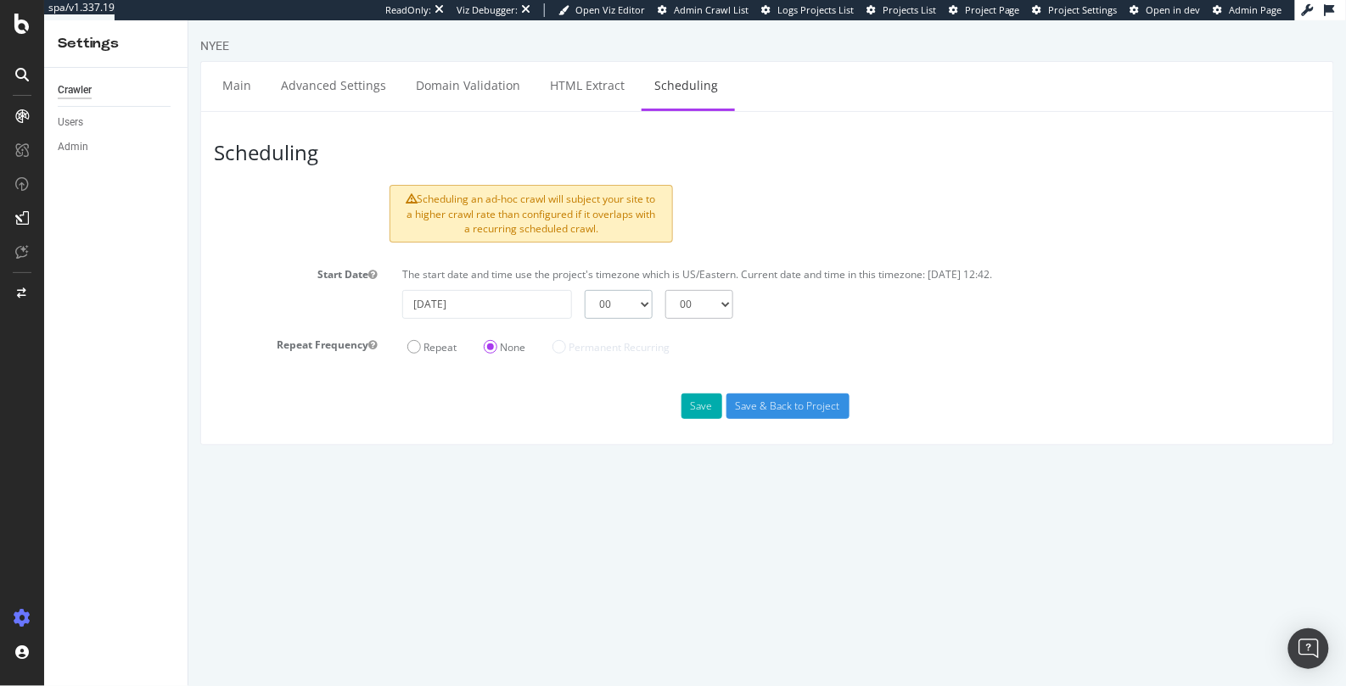
click at [623, 300] on select "00 01 02 03 04 05 06 07 08 09 10 11 12 13 14 15 16 17 18 19 20 21 22 23" at bounding box center [618, 303] width 68 height 29
select select "2"
click at [584, 289] on select "00 01 02 03 04 05 06 07 08 09 10 11 12 13 14 15 16 17 18 19 20 21 22 23" at bounding box center [618, 303] width 68 height 29
click at [775, 309] on div "[DATE] 00 01 02 03 04 05 06 07 08 09 10 11 12 13 14 15 16 17 18 19 20 21 22 23 …" at bounding box center [860, 303] width 935 height 29
click at [773, 302] on div "[DATE] 00 01 02 03 04 05 06 07 08 09 10 11 12 13 14 15 16 17 18 19 20 21 22 23 …" at bounding box center [860, 303] width 935 height 29
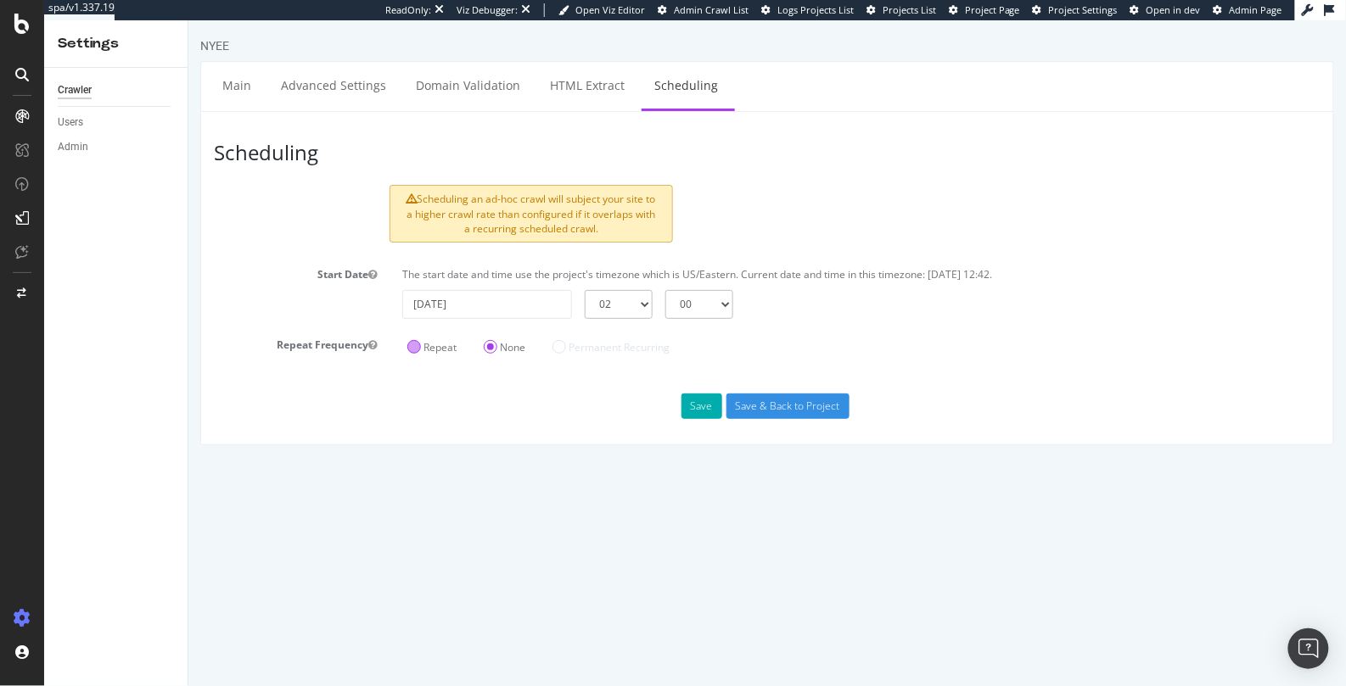
click at [413, 344] on label "Repeat" at bounding box center [430, 346] width 49 height 14
click at [188, 20] on input "Repeat" at bounding box center [188, 20] width 0 height 0
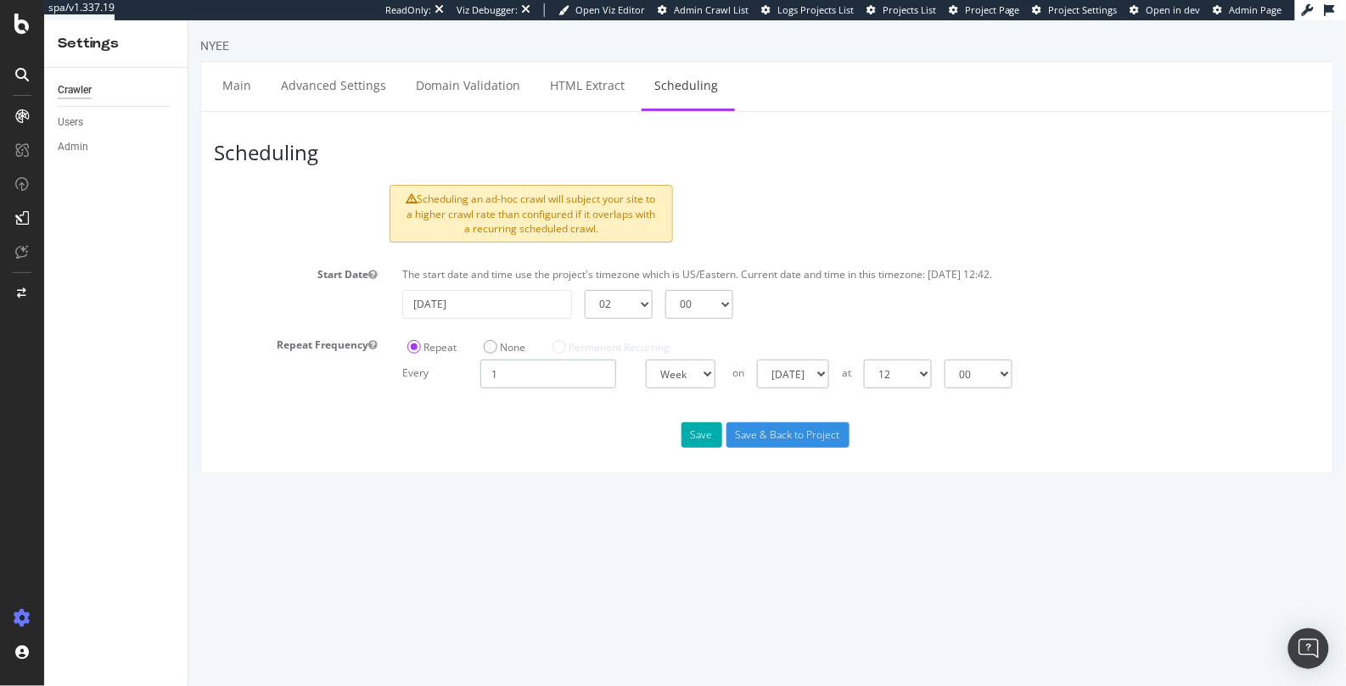
click at [585, 372] on input "1" at bounding box center [547, 373] width 136 height 29
type input "2"
drag, startPoint x: 526, startPoint y: 420, endPoint x: 578, endPoint y: 419, distance: 51.8
click at [526, 422] on div "Save Save & Back to Project" at bounding box center [766, 434] width 1132 height 25
click at [932, 367] on select "00 01 02 03 04 05 06 07 08 09 10 11 12 13 14 15 16 17 18 19 20 21 22 23" at bounding box center [902, 373] width 68 height 29
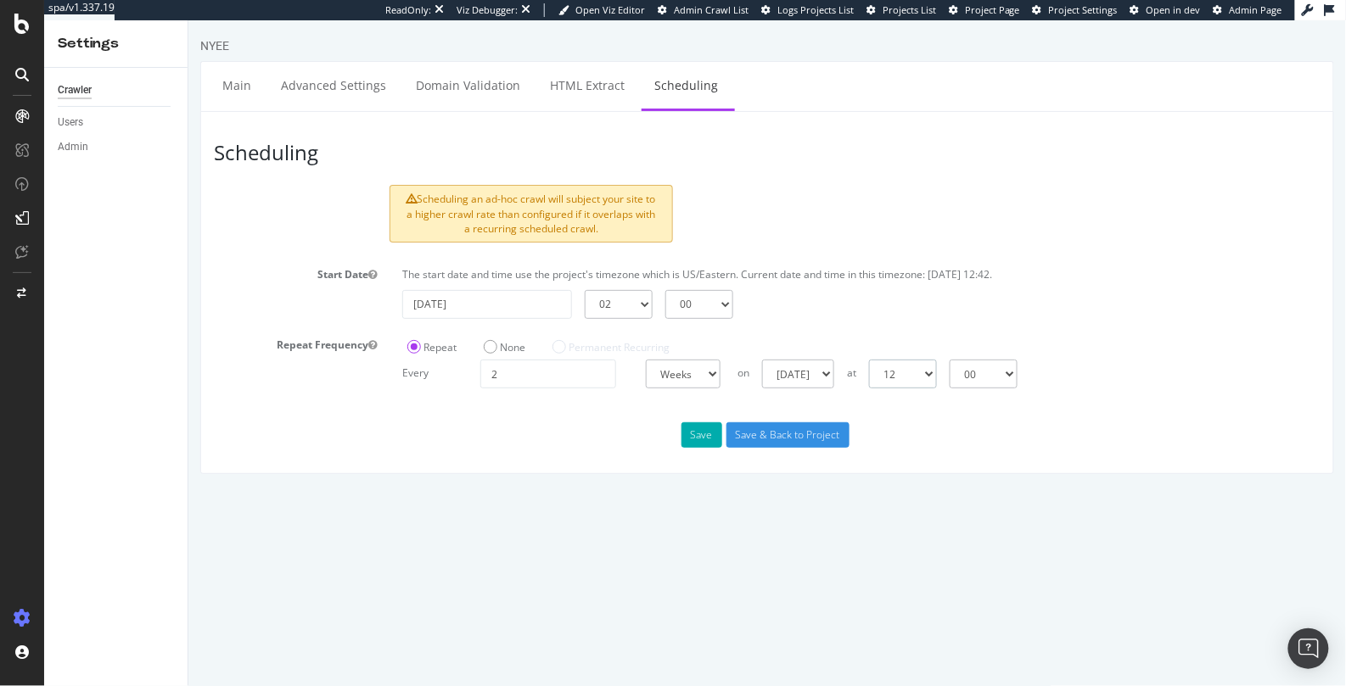
select select "2"
click at [868, 359] on select "00 01 02 03 04 05 06 07 08 09 10 11 12 13 14 15 16 17 18 19 20 21 22 23" at bounding box center [902, 373] width 68 height 29
click at [932, 451] on div "Scheduling Scheduling an ad-hoc crawl will subject your site to a higher crawl …" at bounding box center [765, 291] width 1133 height 363
click at [691, 434] on button "Save" at bounding box center [700, 434] width 41 height 25
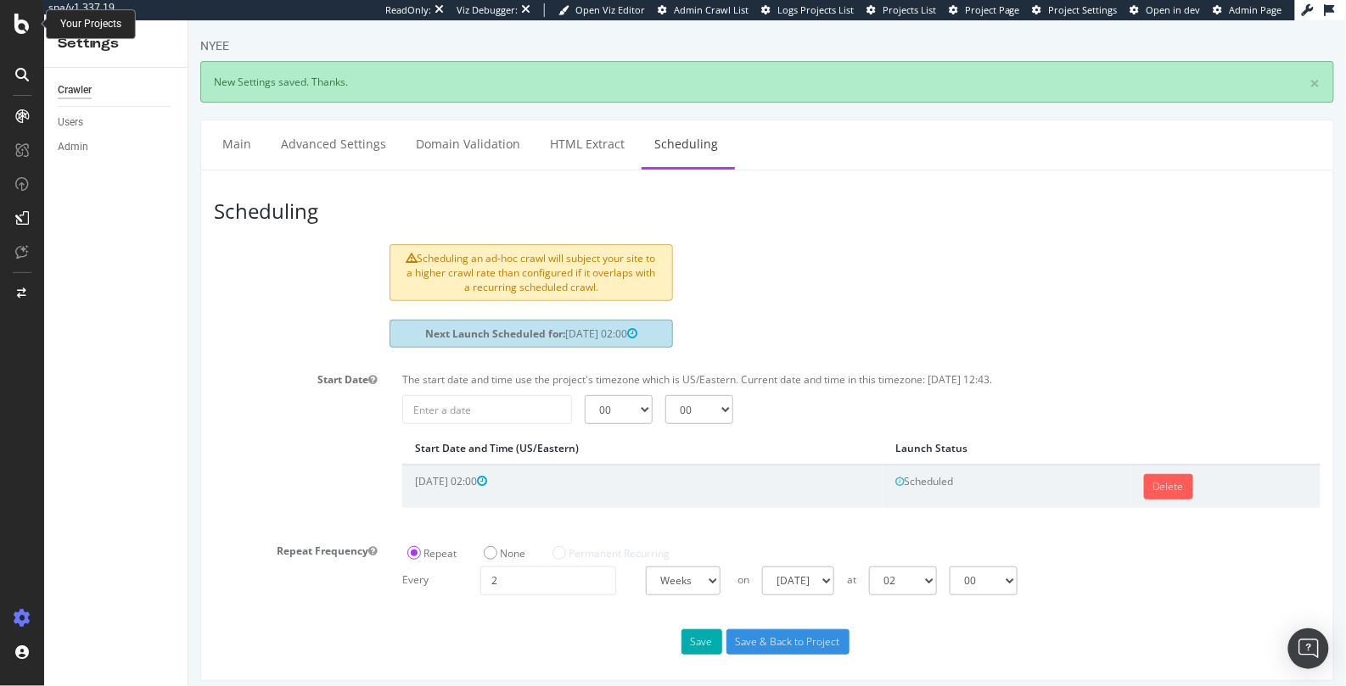
click at [25, 25] on icon at bounding box center [21, 24] width 15 height 20
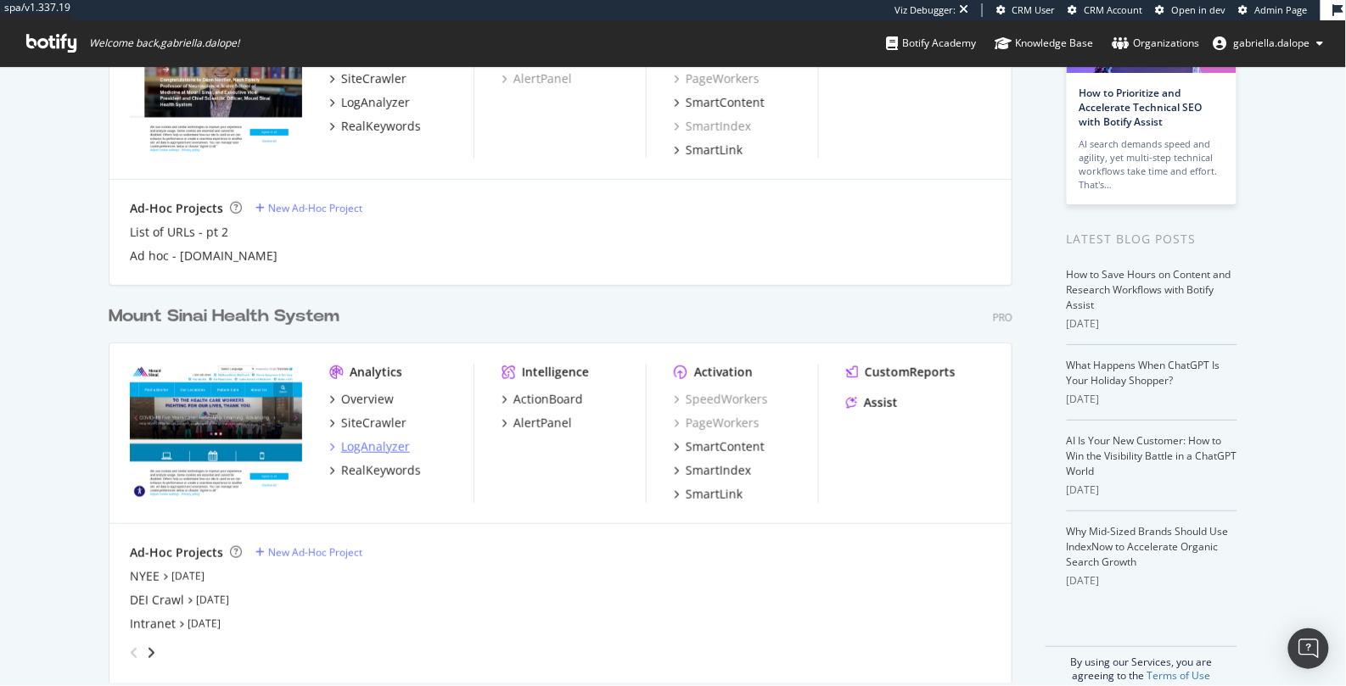
scroll to position [210, 0]
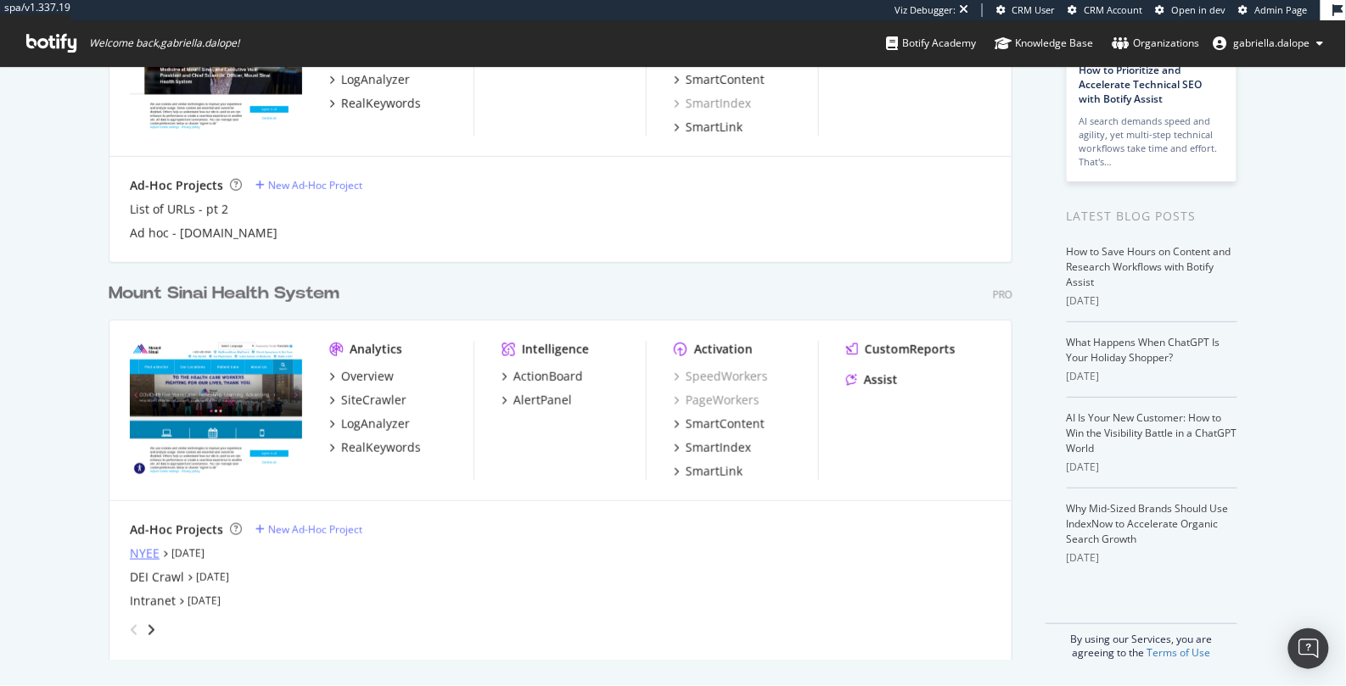
click at [137, 555] on div "NYEE" at bounding box center [145, 554] width 30 height 17
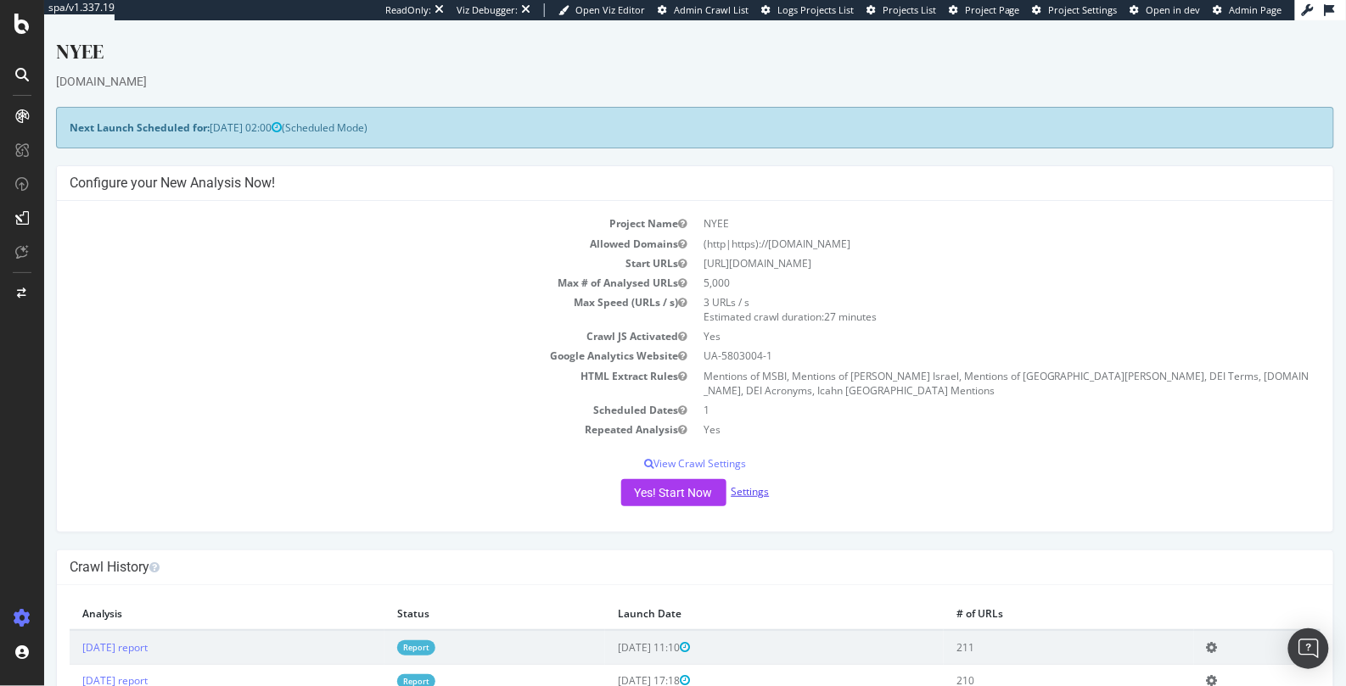
click at [750, 492] on link "Settings" at bounding box center [749, 491] width 38 height 14
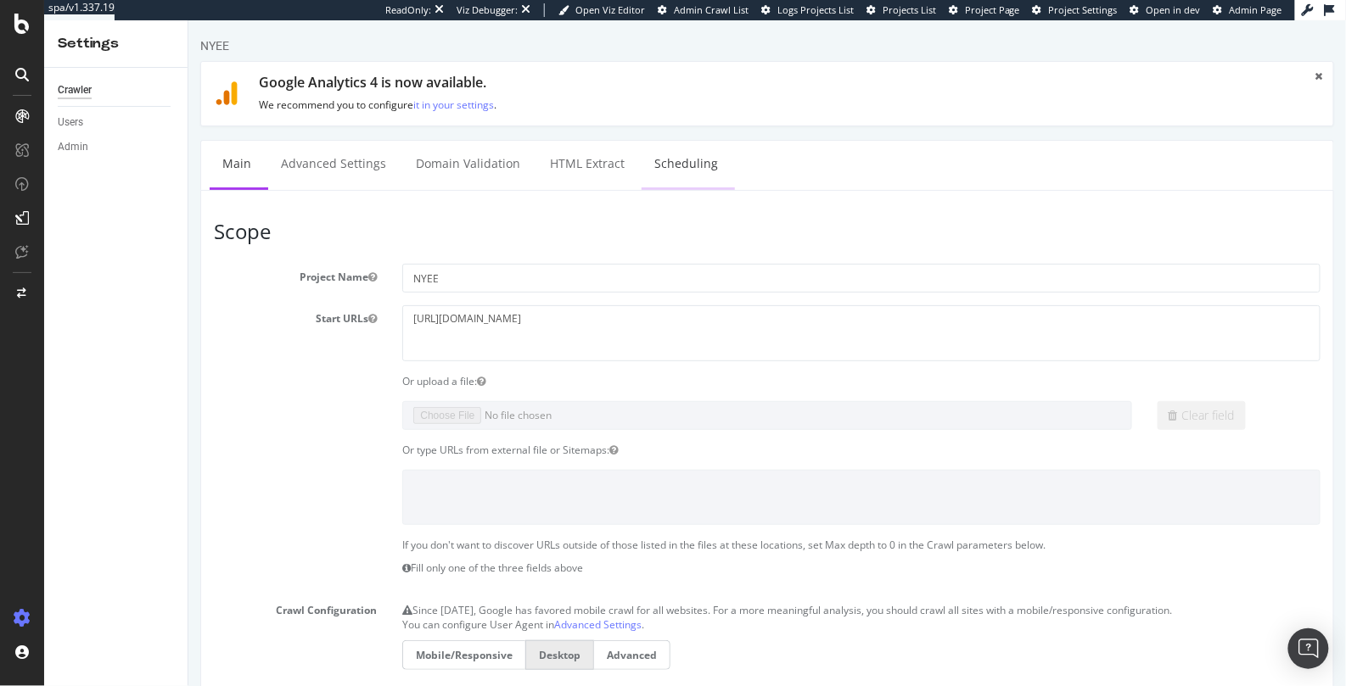
click at [688, 165] on link "Scheduling" at bounding box center [685, 163] width 89 height 47
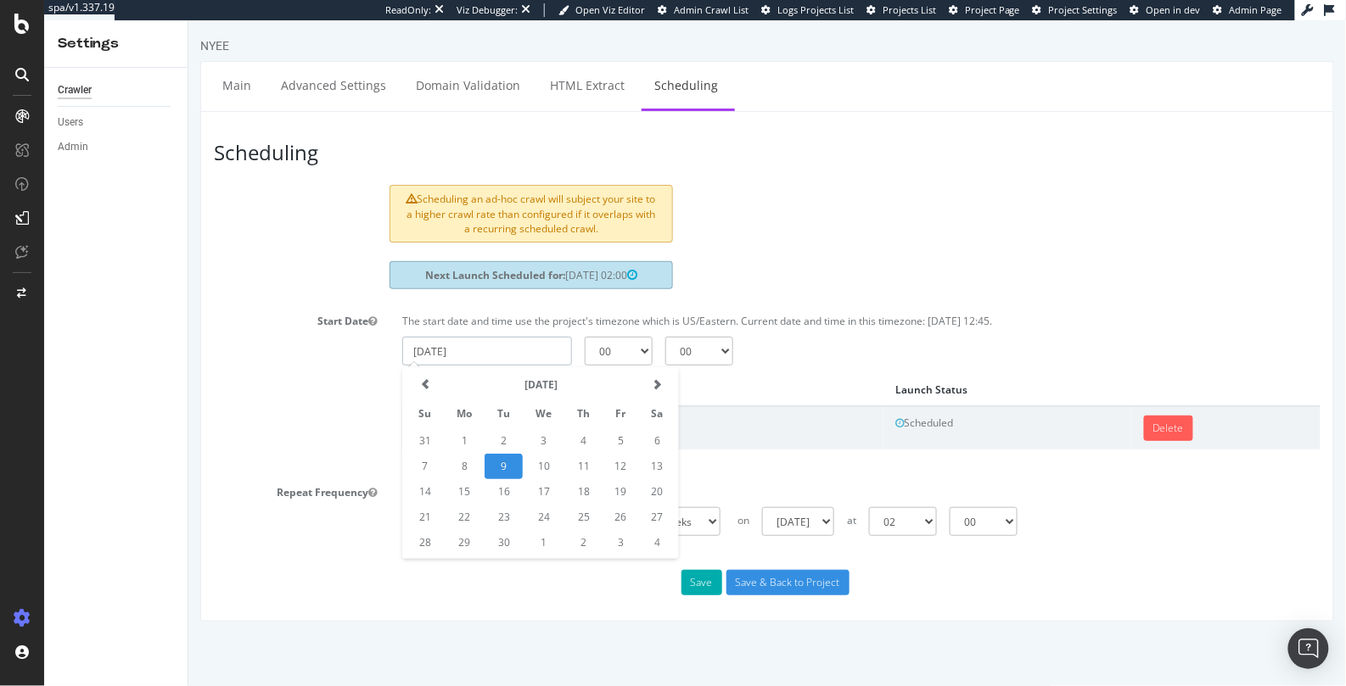
click at [534, 337] on input "[DATE]" at bounding box center [486, 350] width 170 height 29
click at [767, 231] on div "Scheduling an ad-hoc crawl will subject your site to a higher crawl rate than c…" at bounding box center [766, 215] width 1132 height 63
click at [506, 344] on input "[DATE]" at bounding box center [486, 350] width 170 height 29
click at [456, 488] on td "15" at bounding box center [463, 491] width 41 height 25
type input "[DATE]"
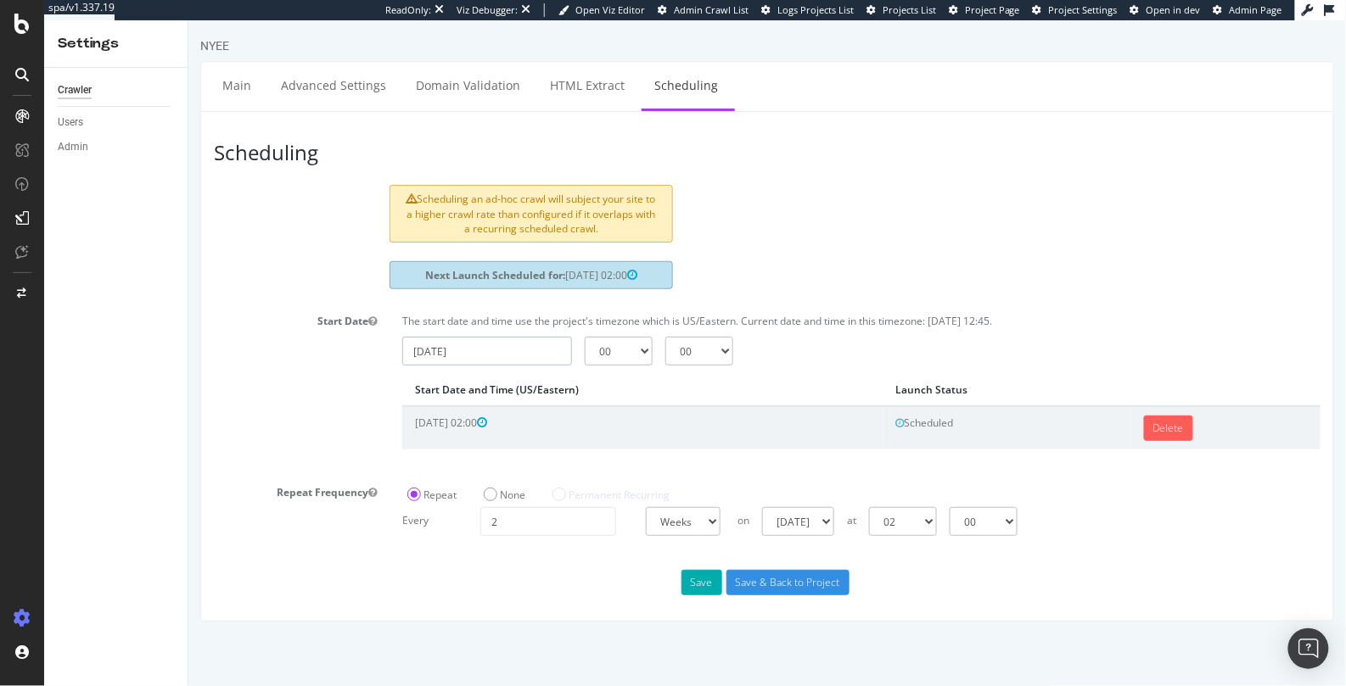
click at [534, 344] on input "[DATE]" at bounding box center [486, 350] width 170 height 29
click at [473, 349] on input "[DATE]" at bounding box center [486, 350] width 170 height 29
click at [541, 146] on header "Scheduling" at bounding box center [765, 154] width 1123 height 60
click at [32, 27] on div at bounding box center [22, 24] width 41 height 20
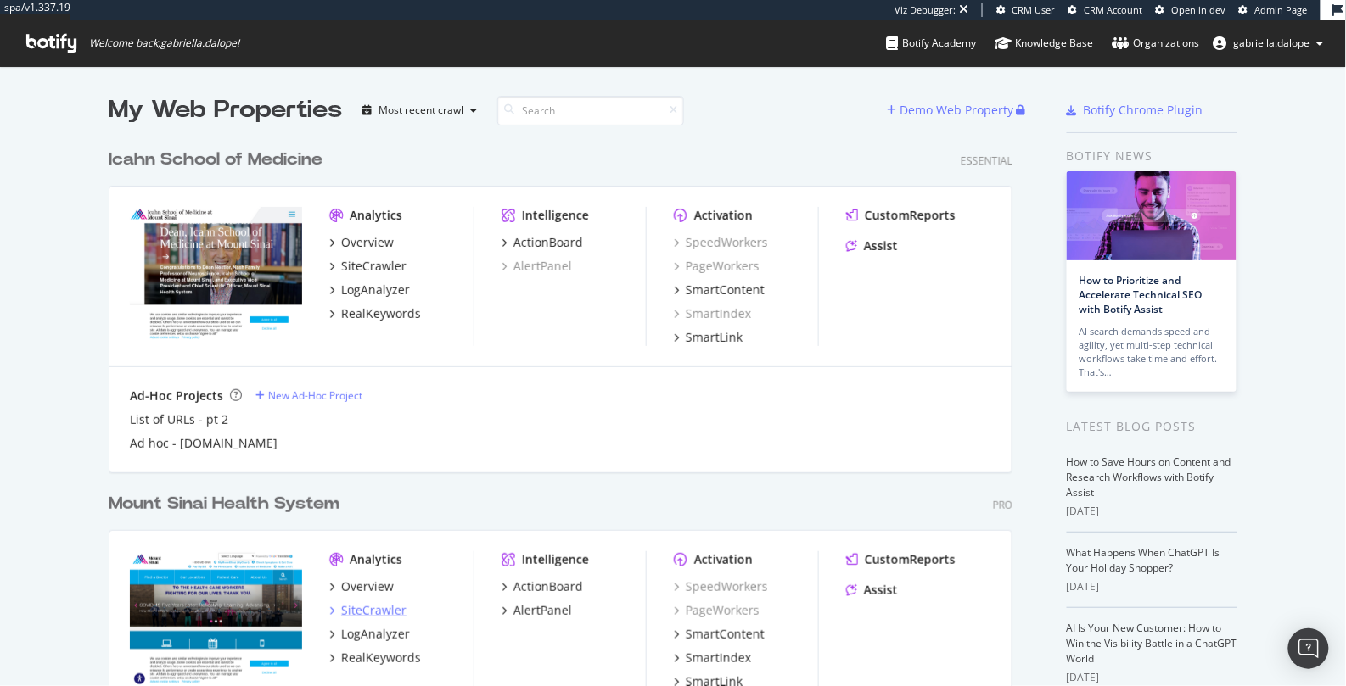
click at [379, 576] on div "SiteCrawler" at bounding box center [373, 610] width 65 height 17
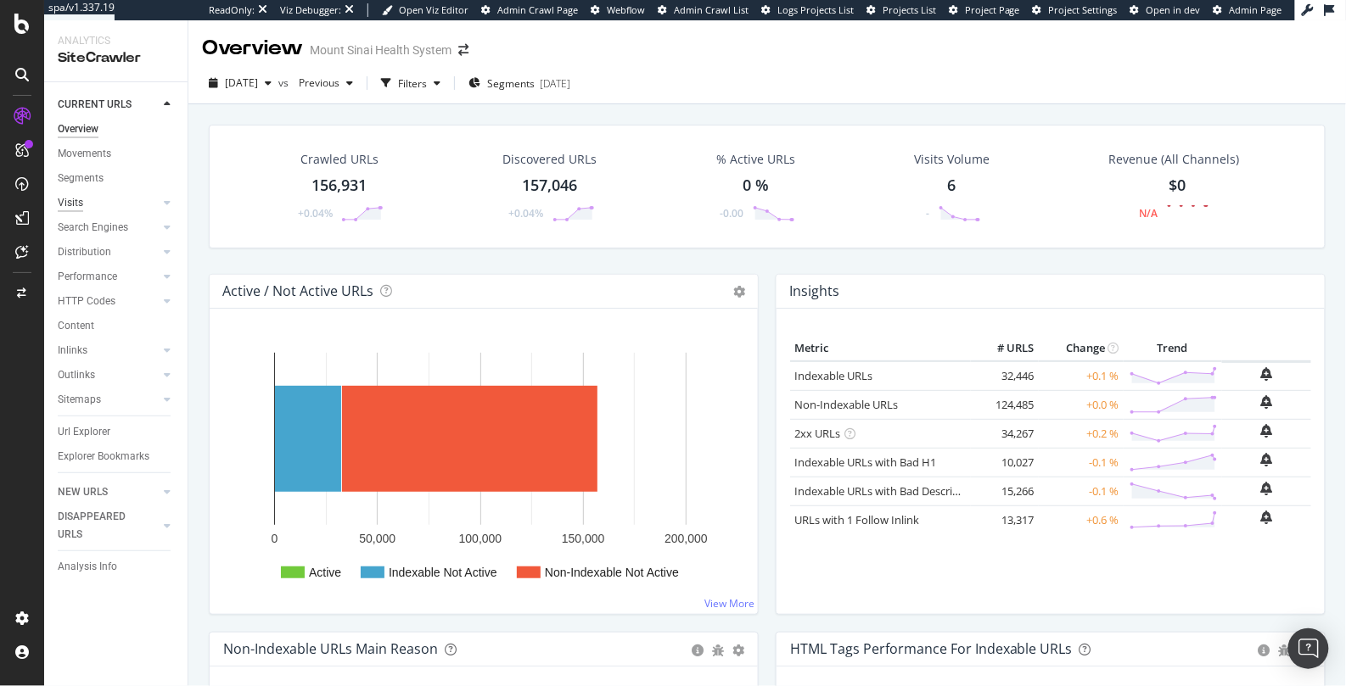
click at [71, 204] on div "Visits" at bounding box center [70, 203] width 25 height 18
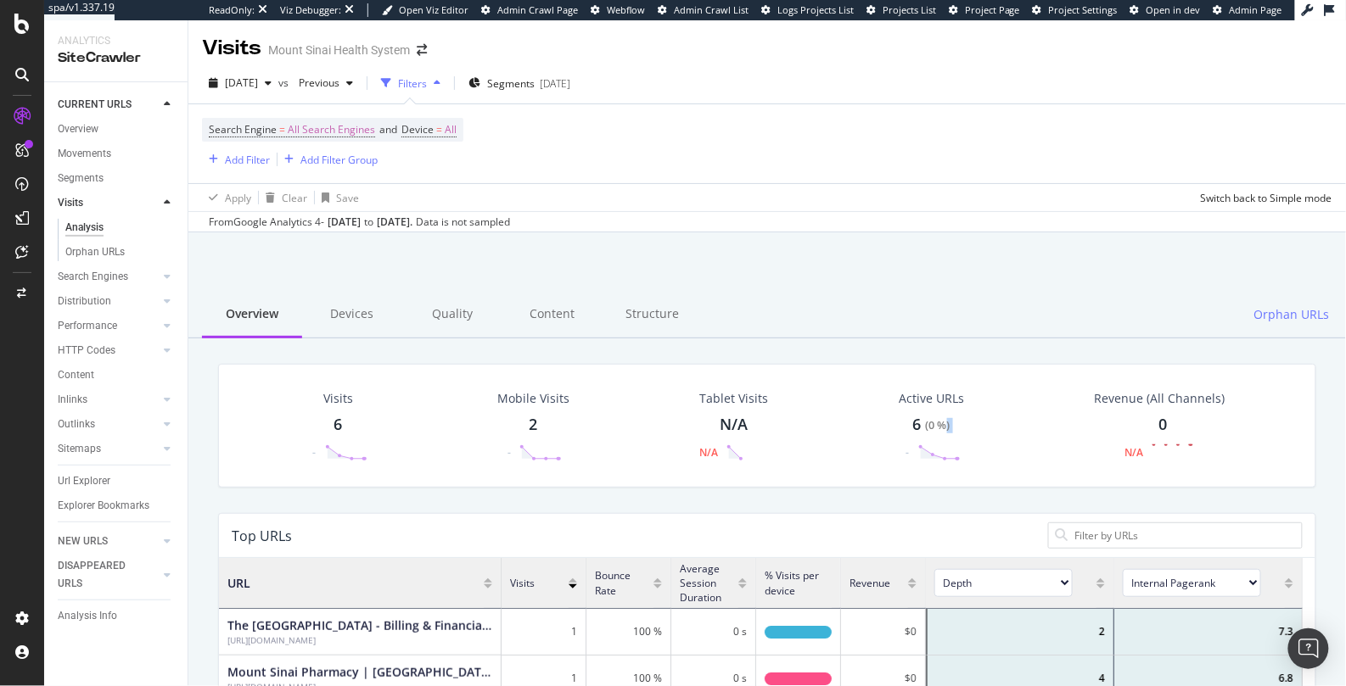
drag, startPoint x: 870, startPoint y: 431, endPoint x: 938, endPoint y: 424, distance: 69.1
click at [938, 424] on div "Active URLs 6 ( 0 % ) -" at bounding box center [931, 426] width 195 height 88
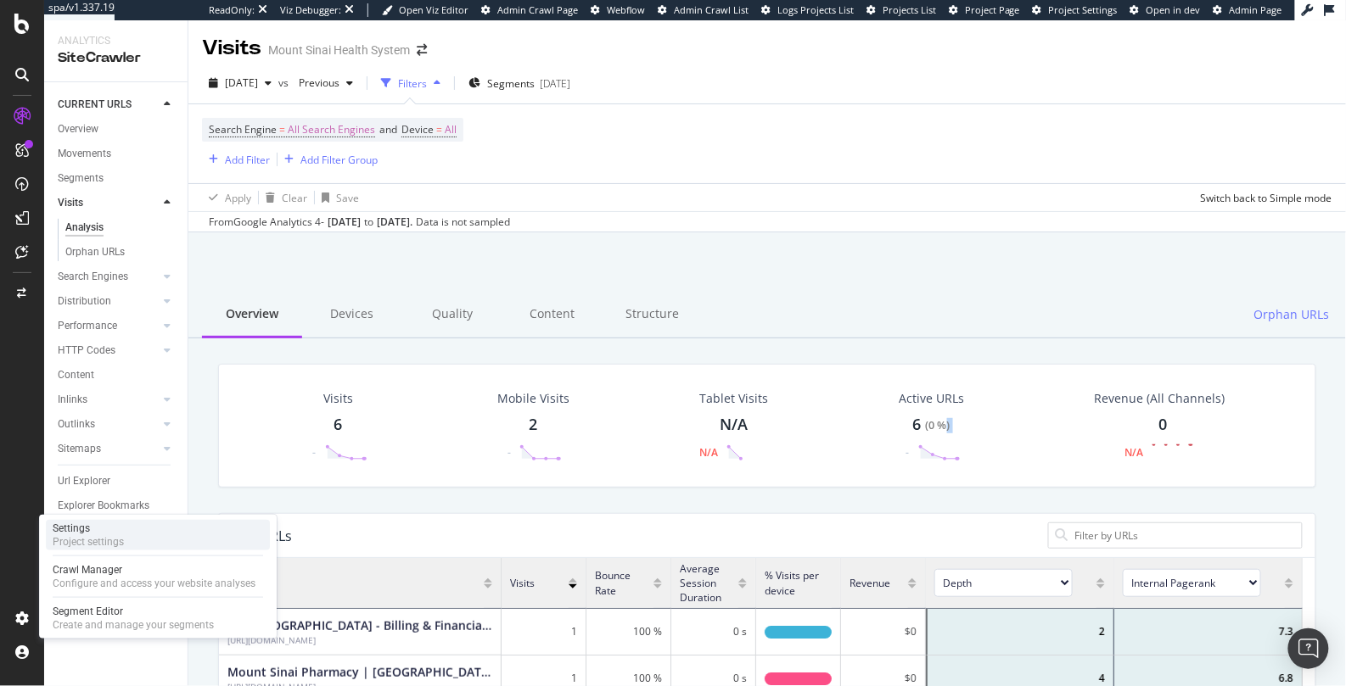
click at [133, 533] on div "Settings Project settings" at bounding box center [158, 535] width 224 height 31
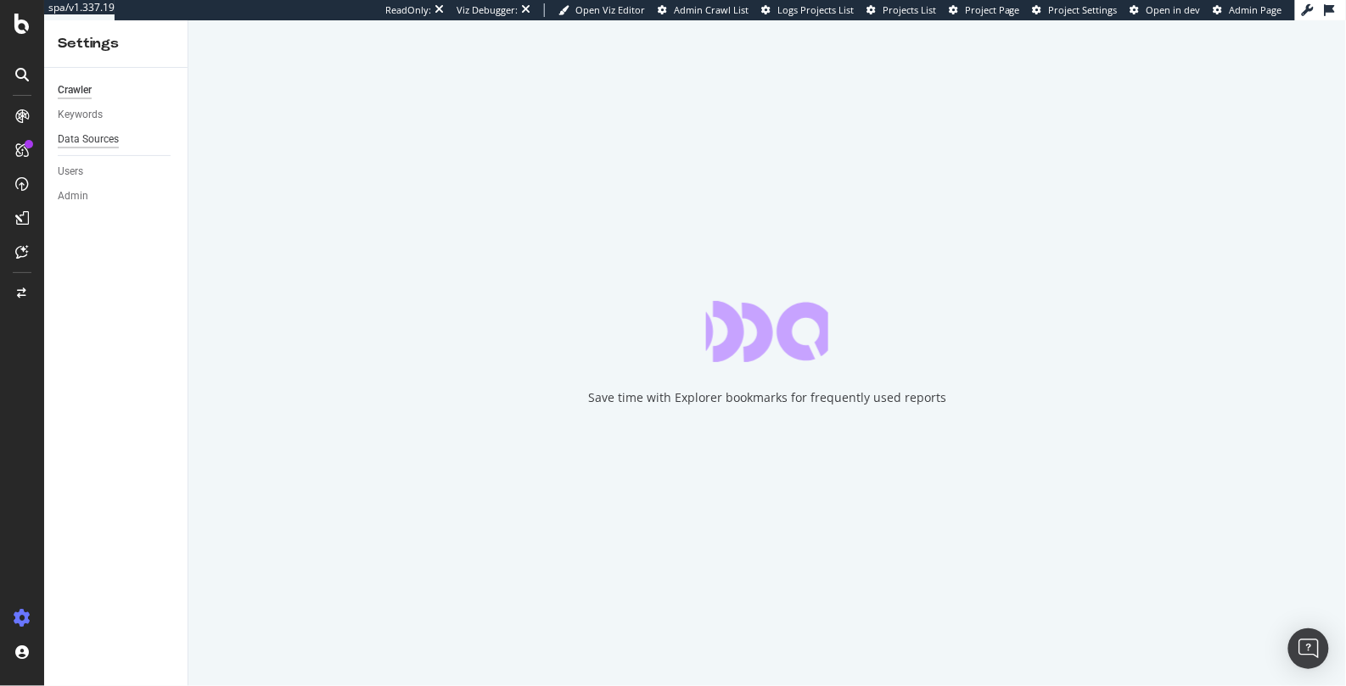
click at [113, 146] on div "Data Sources" at bounding box center [88, 140] width 61 height 18
